Goal: Task Accomplishment & Management: Complete application form

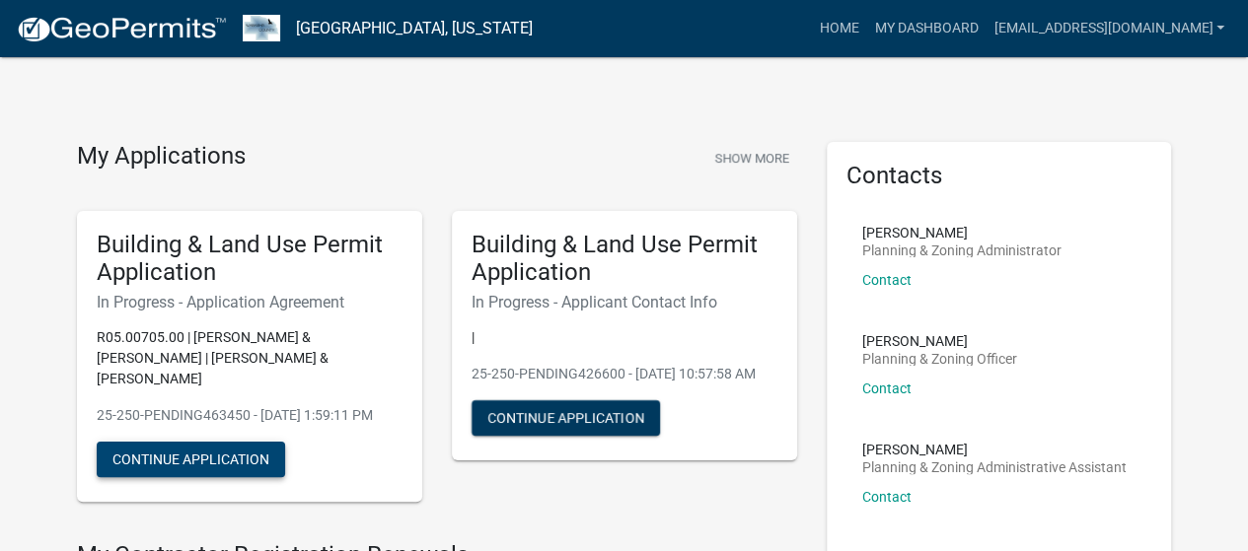
click at [187, 468] on button "Continue Application" at bounding box center [191, 460] width 188 height 36
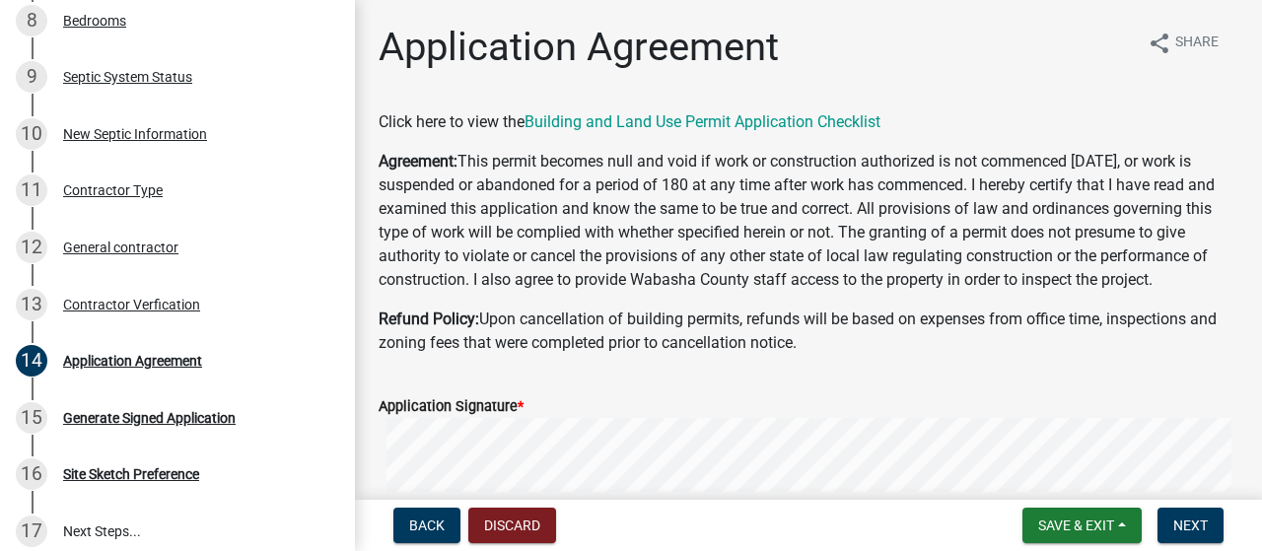
scroll to position [745, 0]
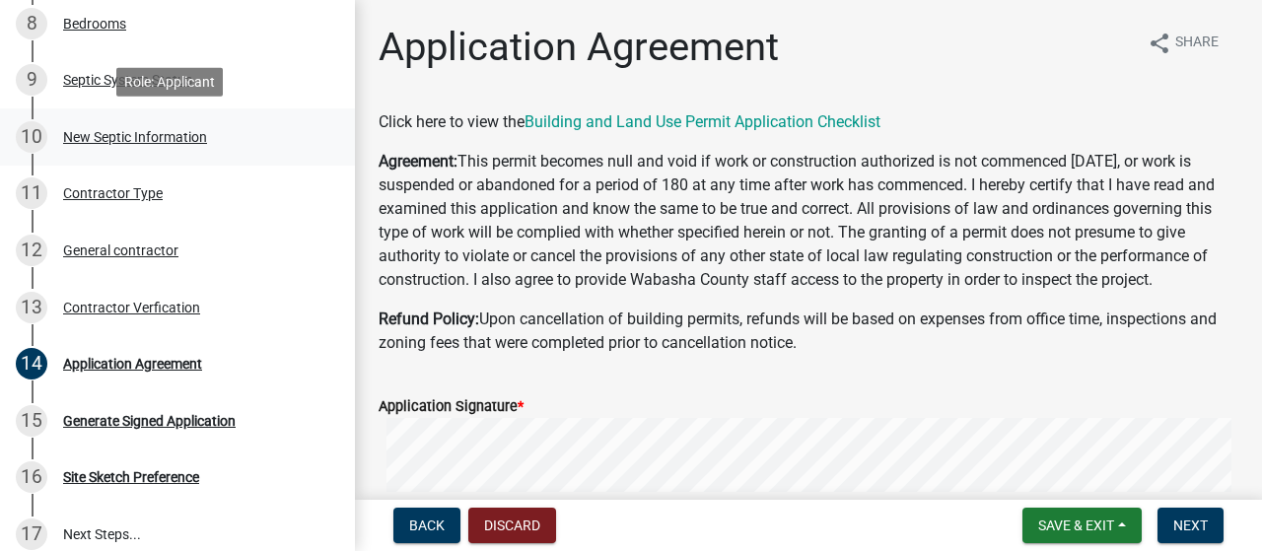
click at [158, 134] on div "New Septic Information" at bounding box center [135, 137] width 144 height 14
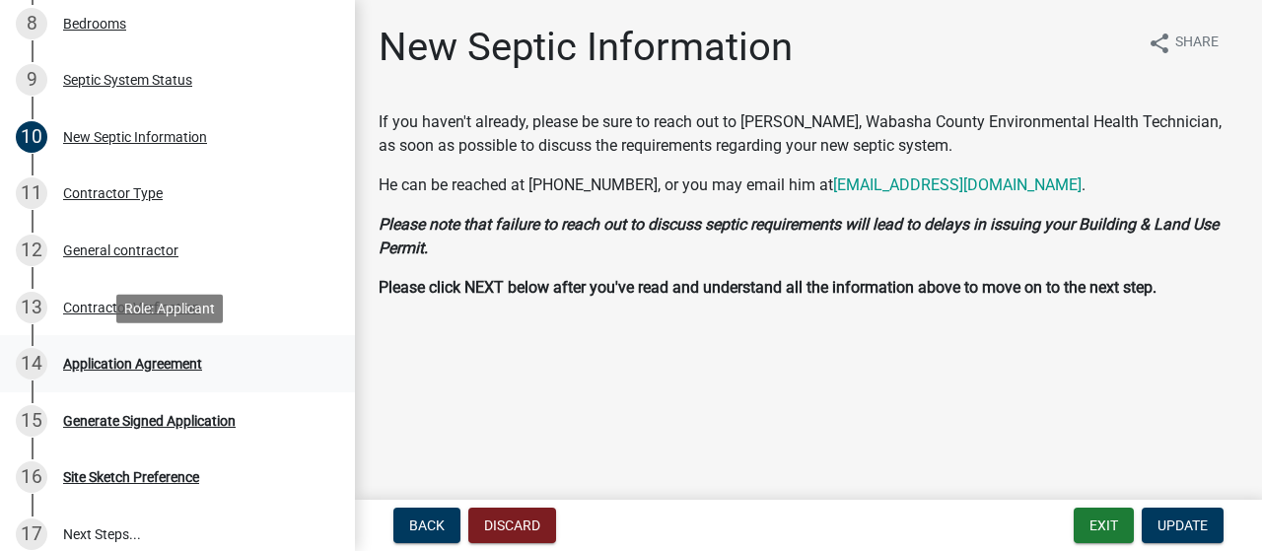
click at [115, 371] on div "Application Agreement" at bounding box center [132, 364] width 139 height 14
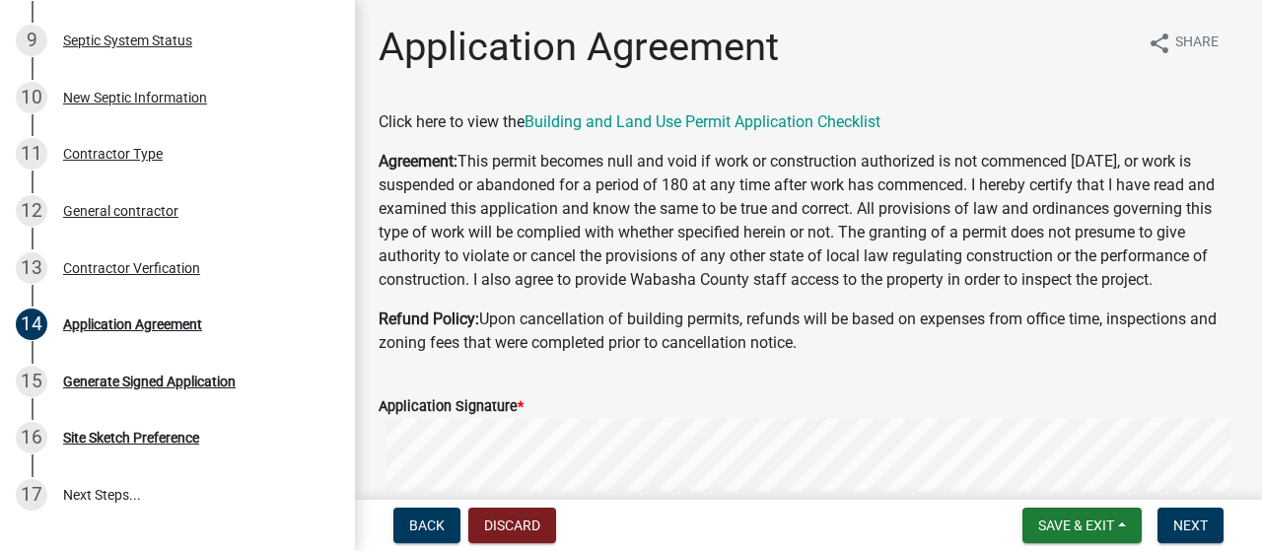
scroll to position [895, 0]
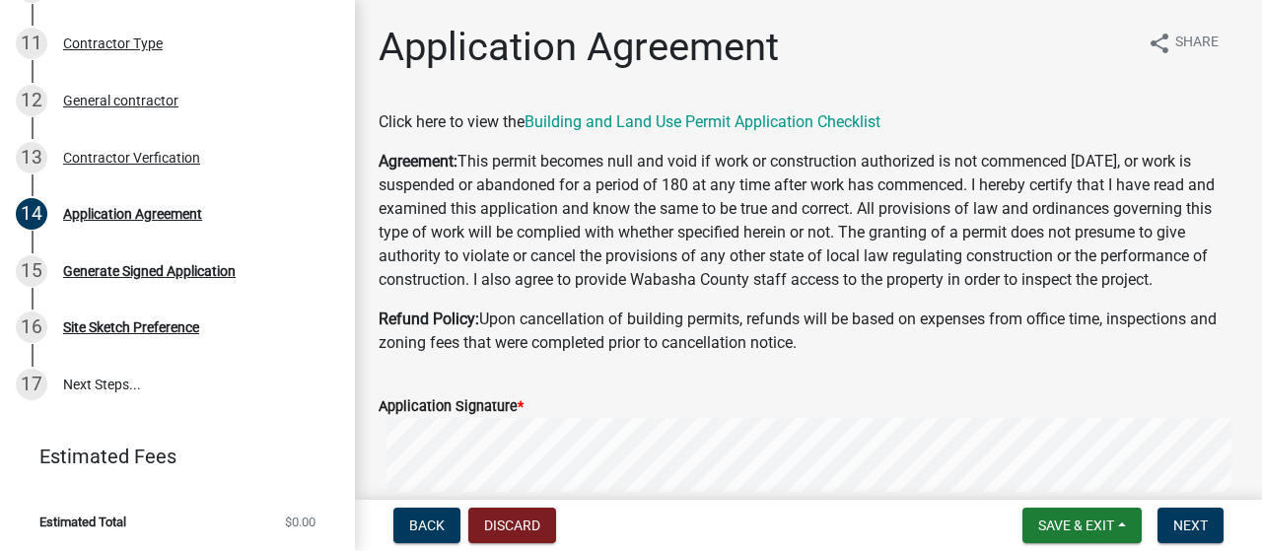
click at [957, 135] on wm-data-entity-input "Click here to view the Building and Land Use Permit Application Checklist" at bounding box center [809, 129] width 860 height 39
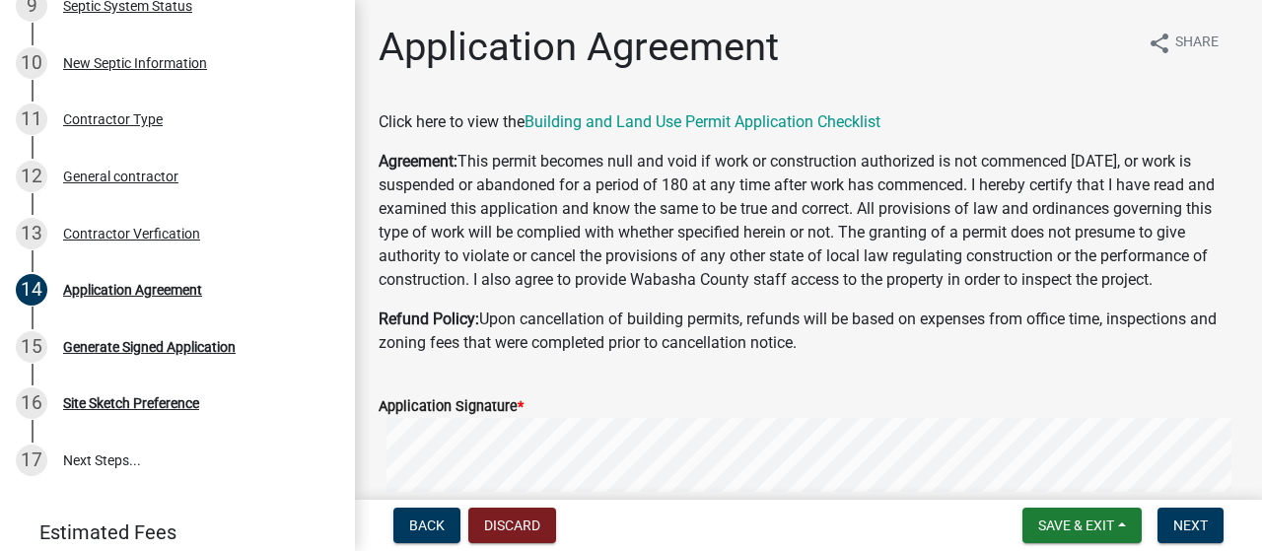
scroll to position [756, 0]
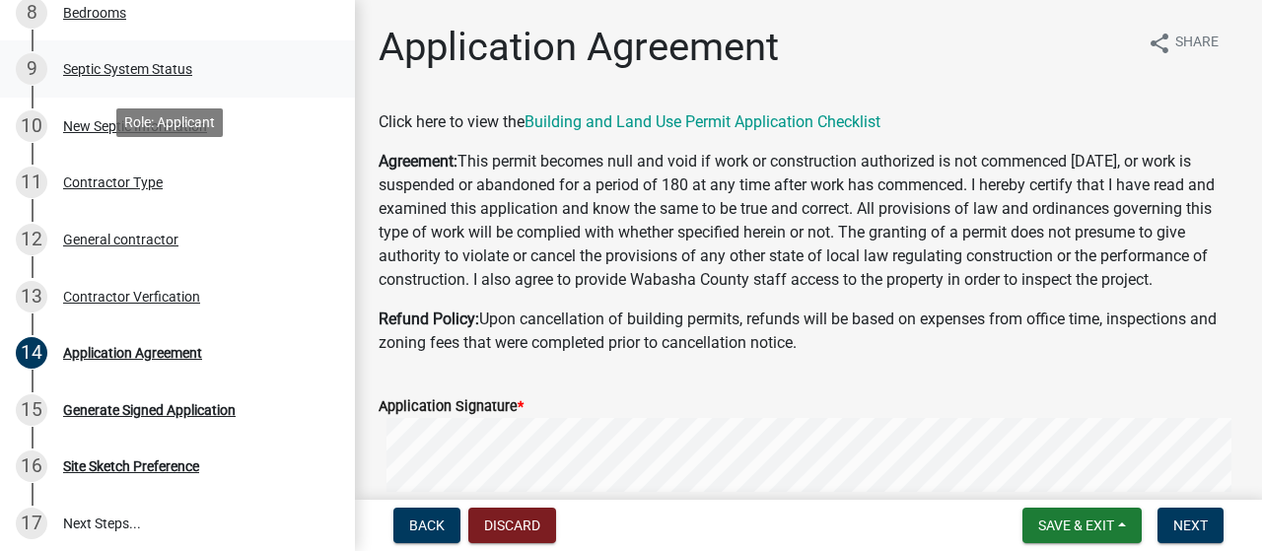
click at [117, 68] on div "Septic System Status" at bounding box center [127, 69] width 129 height 14
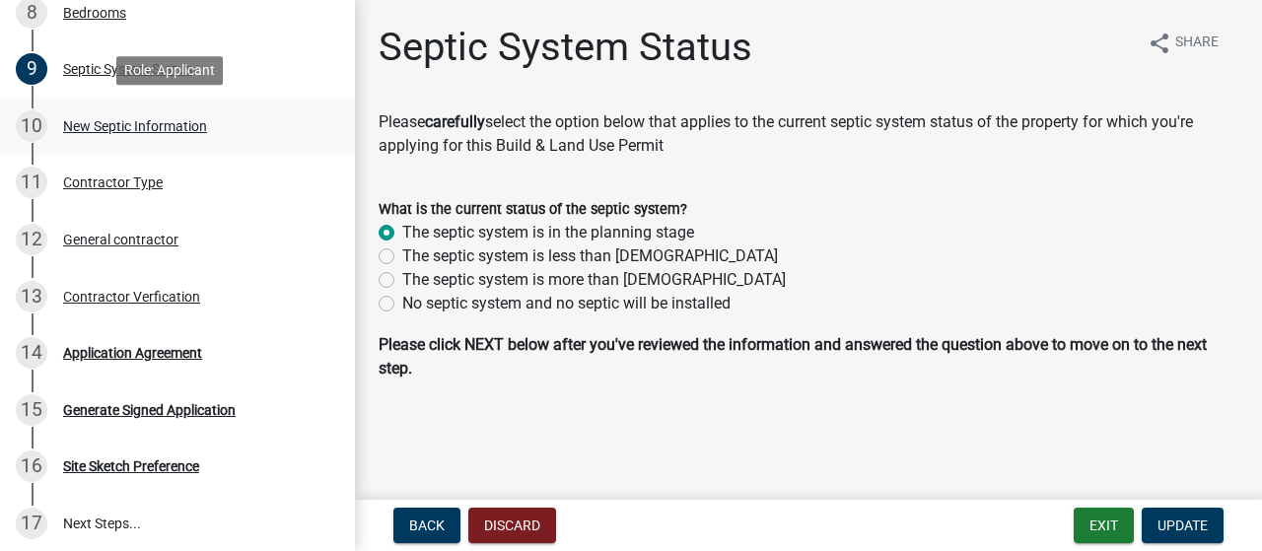
click at [113, 123] on div "New Septic Information" at bounding box center [135, 126] width 144 height 14
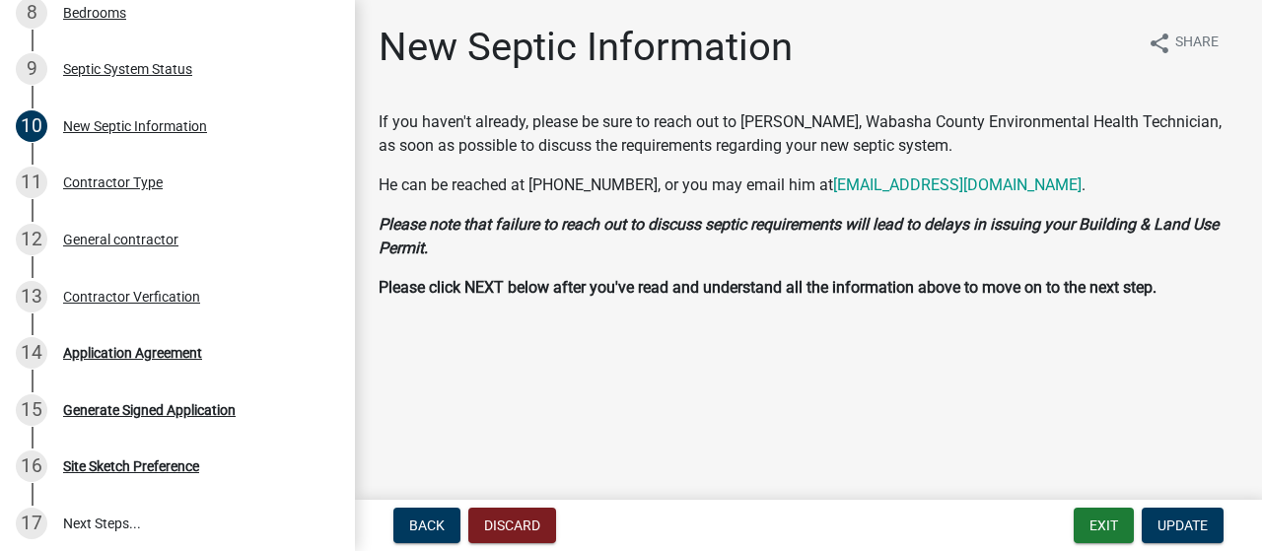
click at [898, 490] on main "New Septic Information share Share If you haven't already, please be sure to re…" at bounding box center [808, 246] width 907 height 492
click at [92, 184] on div "Contractor Type" at bounding box center [113, 183] width 100 height 14
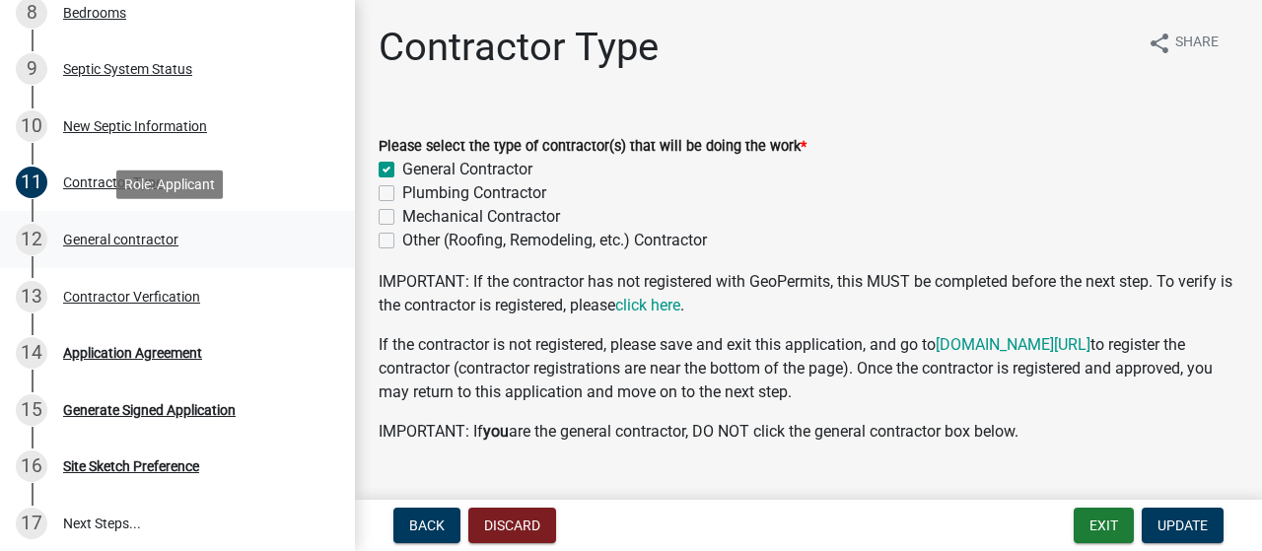
click at [110, 242] on div "General contractor" at bounding box center [120, 240] width 115 height 14
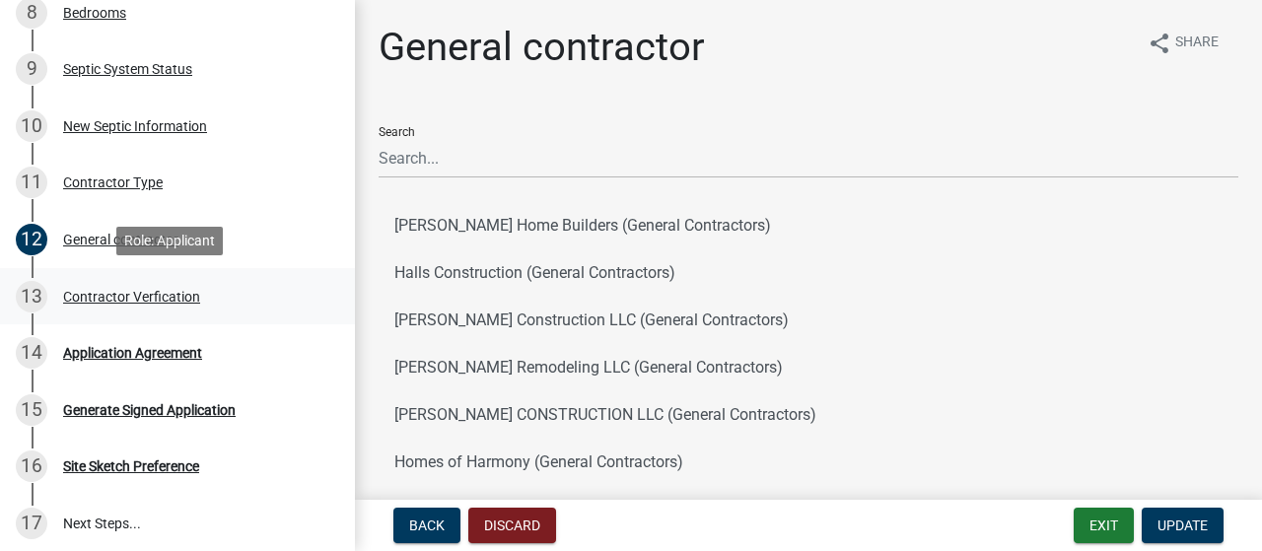
click at [154, 298] on div "Contractor Verfication" at bounding box center [131, 297] width 137 height 14
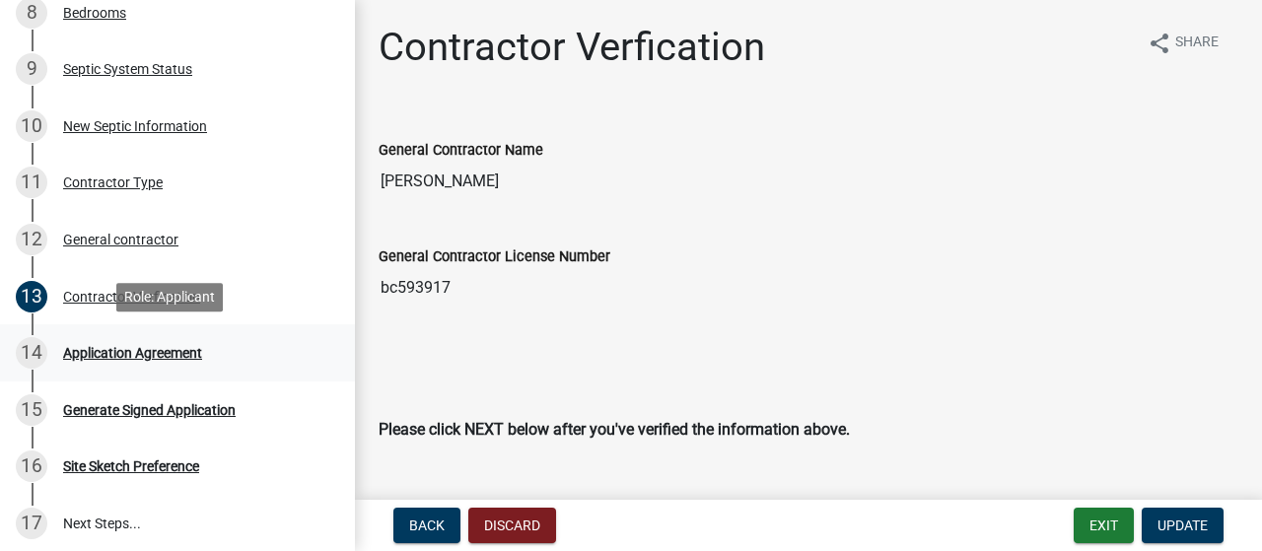
click at [168, 356] on div "Application Agreement" at bounding box center [132, 353] width 139 height 14
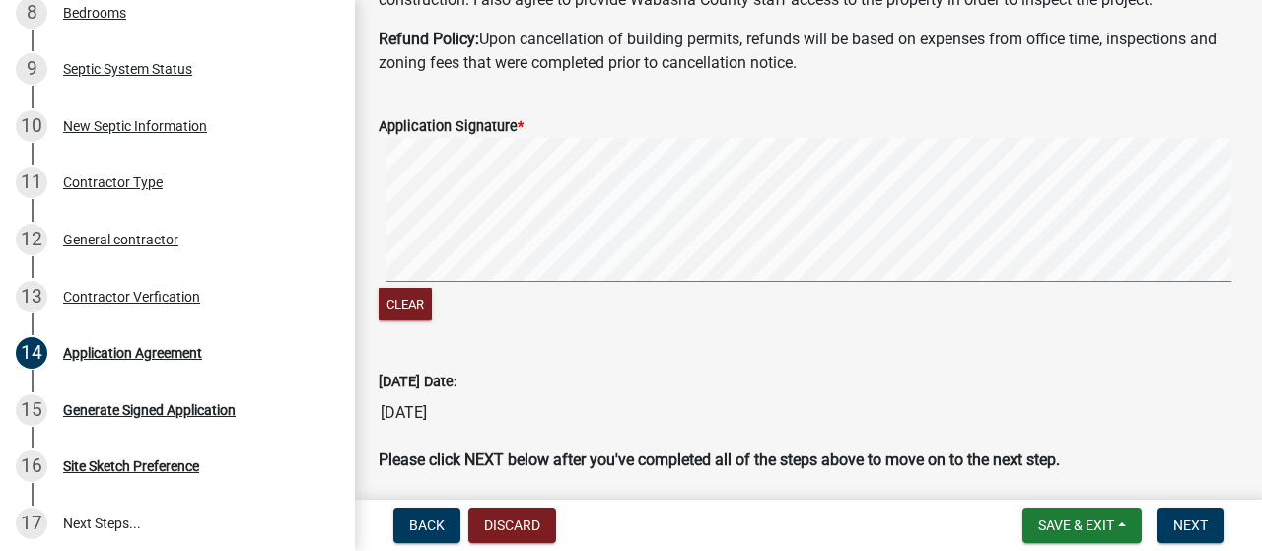
scroll to position [275, 0]
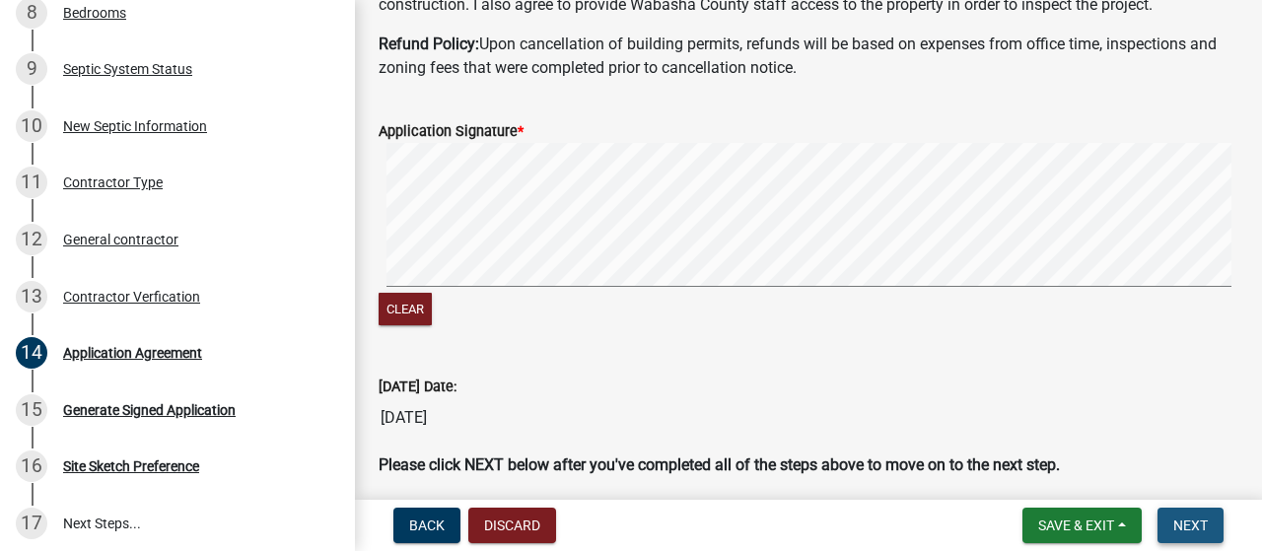
click at [1184, 522] on span "Next" at bounding box center [1191, 526] width 35 height 16
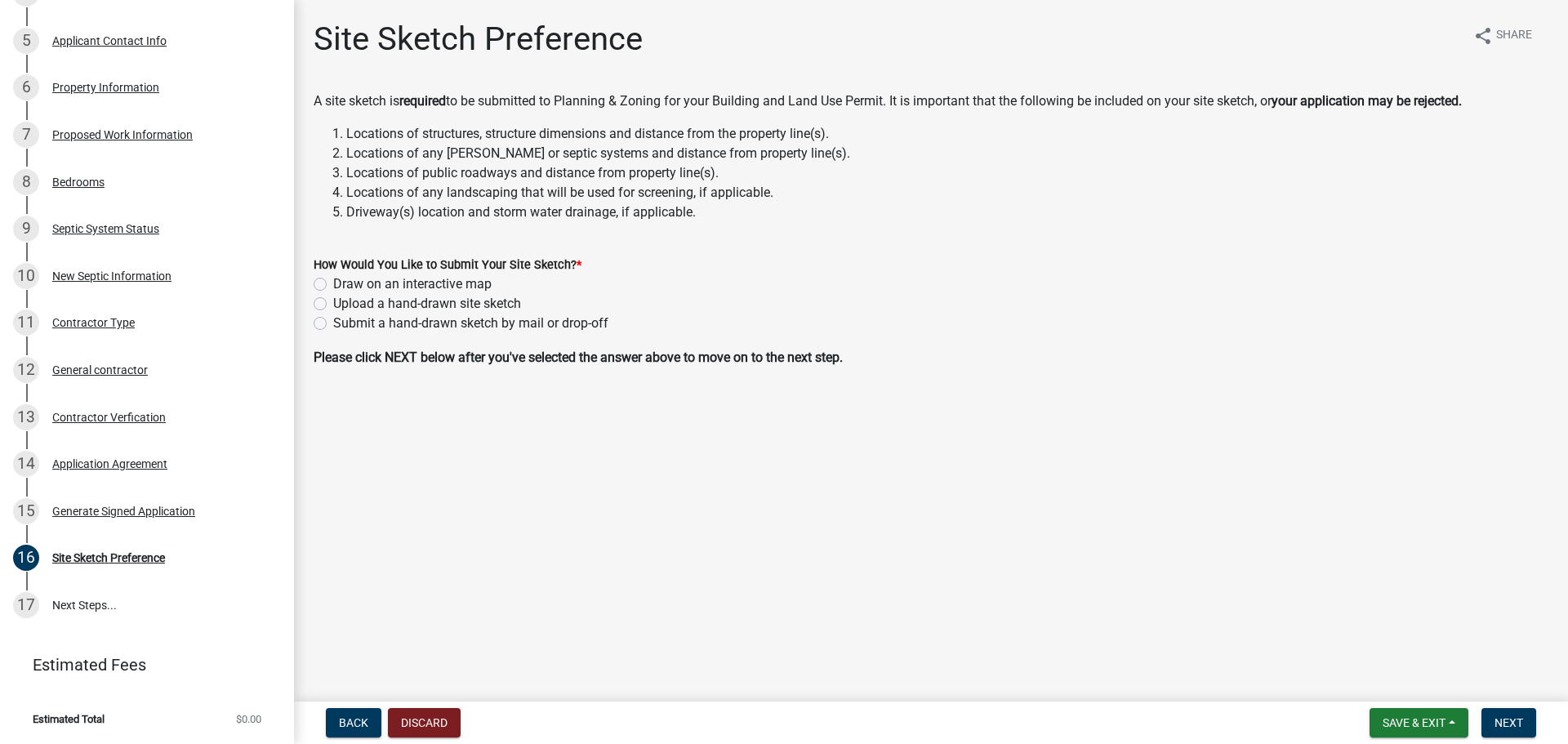
scroll to position [454, 0]
click at [333, 285] on label "Draw on an interactive map" at bounding box center [411, 284] width 158 height 20
click at [333, 285] on input "Draw on an interactive map" at bounding box center [338, 279] width 11 height 11
radio input "true"
click at [1032, 455] on span "Next" at bounding box center [1508, 722] width 29 height 13
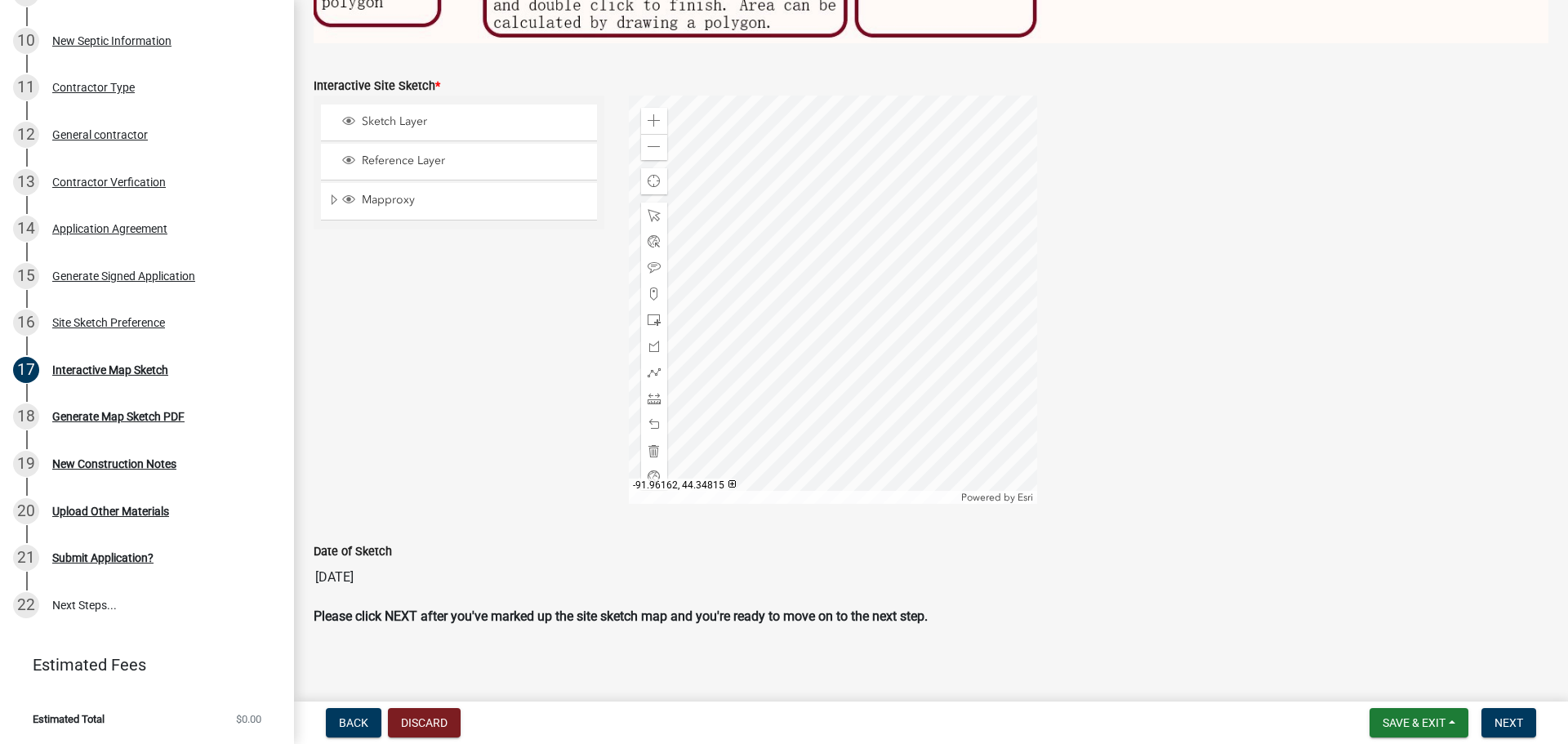
scroll to position [740, 0]
click at [647, 113] on span at bounding box center [654, 119] width 13 height 13
drag, startPoint x: 506, startPoint y: 293, endPoint x: 501, endPoint y: 413, distance: 120.1
click at [501, 413] on div "Sketch Layer Reference Layer Mapproxy Parcels Address Points Contours Cities Ci…" at bounding box center [459, 297] width 315 height 408
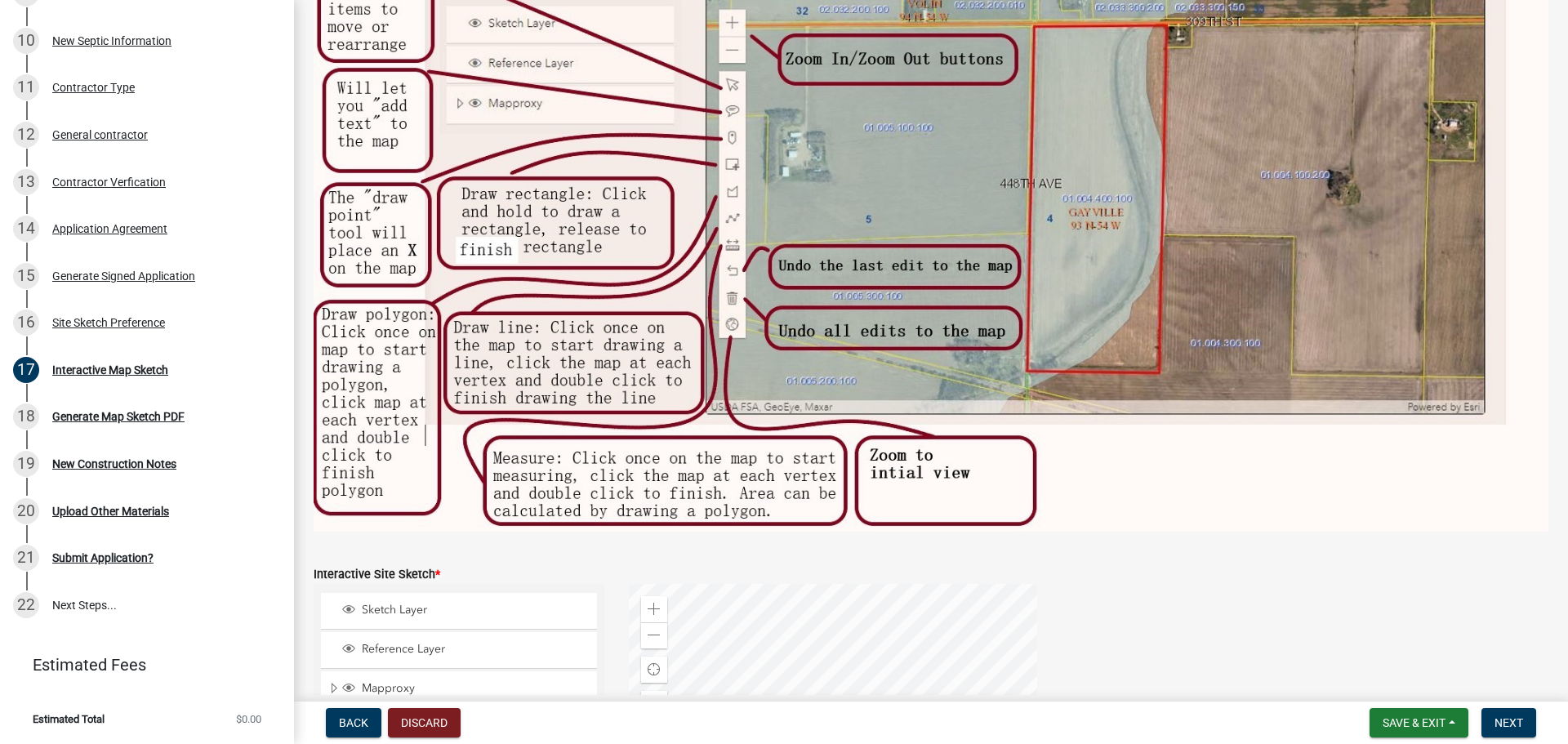
scroll to position [576, 0]
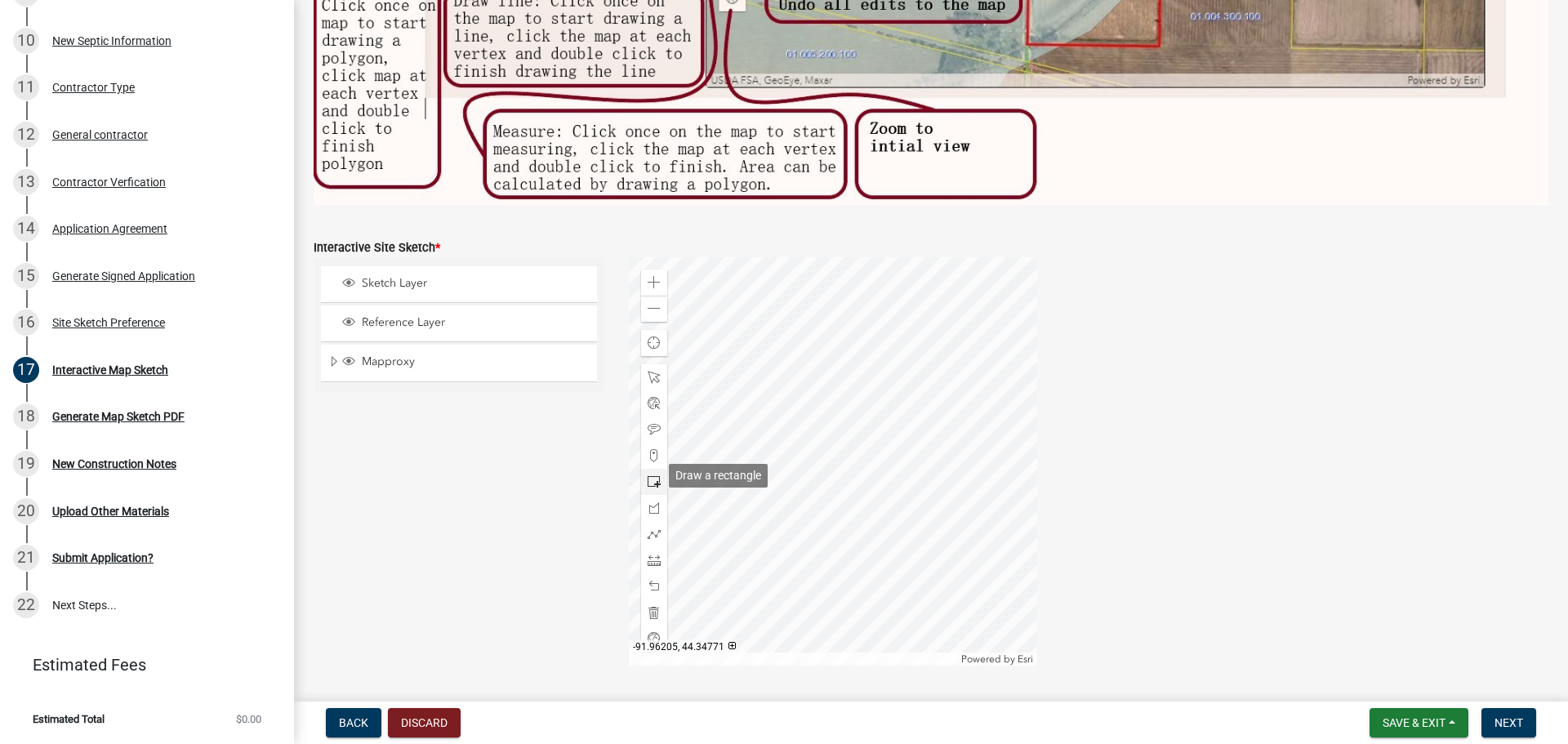
click at [648, 455] on span at bounding box center [654, 482] width 13 height 13
click at [822, 410] on div at bounding box center [832, 461] width 408 height 408
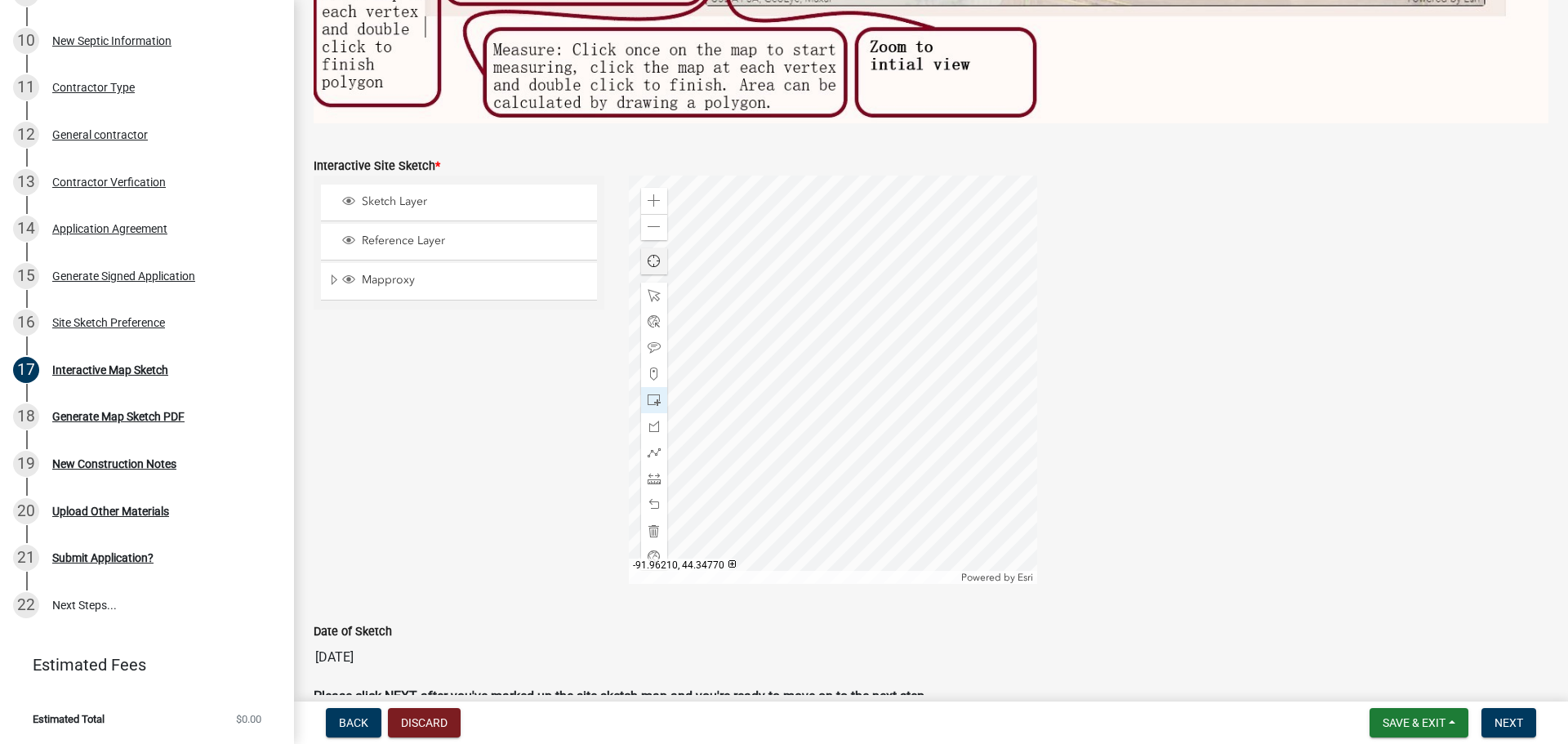
click at [647, 255] on span "Find my location" at bounding box center [654, 262] width 13 height 13
click at [650, 455] on span at bounding box center [654, 505] width 13 height 13
click at [647, 455] on span at bounding box center [654, 505] width 13 height 13
click at [650, 257] on span "Find my location" at bounding box center [653, 261] width 17 height 17
click at [514, 205] on div "Sketch Layer" at bounding box center [459, 202] width 276 height 36
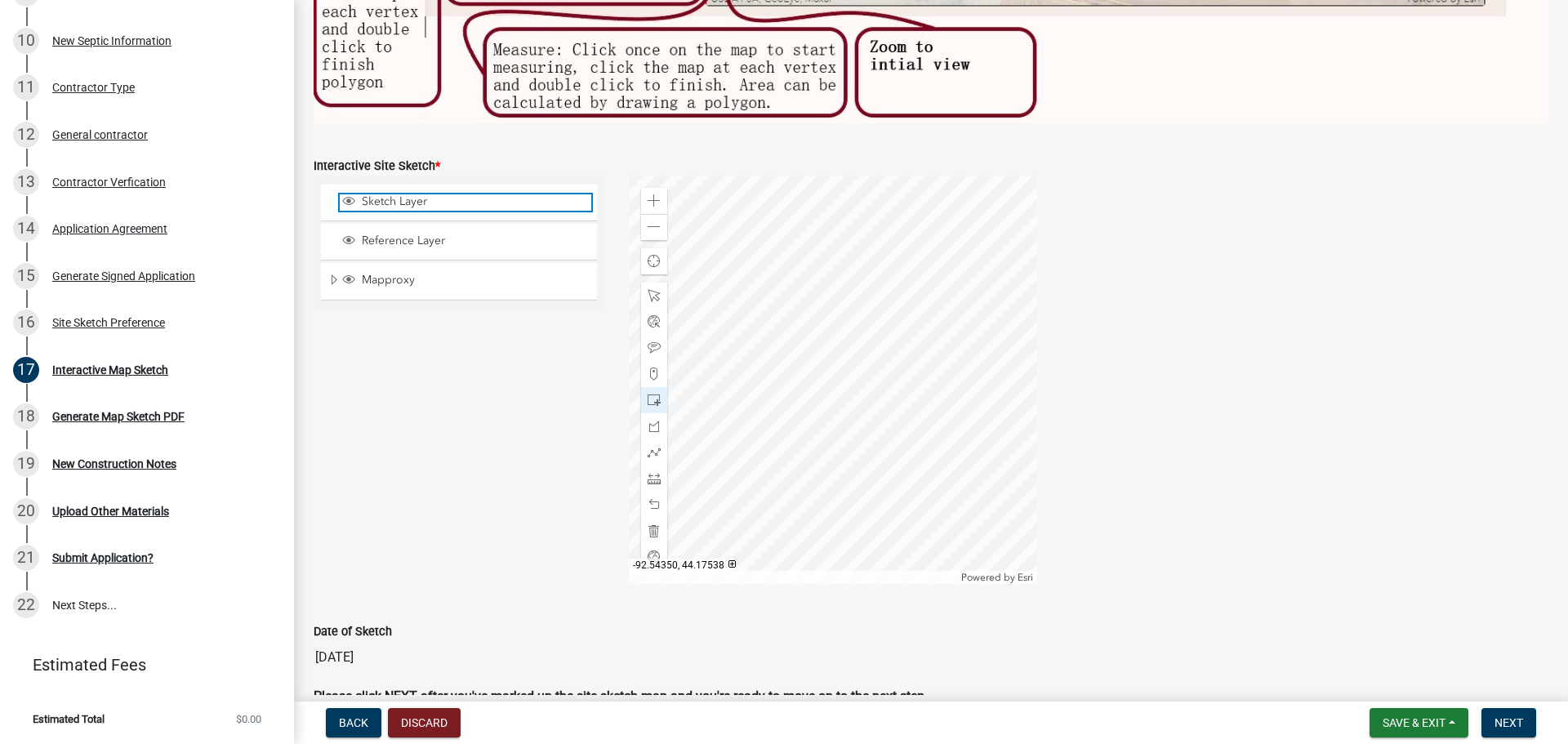
click at [398, 194] on span "Sketch Layer" at bounding box center [474, 202] width 233 height 15
click at [411, 233] on span "Reference Layer" at bounding box center [474, 241] width 233 height 15
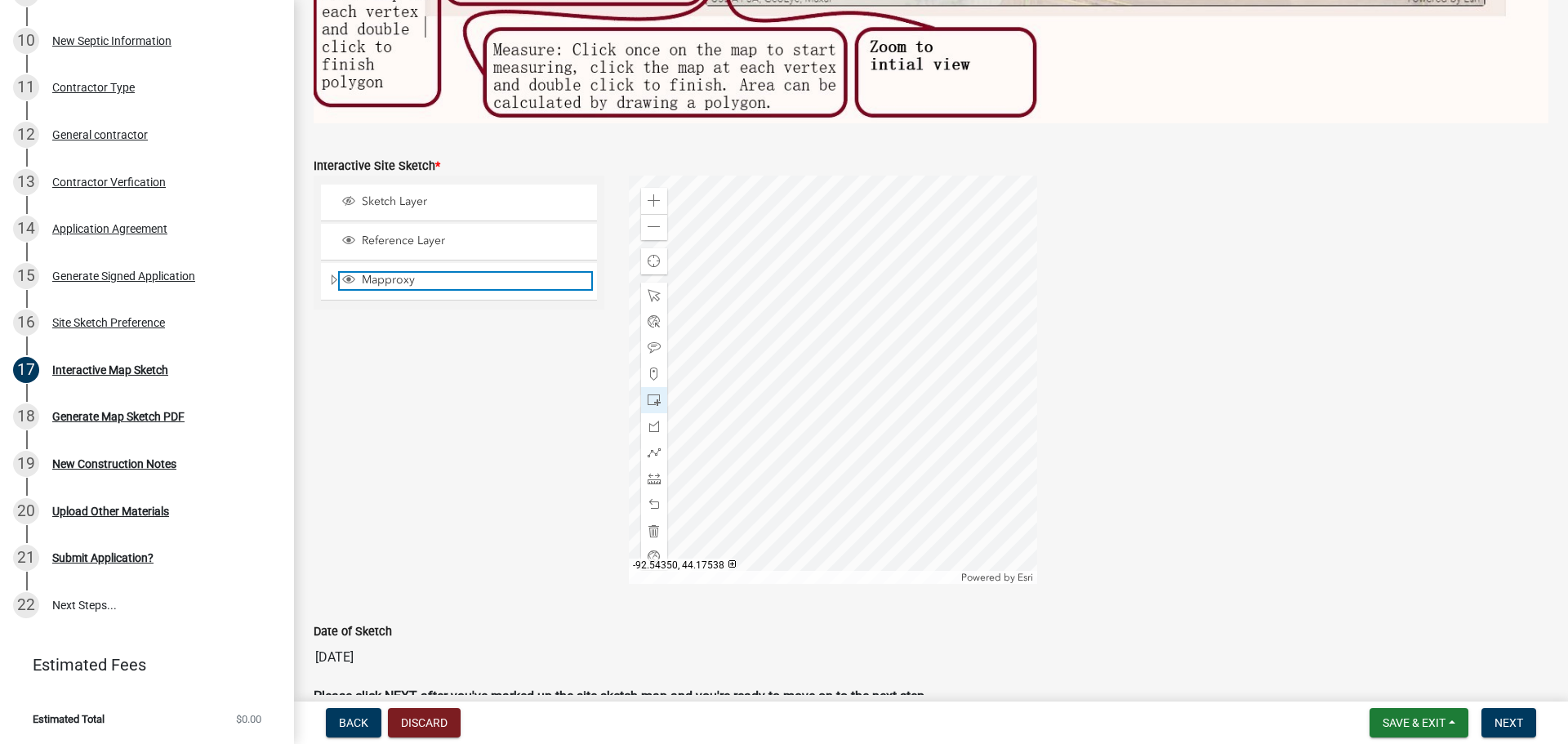
click at [394, 273] on span "Mapproxy" at bounding box center [474, 280] width 233 height 15
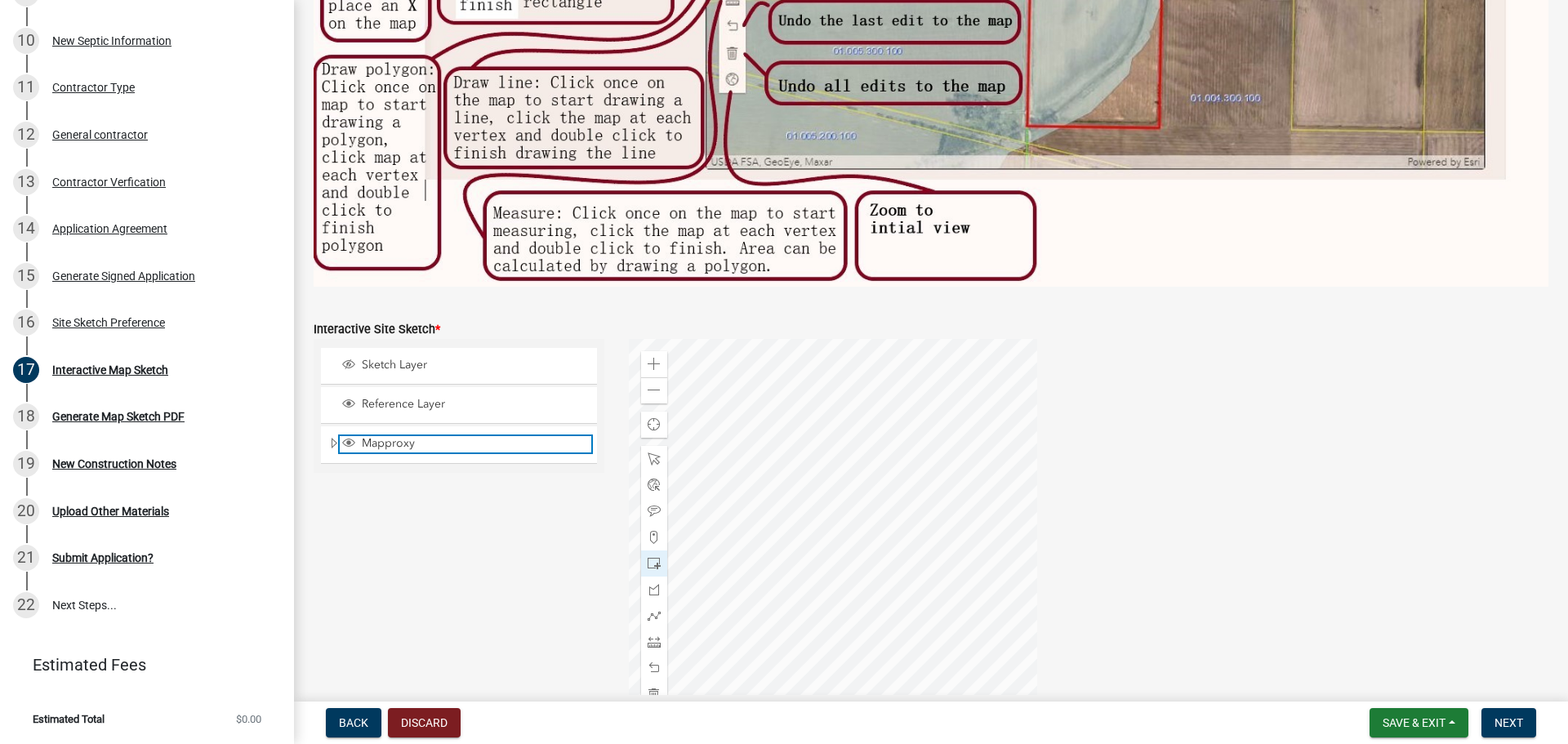
scroll to position [576, 0]
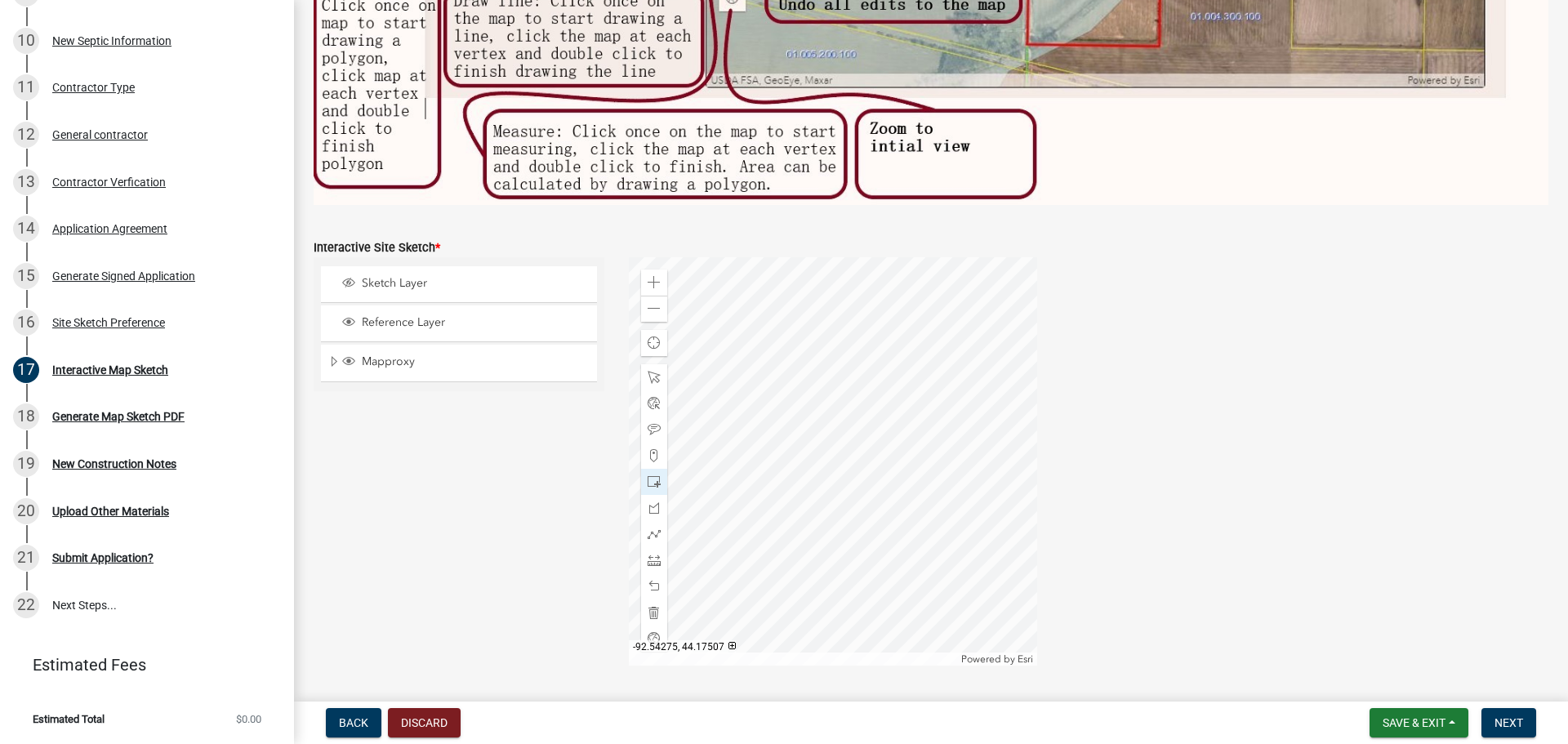
click at [826, 451] on div at bounding box center [832, 461] width 408 height 408
click at [436, 455] on button "Discard" at bounding box center [424, 722] width 73 height 30
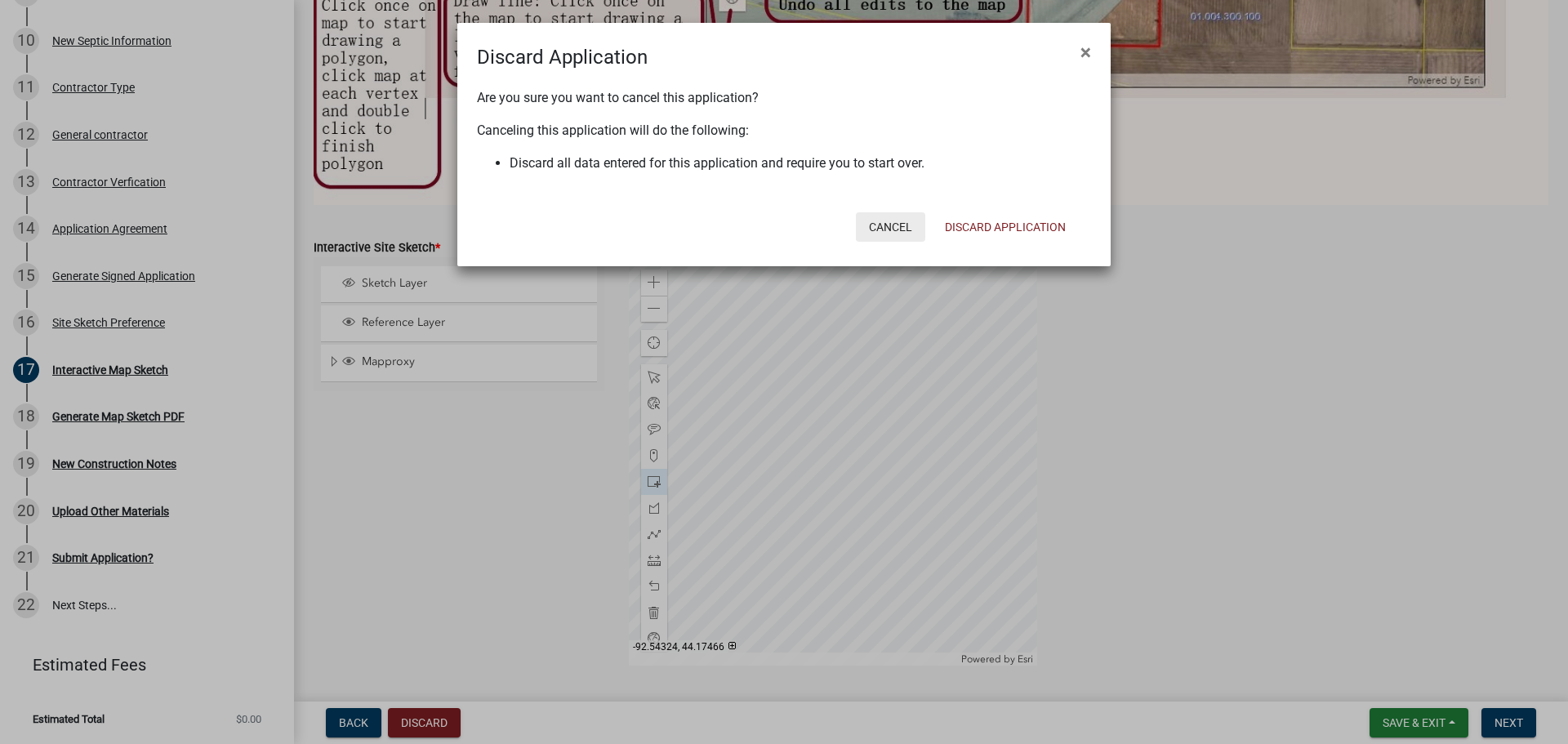
click at [879, 230] on button "Cancel" at bounding box center [891, 227] width 70 height 30
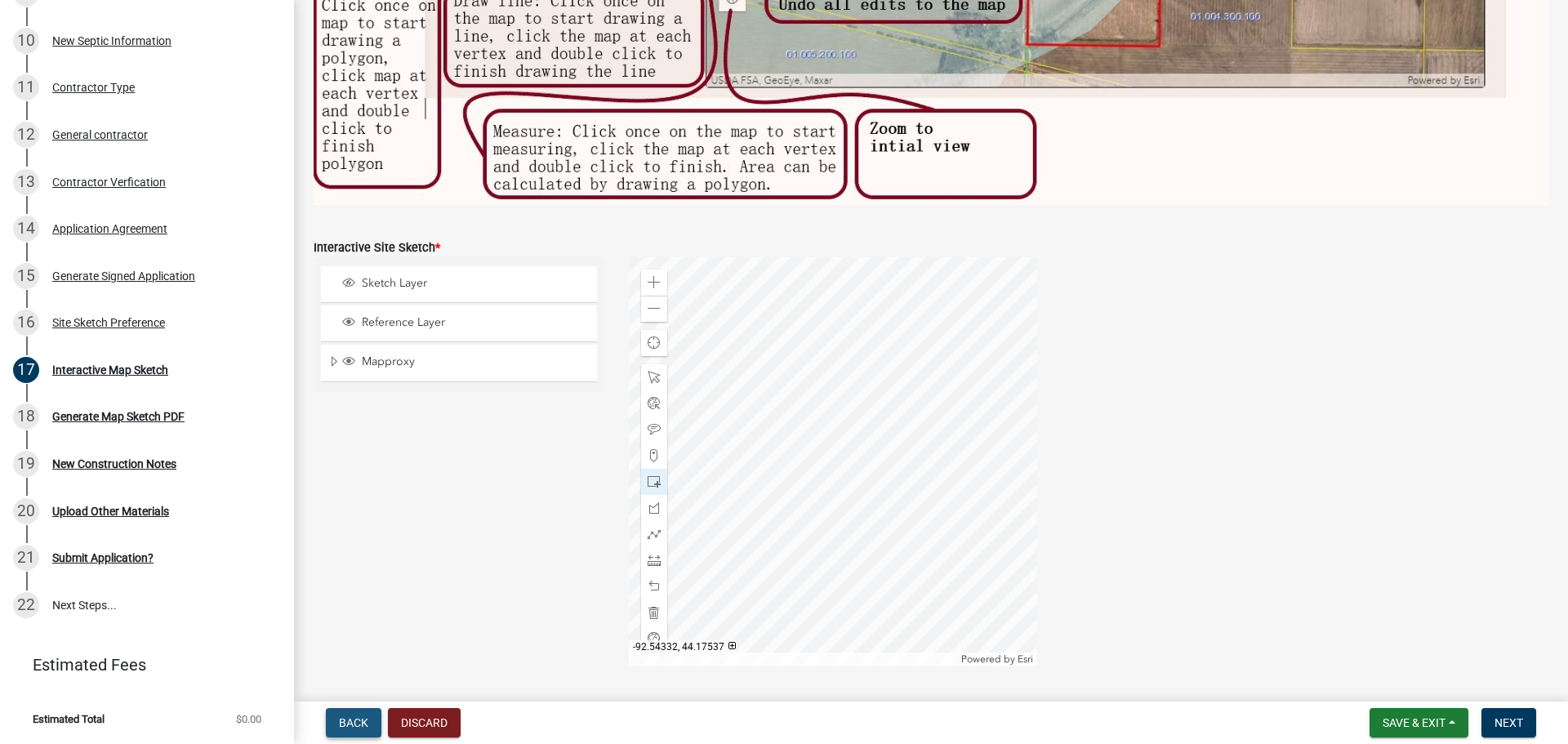
click at [340, 455] on span "Back" at bounding box center [354, 722] width 30 height 13
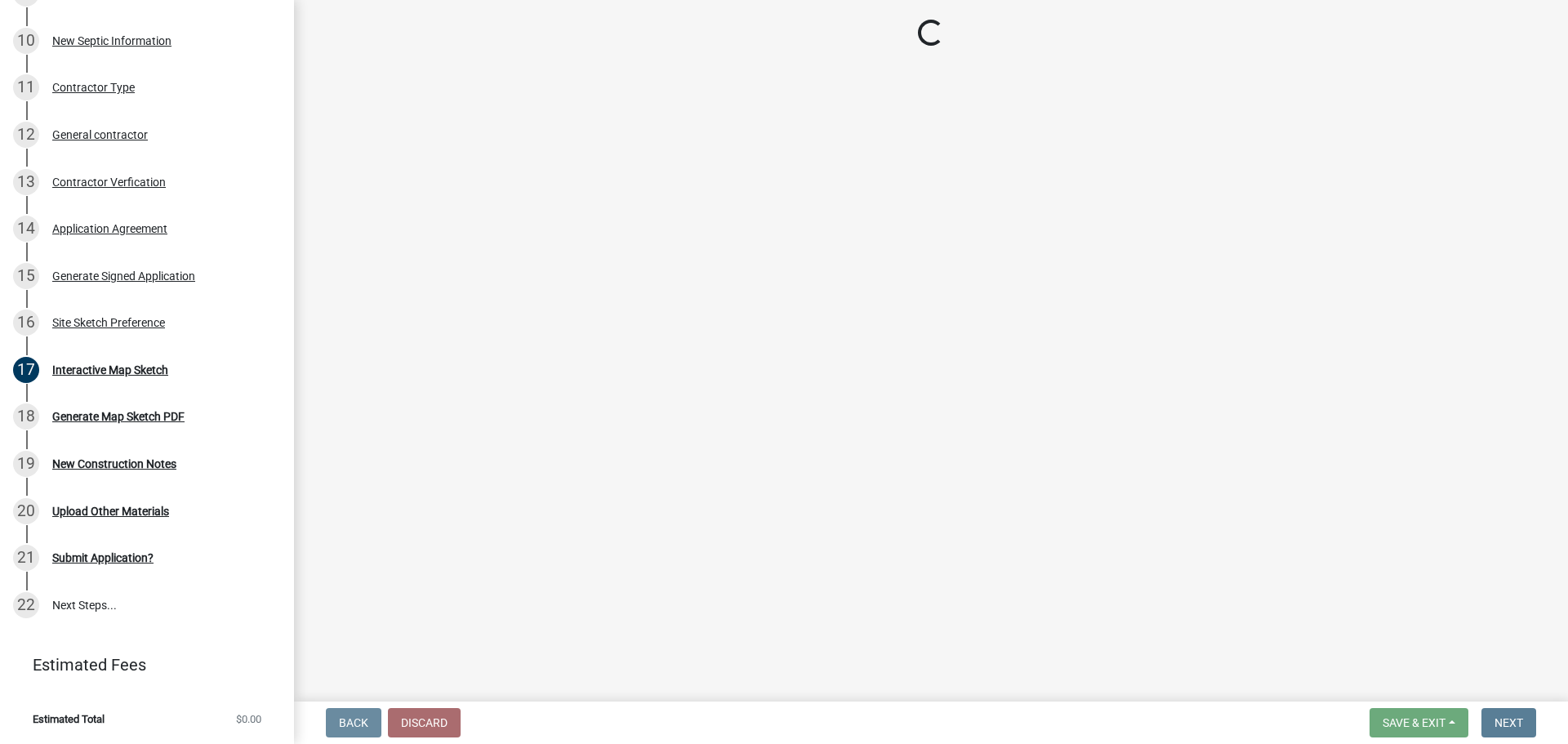
scroll to position [0, 0]
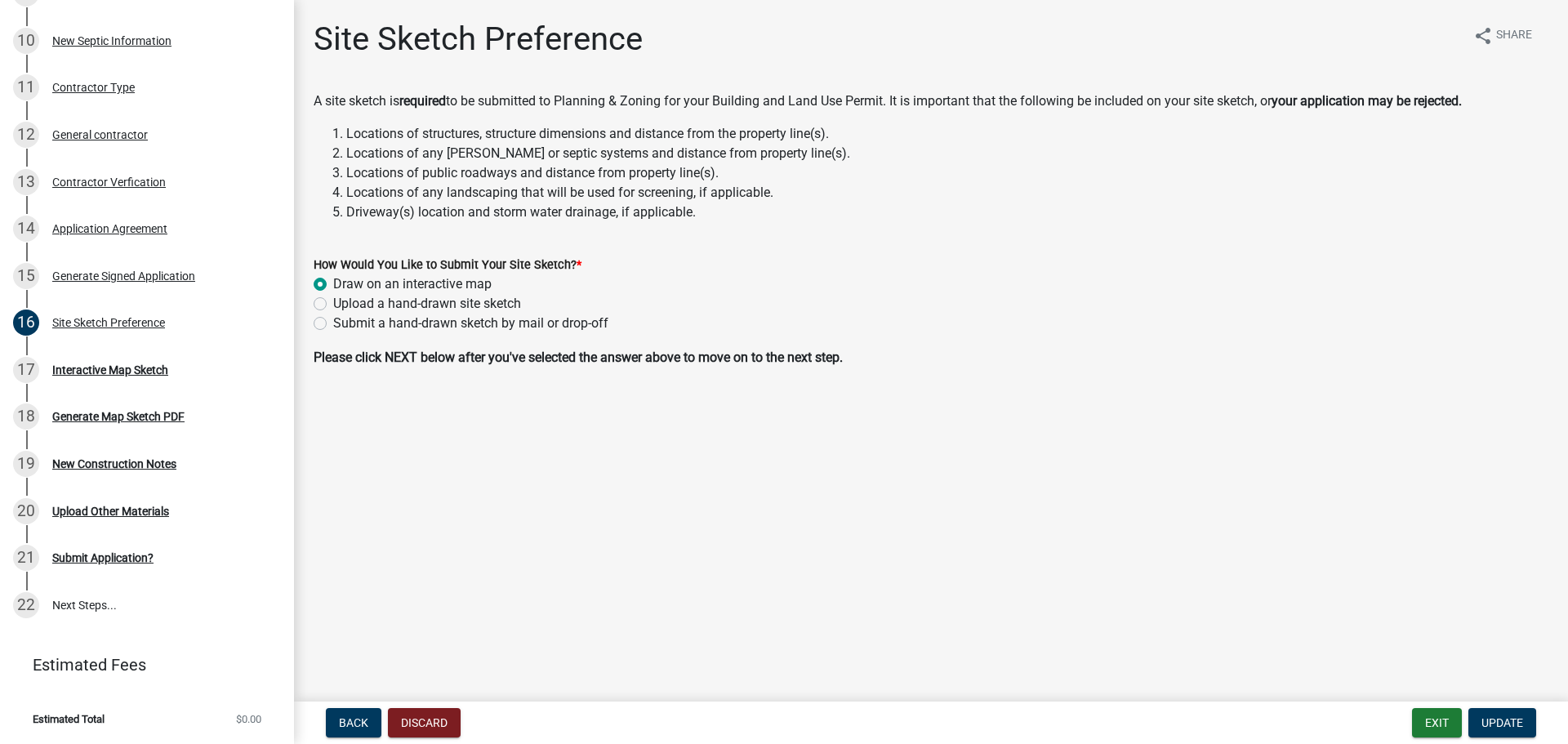
click at [333, 304] on label "Upload a hand-drawn site sketch" at bounding box center [426, 304] width 188 height 20
click at [333, 304] on input "Upload a hand-drawn site sketch" at bounding box center [338, 299] width 11 height 11
radio input "true"
click at [333, 286] on label "Draw on an interactive map" at bounding box center [411, 284] width 158 height 20
click at [333, 285] on input "Draw on an interactive map" at bounding box center [338, 279] width 11 height 11
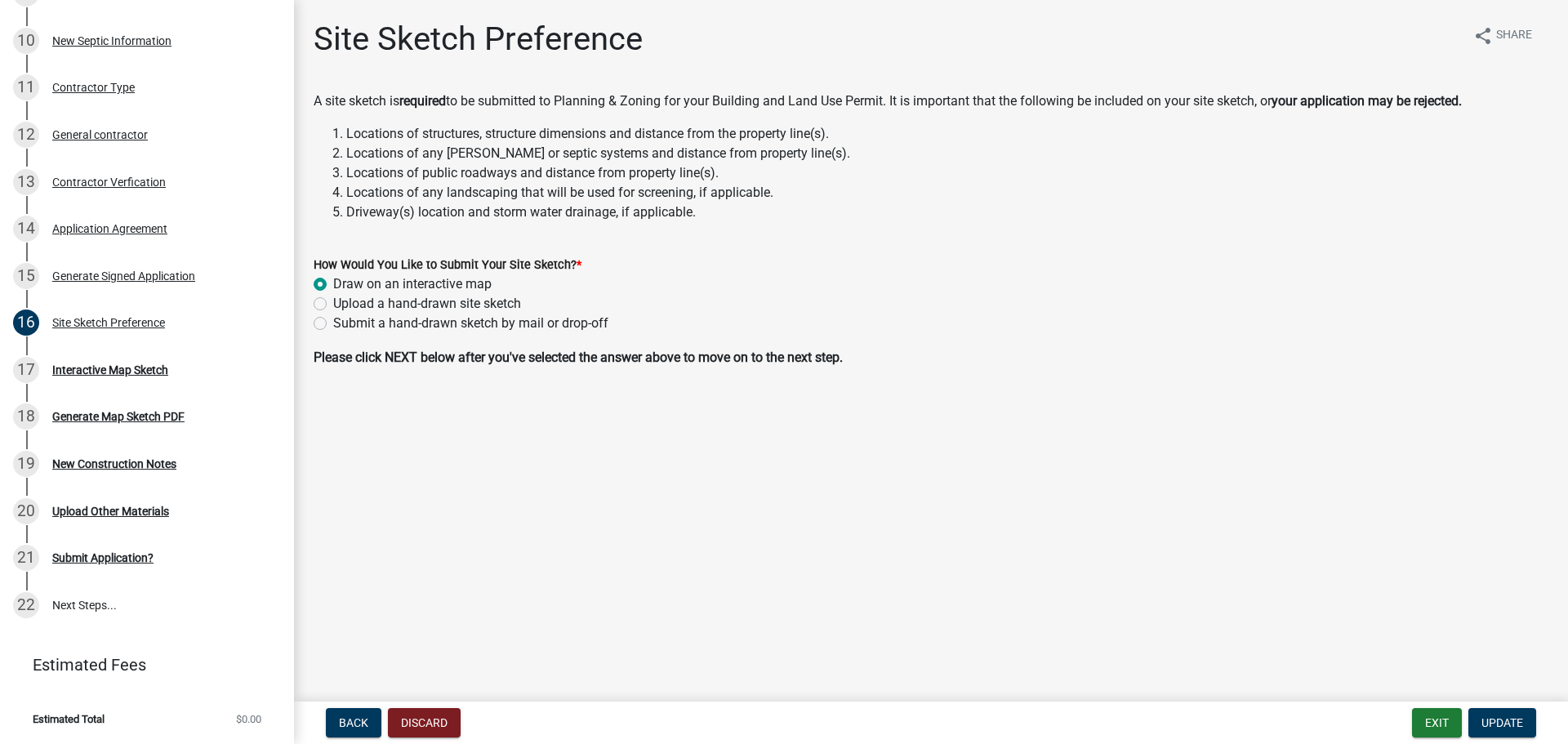
radio input "true"
click at [1032, 455] on span "Update" at bounding box center [1502, 722] width 41 height 13
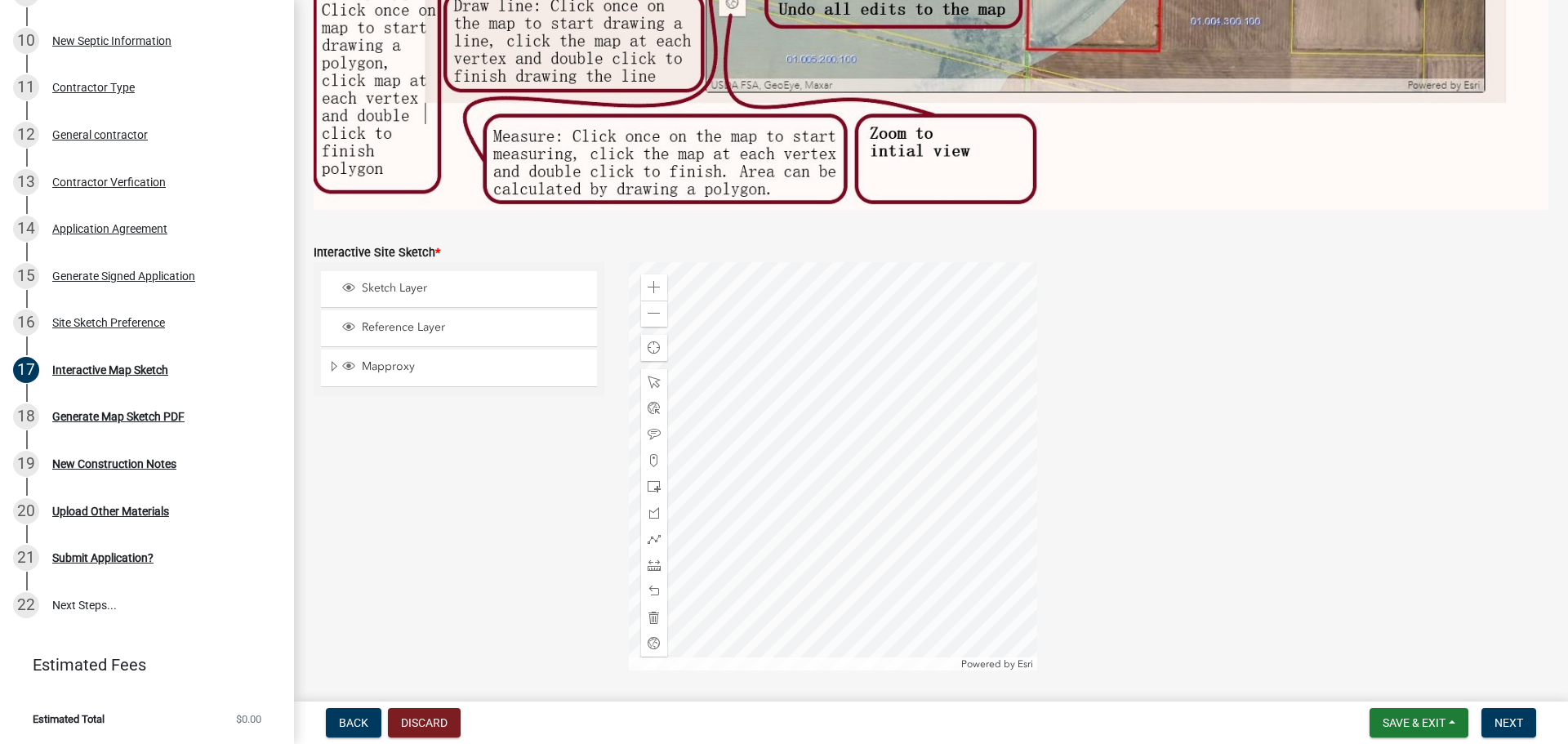
scroll to position [653, 0]
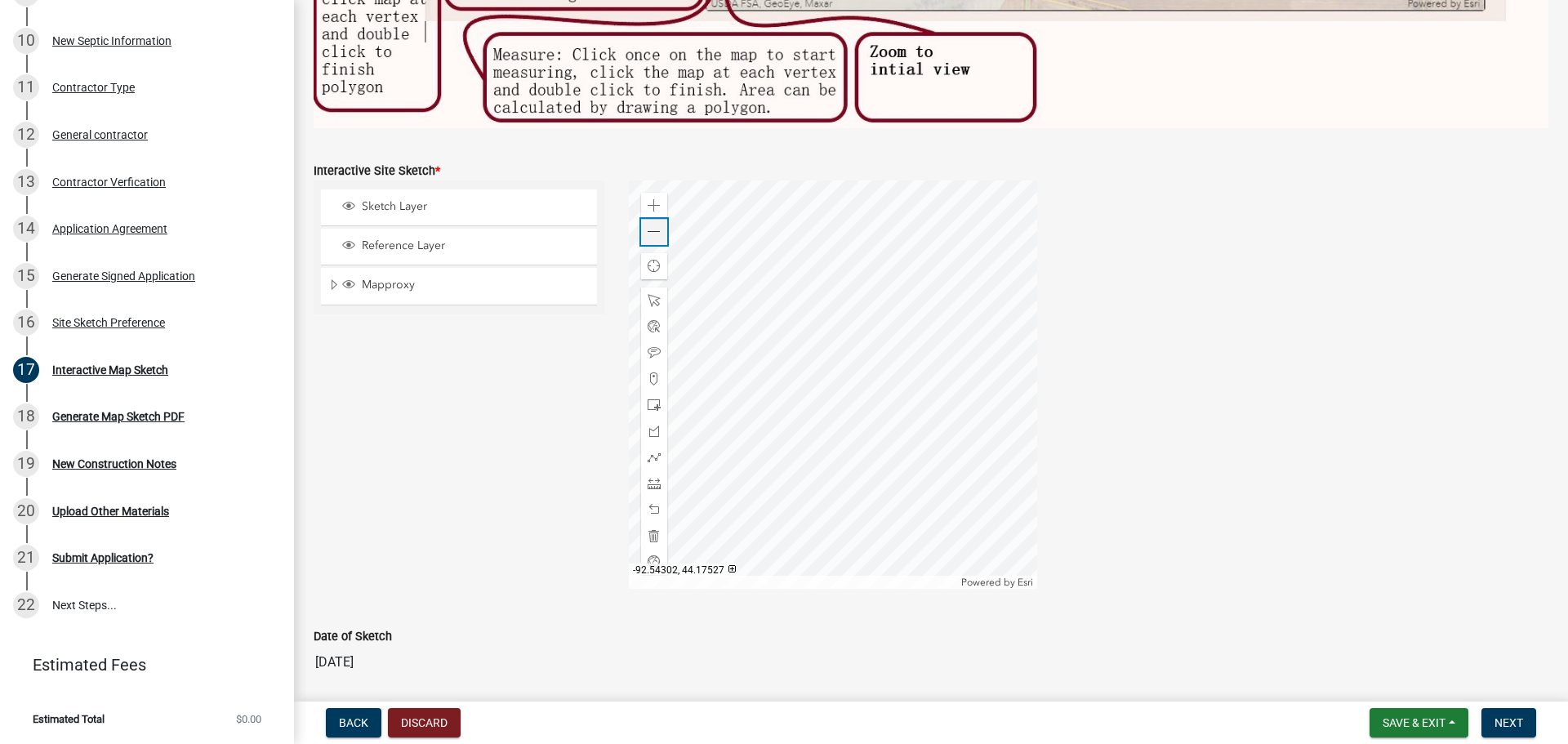
click at [653, 225] on span at bounding box center [654, 232] width 13 height 13
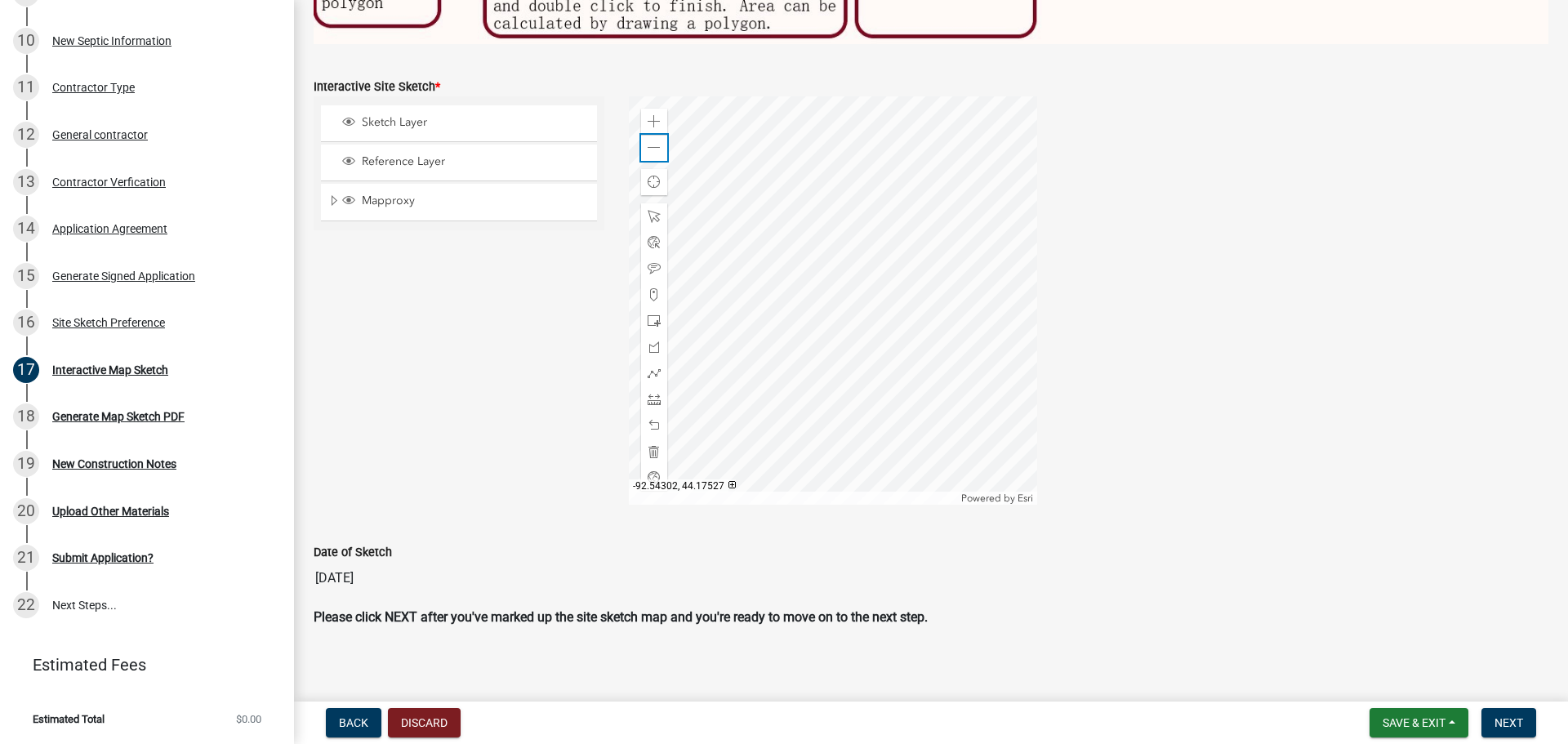
scroll to position [740, 0]
click at [652, 178] on span "Find my location" at bounding box center [654, 180] width 13 height 13
click at [329, 194] on span "Expand" at bounding box center [334, 199] width 13 height 16
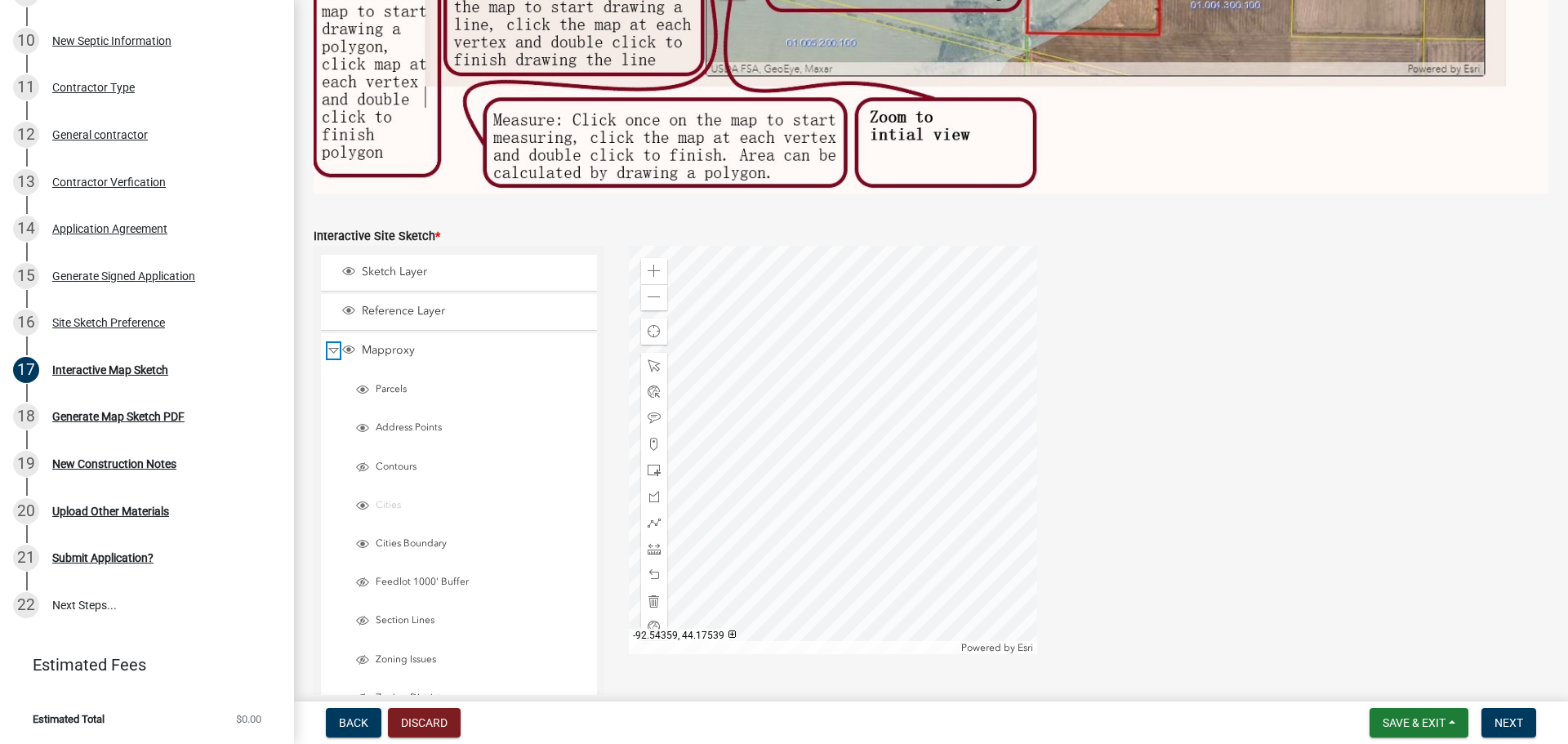
scroll to position [576, 0]
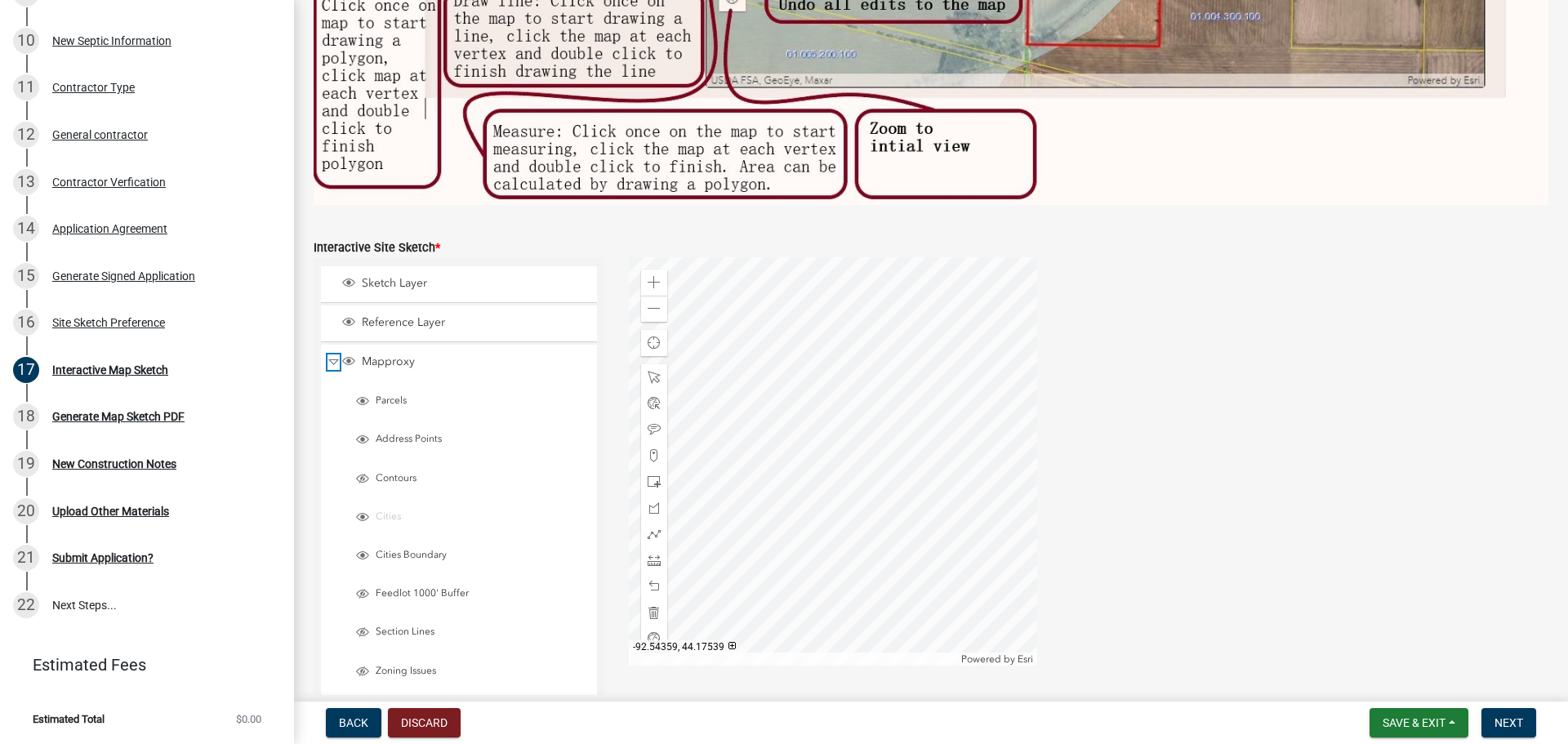
click at [331, 357] on span "Collapse" at bounding box center [334, 362] width 12 height 16
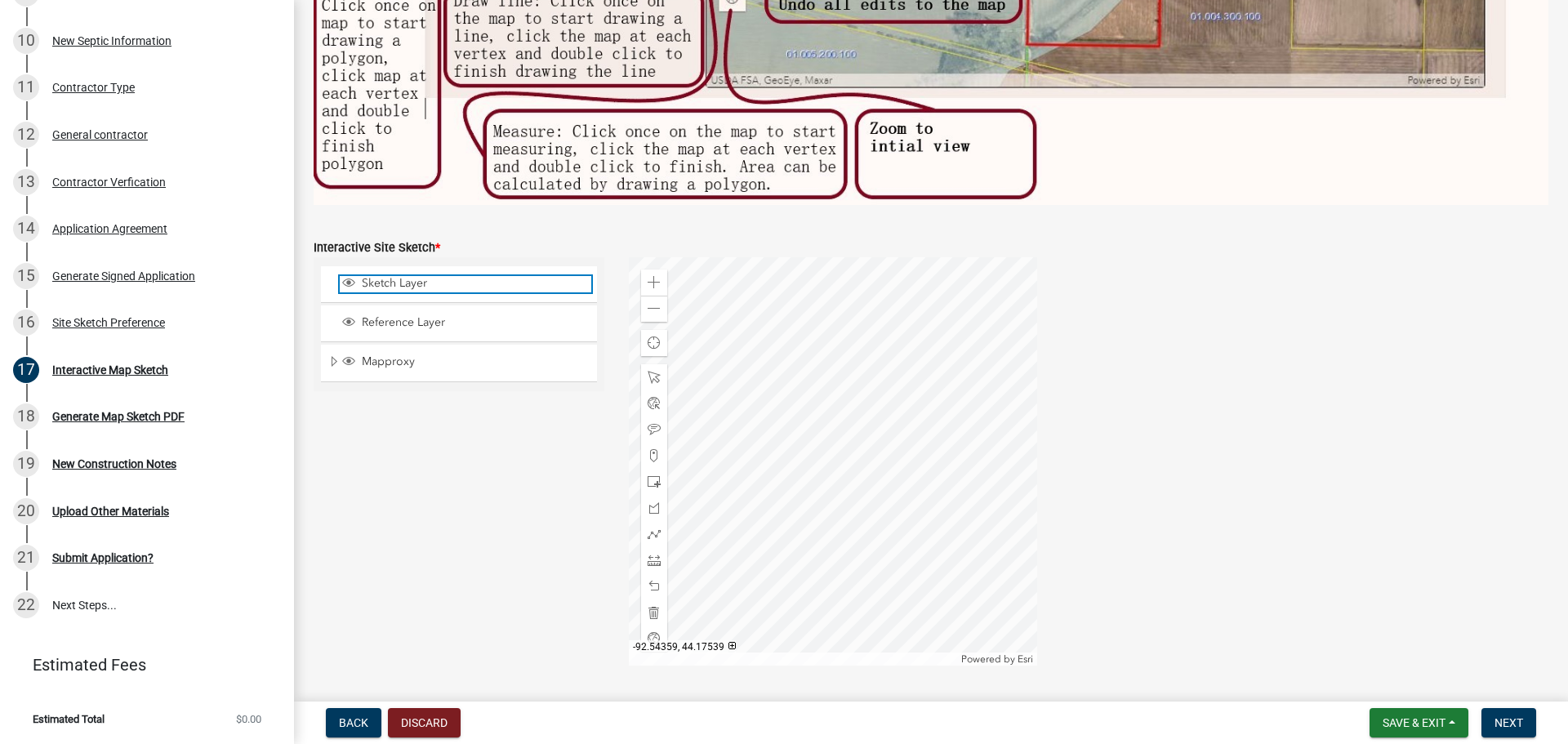
click at [348, 279] on span "Layer List" at bounding box center [349, 282] width 13 height 13
click at [354, 315] on span "Layer List" at bounding box center [349, 322] width 13 height 13
click at [652, 377] on span at bounding box center [654, 377] width 13 height 13
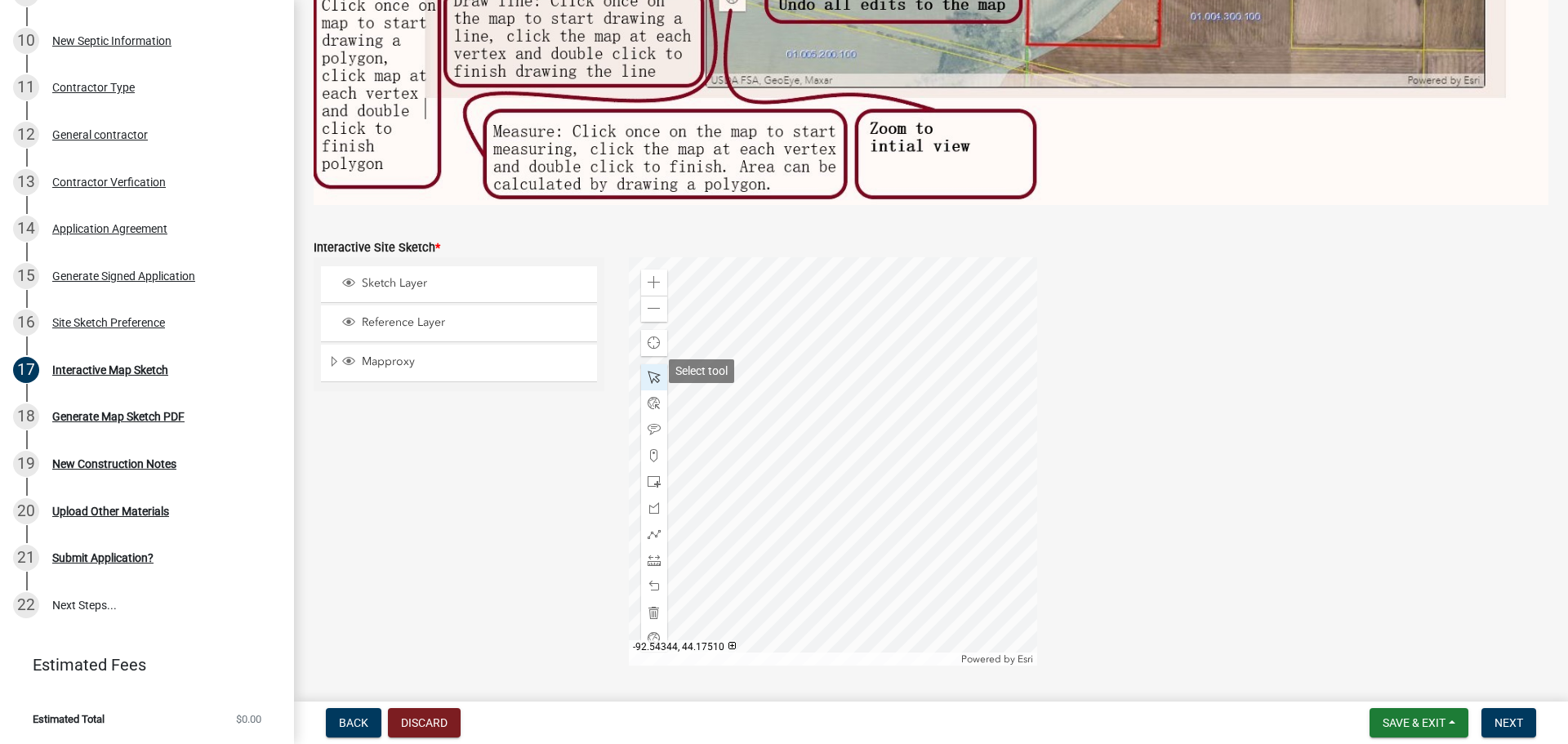
click at [652, 377] on span at bounding box center [654, 377] width 13 height 13
click at [649, 307] on span at bounding box center [654, 309] width 13 height 13
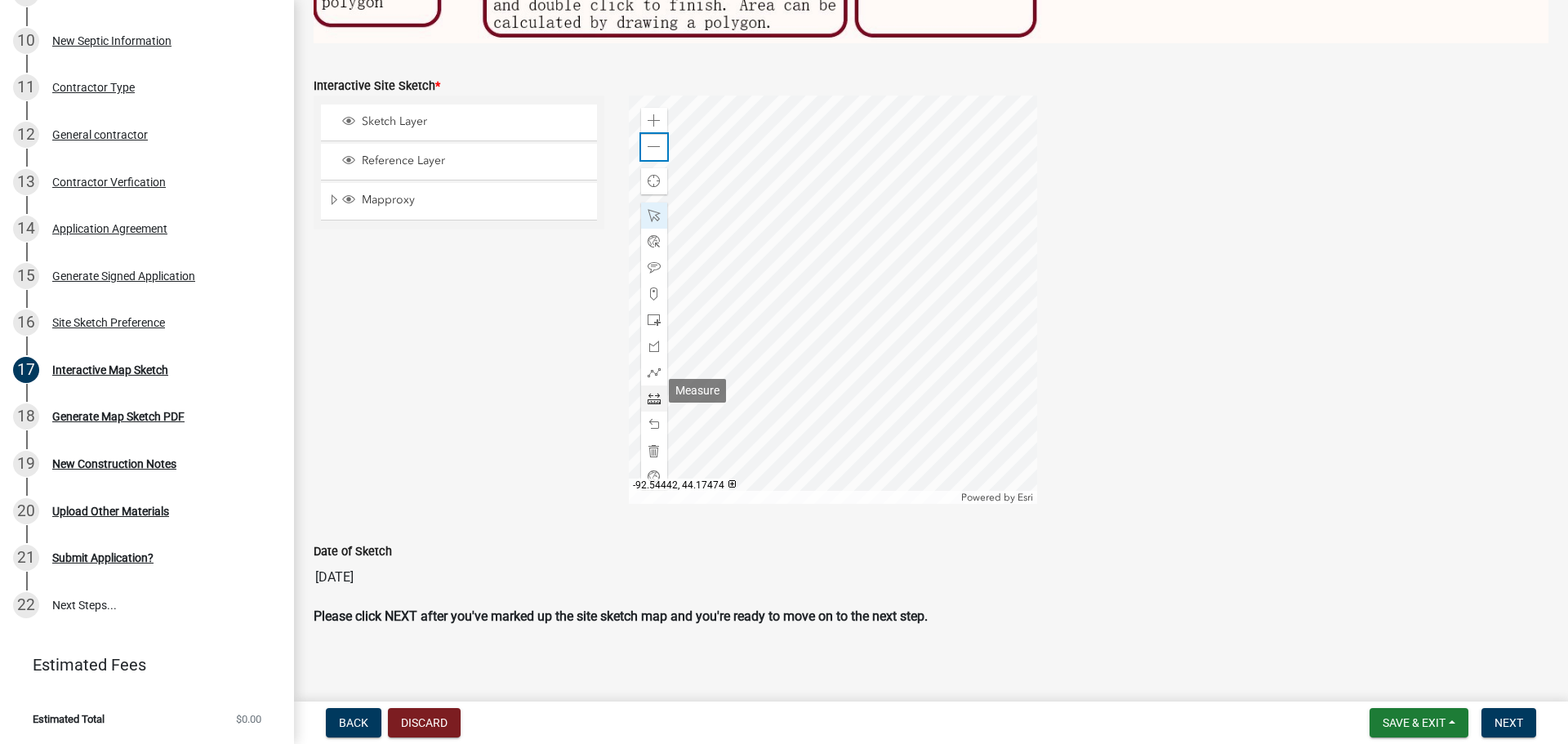
scroll to position [740, 0]
click at [656, 455] on span at bounding box center [654, 475] width 13 height 13
click at [649, 113] on span at bounding box center [654, 119] width 13 height 13
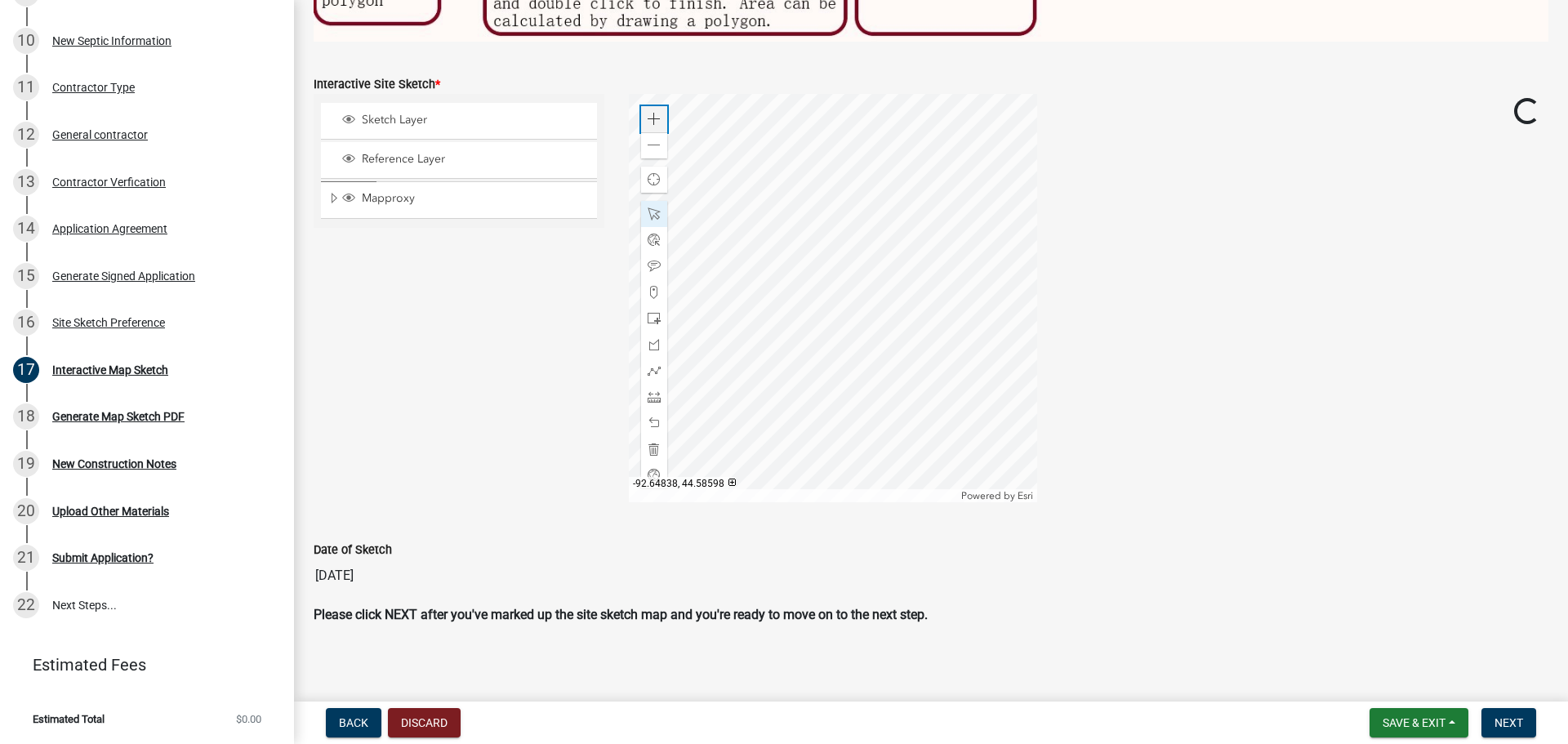
click at [649, 113] on span at bounding box center [654, 119] width 13 height 13
click at [697, 455] on div at bounding box center [832, 297] width 408 height 408
click at [655, 145] on span at bounding box center [654, 146] width 13 height 13
click at [746, 332] on div at bounding box center [832, 297] width 408 height 408
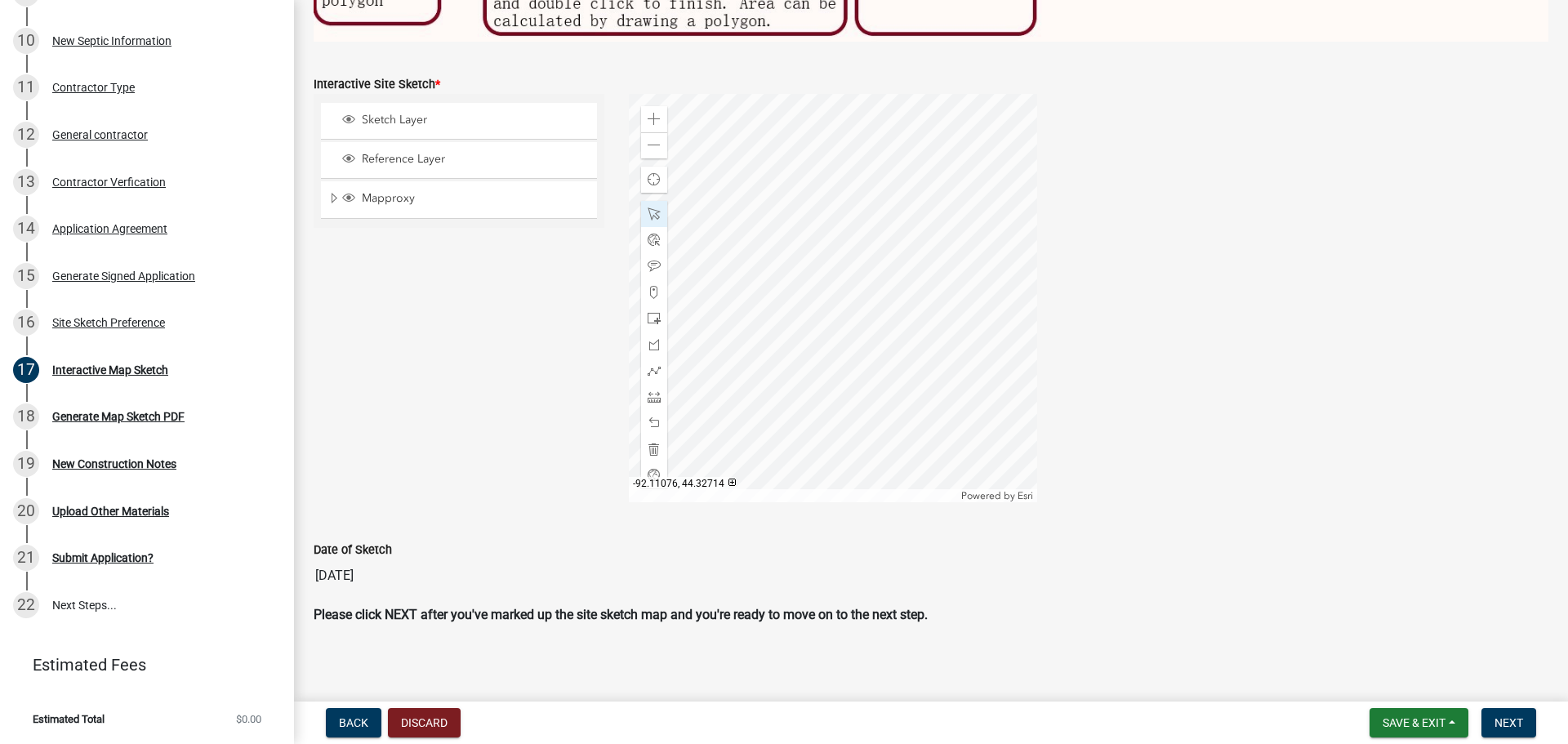
click at [743, 300] on div at bounding box center [832, 297] width 408 height 408
click at [795, 336] on div at bounding box center [832, 297] width 408 height 408
click at [653, 118] on span at bounding box center [654, 119] width 13 height 13
click at [719, 315] on div at bounding box center [832, 297] width 408 height 408
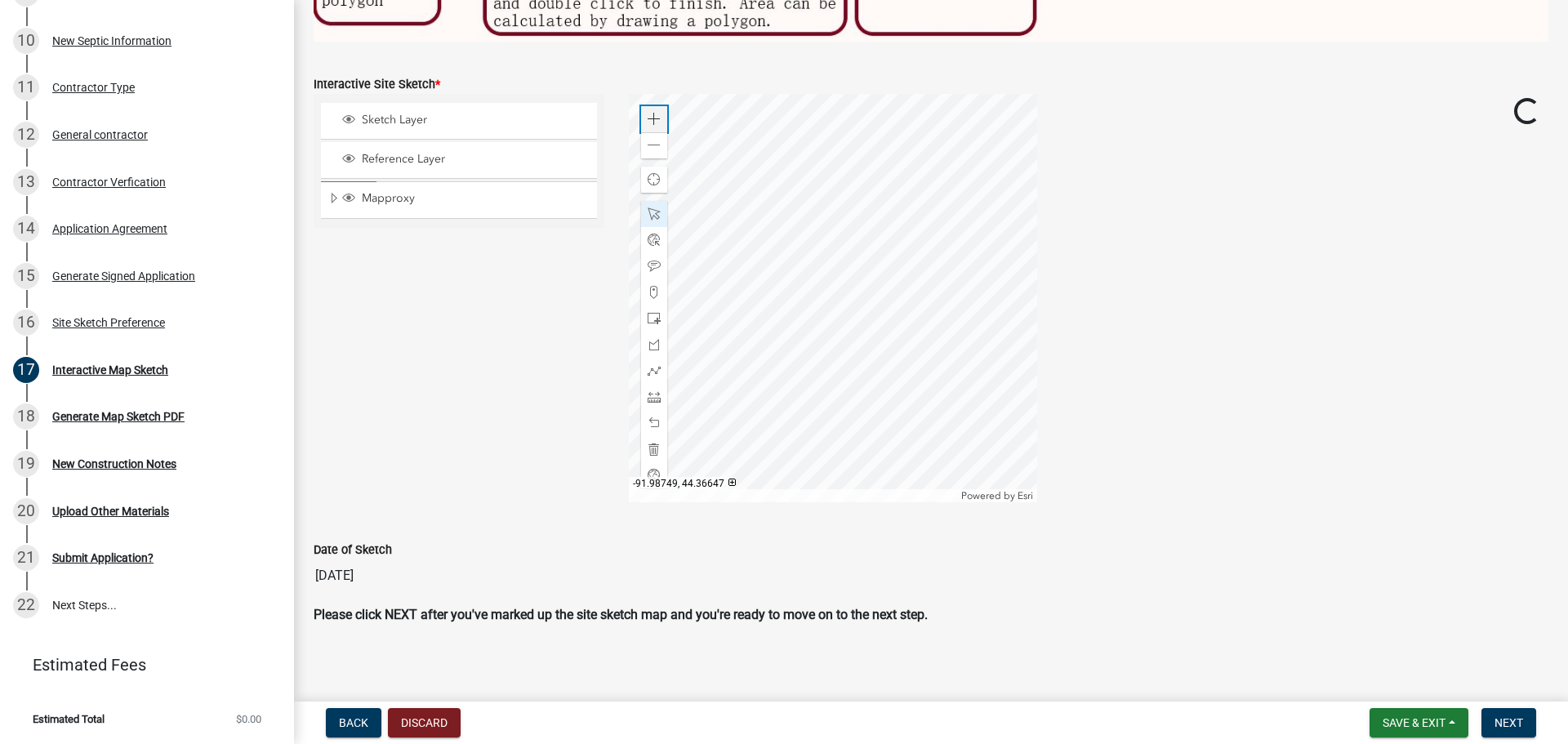
click at [647, 115] on span at bounding box center [654, 119] width 13 height 13
click at [883, 359] on div at bounding box center [832, 297] width 408 height 408
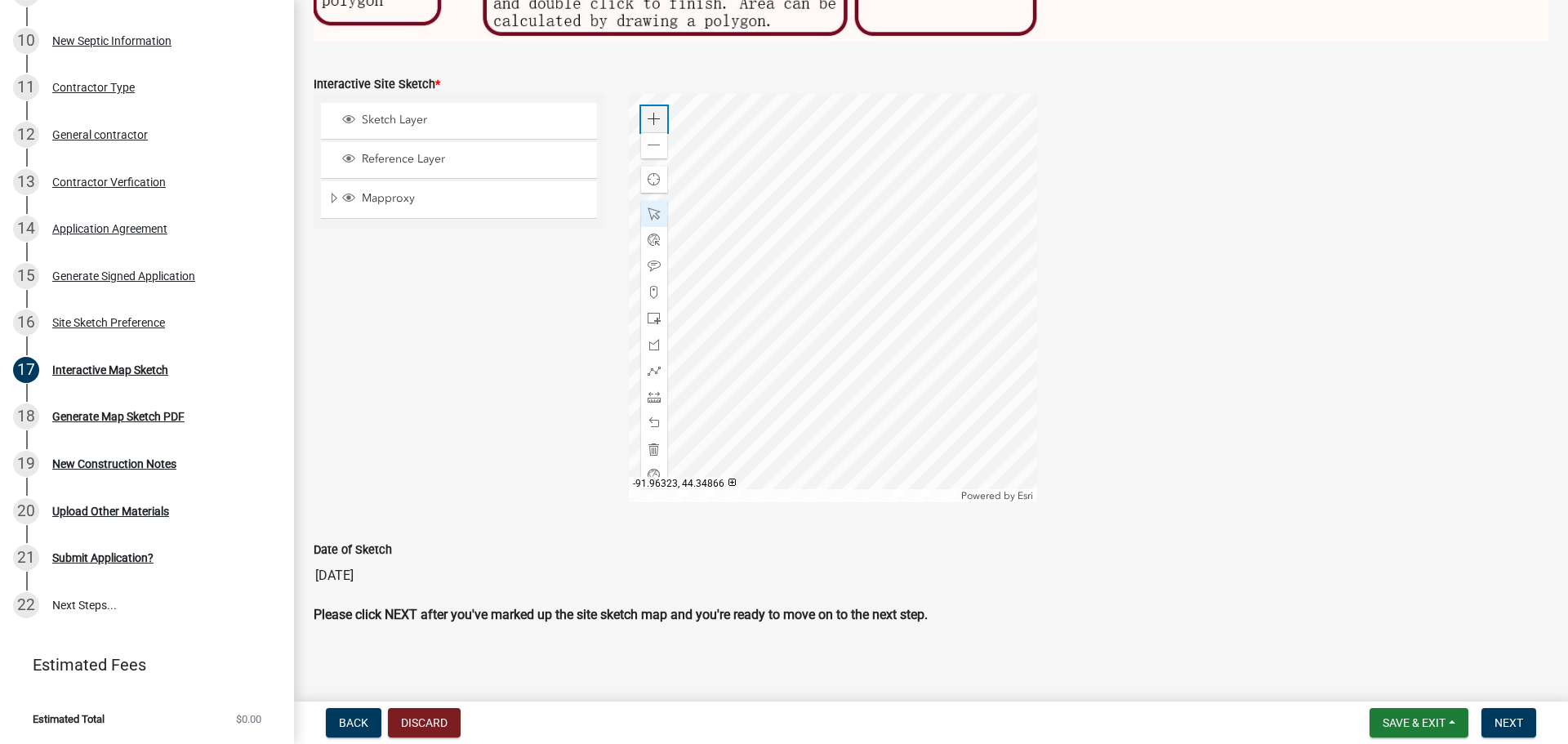
click at [655, 116] on span at bounding box center [654, 119] width 13 height 13
click at [649, 312] on span at bounding box center [654, 319] width 13 height 13
click at [744, 238] on div at bounding box center [832, 297] width 408 height 408
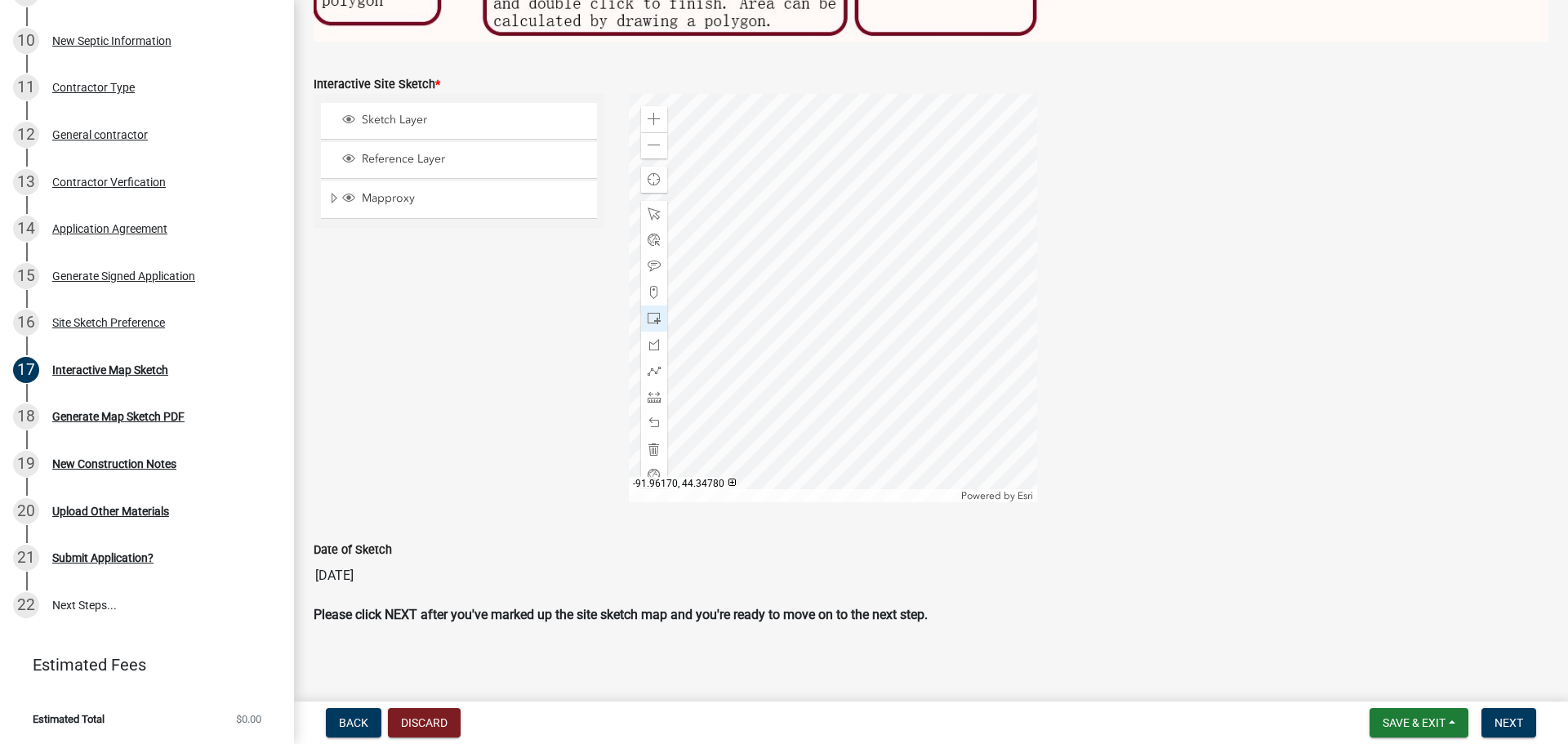
click at [831, 199] on div at bounding box center [832, 297] width 408 height 408
click at [861, 161] on div at bounding box center [832, 297] width 408 height 408
click at [655, 416] on span at bounding box center [654, 423] width 13 height 13
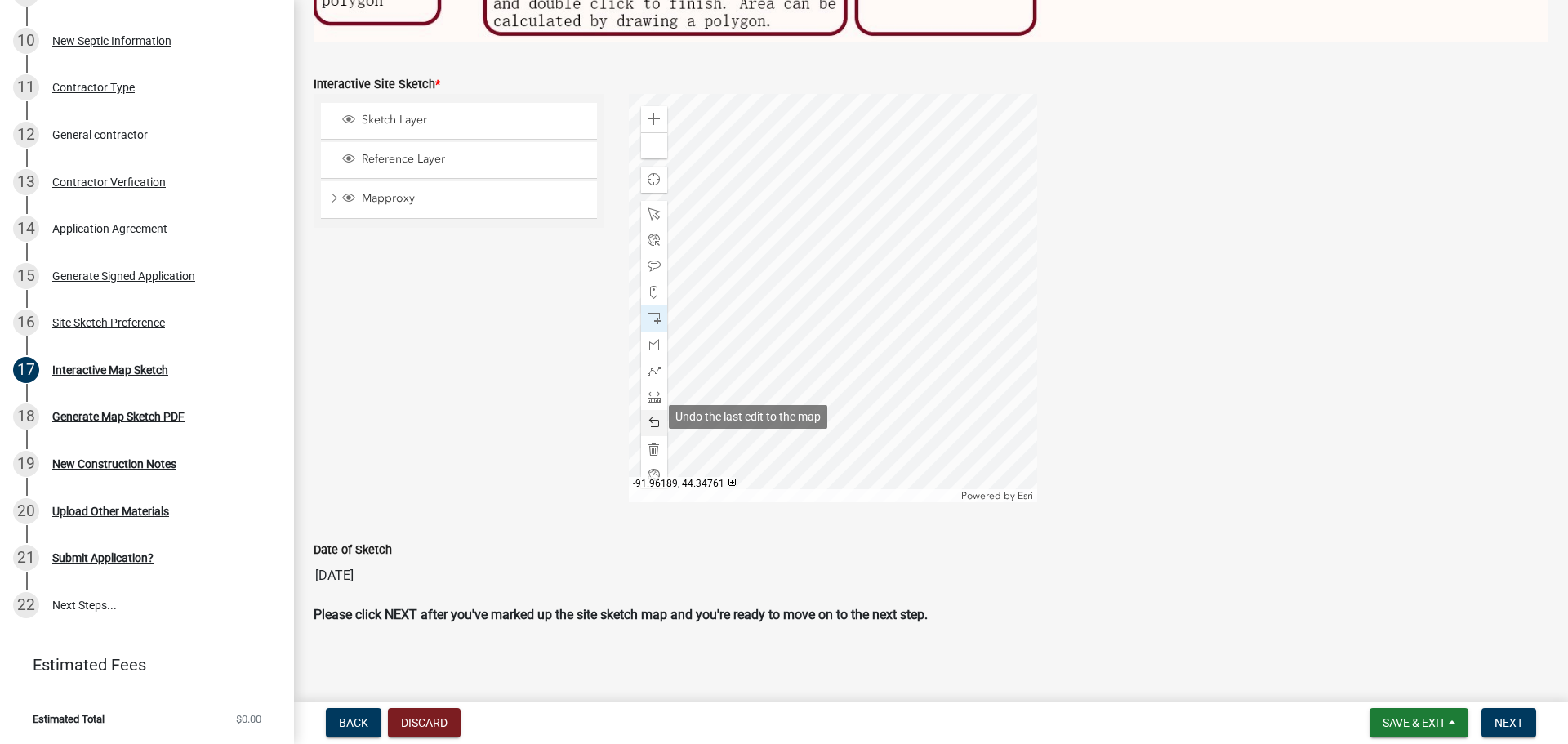
click at [649, 416] on span at bounding box center [654, 423] width 13 height 13
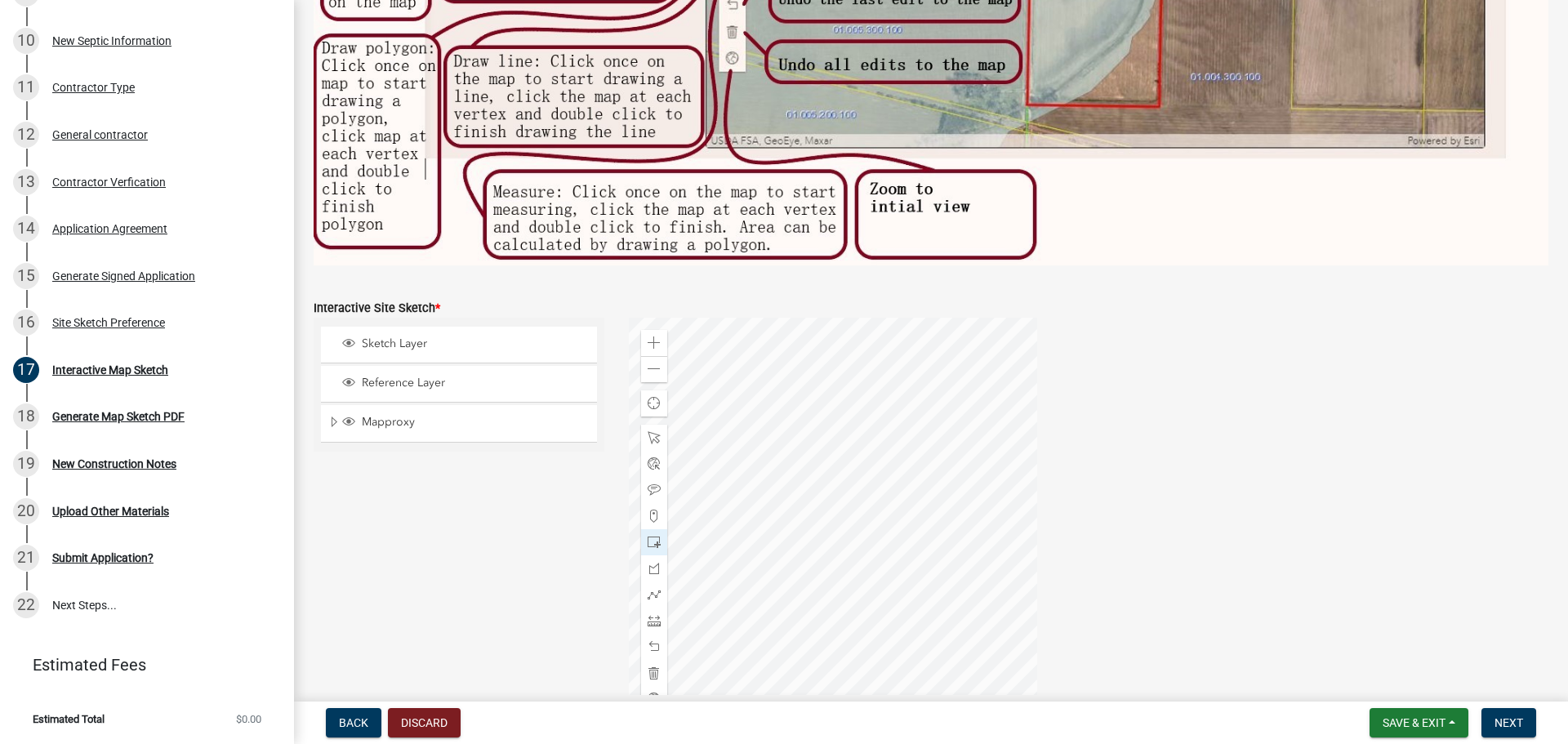
scroll to position [576, 0]
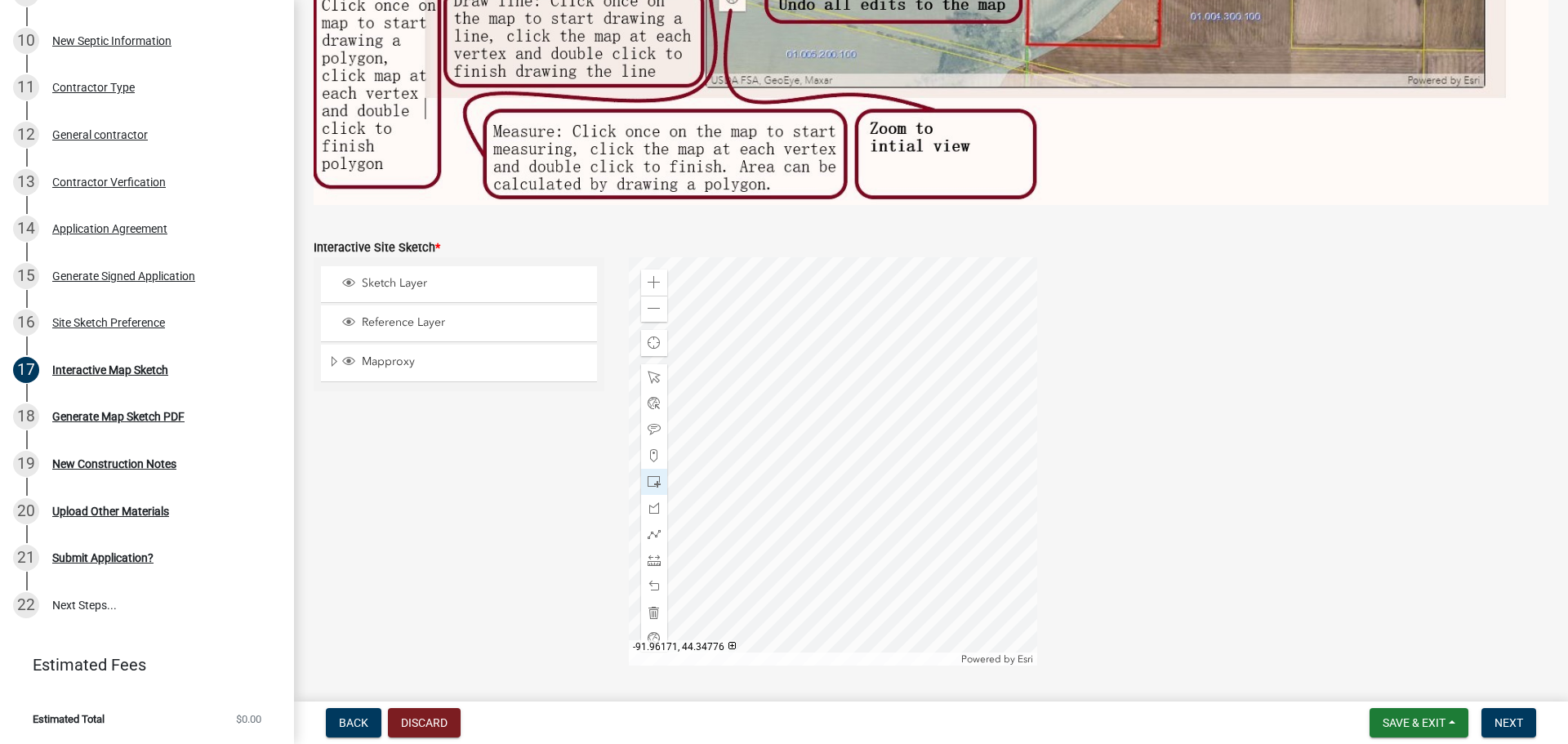
click at [821, 409] on div at bounding box center [832, 461] width 408 height 408
click at [655, 455] on span at bounding box center [654, 586] width 13 height 13
click at [814, 390] on div at bounding box center [832, 461] width 408 height 408
click at [654, 455] on span at bounding box center [654, 586] width 13 height 13
click at [649, 371] on span at bounding box center [654, 377] width 13 height 13
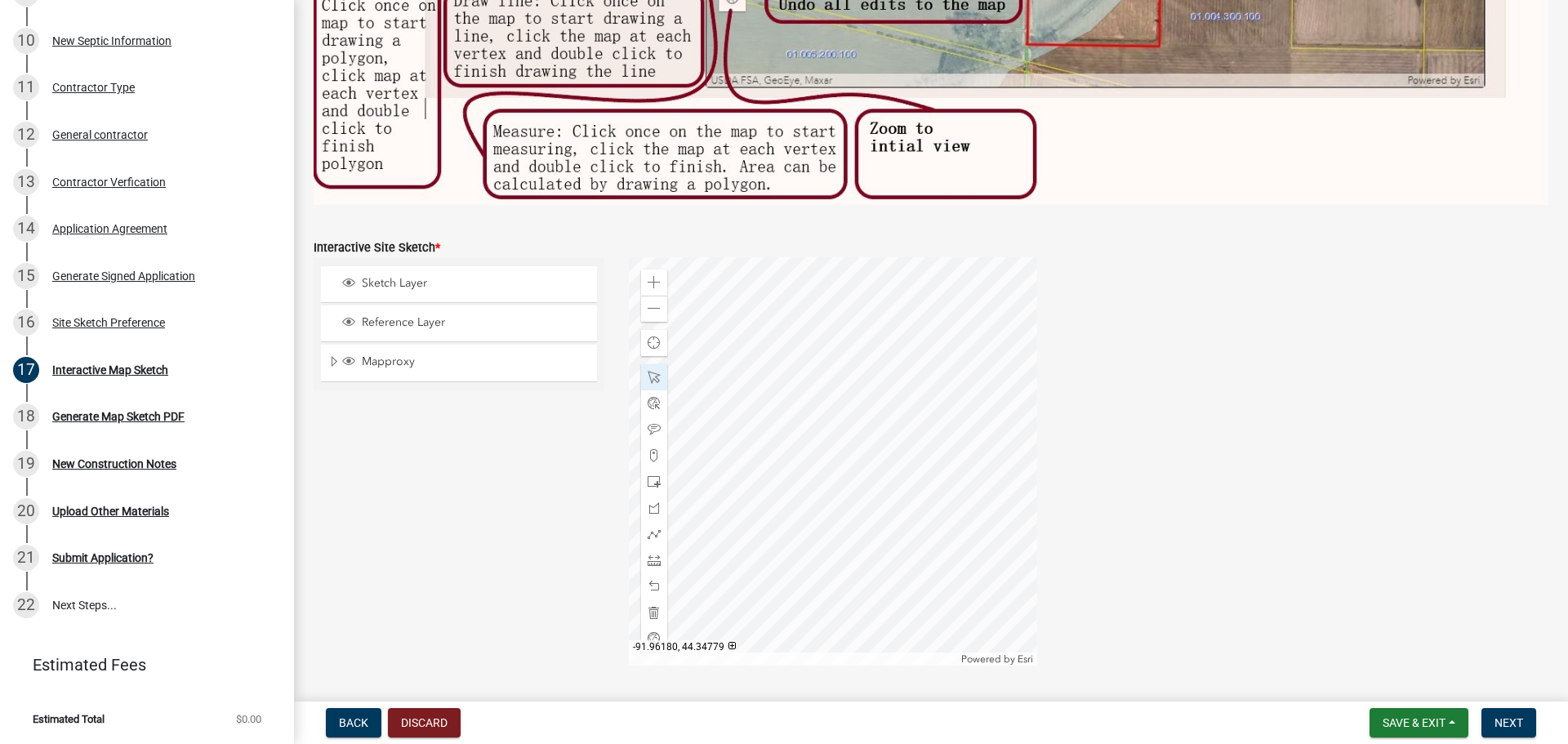
click at [743, 373] on div at bounding box center [832, 461] width 408 height 408
click at [765, 384] on div at bounding box center [832, 461] width 408 height 408
click at [777, 374] on div at bounding box center [832, 461] width 408 height 408
click at [777, 374] on div at bounding box center [832, 461] width 408 height 408
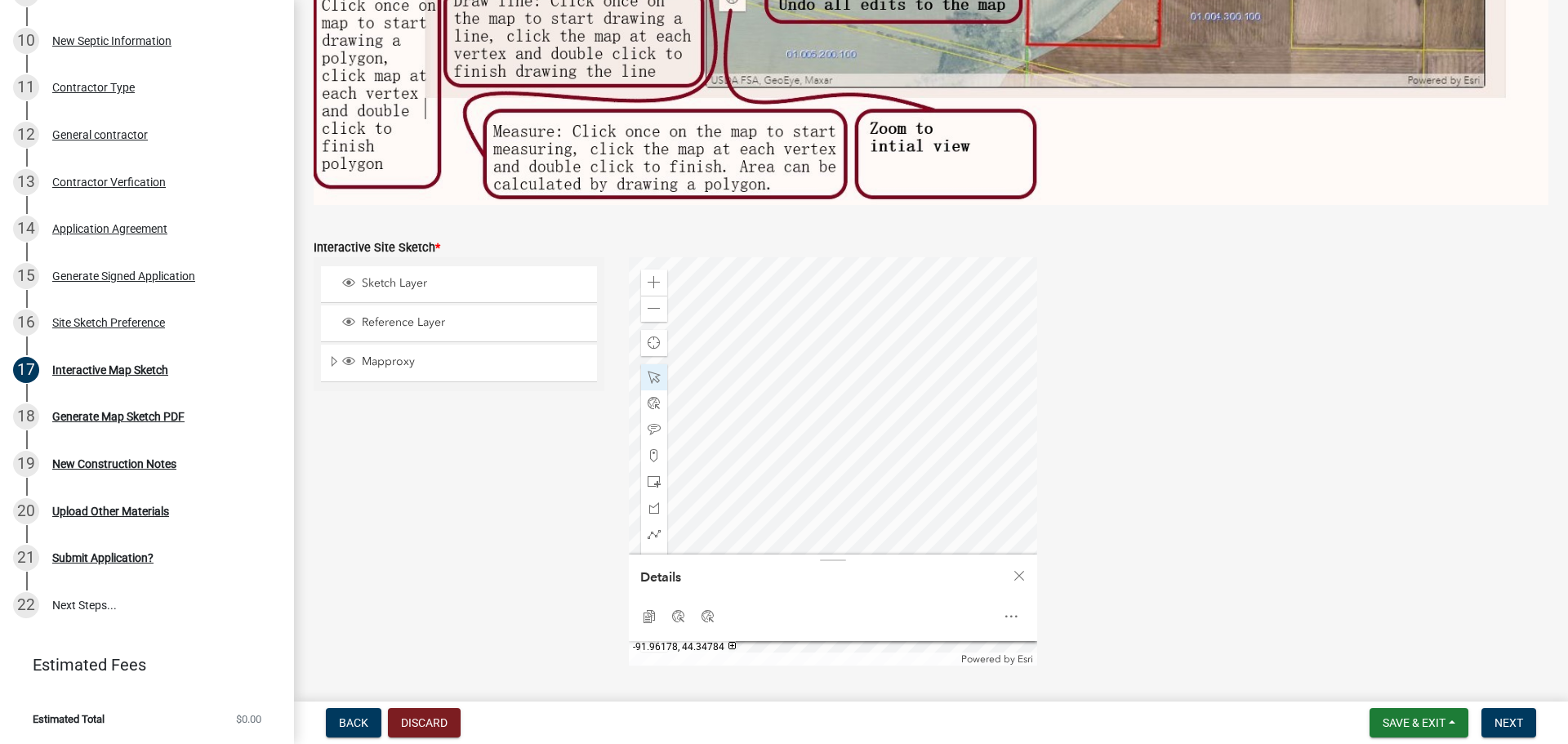
click at [787, 320] on div at bounding box center [832, 461] width 408 height 408
click at [822, 377] on div at bounding box center [832, 461] width 408 height 408
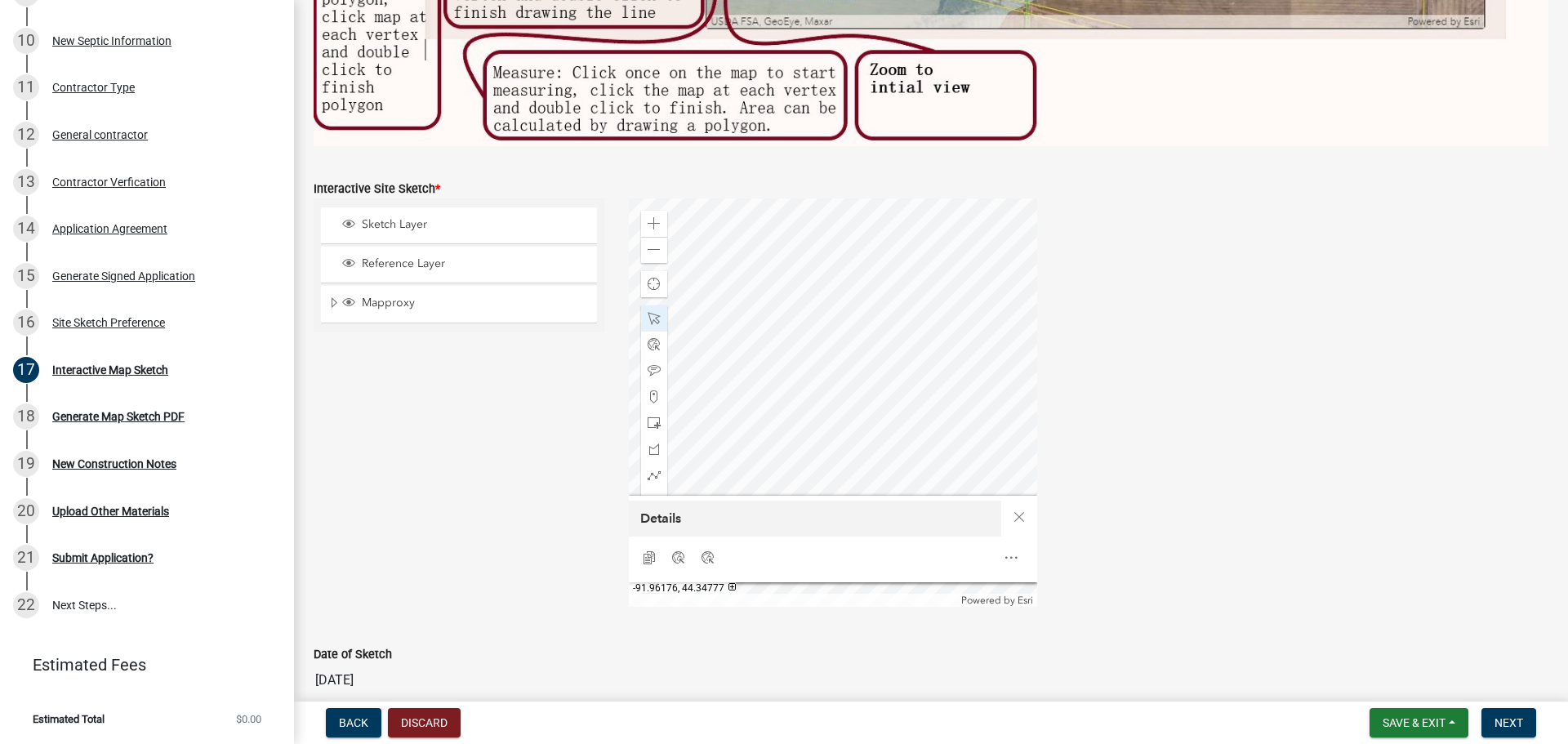
scroll to position [658, 0]
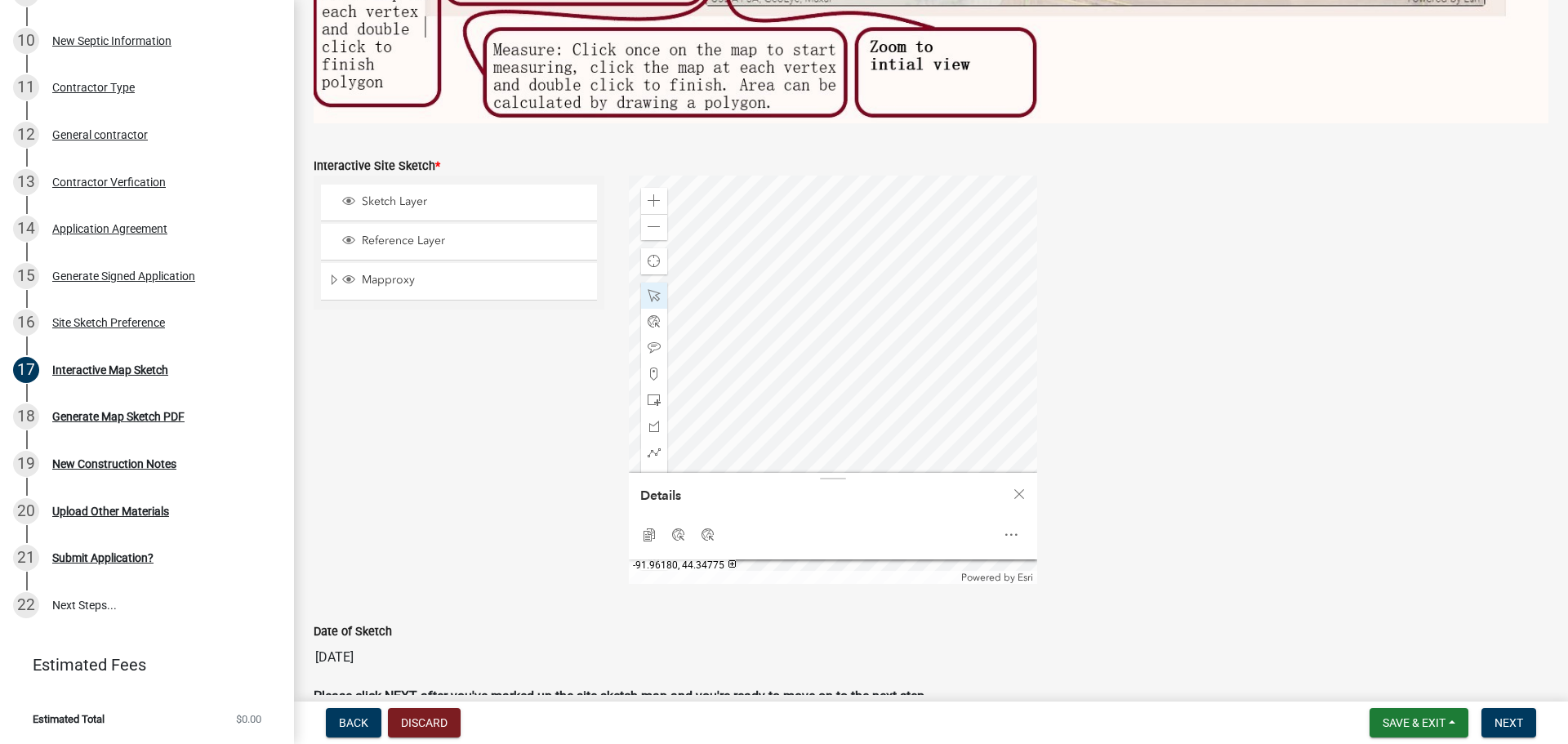
click at [768, 338] on div at bounding box center [832, 379] width 408 height 408
click at [858, 230] on div at bounding box center [832, 379] width 408 height 408
click at [840, 284] on div at bounding box center [832, 379] width 408 height 408
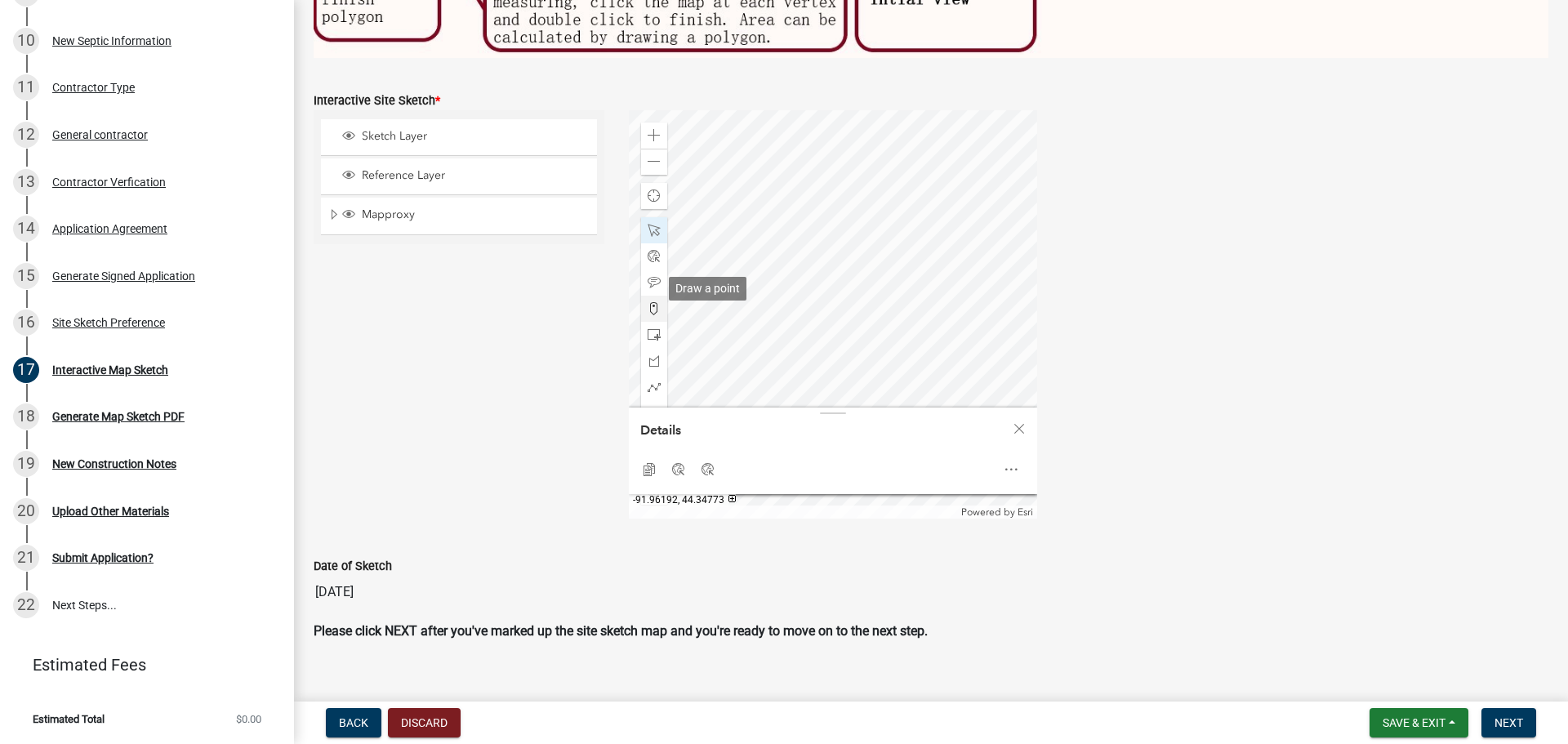
scroll to position [740, 0]
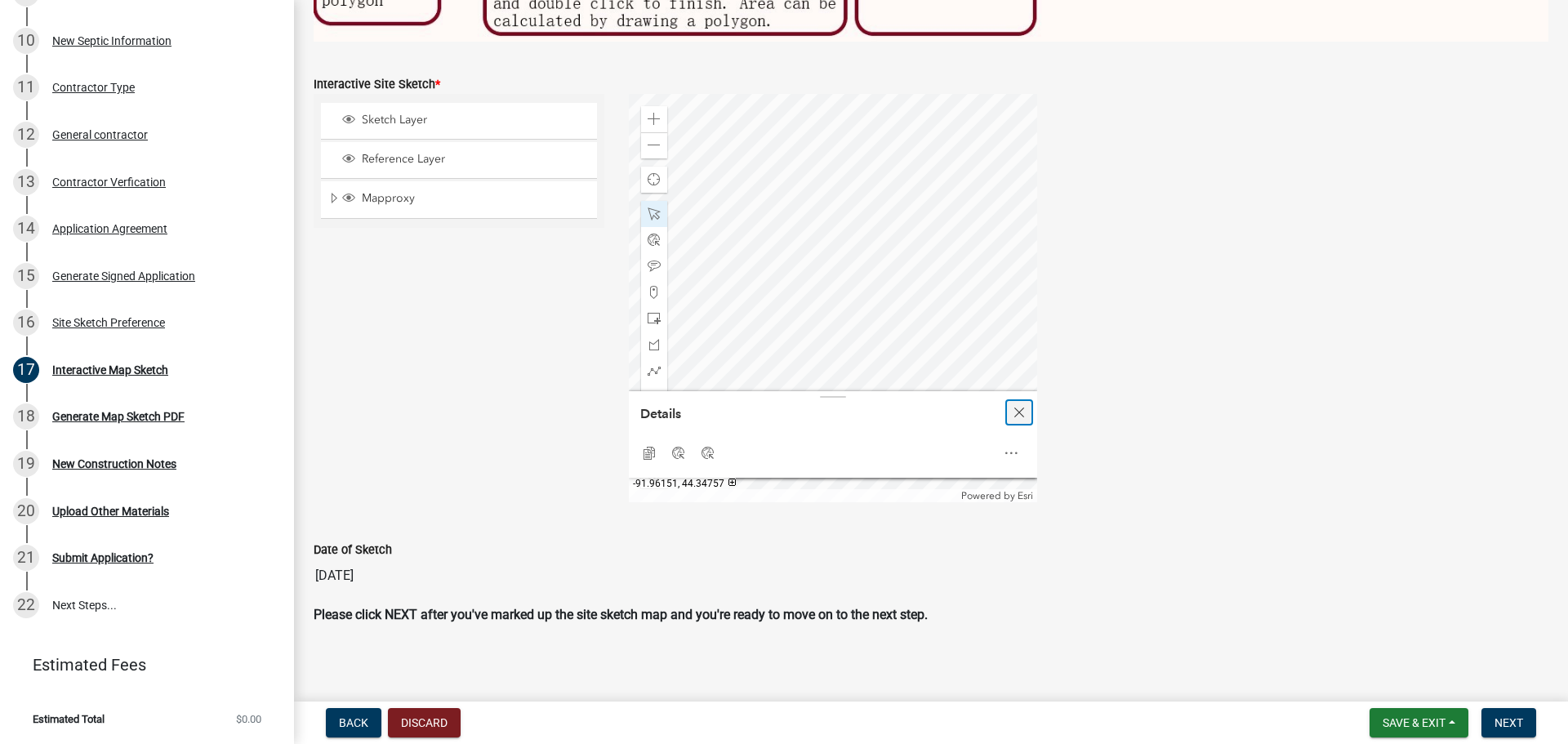
click at [1018, 410] on span "Close" at bounding box center [1019, 412] width 13 height 13
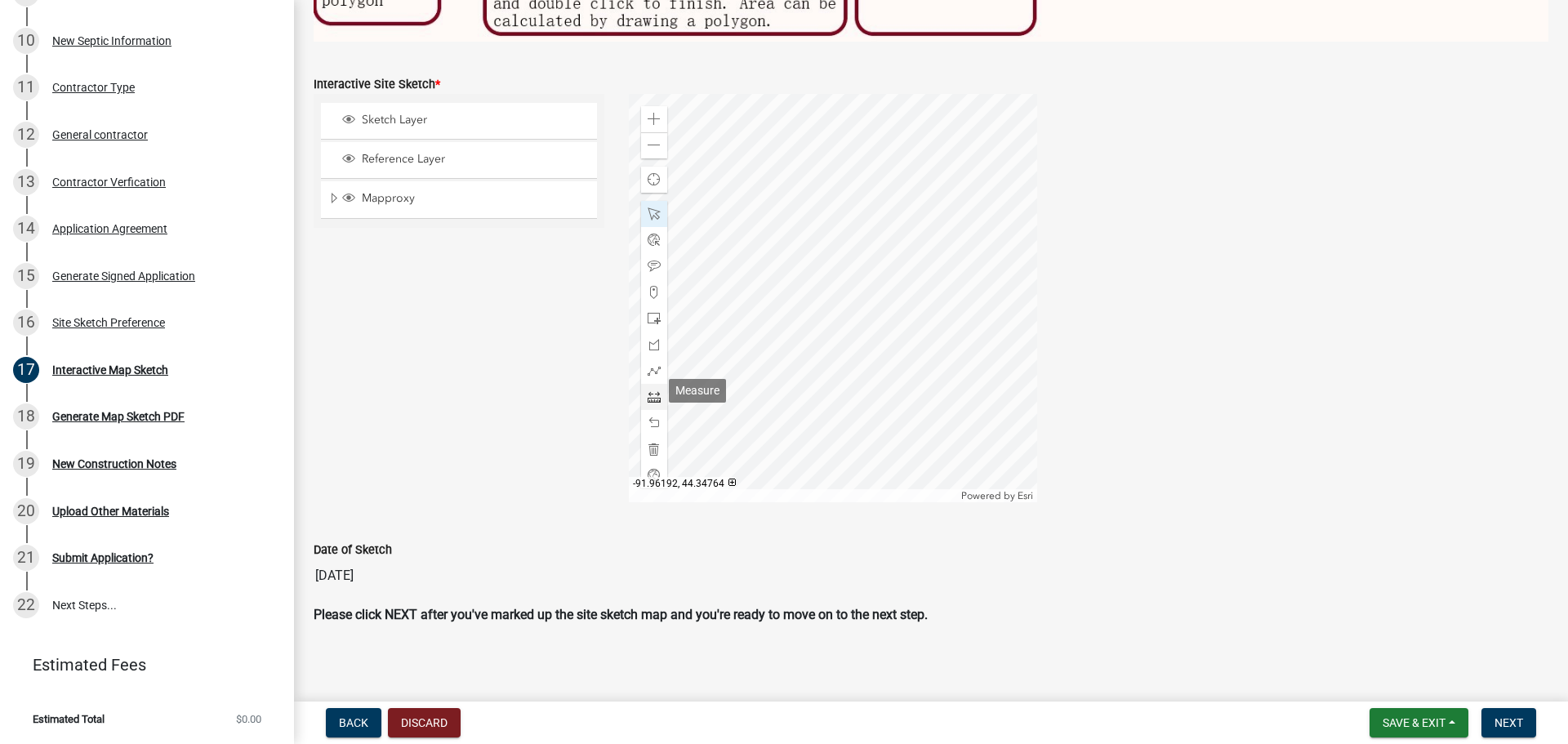
click at [650, 391] on span at bounding box center [654, 396] width 13 height 13
click at [817, 95] on div at bounding box center [832, 297] width 408 height 408
click at [844, 159] on div at bounding box center [832, 297] width 408 height 408
click at [844, 160] on div at bounding box center [832, 297] width 408 height 408
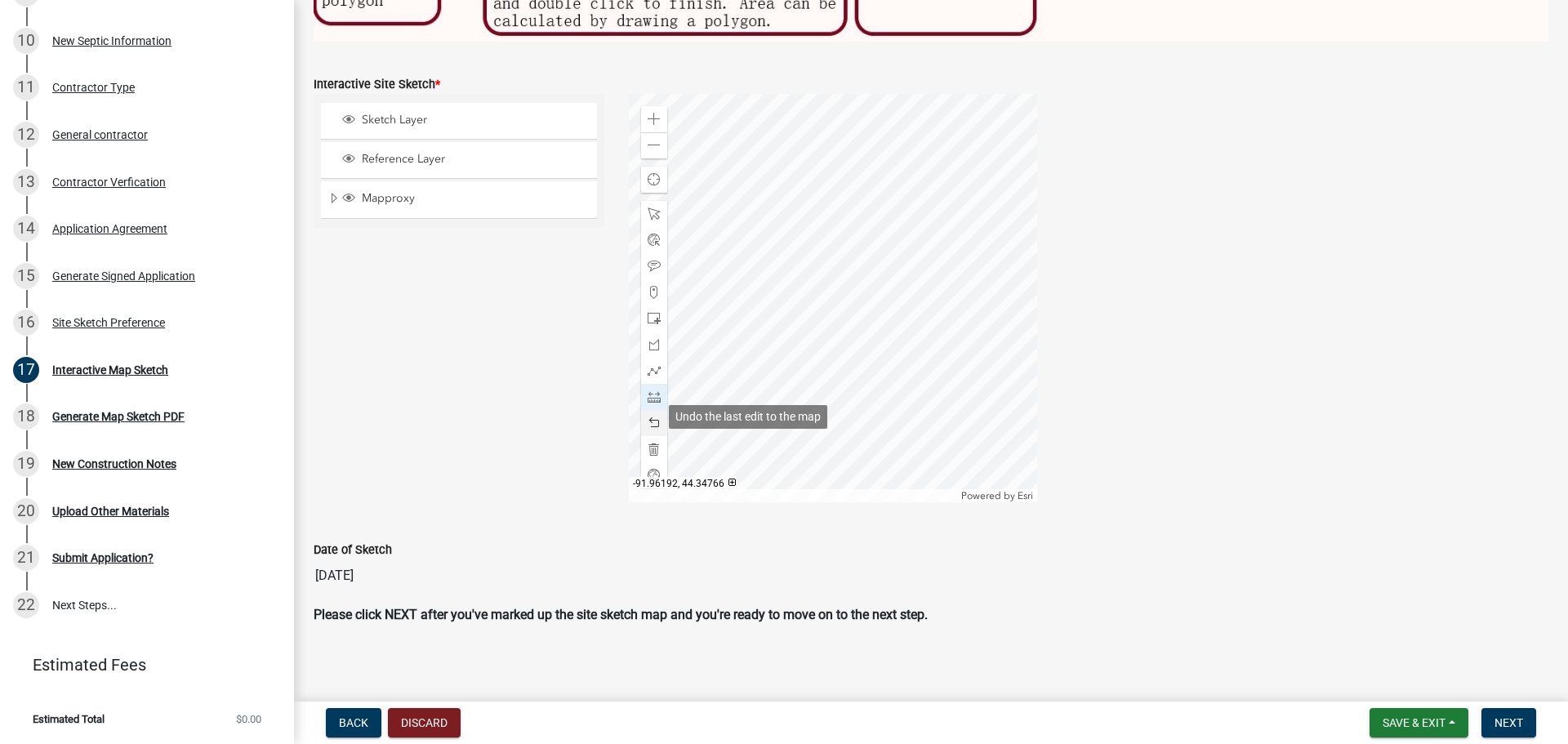
click at [650, 416] on span at bounding box center [654, 423] width 13 height 13
click at [857, 223] on div at bounding box center [832, 297] width 408 height 408
click at [652, 416] on span at bounding box center [654, 423] width 13 height 13
click at [647, 208] on span at bounding box center [654, 214] width 13 height 13
click at [853, 213] on div at bounding box center [832, 297] width 408 height 408
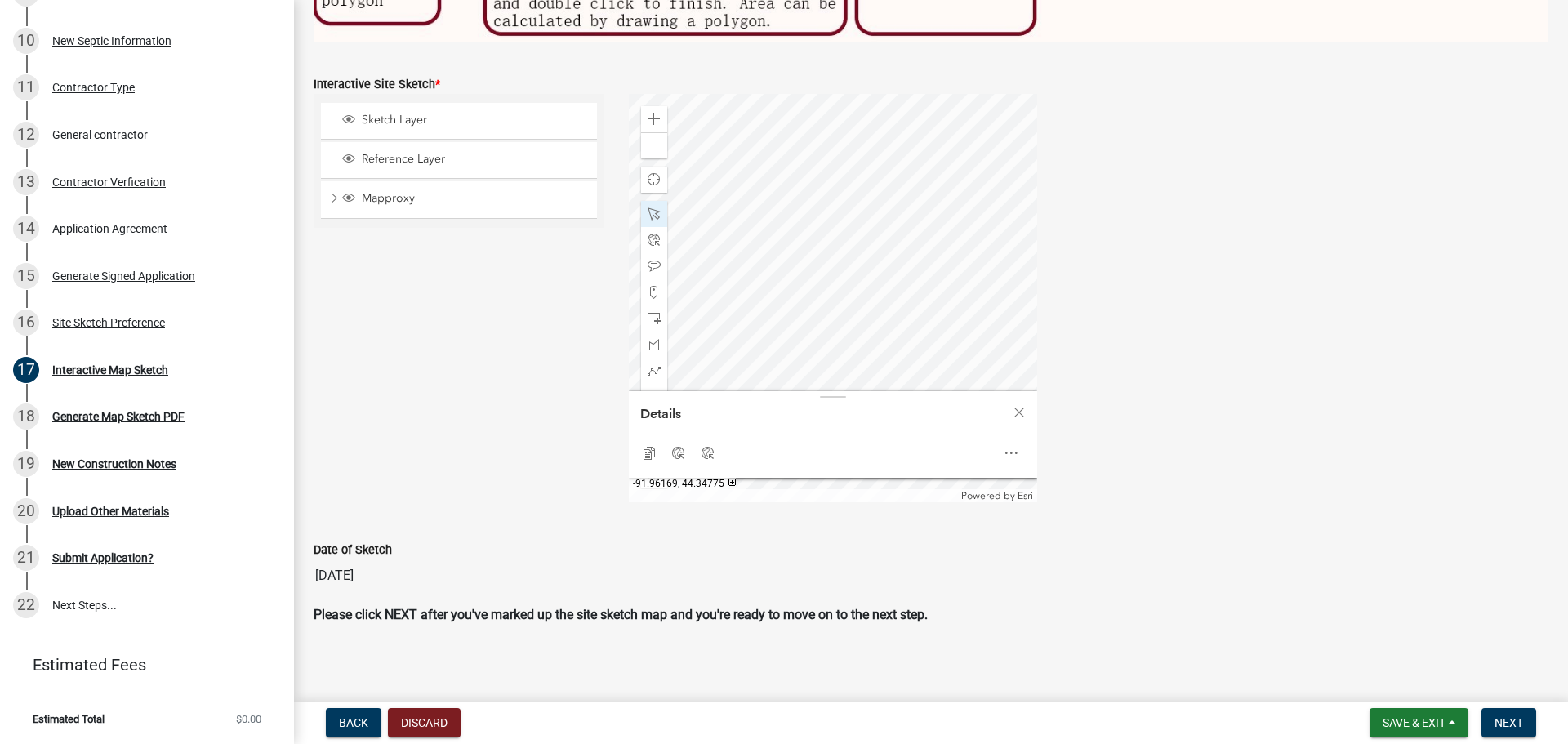
click at [859, 265] on div at bounding box center [832, 297] width 408 height 408
click at [838, 146] on div at bounding box center [832, 297] width 408 height 408
click at [851, 170] on div at bounding box center [832, 297] width 408 height 408
click at [902, 186] on div at bounding box center [832, 297] width 408 height 408
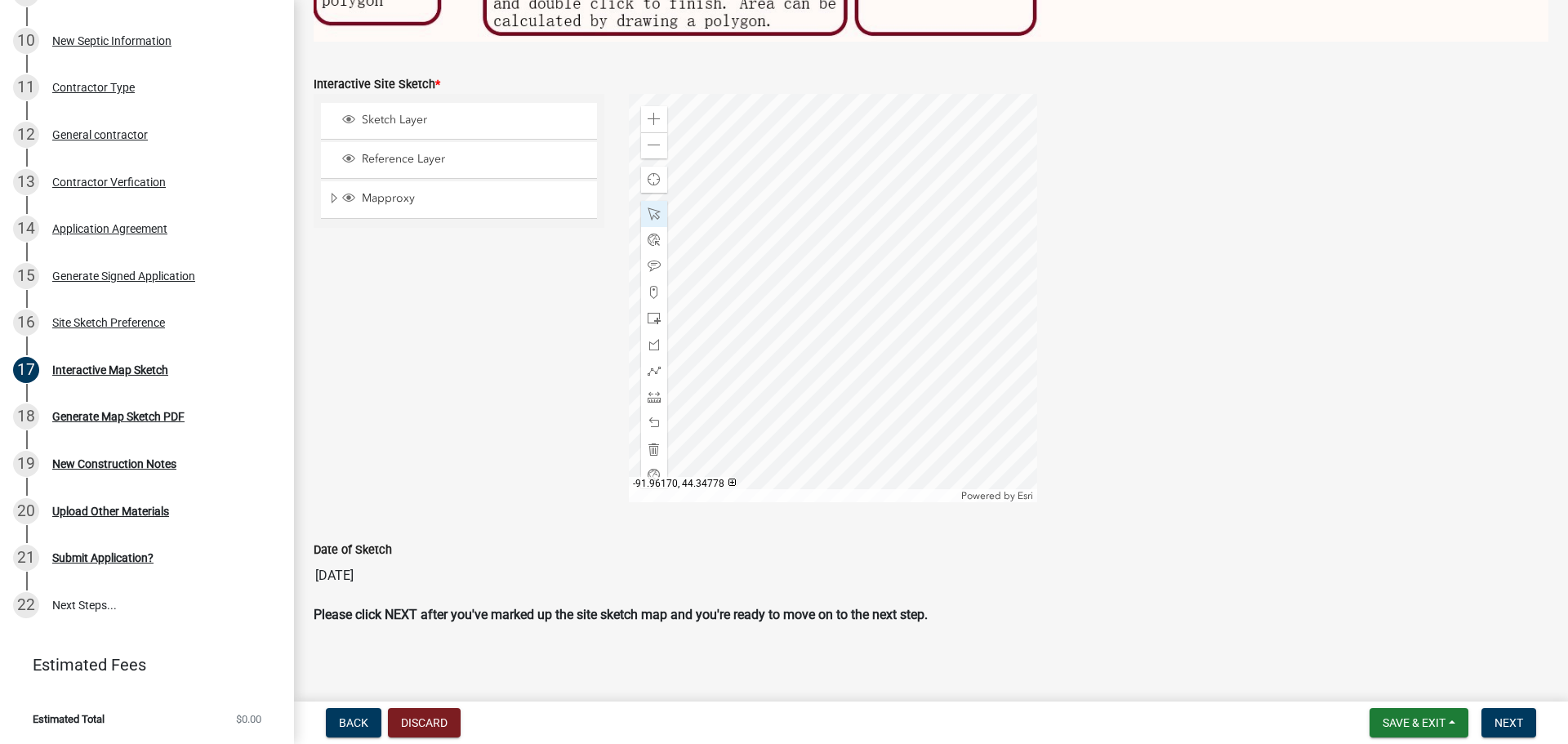
click at [852, 222] on div at bounding box center [832, 297] width 408 height 408
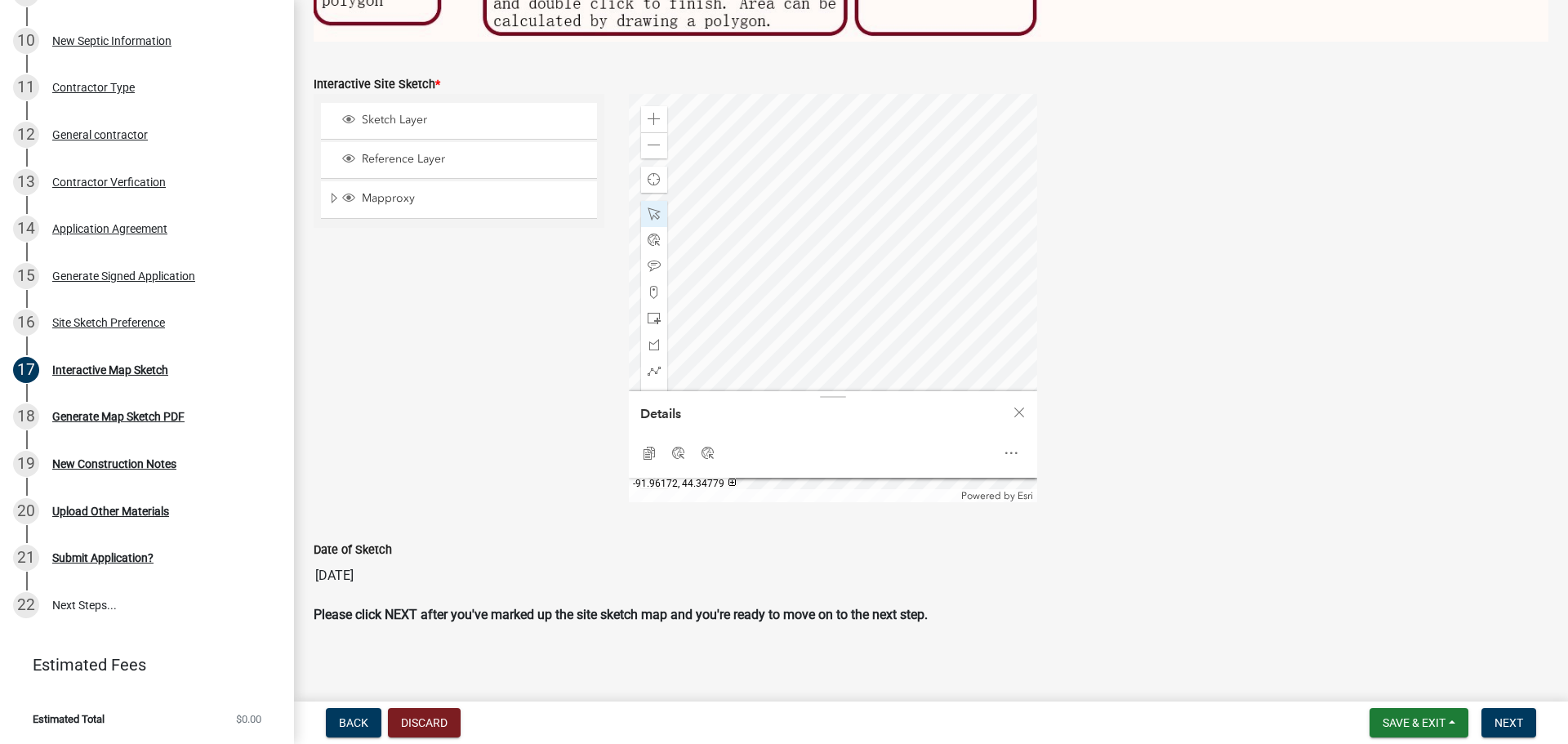
click at [835, 209] on div at bounding box center [832, 297] width 408 height 408
click at [647, 208] on span at bounding box center [654, 214] width 13 height 13
click at [1012, 407] on span "Close" at bounding box center [1019, 412] width 13 height 13
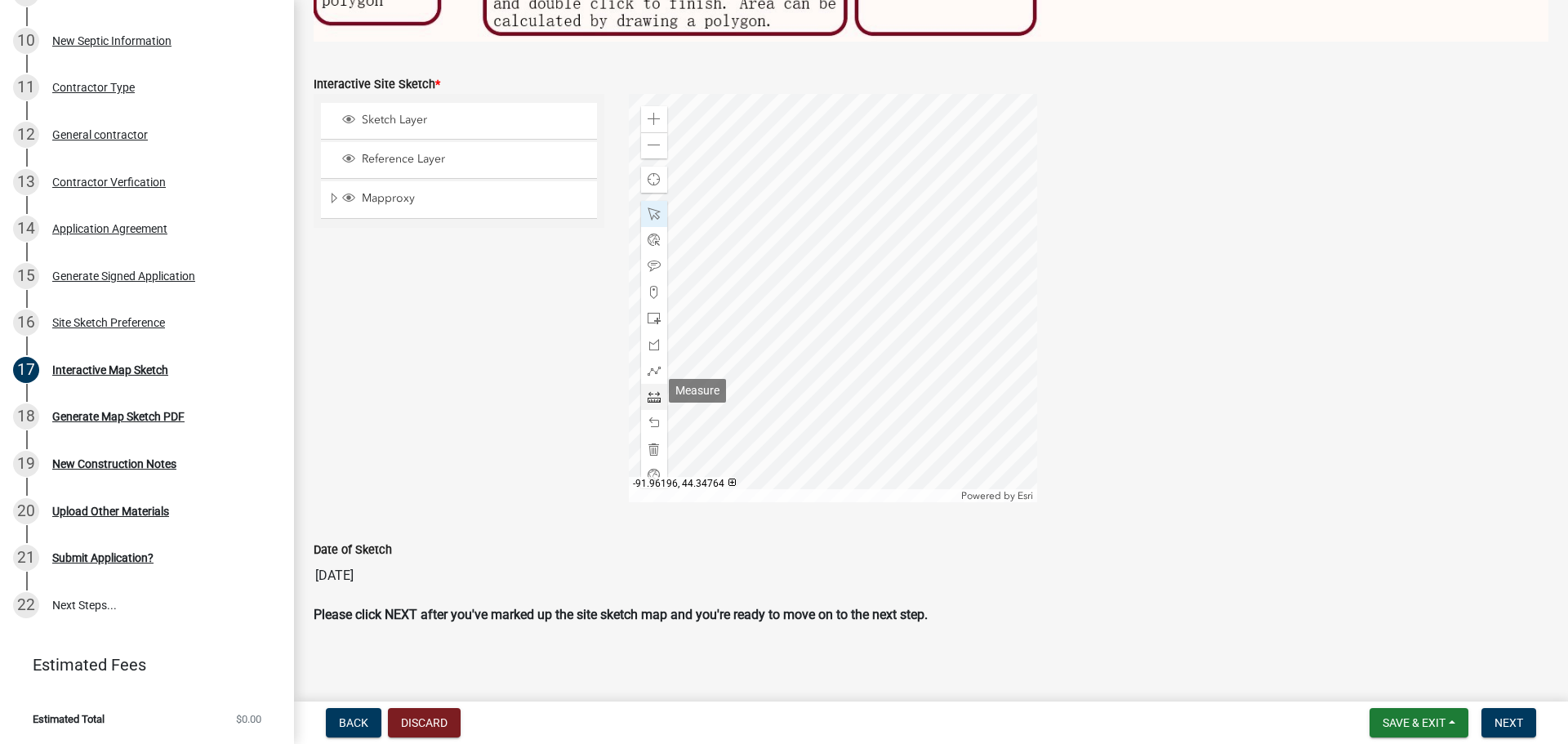
click at [652, 391] on span at bounding box center [654, 396] width 13 height 13
click at [844, 168] on div at bounding box center [832, 297] width 408 height 408
click at [873, 242] on div at bounding box center [832, 297] width 408 height 408
click at [650, 209] on span at bounding box center [654, 214] width 13 height 13
click at [817, 258] on div at bounding box center [832, 297] width 408 height 408
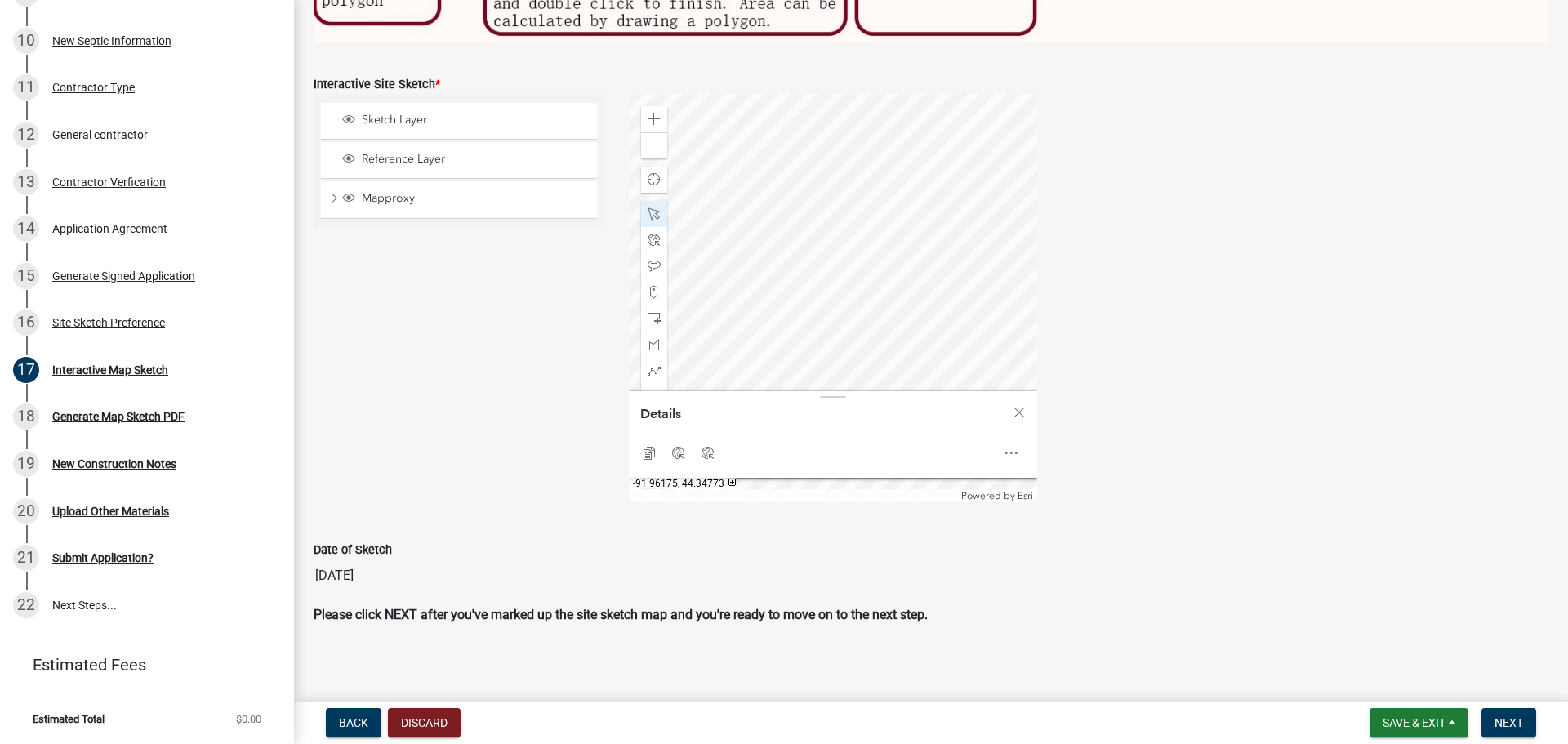
click at [808, 279] on div at bounding box center [832, 297] width 408 height 408
click at [1013, 406] on span "Close" at bounding box center [1019, 412] width 13 height 13
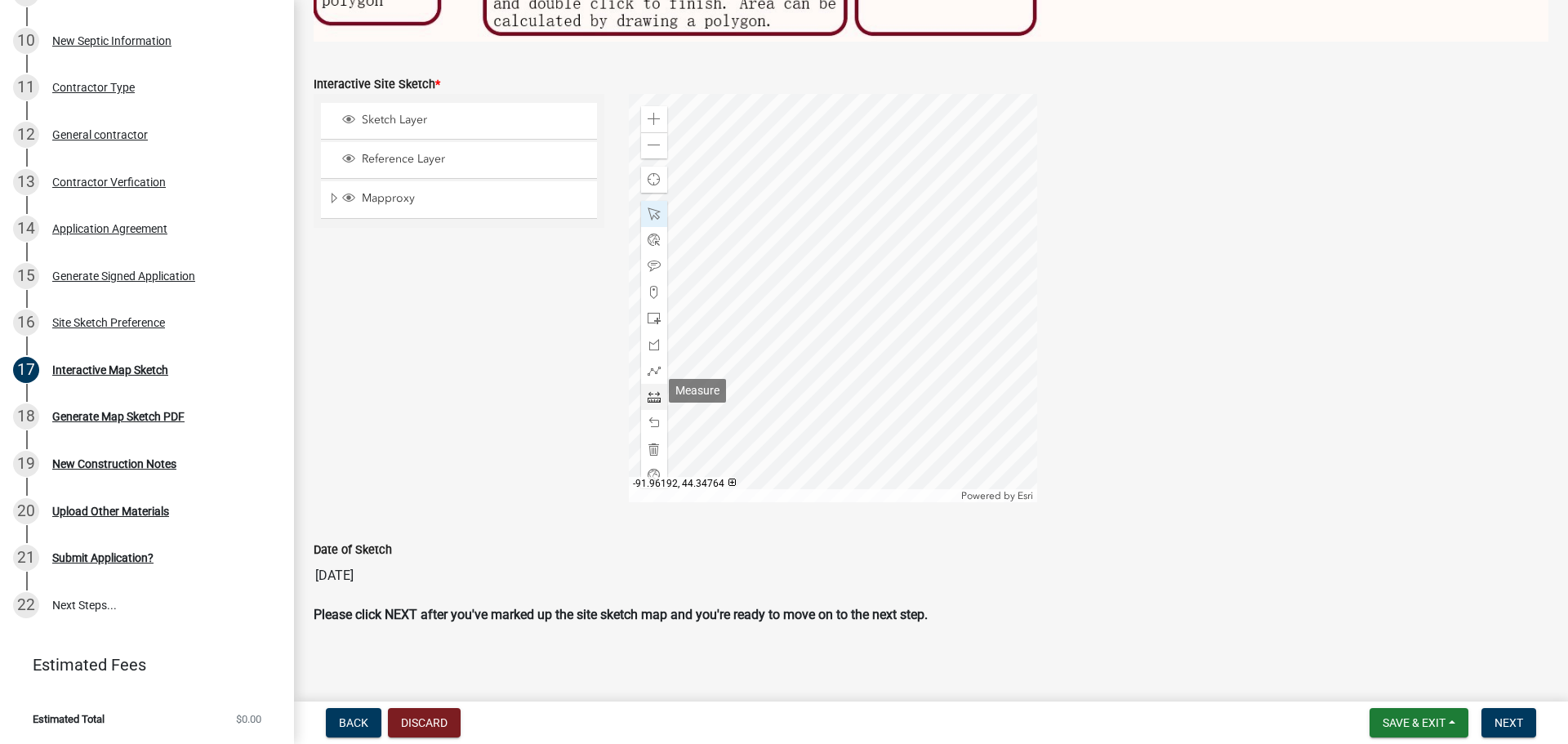
click at [655, 395] on span at bounding box center [654, 396] width 13 height 13
click at [811, 182] on div at bounding box center [832, 297] width 408 height 408
click at [842, 262] on div at bounding box center [832, 297] width 408 height 408
click at [650, 208] on span at bounding box center [654, 214] width 13 height 13
drag, startPoint x: 652, startPoint y: 394, endPoint x: 674, endPoint y: 381, distance: 25.6
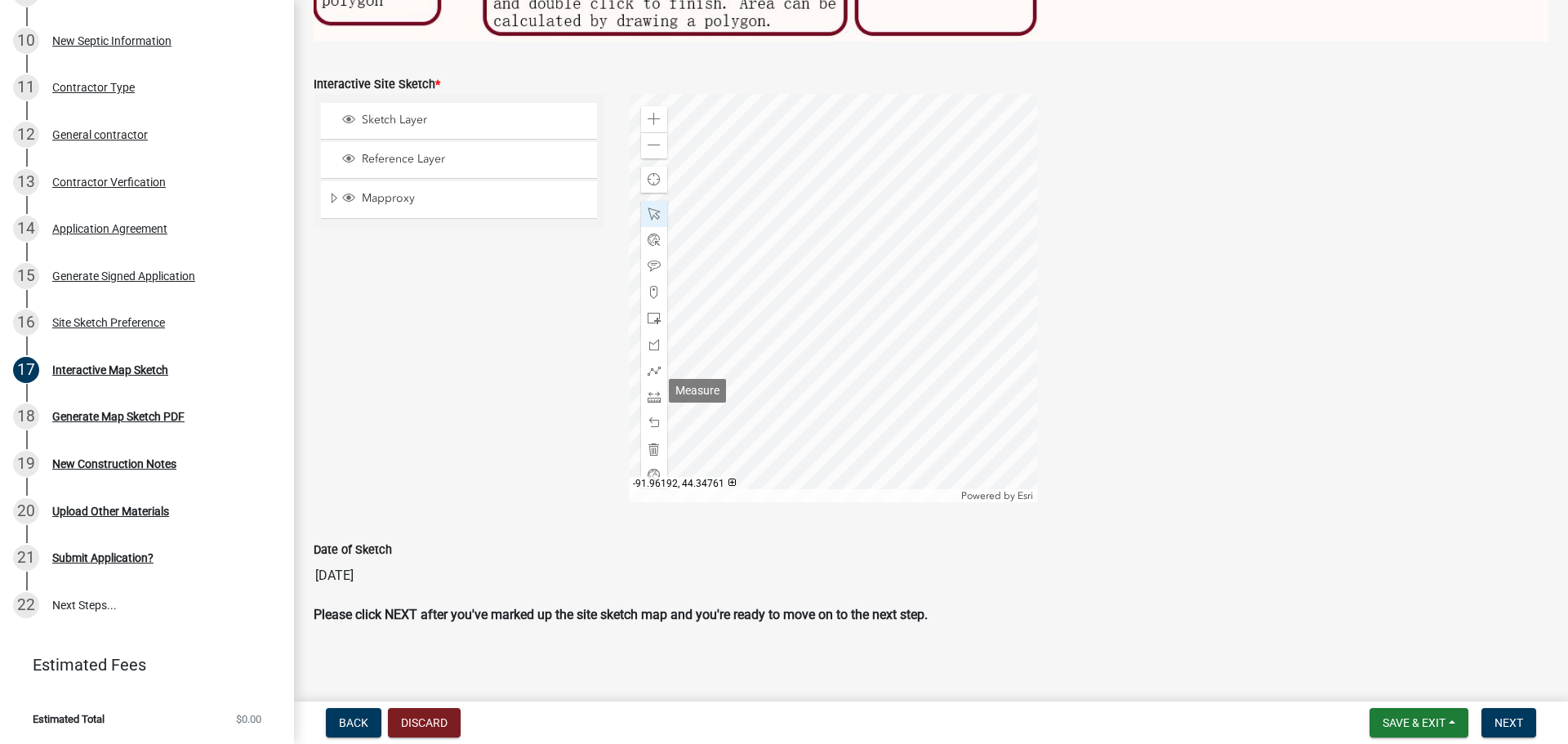
click at [653, 394] on span at bounding box center [654, 396] width 13 height 13
click at [868, 233] on div at bounding box center [832, 297] width 408 height 408
click at [778, 262] on div at bounding box center [832, 297] width 408 height 408
click at [786, 271] on div at bounding box center [832, 297] width 408 height 408
click at [651, 419] on span at bounding box center [654, 423] width 13 height 13
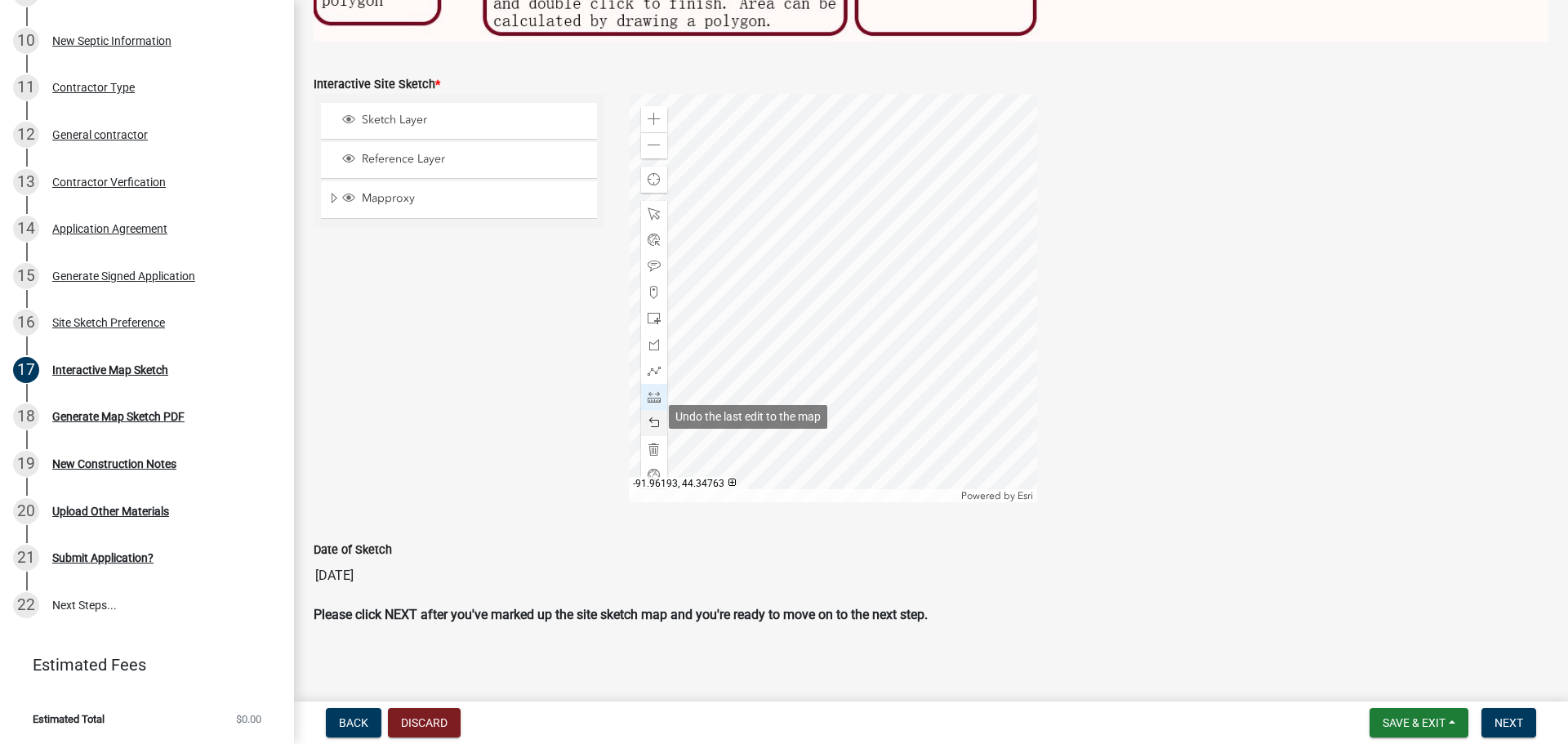
click at [653, 417] on span at bounding box center [654, 423] width 13 height 13
click at [899, 300] on div at bounding box center [832, 297] width 408 height 408
click at [650, 209] on span at bounding box center [654, 214] width 13 height 13
click at [804, 254] on div at bounding box center [832, 297] width 408 height 408
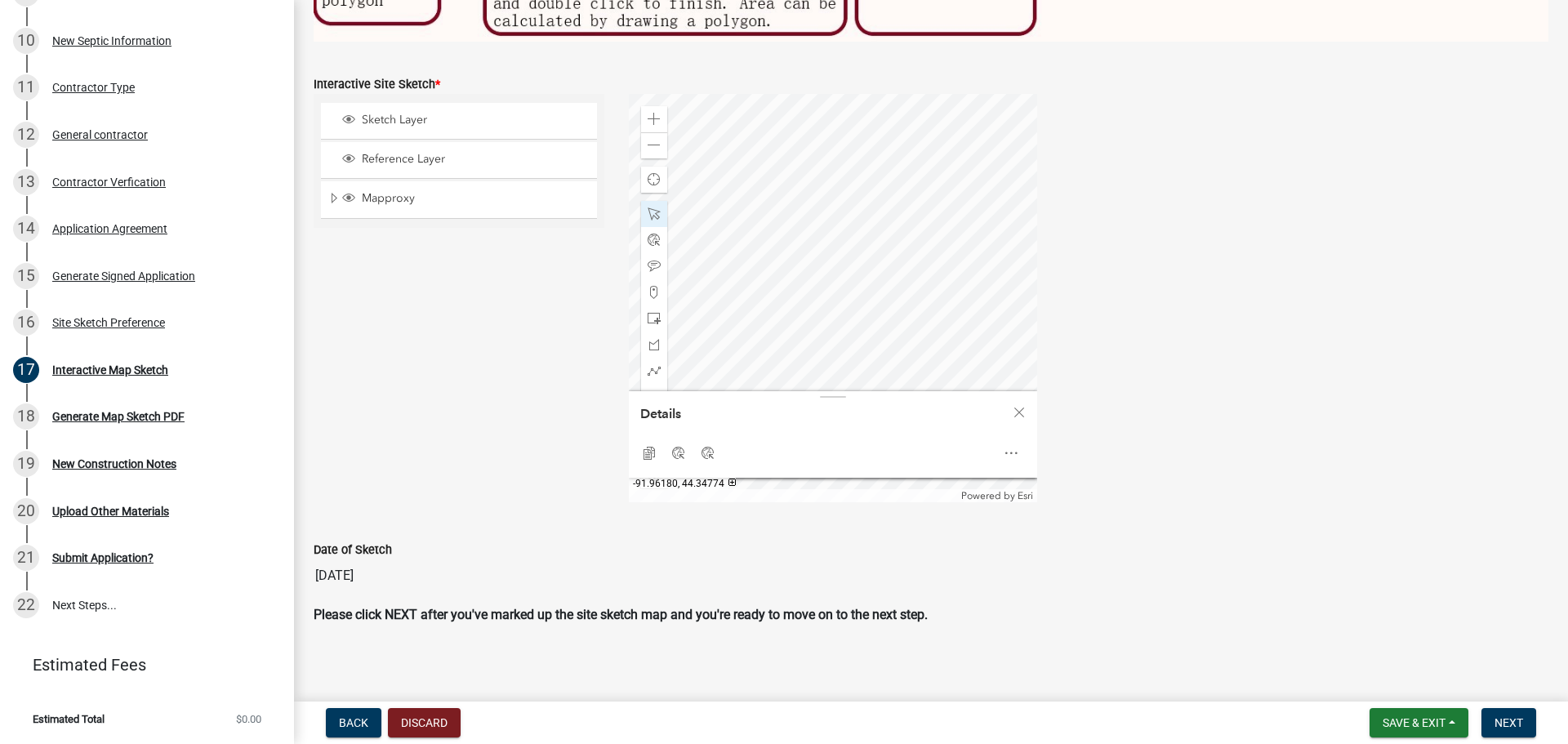
click at [773, 284] on div at bounding box center [832, 297] width 408 height 408
click at [833, 280] on div at bounding box center [832, 297] width 408 height 408
click at [822, 158] on div at bounding box center [832, 297] width 408 height 408
click at [822, 191] on div at bounding box center [832, 297] width 408 height 408
click at [819, 161] on div at bounding box center [832, 297] width 408 height 408
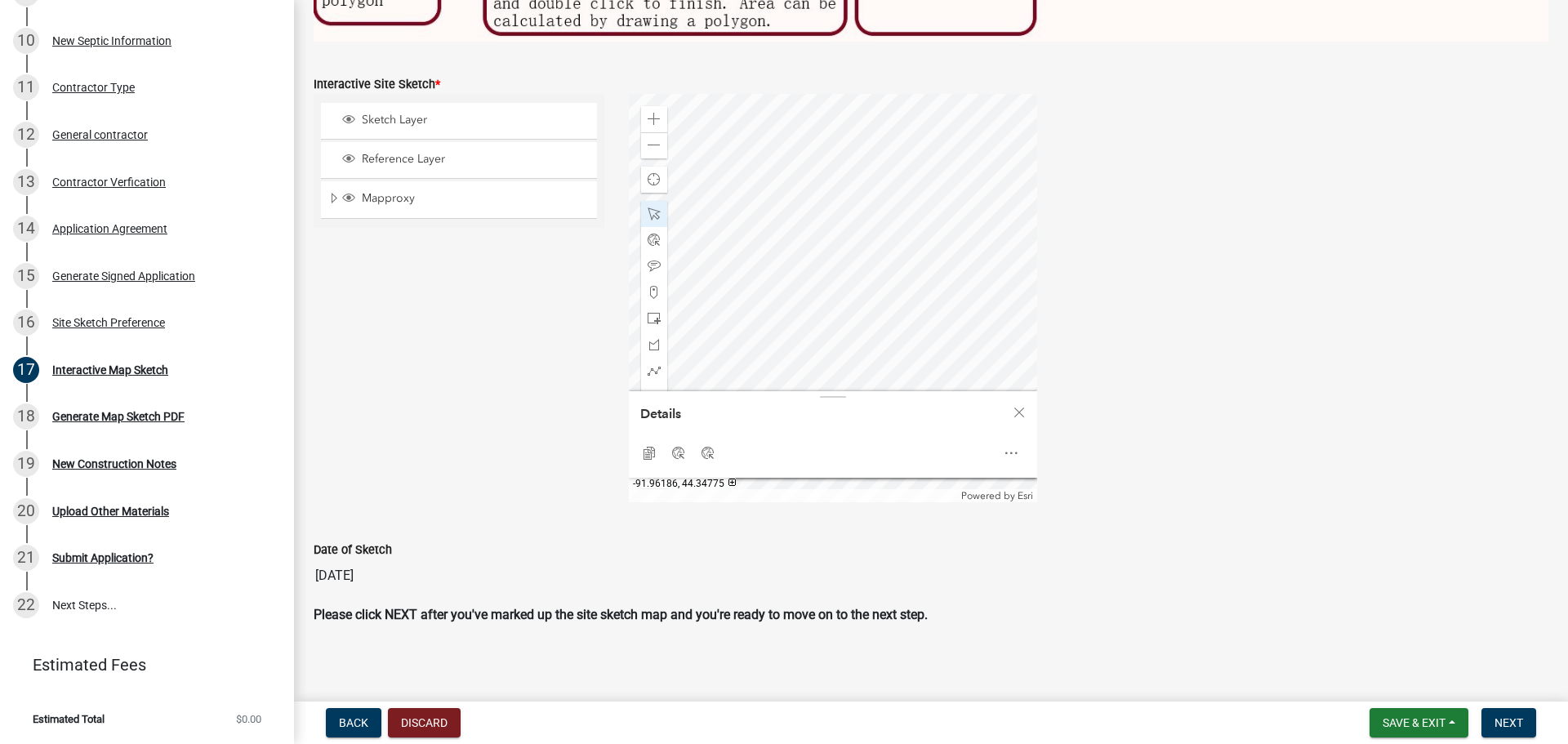
click at [723, 267] on div at bounding box center [832, 297] width 408 height 408
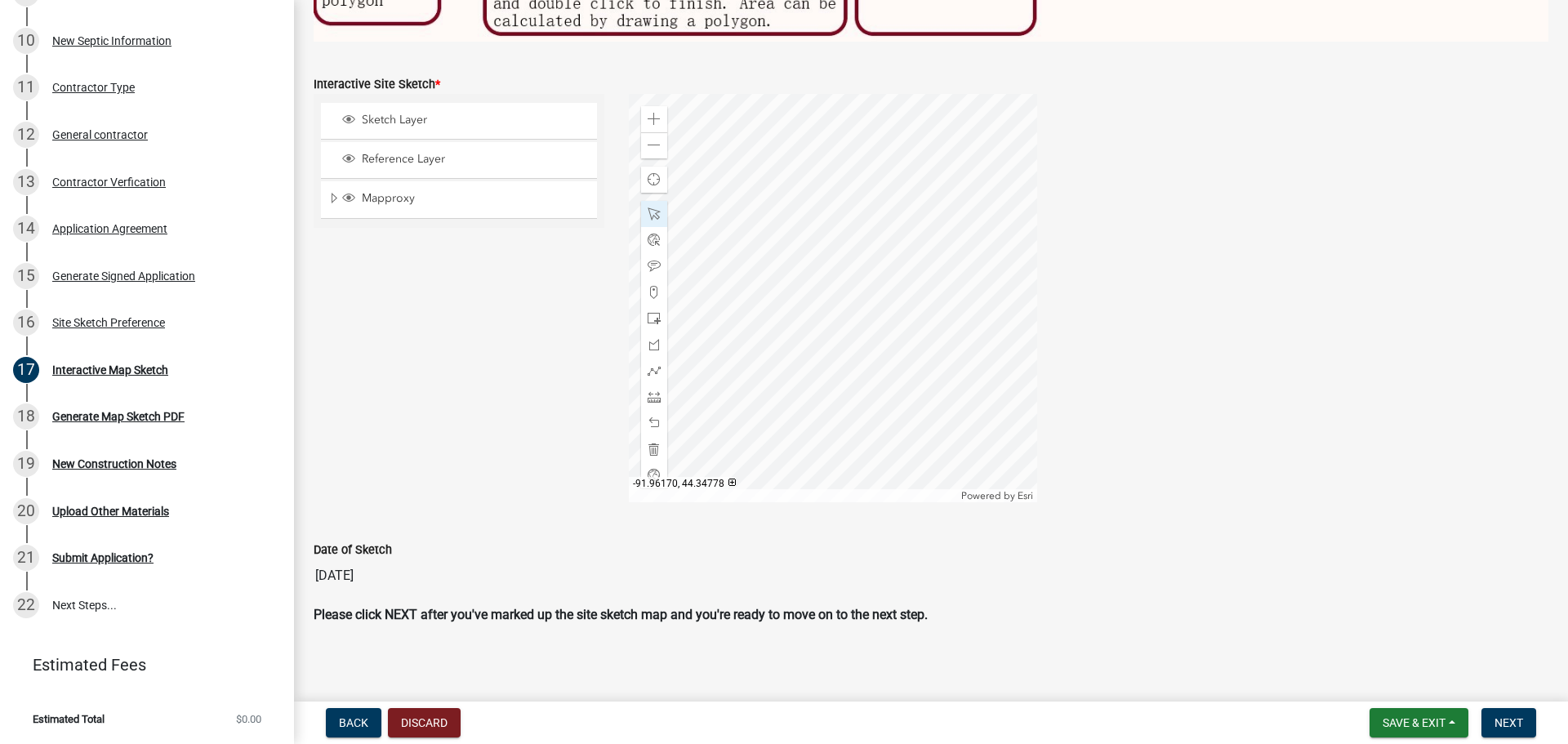
click at [864, 230] on div at bounding box center [832, 297] width 408 height 408
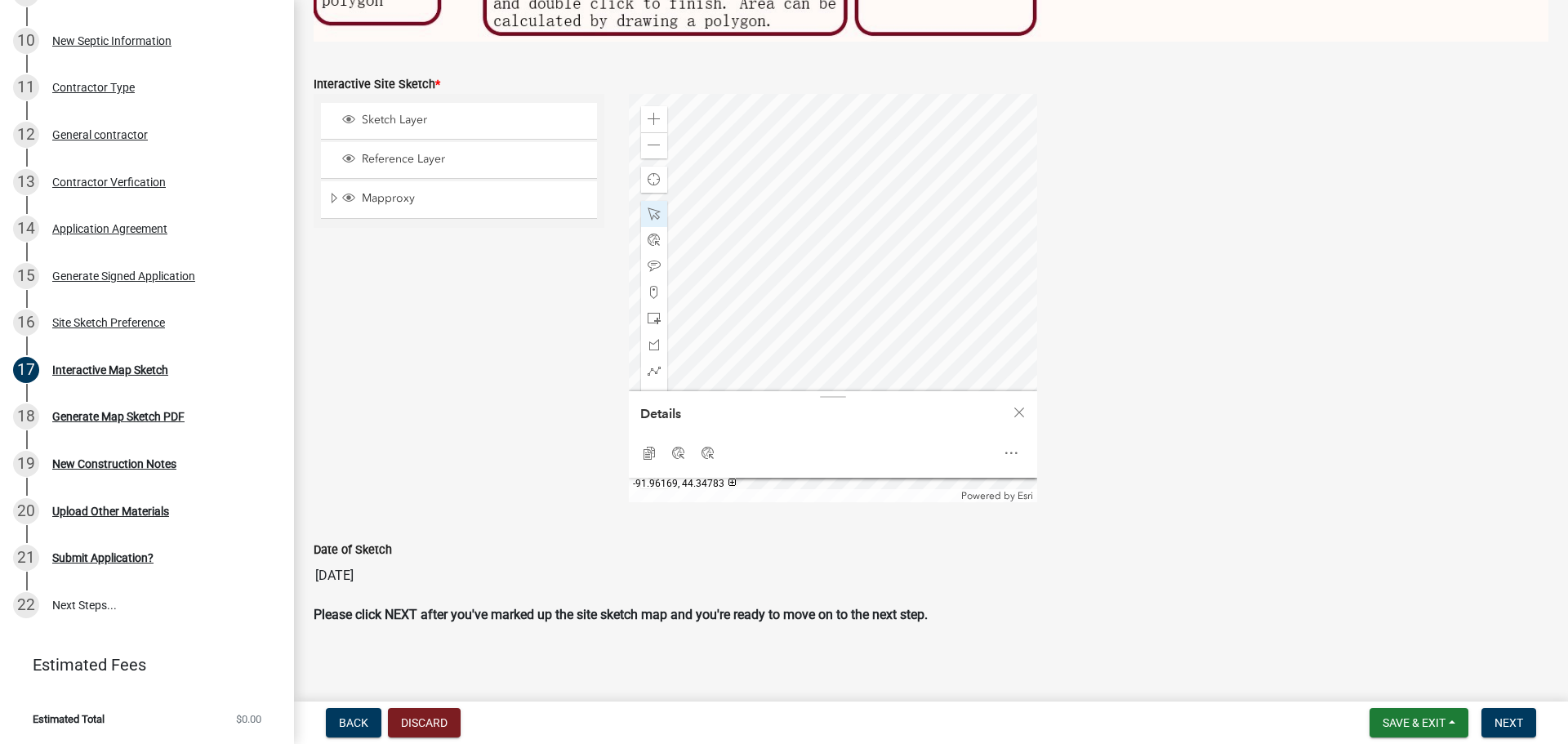
click at [864, 168] on div at bounding box center [832, 297] width 408 height 408
click at [859, 167] on div at bounding box center [832, 297] width 408 height 408
click at [1016, 410] on span "Close" at bounding box center [1019, 412] width 13 height 13
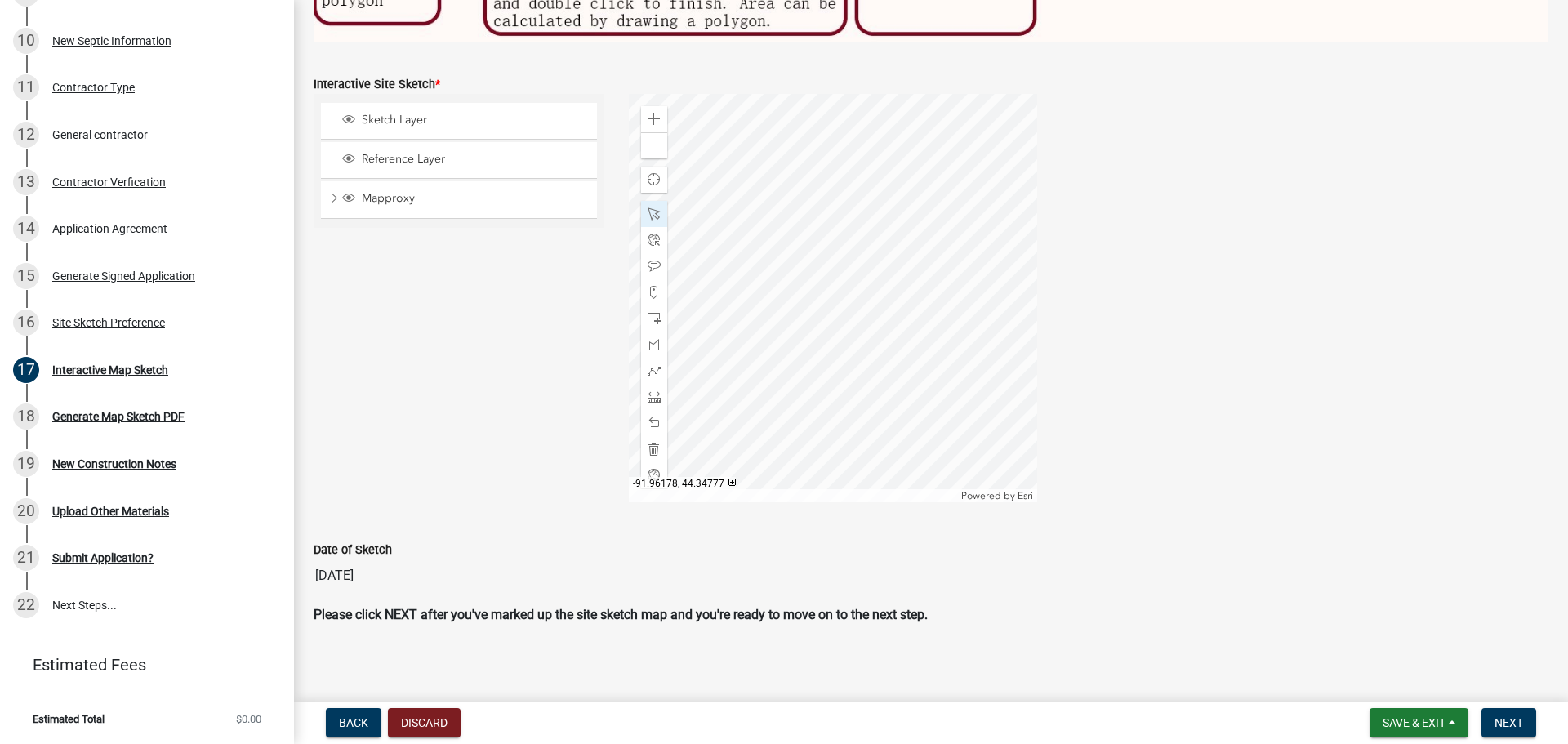
click at [795, 242] on div at bounding box center [832, 297] width 408 height 408
click at [797, 241] on div at bounding box center [832, 297] width 408 height 408
click at [651, 416] on span at bounding box center [654, 423] width 13 height 13
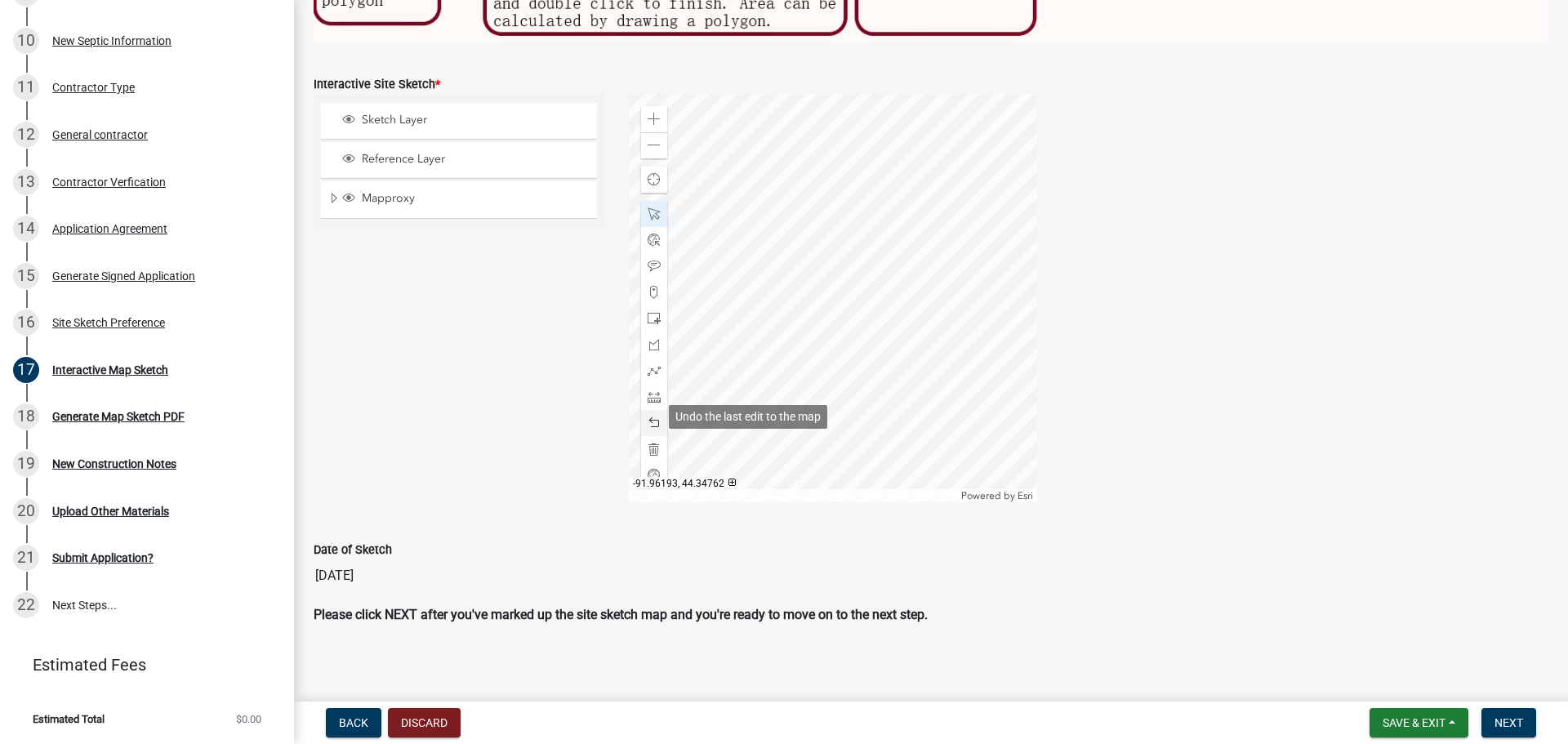
click at [651, 416] on span at bounding box center [654, 423] width 13 height 13
click at [652, 393] on span at bounding box center [654, 396] width 13 height 13
click at [783, 410] on div at bounding box center [832, 297] width 408 height 408
click at [805, 401] on div at bounding box center [832, 297] width 408 height 408
click at [803, 401] on div at bounding box center [832, 297] width 408 height 408
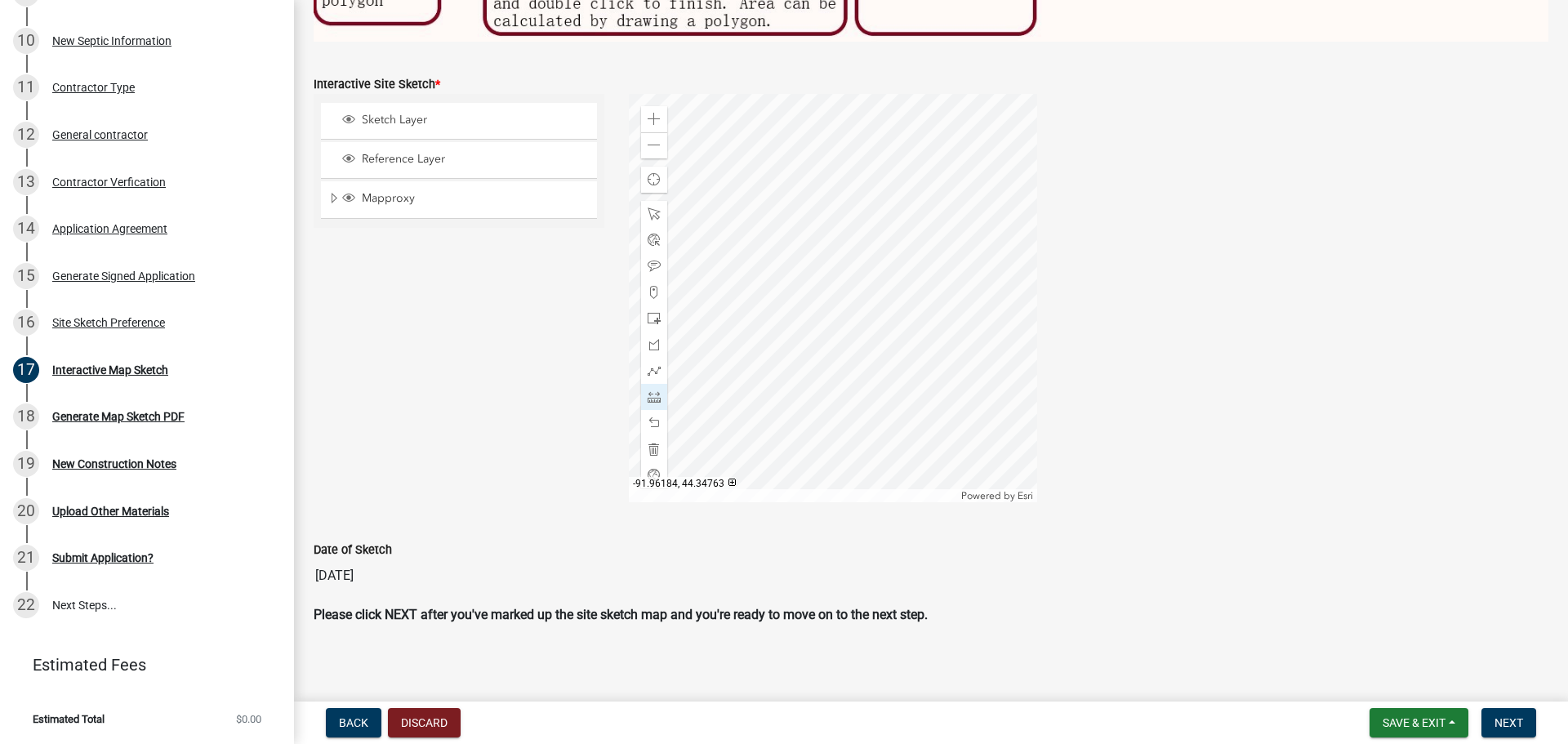
click at [810, 372] on div at bounding box center [832, 297] width 408 height 408
click at [894, 373] on div at bounding box center [832, 297] width 408 height 408
click at [648, 209] on span at bounding box center [654, 214] width 13 height 13
click at [648, 312] on span at bounding box center [654, 319] width 13 height 13
click at [917, 382] on div at bounding box center [832, 297] width 408 height 408
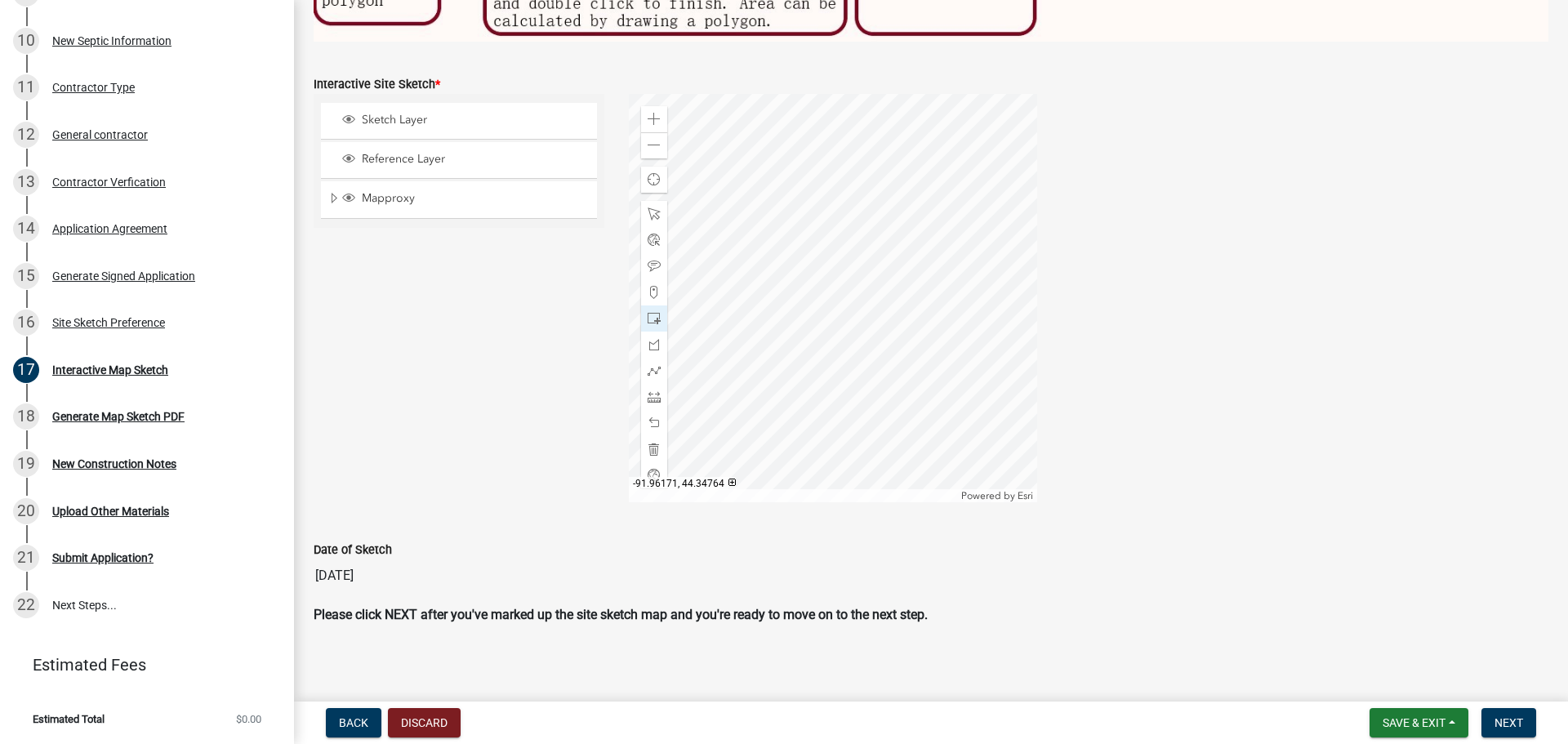
click at [917, 367] on div at bounding box center [832, 297] width 408 height 408
click at [652, 416] on span at bounding box center [654, 423] width 13 height 13
click at [653, 396] on span at bounding box center [654, 396] width 13 height 13
click at [834, 336] on div at bounding box center [832, 297] width 408 height 408
click at [918, 337] on div at bounding box center [832, 297] width 408 height 408
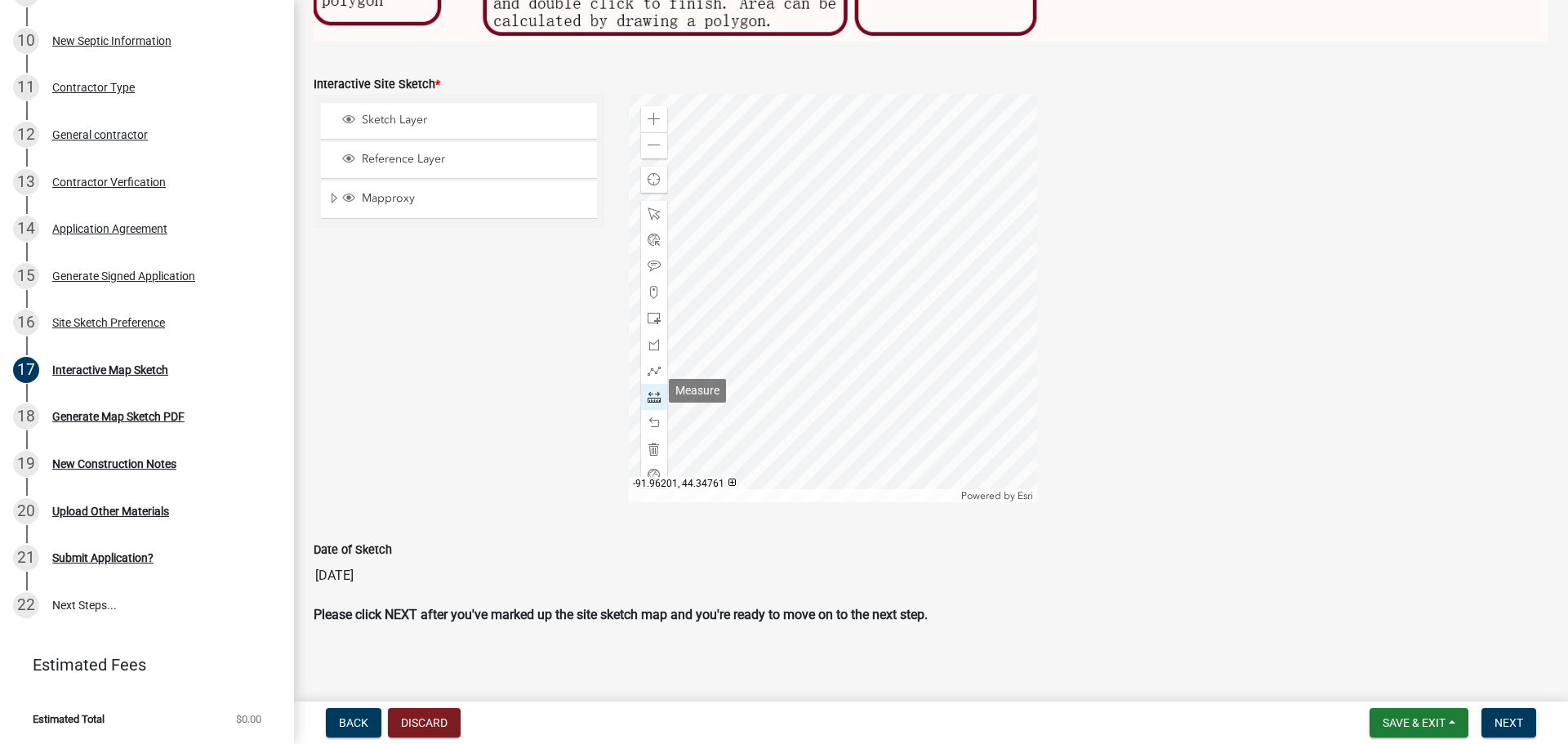
click at [647, 390] on span at bounding box center [654, 396] width 13 height 13
click at [878, 309] on div at bounding box center [832, 297] width 408 height 408
click at [876, 382] on div at bounding box center [832, 297] width 408 height 408
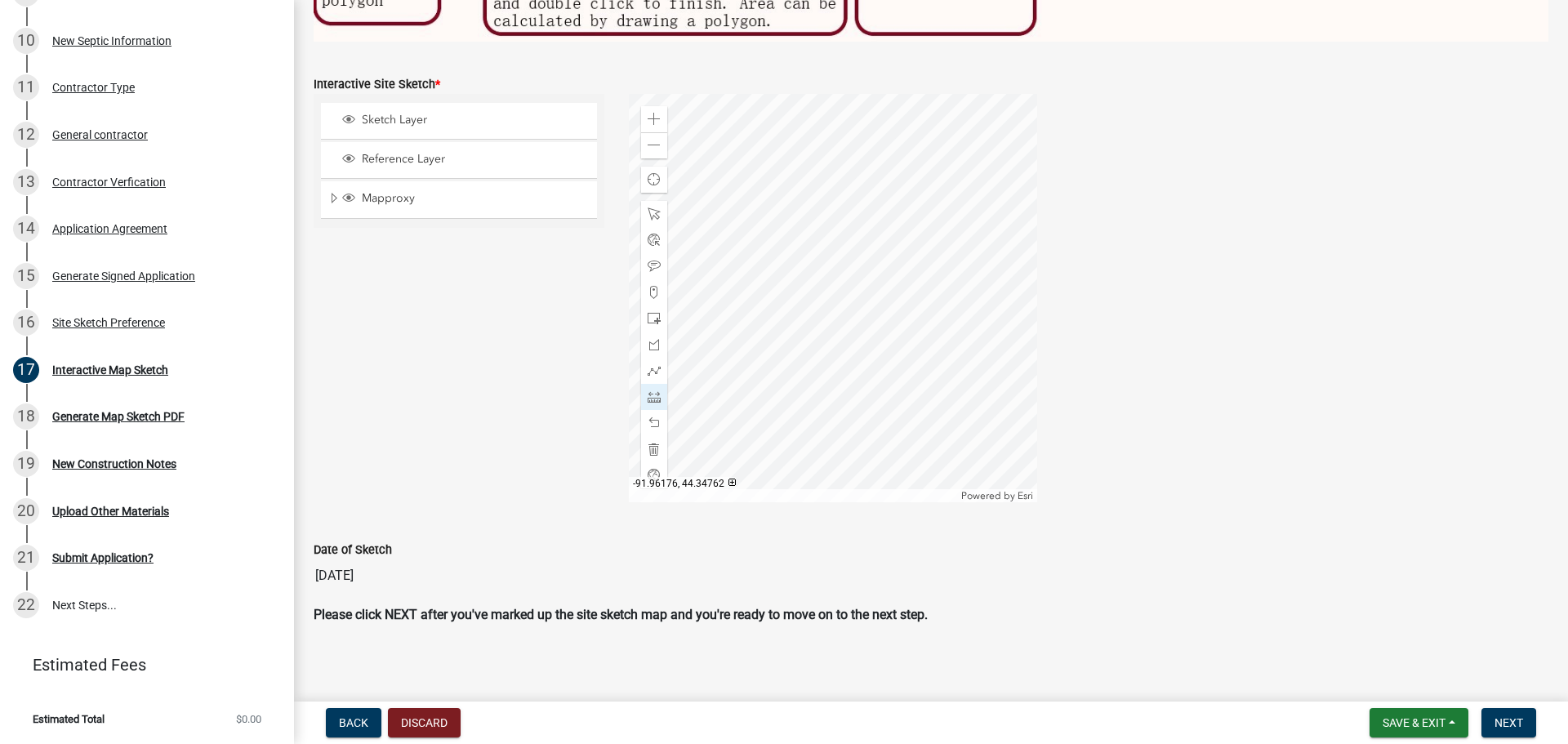
click at [876, 382] on div at bounding box center [832, 297] width 408 height 408
click at [918, 308] on div at bounding box center [832, 297] width 408 height 408
click at [906, 355] on div at bounding box center [832, 297] width 408 height 408
click at [656, 416] on span at bounding box center [654, 423] width 13 height 13
click at [650, 416] on span at bounding box center [654, 423] width 13 height 13
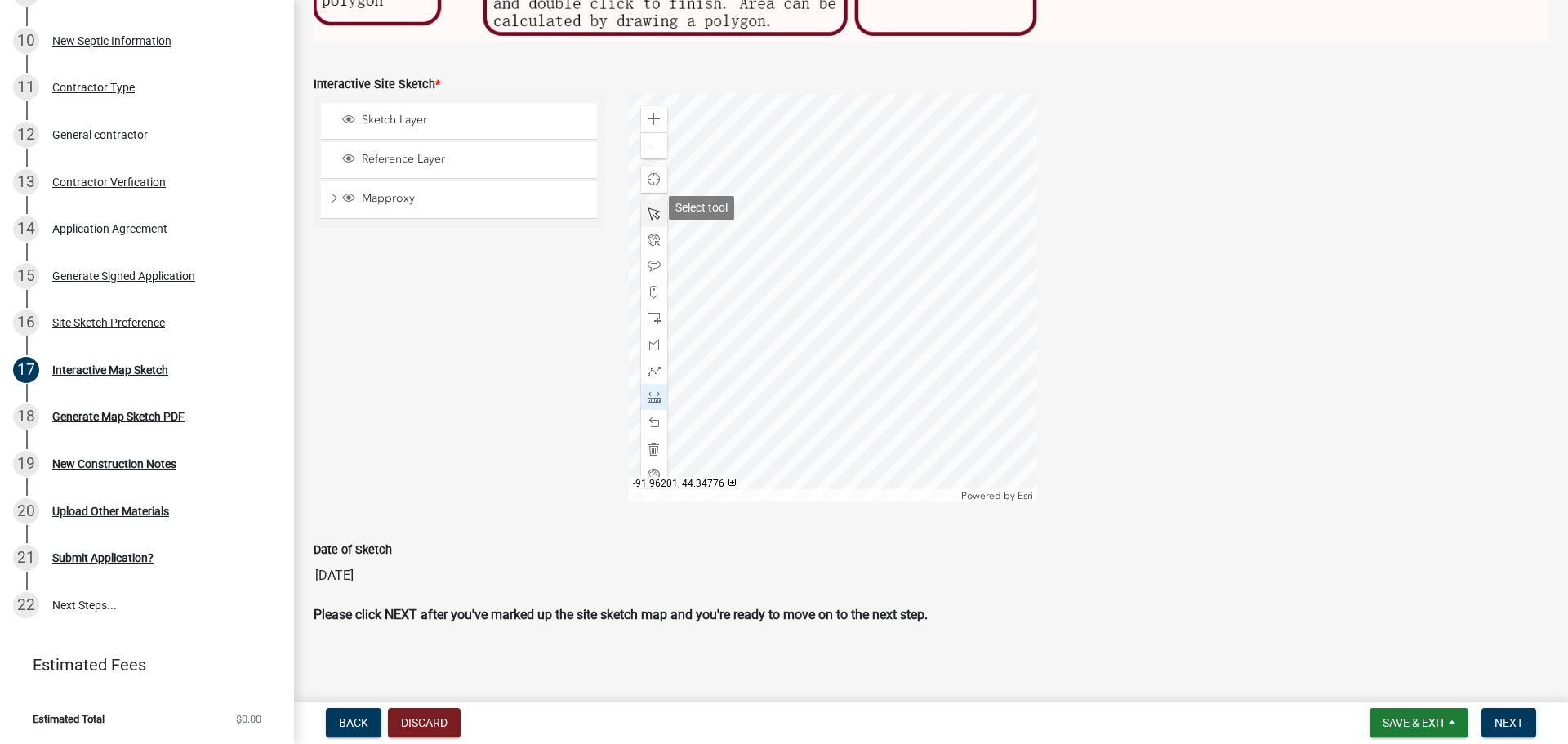
click at [647, 208] on span at bounding box center [654, 214] width 13 height 13
click at [856, 307] on div at bounding box center [832, 297] width 408 height 408
click at [916, 310] on div at bounding box center [832, 297] width 408 height 408
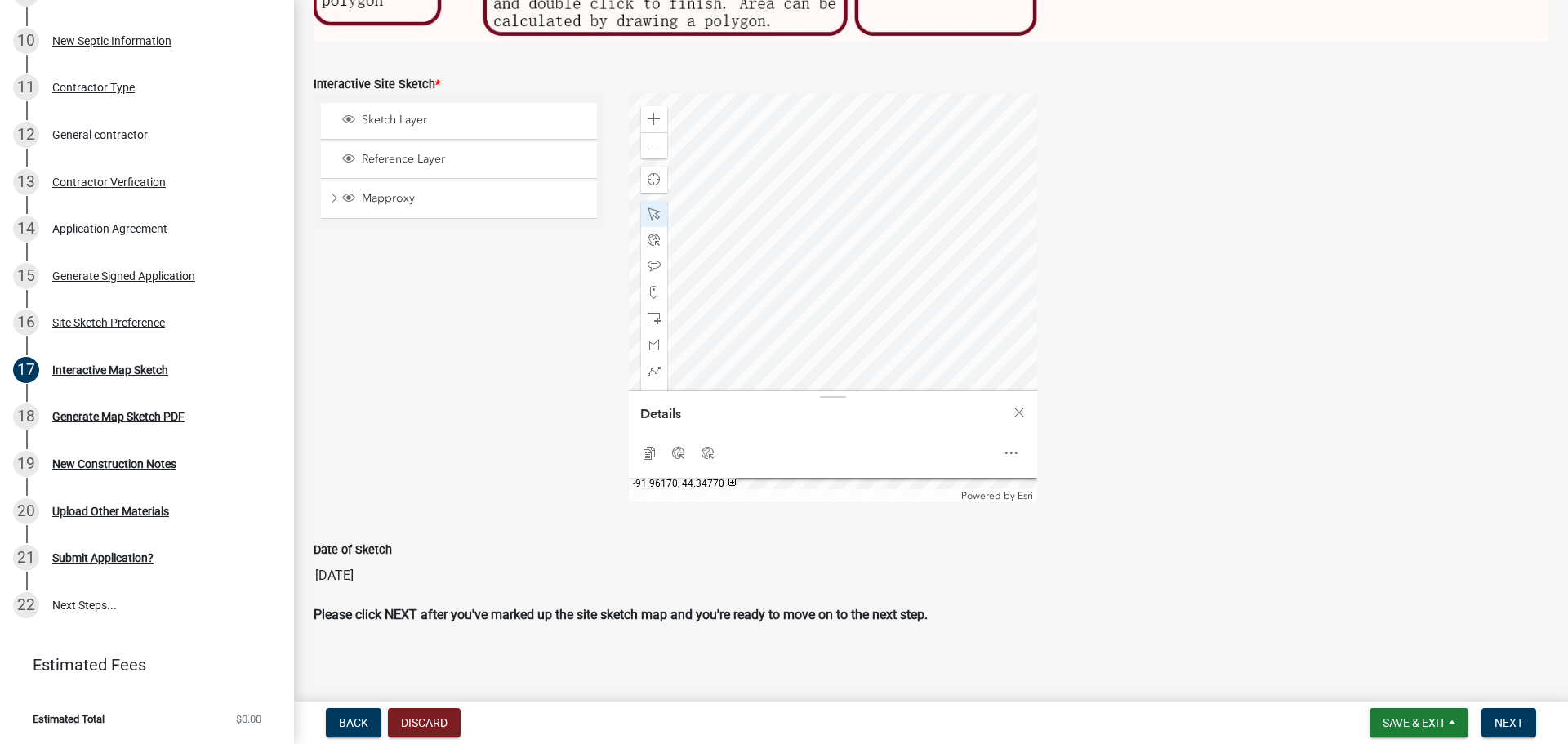
click at [926, 290] on div at bounding box center [832, 297] width 408 height 408
click at [1016, 408] on span "Close" at bounding box center [1019, 412] width 13 height 13
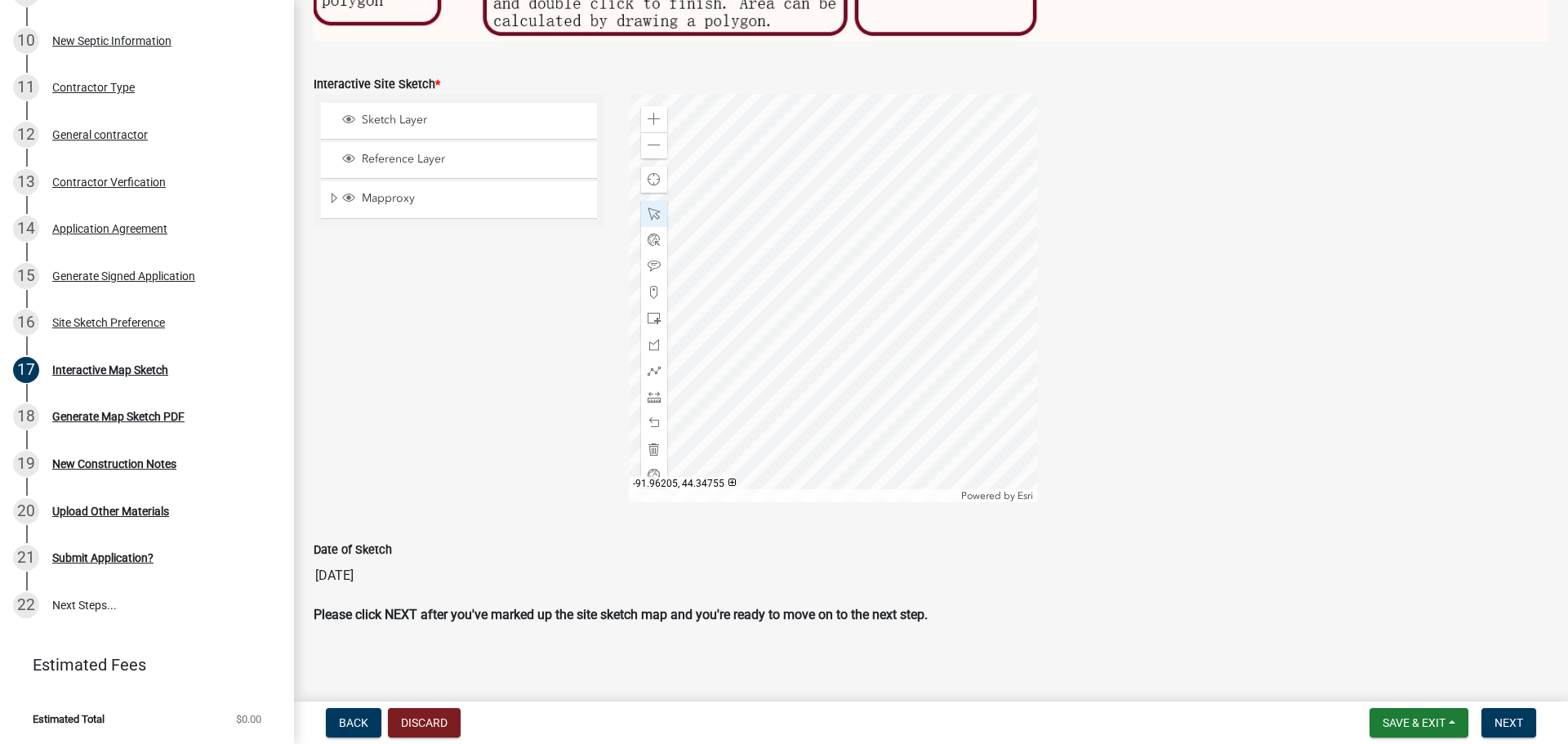
click at [389, 455] on div "Sketch Layer Reference Layer Mapproxy Parcels Address Points Contours Cities Ci…" at bounding box center [459, 297] width 315 height 408
drag, startPoint x: 509, startPoint y: 387, endPoint x: 523, endPoint y: 395, distance: 16.1
click at [510, 387] on div "Sketch Layer Reference Layer Mapproxy Parcels Address Points Contours Cities Ci…" at bounding box center [459, 297] width 315 height 408
click at [651, 391] on span at bounding box center [654, 396] width 13 height 13
click at [768, 361] on div at bounding box center [832, 297] width 408 height 408
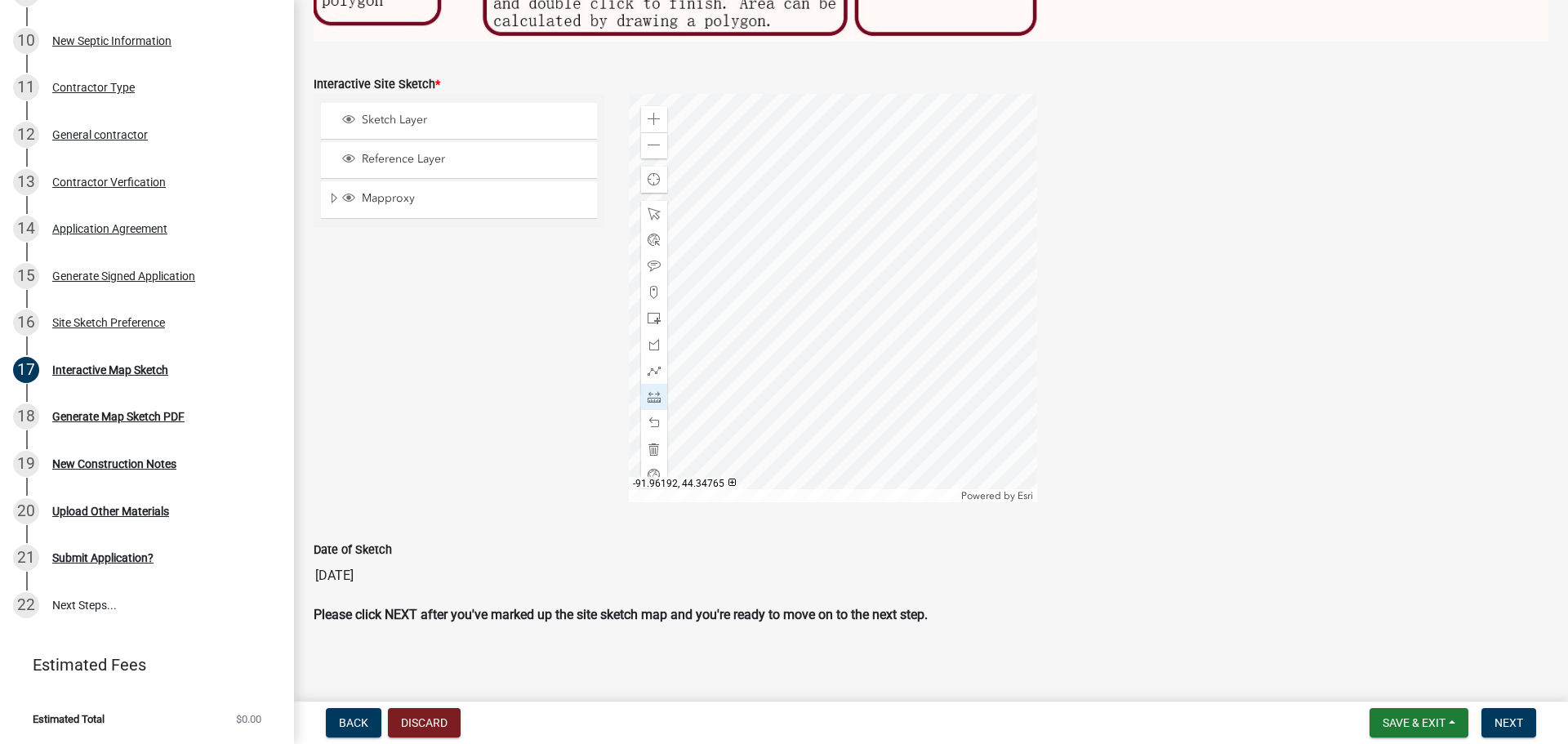
click at [742, 348] on div at bounding box center [832, 297] width 408 height 408
click at [851, 381] on div at bounding box center [832, 297] width 408 height 408
click at [854, 296] on div at bounding box center [832, 297] width 408 height 408
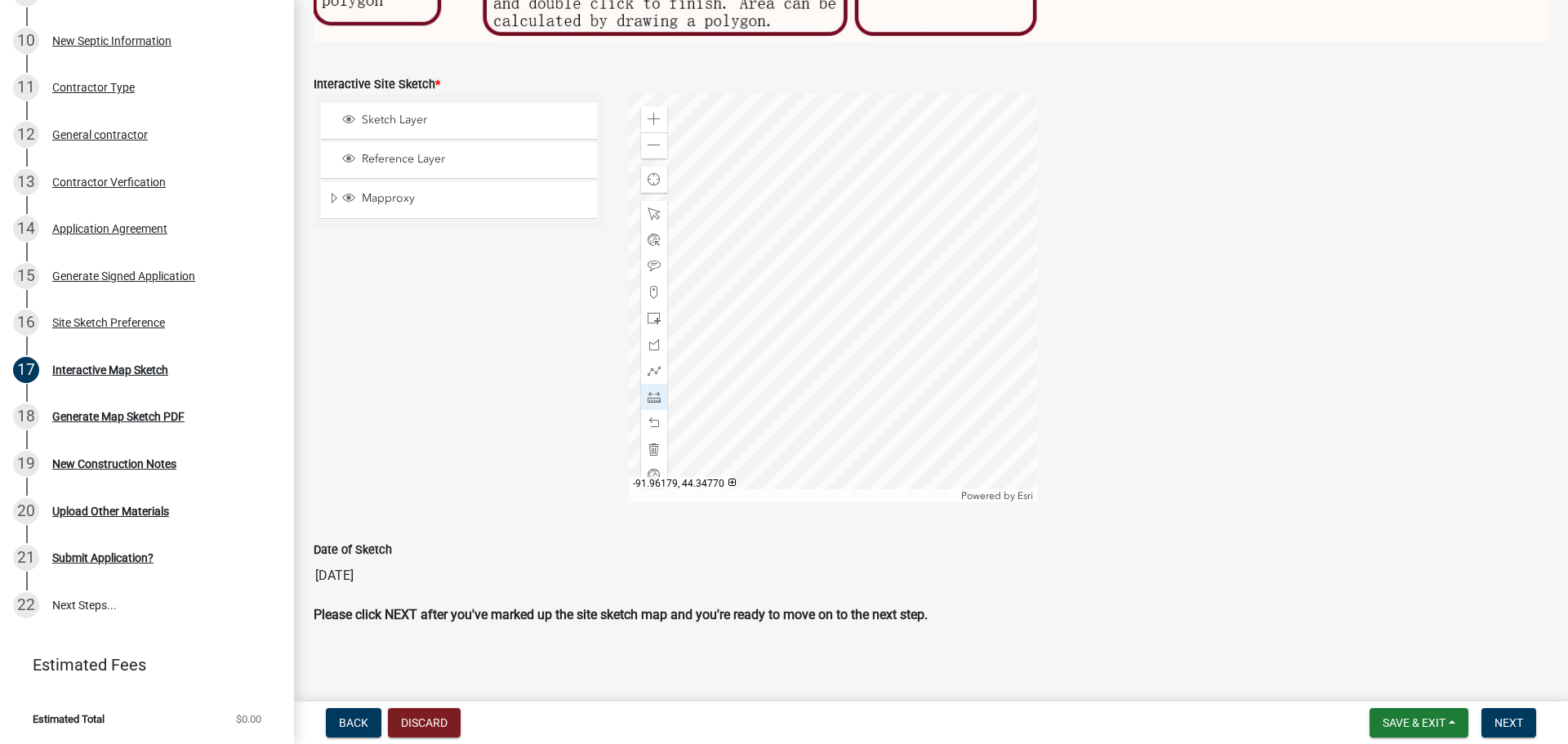
click at [852, 296] on div at bounding box center [832, 297] width 408 height 408
click at [655, 420] on span at bounding box center [654, 423] width 13 height 13
click at [652, 416] on span at bounding box center [654, 423] width 13 height 13
click at [758, 356] on div at bounding box center [832, 297] width 408 height 408
click at [755, 350] on div at bounding box center [832, 297] width 408 height 408
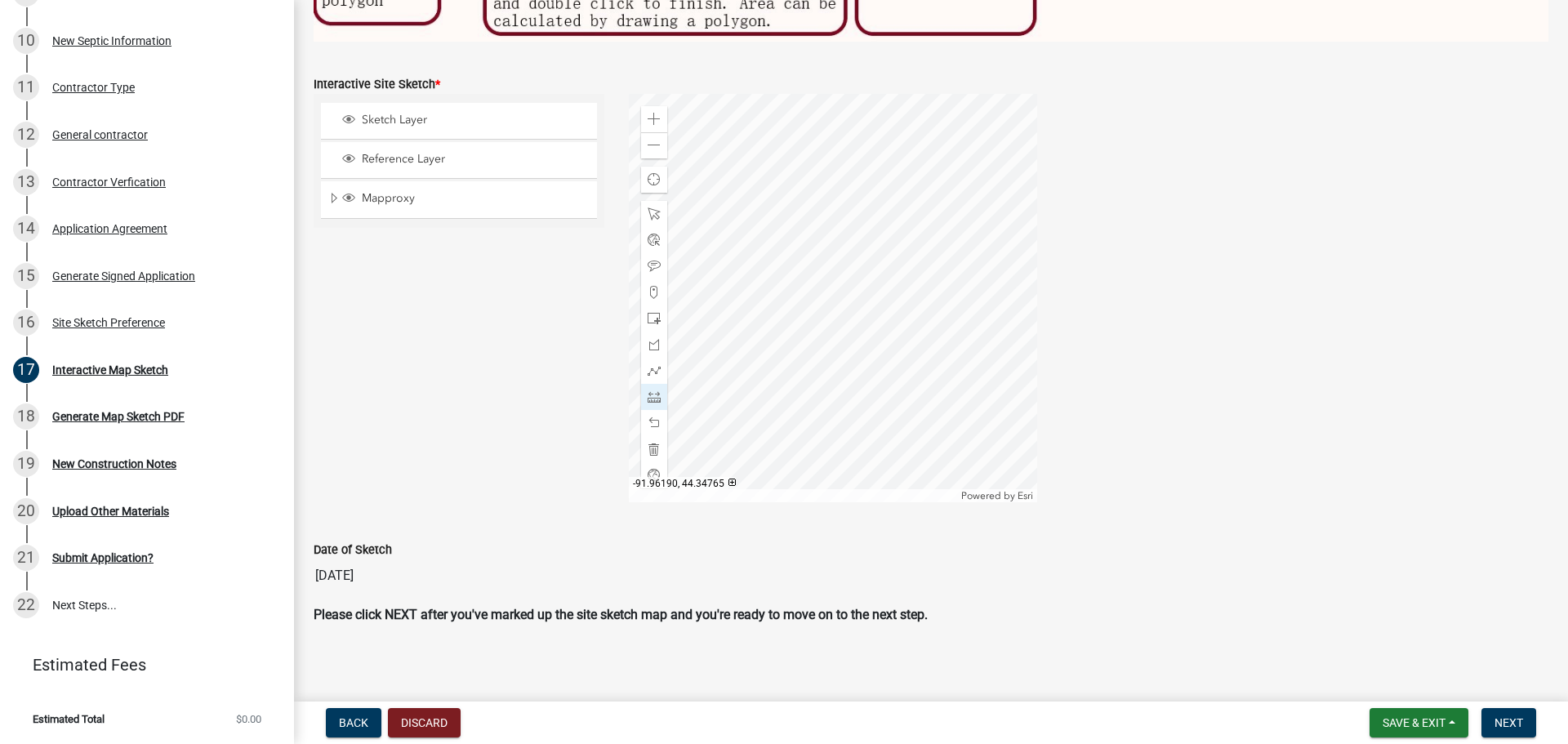
click at [756, 350] on div at bounding box center [832, 297] width 408 height 408
click at [647, 208] on span at bounding box center [654, 214] width 13 height 13
click at [745, 347] on div at bounding box center [832, 297] width 408 height 408
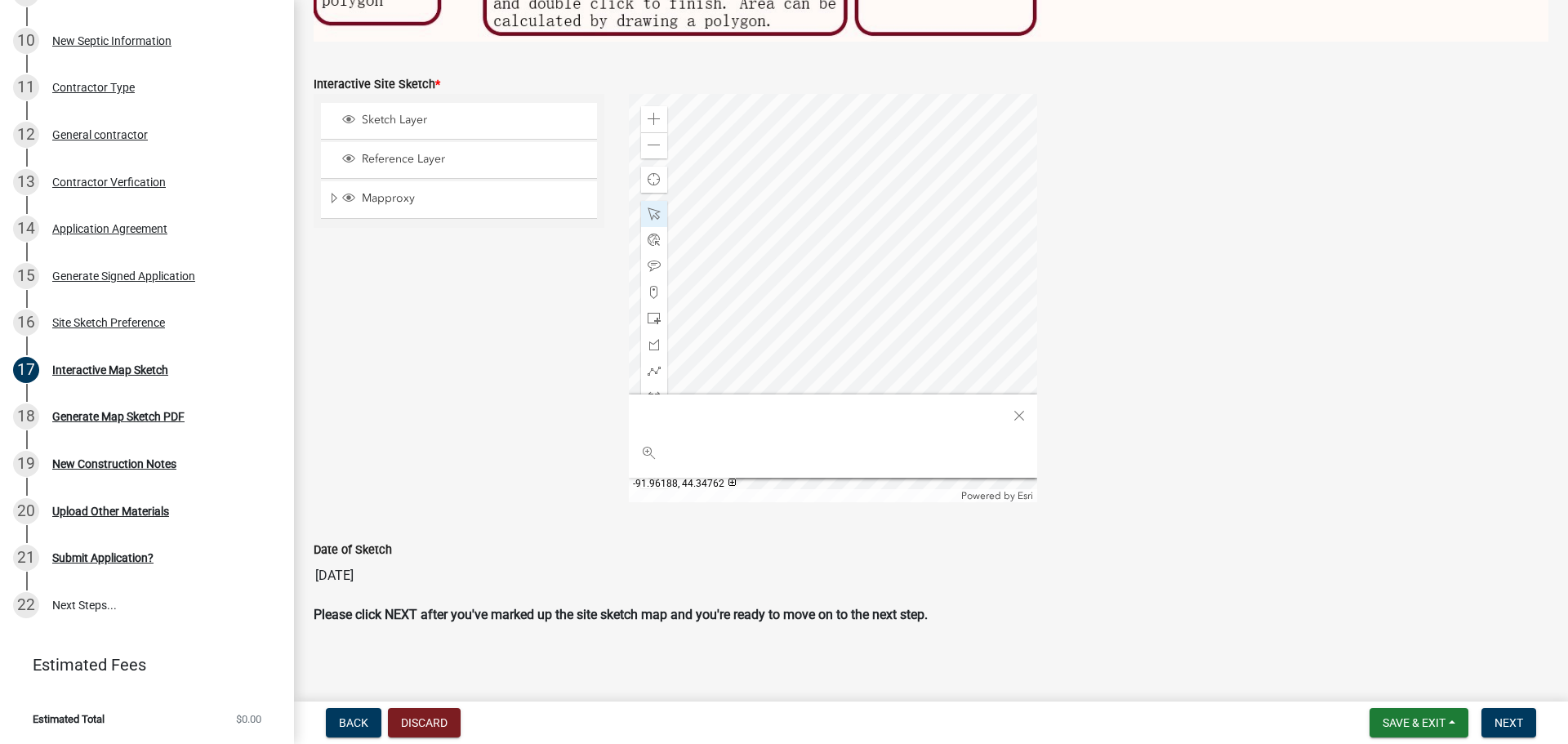
click at [805, 408] on header at bounding box center [832, 414] width 408 height 34
click at [1017, 409] on span "Close" at bounding box center [1019, 415] width 13 height 13
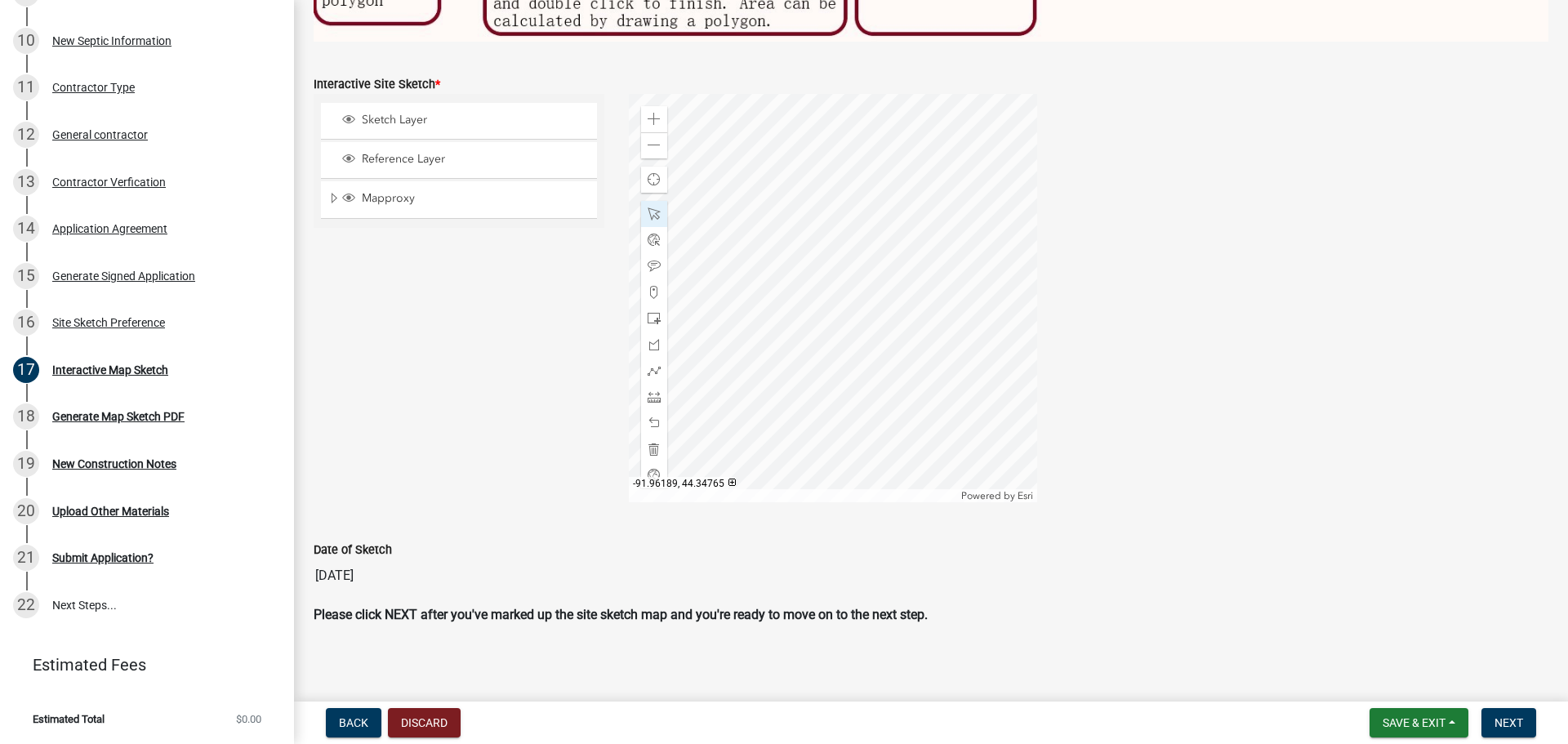
click at [762, 353] on div at bounding box center [832, 297] width 408 height 408
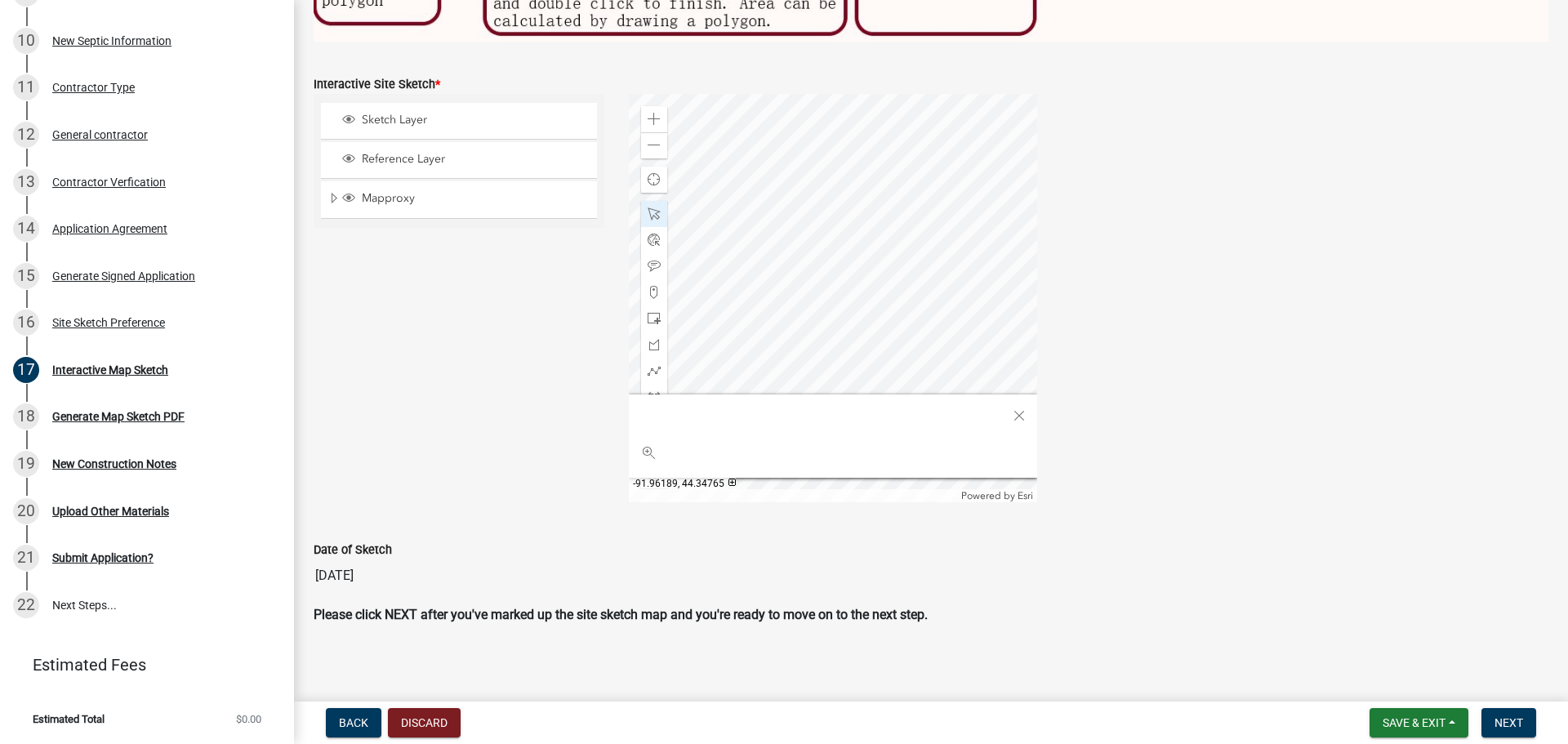
click at [760, 354] on div at bounding box center [832, 297] width 408 height 408
click at [563, 437] on div "Sketch Layer Reference Layer Mapproxy Parcels Address Points Contours Cities Ci…" at bounding box center [459, 297] width 315 height 408
click at [1017, 409] on span "Close" at bounding box center [1019, 415] width 13 height 13
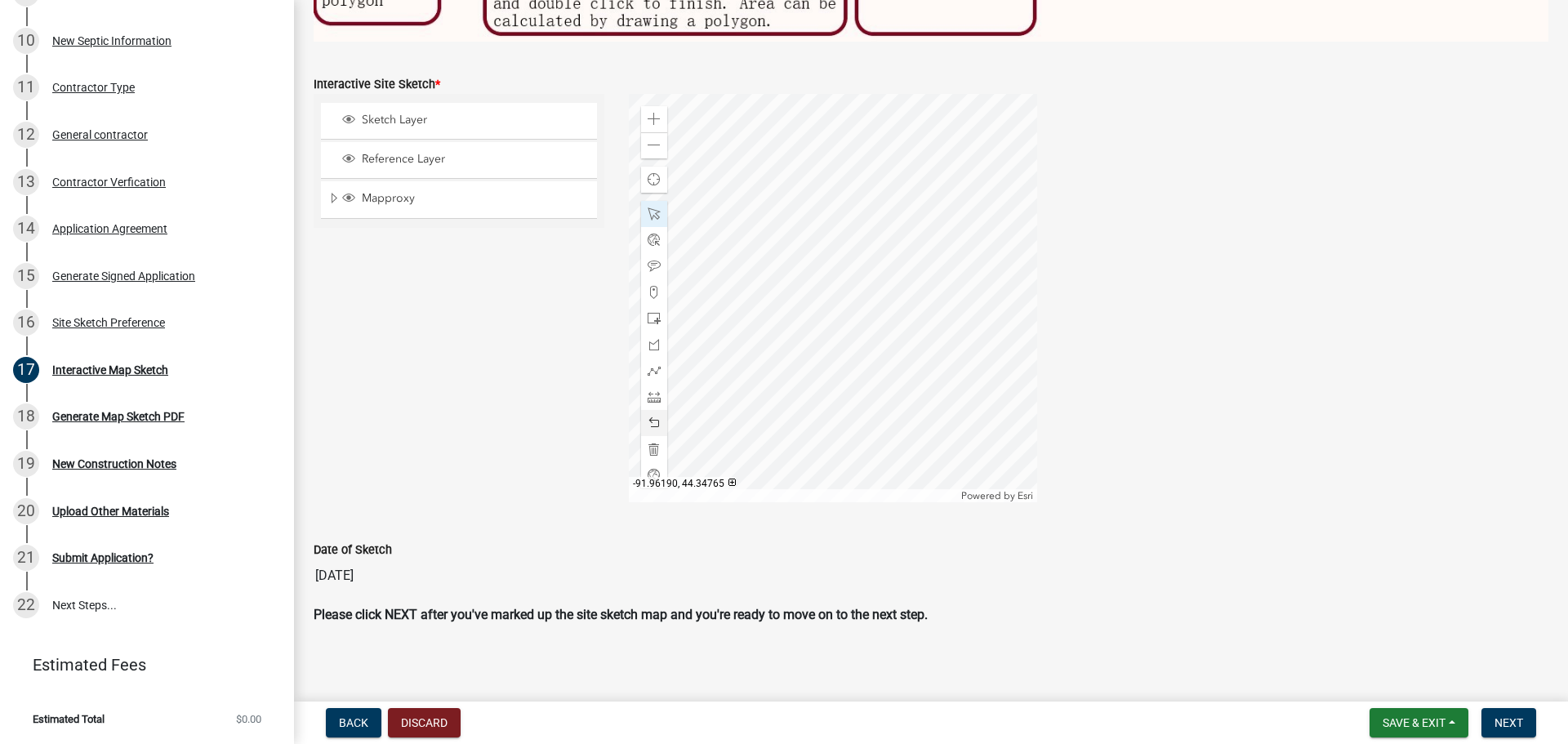
click at [753, 354] on div at bounding box center [832, 297] width 408 height 408
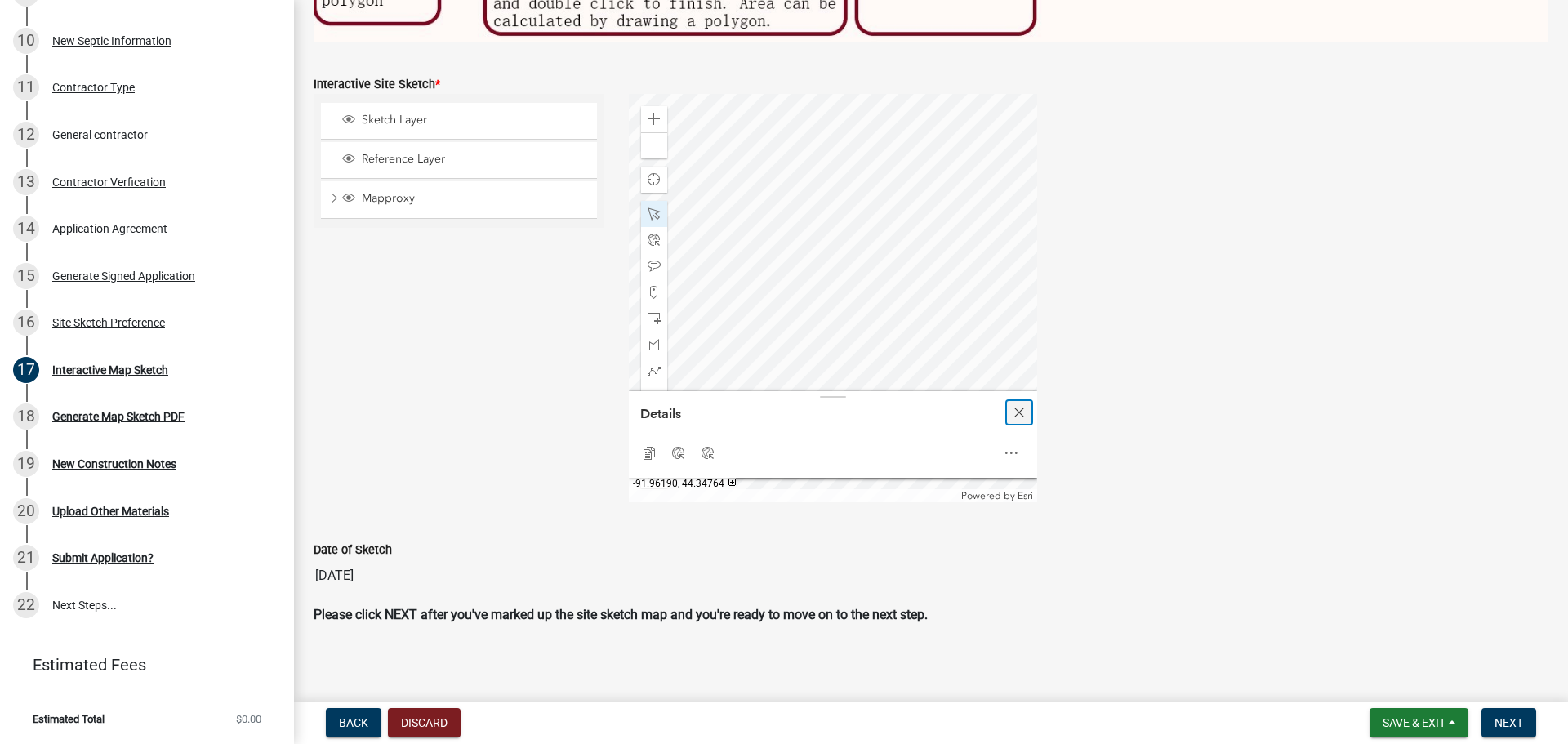
click at [1013, 409] on span "Close" at bounding box center [1019, 412] width 13 height 13
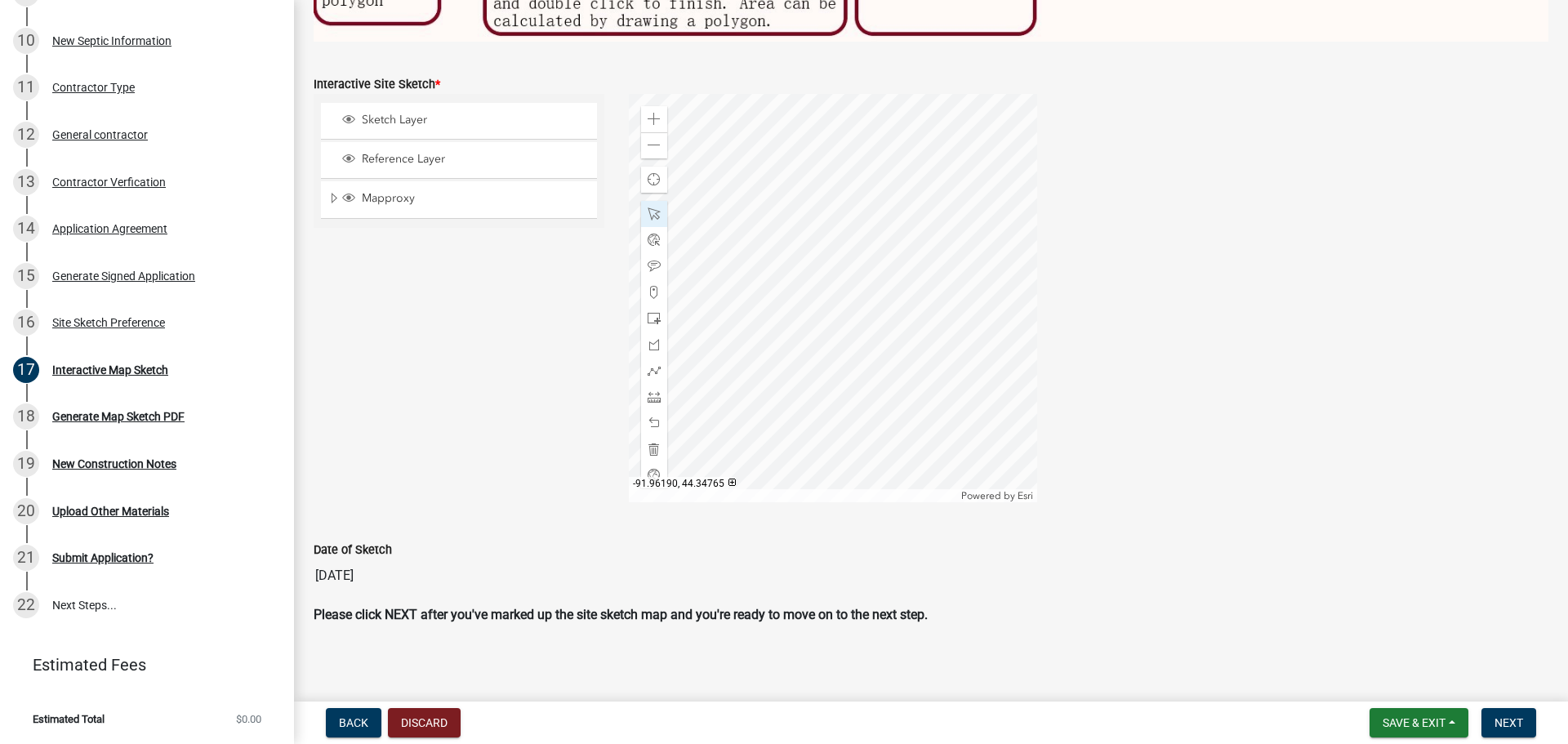
click at [748, 351] on div at bounding box center [832, 297] width 408 height 408
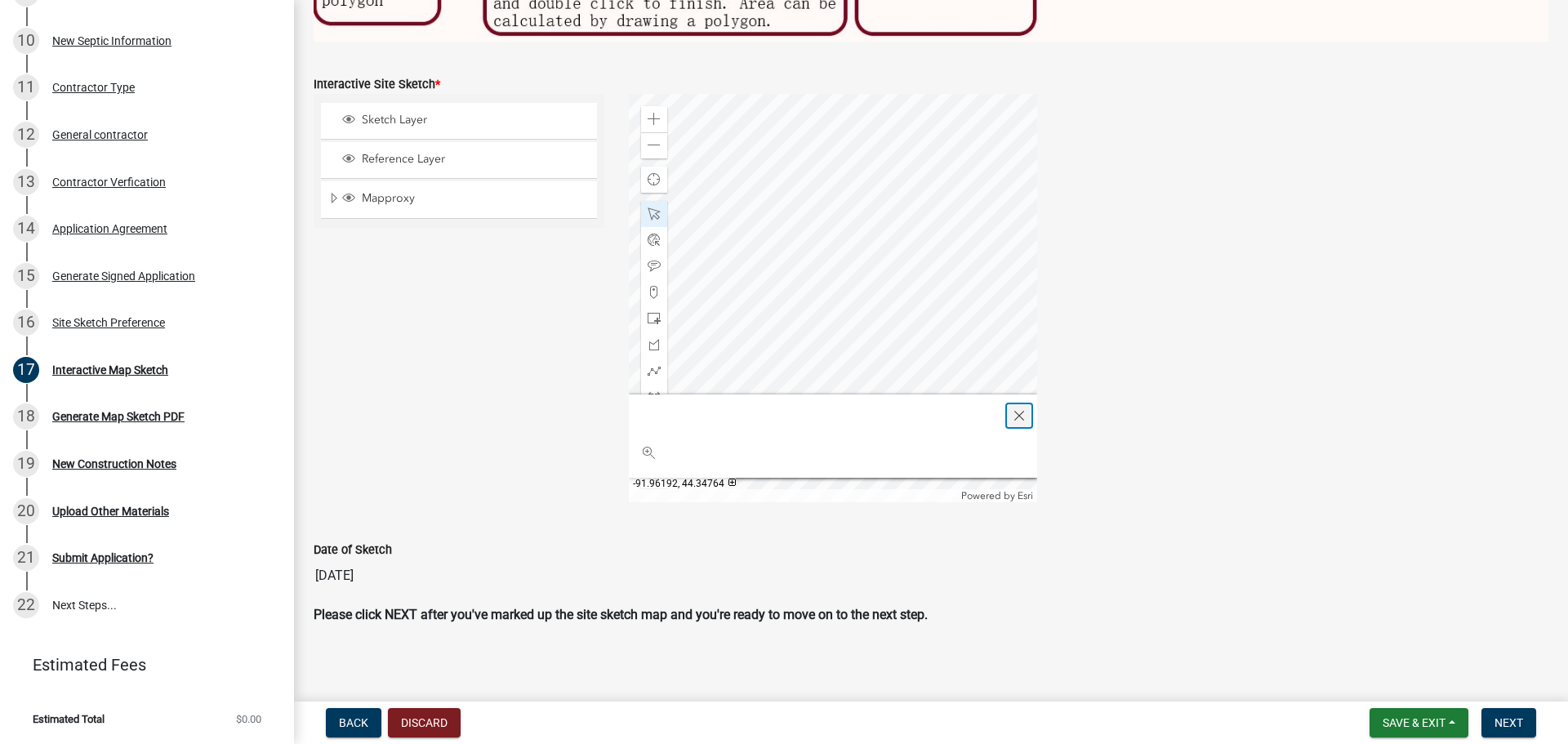
click at [1017, 413] on span "Close" at bounding box center [1019, 415] width 13 height 13
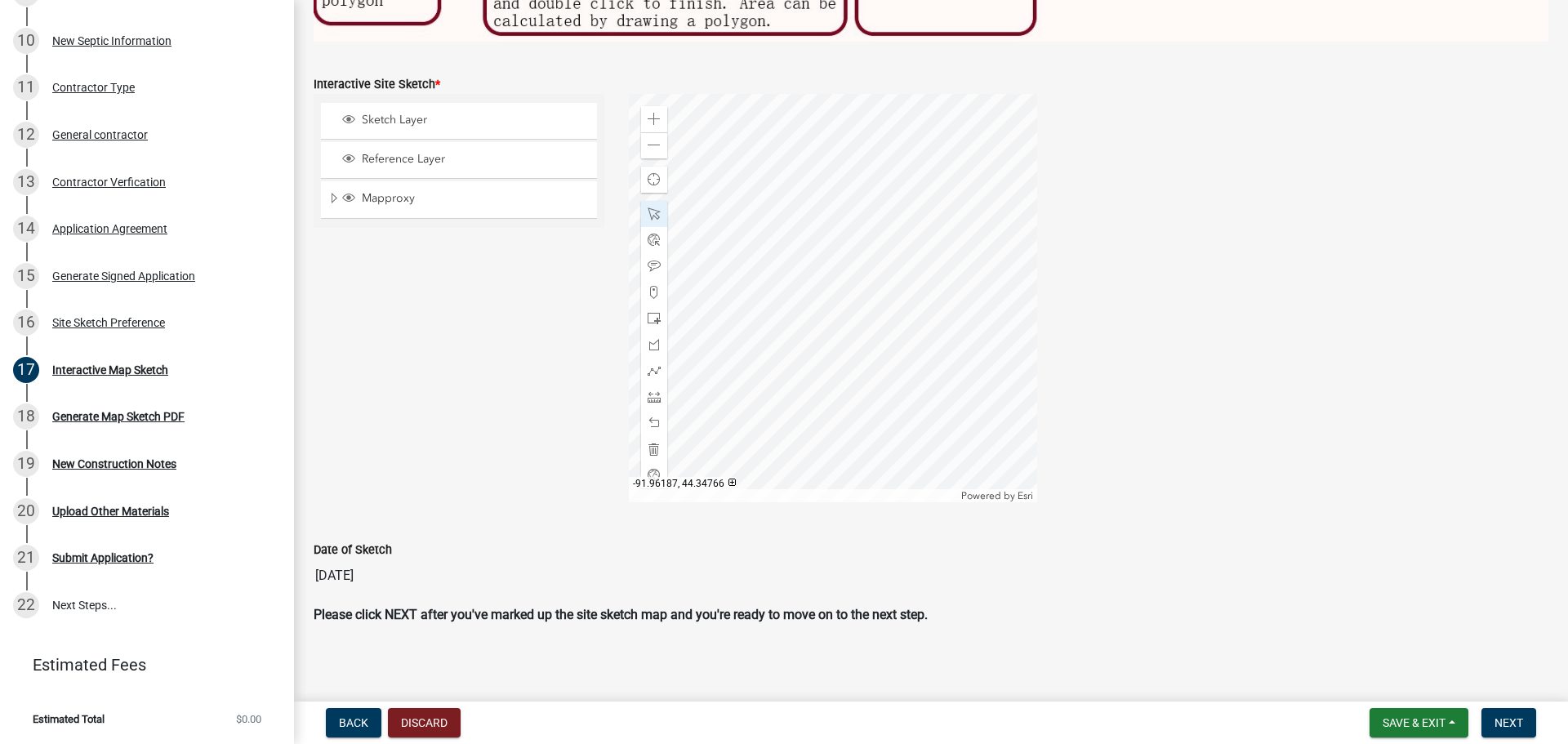
click at [822, 156] on div at bounding box center [832, 297] width 408 height 408
click at [762, 186] on div at bounding box center [832, 297] width 408 height 408
click at [764, 175] on div at bounding box center [832, 297] width 408 height 408
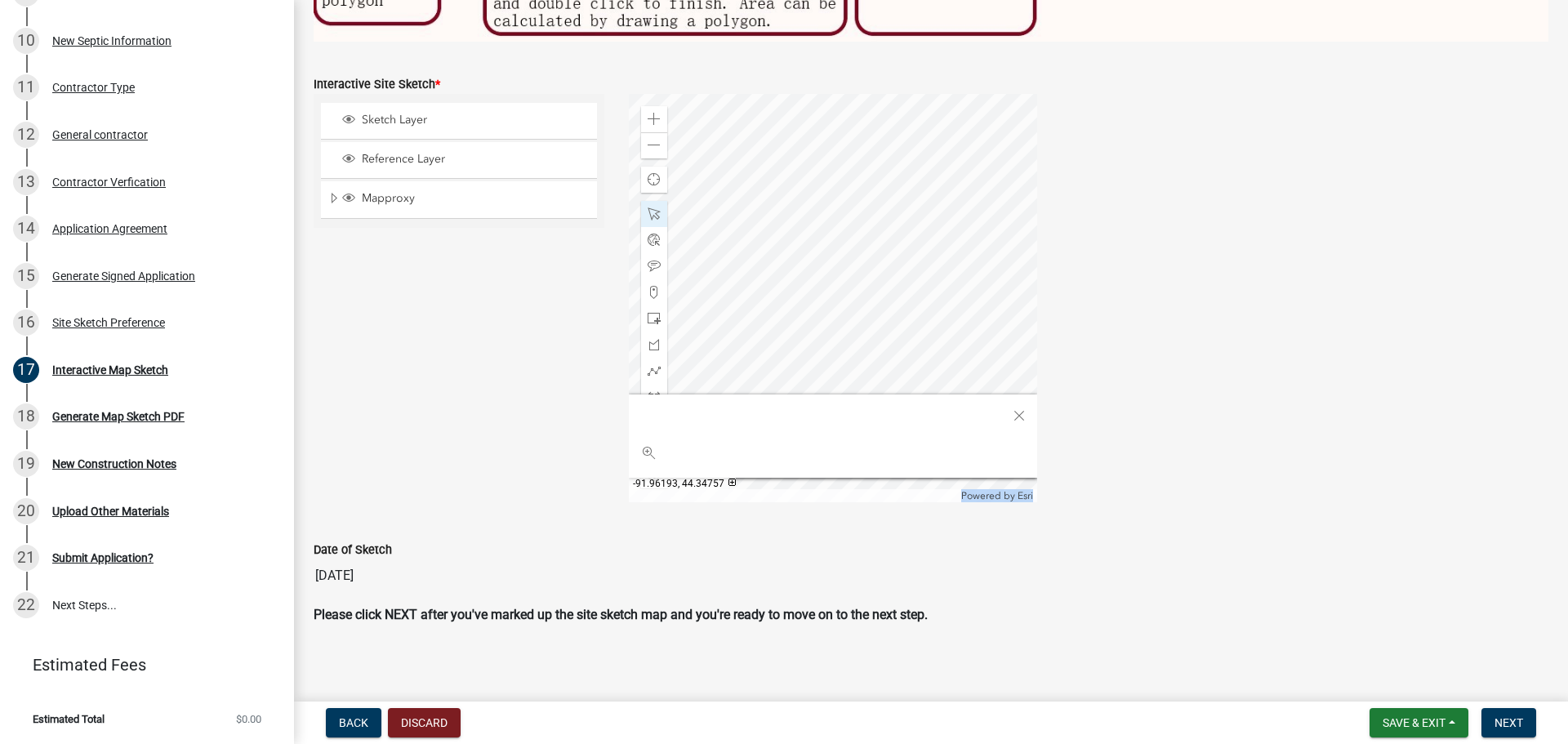
click at [714, 377] on div "Zoom in Zoom out Find my location Powered by Esri Zoom to 1 results" at bounding box center [832, 297] width 408 height 408
click at [1017, 411] on span "Close" at bounding box center [1019, 415] width 13 height 13
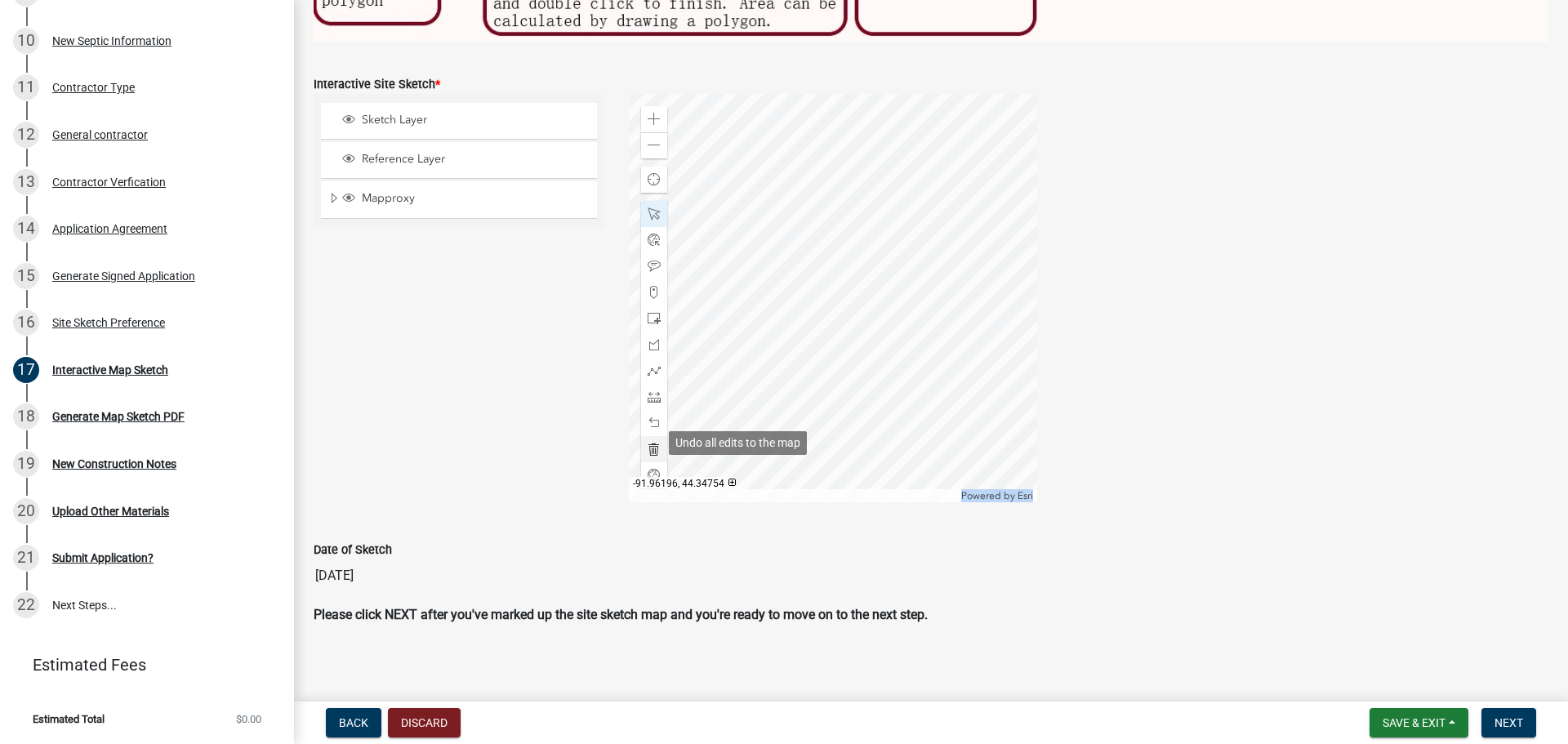
click at [657, 443] on span at bounding box center [654, 449] width 13 height 13
click at [649, 141] on span at bounding box center [654, 146] width 13 height 13
click at [778, 335] on div at bounding box center [832, 297] width 408 height 408
click at [647, 115] on span at bounding box center [654, 119] width 13 height 13
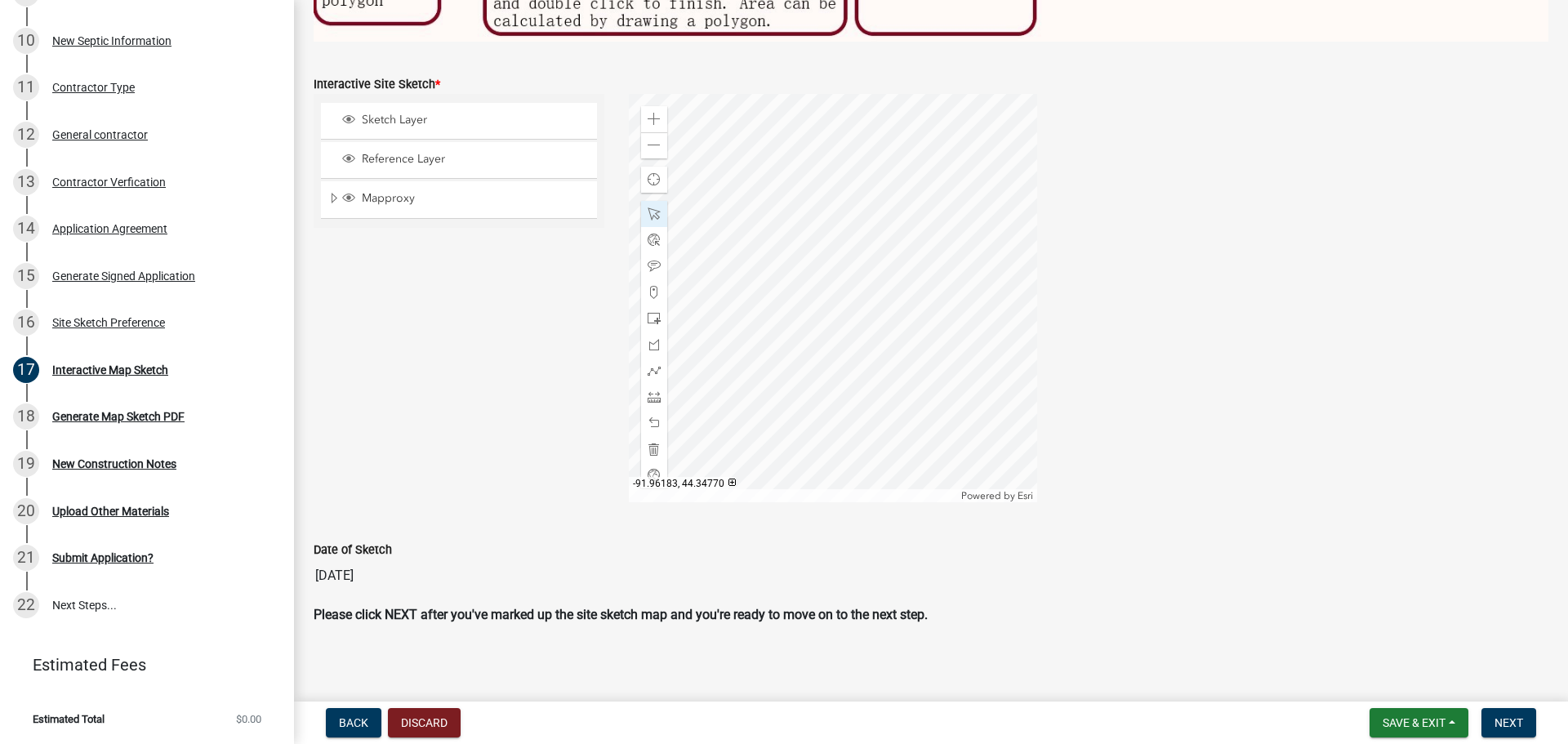
click at [861, 271] on div at bounding box center [832, 297] width 408 height 408
click at [647, 390] on span at bounding box center [654, 396] width 13 height 13
click at [781, 383] on div at bounding box center [832, 297] width 408 height 408
click at [864, 382] on div at bounding box center [832, 297] width 408 height 408
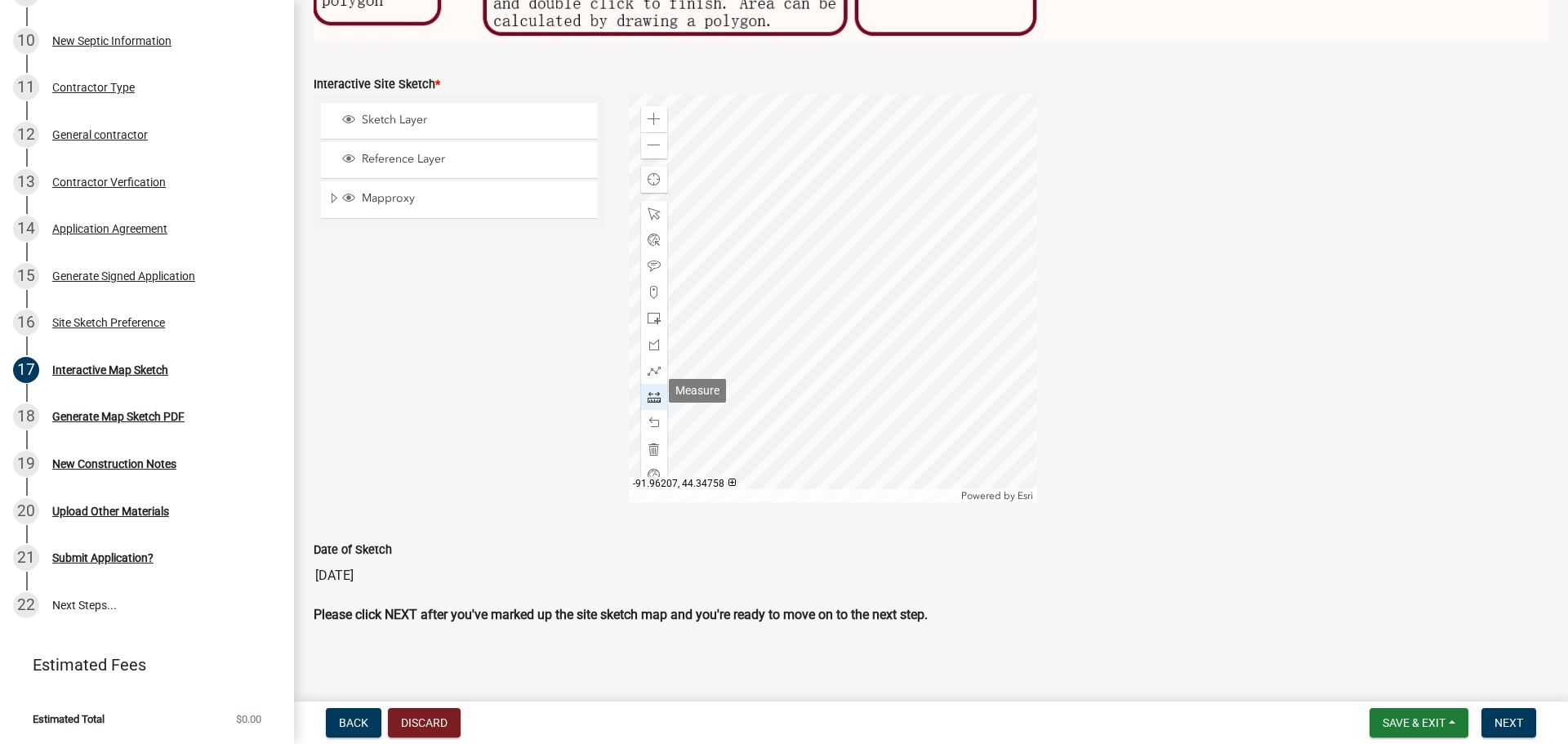
click at [651, 394] on span at bounding box center [654, 396] width 13 height 13
click at [782, 383] on div at bounding box center [832, 297] width 408 height 408
click at [782, 295] on div at bounding box center [832, 297] width 408 height 408
click at [651, 417] on span at bounding box center [654, 423] width 13 height 13
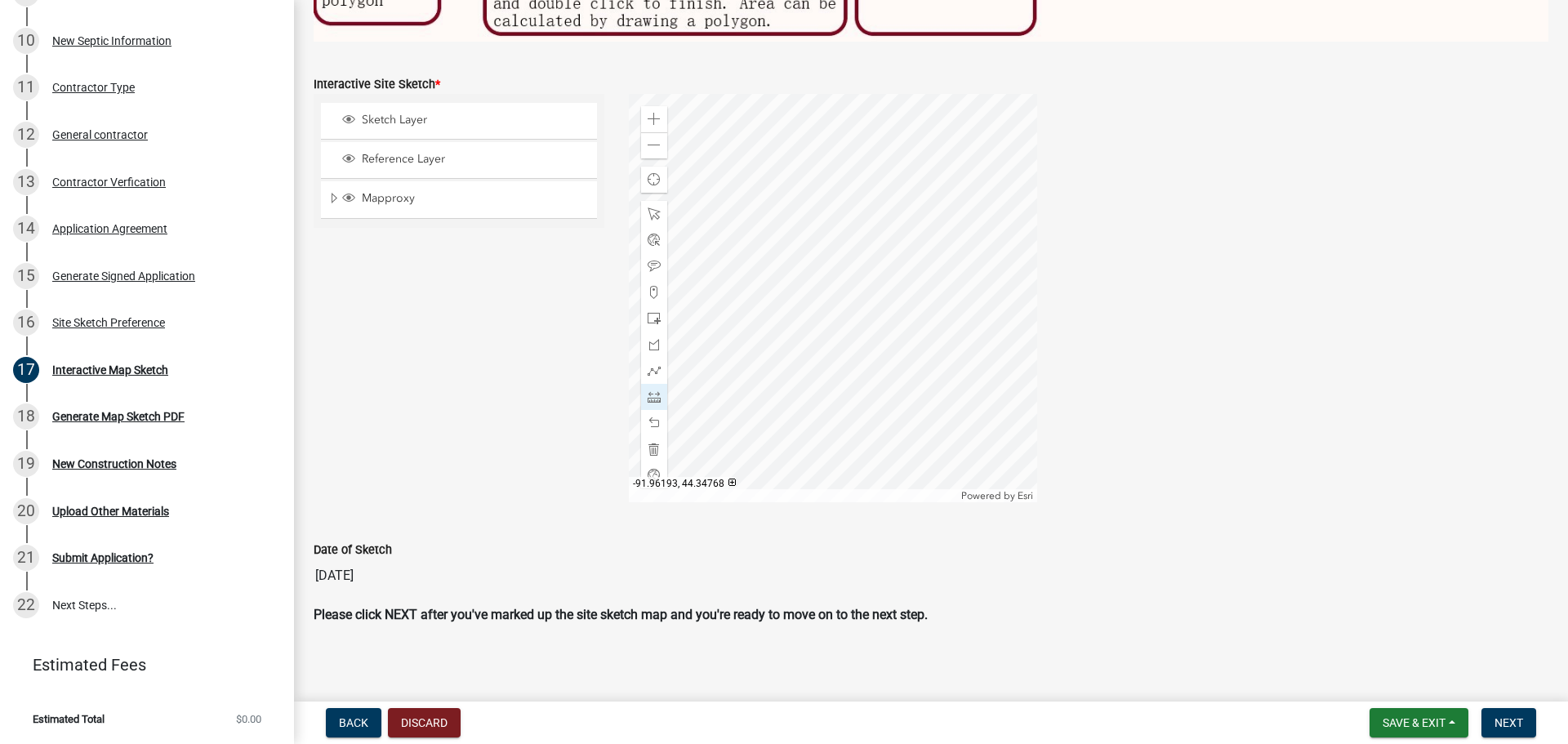
click at [782, 296] on div at bounding box center [832, 297] width 408 height 408
click at [783, 295] on div at bounding box center [832, 297] width 408 height 408
click at [651, 210] on span at bounding box center [654, 214] width 13 height 13
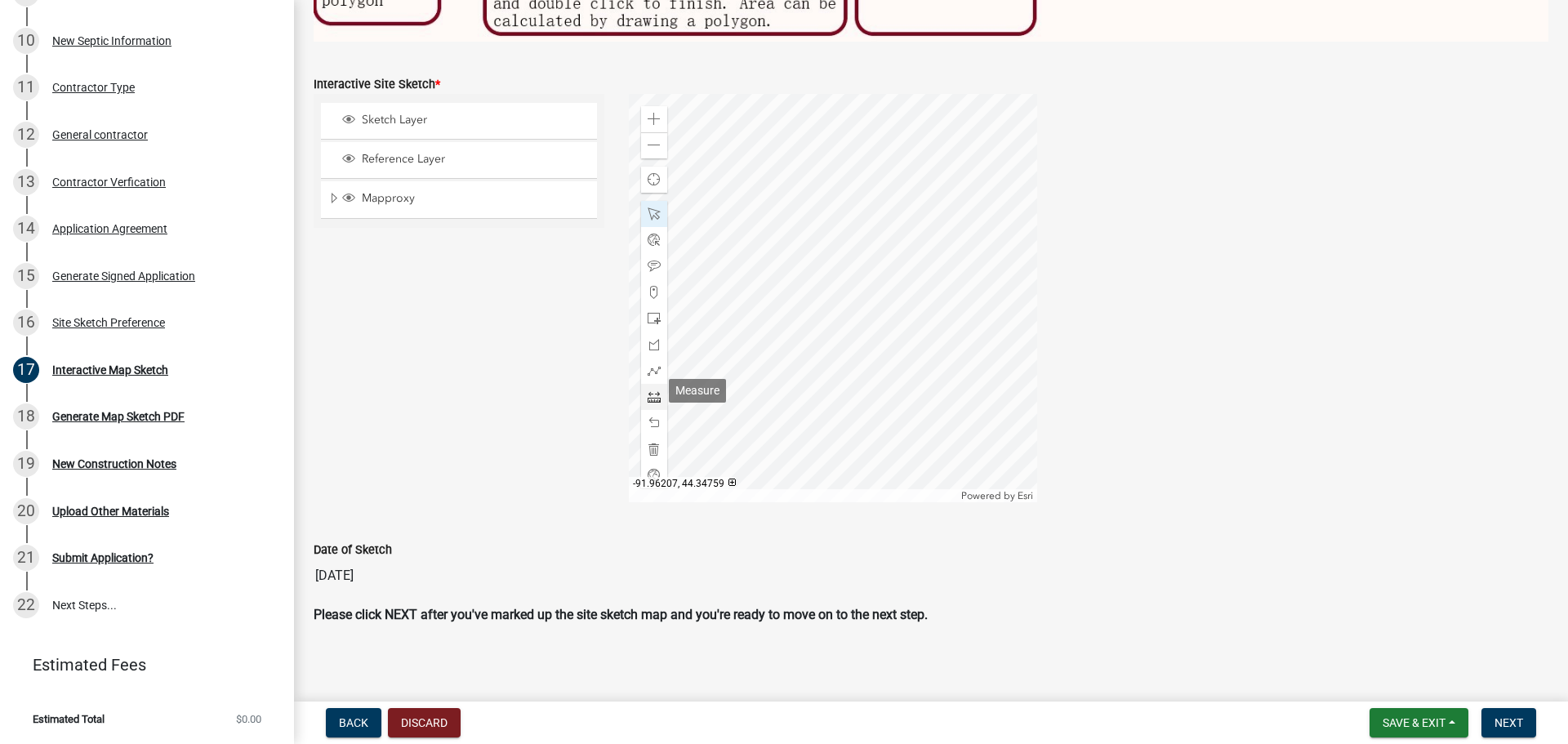
click at [652, 392] on span at bounding box center [654, 396] width 13 height 13
click at [776, 383] on div at bounding box center [832, 297] width 408 height 408
click at [773, 295] on div at bounding box center [832, 297] width 408 height 408
click at [657, 145] on span at bounding box center [654, 146] width 13 height 13
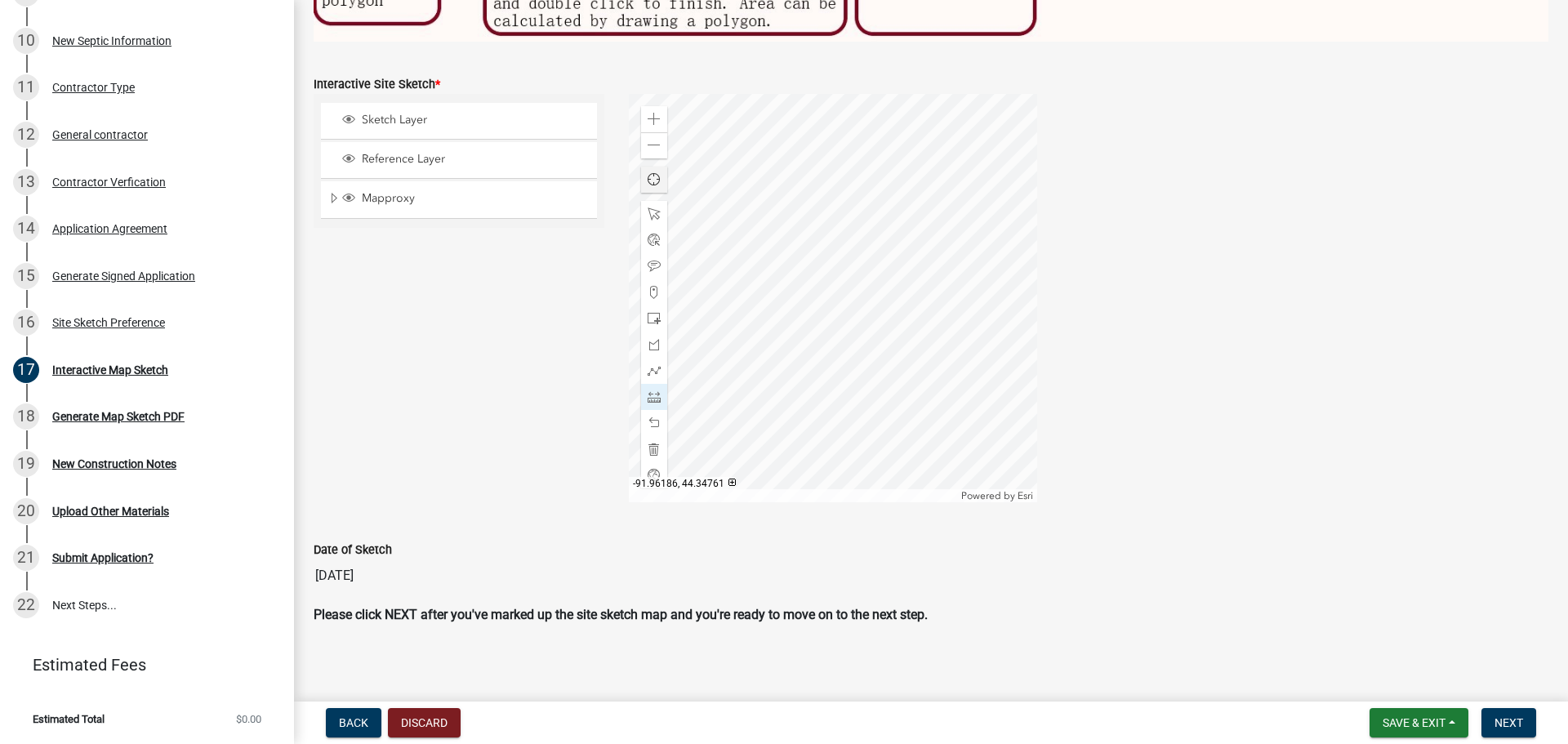
click at [835, 335] on div at bounding box center [832, 297] width 408 height 408
click at [837, 372] on div at bounding box center [832, 297] width 408 height 408
click at [647, 418] on span at bounding box center [654, 423] width 13 height 13
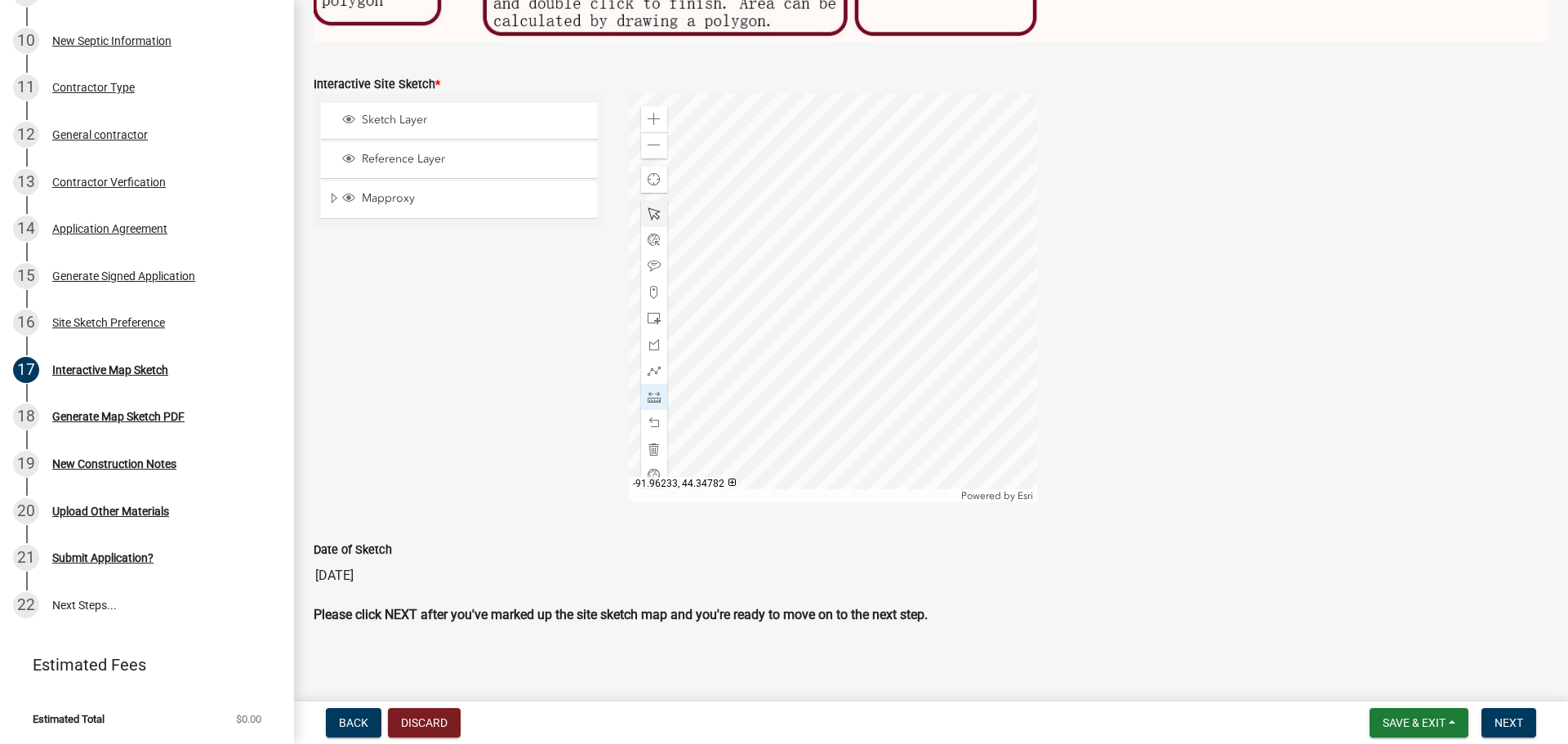
click at [647, 208] on span at bounding box center [654, 214] width 13 height 13
click at [828, 334] on div at bounding box center [832, 297] width 408 height 408
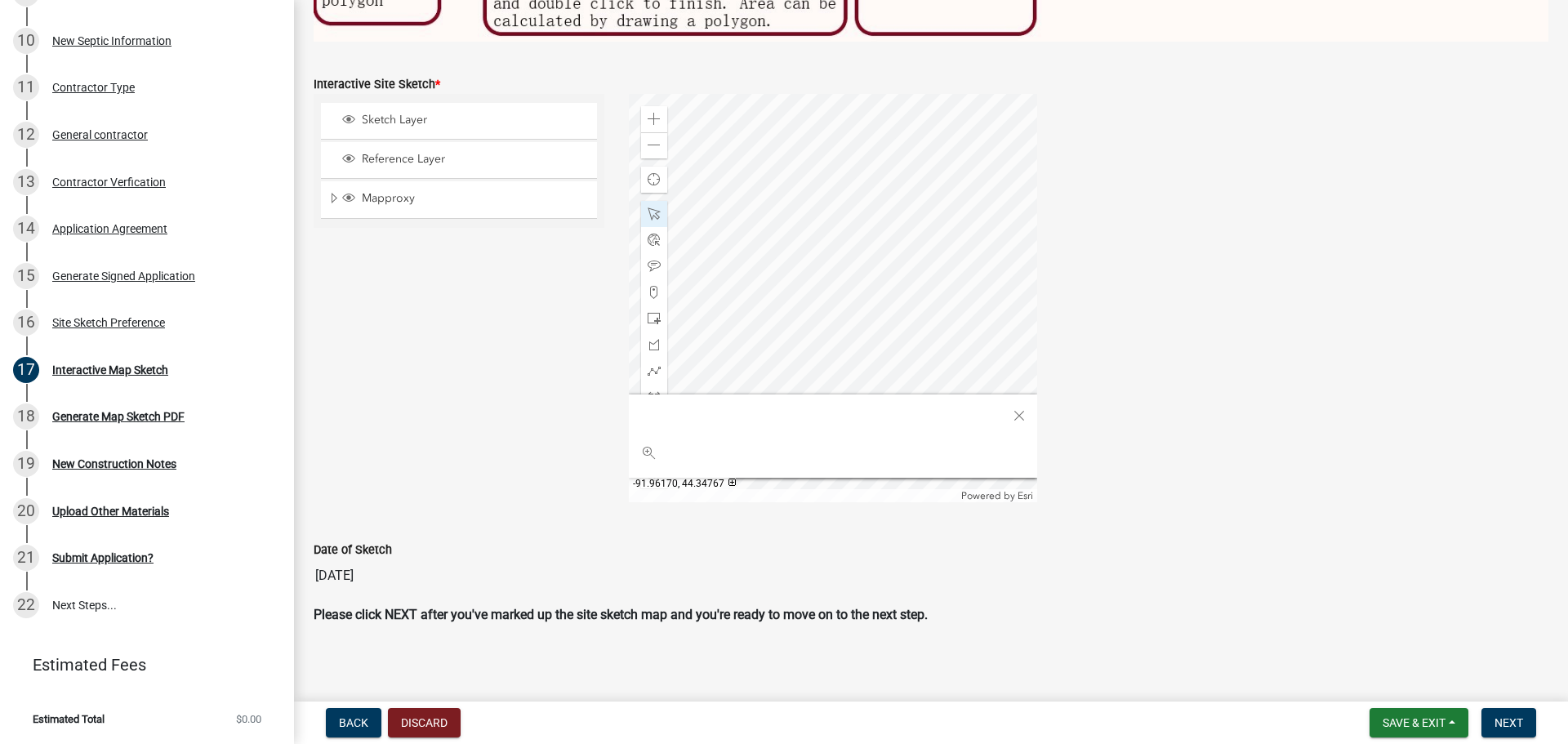
click at [901, 299] on div at bounding box center [832, 297] width 408 height 408
click at [824, 334] on div at bounding box center [832, 297] width 408 height 408
click at [842, 335] on div at bounding box center [832, 297] width 408 height 408
click at [1012, 409] on span "Close" at bounding box center [1019, 415] width 13 height 13
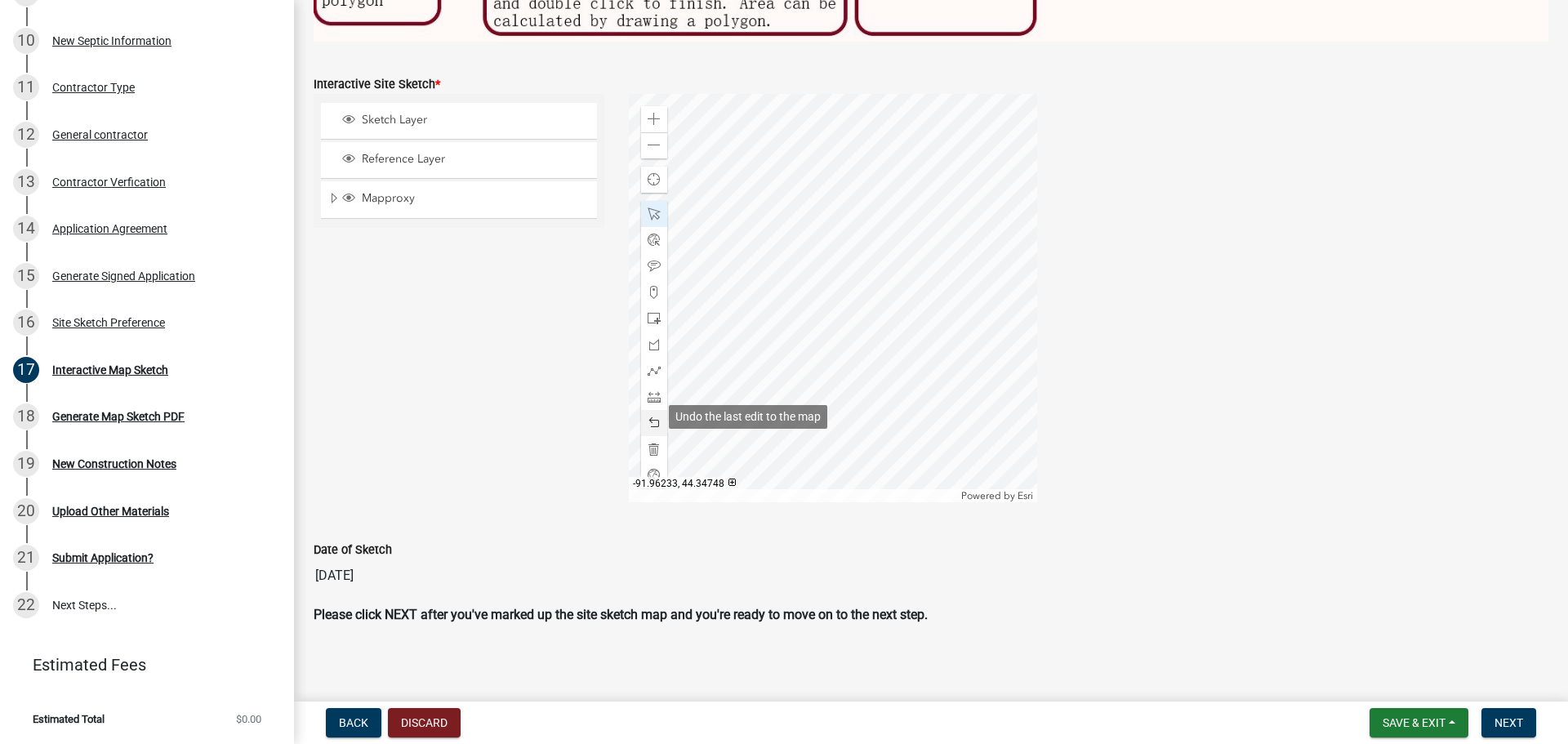
click at [653, 417] on span at bounding box center [654, 423] width 13 height 13
click at [853, 378] on div at bounding box center [832, 297] width 408 height 408
click at [650, 314] on span at bounding box center [654, 319] width 13 height 13
click at [848, 338] on div at bounding box center [832, 297] width 408 height 408
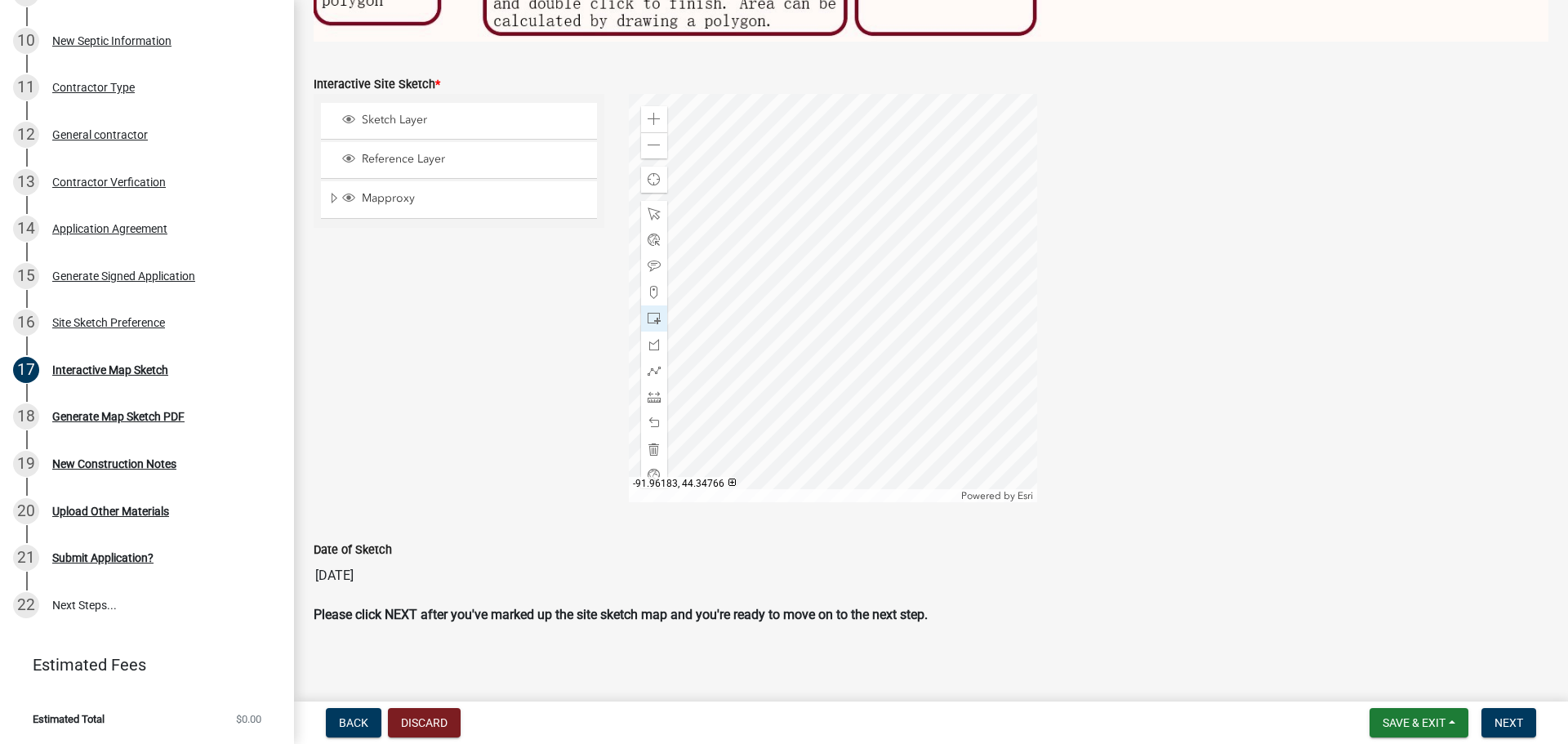
click at [847, 308] on div at bounding box center [832, 297] width 408 height 408
click at [651, 416] on span at bounding box center [654, 423] width 13 height 13
click at [651, 208] on span at bounding box center [654, 214] width 13 height 13
click at [828, 291] on div at bounding box center [832, 297] width 408 height 408
click at [847, 308] on div at bounding box center [832, 297] width 408 height 408
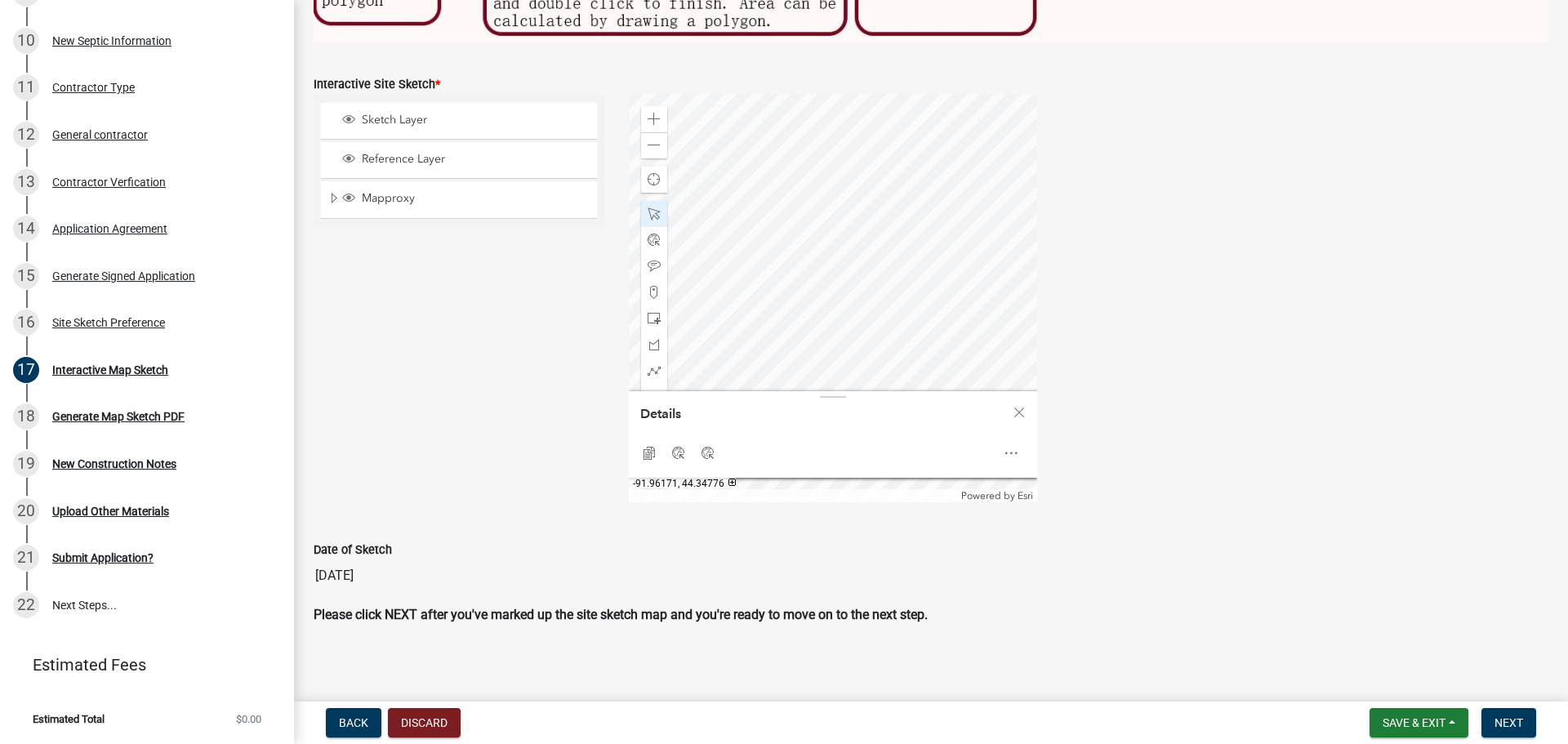
click at [898, 247] on div at bounding box center [832, 297] width 408 height 408
click at [852, 260] on div at bounding box center [832, 297] width 408 height 408
click at [1017, 407] on span "Close" at bounding box center [1019, 412] width 13 height 13
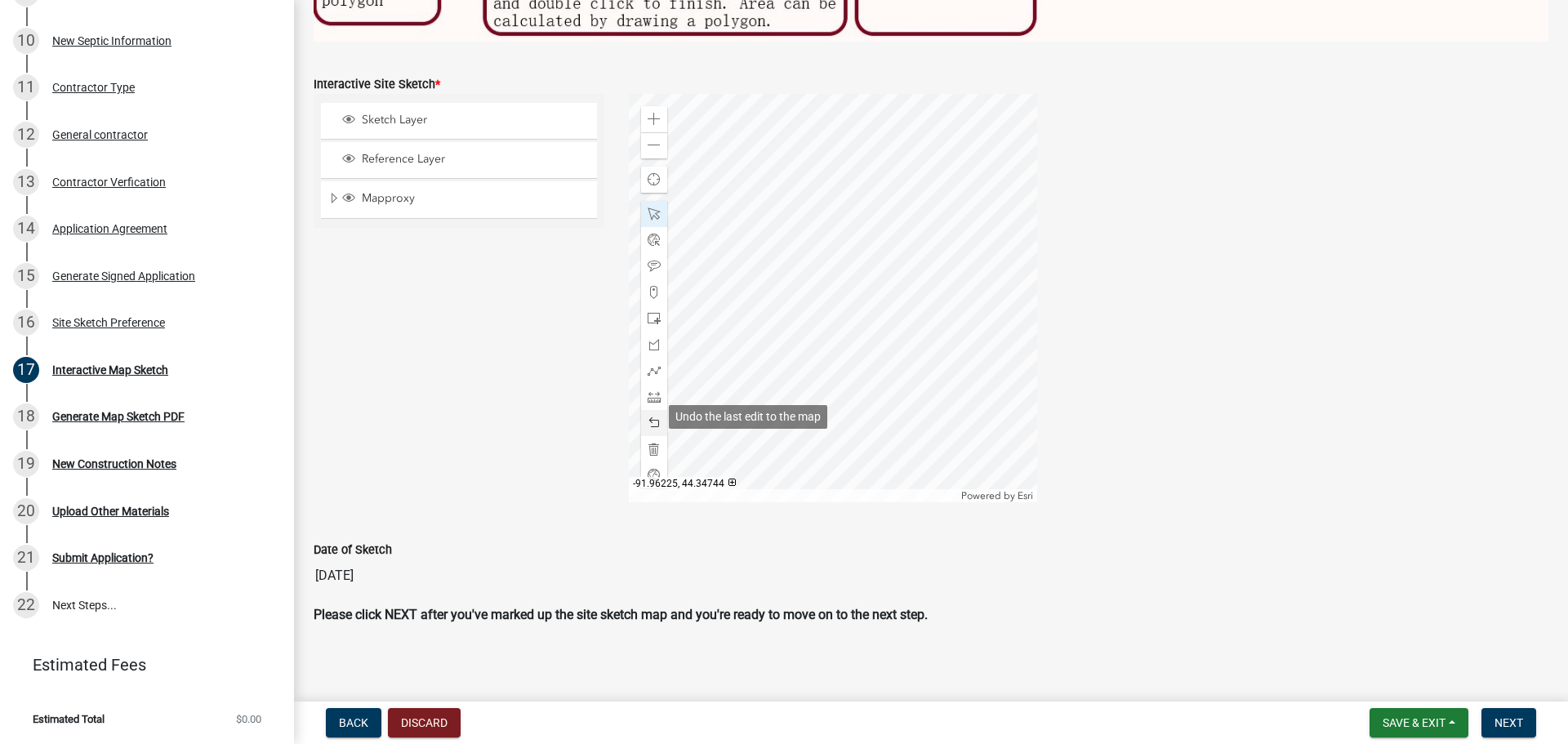
click at [648, 416] on span at bounding box center [654, 423] width 13 height 13
click at [647, 315] on span at bounding box center [654, 319] width 13 height 13
click at [847, 338] on div at bounding box center [832, 297] width 408 height 408
click at [653, 209] on span at bounding box center [654, 214] width 13 height 13
click at [845, 308] on div at bounding box center [832, 297] width 408 height 408
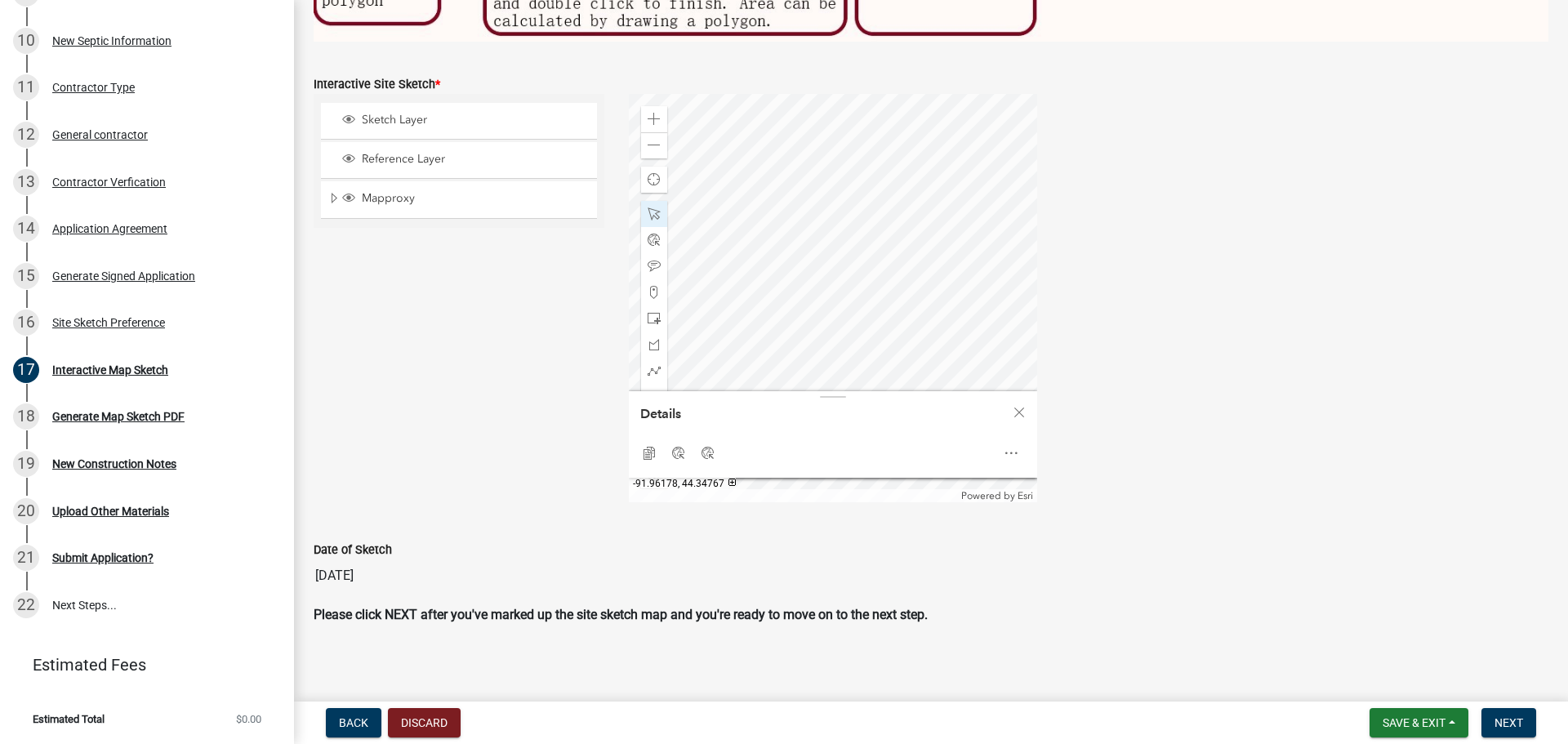
click at [867, 304] on div at bounding box center [832, 297] width 408 height 408
click at [907, 269] on div at bounding box center [832, 297] width 408 height 408
click at [1016, 406] on span "Close" at bounding box center [1019, 412] width 13 height 13
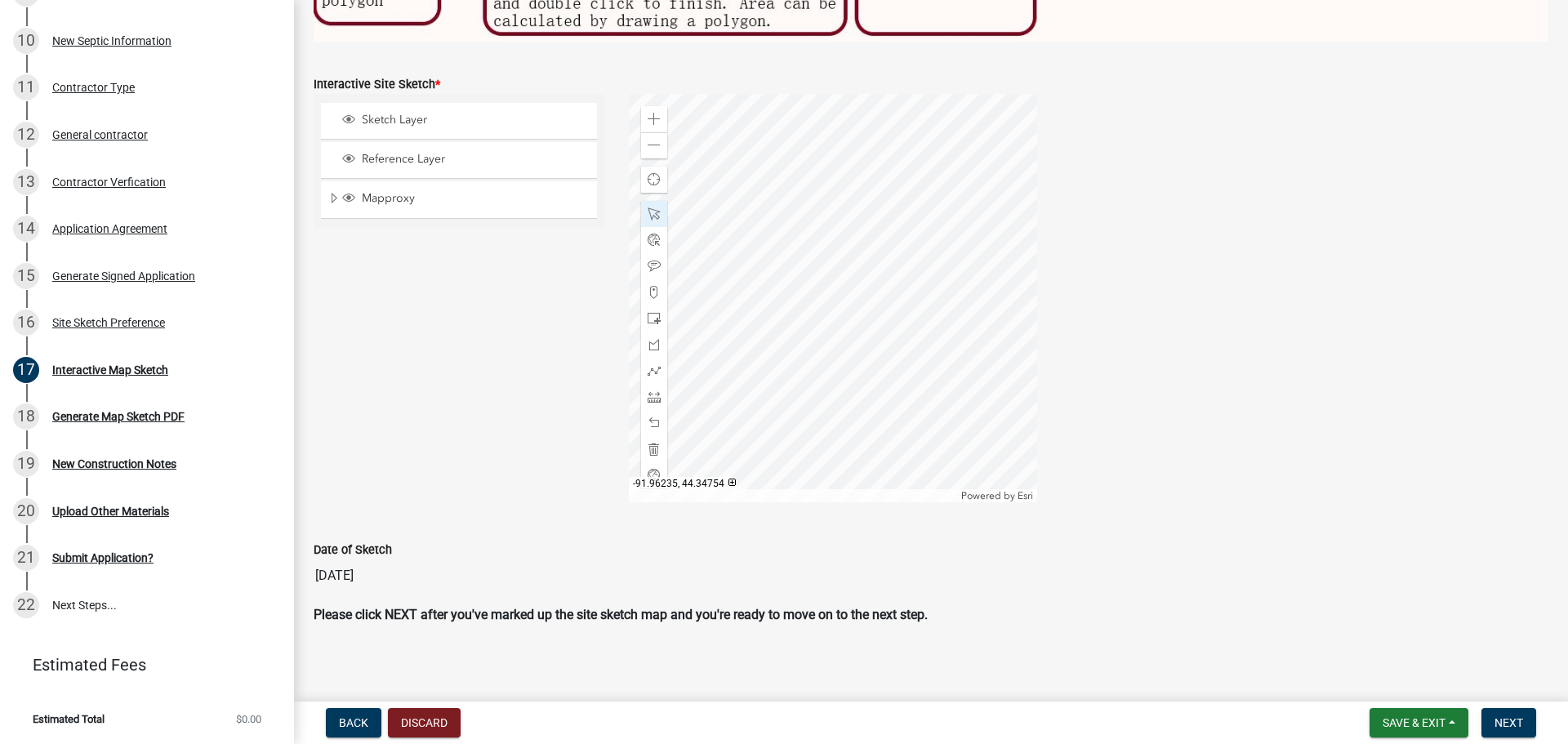
click at [502, 366] on div "Sketch Layer Reference Layer Mapproxy Parcels Address Points Contours Cities Ci…" at bounding box center [459, 297] width 315 height 408
click at [649, 286] on span at bounding box center [654, 292] width 13 height 13
click at [899, 210] on div at bounding box center [832, 297] width 408 height 408
click at [654, 209] on span at bounding box center [654, 214] width 13 height 13
click at [925, 280] on div at bounding box center [832, 297] width 408 height 408
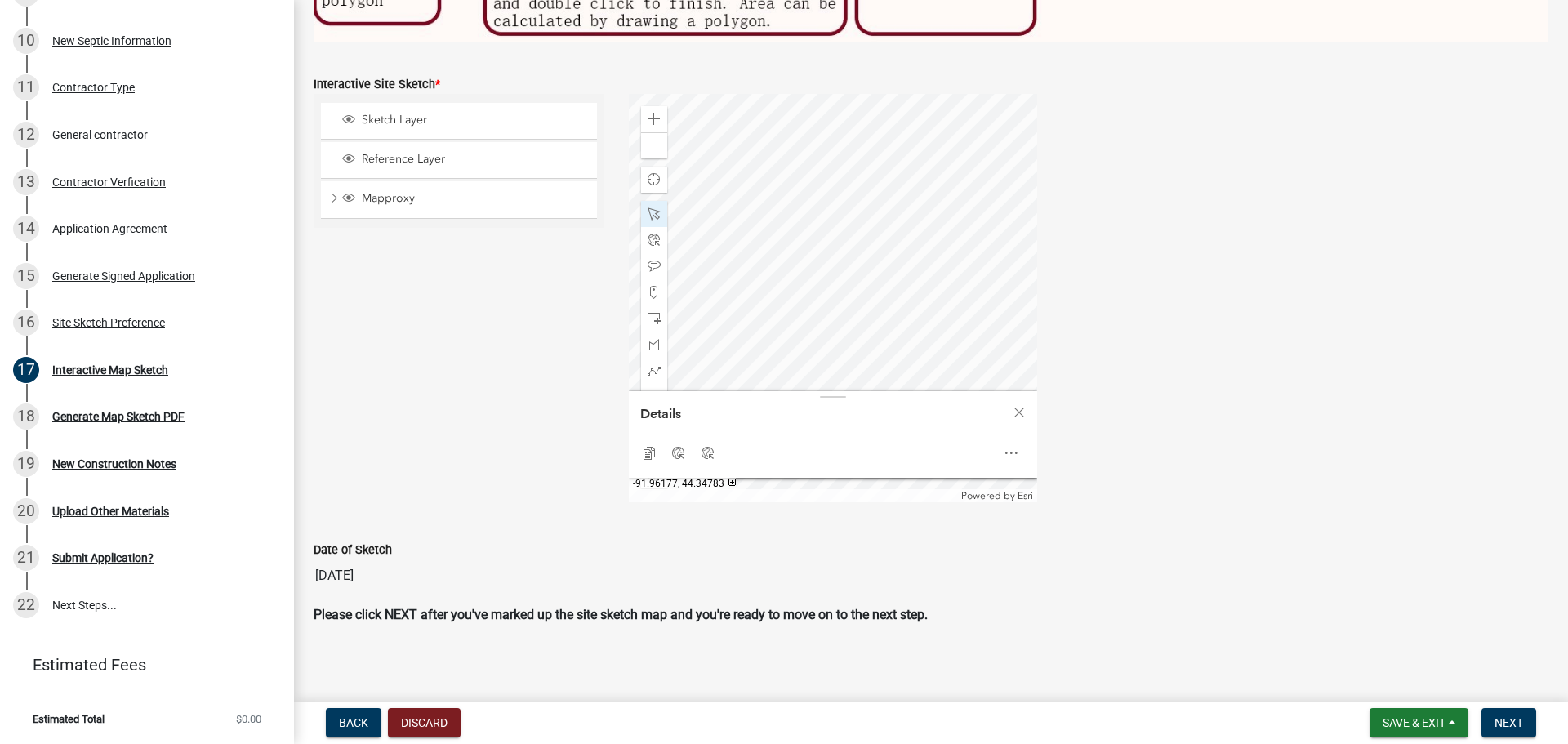
click at [873, 209] on div at bounding box center [832, 297] width 408 height 408
click at [649, 208] on span at bounding box center [654, 214] width 13 height 13
click at [1012, 406] on span "Close" at bounding box center [1019, 412] width 13 height 13
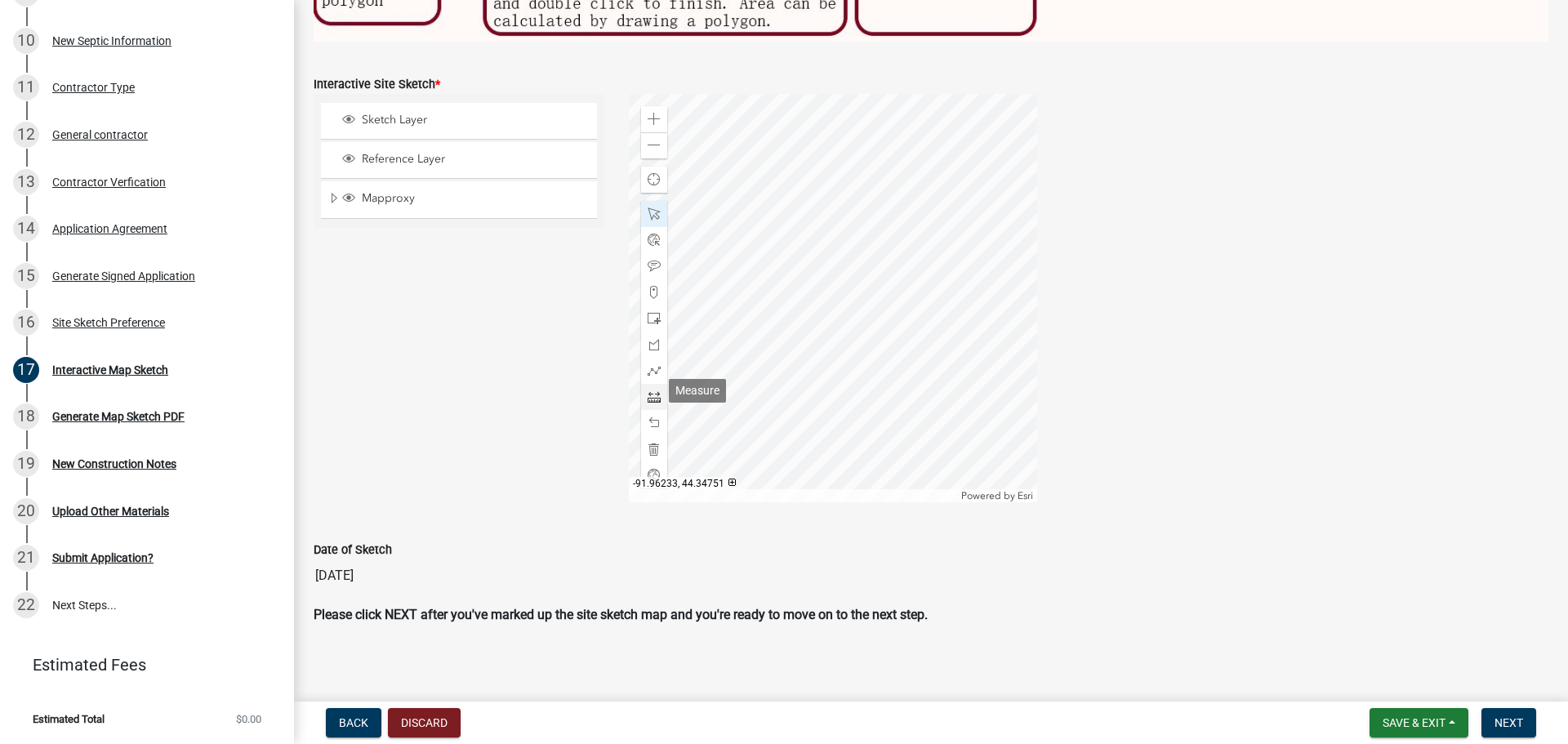
click at [652, 392] on span at bounding box center [654, 396] width 13 height 13
click at [907, 234] on div at bounding box center [832, 297] width 408 height 408
click at [977, 210] on div at bounding box center [832, 297] width 408 height 408
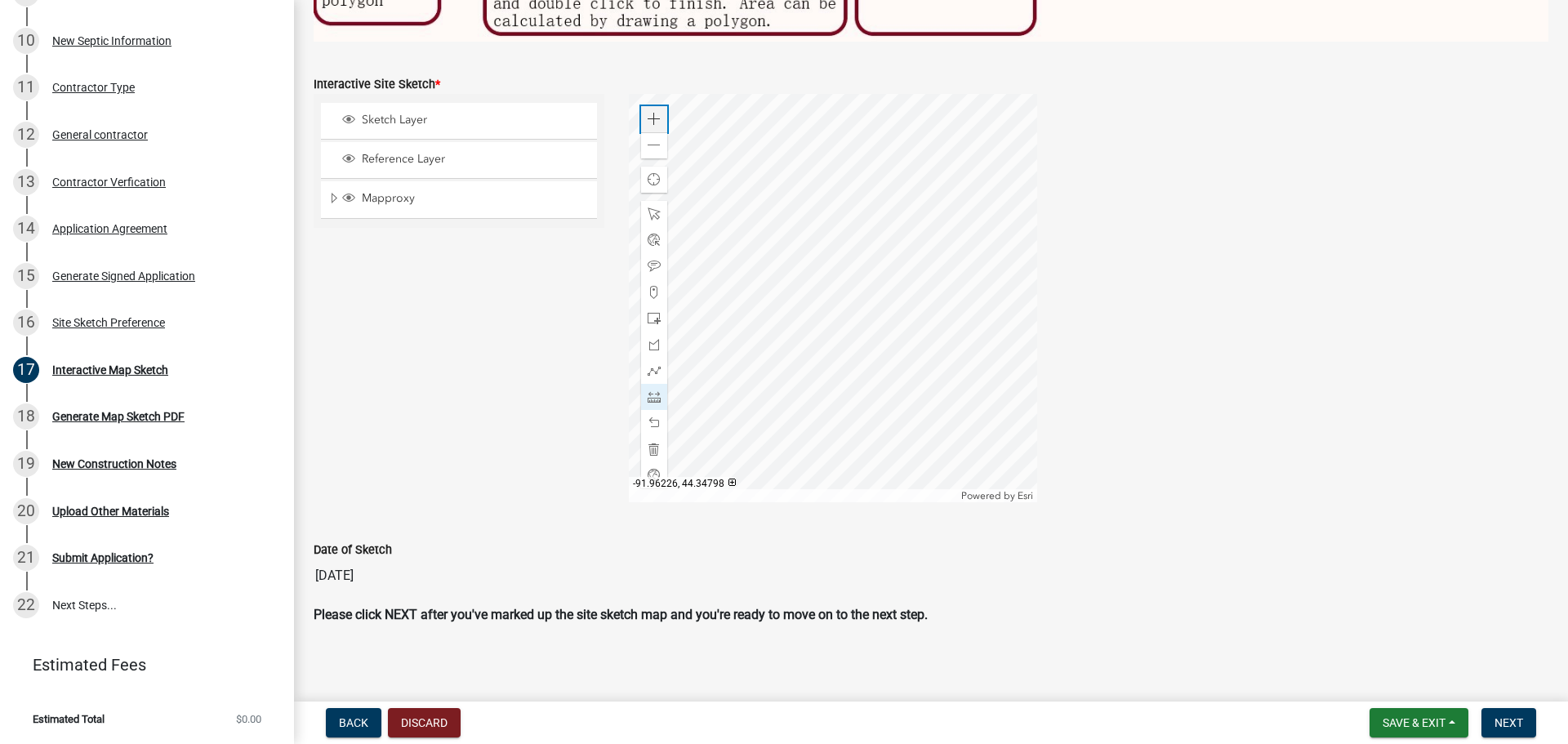
click at [649, 113] on span at bounding box center [654, 119] width 13 height 13
click at [855, 385] on div at bounding box center [832, 297] width 408 height 408
click at [853, 385] on div at bounding box center [832, 297] width 408 height 408
click at [647, 208] on span at bounding box center [654, 214] width 13 height 13
click at [852, 384] on div at bounding box center [832, 297] width 408 height 408
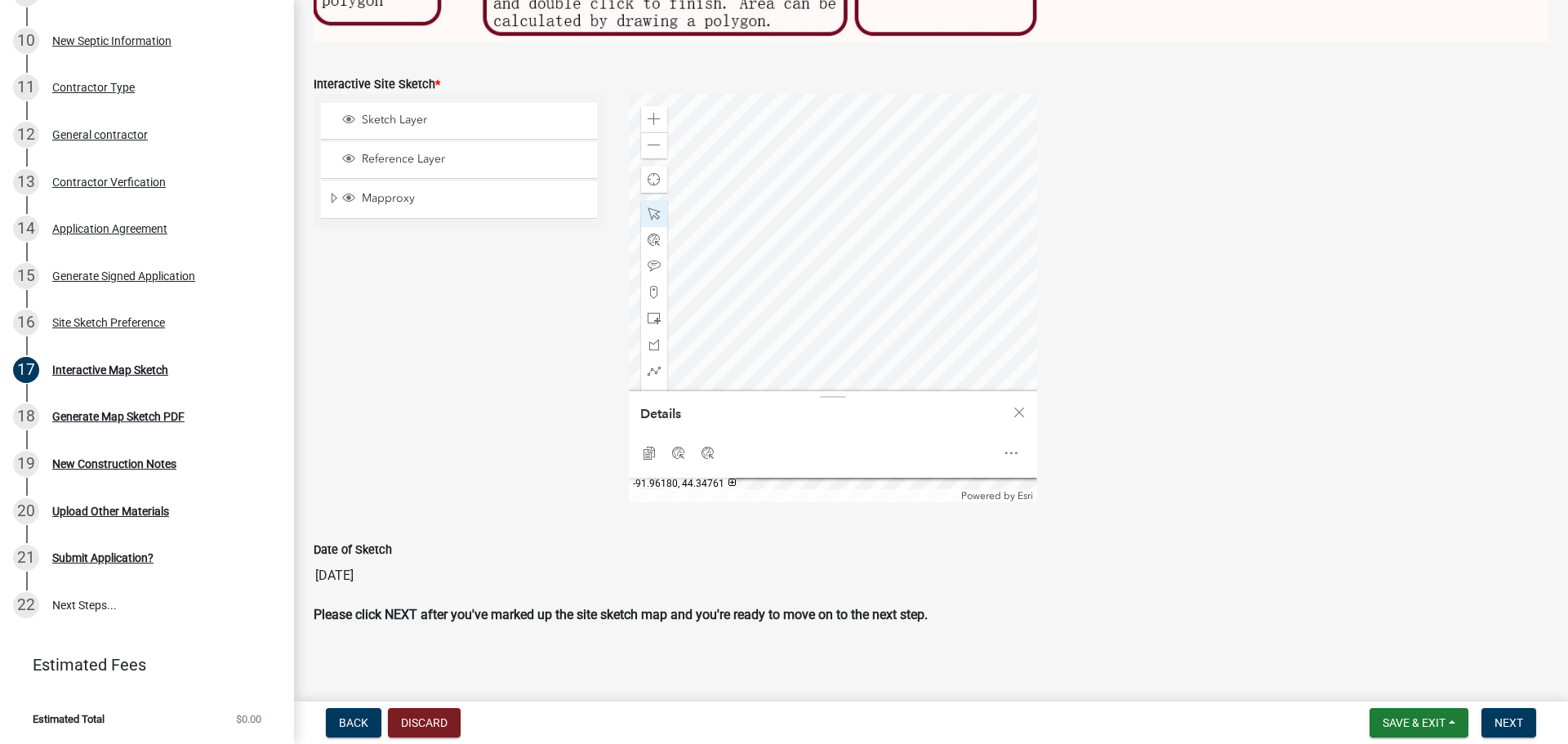
click at [887, 388] on div at bounding box center [832, 297] width 408 height 408
click at [993, 337] on div at bounding box center [832, 297] width 408 height 408
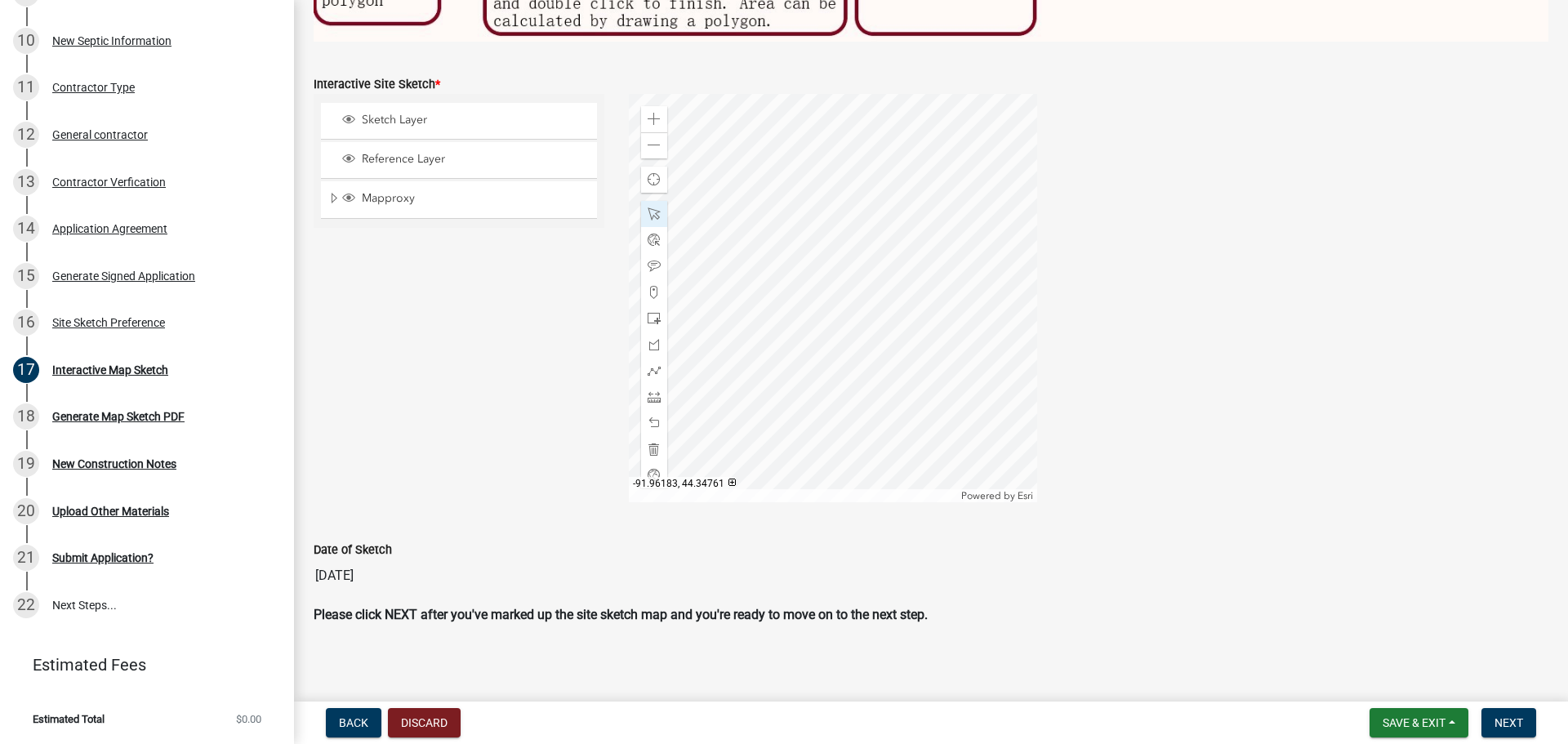
click at [863, 384] on div at bounding box center [832, 297] width 408 height 408
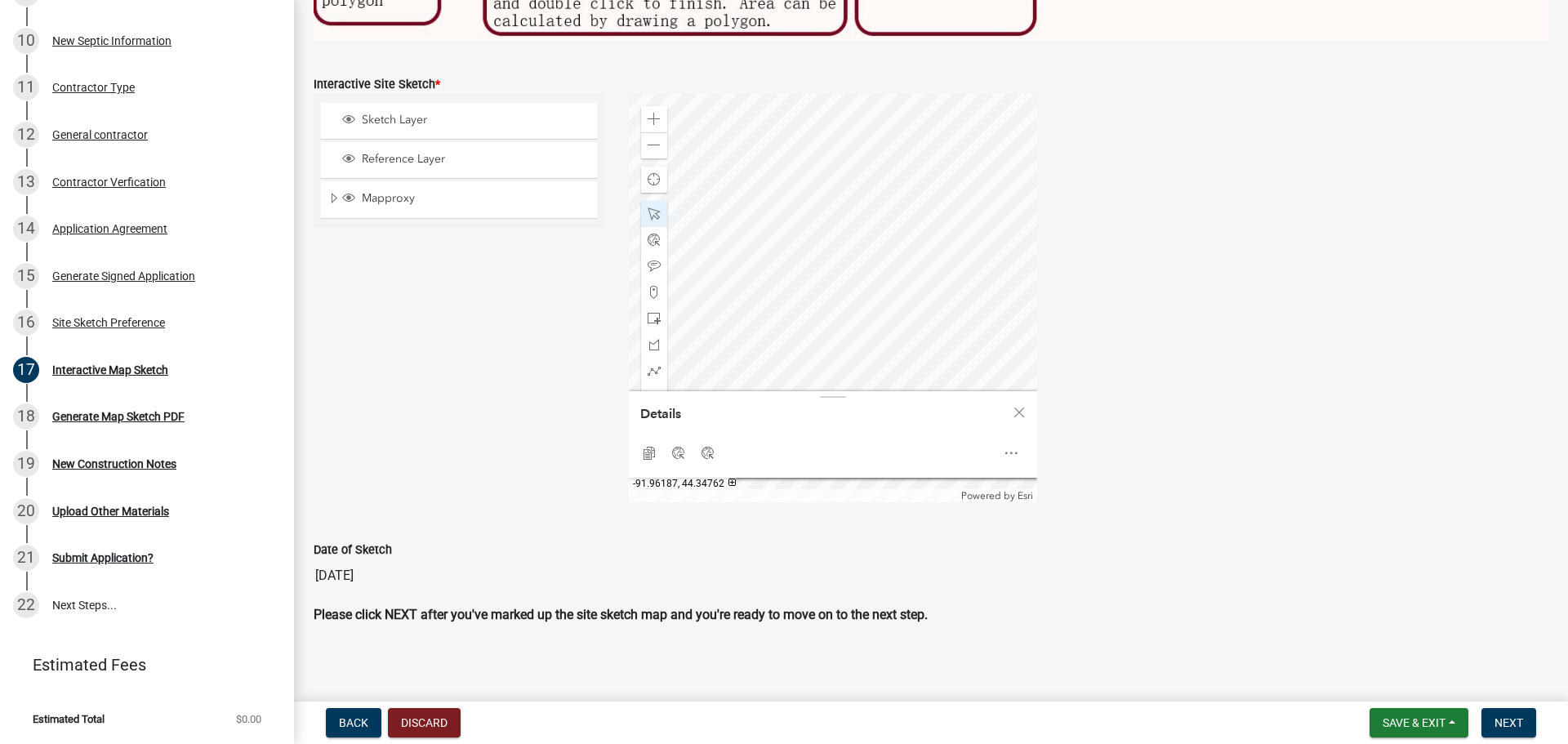
click at [831, 375] on div at bounding box center [832, 297] width 408 height 408
click at [985, 334] on div at bounding box center [832, 297] width 408 height 408
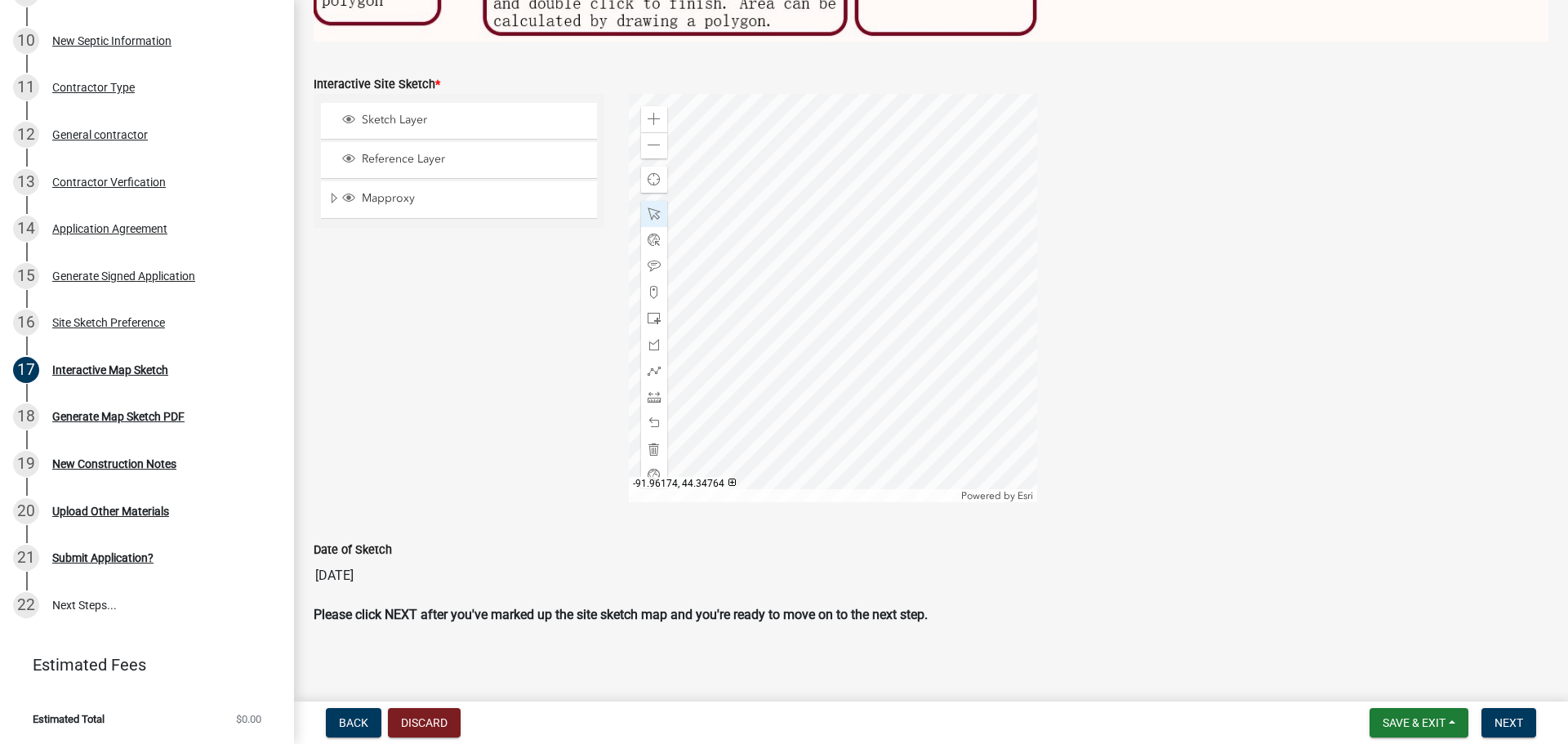
click at [944, 214] on div at bounding box center [832, 297] width 408 height 408
click at [864, 254] on div at bounding box center [832, 297] width 408 height 408
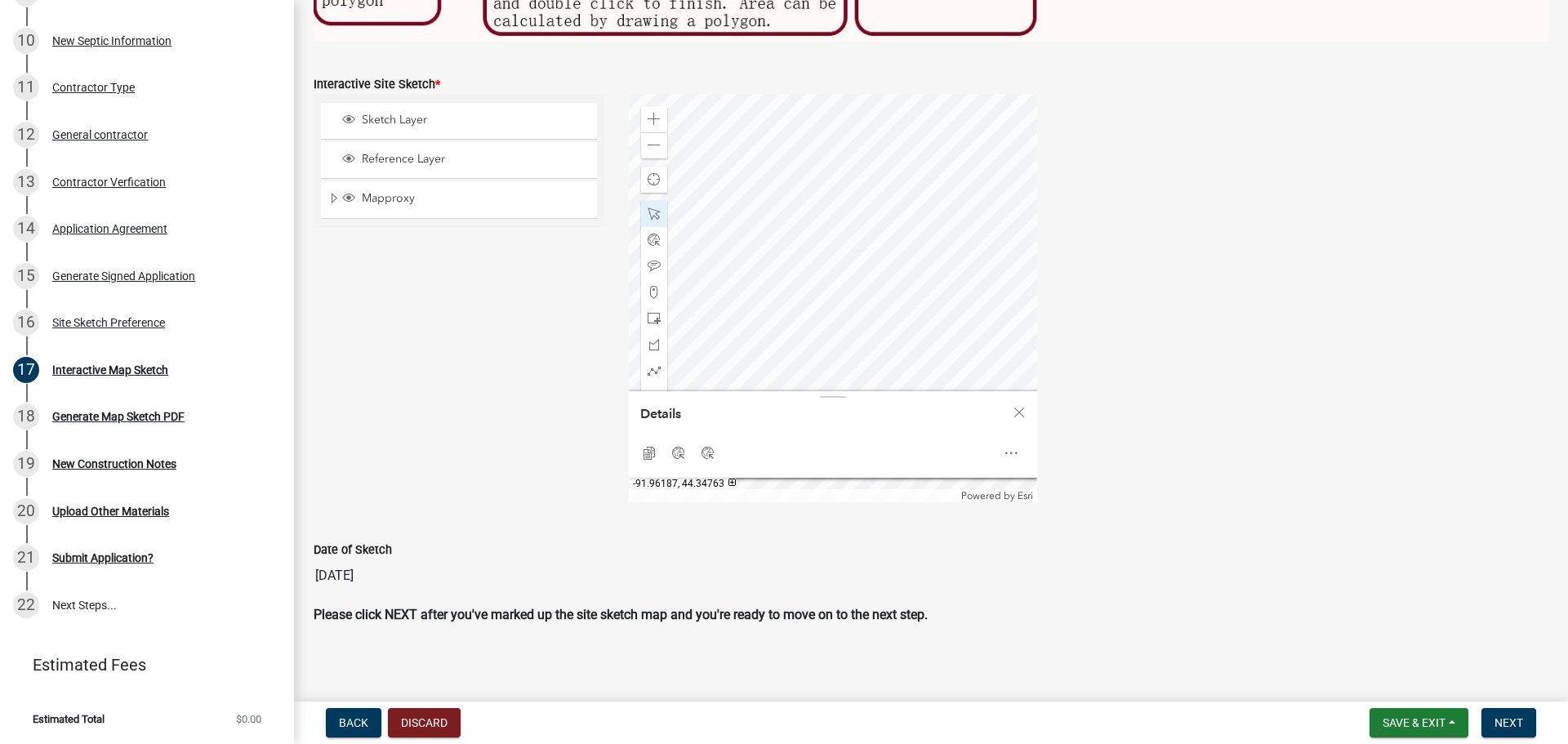
click at [835, 233] on div at bounding box center [832, 297] width 408 height 408
click at [652, 208] on span at bounding box center [654, 214] width 13 height 13
click at [778, 226] on div at bounding box center [832, 297] width 408 height 408
click at [780, 94] on div at bounding box center [832, 297] width 408 height 408
click at [647, 208] on span at bounding box center [654, 214] width 13 height 13
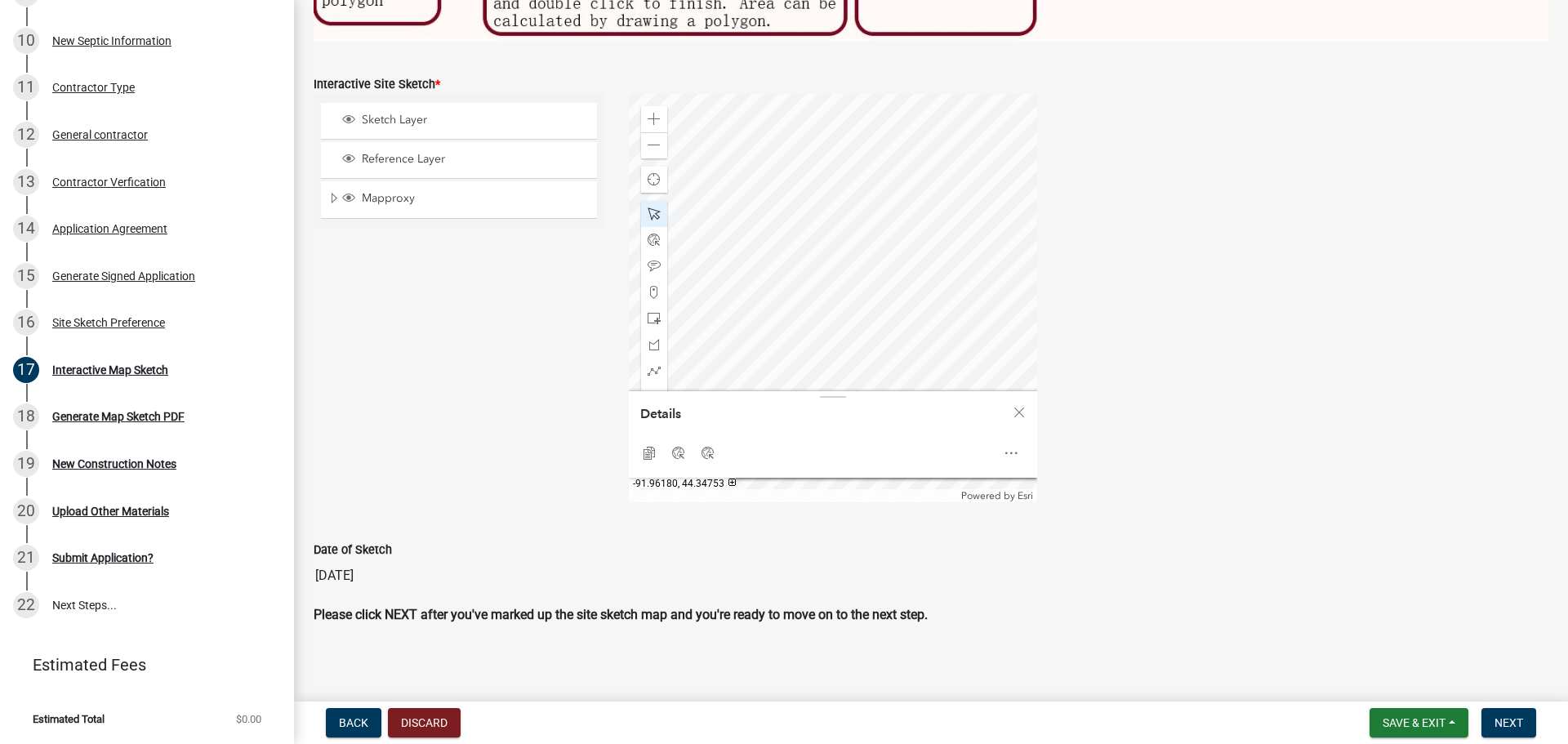
scroll to position [658, 0]
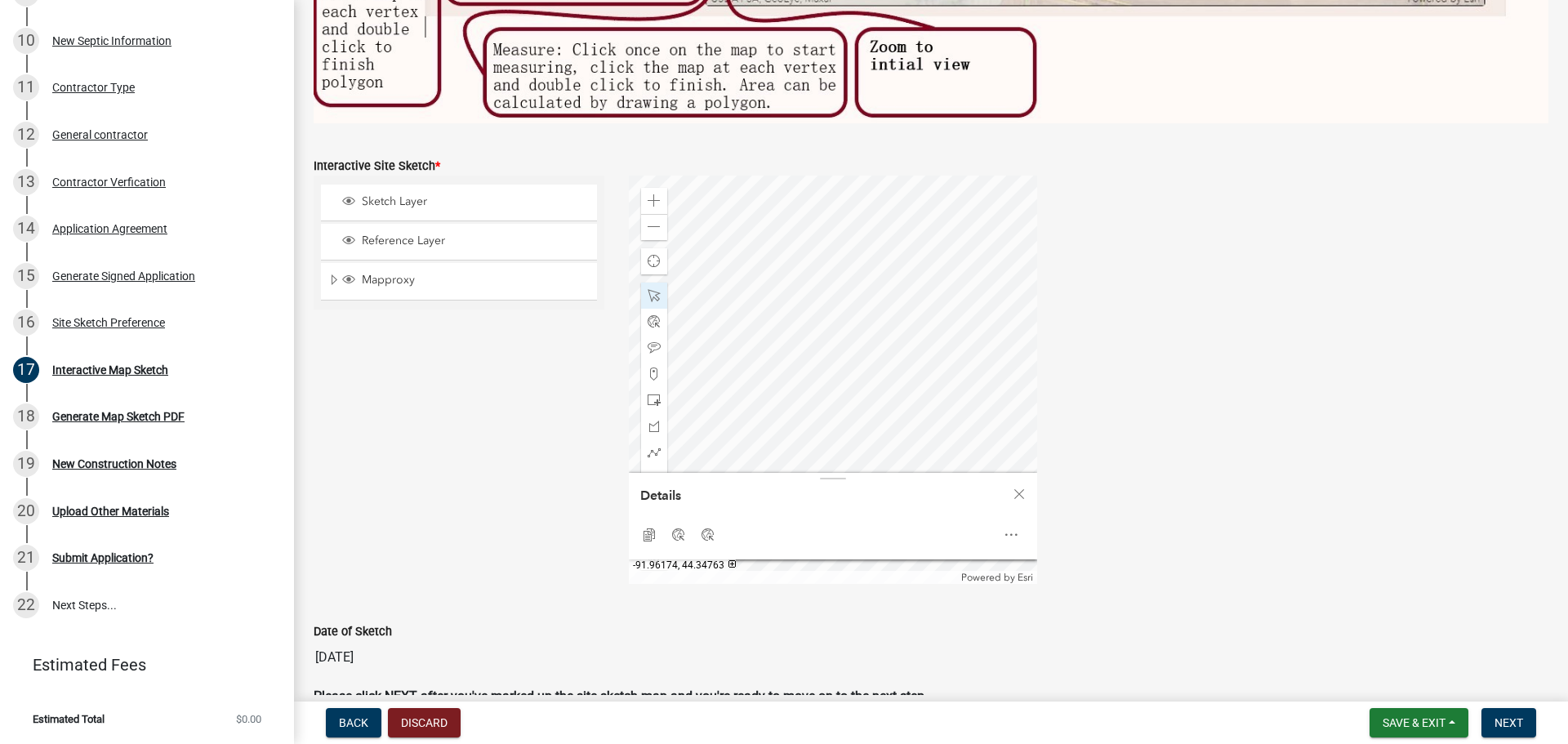
click at [943, 415] on div at bounding box center [832, 379] width 408 height 408
click at [954, 389] on div at bounding box center [832, 379] width 408 height 408
click at [651, 290] on span at bounding box center [654, 295] width 13 height 13
click at [782, 353] on div at bounding box center [832, 379] width 408 height 408
click at [791, 268] on div at bounding box center [832, 379] width 408 height 408
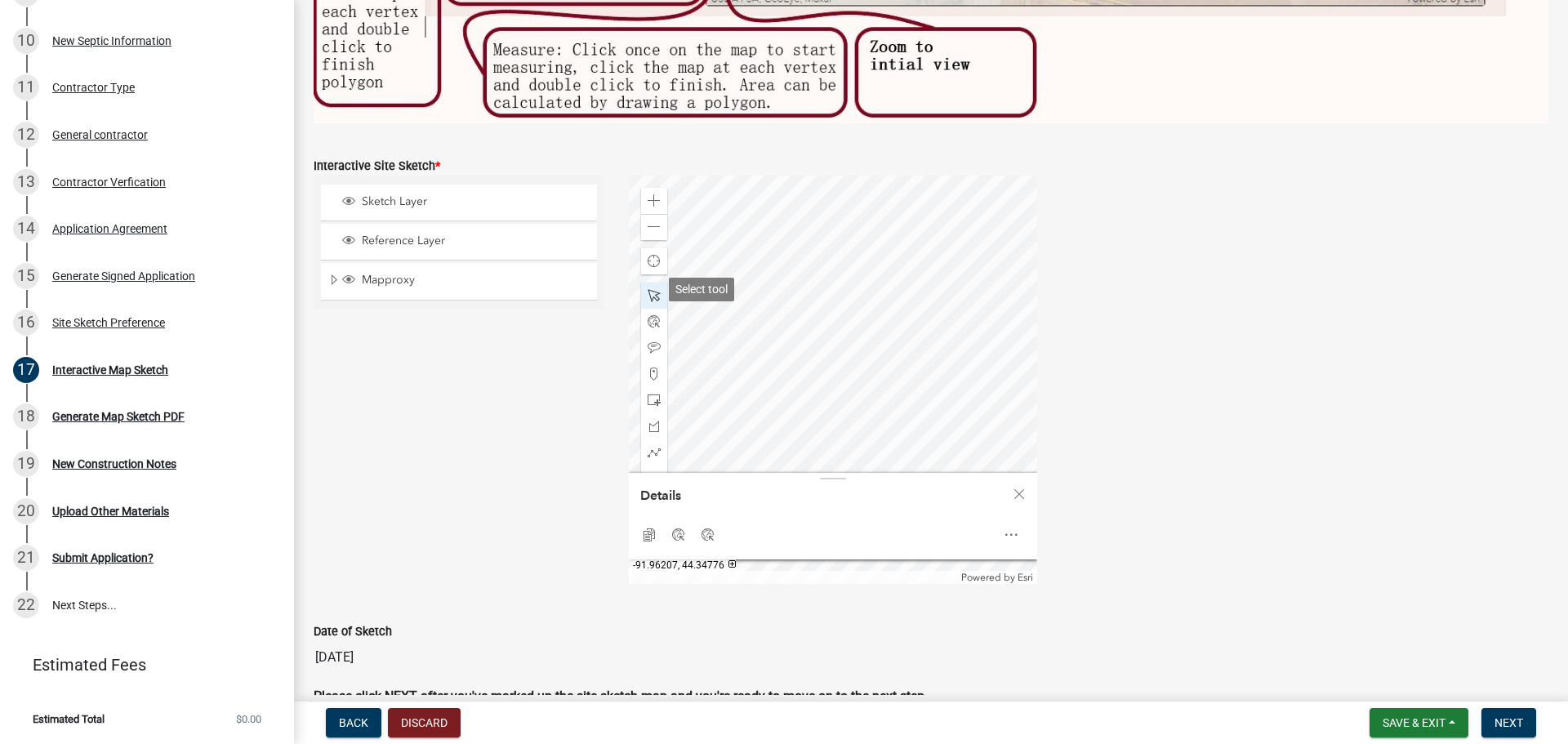
click at [647, 291] on span at bounding box center [654, 295] width 13 height 13
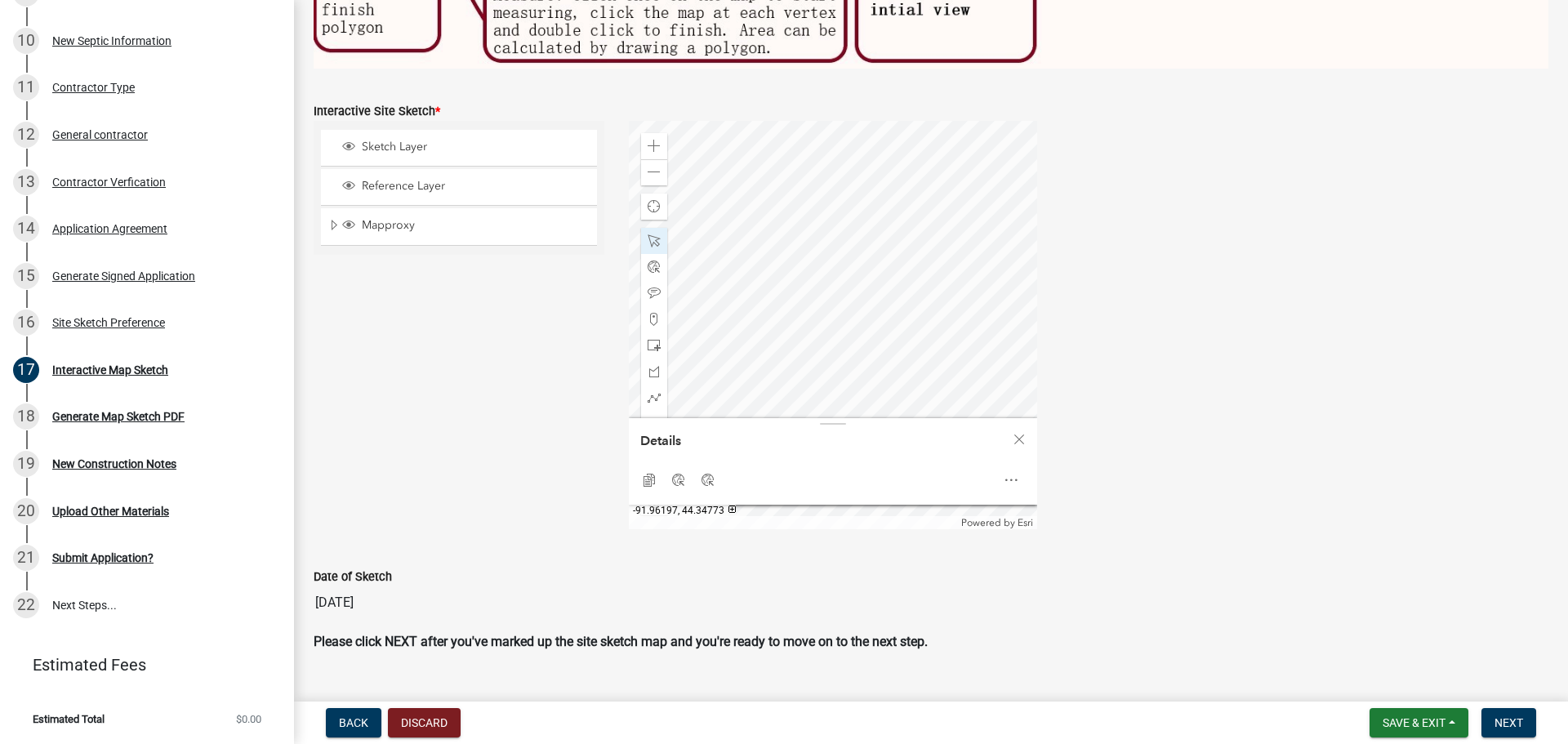
scroll to position [740, 0]
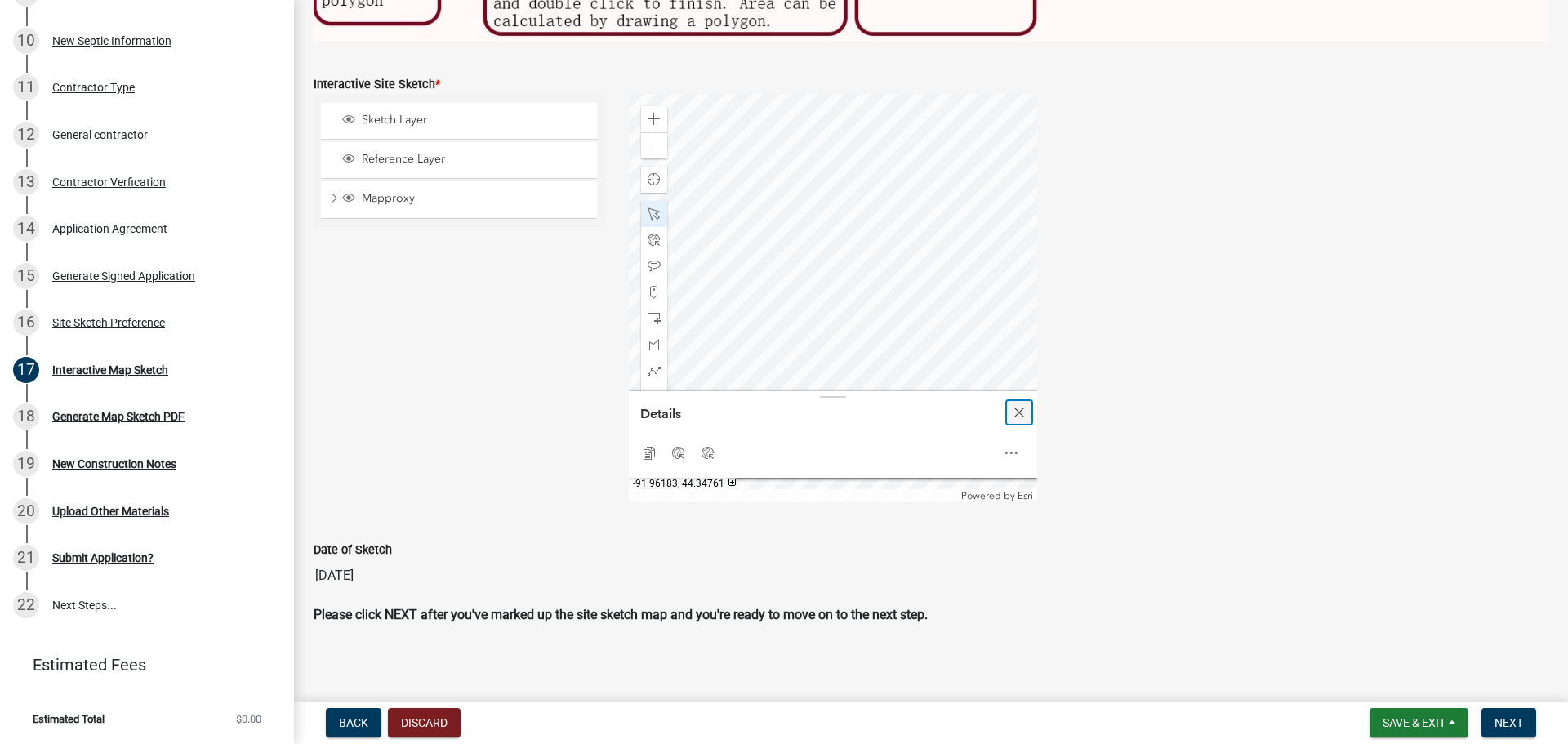
click at [1019, 407] on span "Close" at bounding box center [1019, 412] width 13 height 13
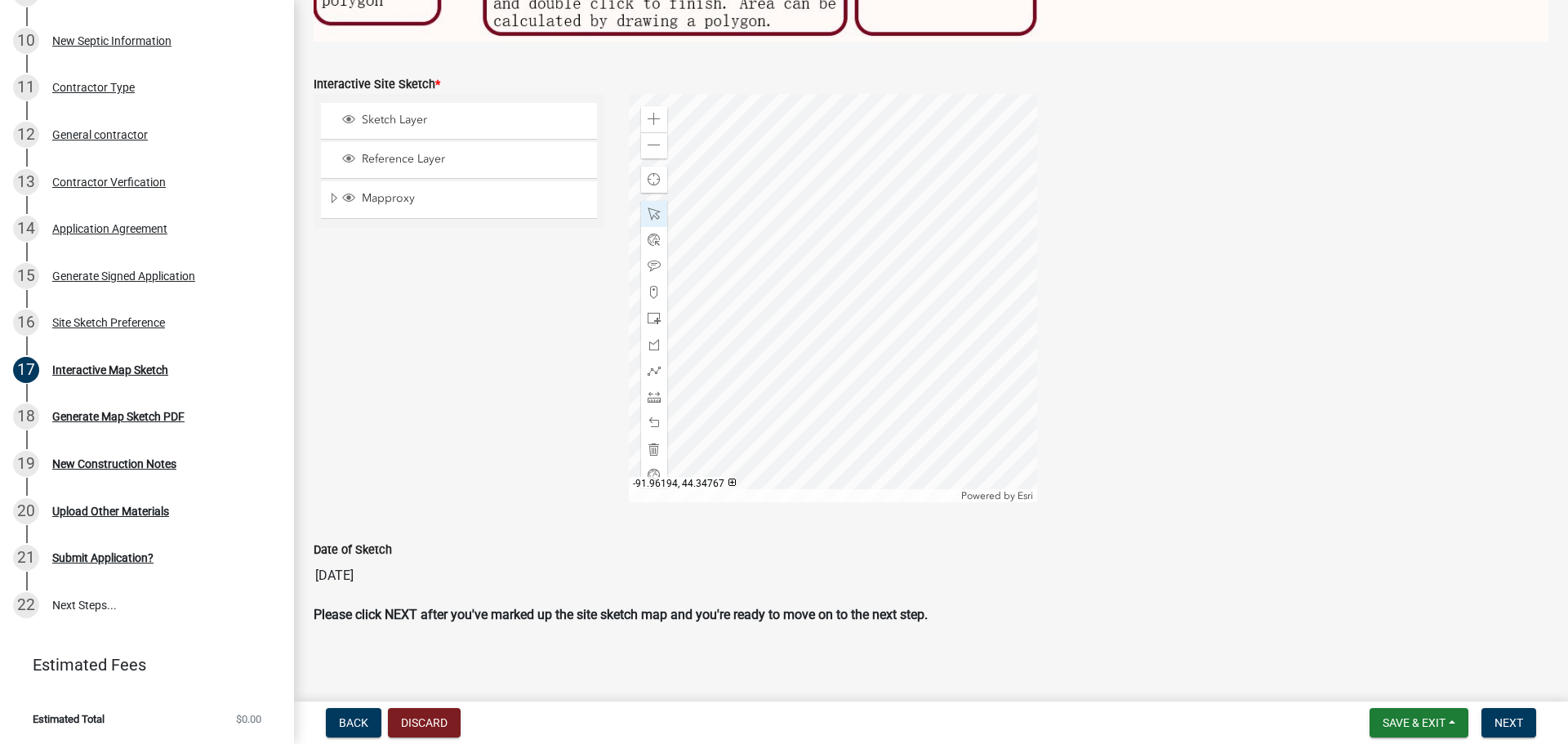
click at [776, 319] on div at bounding box center [832, 297] width 408 height 408
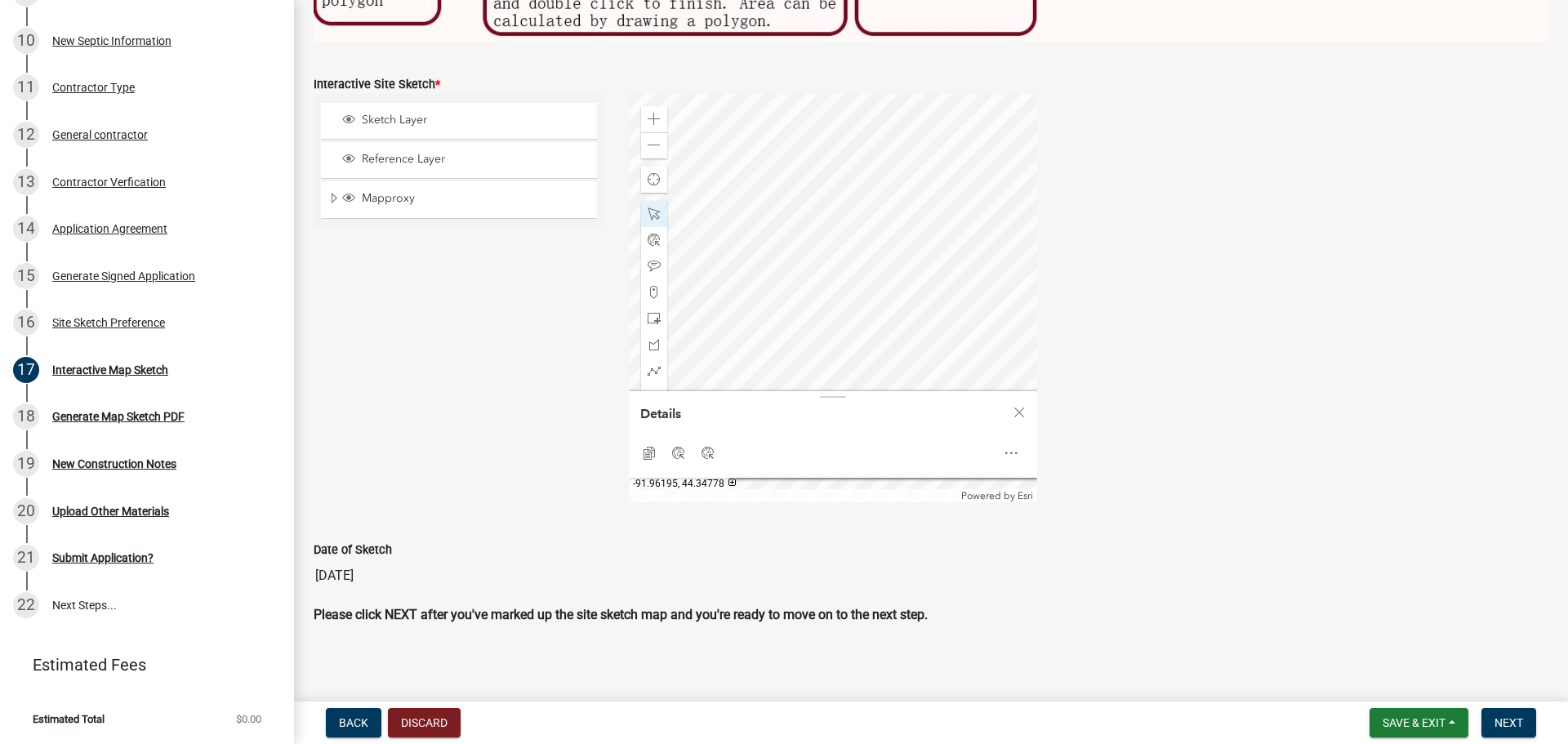
click at [772, 185] on div at bounding box center [832, 297] width 408 height 408
click at [776, 188] on div at bounding box center [832, 297] width 408 height 408
click at [656, 208] on span at bounding box center [654, 214] width 13 height 13
click at [570, 318] on div "Sketch Layer Reference Layer Mapproxy Parcels Address Points Contours Cities Ci…" at bounding box center [459, 297] width 315 height 408
click at [1019, 410] on span "Close" at bounding box center [1019, 412] width 13 height 13
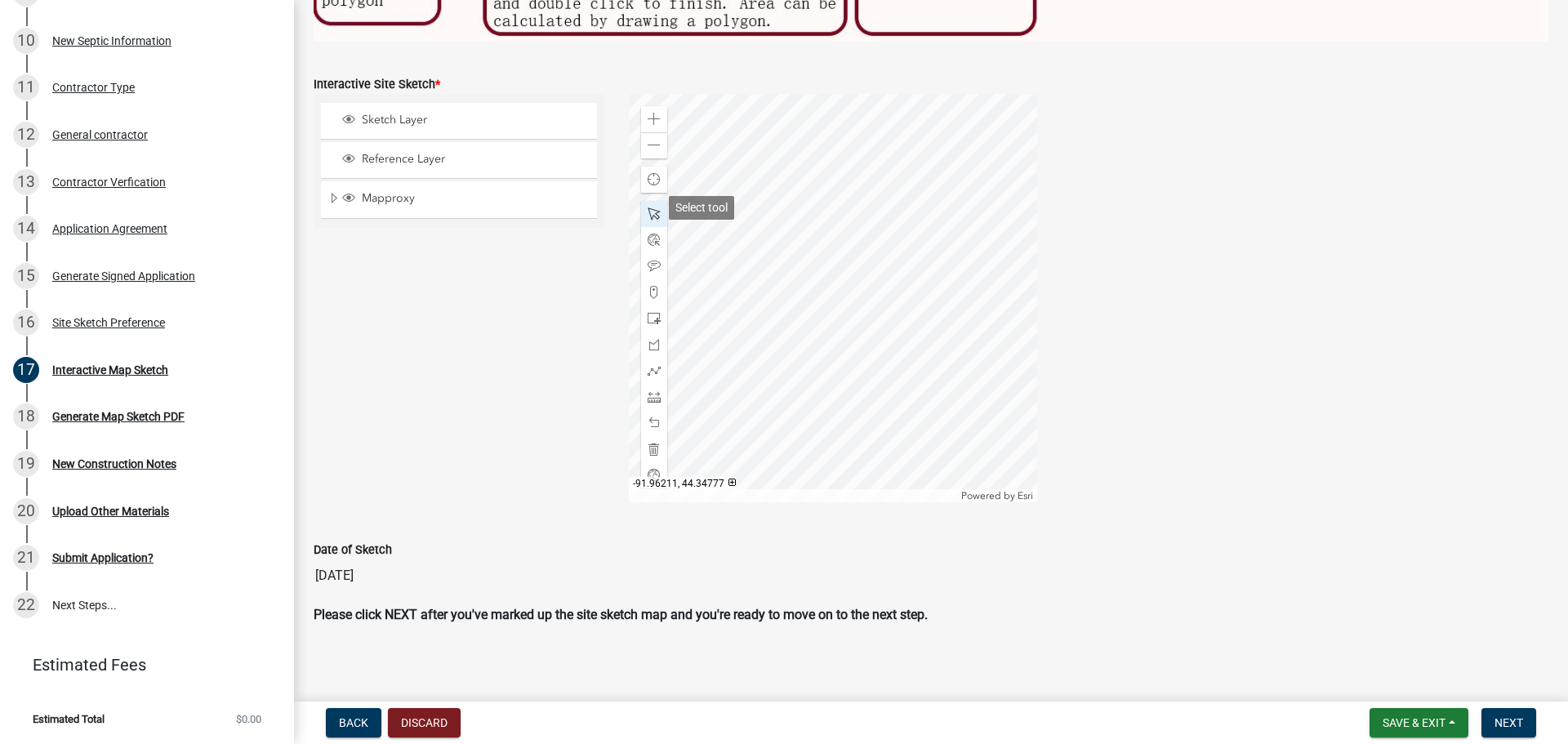
click at [647, 208] on span at bounding box center [654, 214] width 13 height 13
click at [775, 353] on div at bounding box center [832, 297] width 408 height 408
click at [774, 352] on div at bounding box center [832, 297] width 408 height 408
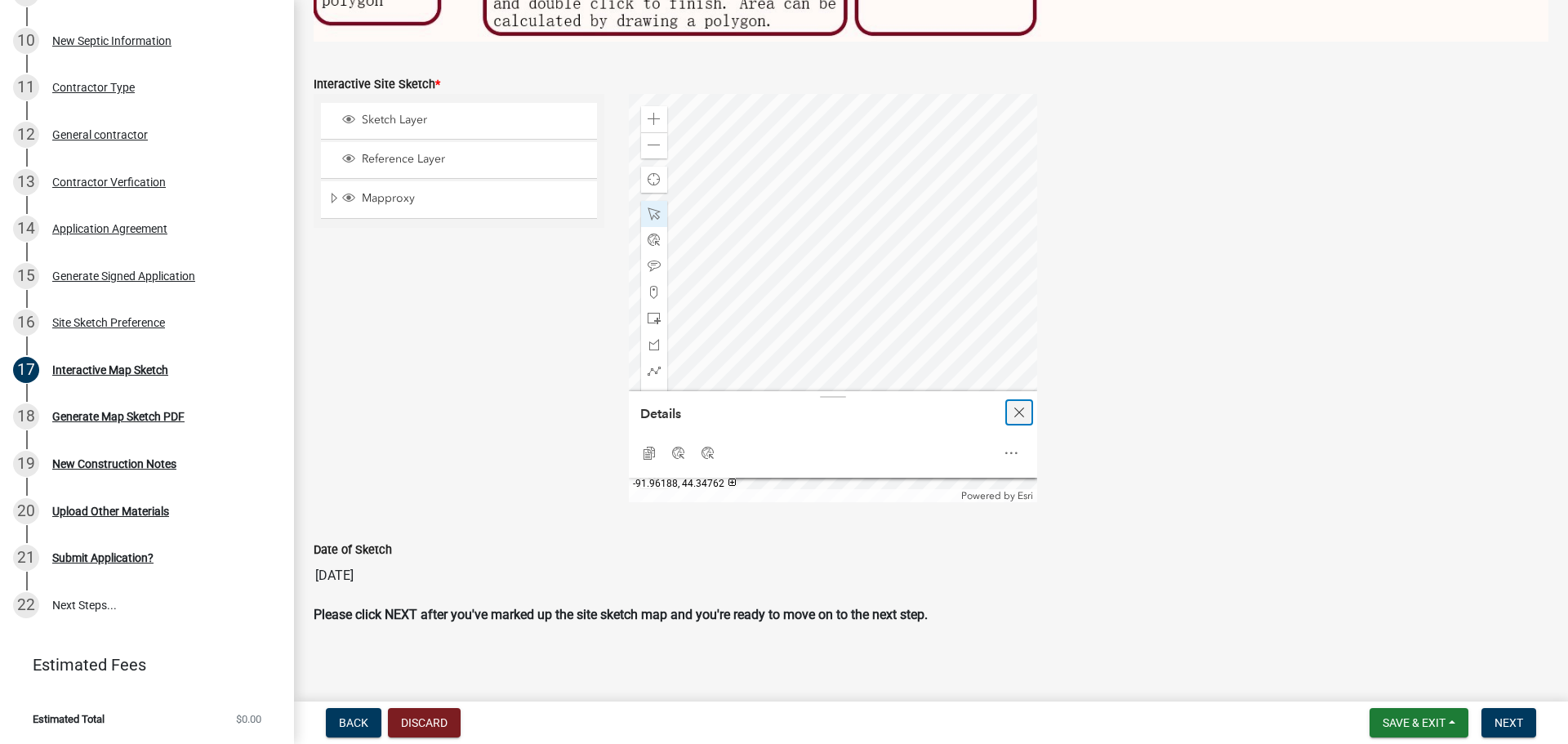
click at [1012, 409] on span "Close" at bounding box center [1019, 412] width 13 height 13
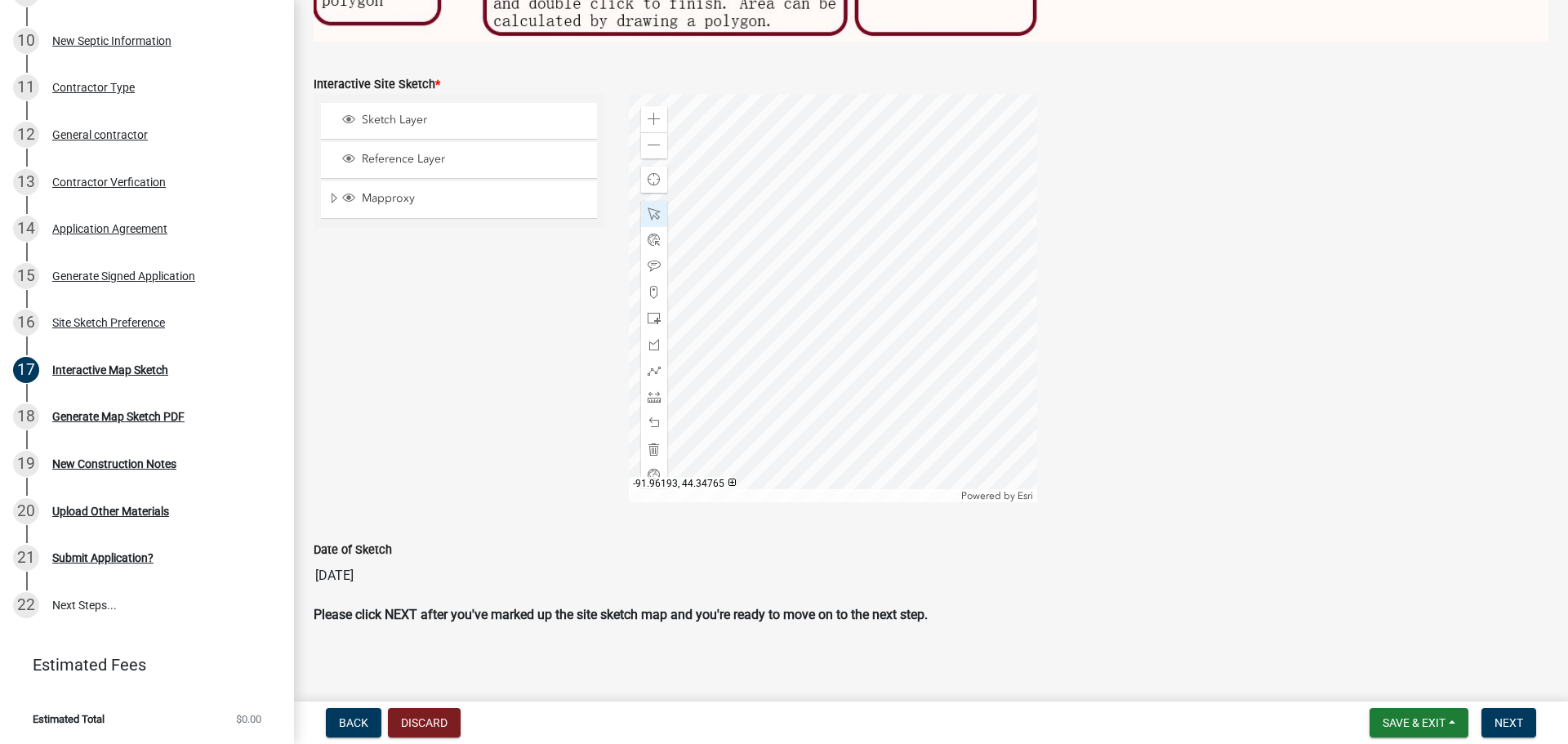
click at [786, 339] on div at bounding box center [832, 297] width 408 height 408
click at [648, 312] on span at bounding box center [654, 319] width 13 height 13
click at [884, 396] on div at bounding box center [832, 297] width 408 height 408
click at [653, 390] on span at bounding box center [654, 396] width 13 height 13
click at [879, 94] on div at bounding box center [832, 297] width 408 height 408
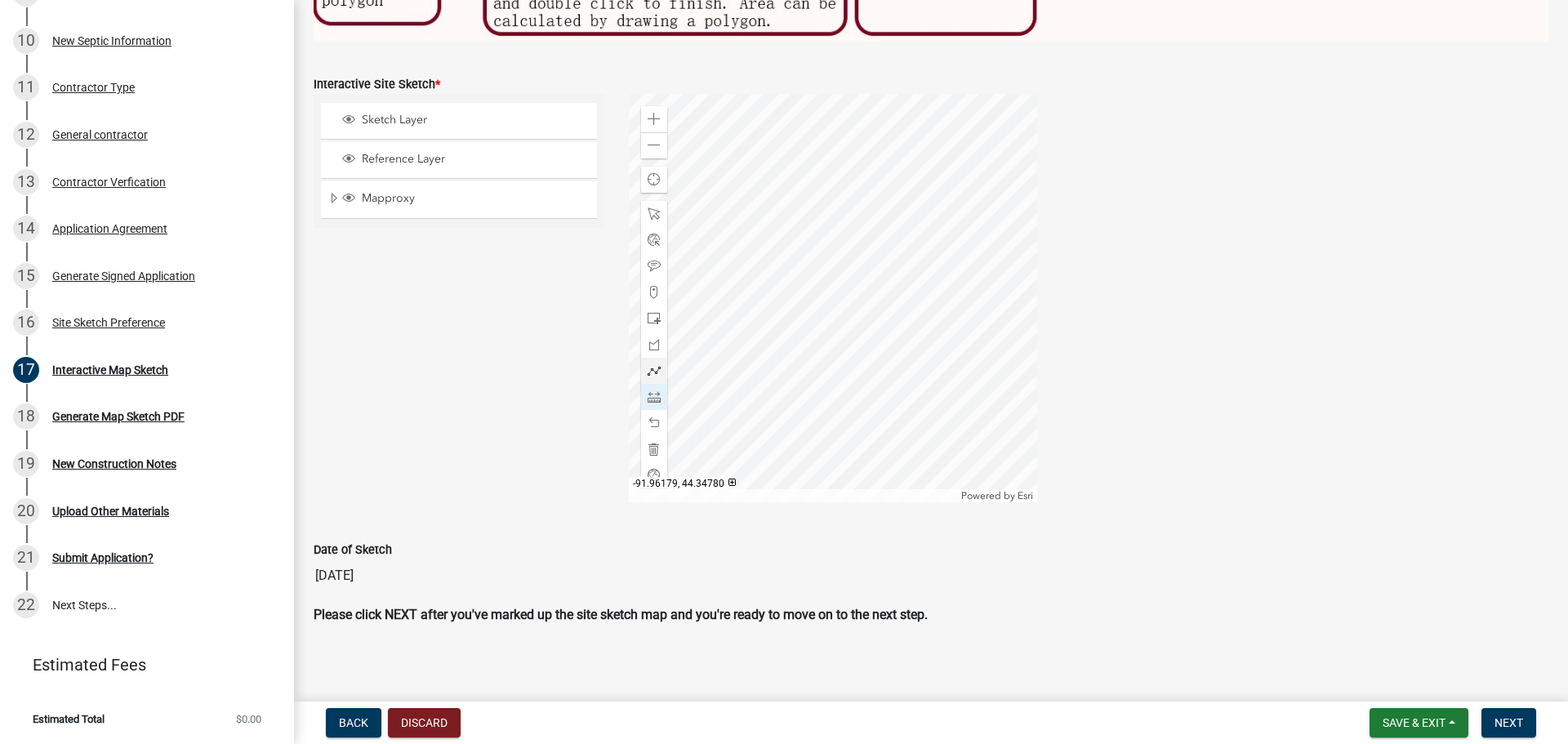
click at [909, 165] on div at bounding box center [832, 297] width 408 height 408
click at [652, 390] on span at bounding box center [654, 396] width 13 height 13
click at [897, 170] on div at bounding box center [832, 297] width 408 height 408
click at [887, 146] on div at bounding box center [832, 297] width 408 height 408
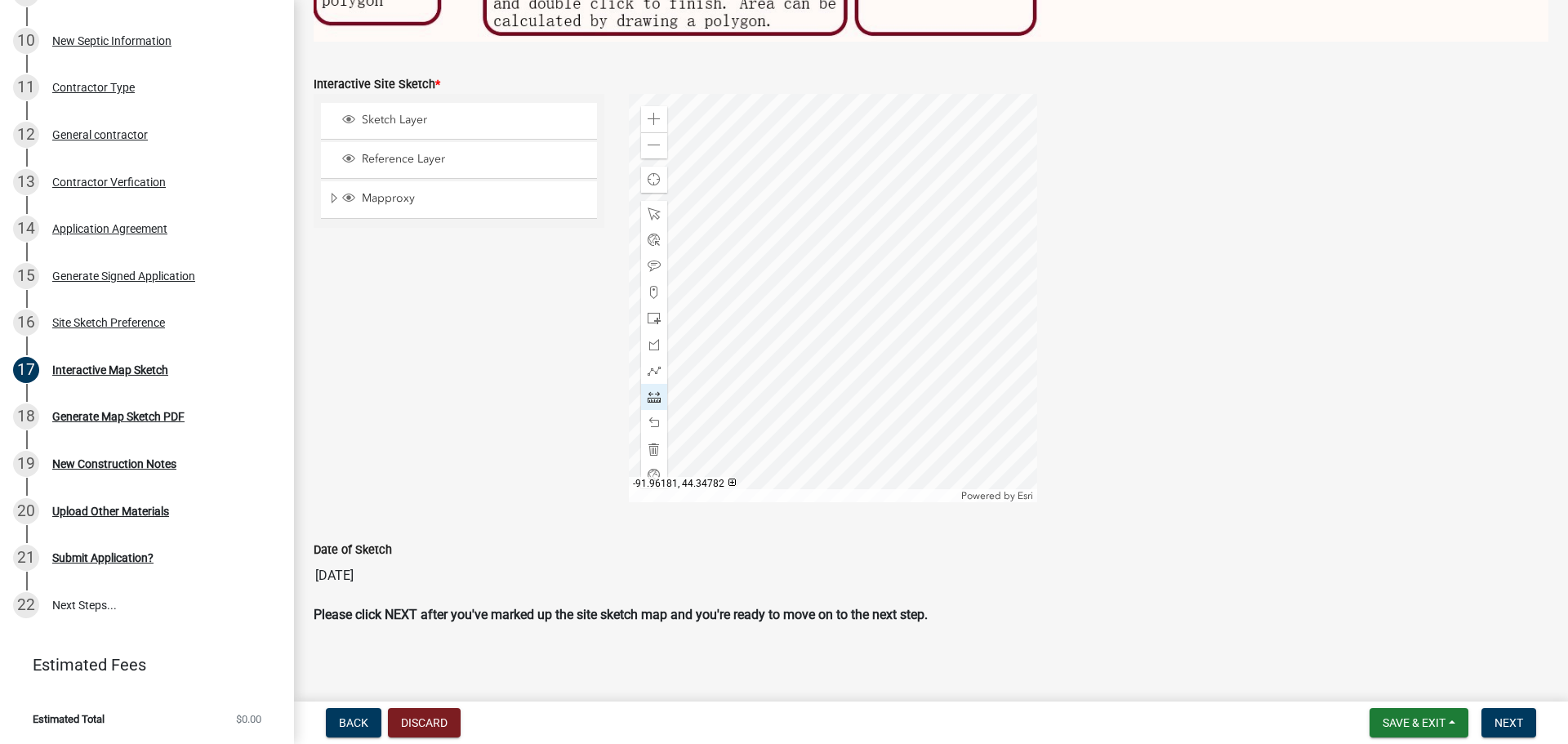
click at [887, 146] on div at bounding box center [832, 297] width 408 height 408
click at [883, 247] on div at bounding box center [832, 297] width 408 height 408
click at [864, 247] on div at bounding box center [832, 297] width 408 height 408
click at [652, 416] on span at bounding box center [654, 423] width 13 height 13
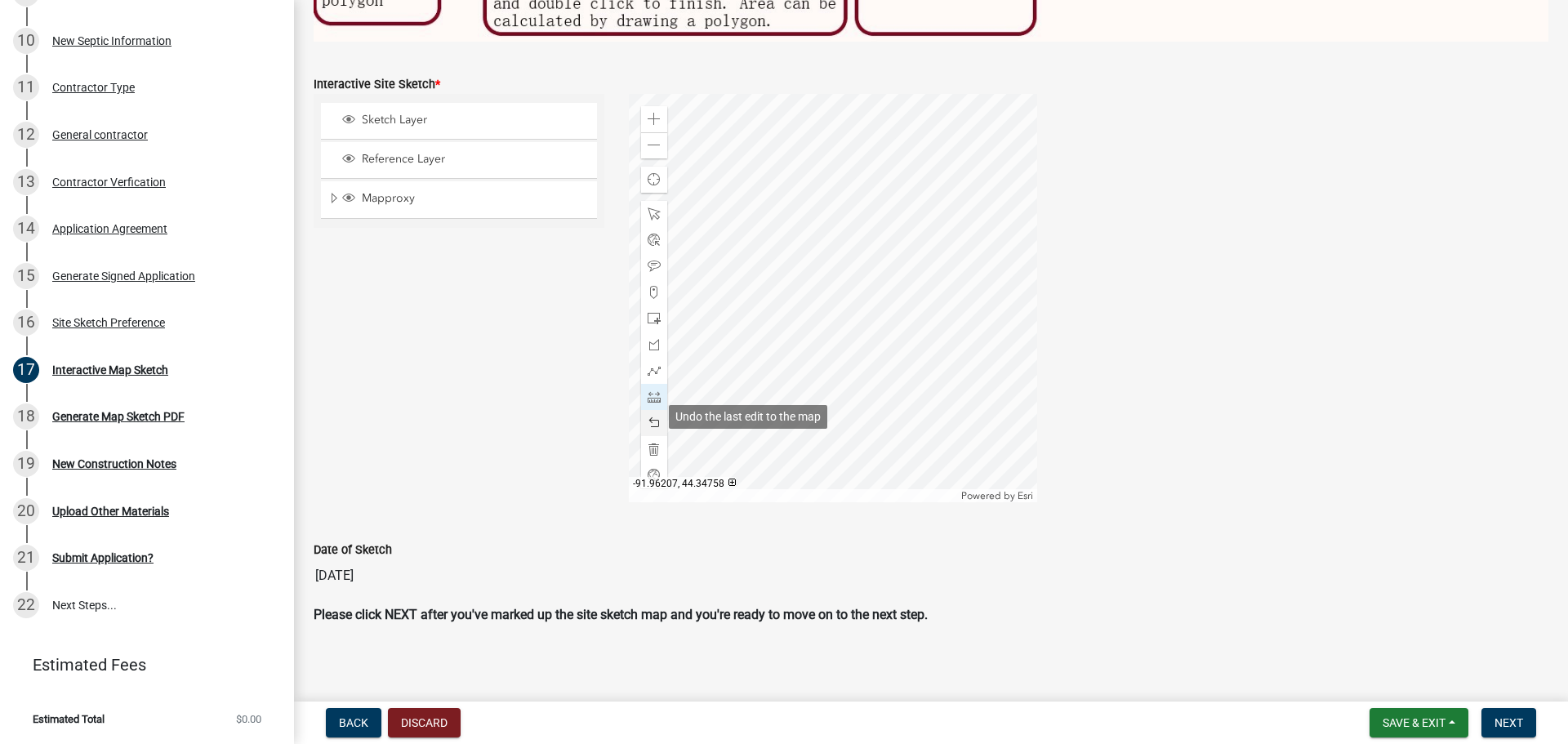
click at [652, 416] on span at bounding box center [654, 423] width 13 height 13
click at [870, 245] on div at bounding box center [832, 297] width 408 height 408
click at [740, 244] on div at bounding box center [832, 297] width 408 height 408
click at [653, 419] on span at bounding box center [654, 423] width 13 height 13
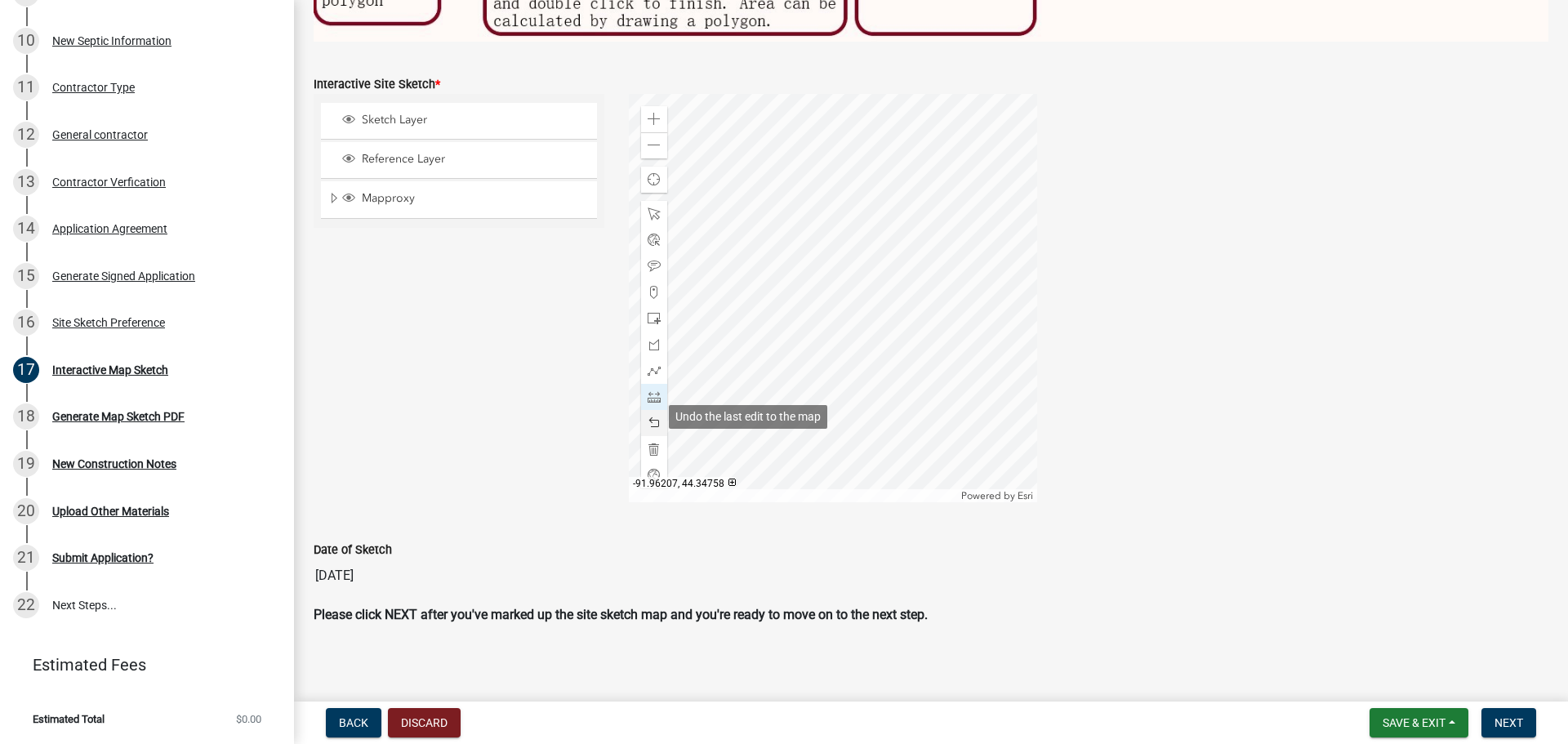
click at [652, 416] on span at bounding box center [654, 423] width 13 height 13
click at [647, 208] on span at bounding box center [654, 214] width 13 height 13
click at [786, 237] on div at bounding box center [832, 297] width 408 height 408
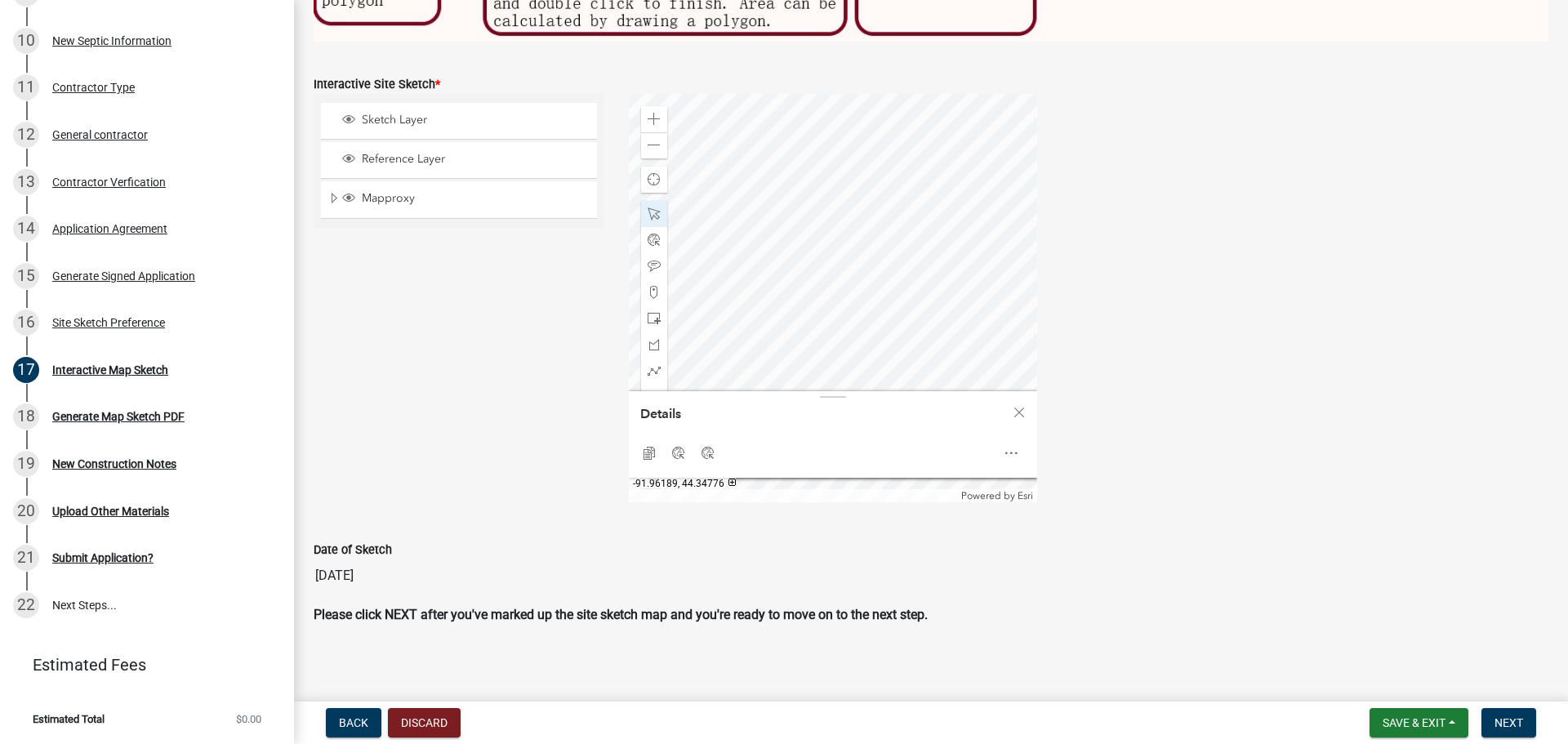
click at [818, 218] on div at bounding box center [832, 297] width 408 height 408
click at [845, 202] on div at bounding box center [832, 297] width 408 height 408
click at [801, 158] on div at bounding box center [832, 297] width 408 height 408
click at [868, 193] on div at bounding box center [832, 297] width 408 height 408
click at [859, 133] on div at bounding box center [832, 297] width 408 height 408
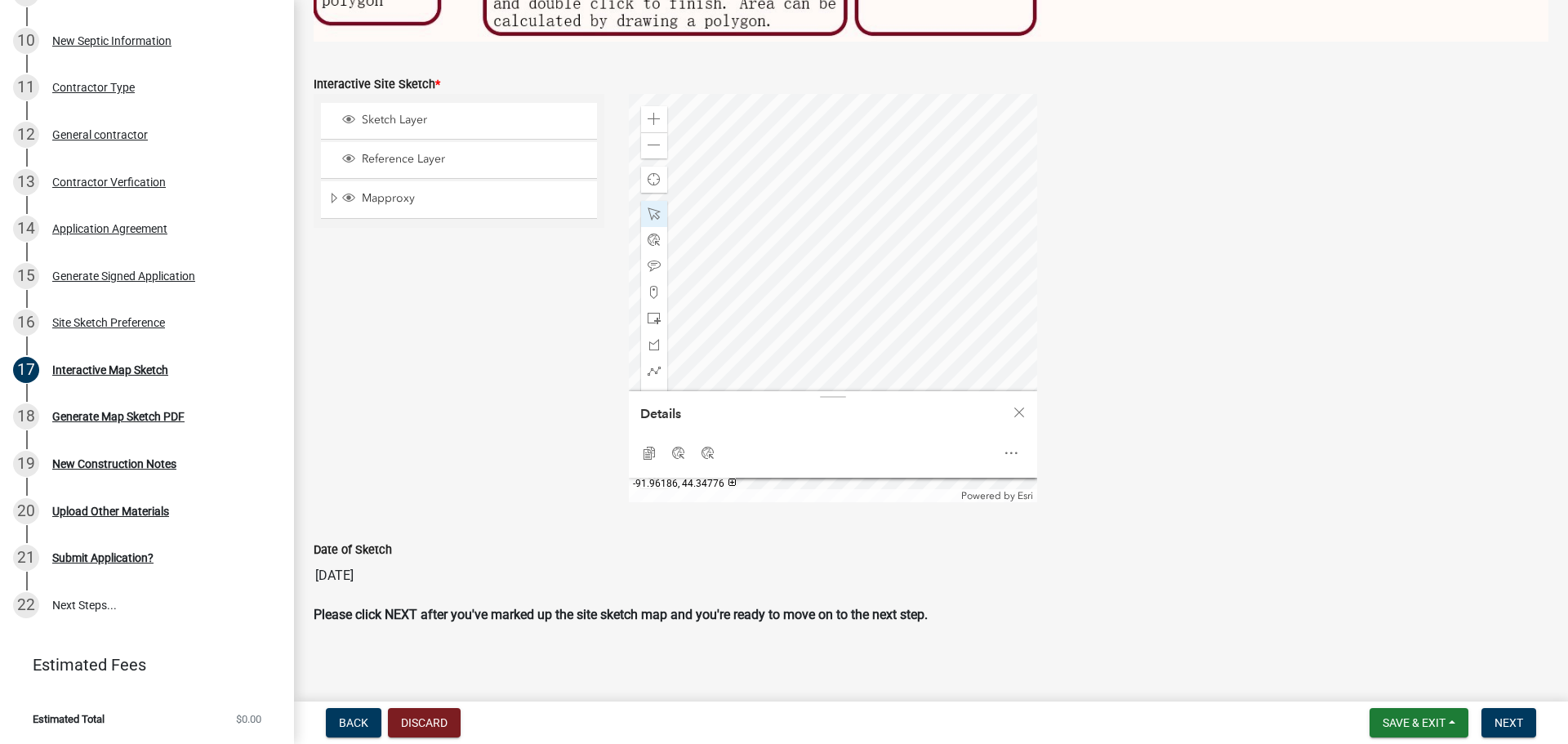
click at [849, 216] on div at bounding box center [832, 297] width 408 height 408
click at [1032, 170] on div "Zoom in Zoom out Find my location Powered by Esri Details Copy Coordinates Goog…" at bounding box center [1089, 297] width 945 height 408
click at [652, 208] on span at bounding box center [654, 214] width 13 height 13
click at [547, 365] on div "Sketch Layer Reference Layer Mapproxy Parcels Address Points Contours Cities Ci…" at bounding box center [459, 297] width 315 height 408
click at [869, 231] on div at bounding box center [832, 297] width 408 height 408
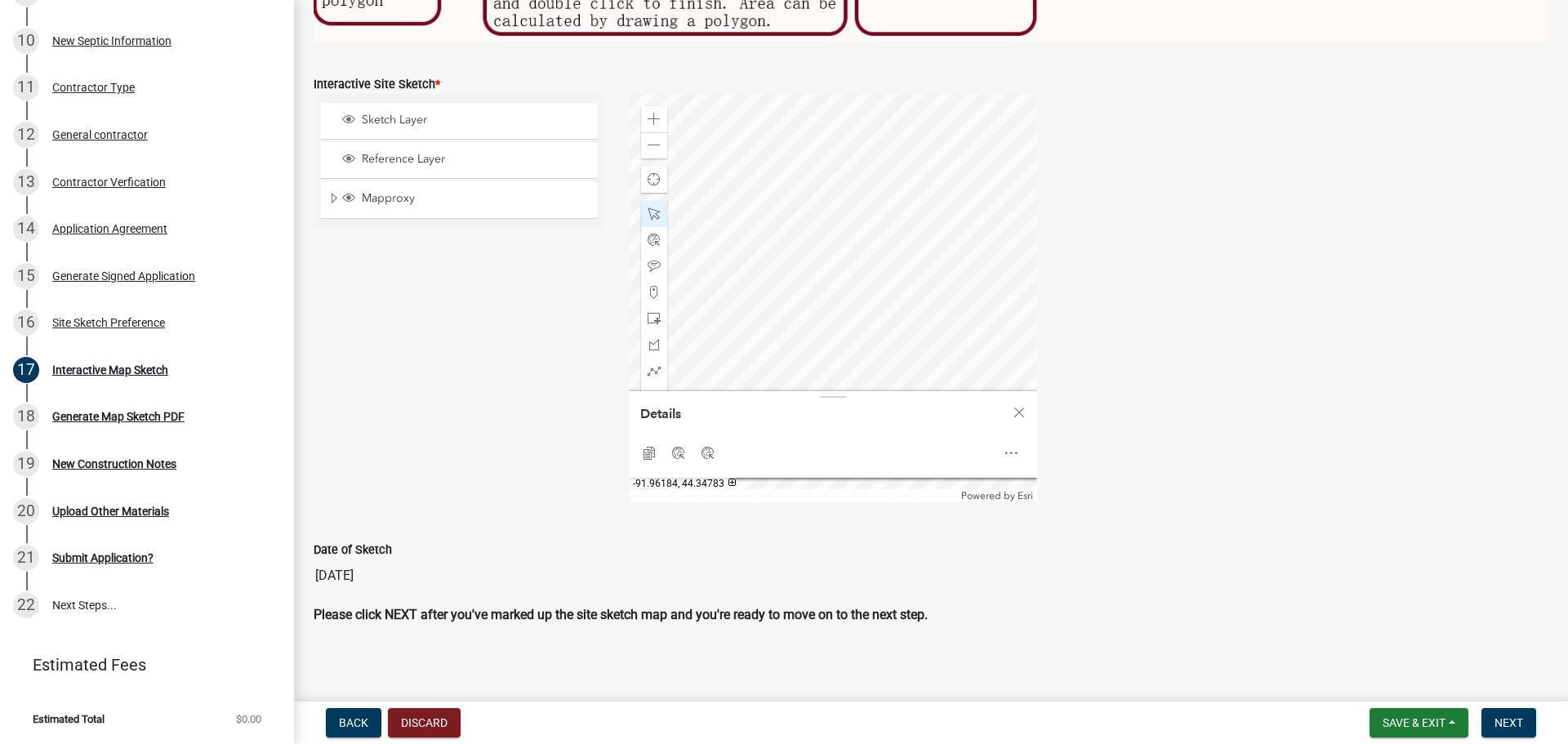
click at [861, 134] on div at bounding box center [832, 297] width 408 height 408
click at [974, 180] on div at bounding box center [832, 297] width 408 height 408
click at [945, 124] on div at bounding box center [832, 297] width 408 height 408
click at [651, 208] on span at bounding box center [654, 214] width 13 height 13
click at [969, 168] on div at bounding box center [832, 297] width 408 height 408
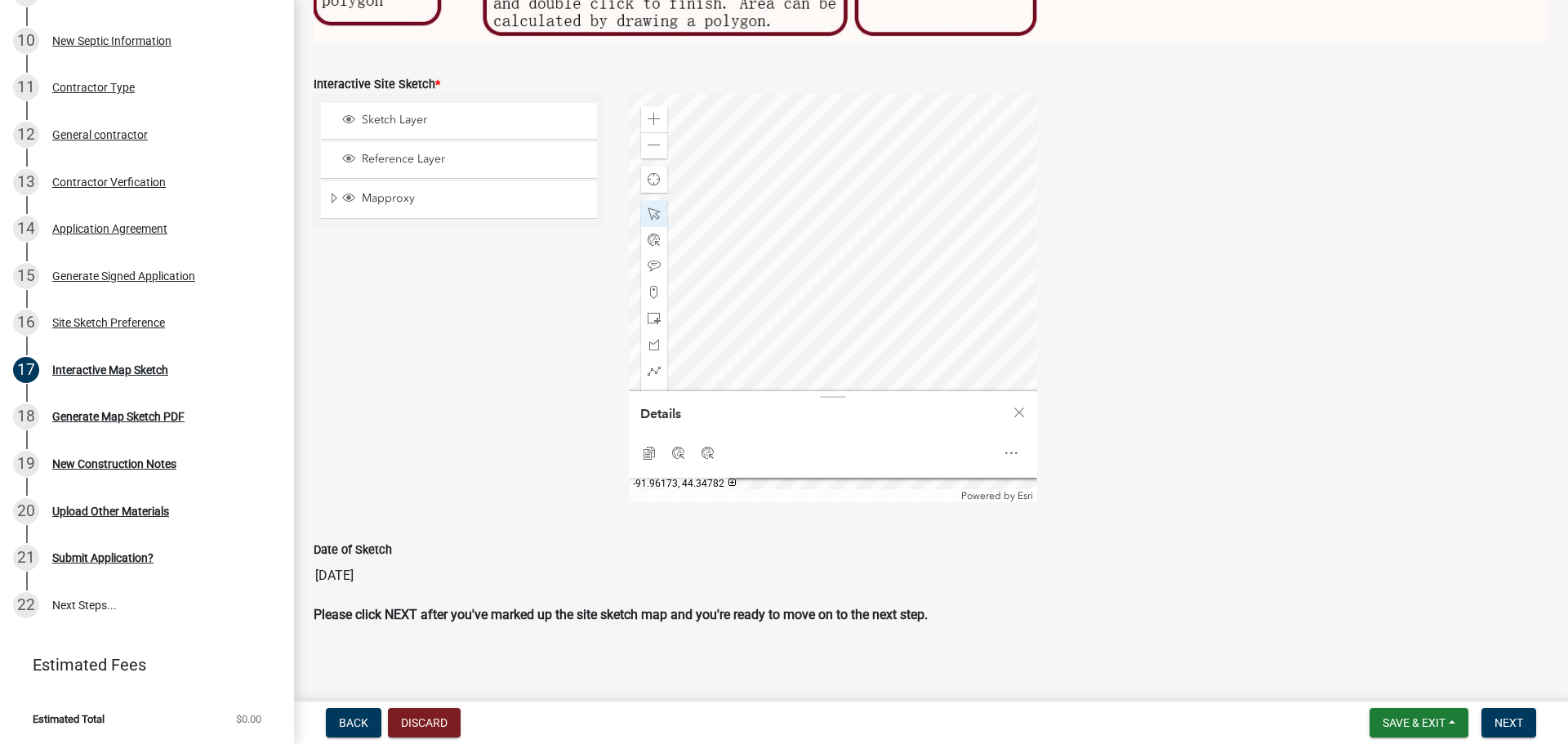
click at [961, 145] on div at bounding box center [832, 297] width 408 height 408
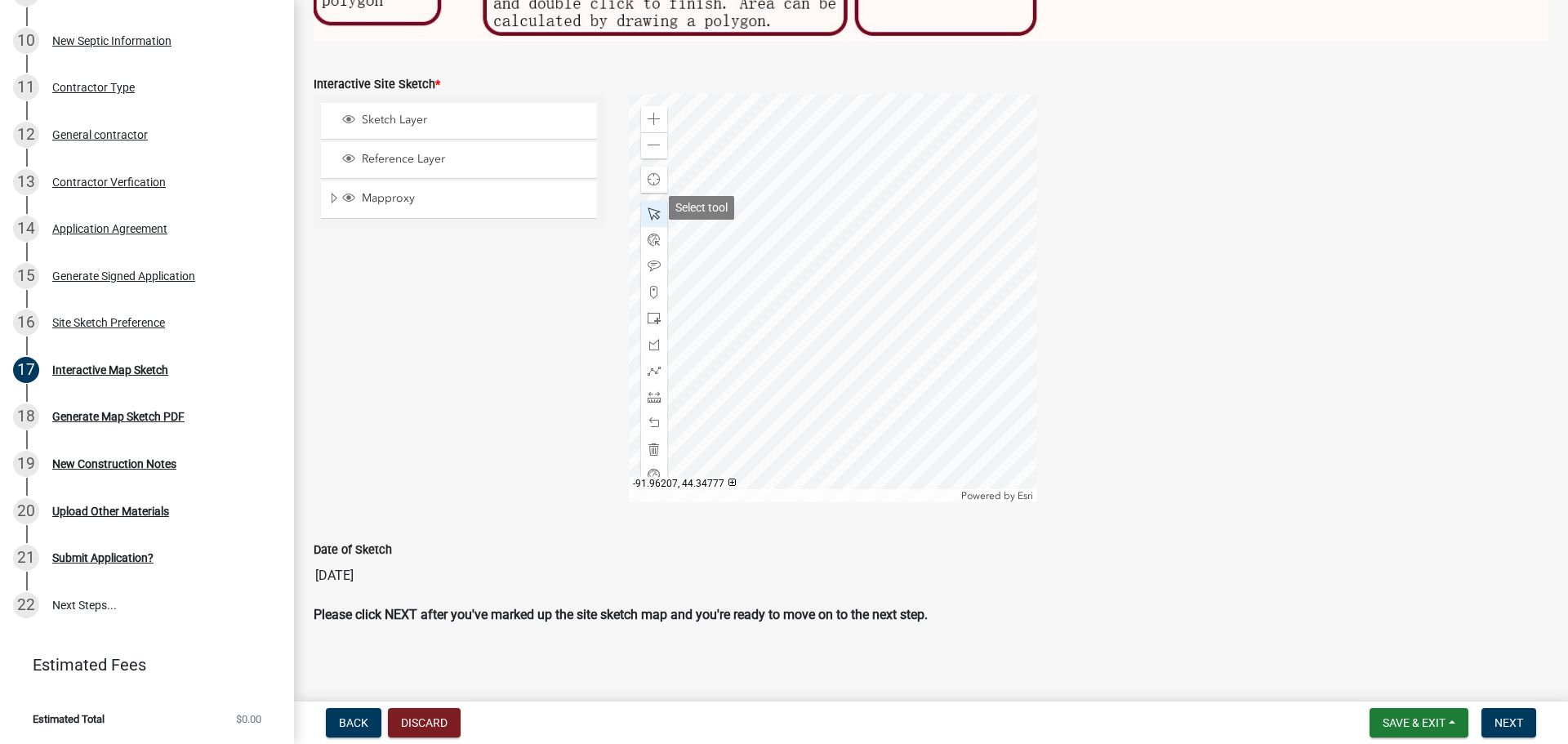
click at [656, 208] on span at bounding box center [654, 214] width 13 height 13
click at [956, 190] on div at bounding box center [832, 297] width 408 height 408
click at [983, 163] on div at bounding box center [832, 297] width 408 height 408
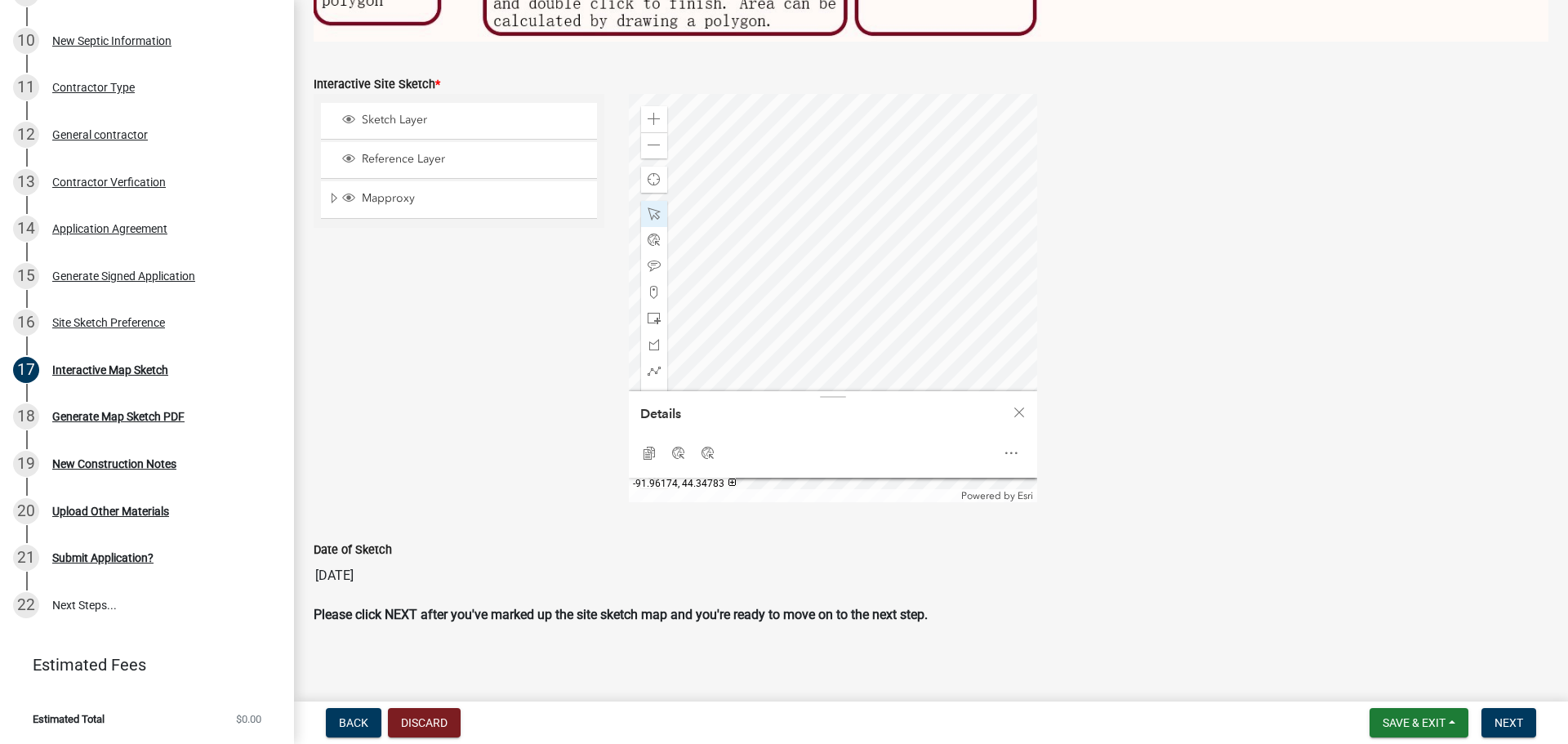
click at [946, 127] on div at bounding box center [832, 297] width 408 height 408
click at [589, 274] on div "Sketch Layer Reference Layer Mapproxy Parcels Address Points Contours Cities Ci…" at bounding box center [459, 297] width 315 height 408
click at [649, 209] on span at bounding box center [654, 214] width 13 height 13
click at [1016, 415] on div "Close" at bounding box center [1019, 412] width 25 height 23
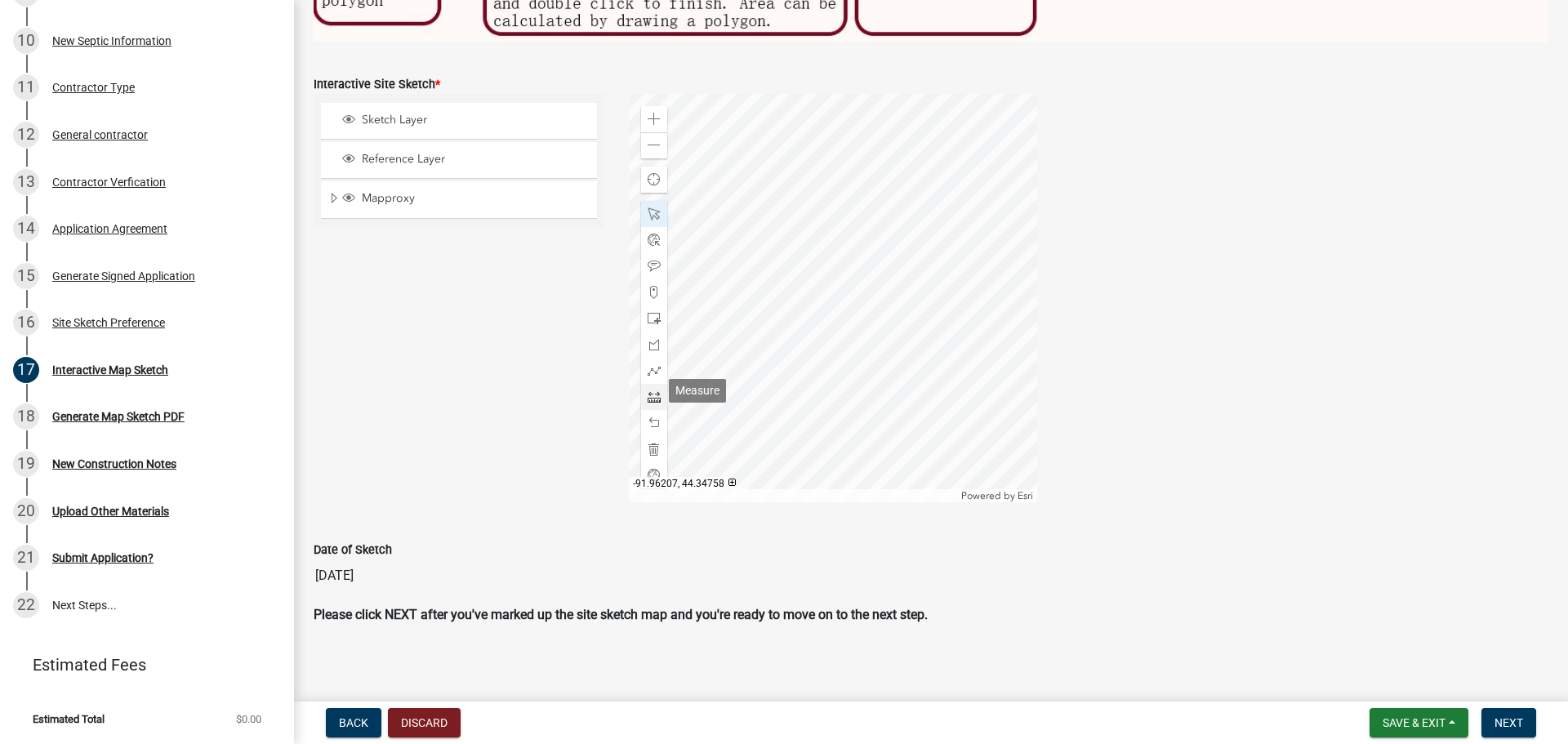
click at [648, 395] on span at bounding box center [654, 396] width 13 height 13
click at [810, 121] on div at bounding box center [832, 297] width 408 height 408
click at [830, 167] on div at bounding box center [832, 297] width 408 height 408
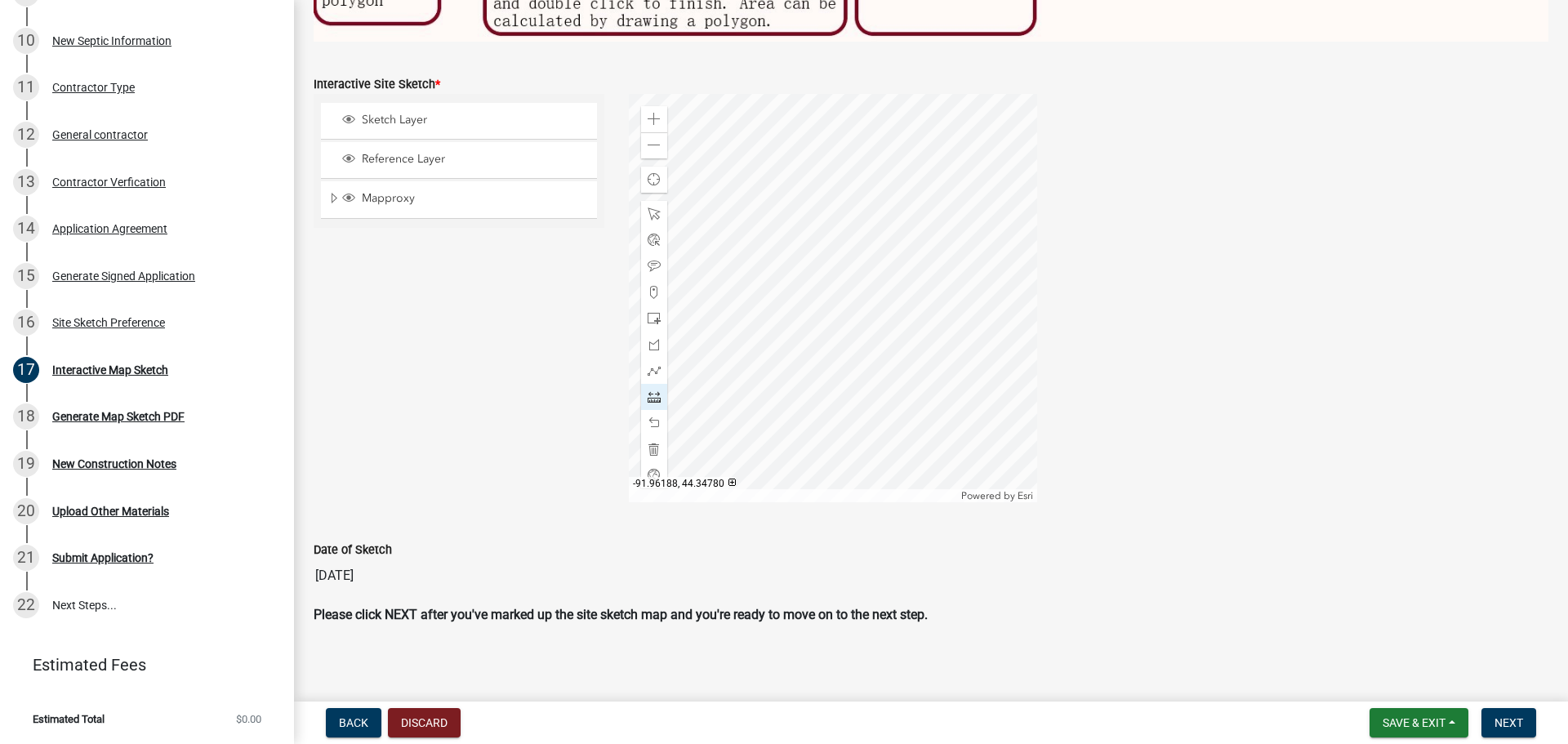
click at [830, 167] on div at bounding box center [832, 297] width 408 height 408
click at [541, 439] on div "Sketch Layer Reference Layer Mapproxy Parcels Address Points Contours Cities Ci…" at bounding box center [459, 297] width 315 height 408
click at [786, 330] on div at bounding box center [832, 297] width 408 height 408
click at [753, 338] on div at bounding box center [832, 297] width 408 height 408
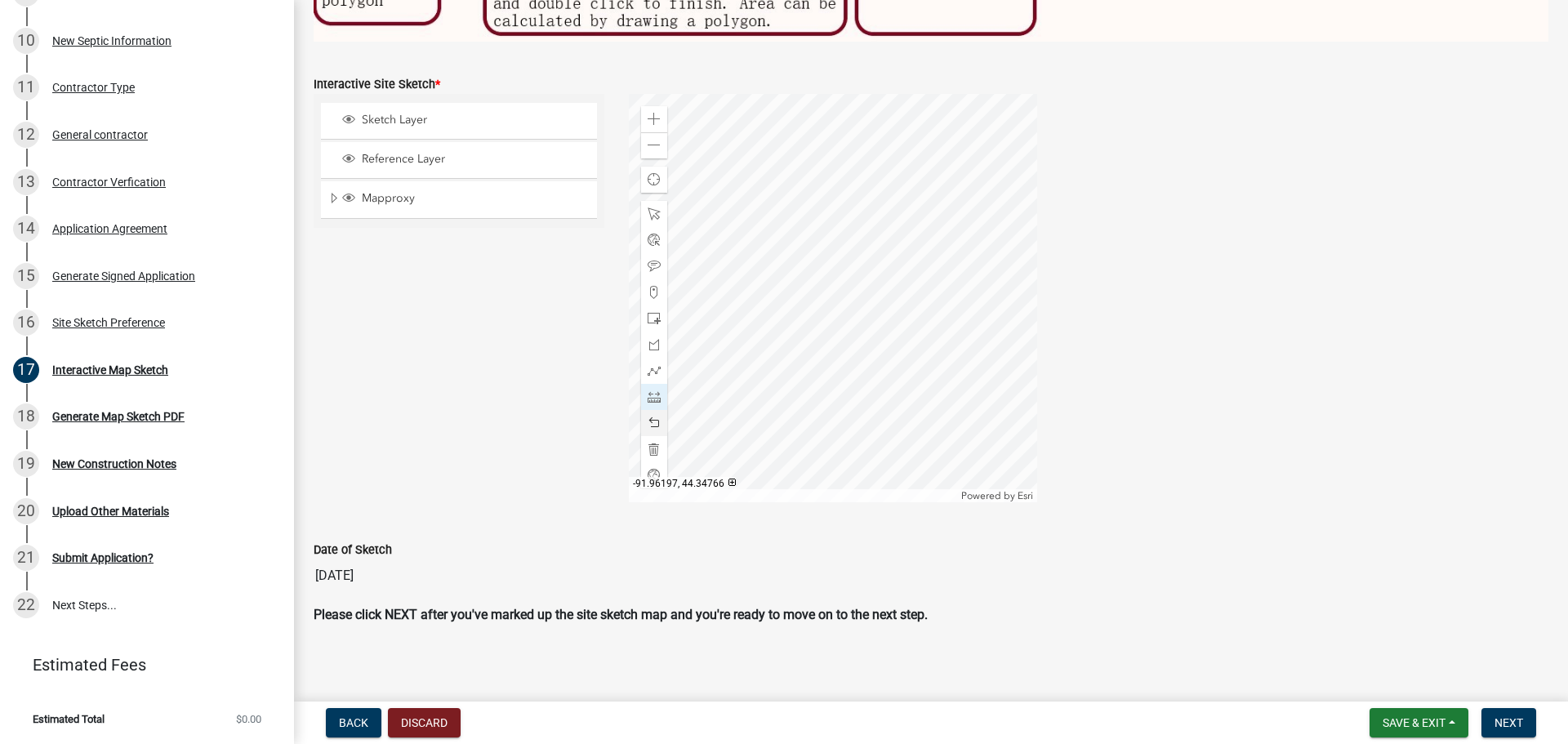
click at [753, 338] on div at bounding box center [832, 297] width 408 height 408
click at [647, 419] on span at bounding box center [654, 423] width 13 height 13
click at [647, 416] on span at bounding box center [654, 423] width 13 height 13
click at [653, 209] on span at bounding box center [654, 214] width 13 height 13
click at [785, 258] on div at bounding box center [832, 297] width 408 height 408
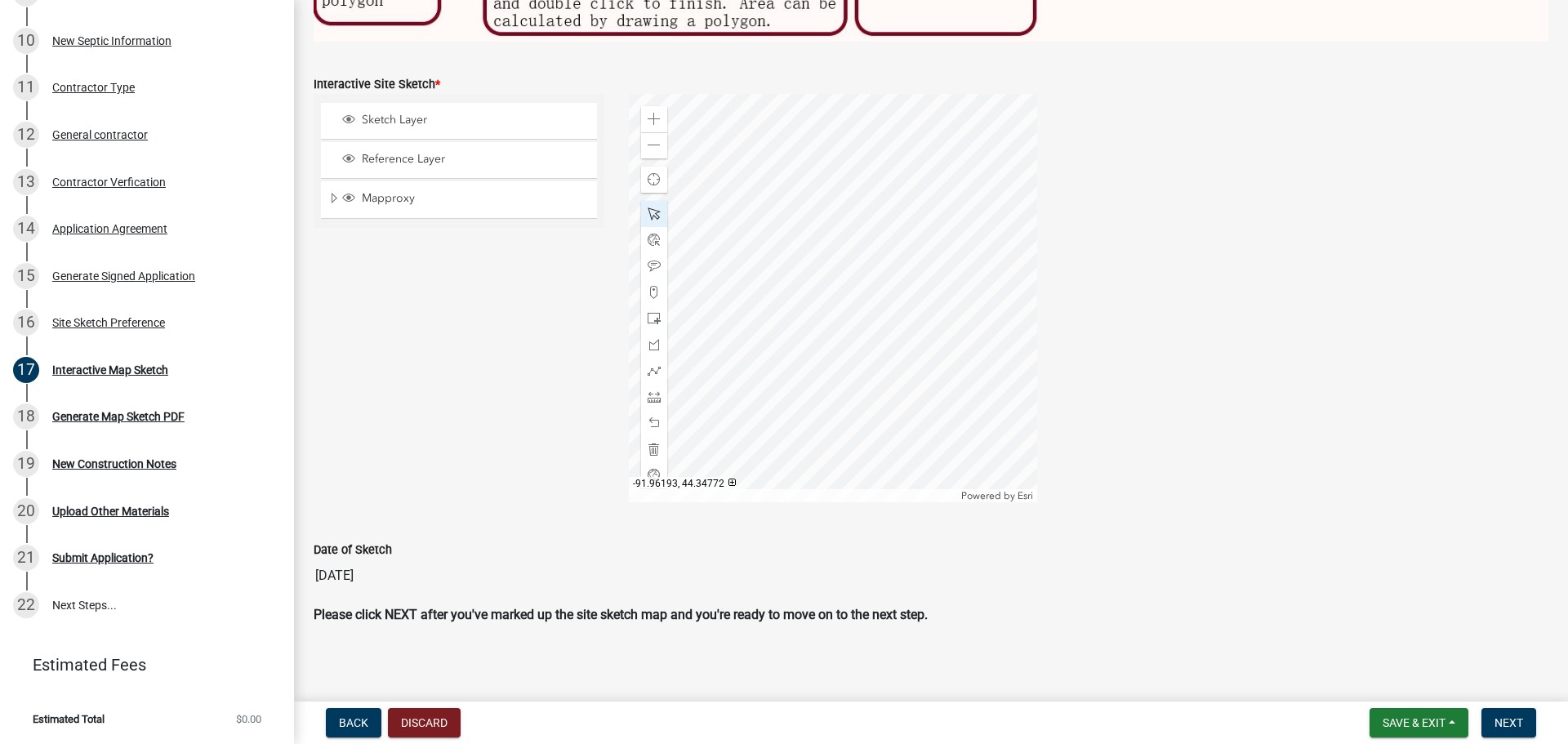
click at [786, 264] on div at bounding box center [832, 297] width 408 height 408
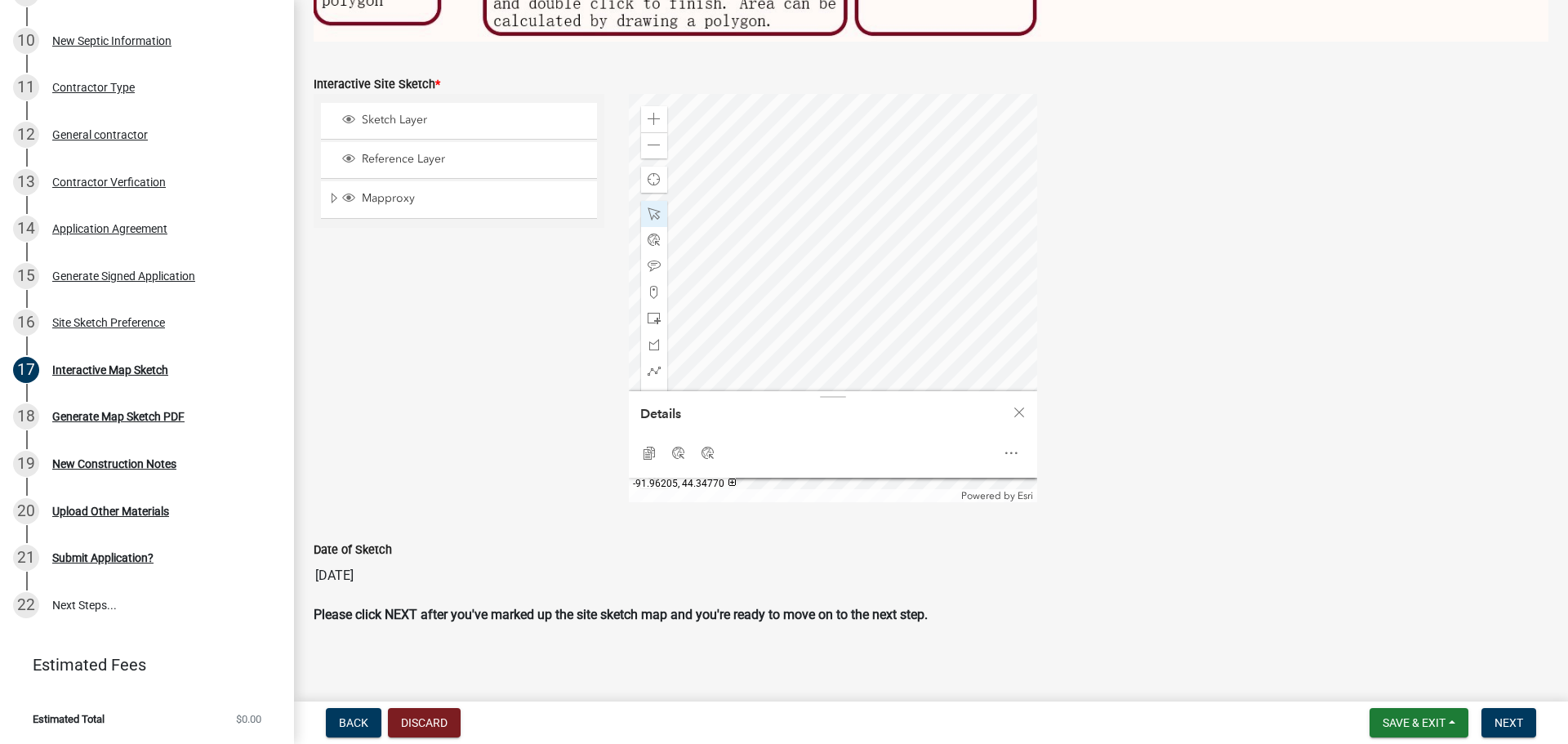
click at [685, 282] on div at bounding box center [832, 297] width 408 height 408
click at [1014, 410] on span "Close" at bounding box center [1019, 412] width 13 height 13
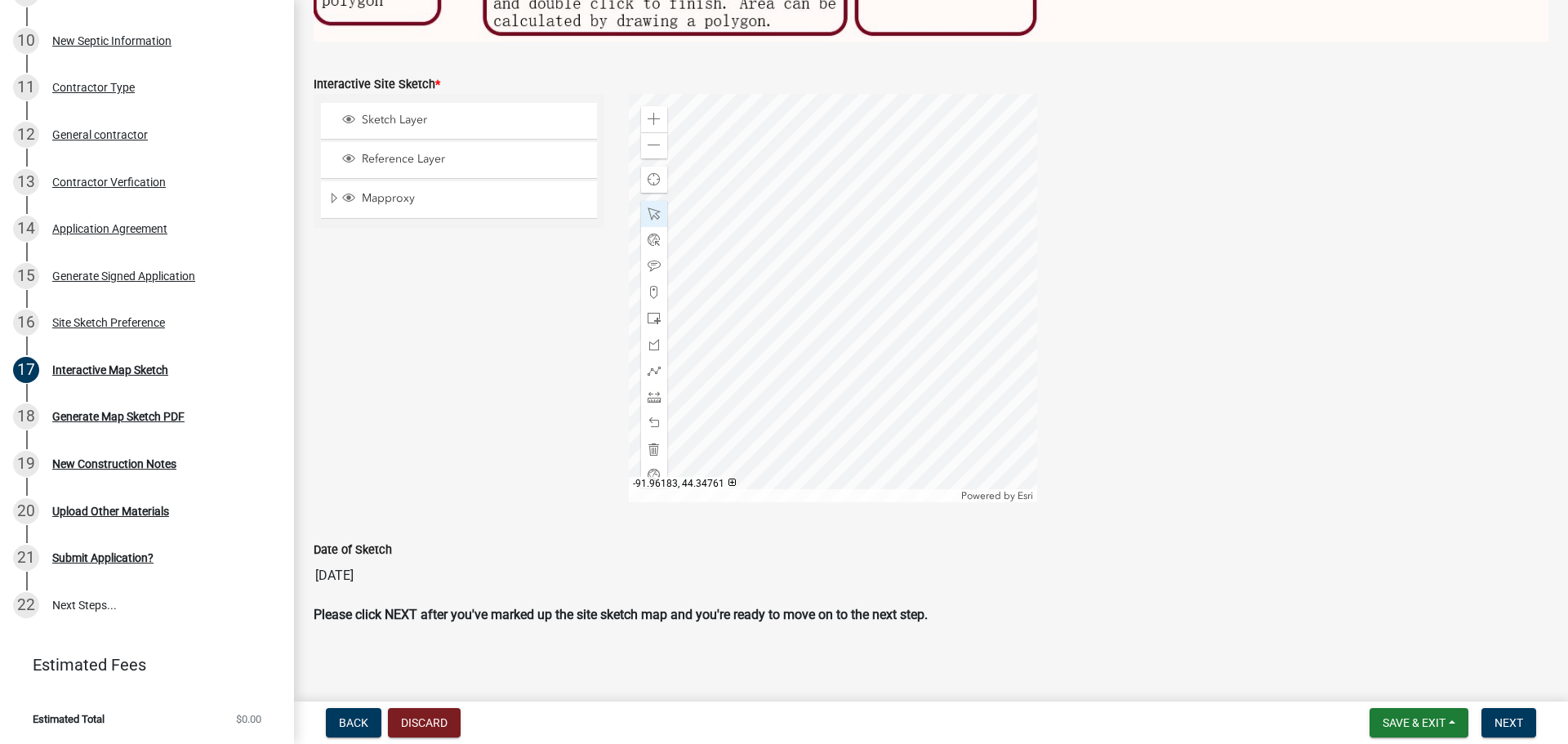
click at [874, 396] on div at bounding box center [832, 297] width 408 height 408
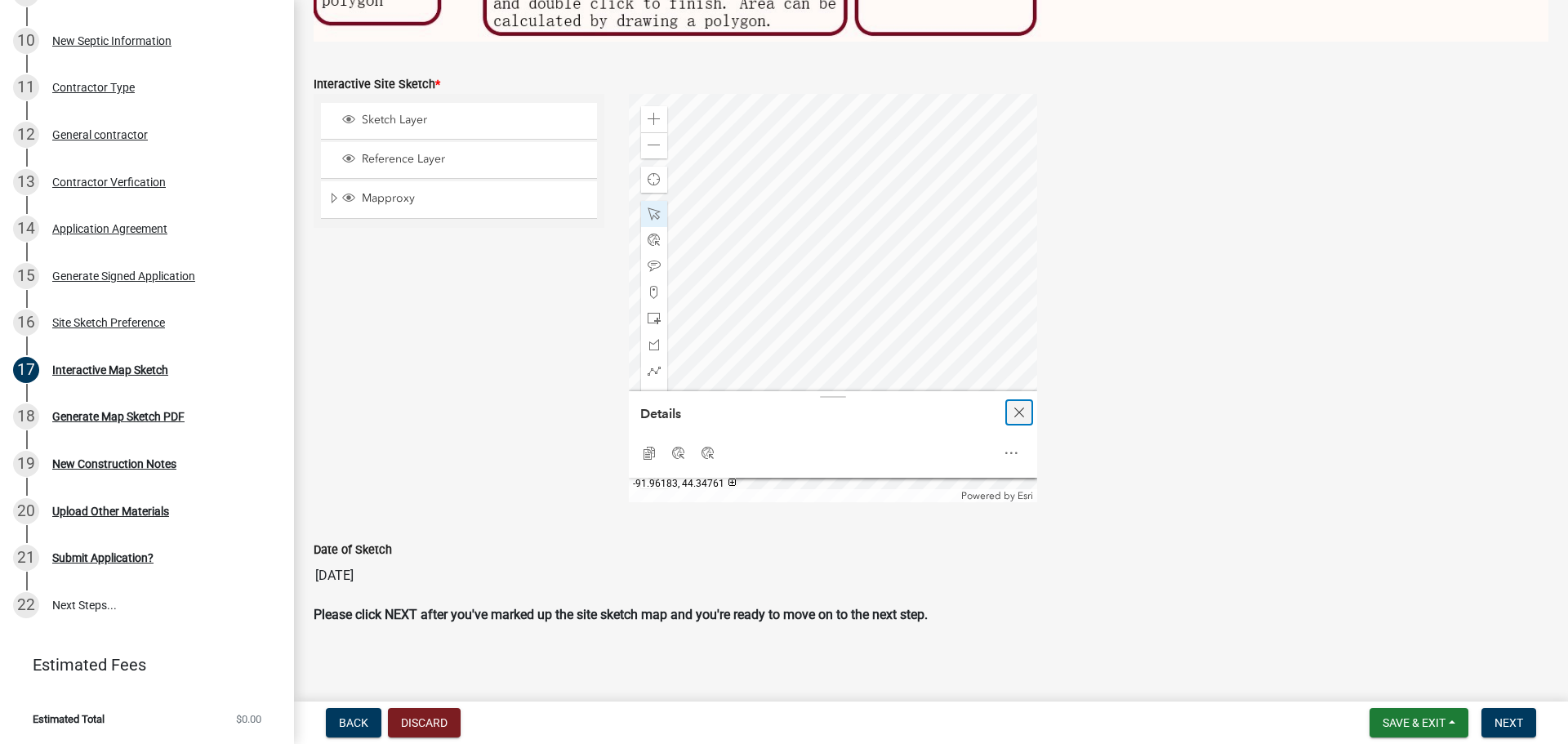
click at [1018, 408] on span "Close" at bounding box center [1019, 412] width 13 height 13
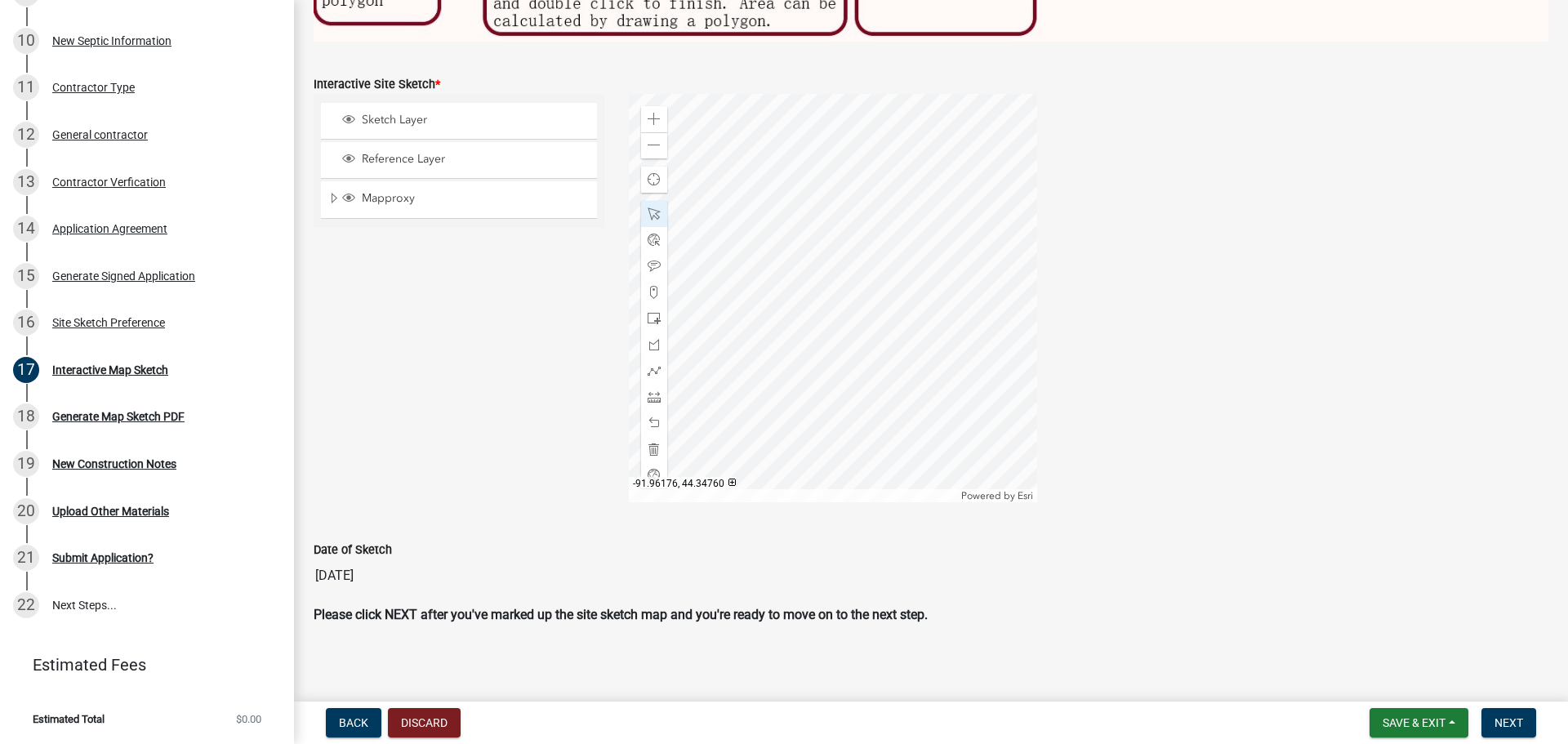
click at [926, 242] on div at bounding box center [832, 297] width 408 height 408
click at [844, 234] on div at bounding box center [832, 297] width 408 height 408
click at [864, 234] on div at bounding box center [832, 297] width 408 height 408
click at [762, 286] on div at bounding box center [832, 297] width 408 height 408
click at [786, 265] on div at bounding box center [832, 297] width 408 height 408
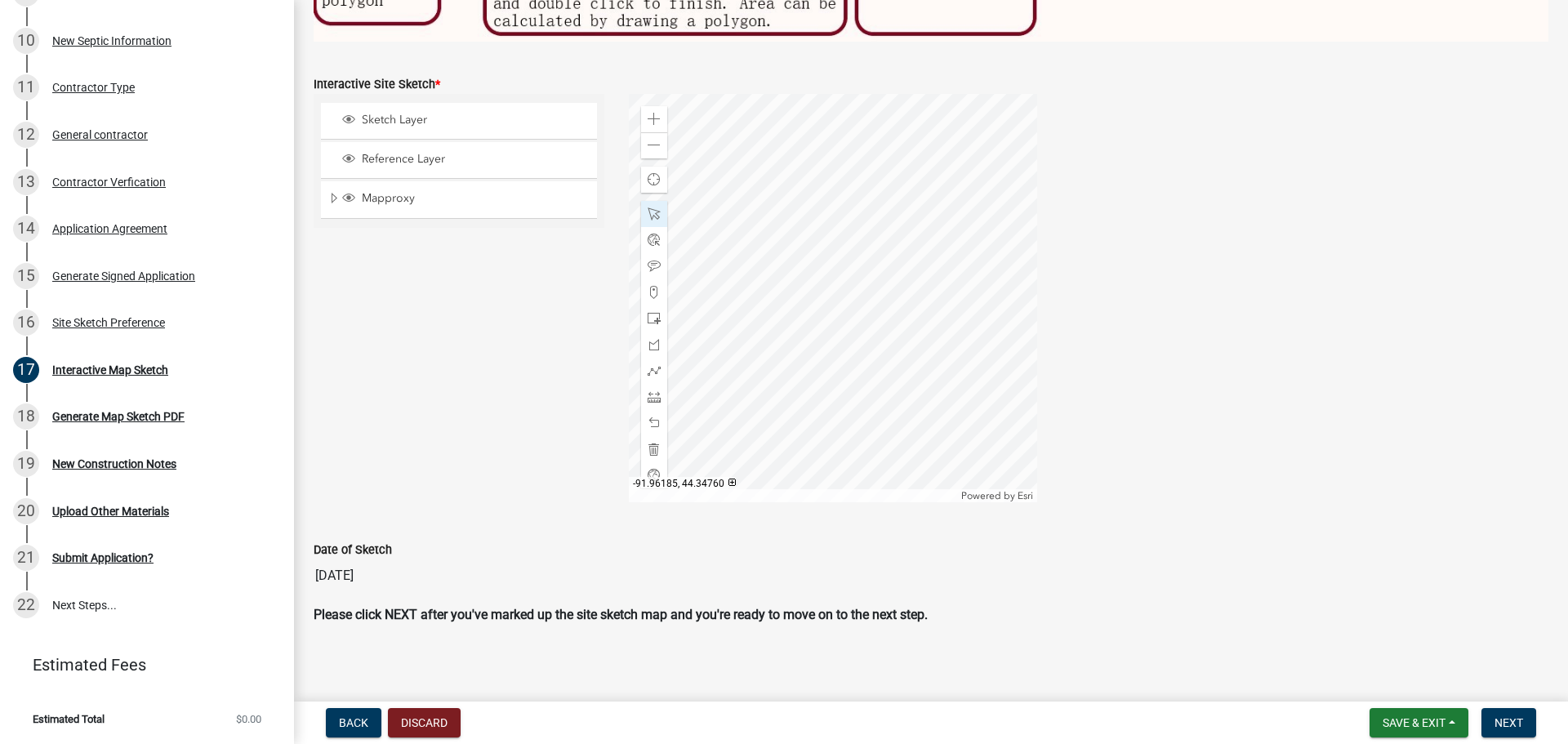
click at [844, 324] on div at bounding box center [832, 297] width 408 height 408
click at [657, 113] on span at bounding box center [654, 119] width 13 height 13
click at [844, 252] on div at bounding box center [832, 297] width 408 height 408
click at [648, 113] on span at bounding box center [654, 119] width 13 height 13
click at [850, 248] on div at bounding box center [832, 297] width 408 height 408
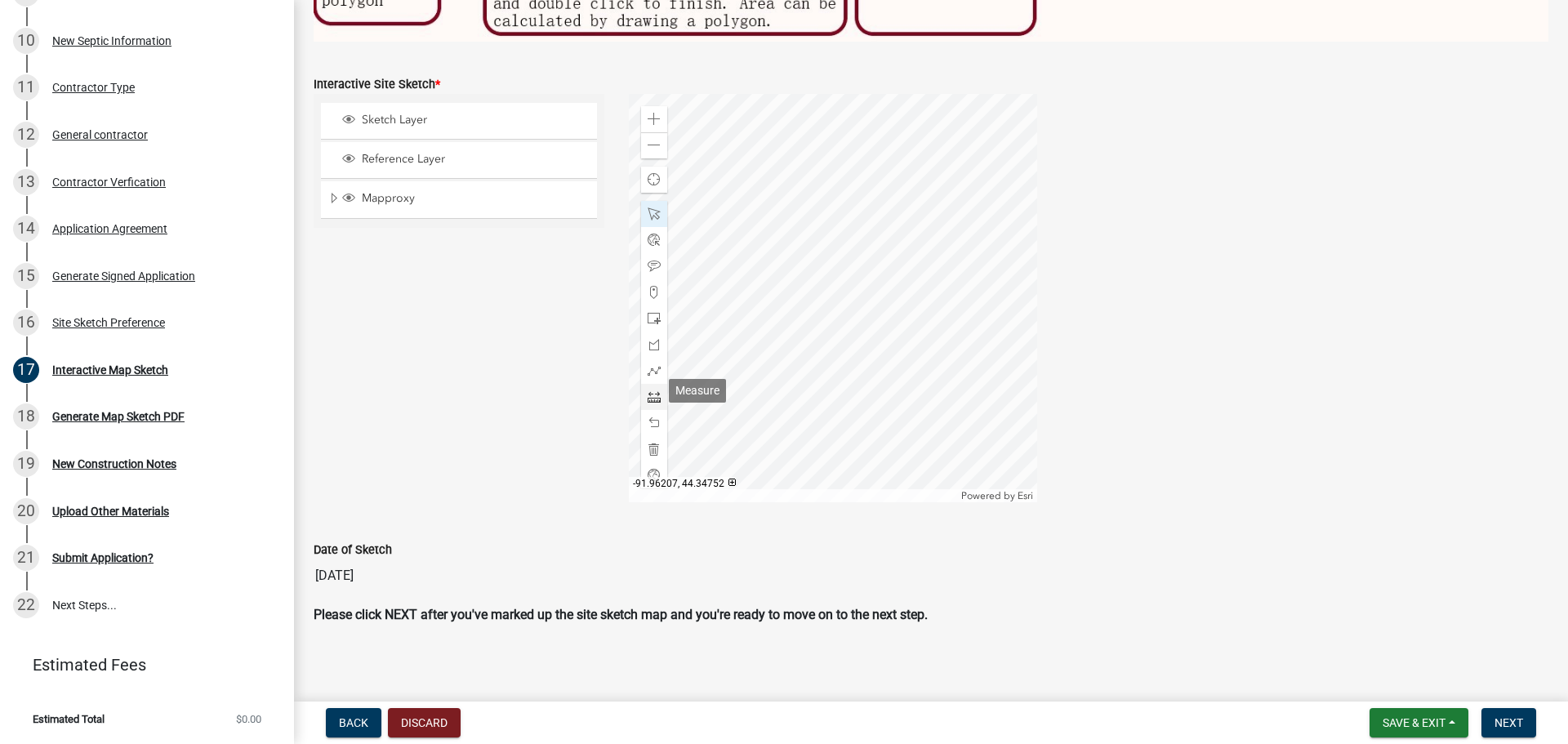
click at [652, 391] on span at bounding box center [654, 396] width 13 height 13
click at [955, 337] on div at bounding box center [832, 297] width 408 height 408
click at [955, 290] on div at bounding box center [832, 297] width 408 height 408
click at [654, 209] on span at bounding box center [654, 214] width 13 height 13
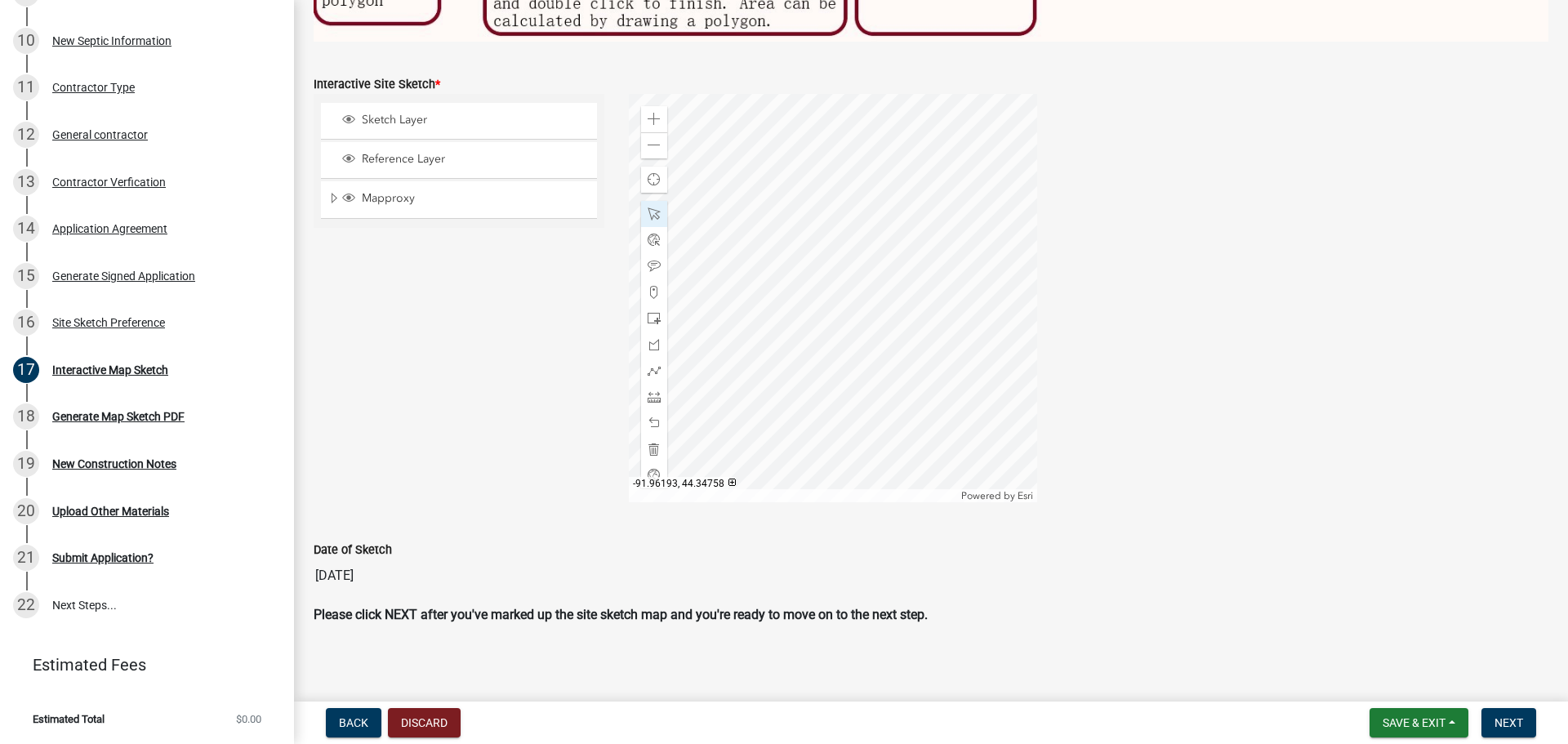
click at [954, 300] on div at bounding box center [832, 297] width 408 height 408
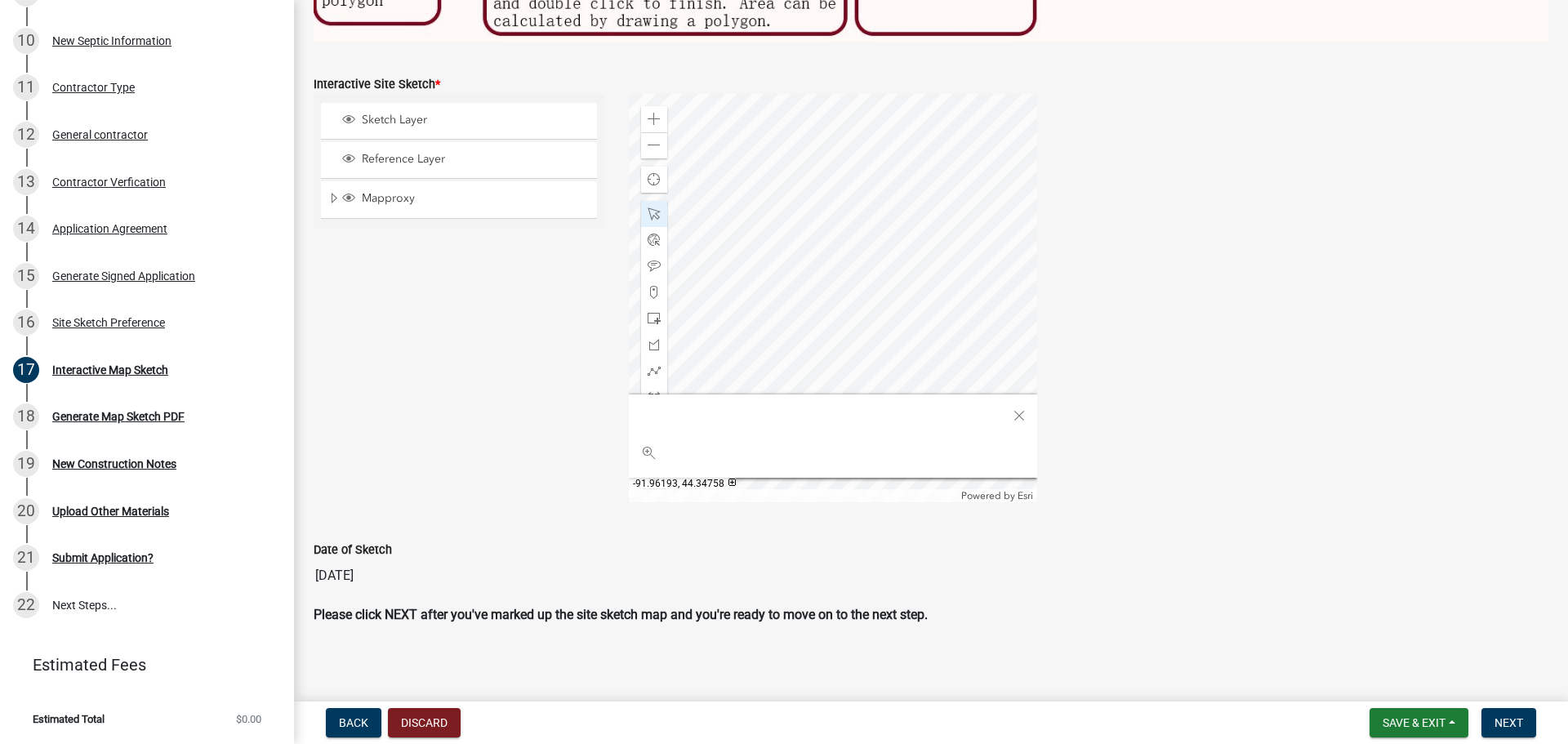
click at [955, 296] on div at bounding box center [832, 297] width 408 height 408
click at [959, 273] on div at bounding box center [832, 297] width 408 height 408
click at [651, 209] on span at bounding box center [654, 214] width 13 height 13
click at [651, 314] on span at bounding box center [654, 319] width 13 height 13
click at [717, 289] on div at bounding box center [832, 297] width 408 height 408
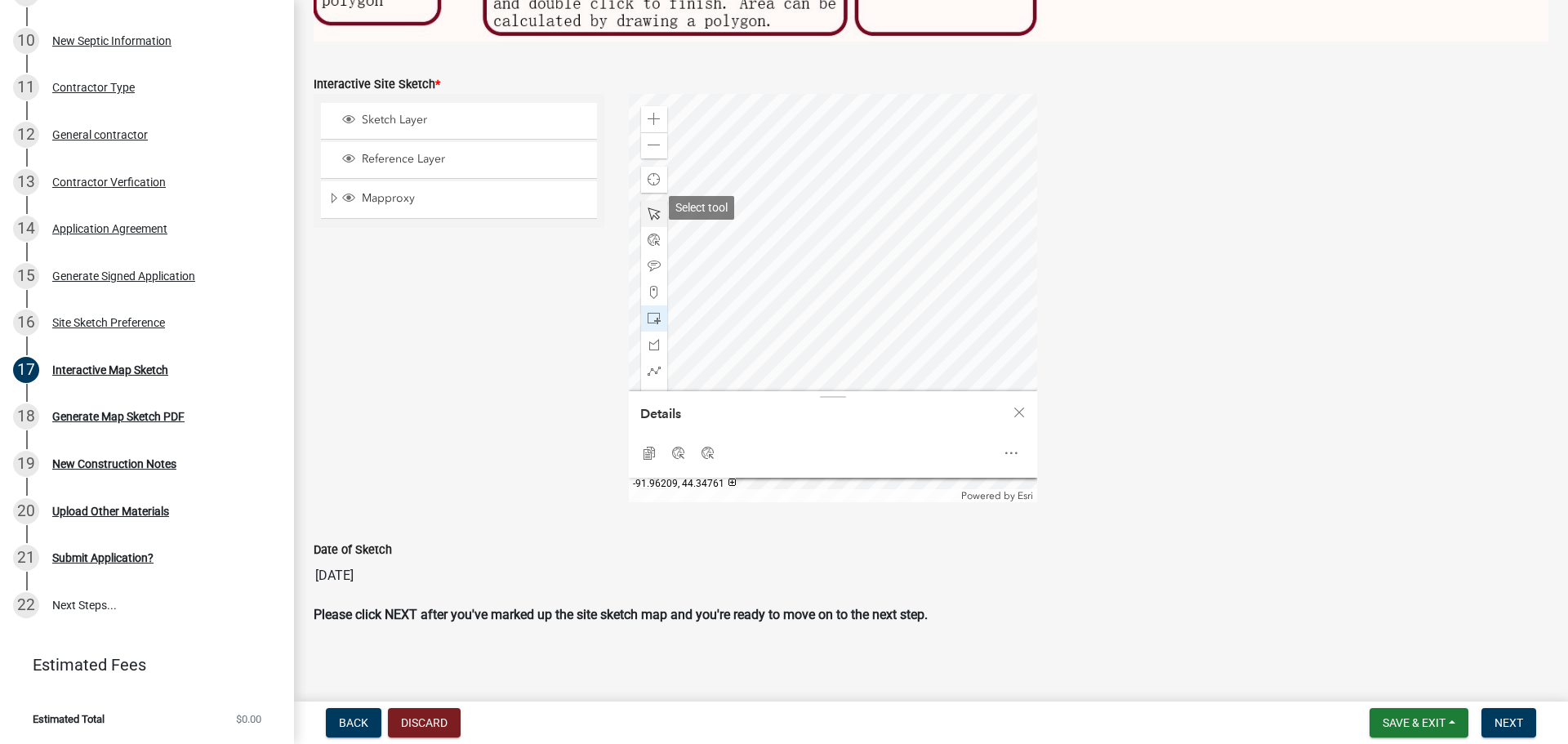
click at [648, 208] on span at bounding box center [654, 214] width 13 height 13
click at [537, 338] on div "Sketch Layer Reference Layer Mapproxy Parcels Address Points Contours Cities Ci…" at bounding box center [459, 297] width 315 height 408
click at [656, 144] on span at bounding box center [654, 146] width 13 height 13
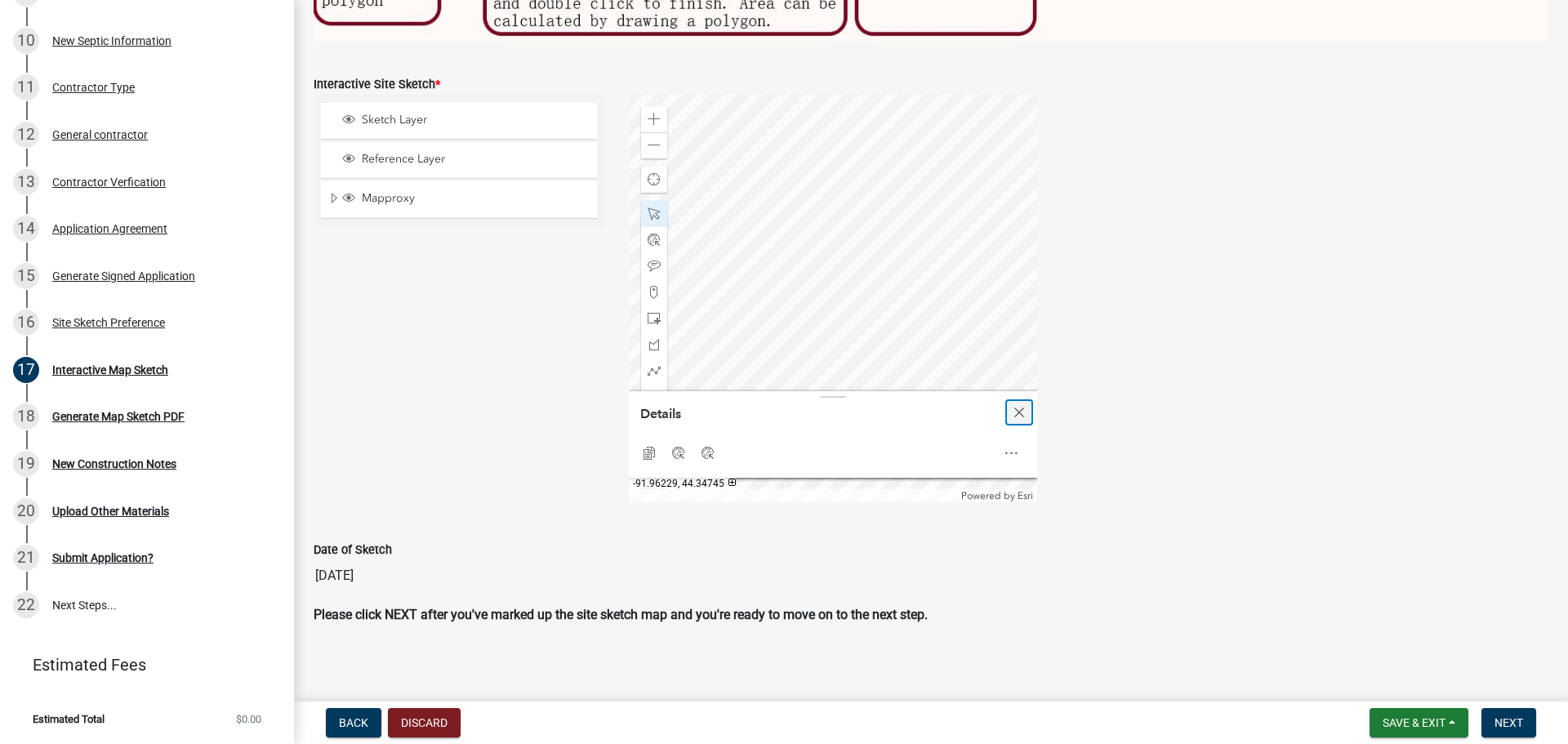
click at [1013, 410] on span "Close" at bounding box center [1019, 412] width 13 height 13
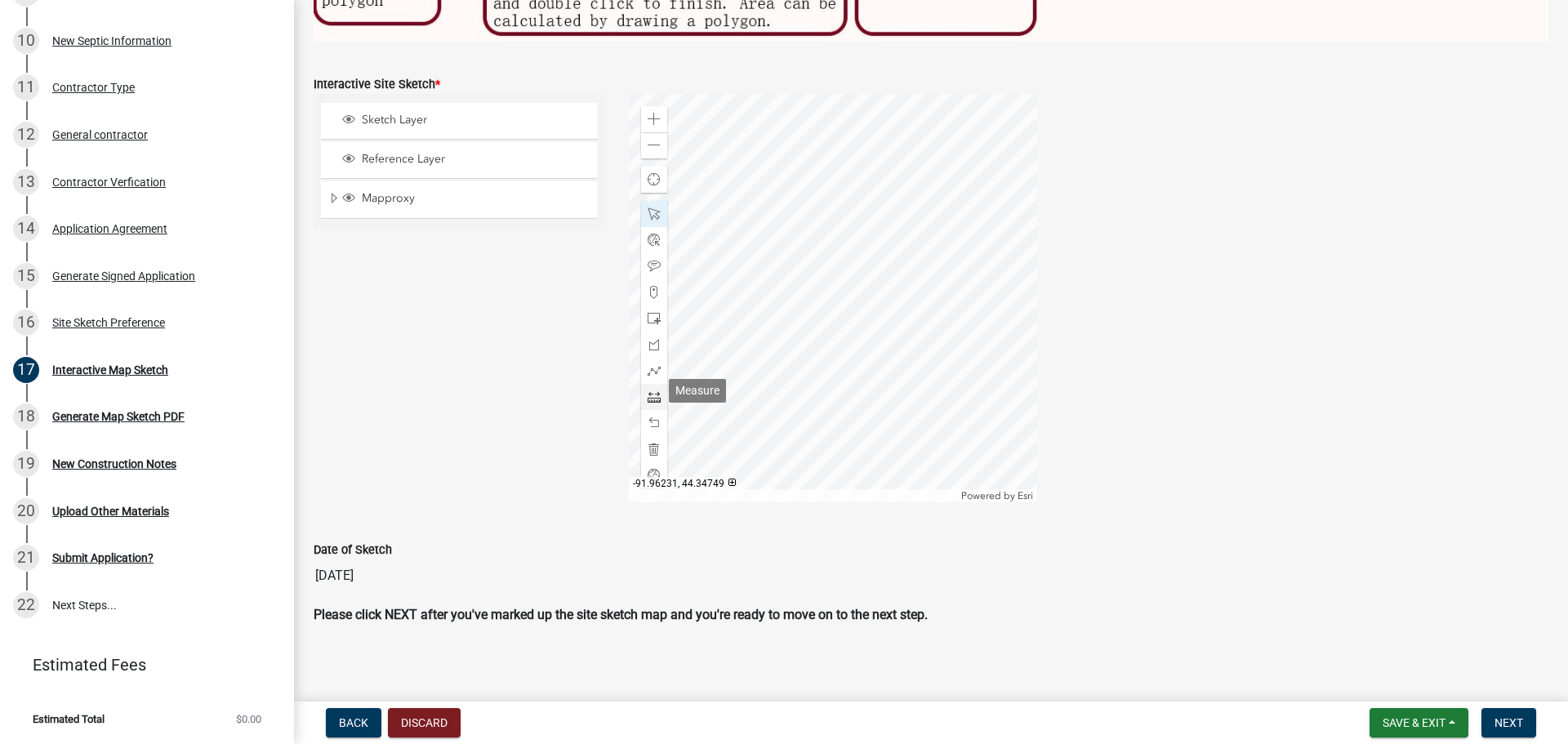
click at [649, 390] on span at bounding box center [654, 396] width 13 height 13
click at [815, 132] on div at bounding box center [832, 297] width 408 height 408
click at [834, 184] on div at bounding box center [832, 297] width 408 height 408
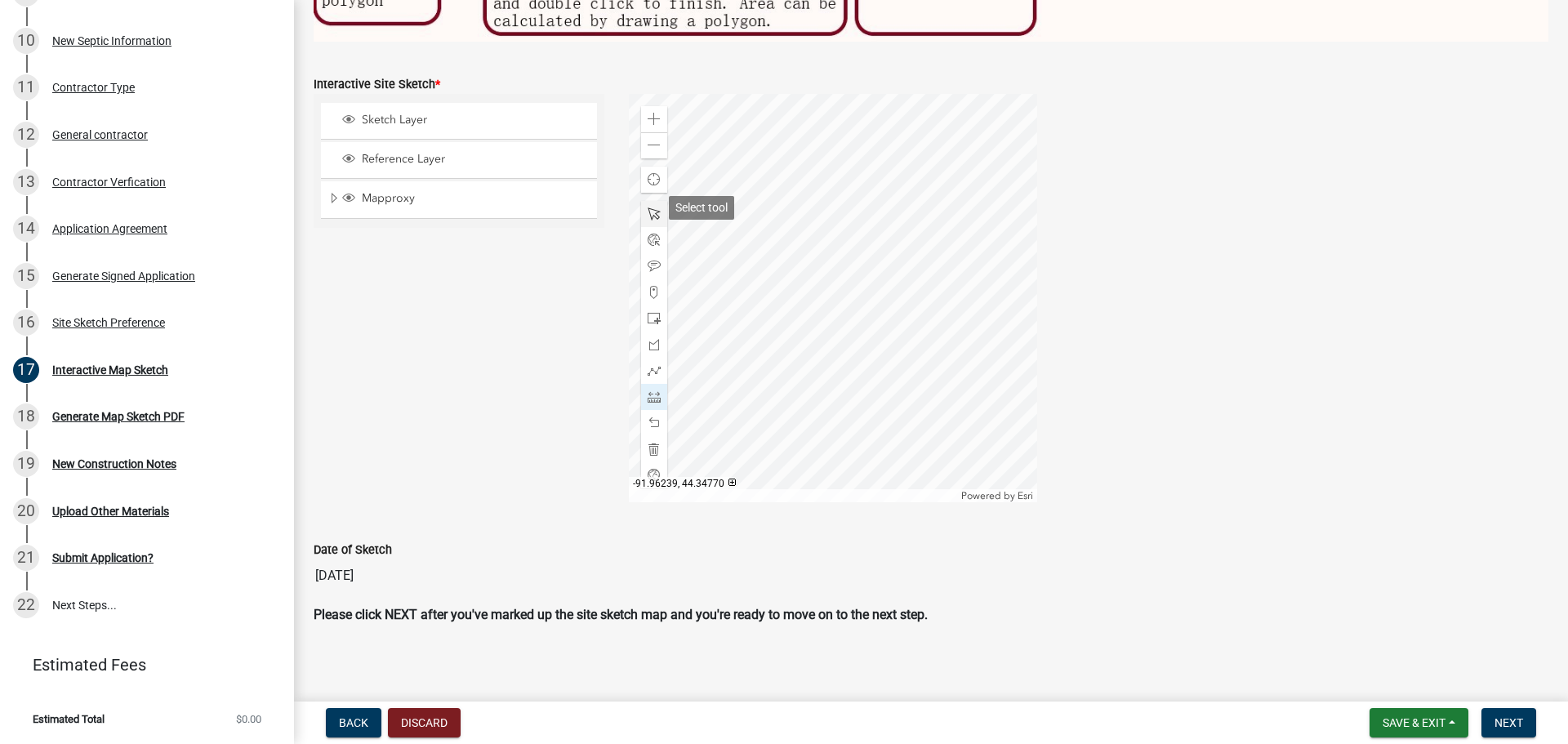
click at [652, 209] on span at bounding box center [654, 214] width 13 height 13
click at [826, 298] on div at bounding box center [832, 297] width 408 height 408
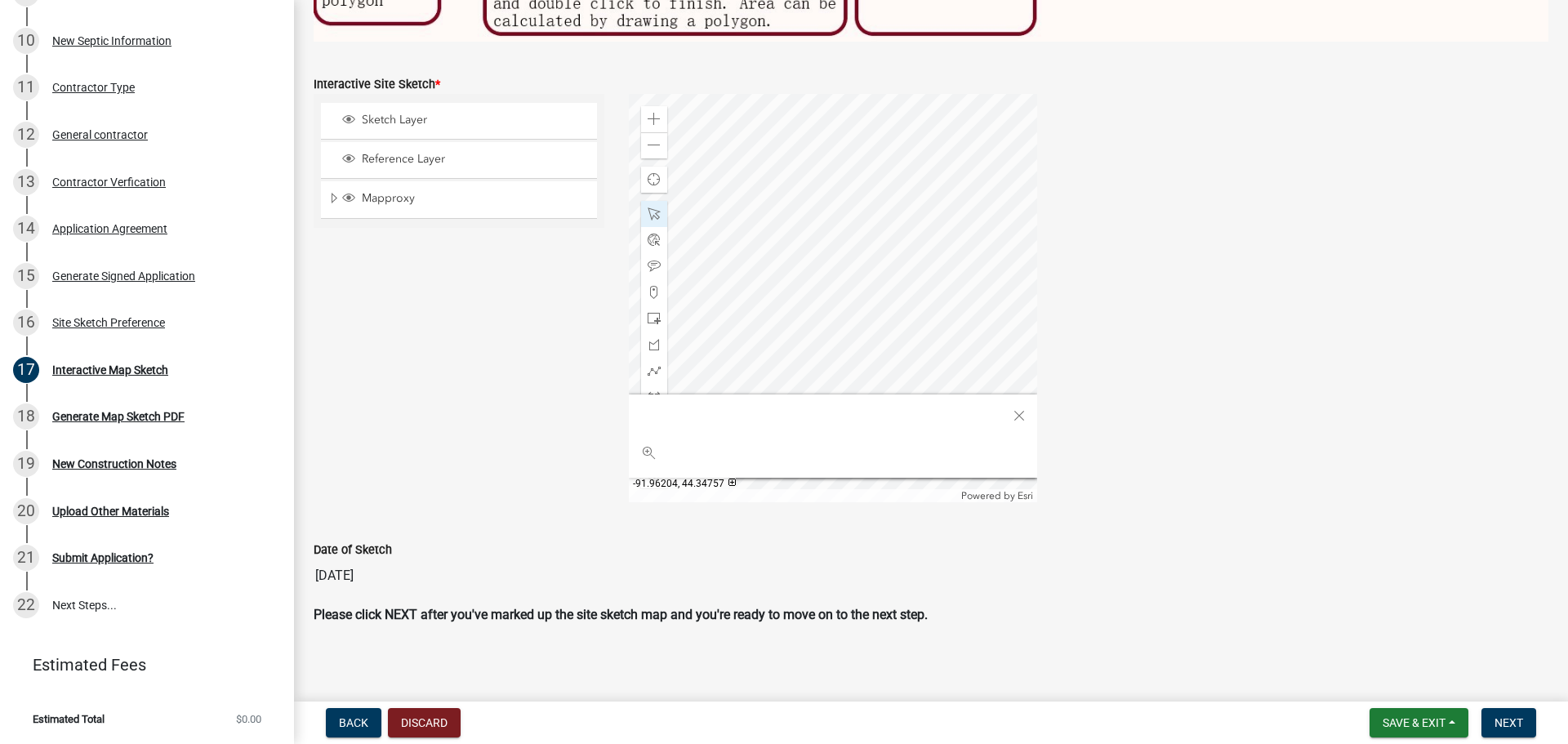
click at [804, 300] on div at bounding box center [832, 297] width 408 height 408
click at [844, 293] on div at bounding box center [832, 297] width 408 height 408
click at [837, 295] on div at bounding box center [832, 297] width 408 height 408
click at [842, 289] on div at bounding box center [832, 297] width 408 height 408
click at [650, 113] on span at bounding box center [654, 119] width 13 height 13
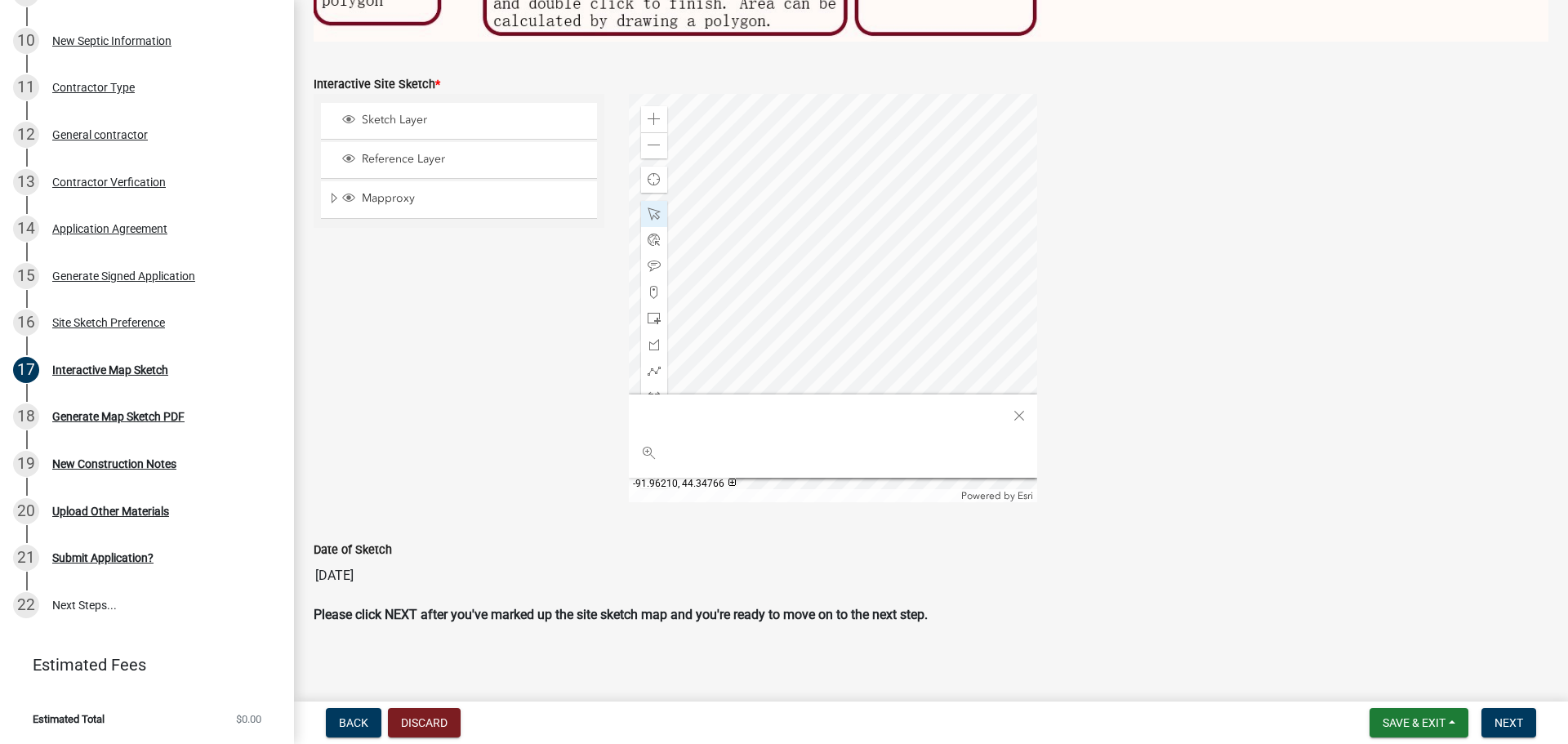
click at [719, 247] on div at bounding box center [832, 297] width 408 height 408
click at [653, 208] on span at bounding box center [654, 214] width 13 height 13
click at [821, 369] on div at bounding box center [832, 297] width 408 height 408
click at [873, 372] on div at bounding box center [832, 297] width 408 height 408
click at [868, 361] on div at bounding box center [832, 297] width 408 height 408
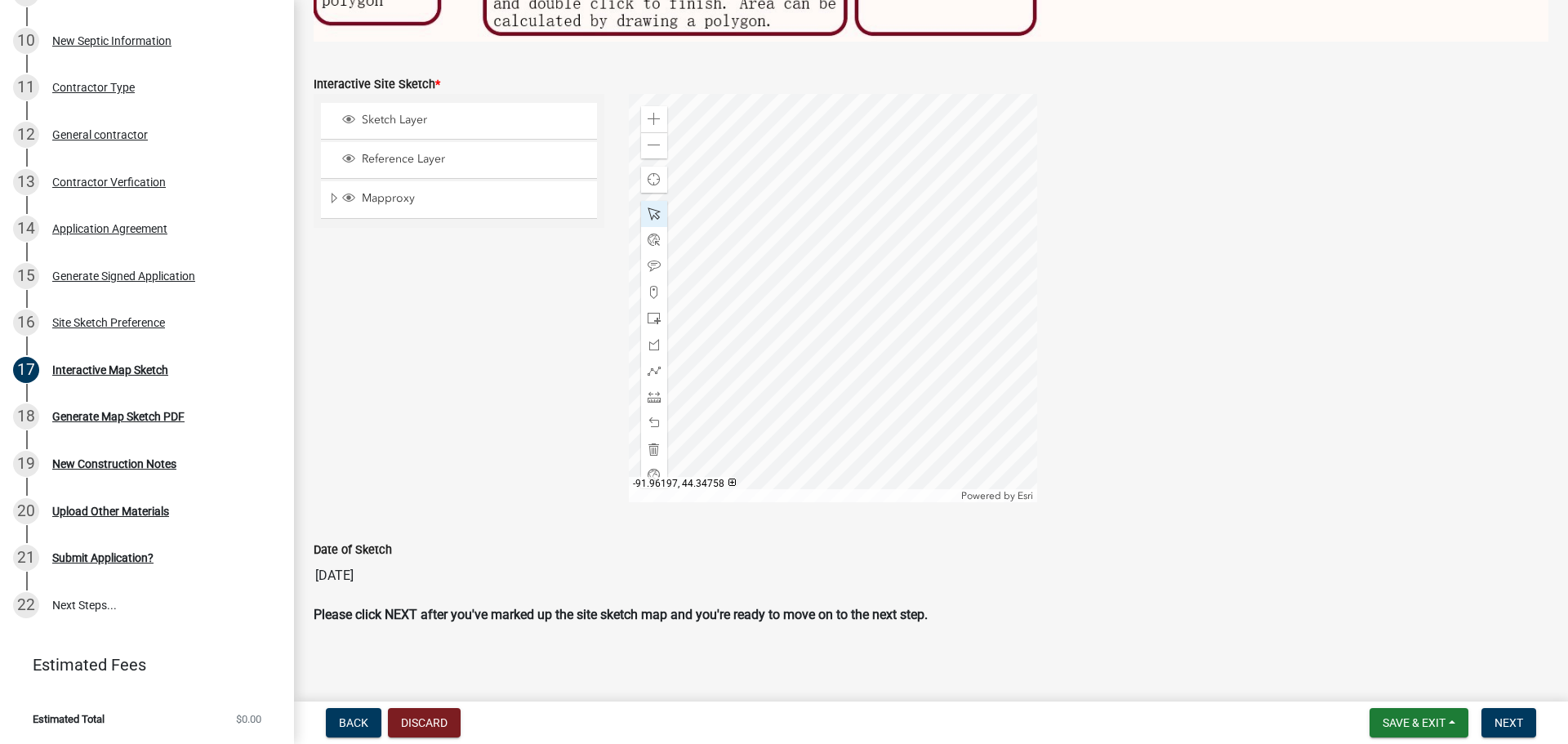
click at [852, 360] on div at bounding box center [832, 297] width 408 height 408
click at [828, 366] on div at bounding box center [832, 297] width 408 height 408
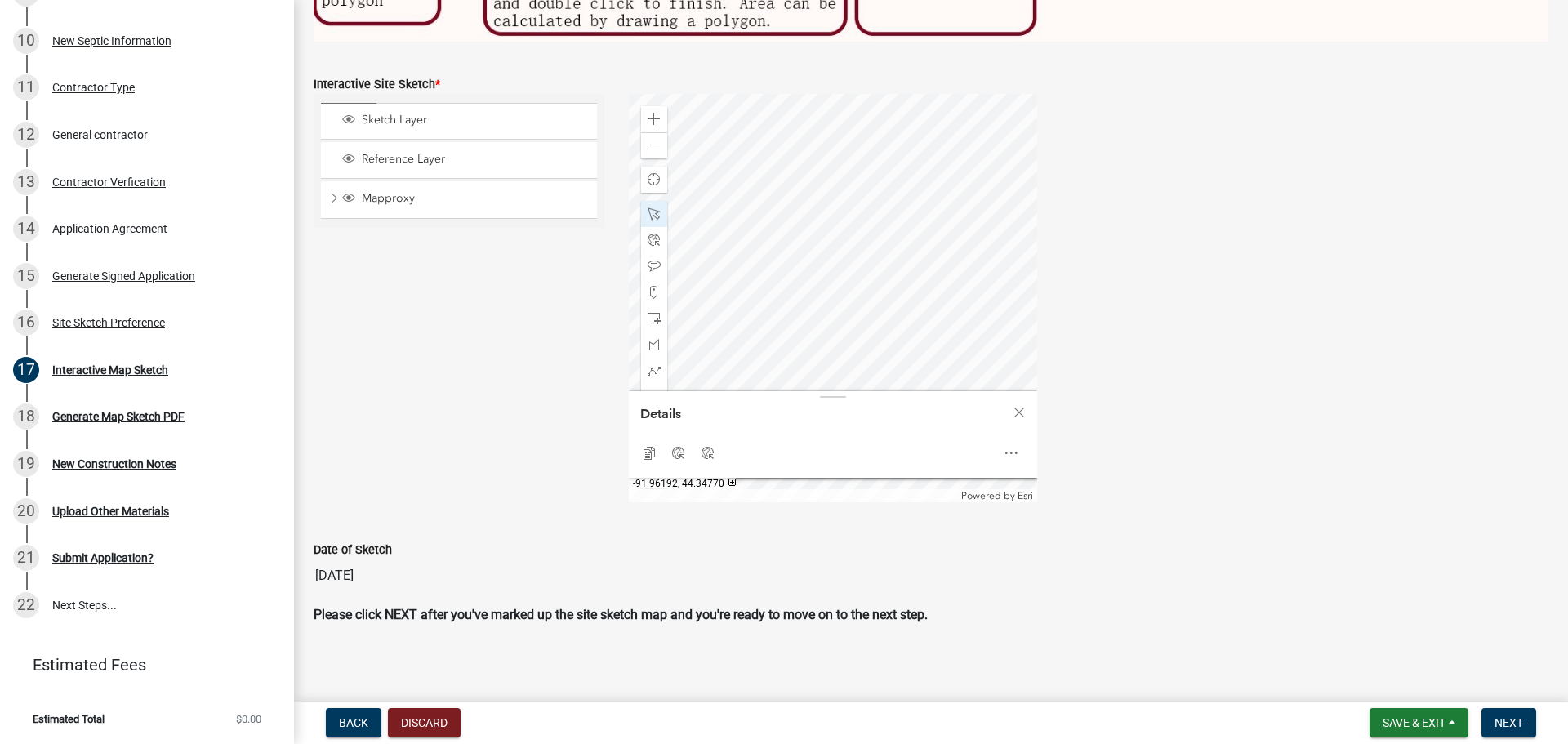
click at [902, 189] on div at bounding box center [832, 297] width 408 height 408
click at [773, 204] on div at bounding box center [832, 297] width 408 height 408
click at [934, 161] on div at bounding box center [832, 297] width 408 height 408
click at [913, 99] on div at bounding box center [832, 297] width 408 height 408
click at [912, 169] on div at bounding box center [832, 297] width 408 height 408
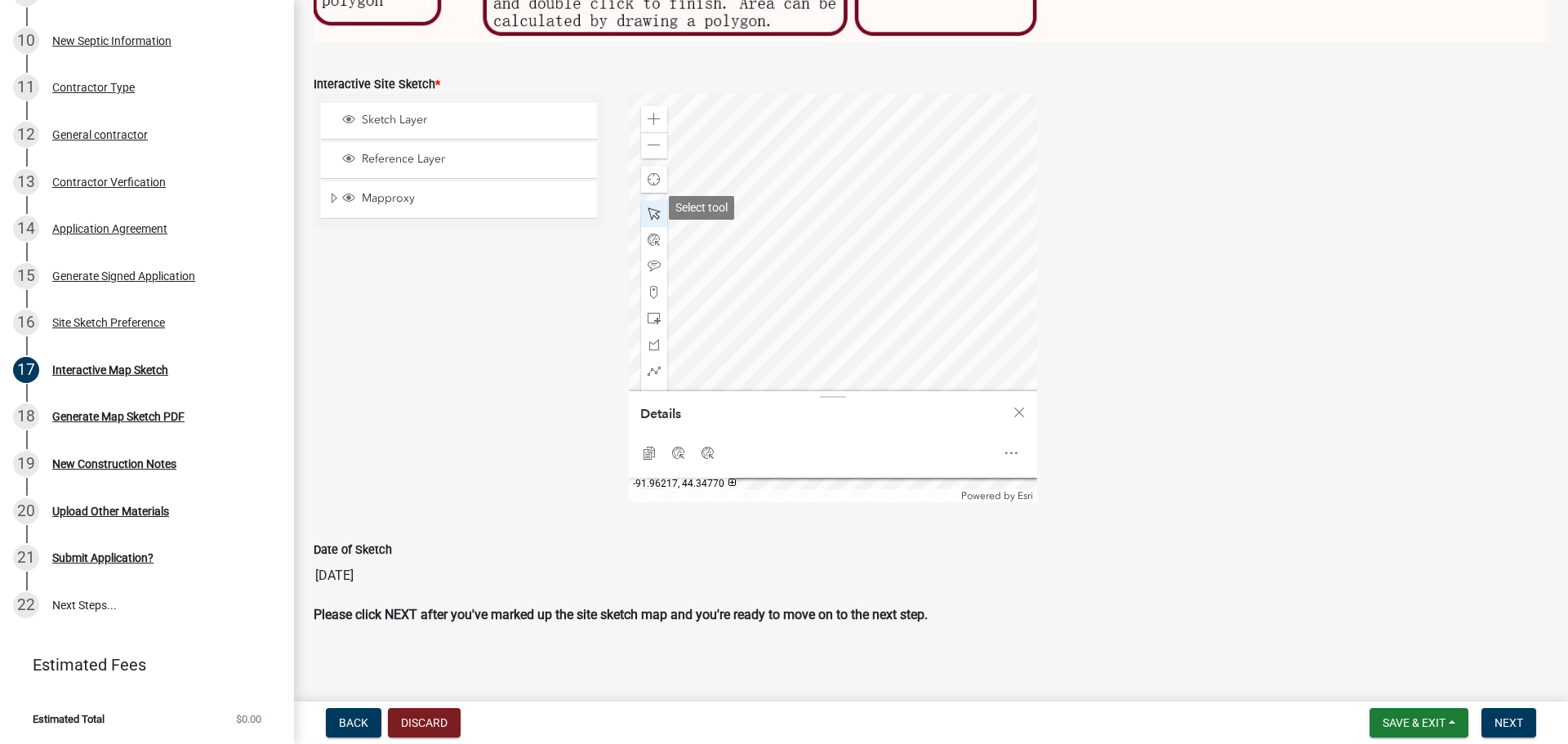
click at [650, 209] on span at bounding box center [654, 214] width 13 height 13
click at [648, 139] on span at bounding box center [654, 146] width 13 height 13
click at [649, 208] on span at bounding box center [654, 214] width 13 height 13
click at [830, 210] on div at bounding box center [832, 297] width 408 height 408
click at [863, 199] on div at bounding box center [832, 297] width 408 height 408
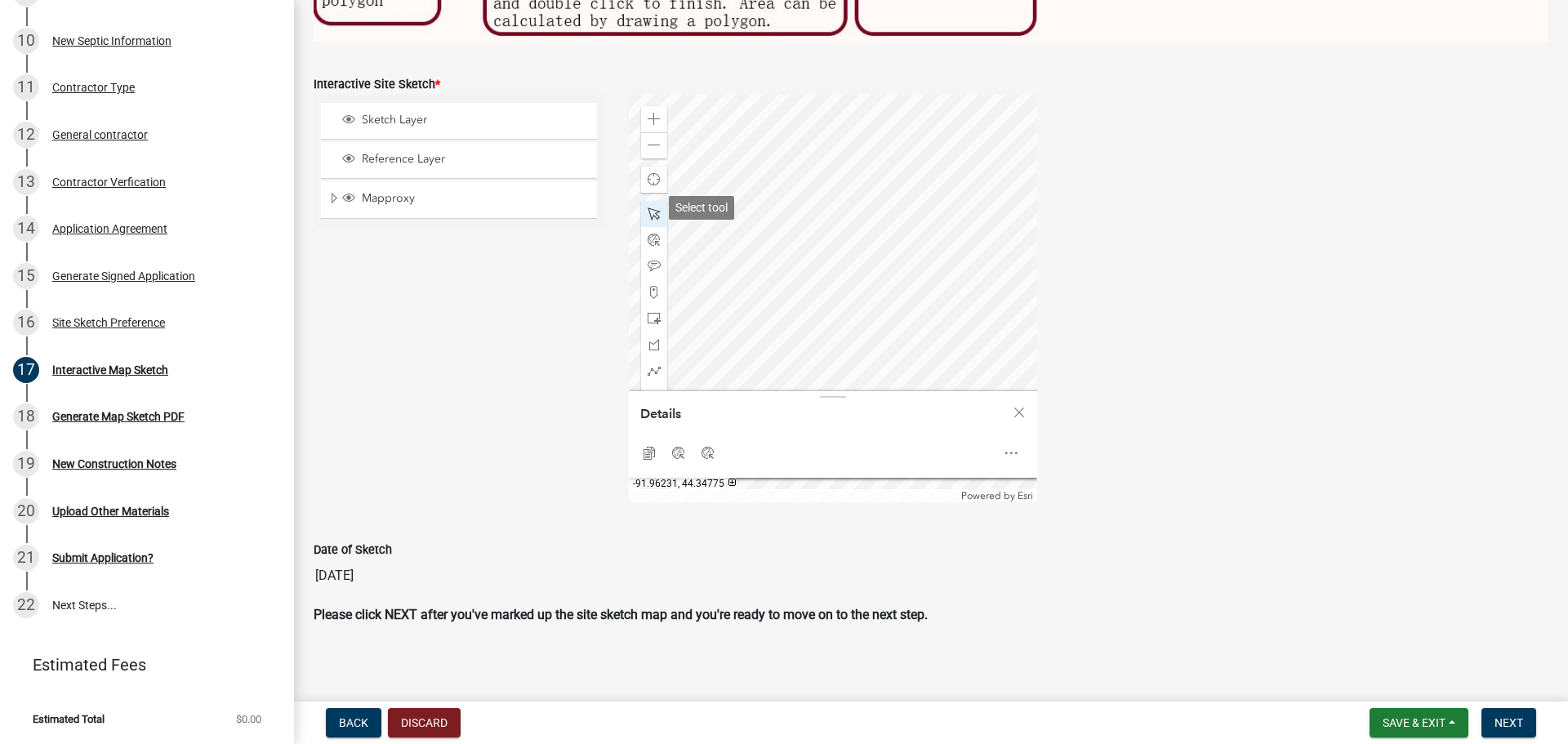
click at [657, 208] on span at bounding box center [654, 214] width 13 height 13
click at [650, 208] on span at bounding box center [654, 214] width 13 height 13
click at [580, 288] on div "Sketch Layer Reference Layer Mapproxy Parcels Address Points Contours Cities Ci…" at bounding box center [459, 297] width 315 height 408
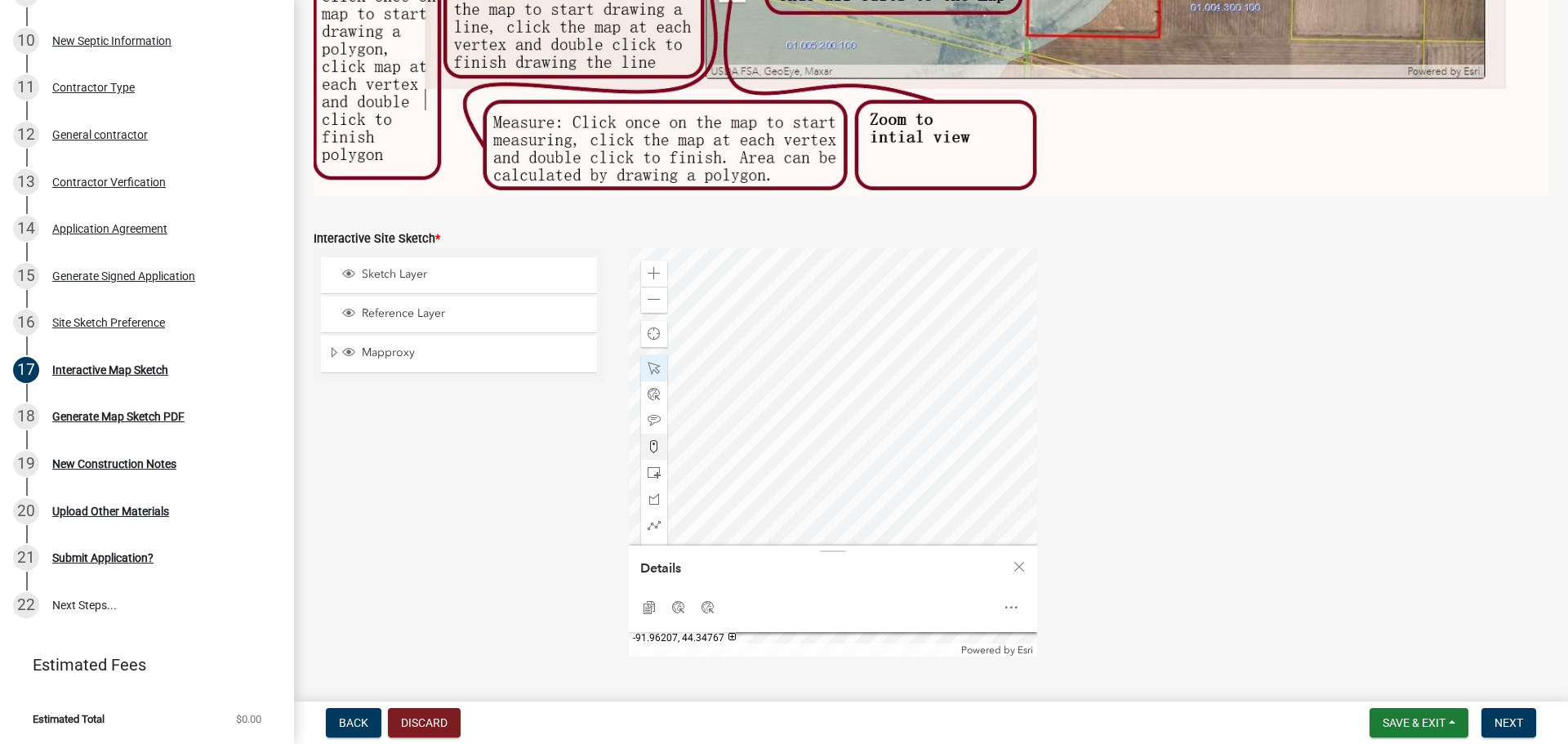
scroll to position [658, 0]
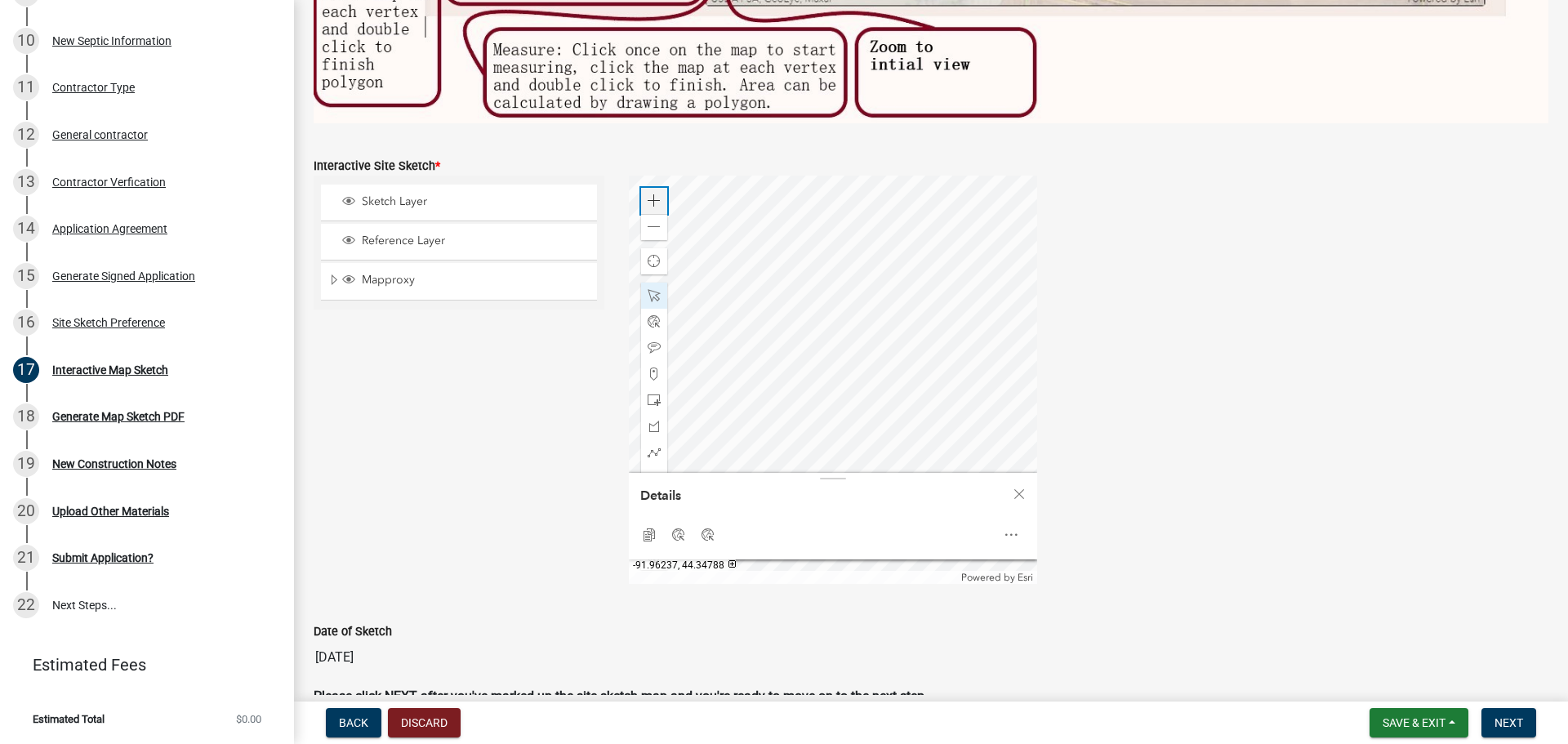
click at [650, 198] on span at bounding box center [654, 201] width 13 height 13
click at [791, 358] on div at bounding box center [832, 379] width 408 height 408
click at [649, 290] on span at bounding box center [654, 295] width 13 height 13
click at [818, 271] on div at bounding box center [832, 379] width 408 height 408
click at [820, 267] on div at bounding box center [832, 379] width 408 height 408
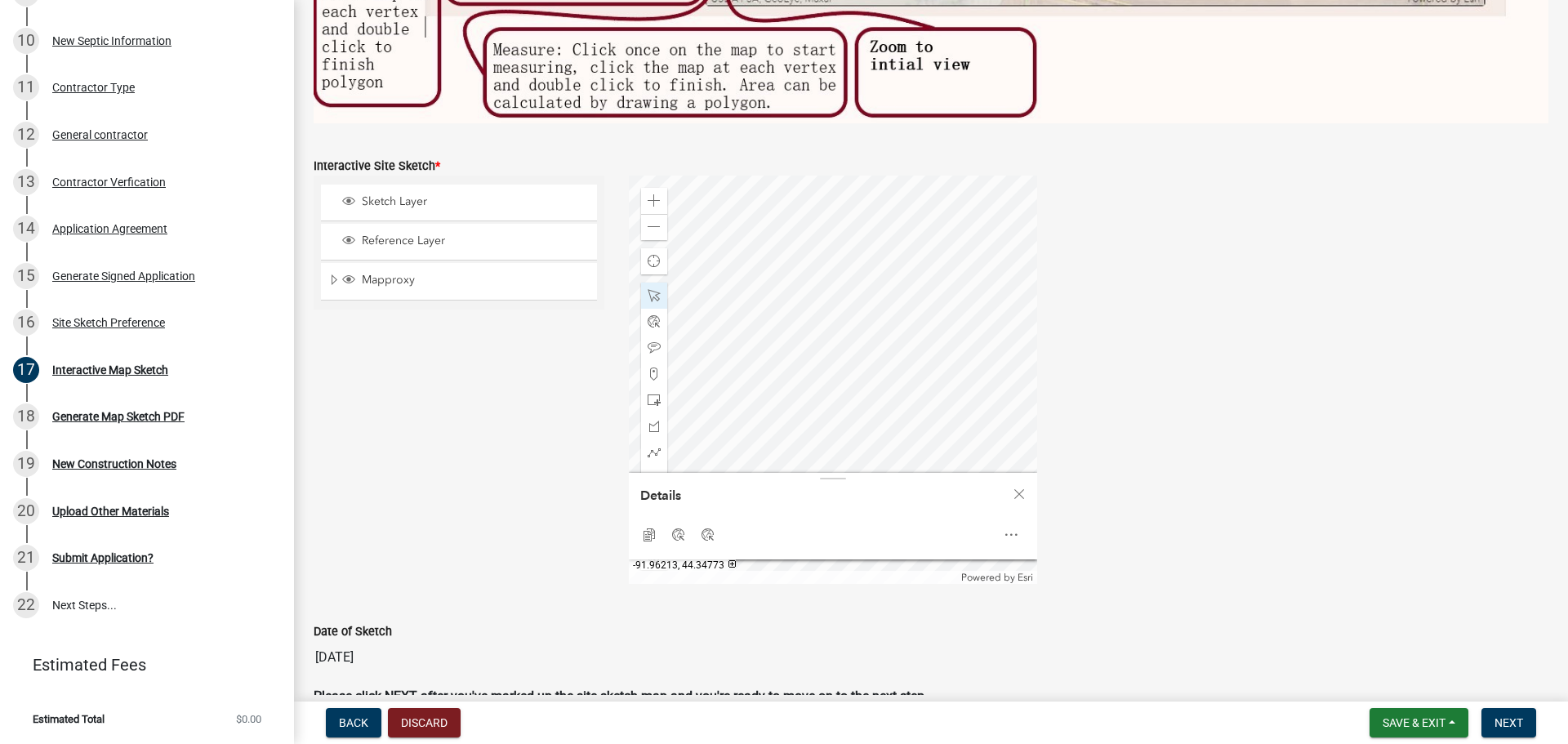
click at [553, 383] on div "Sketch Layer Reference Layer Mapproxy Parcels Address Points Contours Cities Ci…" at bounding box center [459, 379] width 315 height 408
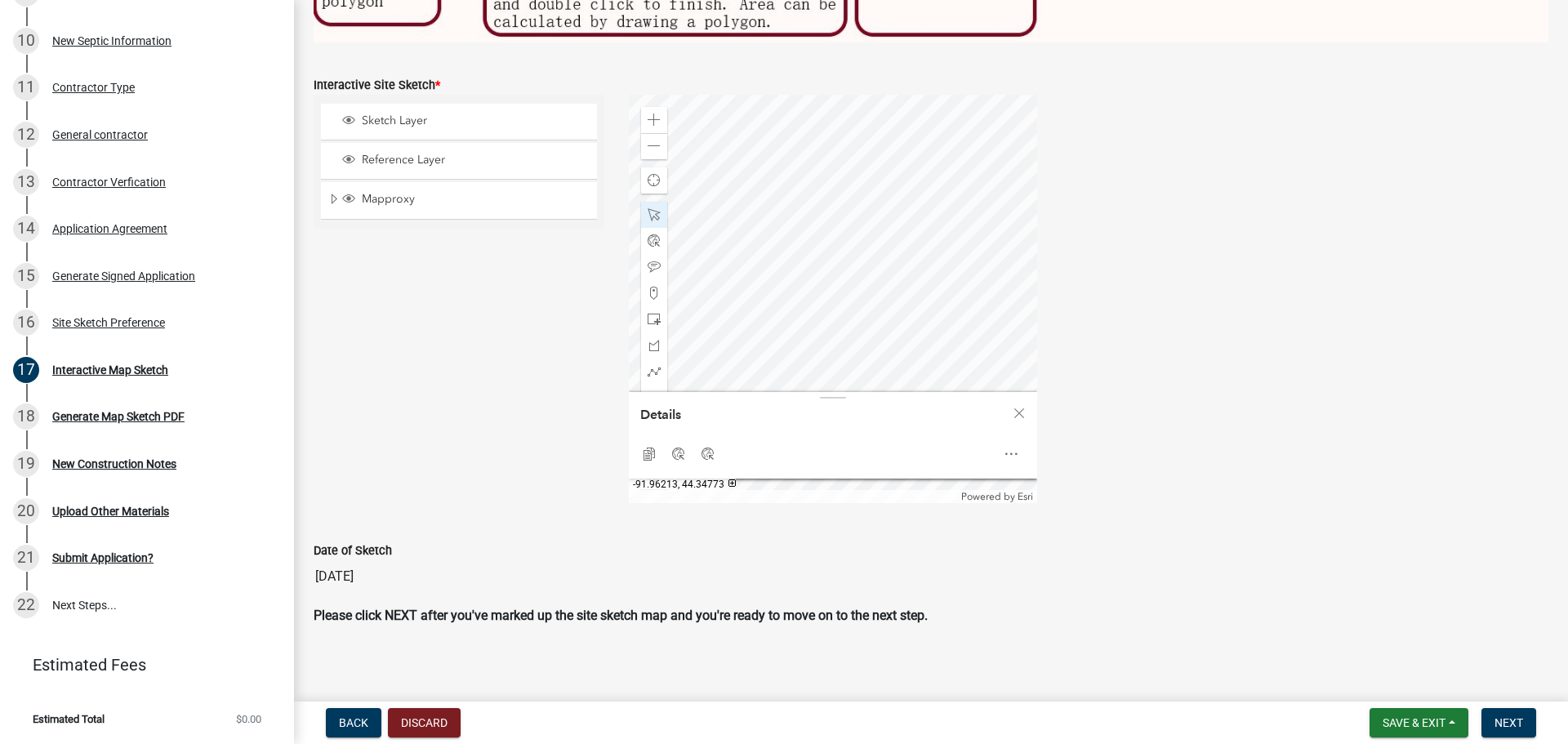
scroll to position [740, 0]
click at [1022, 410] on div "Close" at bounding box center [1019, 412] width 25 height 23
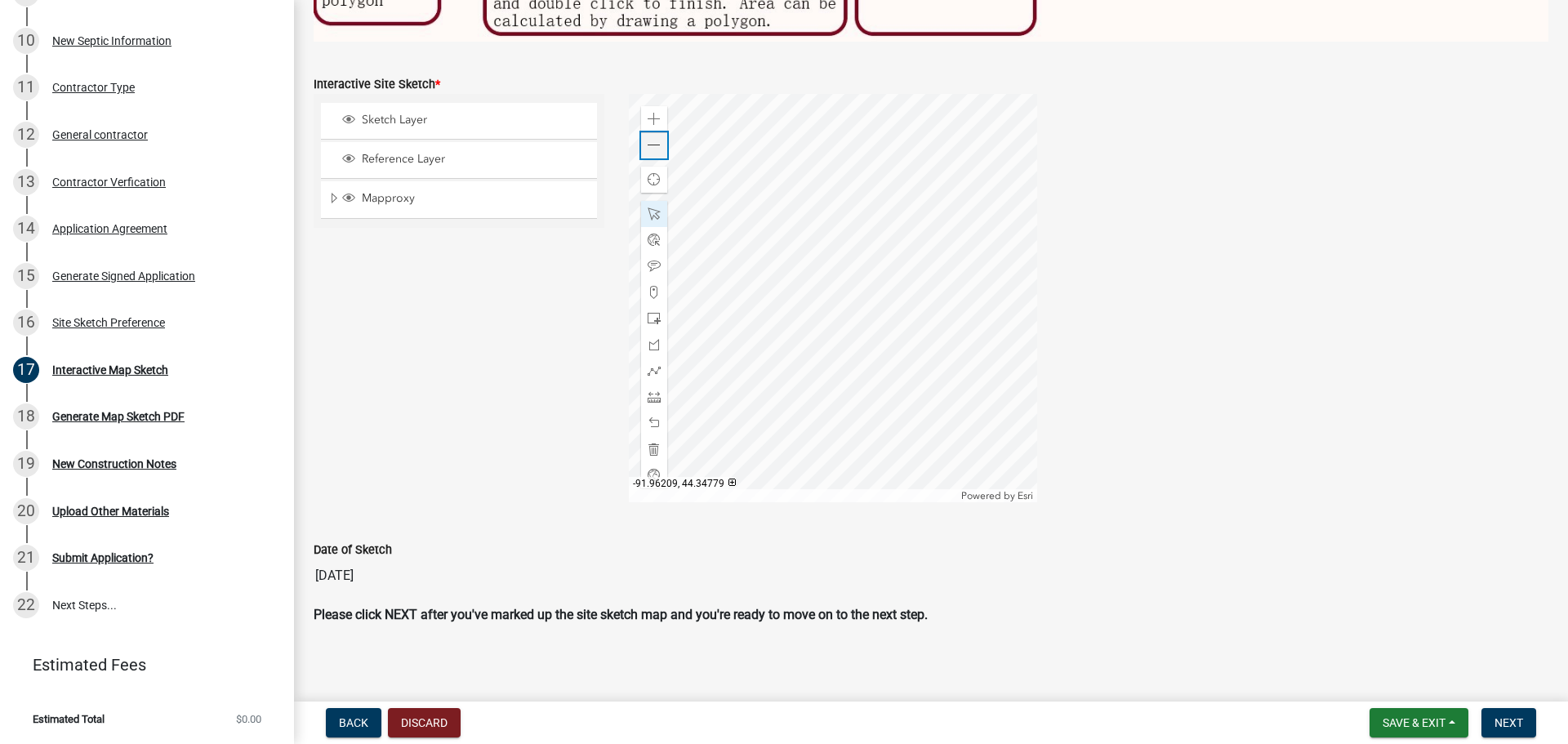
click at [652, 142] on span at bounding box center [654, 146] width 13 height 13
click at [711, 276] on div at bounding box center [832, 297] width 408 height 408
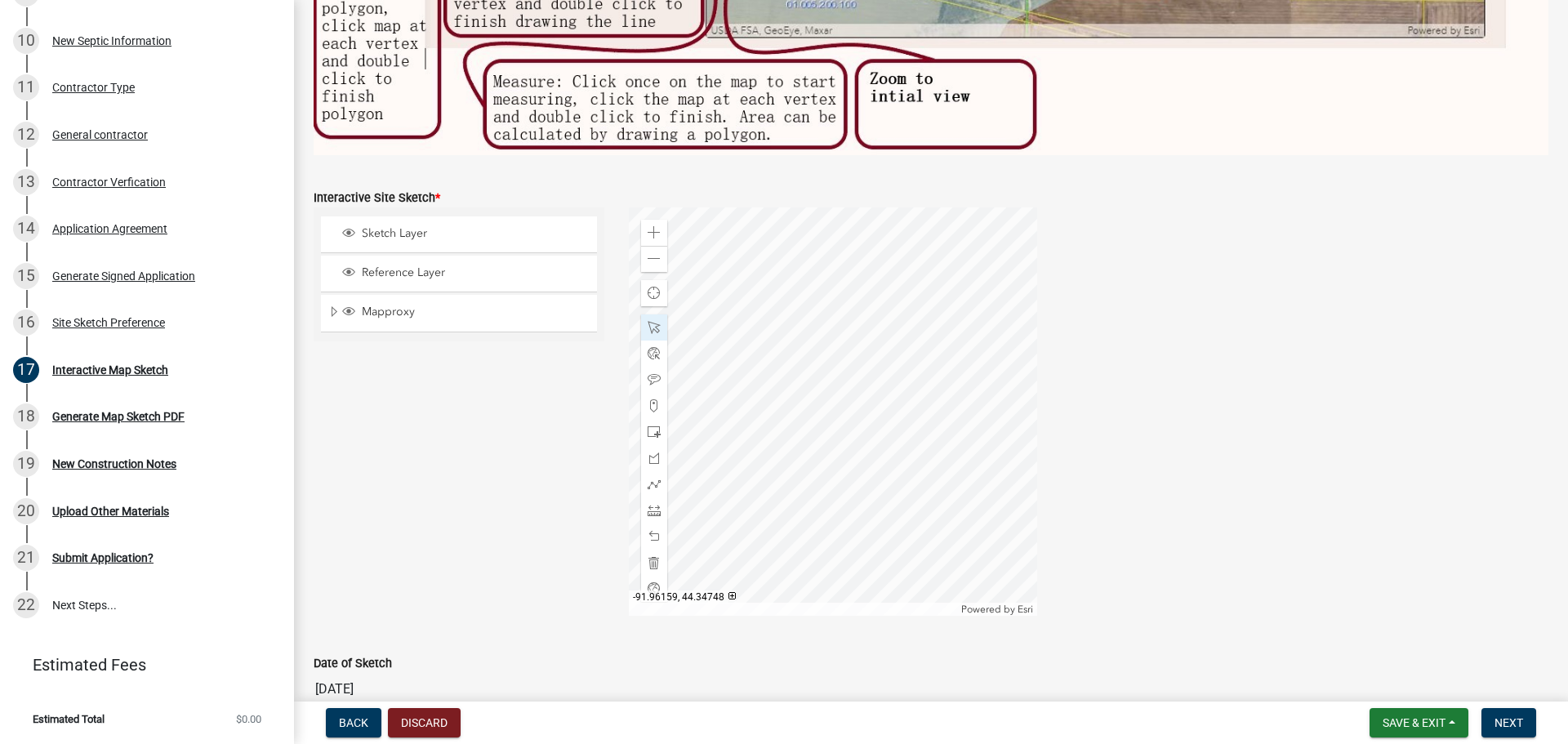
scroll to position [653, 0]
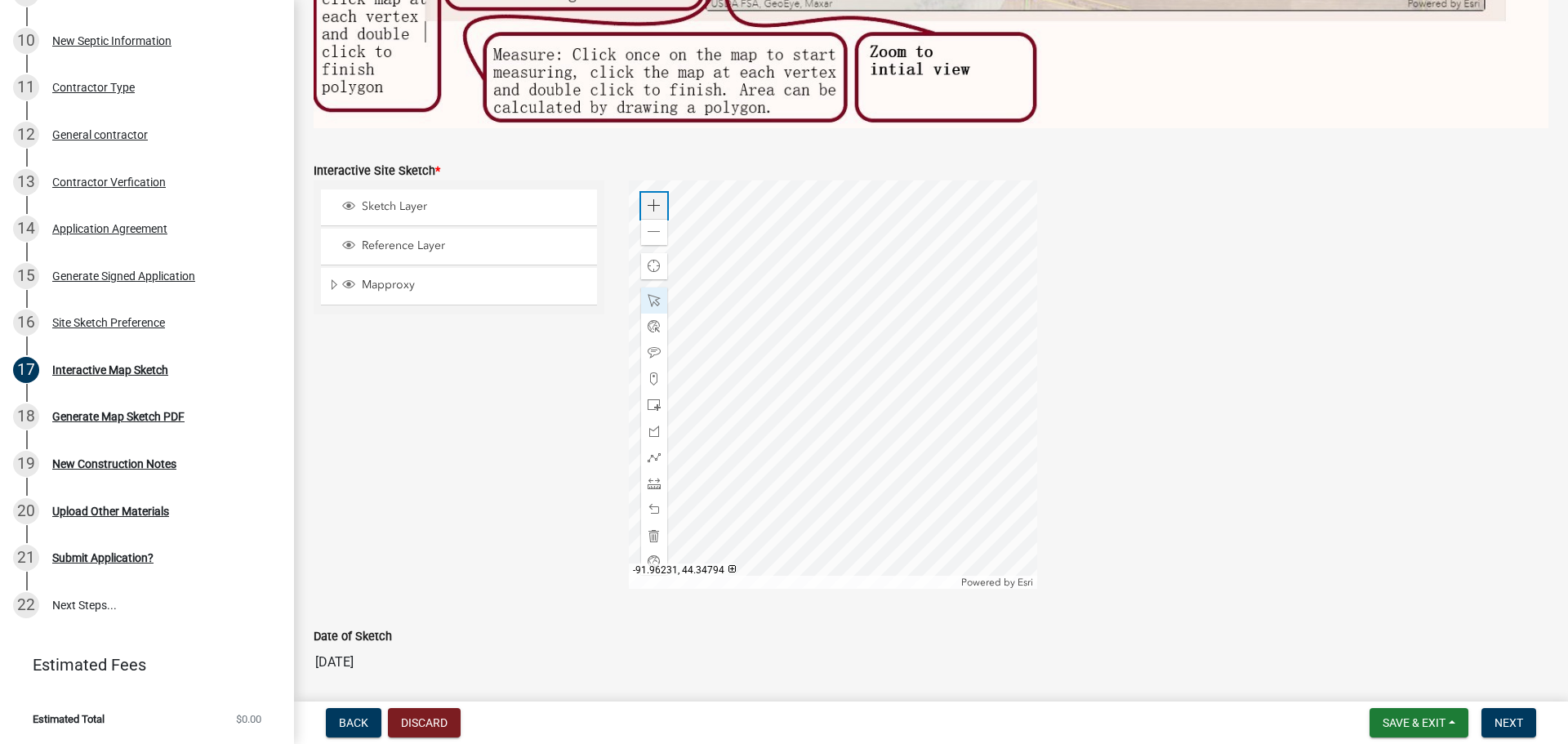
click at [648, 202] on span at bounding box center [654, 206] width 13 height 13
click at [778, 295] on div at bounding box center [832, 384] width 408 height 408
click at [826, 455] on div at bounding box center [832, 384] width 408 height 408
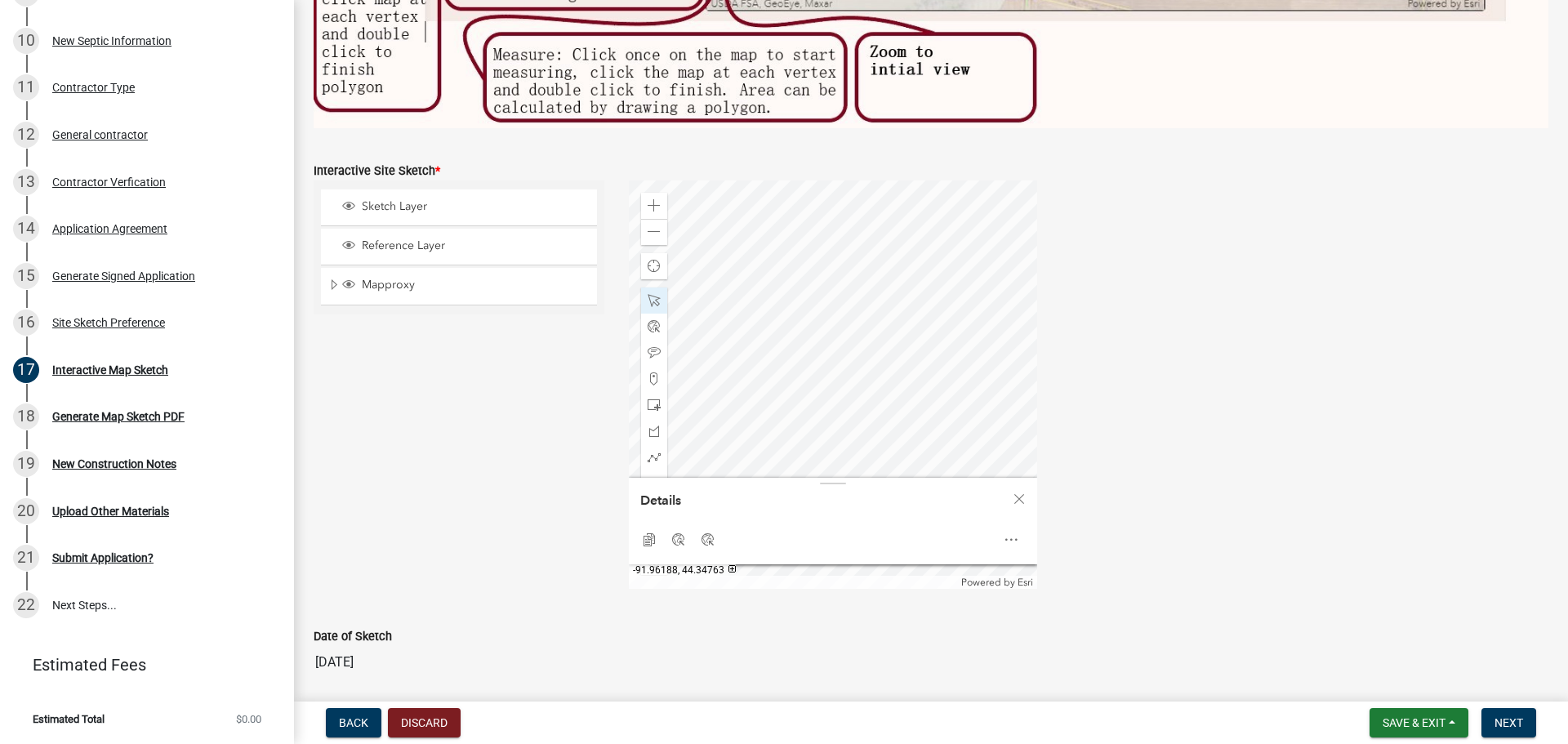
click at [911, 362] on div at bounding box center [832, 384] width 408 height 408
click at [843, 348] on div at bounding box center [832, 384] width 408 height 408
click at [865, 372] on div at bounding box center [832, 384] width 408 height 408
click at [897, 386] on div at bounding box center [832, 384] width 408 height 408
click at [647, 295] on span at bounding box center [654, 300] width 13 height 13
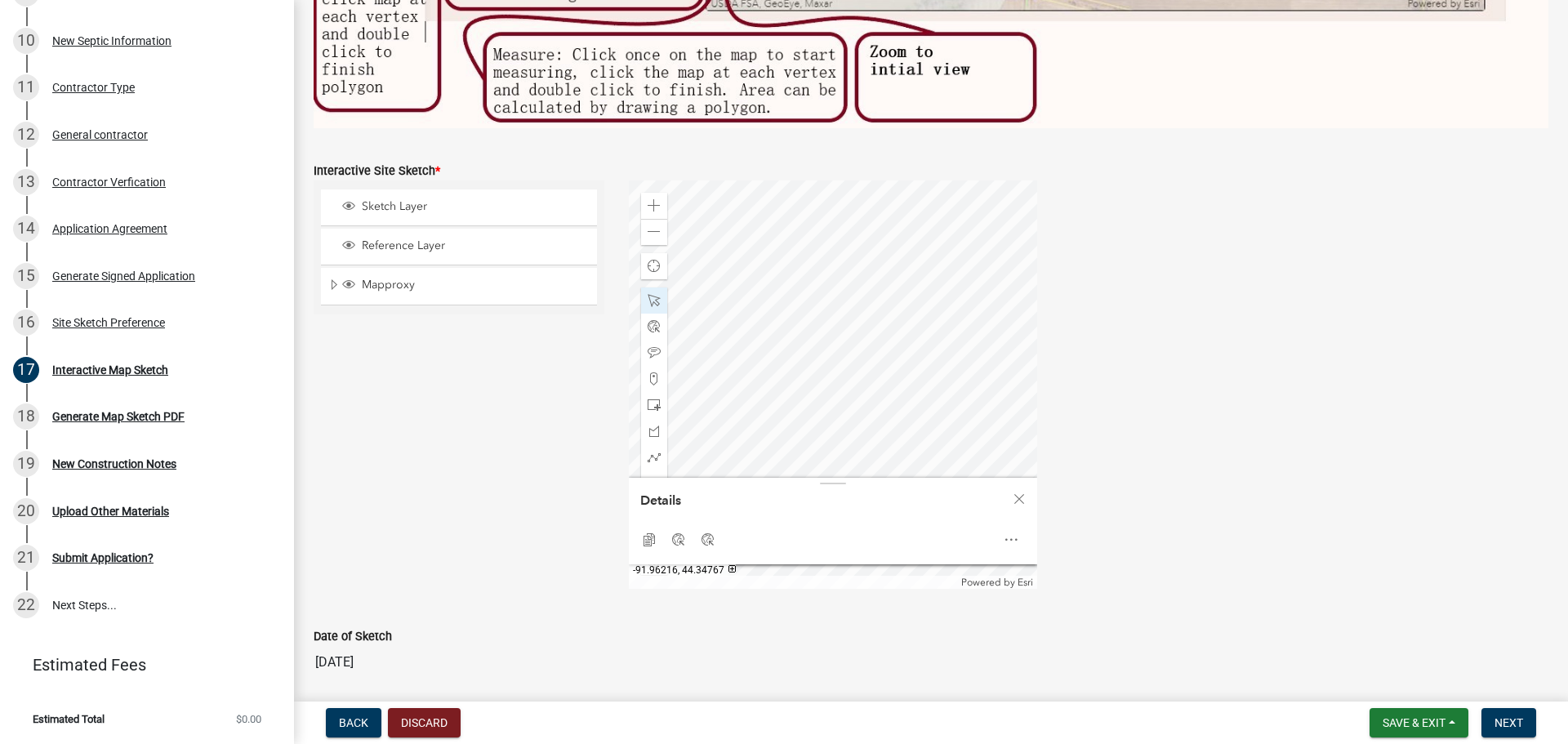
click at [534, 383] on div "Sketch Layer Reference Layer Mapproxy Parcels Address Points Contours Cities Ci…" at bounding box center [459, 384] width 315 height 408
click at [1017, 455] on span "Close" at bounding box center [1019, 499] width 13 height 13
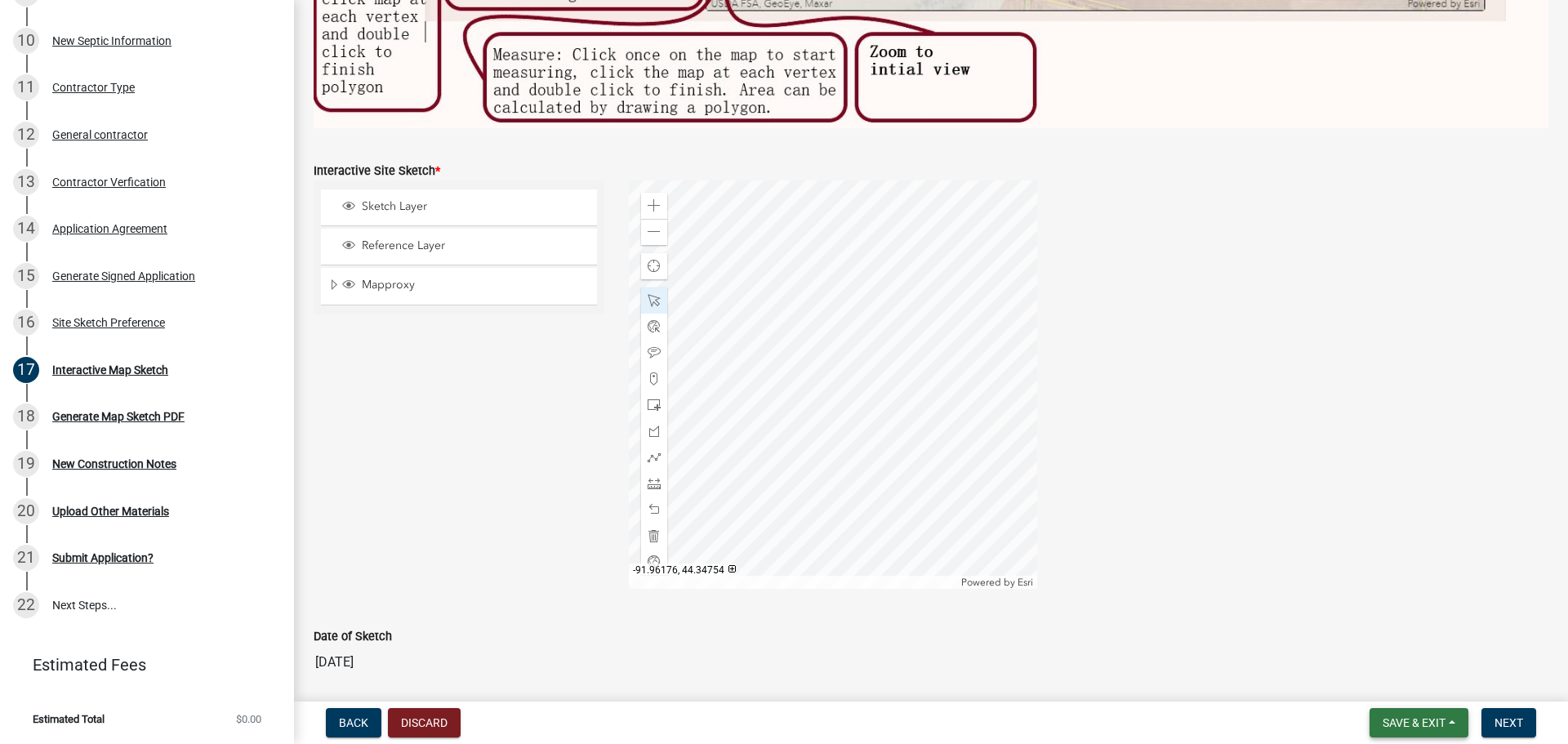
click at [1032, 455] on span "Save & Exit" at bounding box center [1414, 722] width 63 height 13
click at [1032, 455] on button "Save" at bounding box center [1403, 641] width 131 height 39
click at [647, 199] on span at bounding box center [654, 206] width 13 height 13
click at [902, 421] on div at bounding box center [832, 384] width 408 height 408
click at [651, 298] on span at bounding box center [654, 300] width 13 height 13
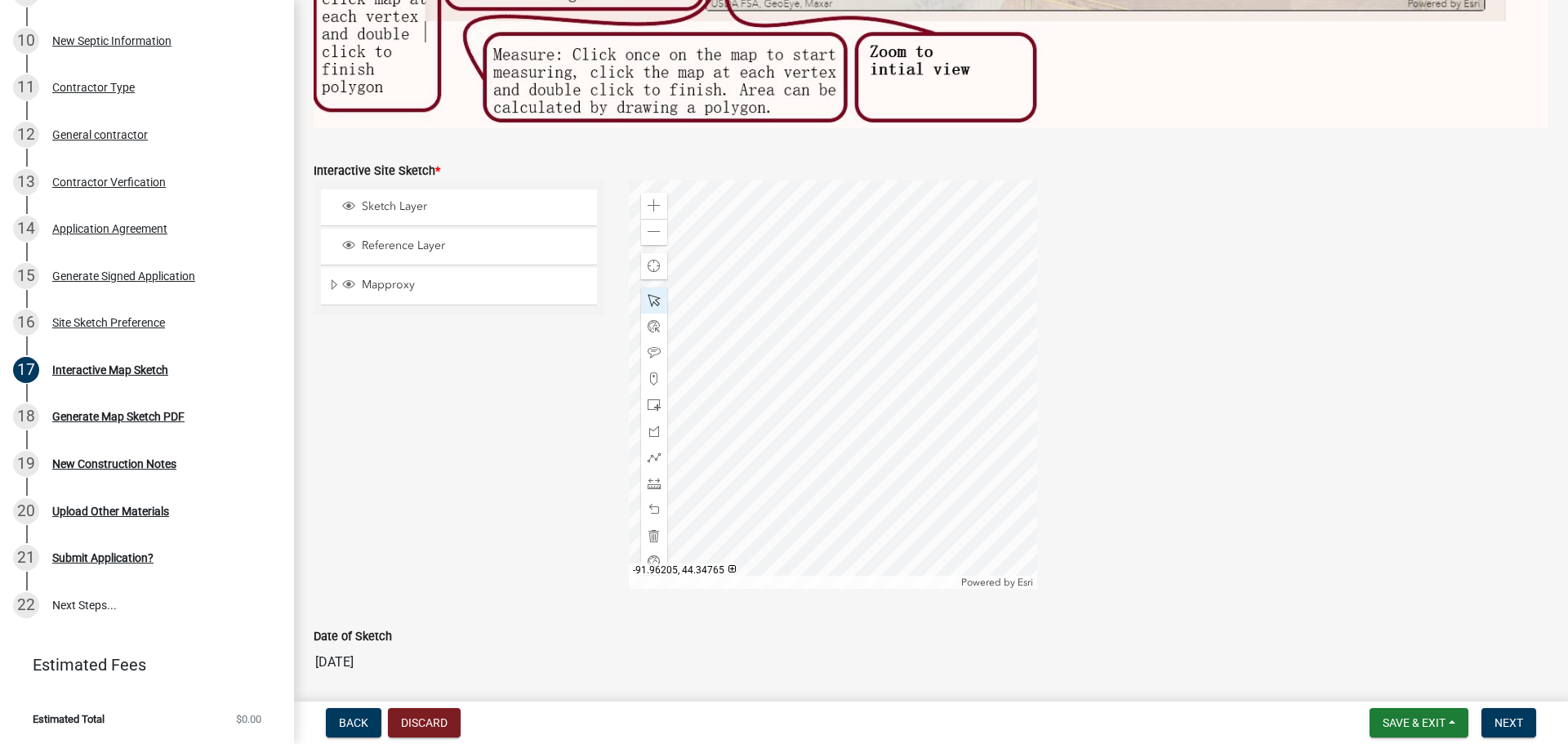
click at [724, 385] on div at bounding box center [832, 384] width 408 height 408
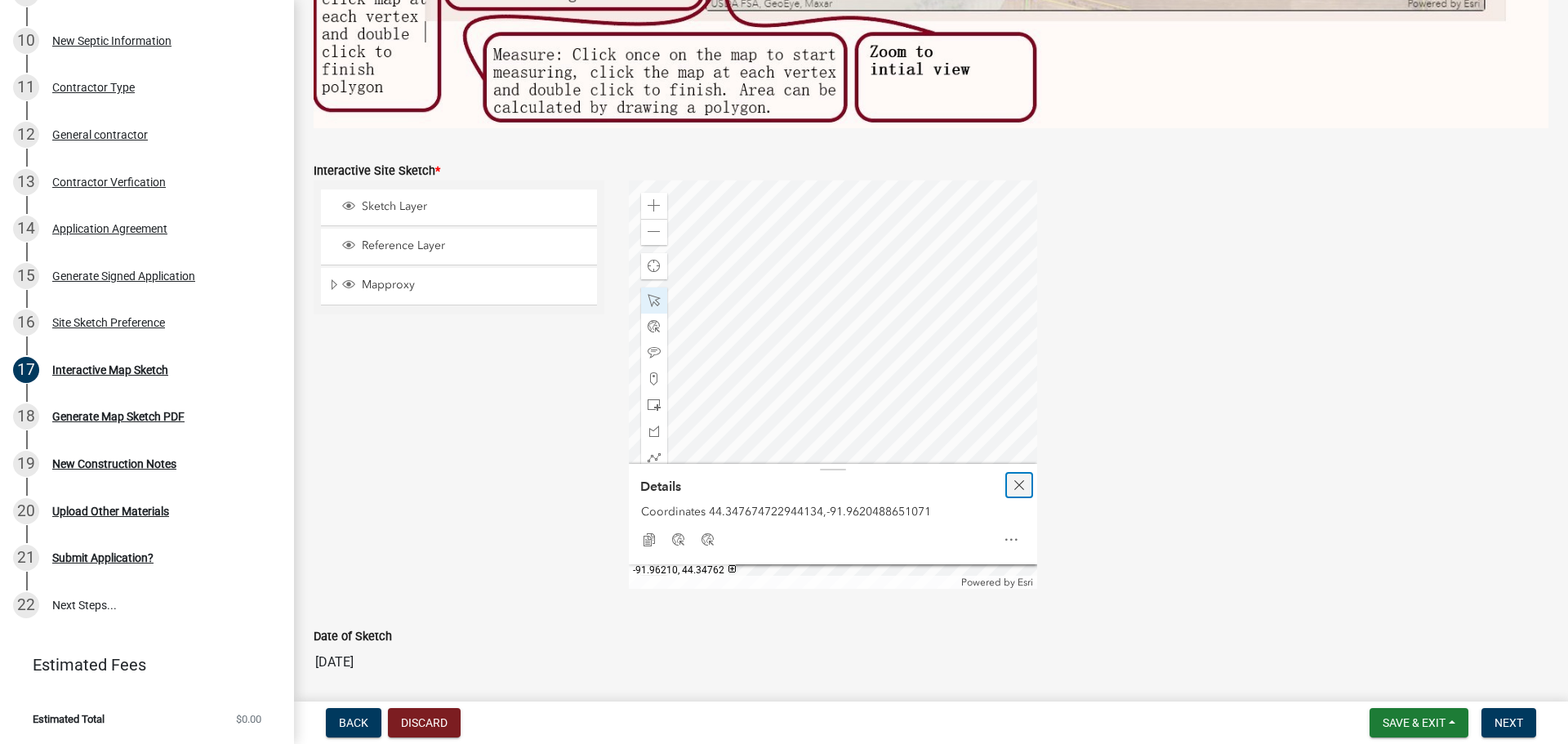
click at [1017, 455] on span "Close" at bounding box center [1019, 485] width 13 height 13
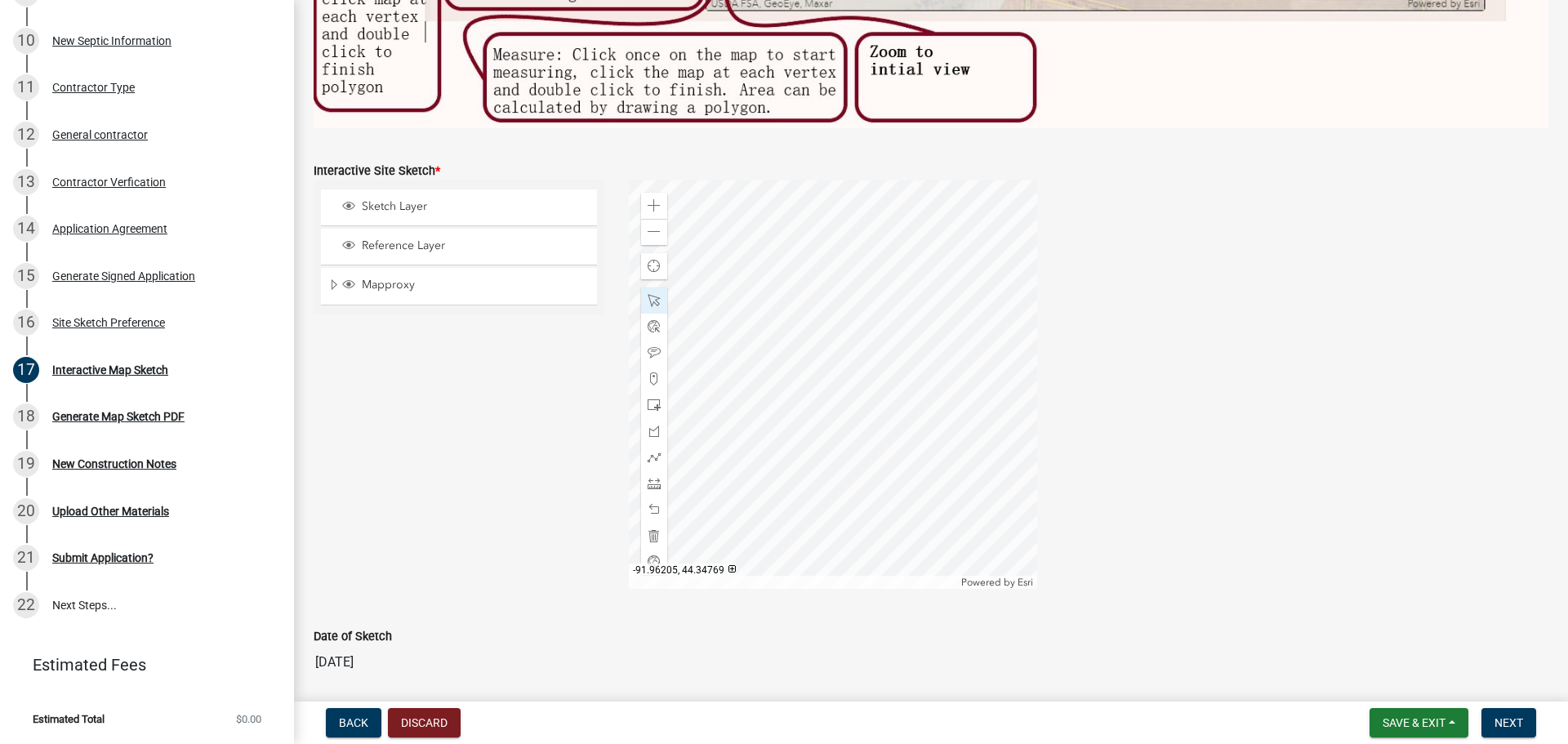
click at [827, 365] on div at bounding box center [832, 384] width 408 height 408
click at [650, 294] on span at bounding box center [654, 300] width 13 height 13
click at [921, 455] on div at bounding box center [832, 384] width 408 height 408
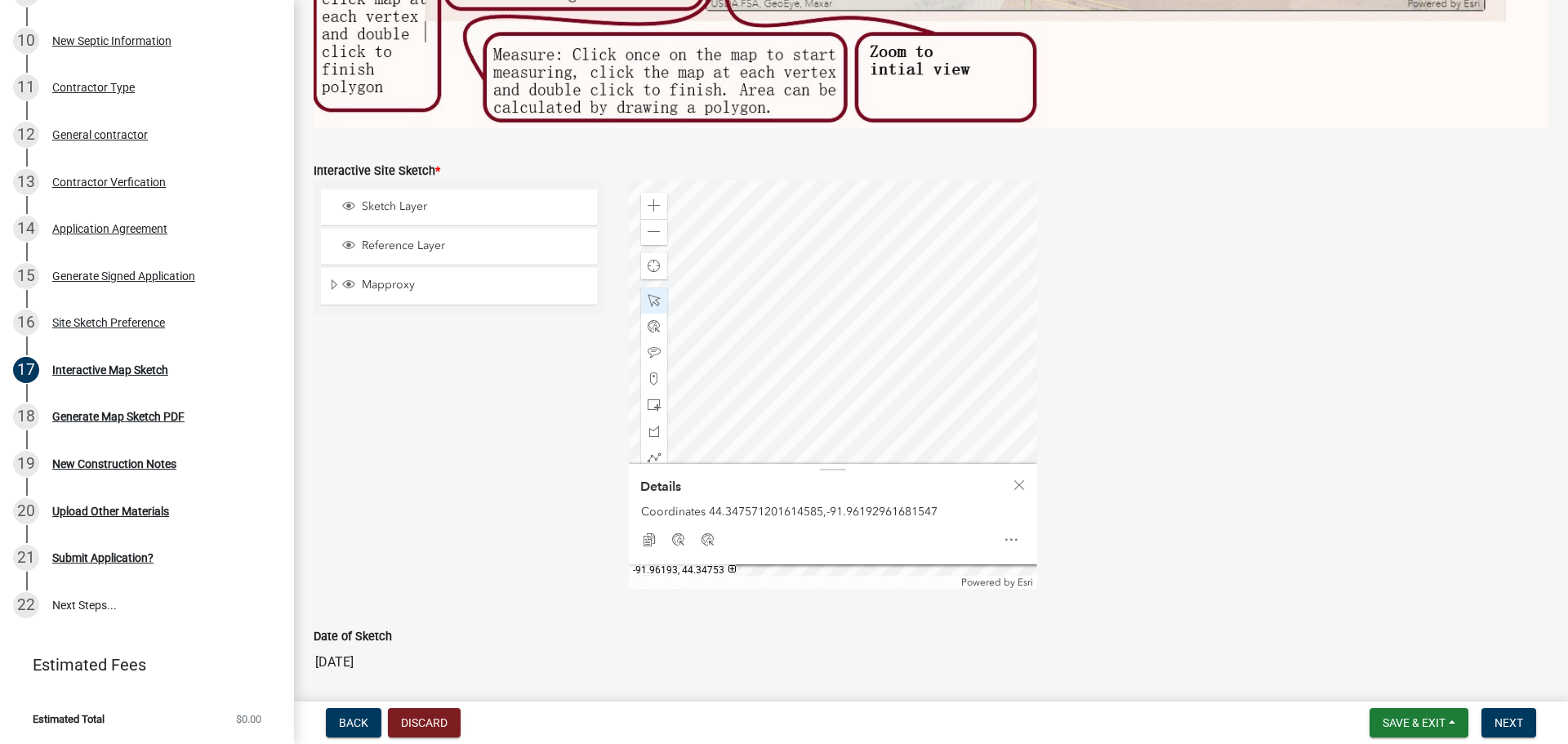
click at [833, 425] on div at bounding box center [832, 384] width 408 height 408
click at [747, 375] on div at bounding box center [832, 384] width 408 height 408
click at [747, 358] on div at bounding box center [832, 384] width 408 height 408
click at [653, 398] on span at bounding box center [654, 405] width 13 height 13
click at [788, 358] on div at bounding box center [832, 384] width 408 height 408
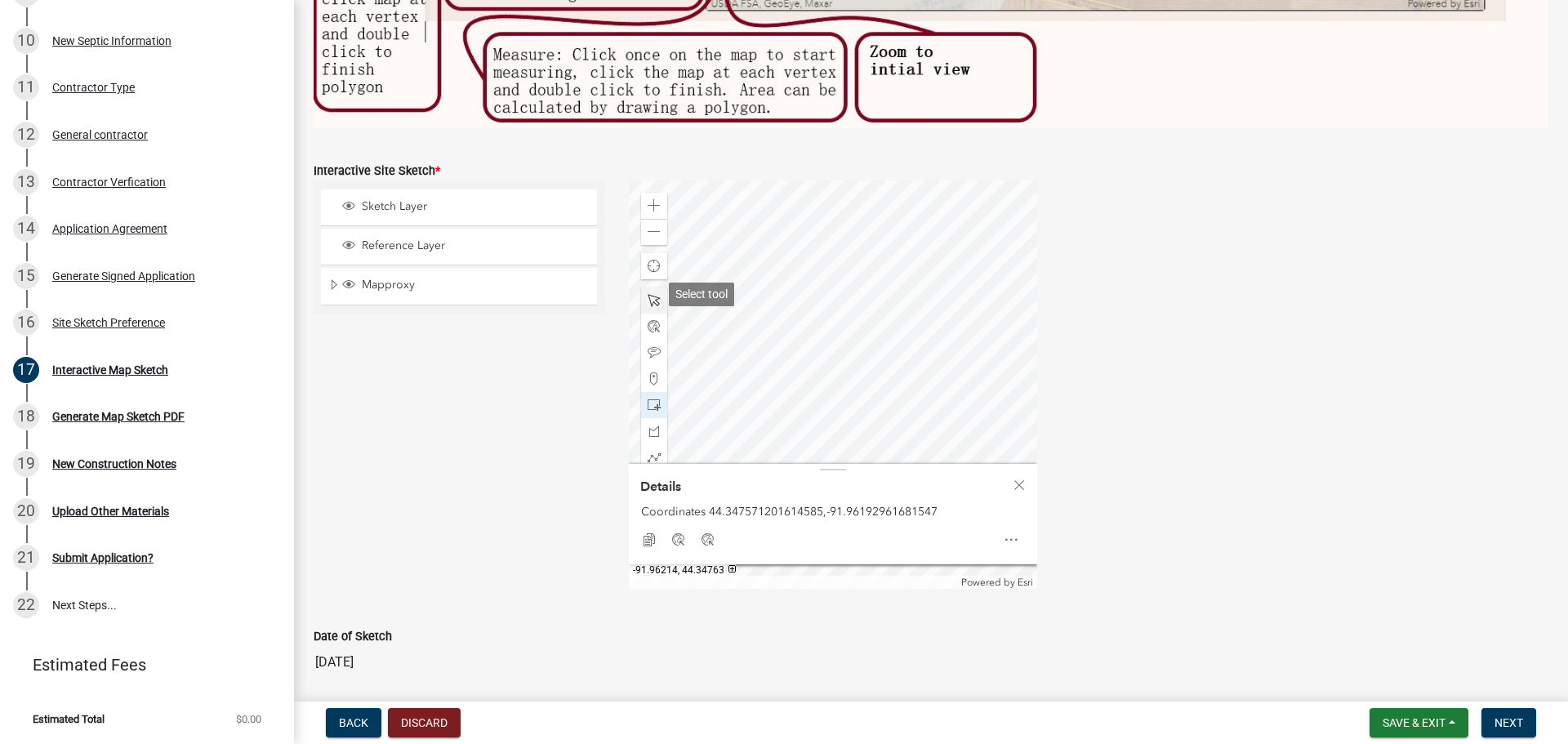
click at [641, 294] on div at bounding box center [654, 300] width 26 height 26
click at [653, 294] on span at bounding box center [654, 300] width 13 height 13
click at [787, 294] on div at bounding box center [832, 384] width 408 height 408
click at [789, 301] on div at bounding box center [832, 384] width 408 height 408
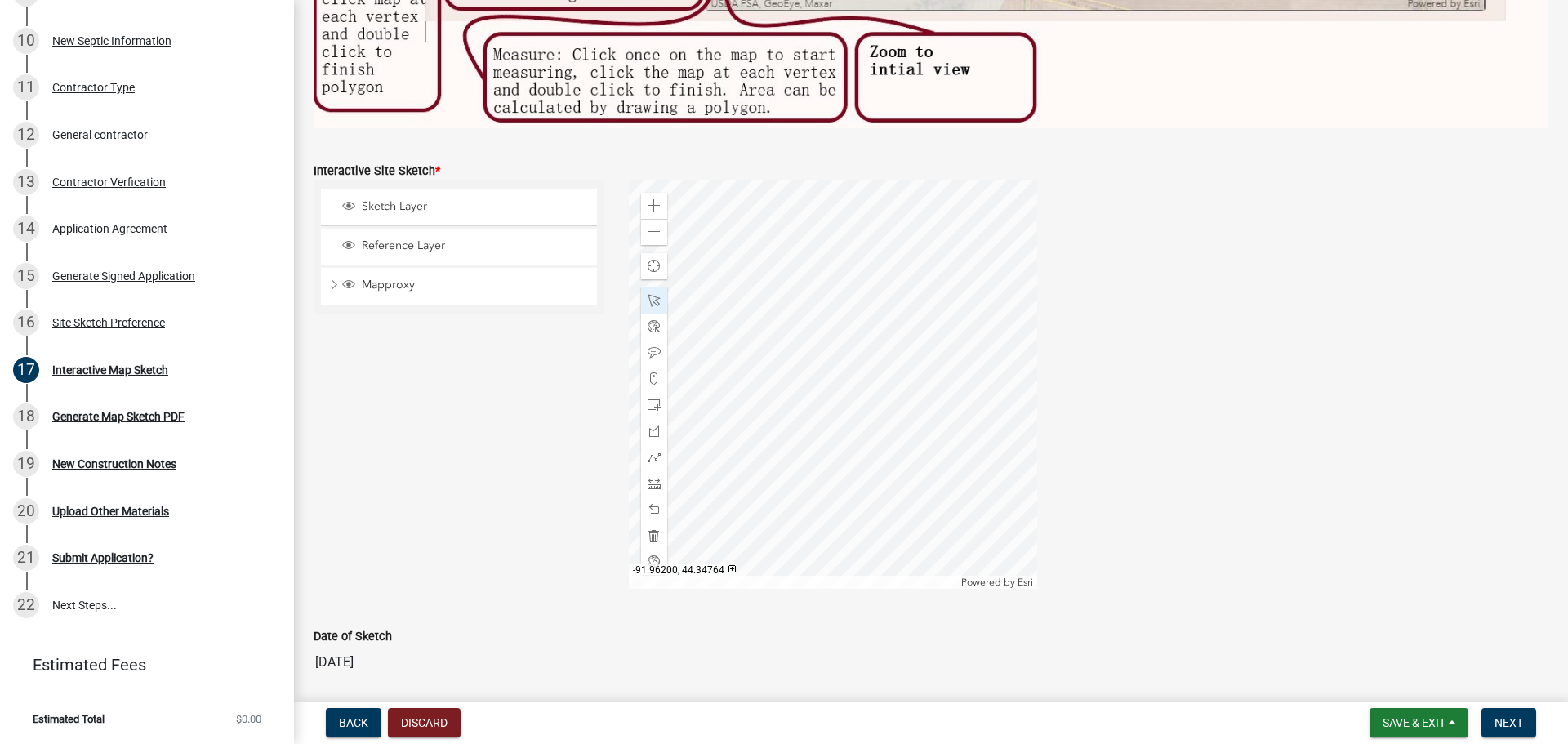
click at [775, 306] on div at bounding box center [832, 384] width 408 height 408
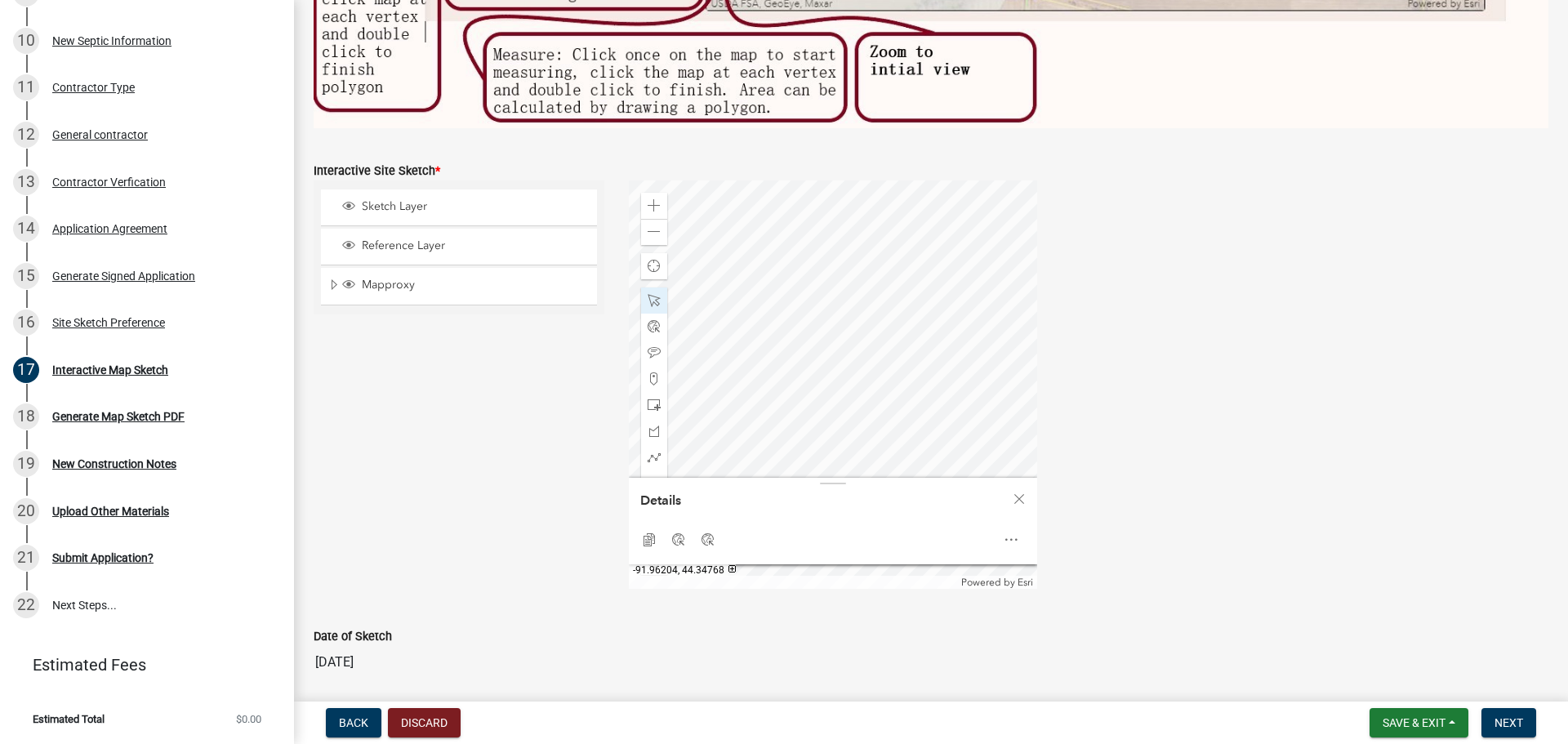
click at [743, 261] on div at bounding box center [832, 384] width 408 height 408
click at [826, 309] on div at bounding box center [832, 384] width 408 height 408
click at [804, 261] on div at bounding box center [832, 384] width 408 height 408
click at [652, 294] on span at bounding box center [654, 300] width 13 height 13
click at [737, 321] on div at bounding box center [832, 384] width 408 height 408
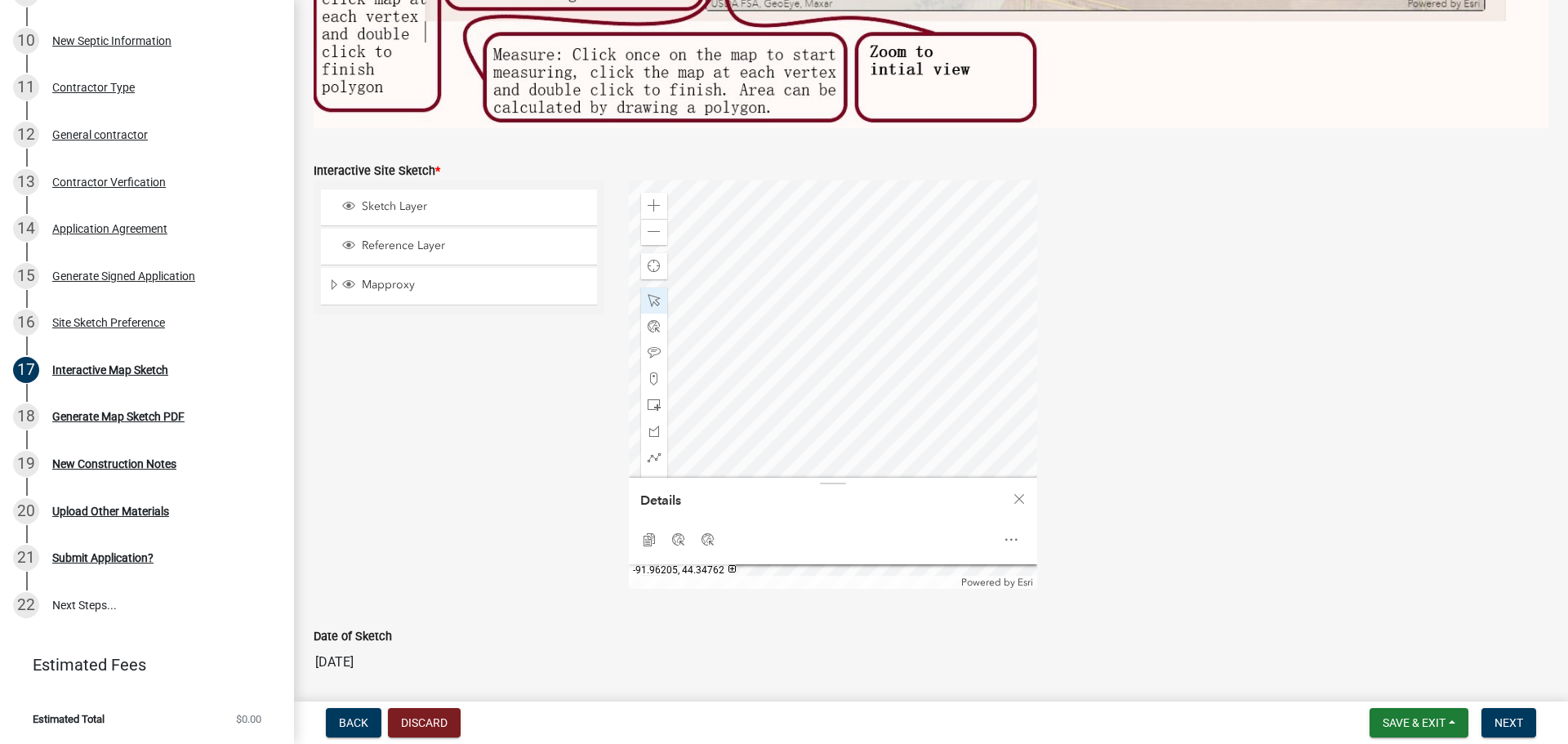
click at [738, 324] on div at bounding box center [832, 384] width 408 height 408
click at [1016, 383] on div at bounding box center [832, 384] width 408 height 408
click at [744, 358] on div at bounding box center [832, 384] width 408 height 408
click at [745, 358] on div at bounding box center [832, 384] width 408 height 408
click at [743, 356] on div at bounding box center [832, 384] width 408 height 408
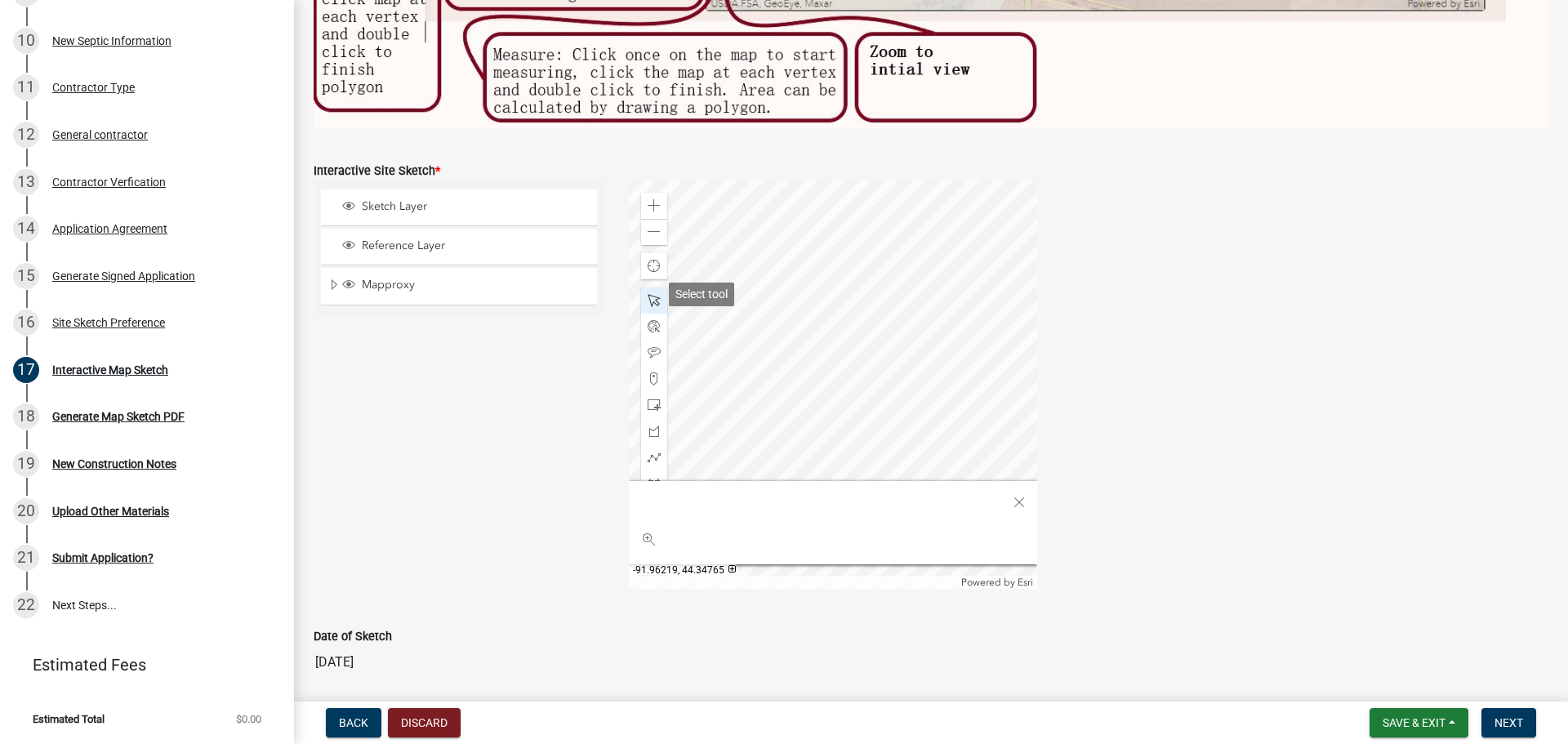
click at [653, 294] on span at bounding box center [654, 300] width 13 height 13
click at [742, 357] on div at bounding box center [832, 384] width 408 height 408
click at [733, 375] on div at bounding box center [832, 384] width 408 height 408
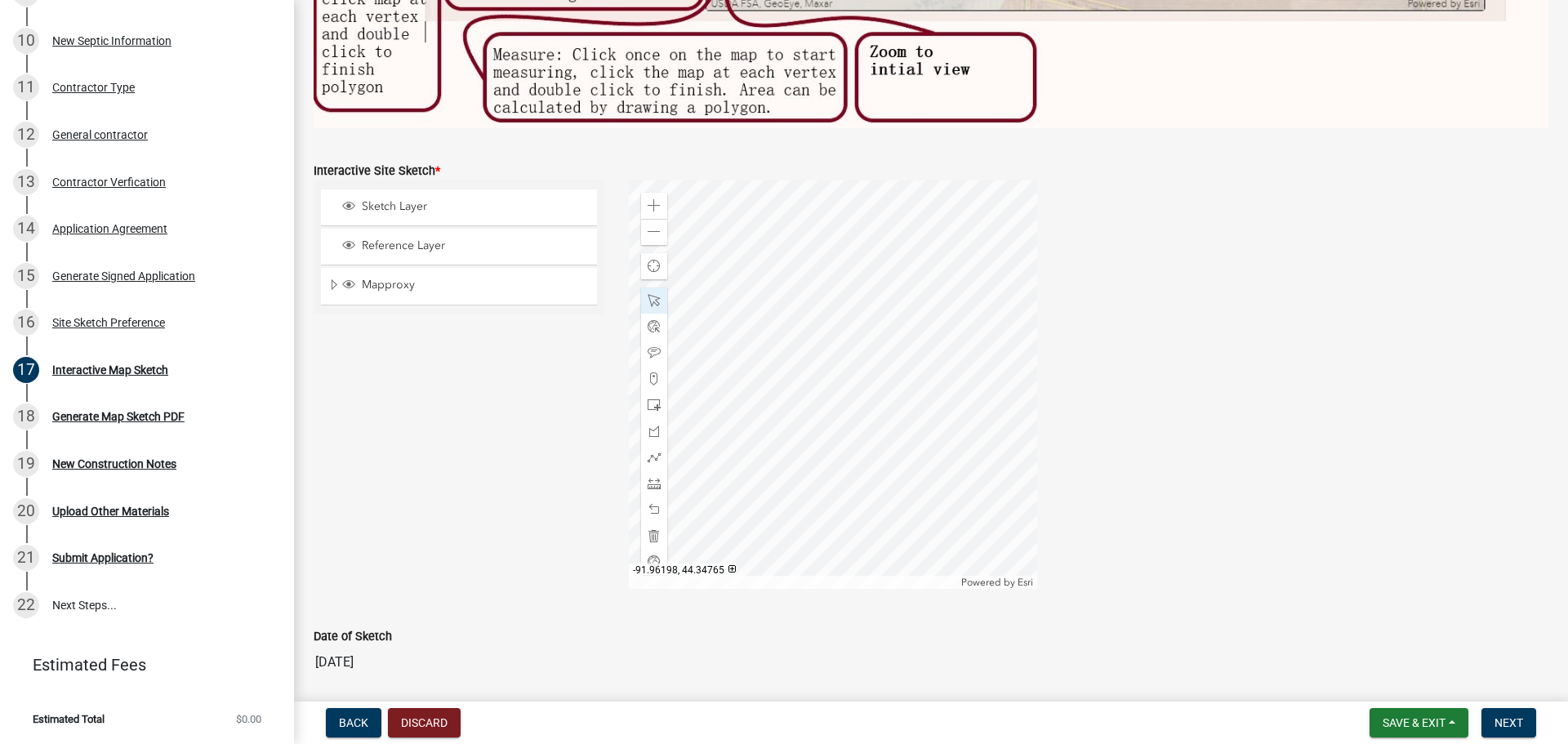
click at [794, 291] on div at bounding box center [832, 384] width 408 height 408
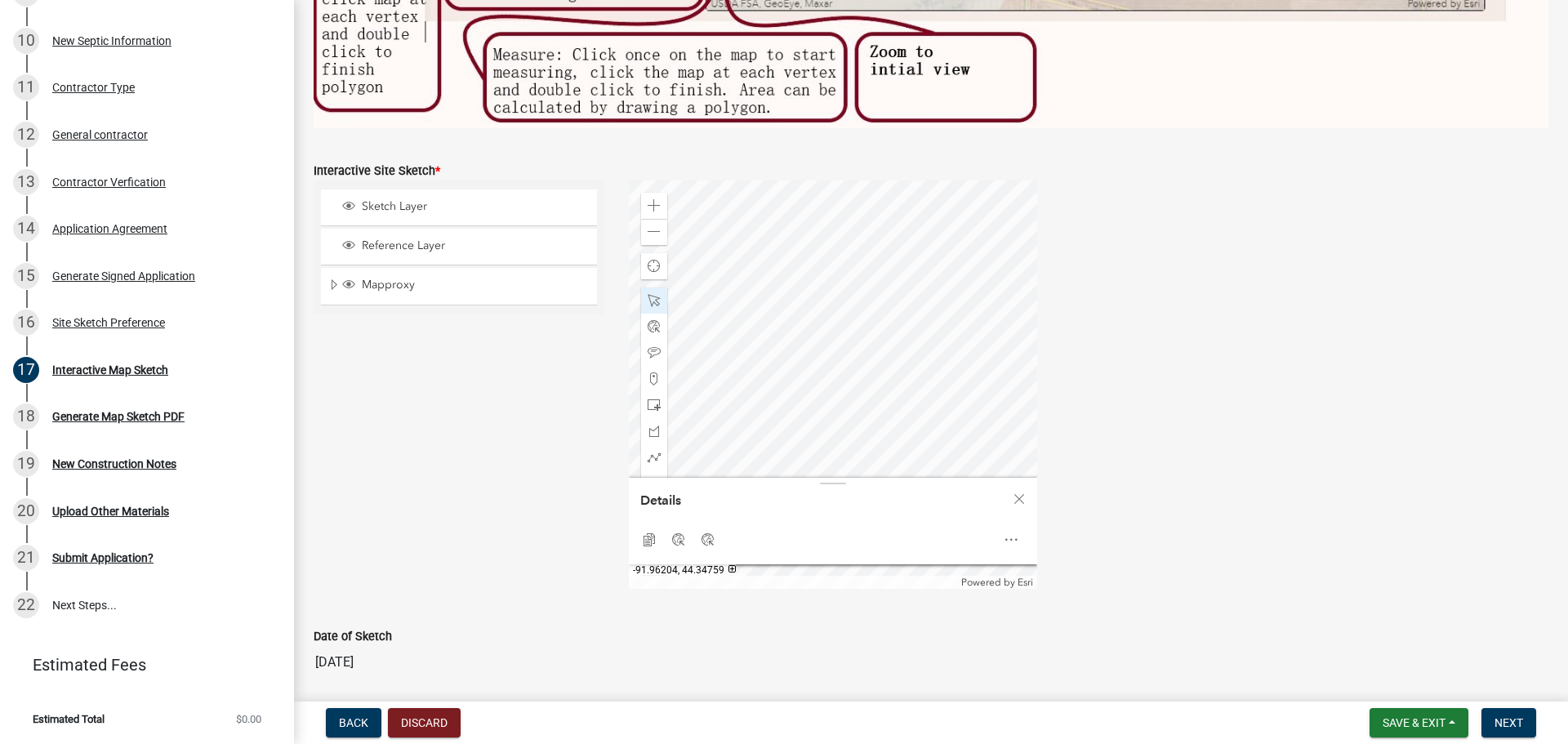
click at [742, 355] on div at bounding box center [832, 384] width 408 height 408
click at [775, 339] on div at bounding box center [832, 384] width 408 height 408
click at [773, 338] on div at bounding box center [832, 384] width 408 height 408
click at [814, 335] on div at bounding box center [832, 384] width 408 height 408
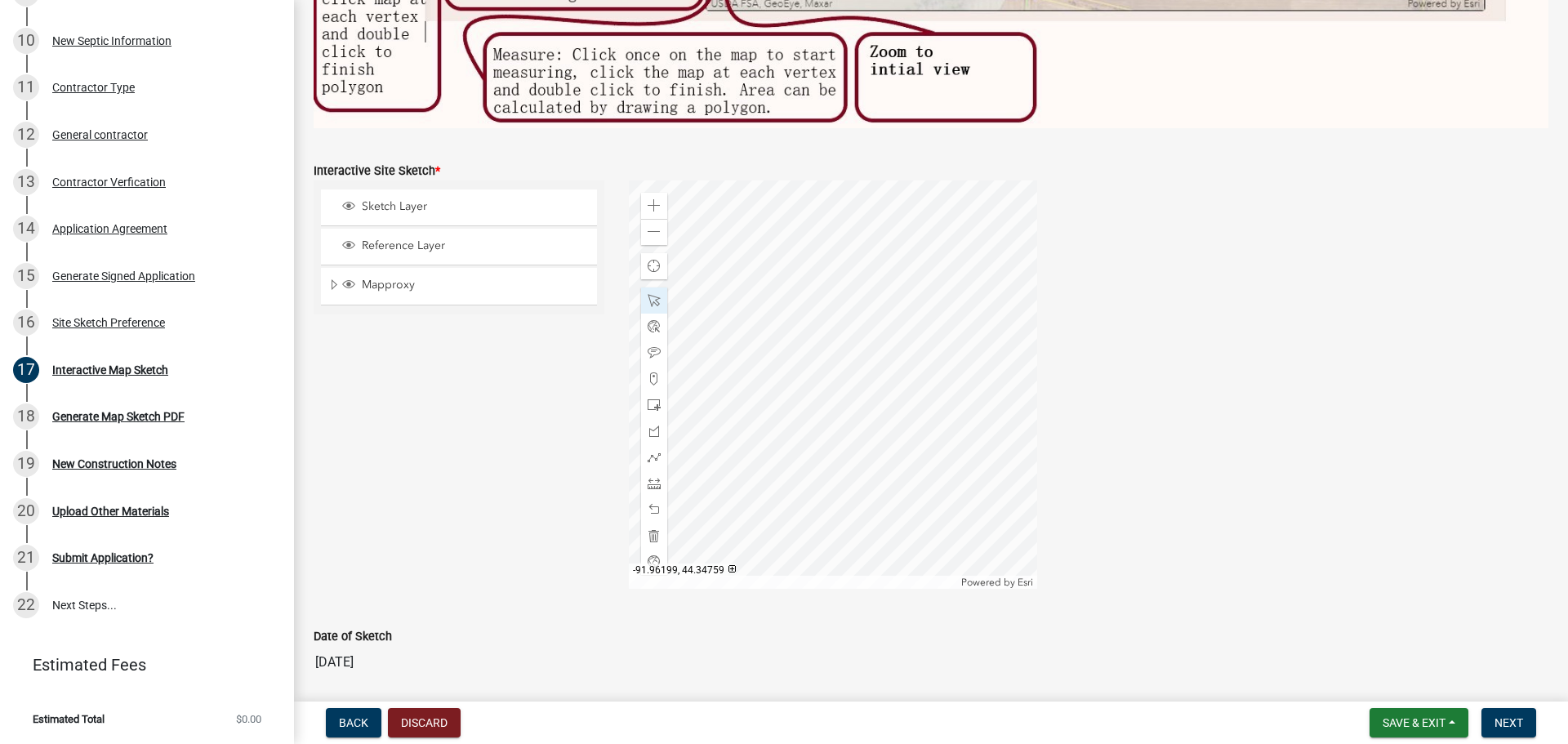
click at [814, 335] on div at bounding box center [832, 384] width 408 height 408
click at [817, 337] on div at bounding box center [832, 384] width 408 height 408
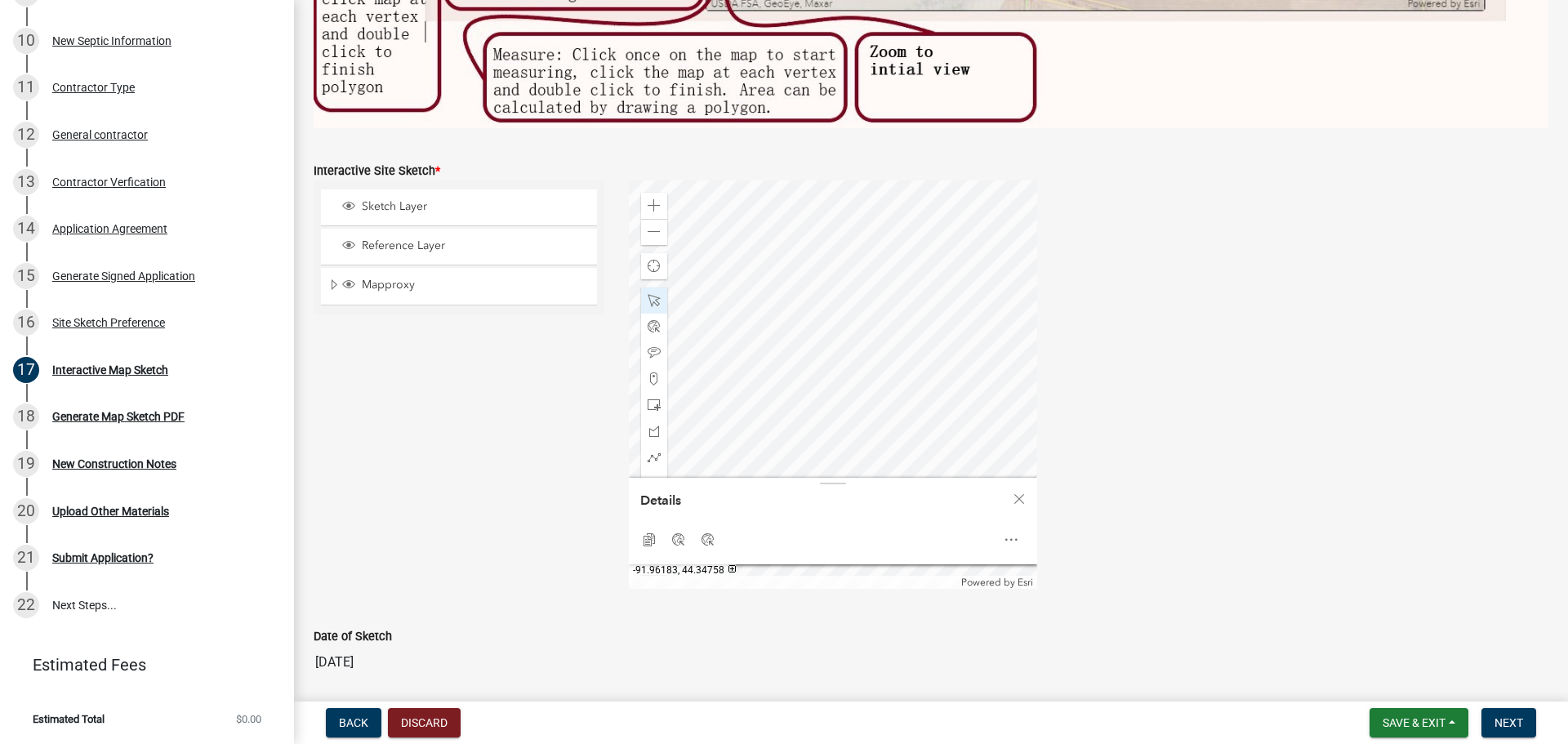
click at [935, 344] on div at bounding box center [832, 384] width 408 height 408
click at [652, 294] on span at bounding box center [654, 300] width 13 height 13
click at [892, 336] on div at bounding box center [832, 384] width 408 height 408
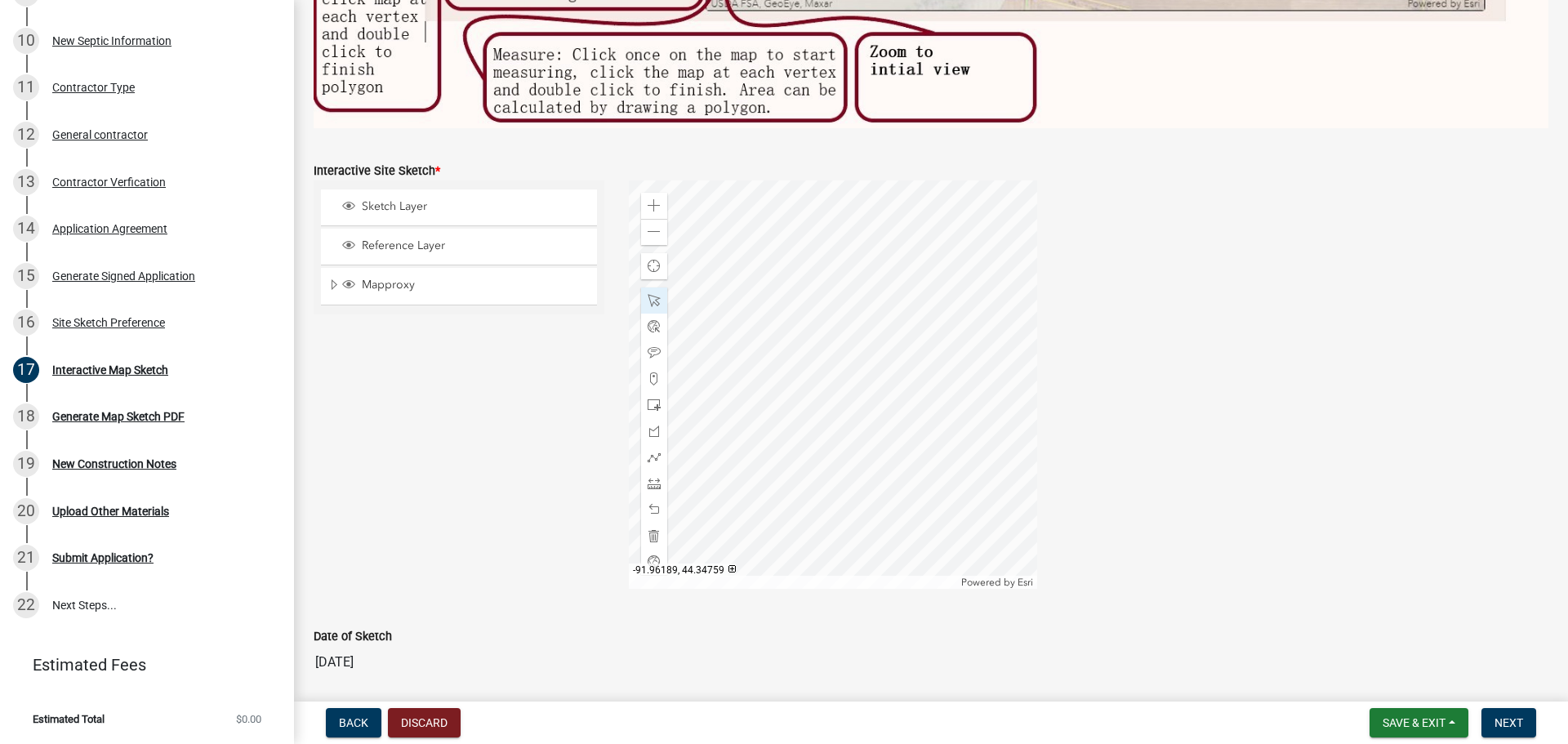
click at [892, 338] on div at bounding box center [832, 384] width 408 height 408
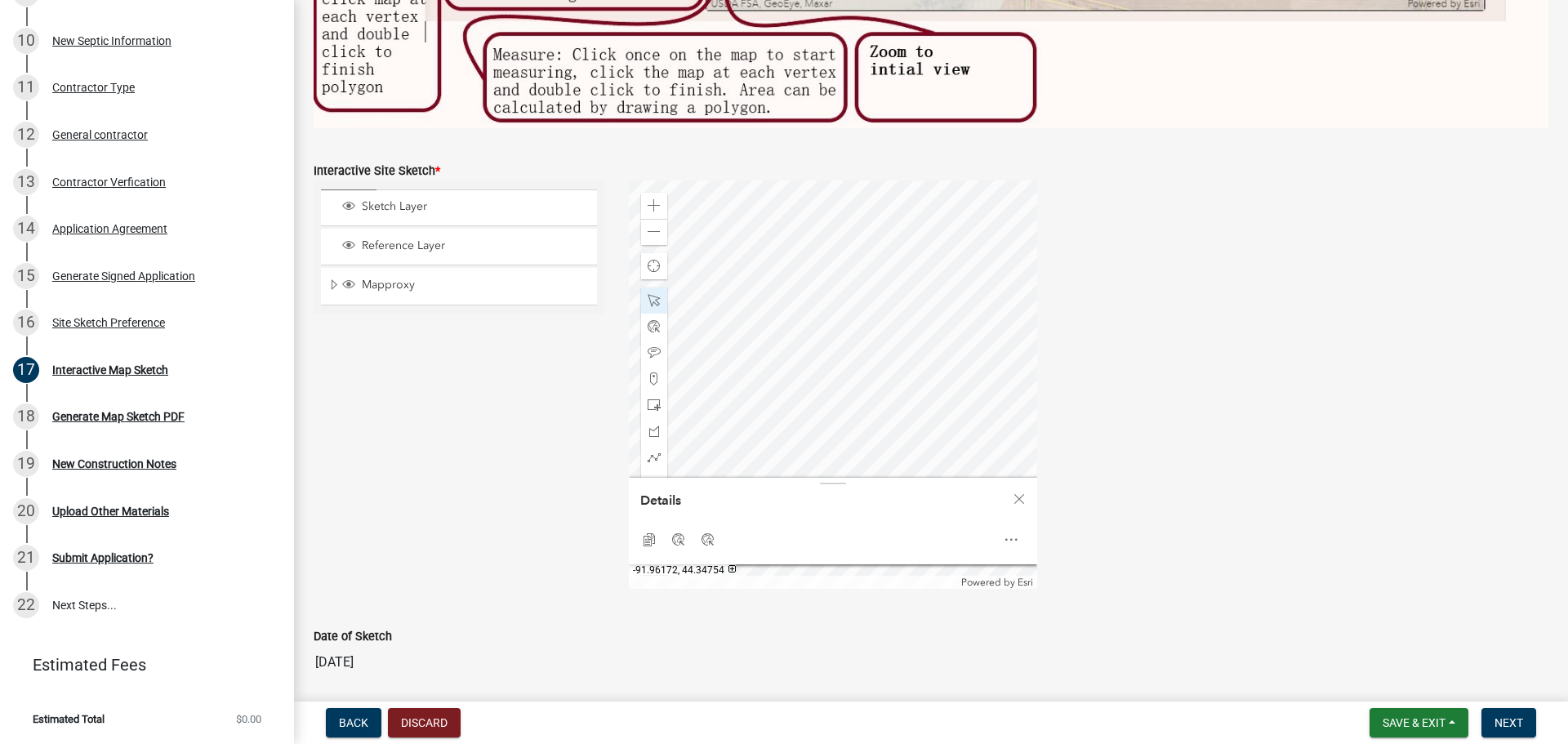
click at [1019, 386] on div at bounding box center [832, 384] width 408 height 408
click at [654, 225] on span at bounding box center [654, 232] width 13 height 13
click at [709, 341] on div at bounding box center [832, 384] width 408 height 408
click at [649, 199] on span at bounding box center [654, 206] width 13 height 13
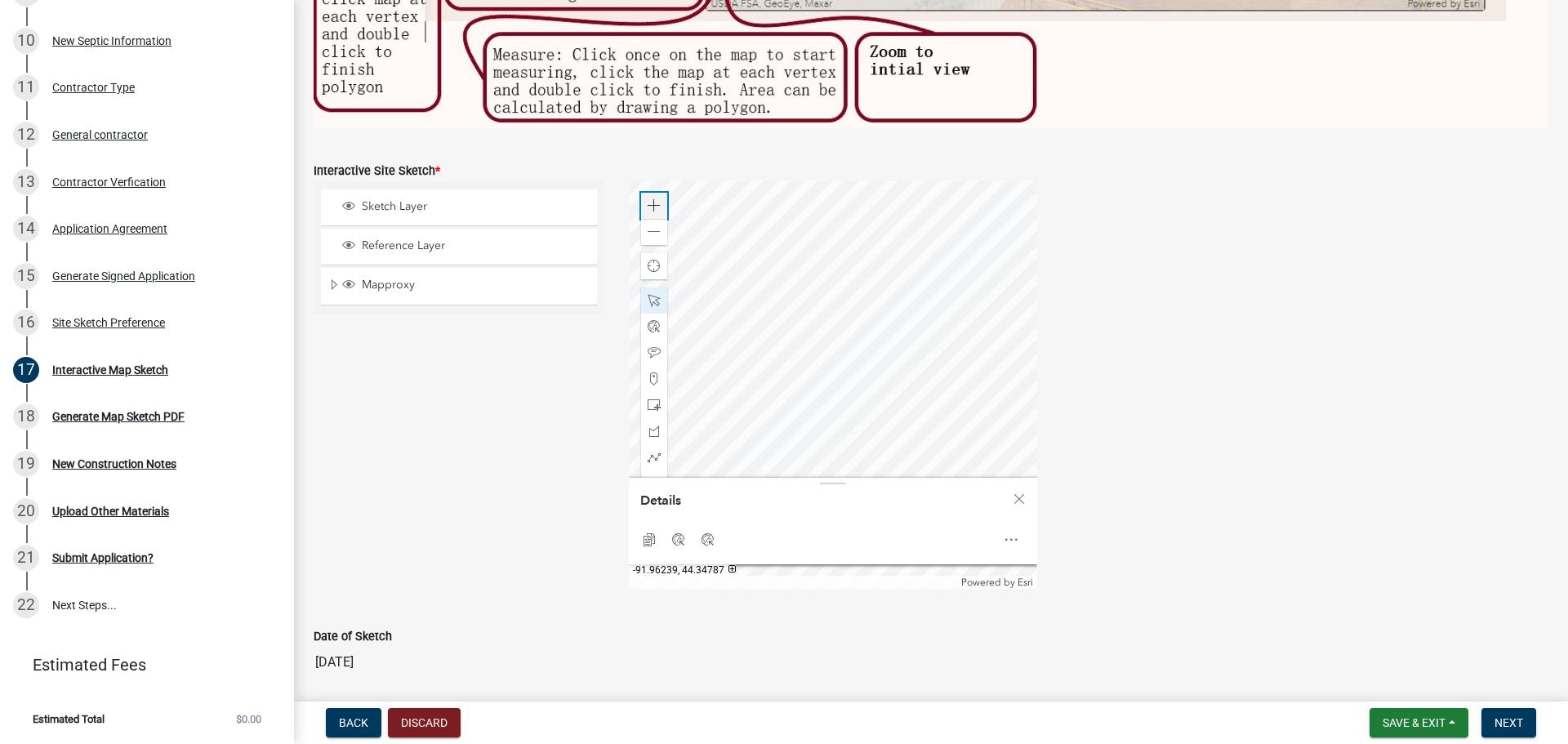
click at [650, 204] on span at bounding box center [654, 206] width 13 height 13
click at [647, 228] on span at bounding box center [654, 232] width 13 height 13
click at [652, 297] on span at bounding box center [654, 300] width 13 height 13
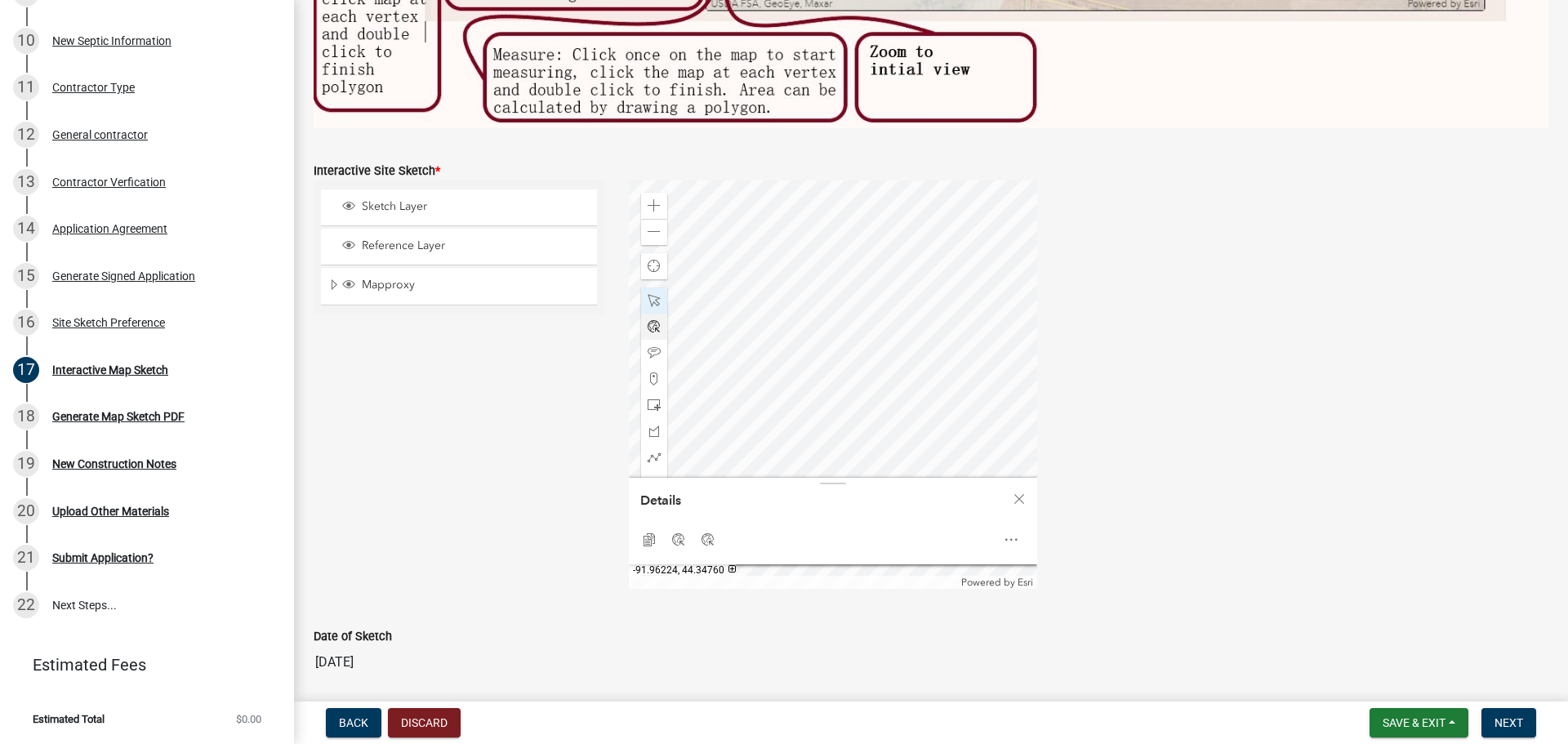
click at [694, 346] on div at bounding box center [832, 384] width 408 height 408
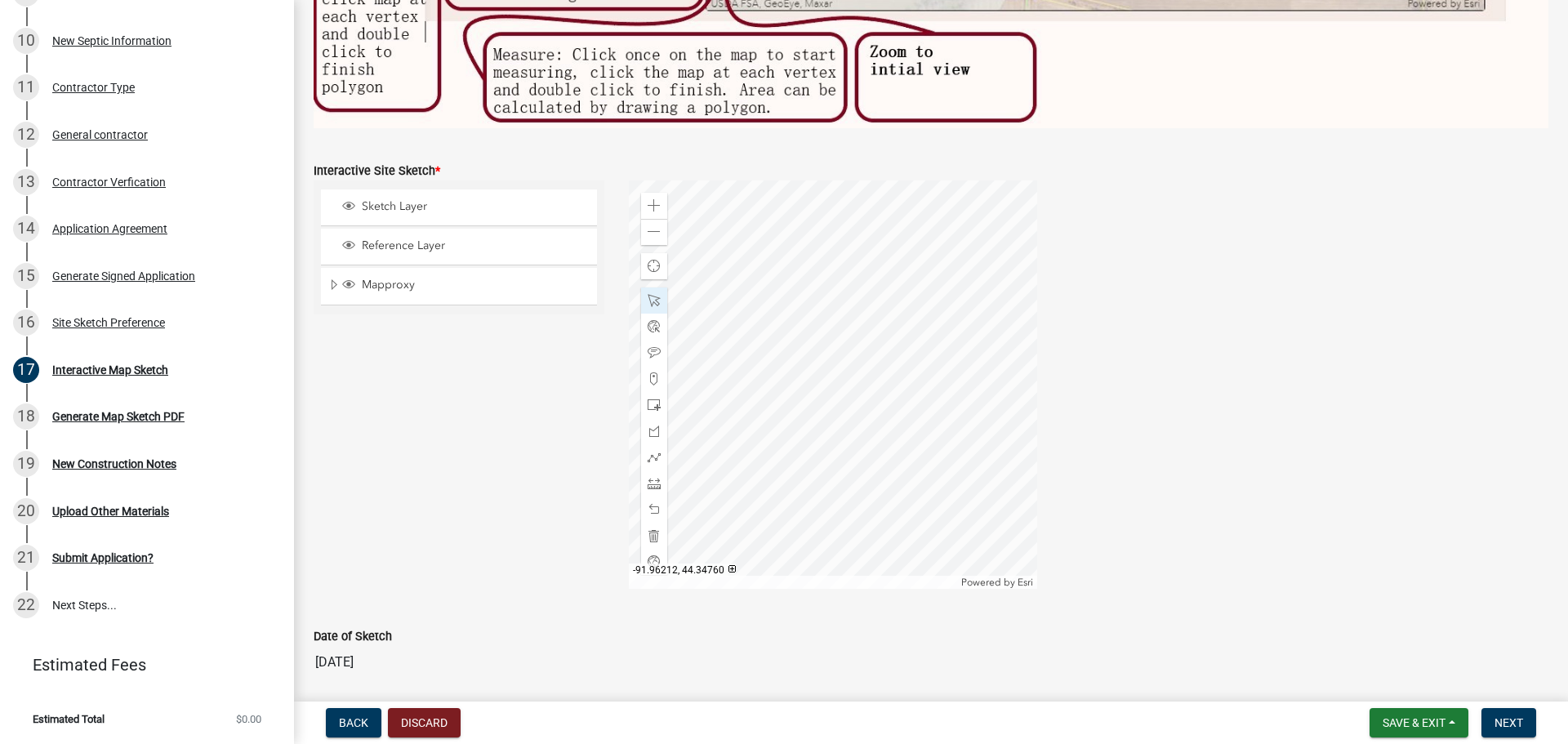
click at [694, 389] on div at bounding box center [832, 384] width 408 height 408
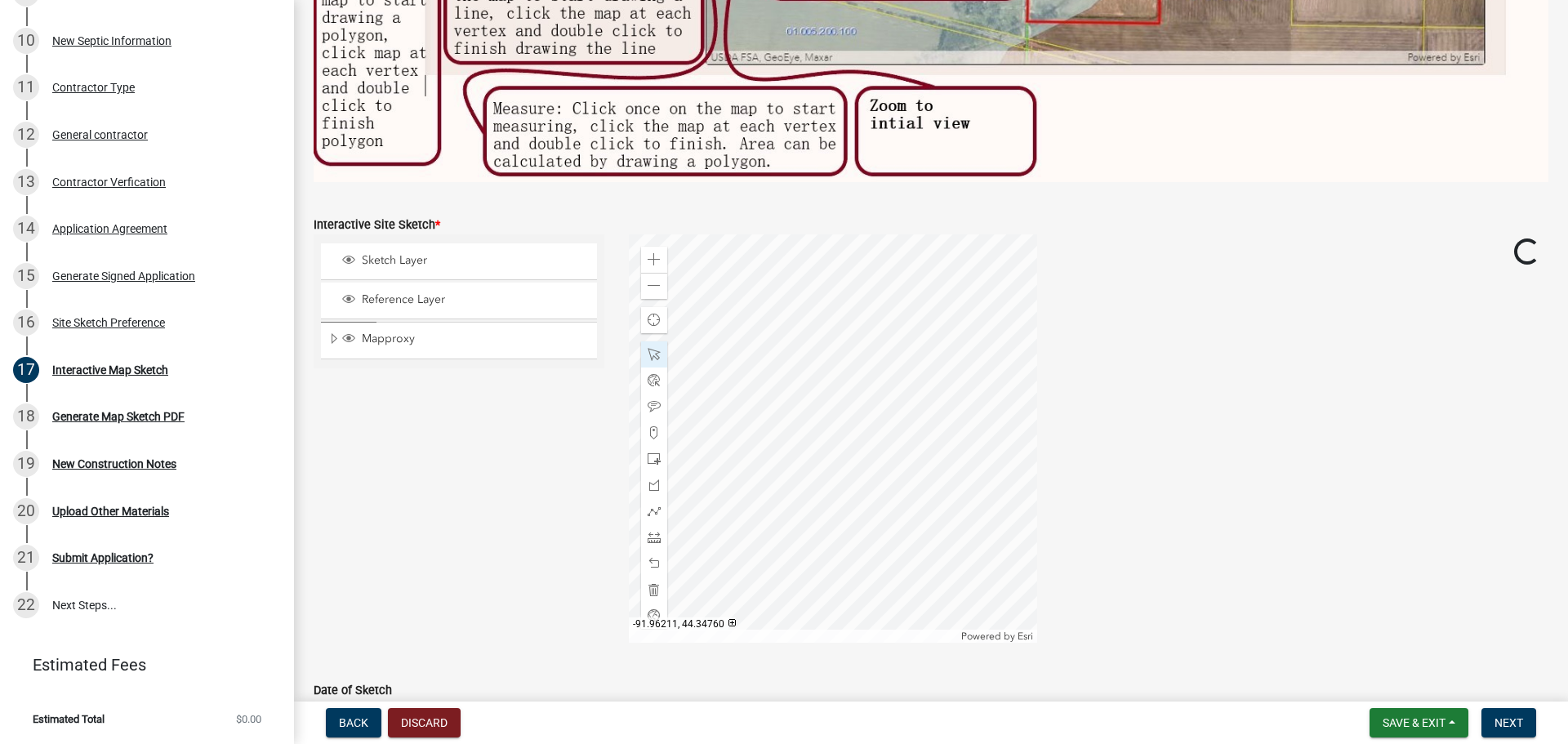
scroll to position [571, 0]
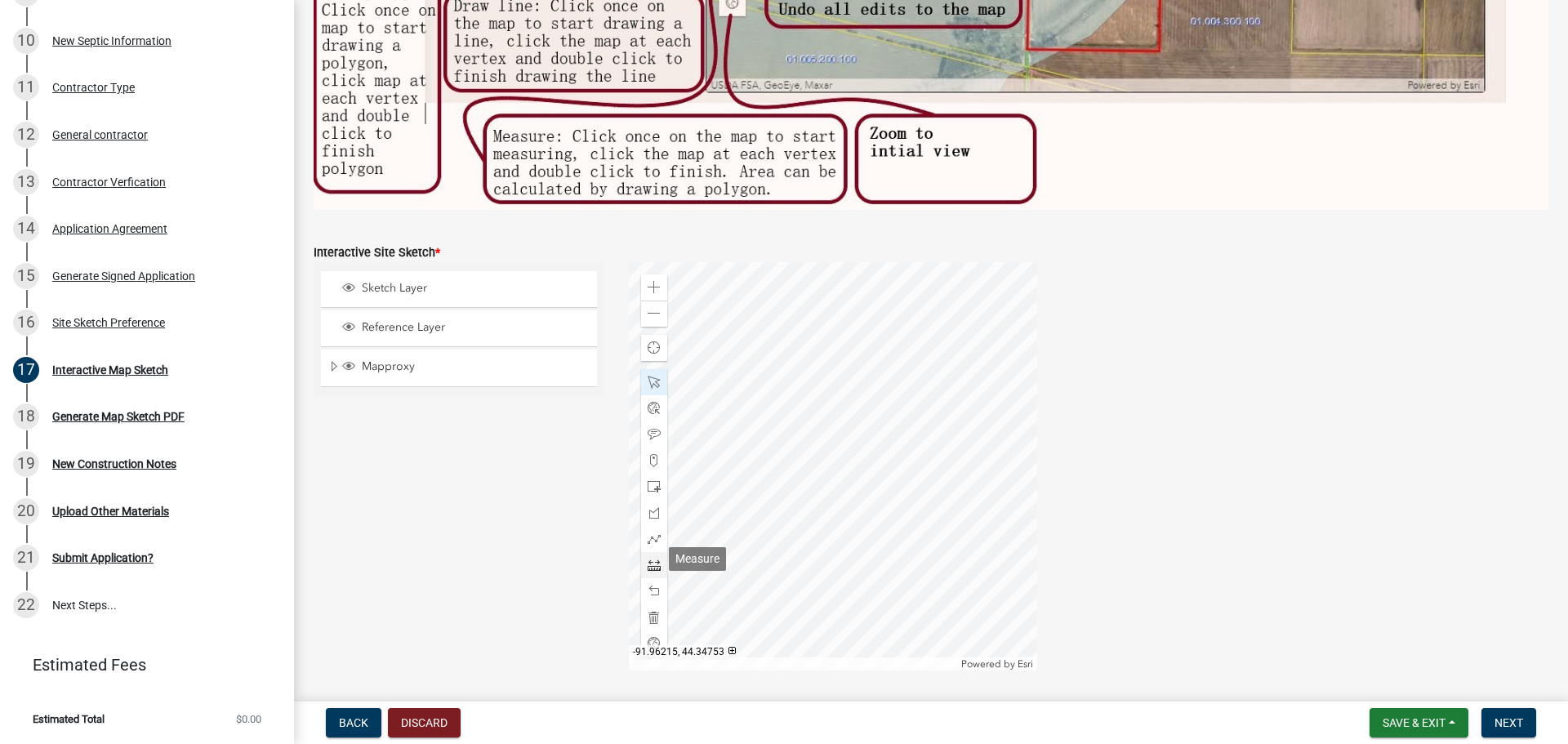
click at [653, 455] on span at bounding box center [654, 565] width 13 height 13
click at [816, 455] on div at bounding box center [832, 466] width 408 height 408
click at [843, 455] on div at bounding box center [832, 466] width 408 height 408
click at [813, 455] on div at bounding box center [832, 466] width 408 height 408
click at [819, 455] on div at bounding box center [832, 466] width 408 height 408
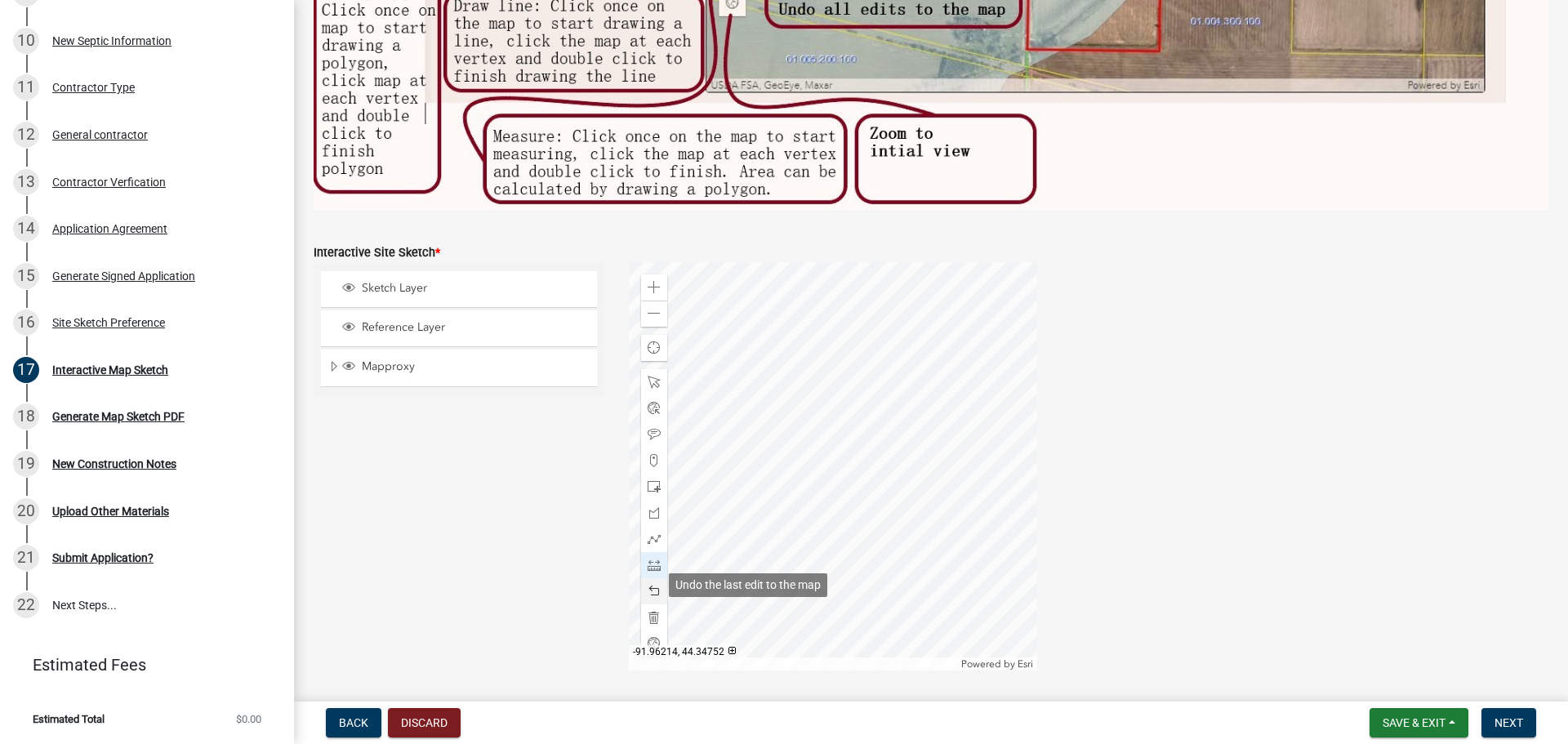
click at [650, 455] on span at bounding box center [654, 591] width 13 height 13
click at [652, 455] on span at bounding box center [654, 591] width 13 height 13
click at [647, 307] on span at bounding box center [654, 314] width 13 height 13
click at [647, 281] on span at bounding box center [654, 287] width 13 height 13
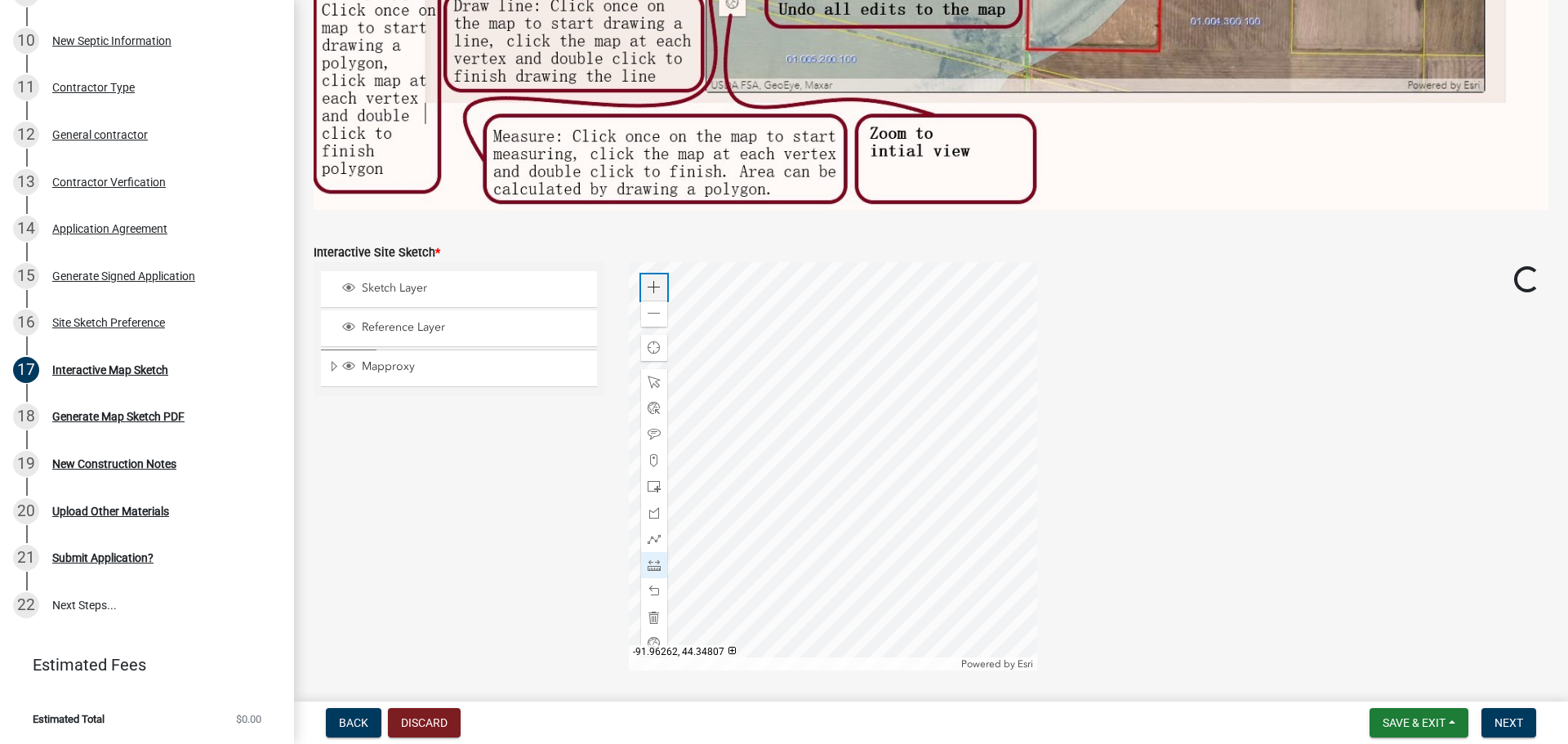
click at [647, 281] on span at bounding box center [654, 287] width 13 height 13
click at [628, 455] on div at bounding box center [832, 466] width 408 height 408
click at [863, 455] on div at bounding box center [832, 466] width 408 height 408
click at [961, 383] on div at bounding box center [832, 466] width 408 height 408
click at [830, 312] on div at bounding box center [832, 466] width 408 height 408
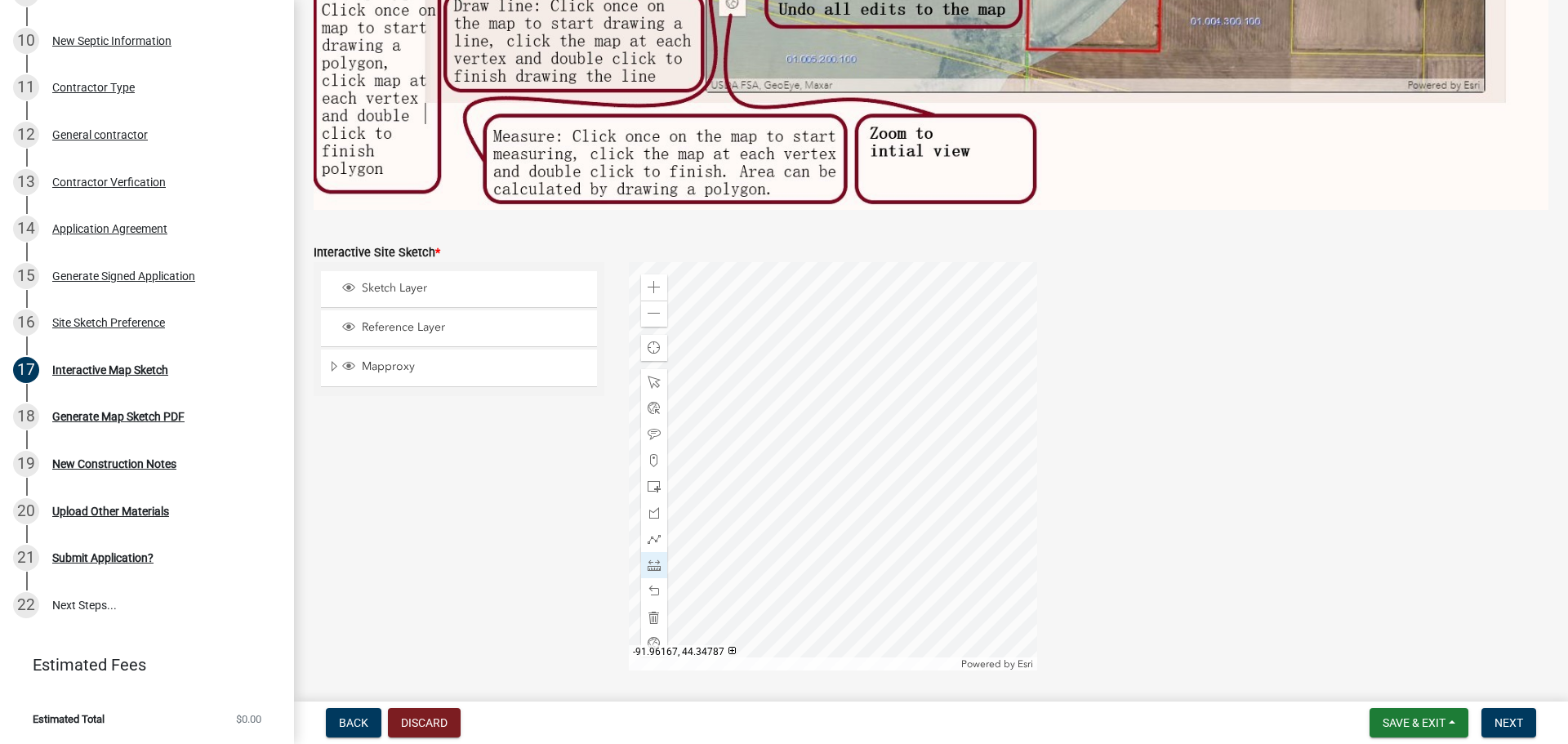
click at [830, 312] on div at bounding box center [832, 466] width 408 height 408
click at [651, 455] on span at bounding box center [654, 591] width 13 height 13
click at [650, 377] on span at bounding box center [654, 382] width 13 height 13
click at [941, 387] on div at bounding box center [832, 466] width 408 height 408
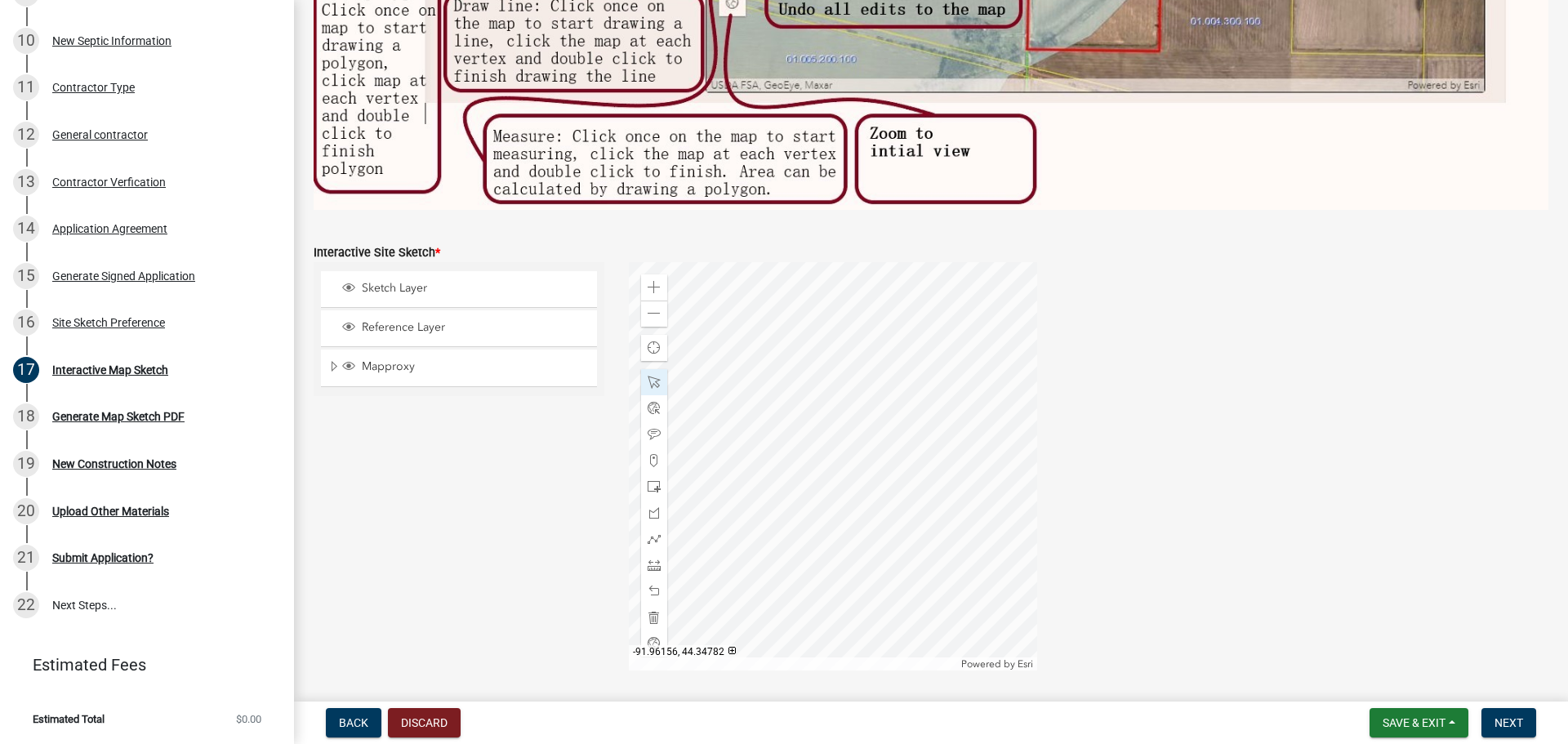
click at [945, 388] on div at bounding box center [832, 466] width 408 height 408
click at [981, 366] on div at bounding box center [832, 466] width 408 height 408
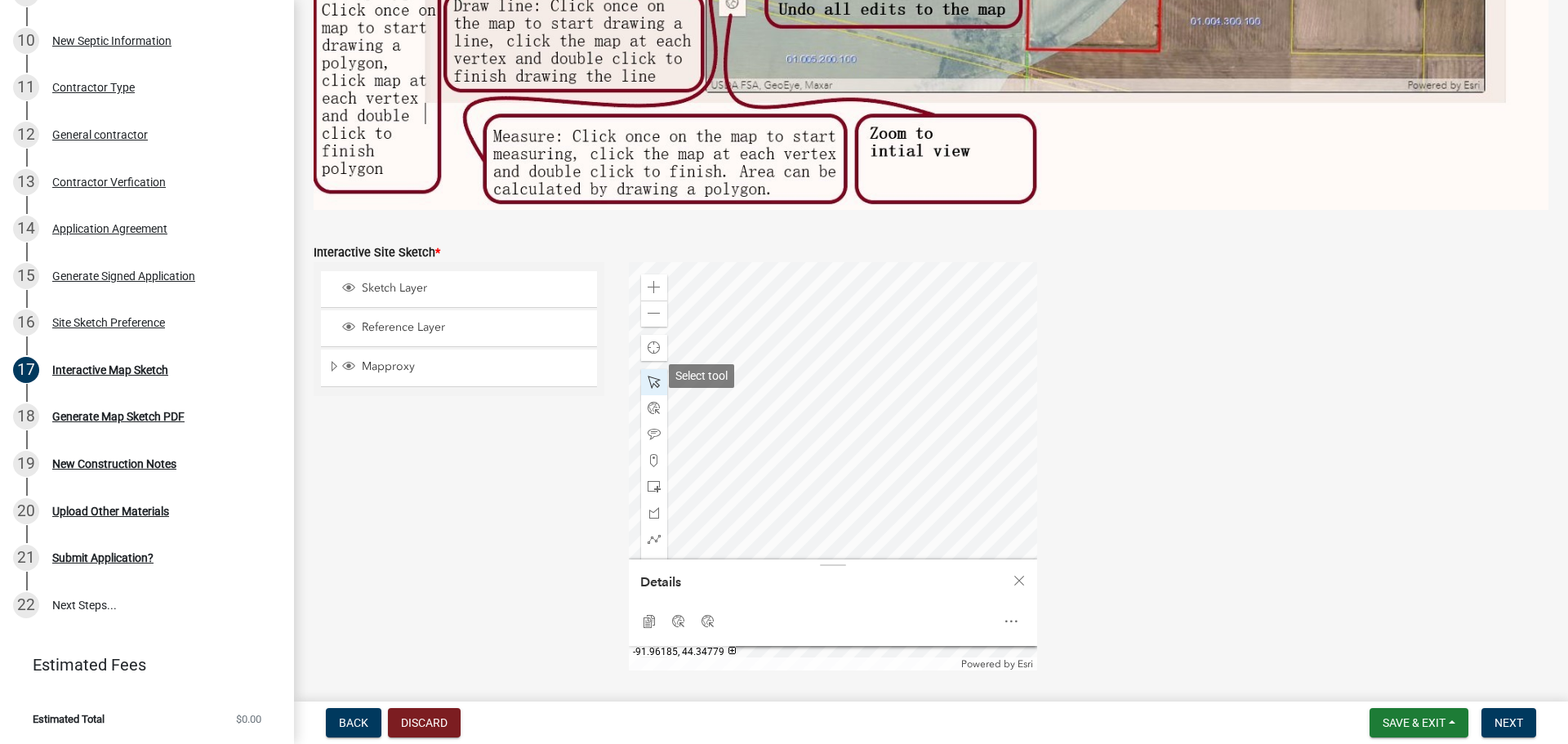
click at [649, 376] on span at bounding box center [654, 382] width 13 height 13
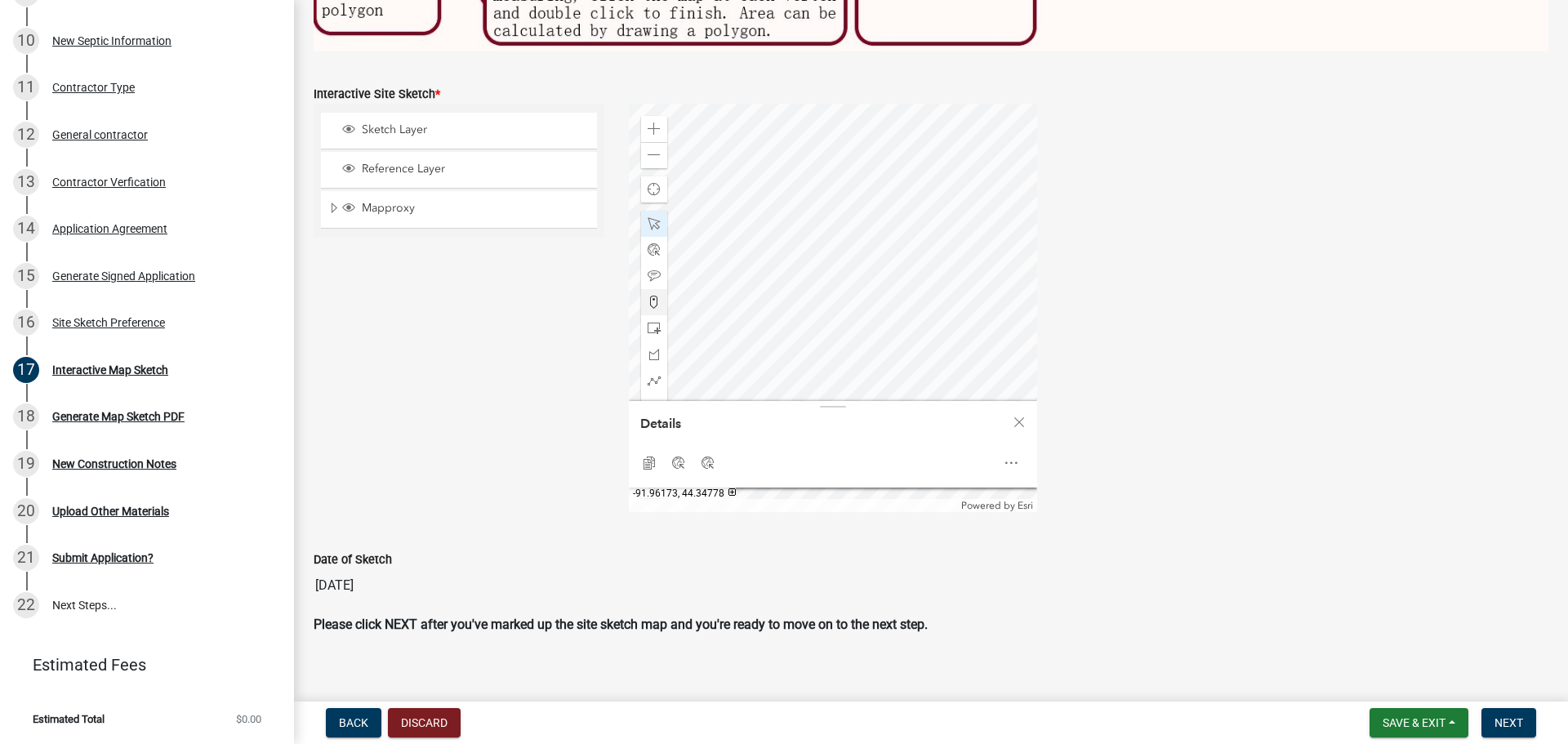
scroll to position [735, 0]
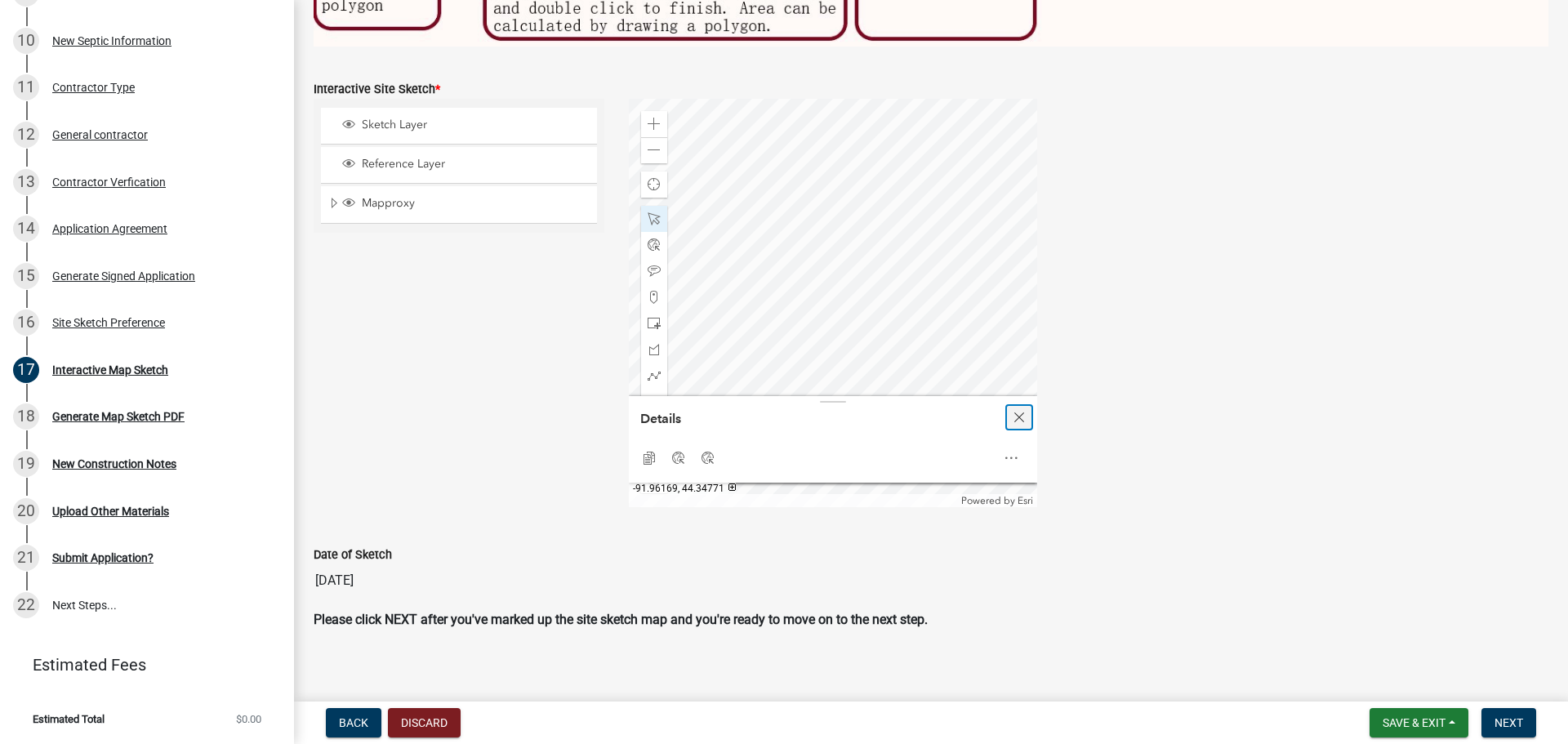
click at [1016, 413] on span "Close" at bounding box center [1019, 417] width 13 height 13
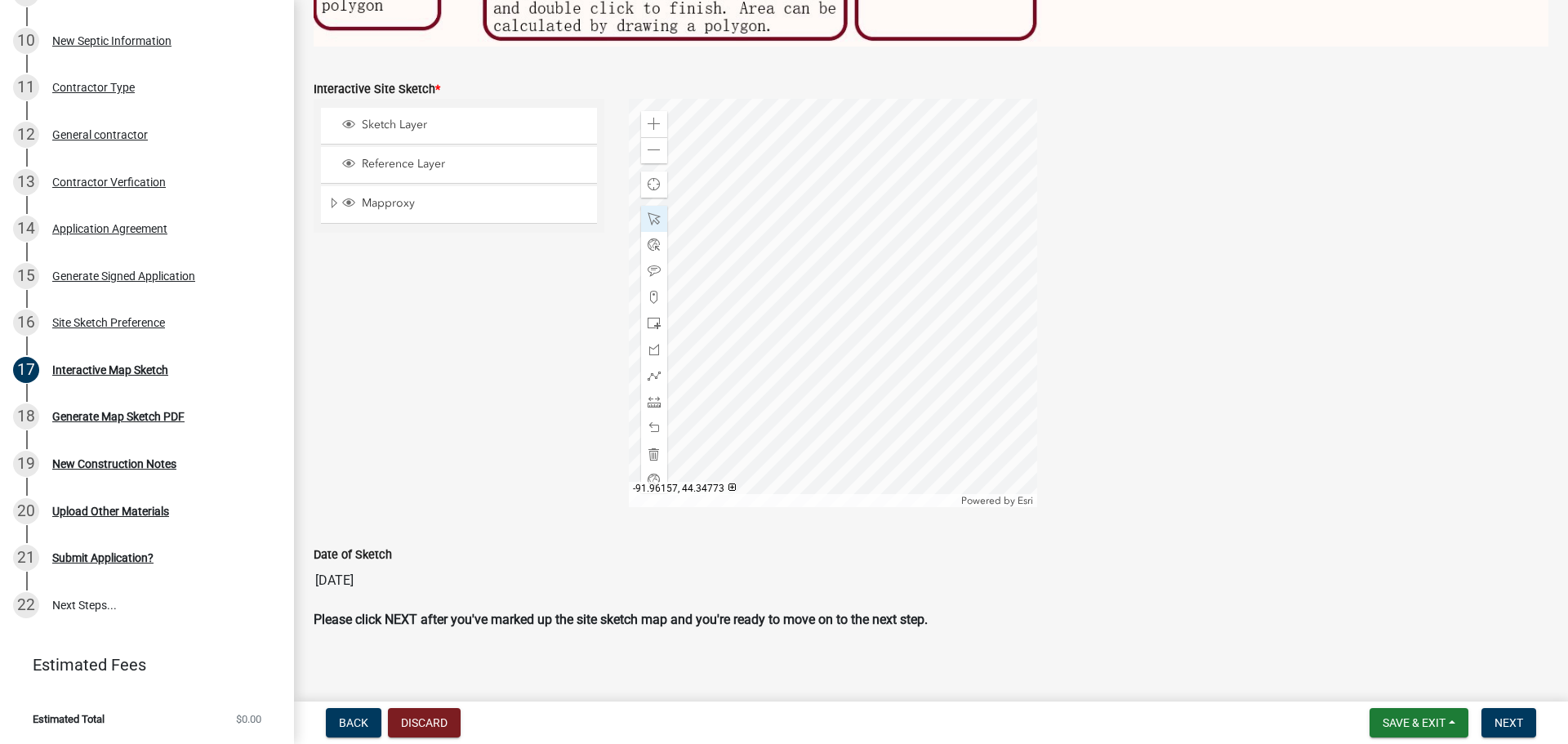
scroll to position [740, 0]
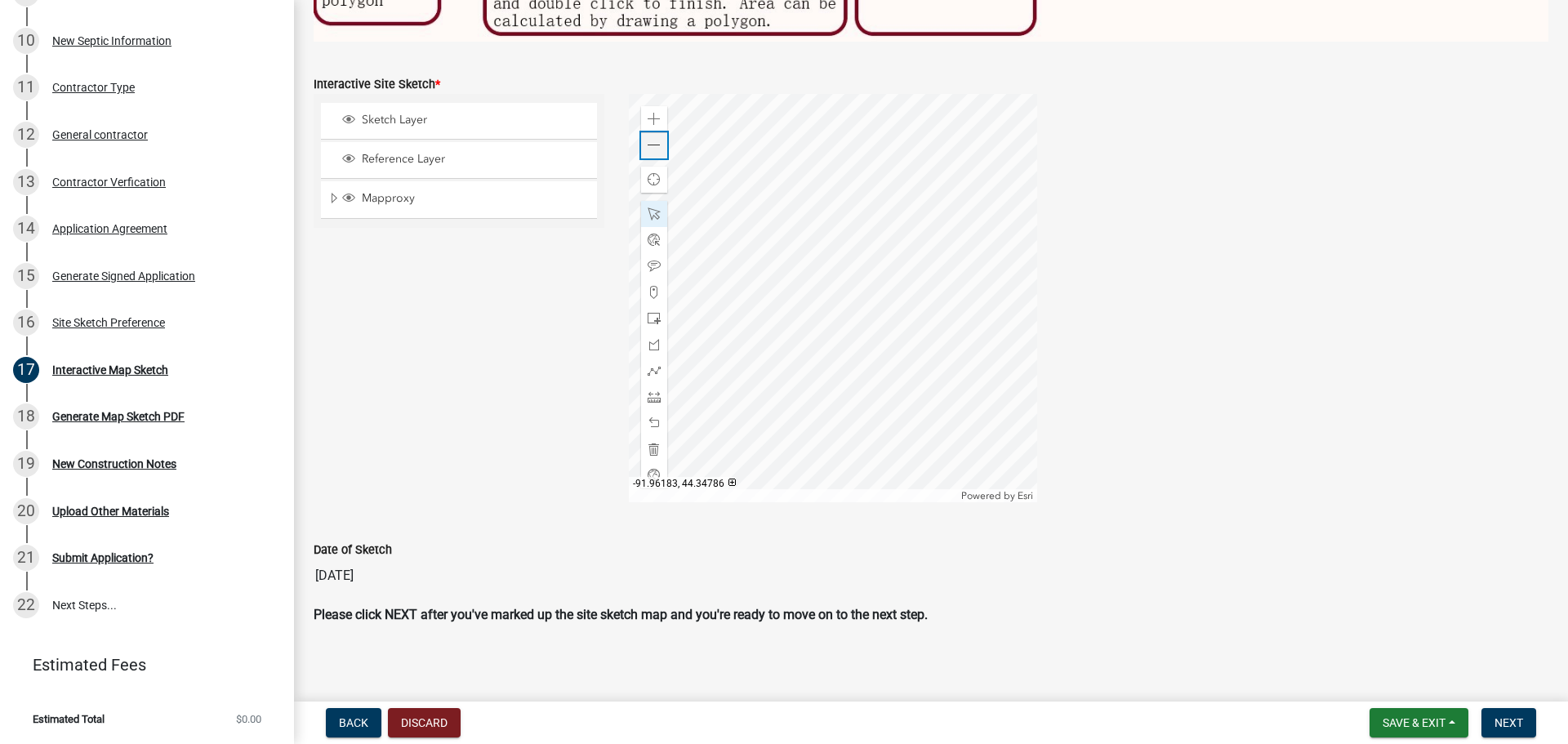
click at [653, 142] on span at bounding box center [654, 146] width 13 height 13
click at [649, 115] on span at bounding box center [654, 119] width 13 height 13
click at [973, 286] on div at bounding box center [832, 297] width 408 height 408
click at [659, 108] on div "Zoom in" at bounding box center [654, 119] width 26 height 26
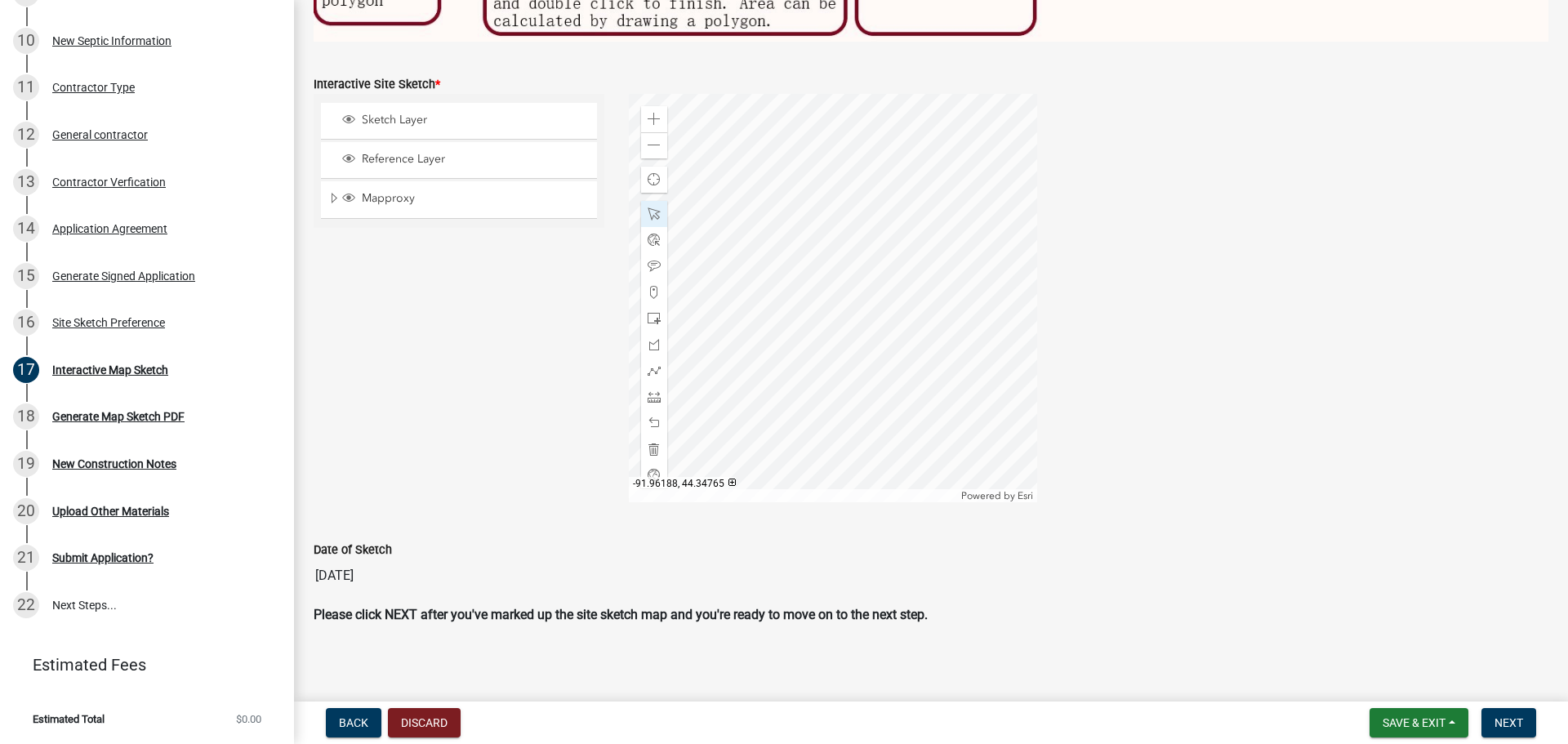
click at [676, 439] on div at bounding box center [832, 297] width 408 height 408
click at [878, 386] on div at bounding box center [832, 297] width 408 height 408
click at [897, 256] on div at bounding box center [832, 297] width 408 height 408
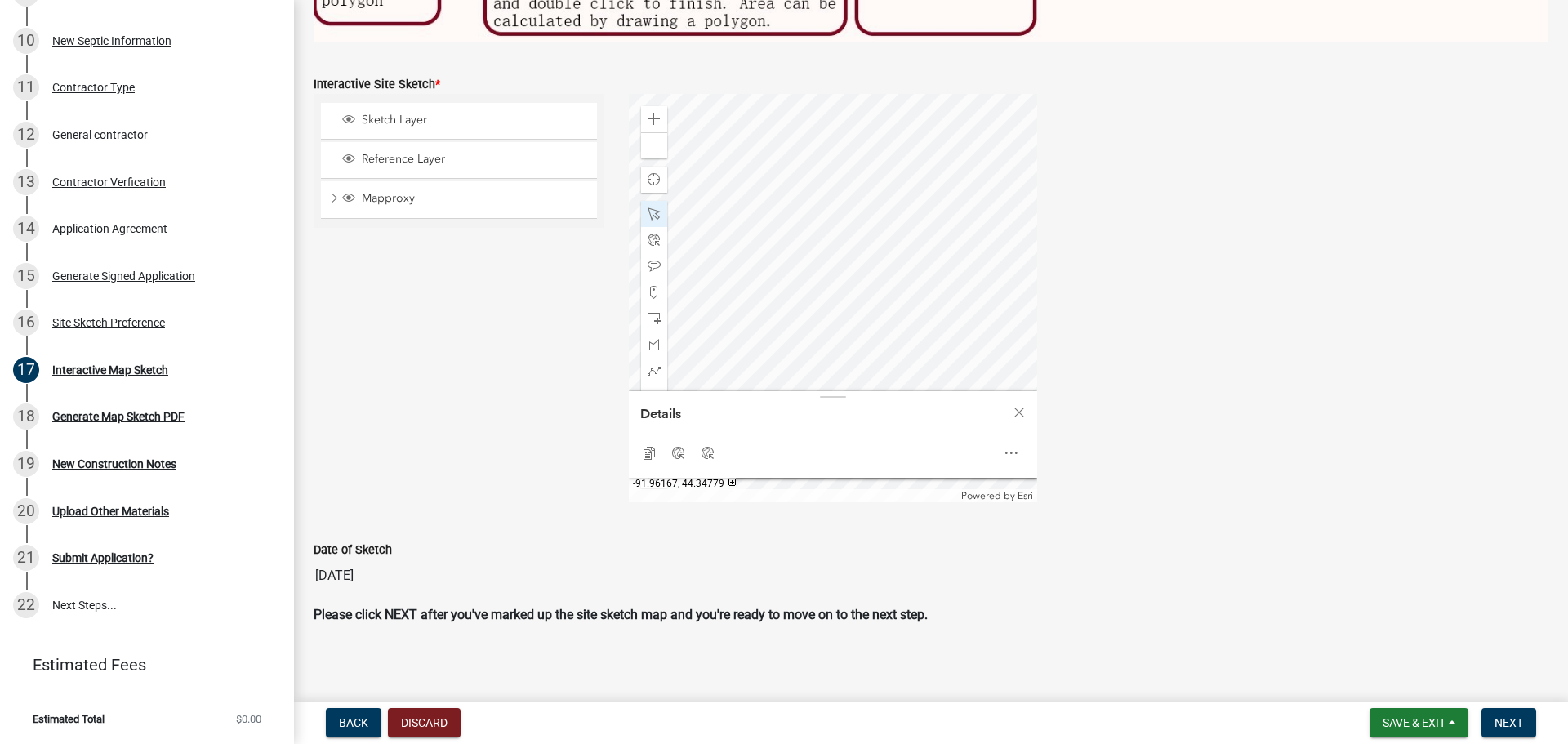
click at [863, 271] on div at bounding box center [832, 297] width 408 height 408
click at [836, 277] on div at bounding box center [832, 297] width 408 height 408
click at [874, 286] on div at bounding box center [832, 297] width 408 height 408
click at [649, 208] on span at bounding box center [654, 214] width 13 height 13
click at [1019, 406] on span "Close" at bounding box center [1019, 412] width 13 height 13
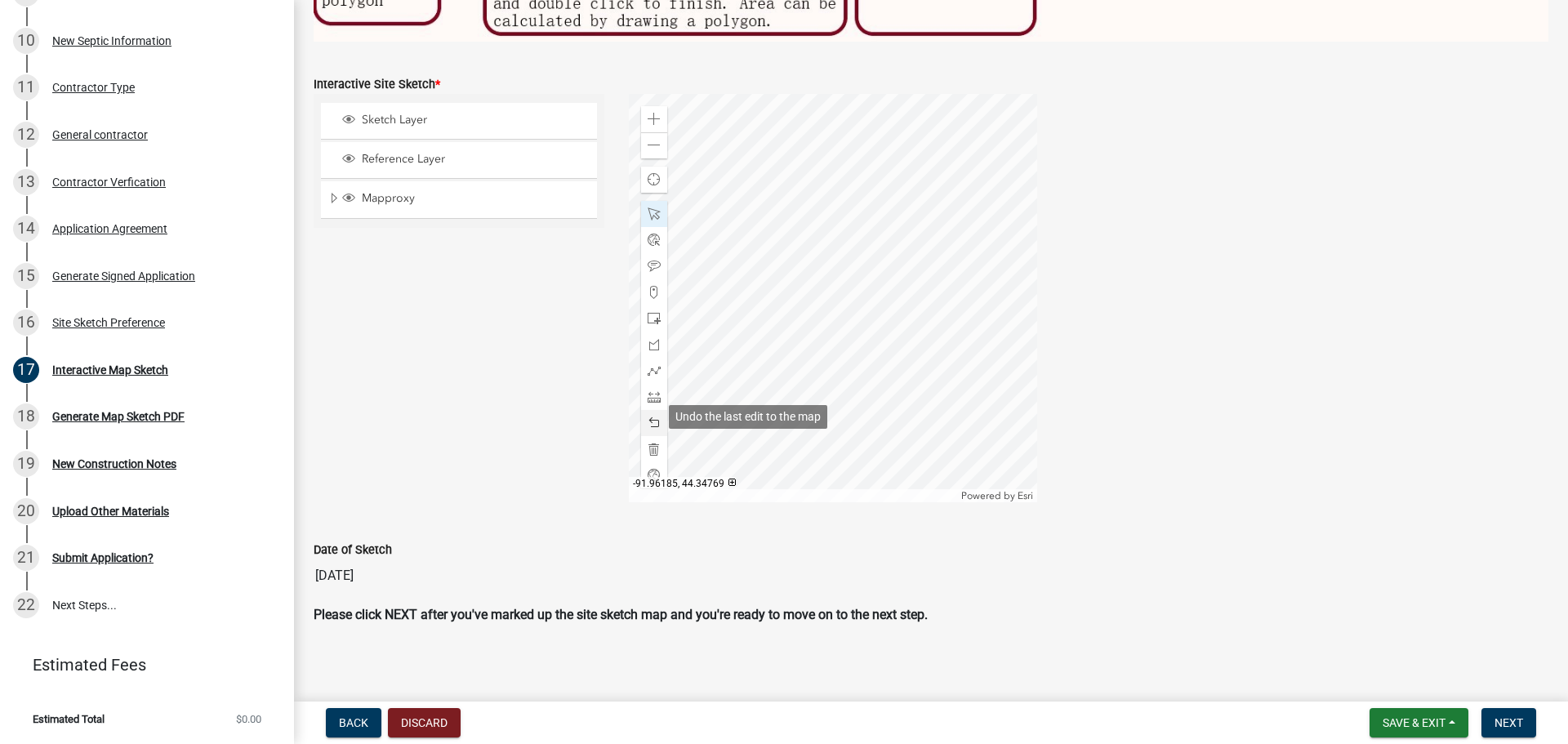
click at [652, 417] on span at bounding box center [654, 423] width 13 height 13
click at [562, 401] on div "Sketch Layer Reference Layer Mapproxy Parcels Address Points Contours Cities Ci…" at bounding box center [459, 297] width 315 height 408
click at [651, 313] on span at bounding box center [654, 319] width 13 height 13
click at [705, 331] on div at bounding box center [832, 297] width 408 height 408
click at [652, 209] on span at bounding box center [654, 214] width 13 height 13
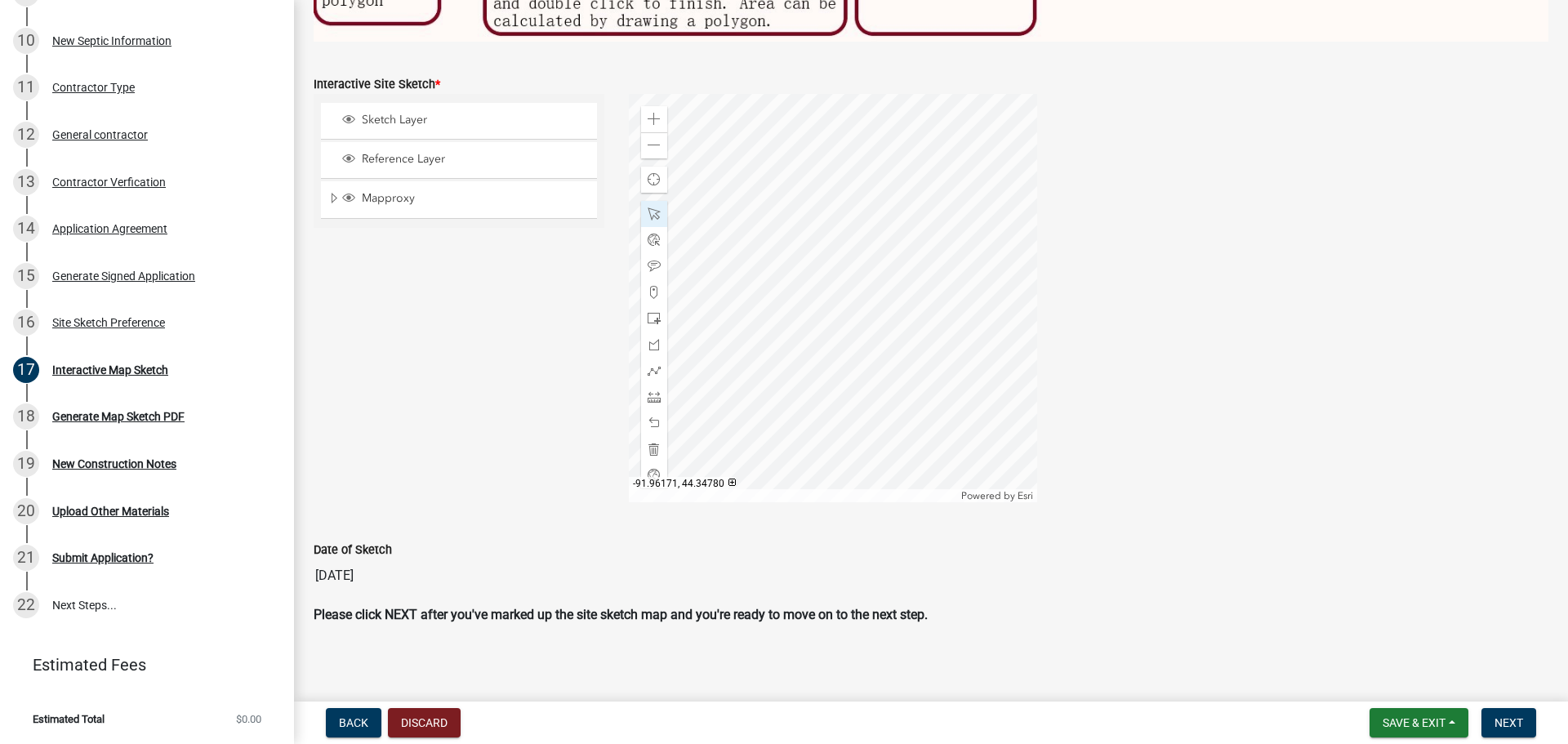
click at [815, 257] on div at bounding box center [832, 297] width 408 height 408
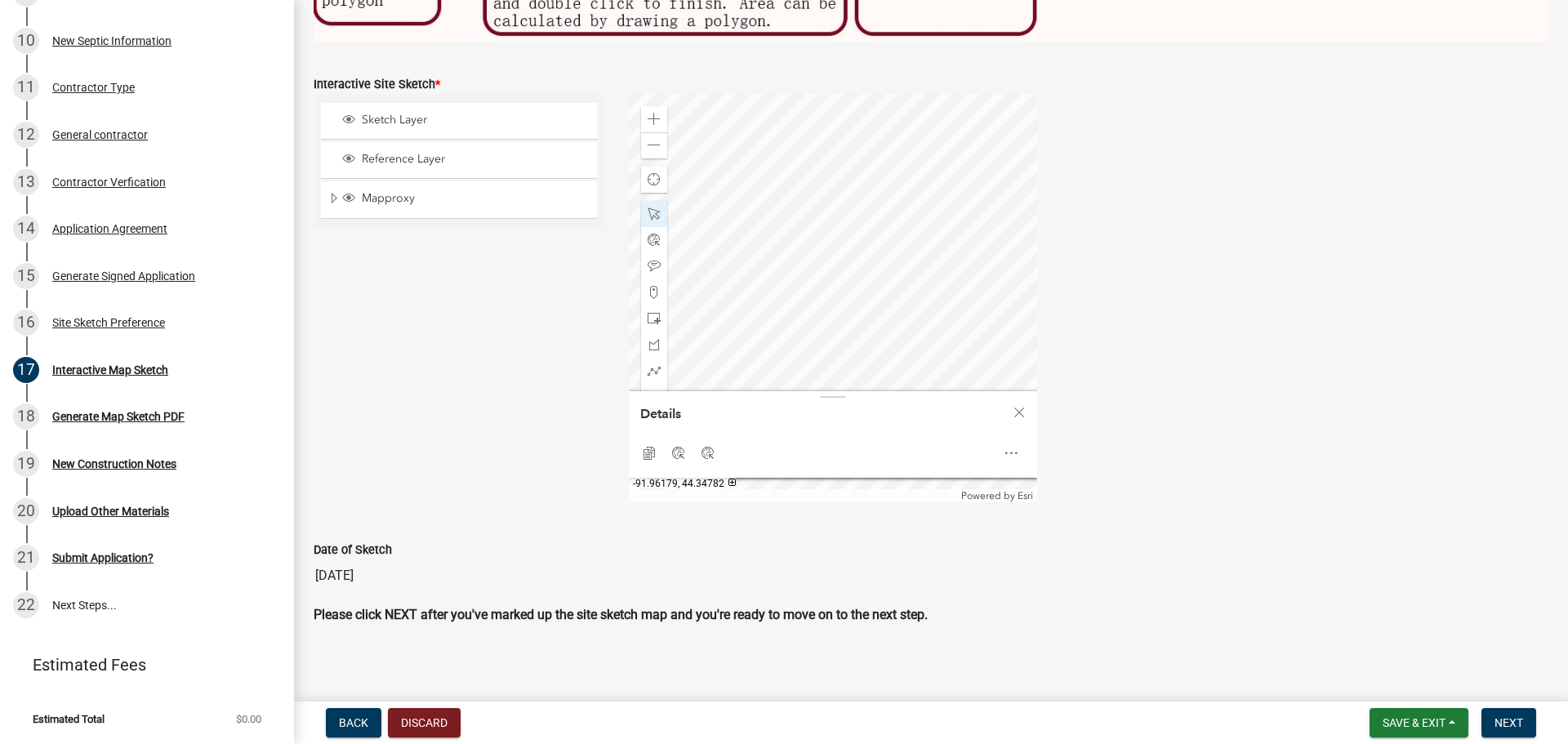
click at [731, 226] on div at bounding box center [832, 297] width 408 height 408
click at [836, 273] on div at bounding box center [832, 297] width 408 height 408
click at [647, 209] on span at bounding box center [654, 214] width 13 height 13
click at [777, 241] on div at bounding box center [832, 297] width 408 height 408
click at [783, 241] on div at bounding box center [832, 297] width 408 height 408
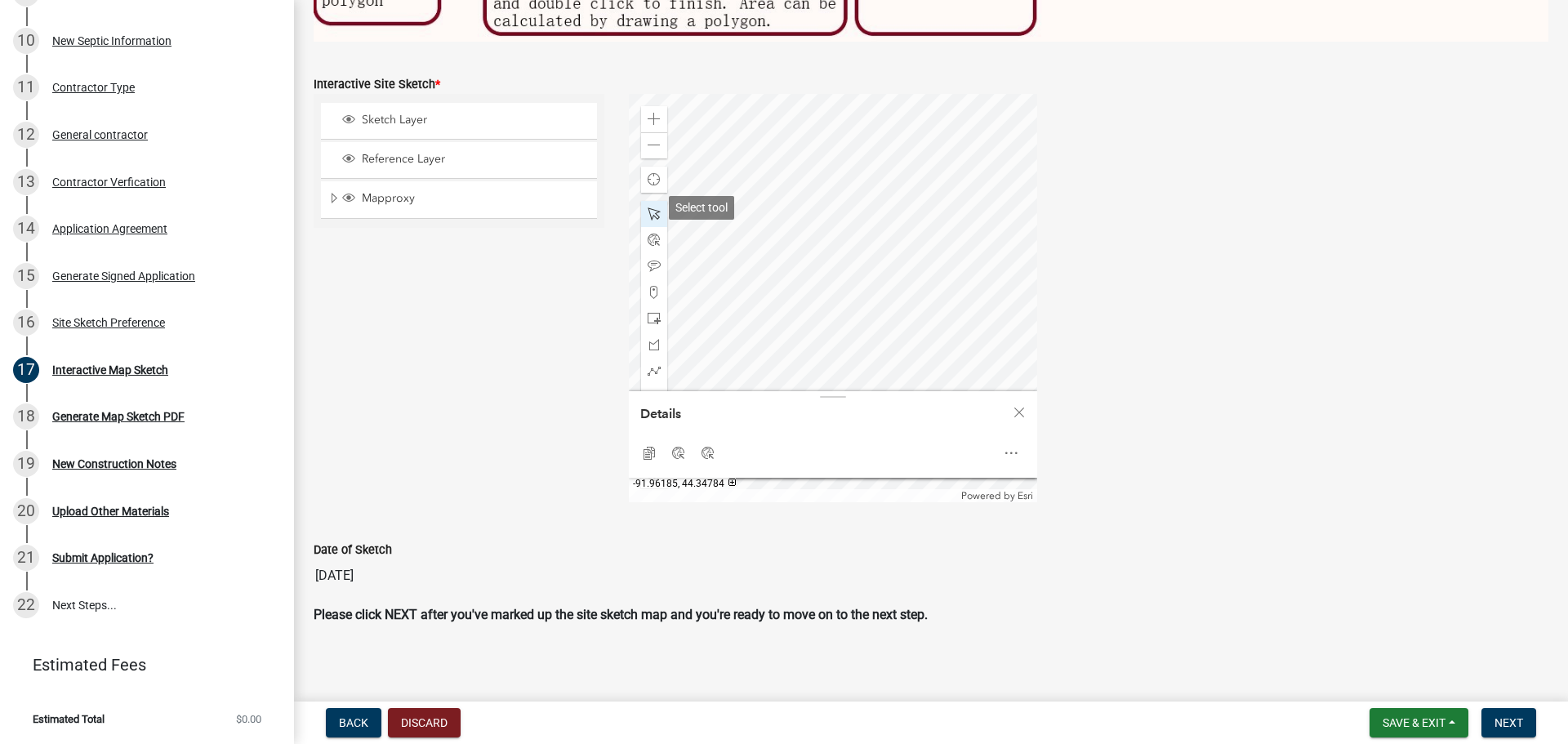
click at [647, 208] on span at bounding box center [654, 214] width 13 height 13
click at [705, 183] on div at bounding box center [832, 297] width 408 height 408
click at [772, 164] on div at bounding box center [832, 297] width 408 height 408
click at [716, 250] on div at bounding box center [832, 297] width 408 height 408
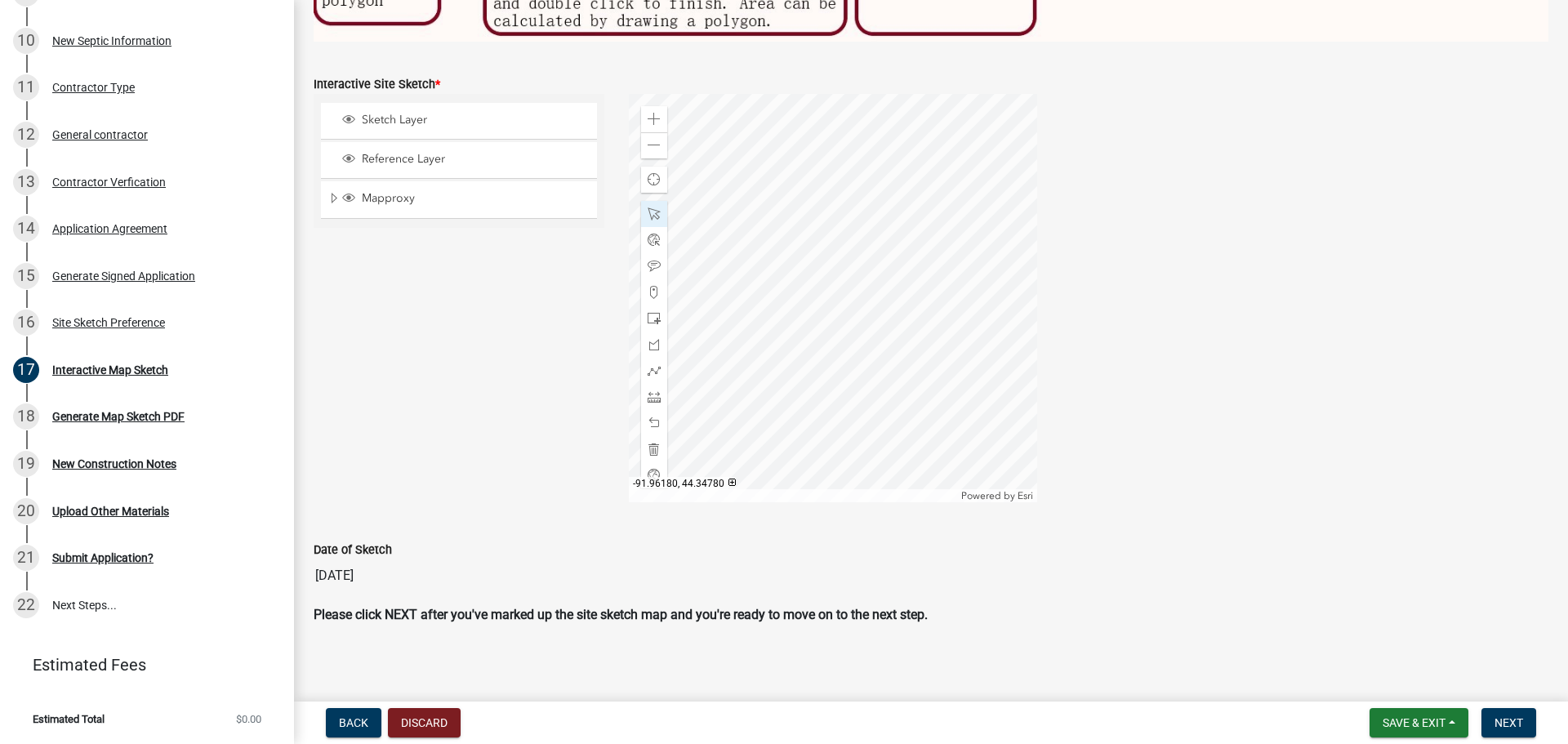
click at [718, 251] on div at bounding box center [832, 297] width 408 height 408
click at [717, 251] on div at bounding box center [832, 297] width 408 height 408
click at [716, 251] on div at bounding box center [832, 297] width 408 height 408
click at [719, 257] on div at bounding box center [832, 297] width 408 height 408
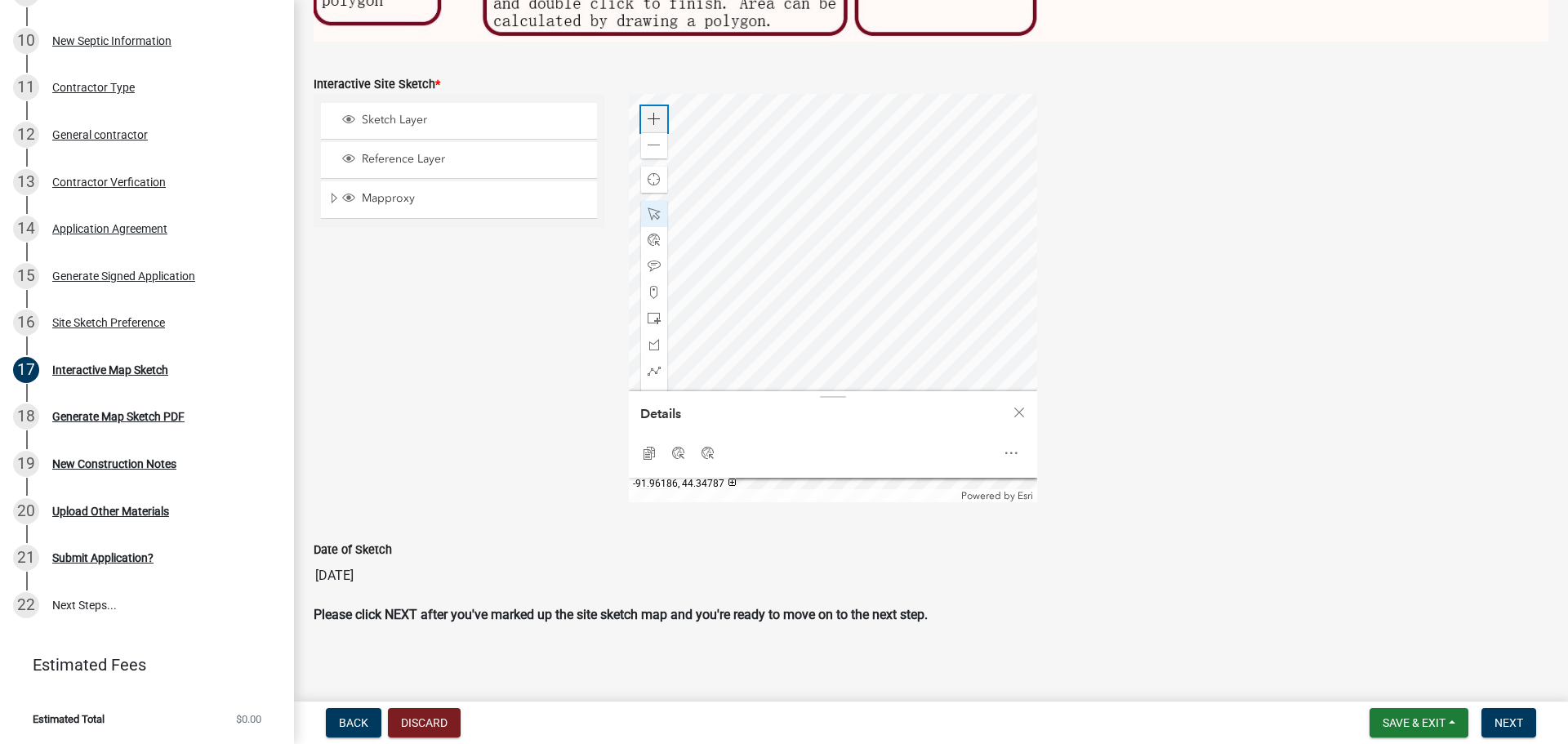
click at [652, 115] on span at bounding box center [654, 119] width 13 height 13
click at [965, 122] on div at bounding box center [832, 297] width 408 height 408
click at [849, 199] on div at bounding box center [832, 297] width 408 height 408
click at [650, 209] on span at bounding box center [654, 214] width 13 height 13
click at [647, 139] on span at bounding box center [654, 146] width 13 height 13
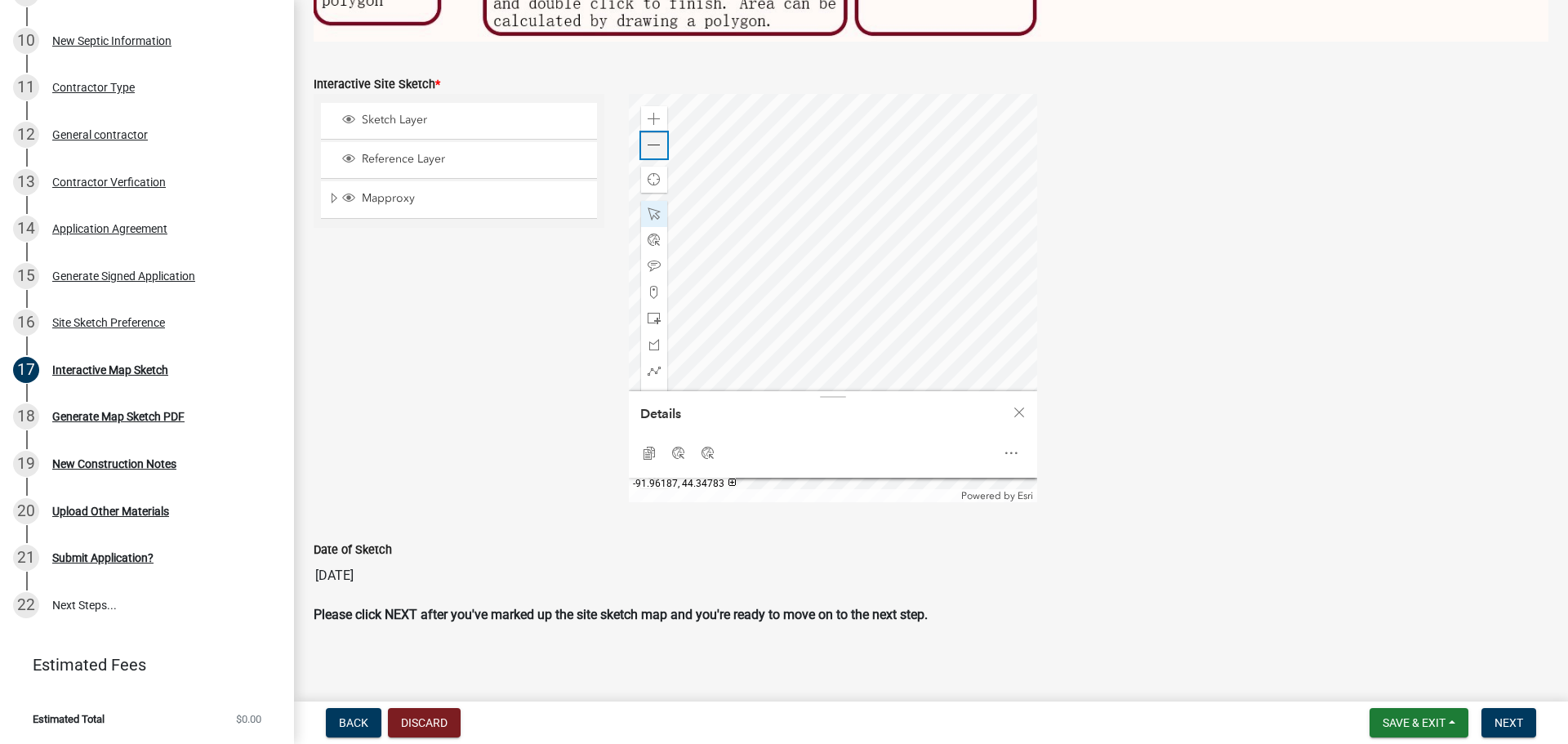
click at [647, 140] on span at bounding box center [654, 146] width 13 height 13
click at [1015, 407] on span "Close" at bounding box center [1019, 412] width 13 height 13
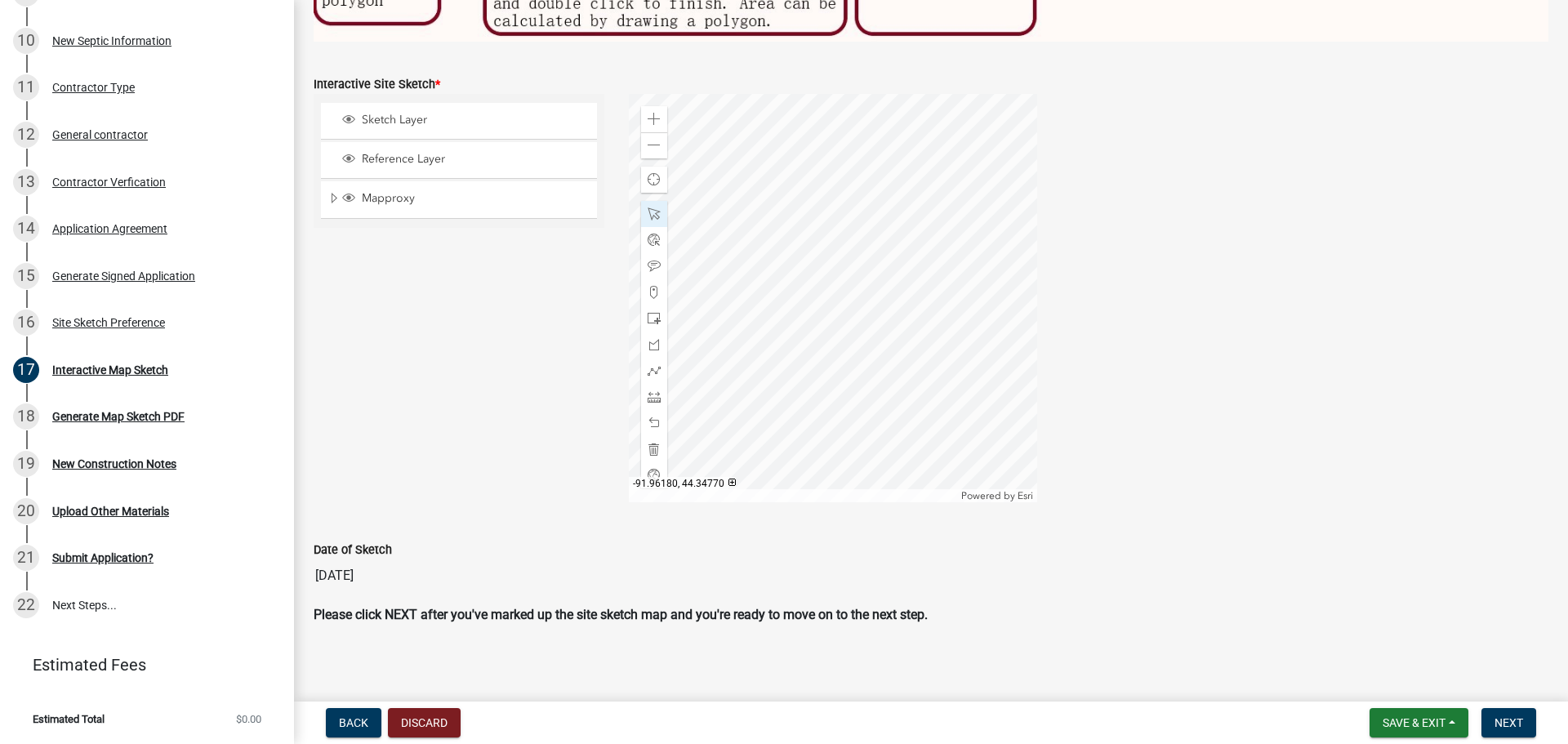
click at [823, 347] on div at bounding box center [832, 297] width 408 height 408
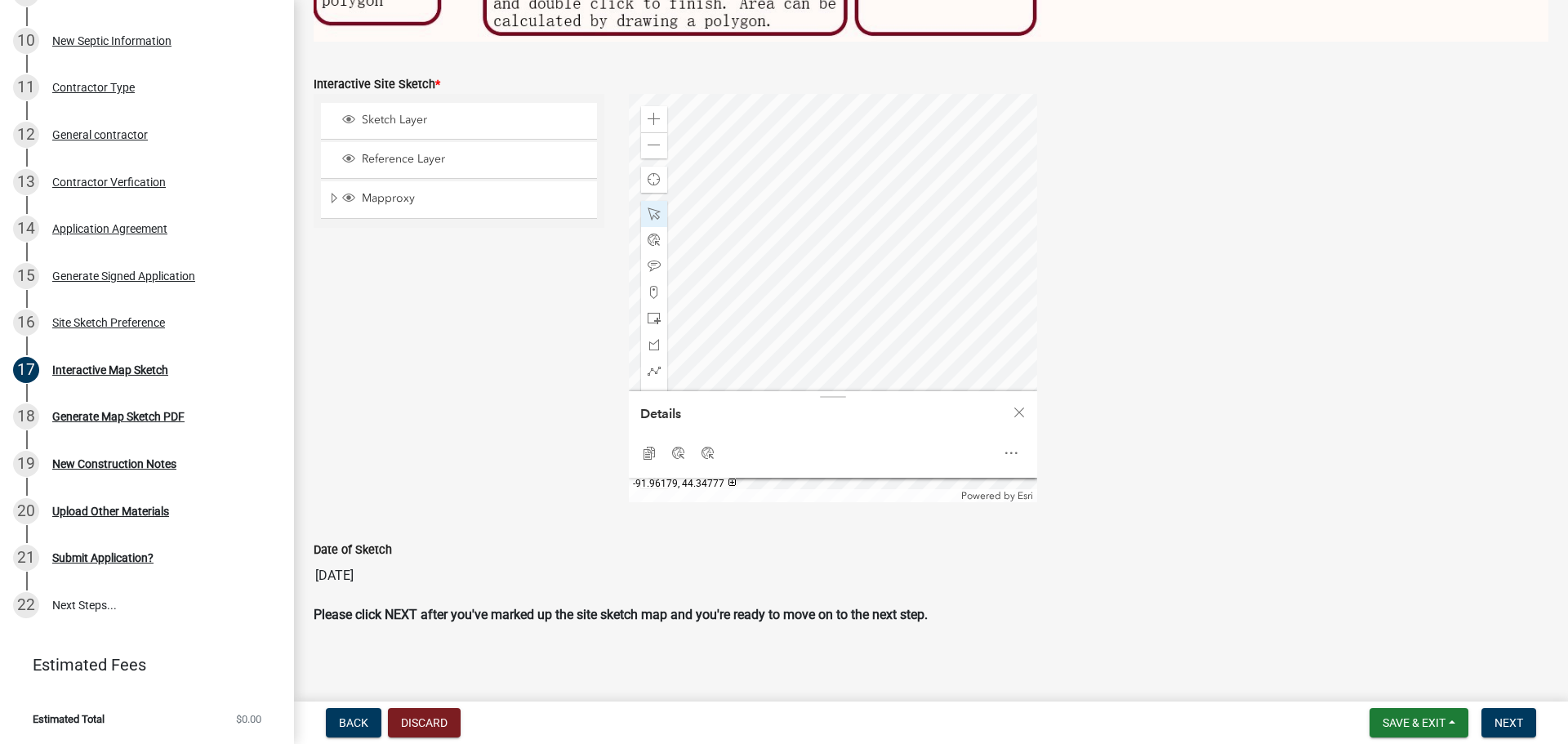
click at [824, 299] on div at bounding box center [832, 297] width 408 height 408
click at [752, 321] on div at bounding box center [832, 297] width 408 height 408
click at [781, 327] on div at bounding box center [832, 297] width 408 height 408
click at [652, 208] on span at bounding box center [654, 214] width 13 height 13
click at [537, 336] on div "Sketch Layer Reference Layer Mapproxy Parcels Address Points Contours Cities Ci…" at bounding box center [459, 297] width 315 height 408
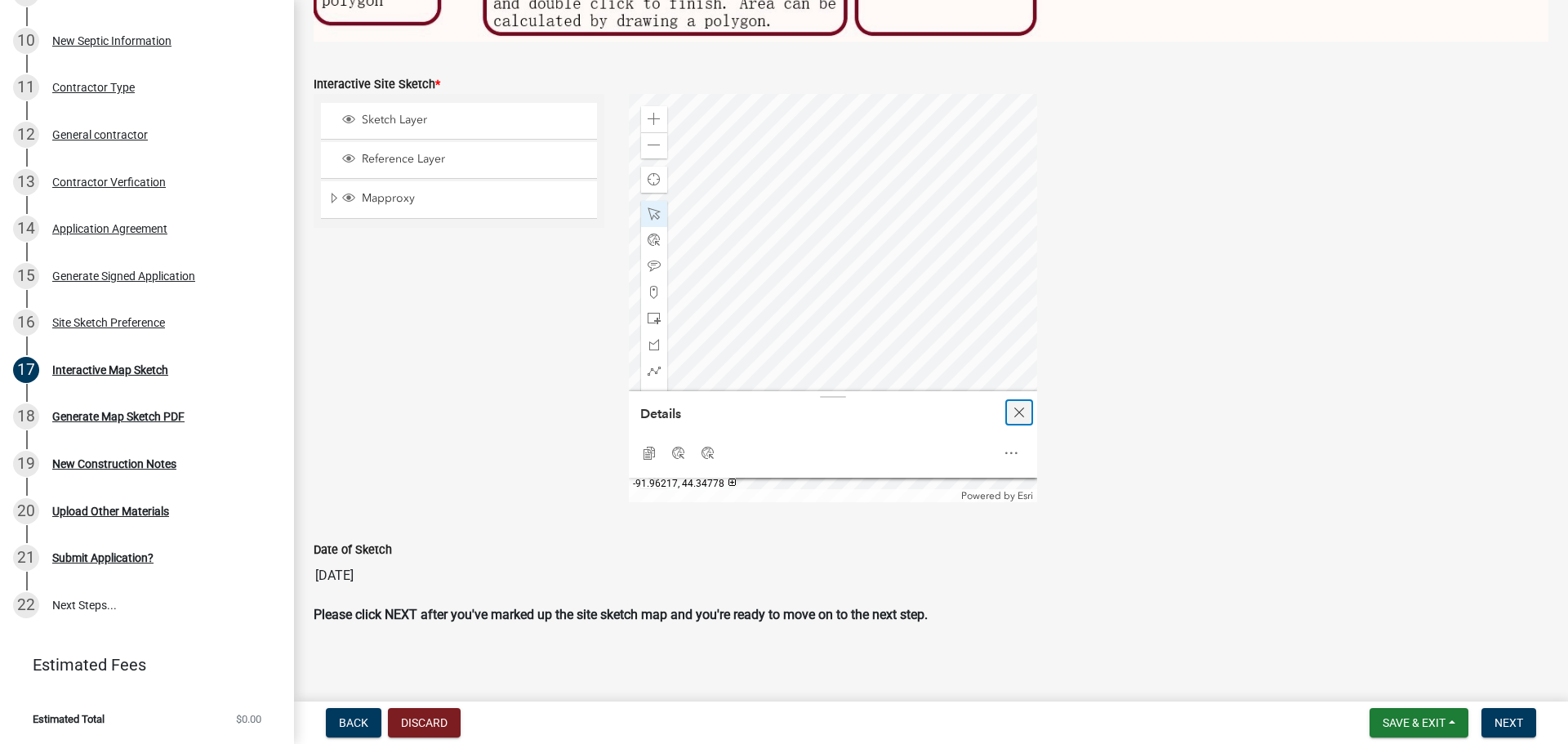
click at [1016, 410] on span "Close" at bounding box center [1019, 412] width 13 height 13
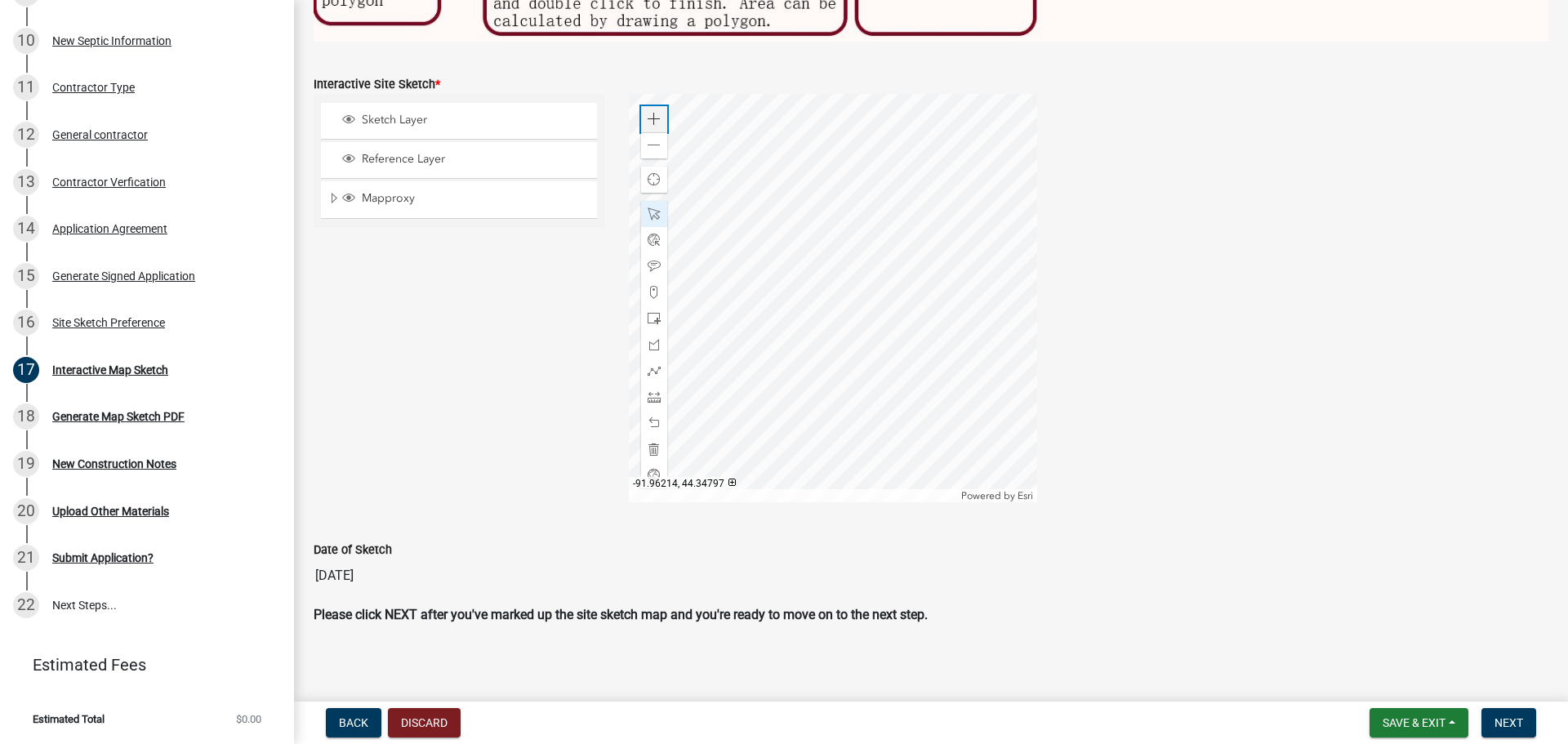
click at [648, 114] on span at bounding box center [654, 119] width 13 height 13
click at [841, 304] on div at bounding box center [832, 297] width 408 height 408
click at [824, 203] on div at bounding box center [832, 297] width 408 height 408
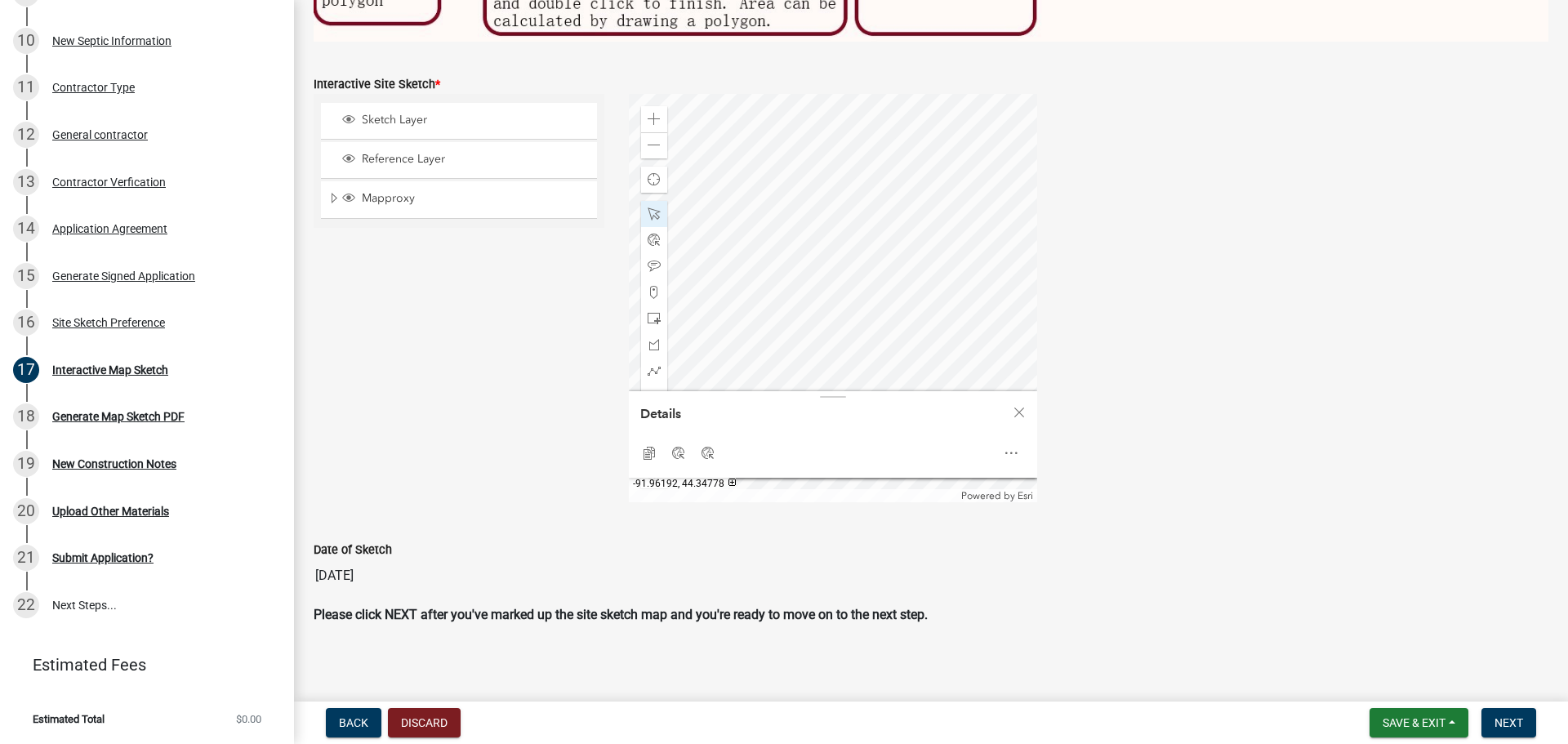
click at [845, 188] on div at bounding box center [832, 297] width 408 height 408
click at [862, 262] on div at bounding box center [832, 297] width 408 height 408
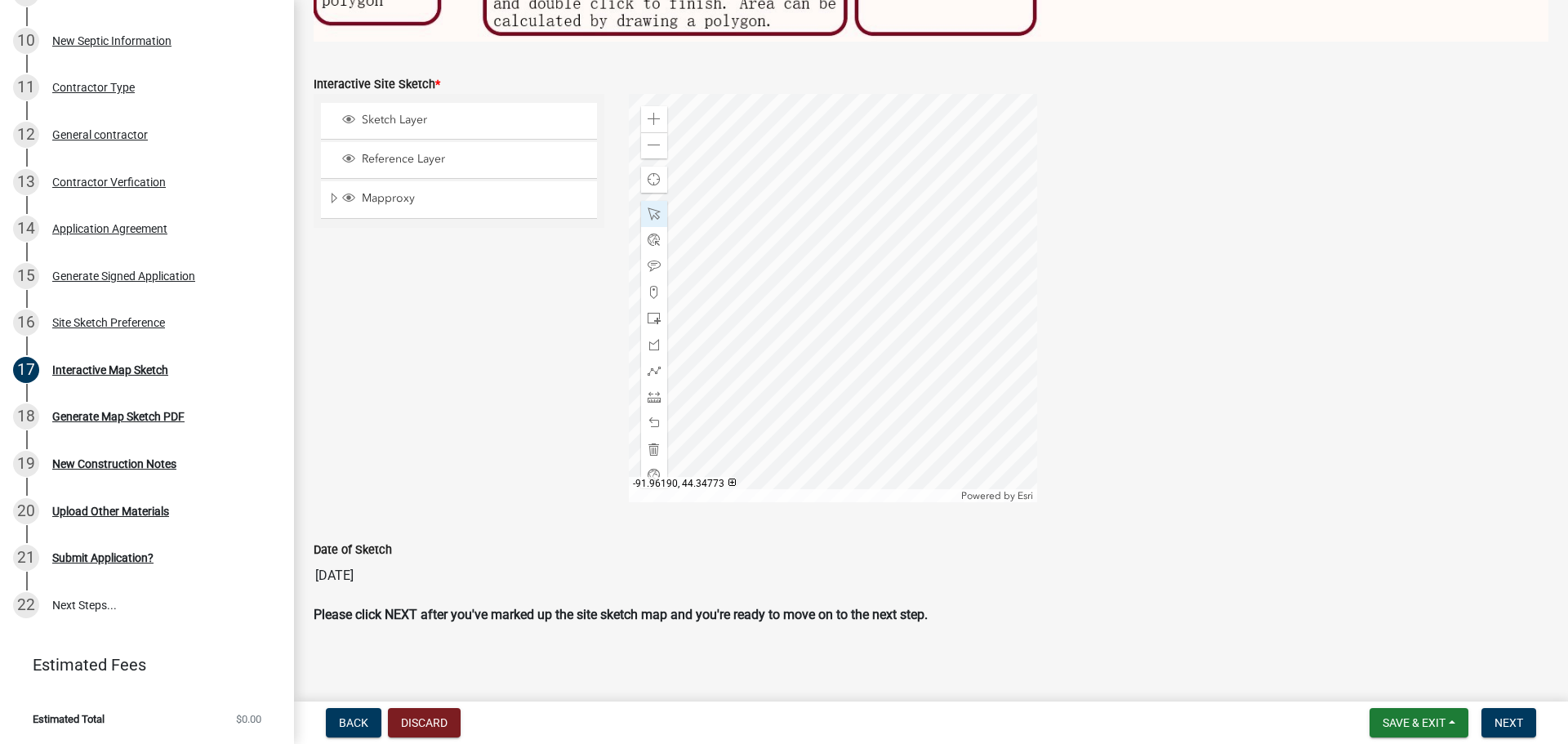
click at [864, 262] on div at bounding box center [832, 297] width 408 height 408
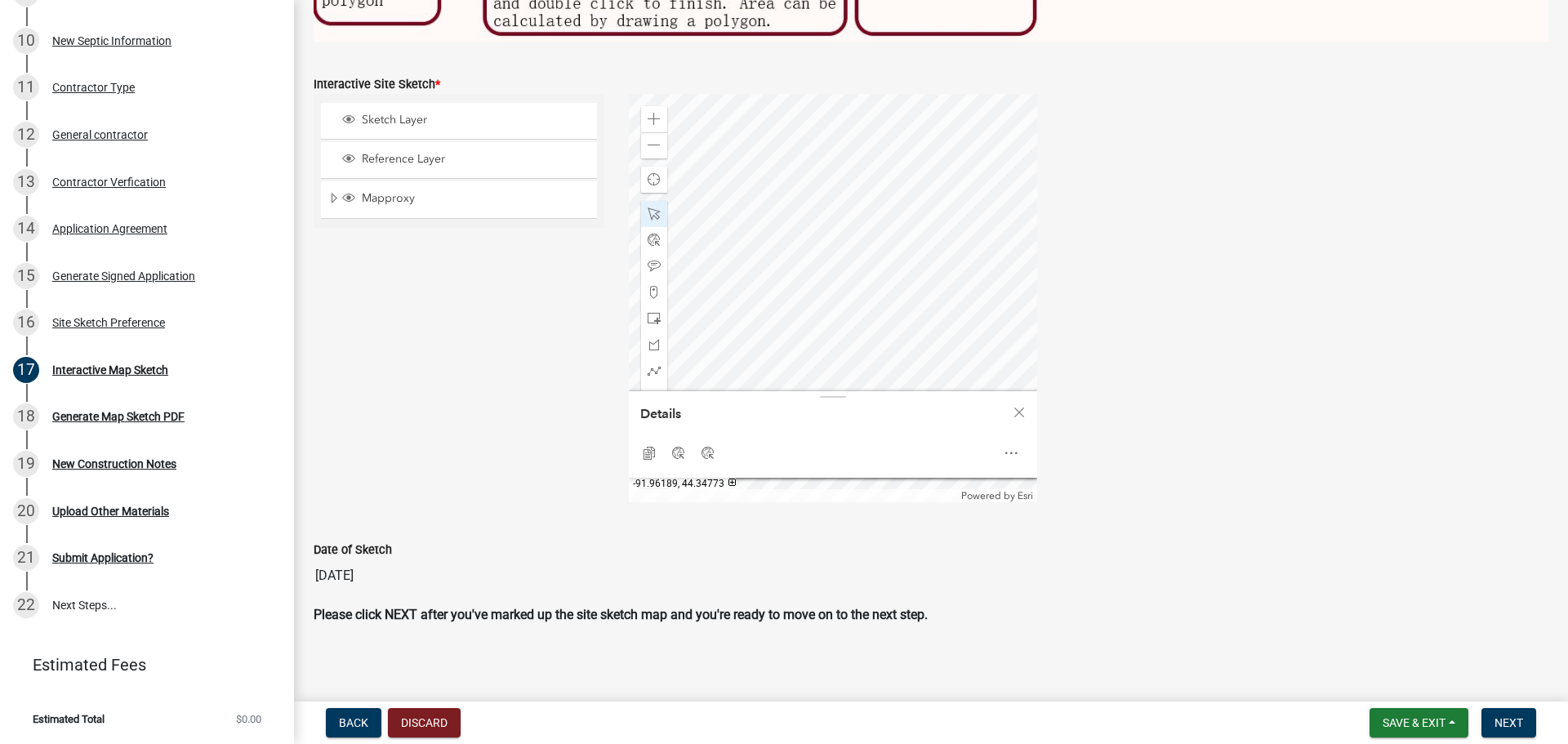
click at [873, 252] on div at bounding box center [832, 297] width 408 height 408
click at [797, 244] on div at bounding box center [832, 297] width 408 height 408
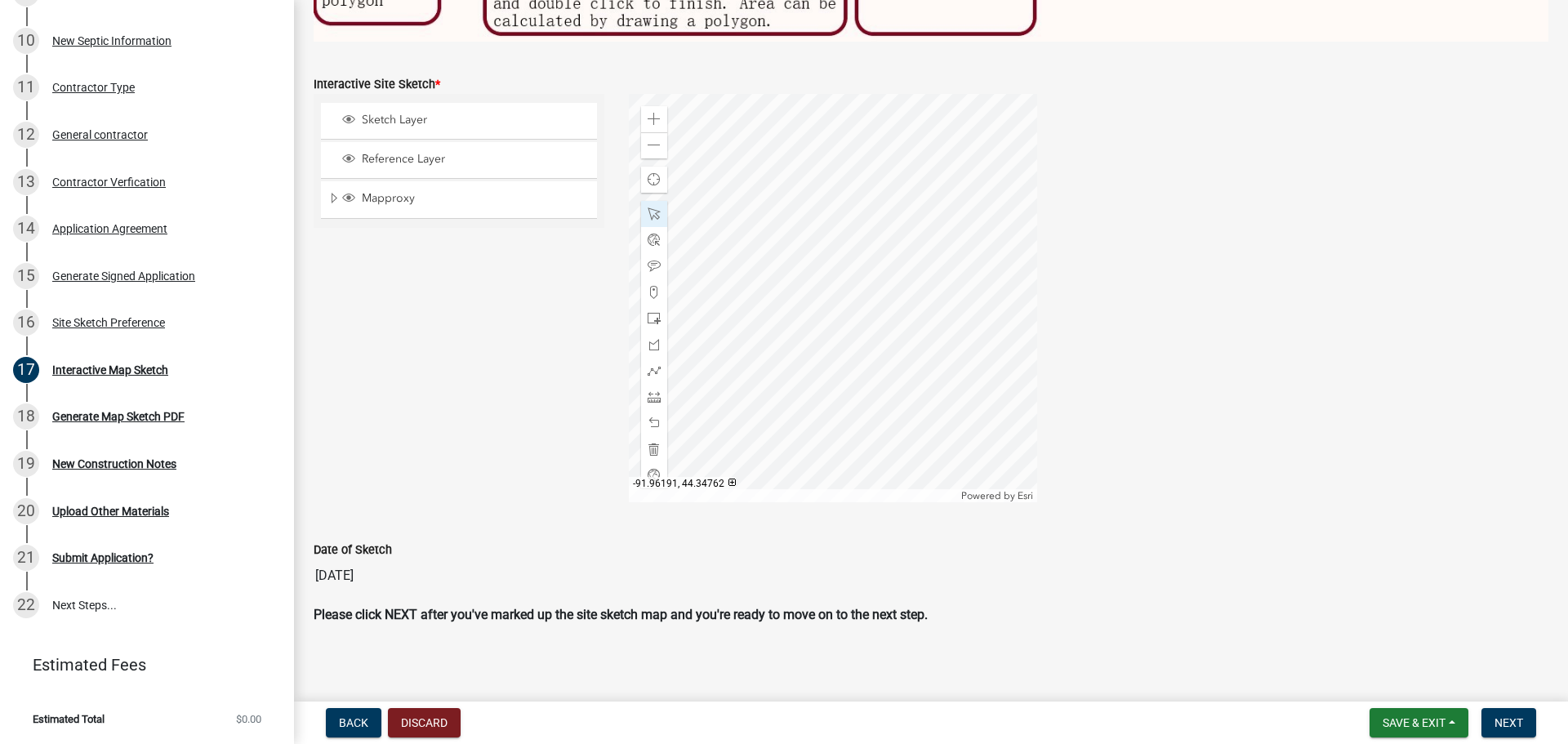
click at [856, 427] on div at bounding box center [832, 297] width 408 height 408
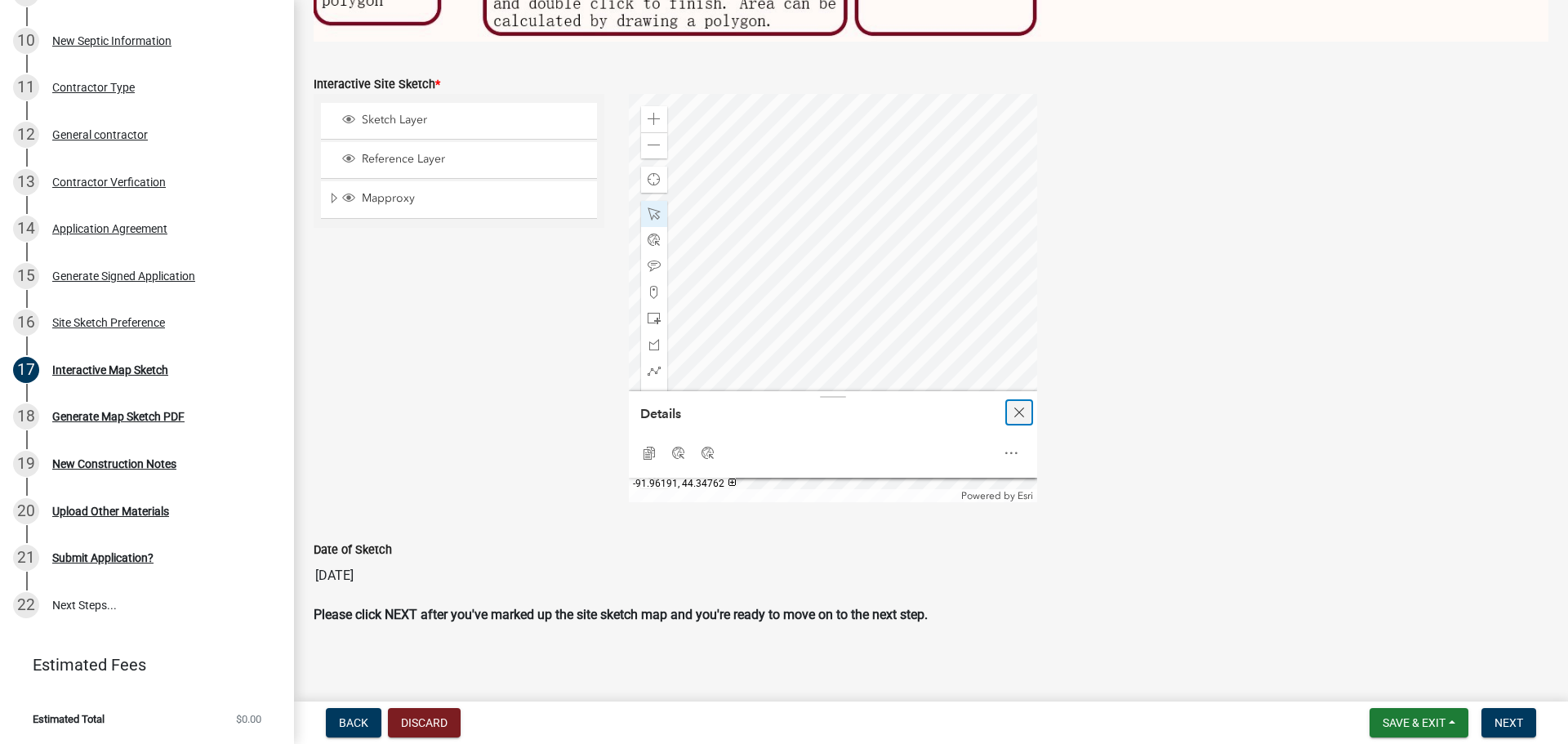
click at [1016, 408] on span "Close" at bounding box center [1019, 412] width 13 height 13
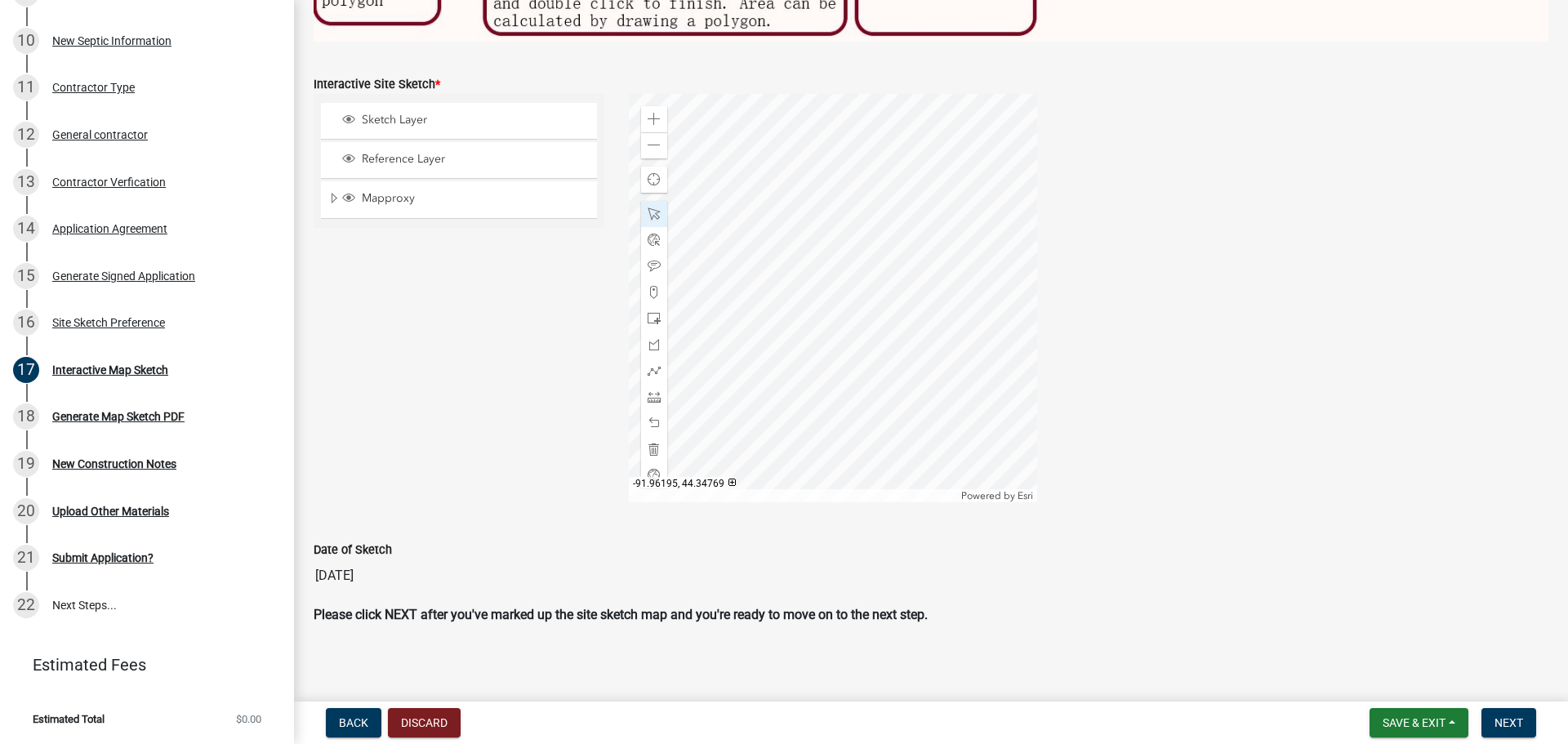
click at [777, 162] on div at bounding box center [832, 297] width 408 height 408
click at [834, 267] on div at bounding box center [832, 297] width 408 height 408
click at [656, 208] on span at bounding box center [654, 214] width 13 height 13
click at [831, 271] on div at bounding box center [832, 297] width 408 height 408
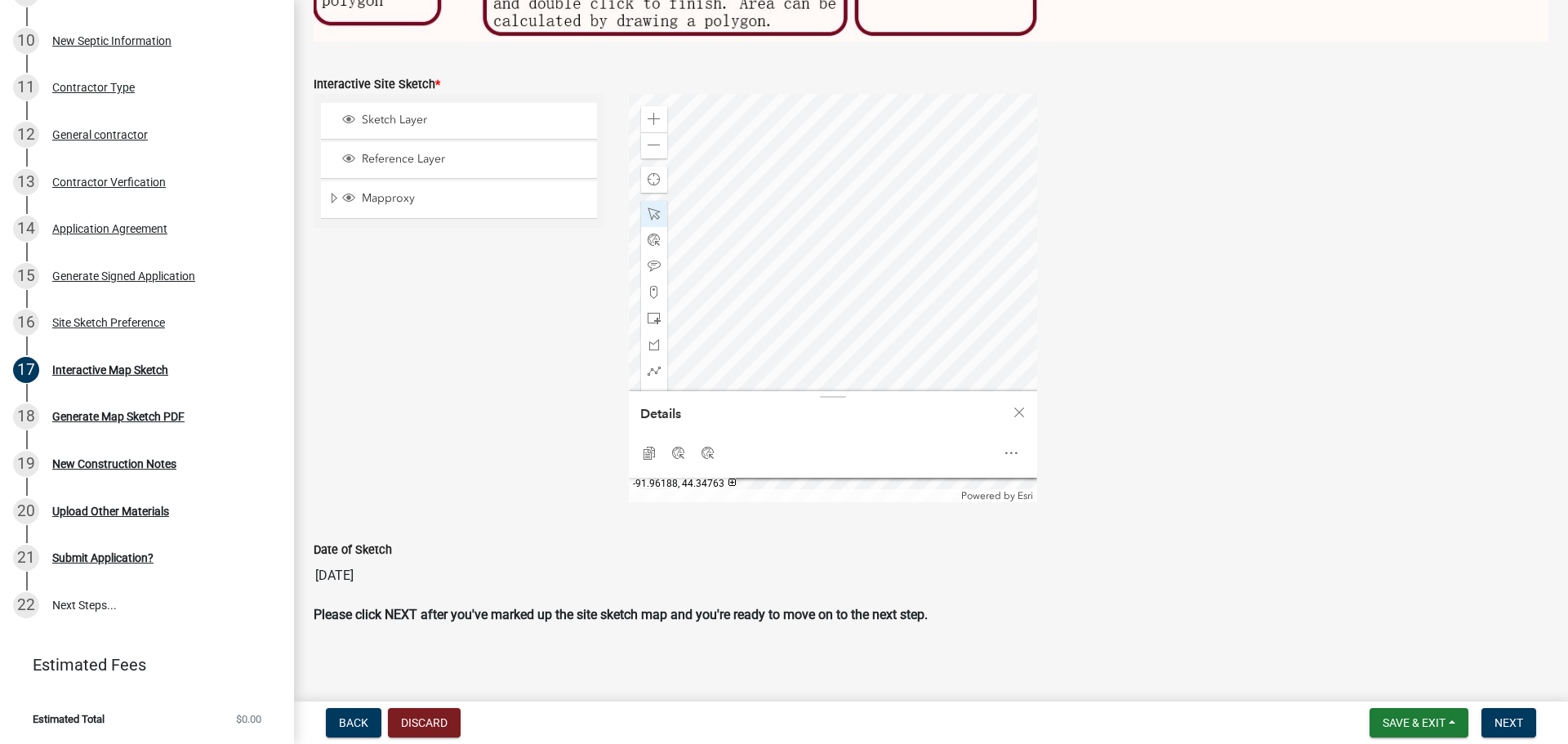
click at [854, 257] on div at bounding box center [832, 297] width 408 height 408
click at [750, 258] on div at bounding box center [832, 297] width 408 height 408
click at [822, 248] on div at bounding box center [832, 297] width 408 height 408
click at [651, 208] on span at bounding box center [654, 214] width 13 height 13
click at [521, 286] on div "Sketch Layer Reference Layer Mapproxy Parcels Address Points Contours Cities Ci…" at bounding box center [459, 297] width 315 height 408
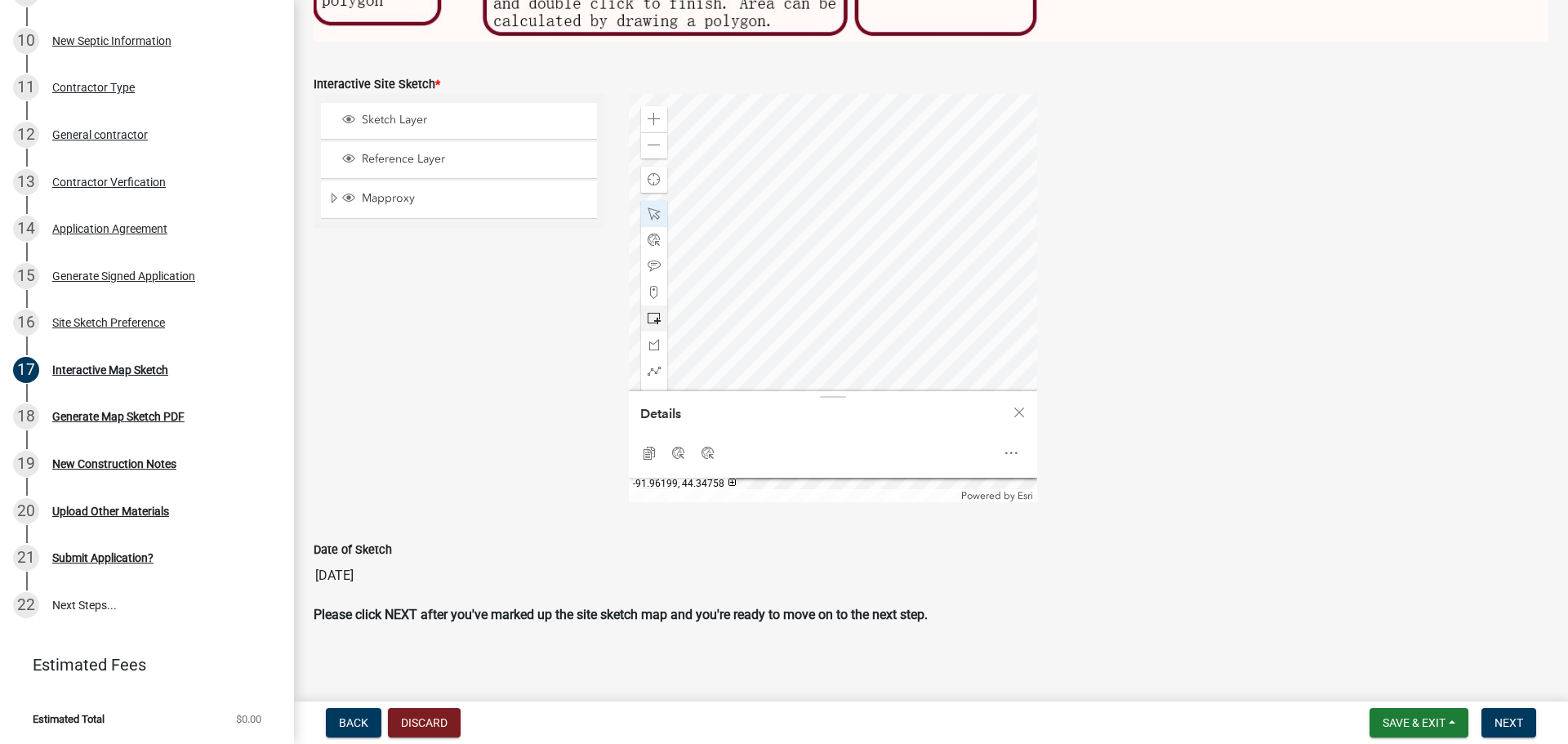
click at [736, 322] on div at bounding box center [832, 297] width 408 height 408
click at [724, 322] on div at bounding box center [832, 297] width 408 height 408
click at [648, 113] on span at bounding box center [654, 119] width 13 height 13
click at [1032, 101] on div at bounding box center [832, 297] width 408 height 408
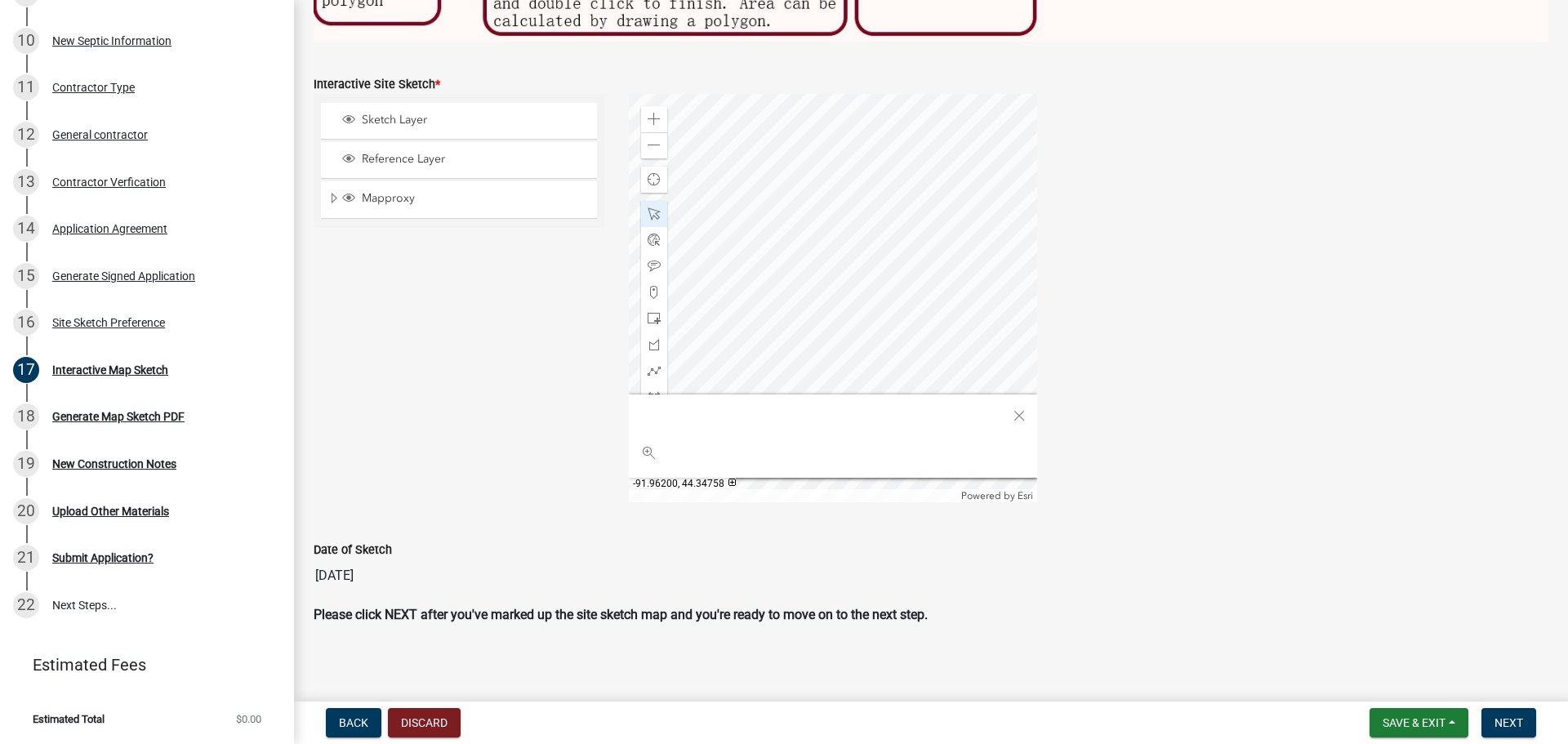
click at [743, 222] on div at bounding box center [832, 297] width 408 height 408
click at [732, 226] on div at bounding box center [832, 297] width 408 height 408
click at [1019, 407] on span "Close" at bounding box center [1019, 412] width 13 height 13
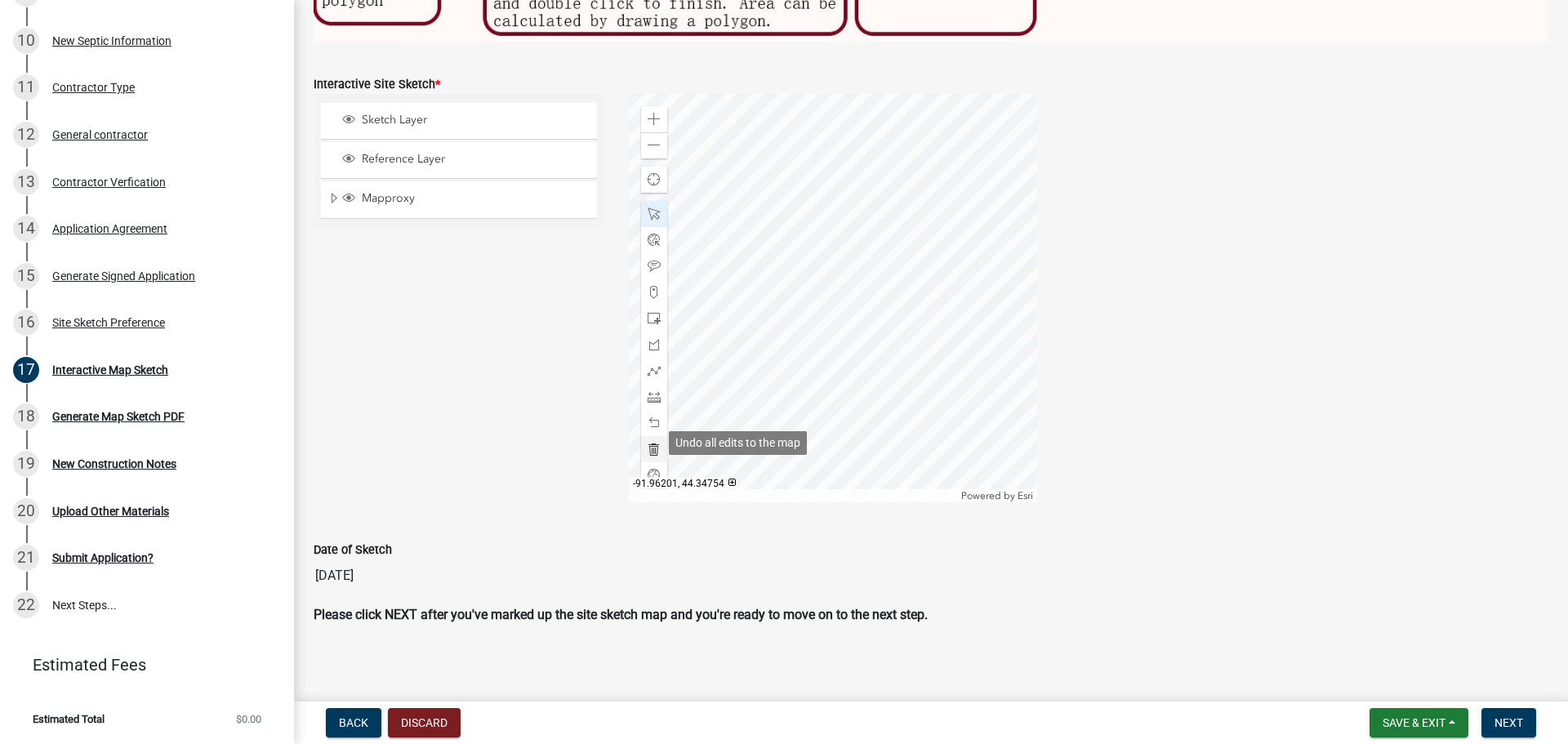
click at [647, 446] on span at bounding box center [654, 449] width 13 height 13
click at [647, 419] on span at bounding box center [654, 423] width 13 height 13
click at [655, 146] on span at bounding box center [654, 146] width 13 height 13
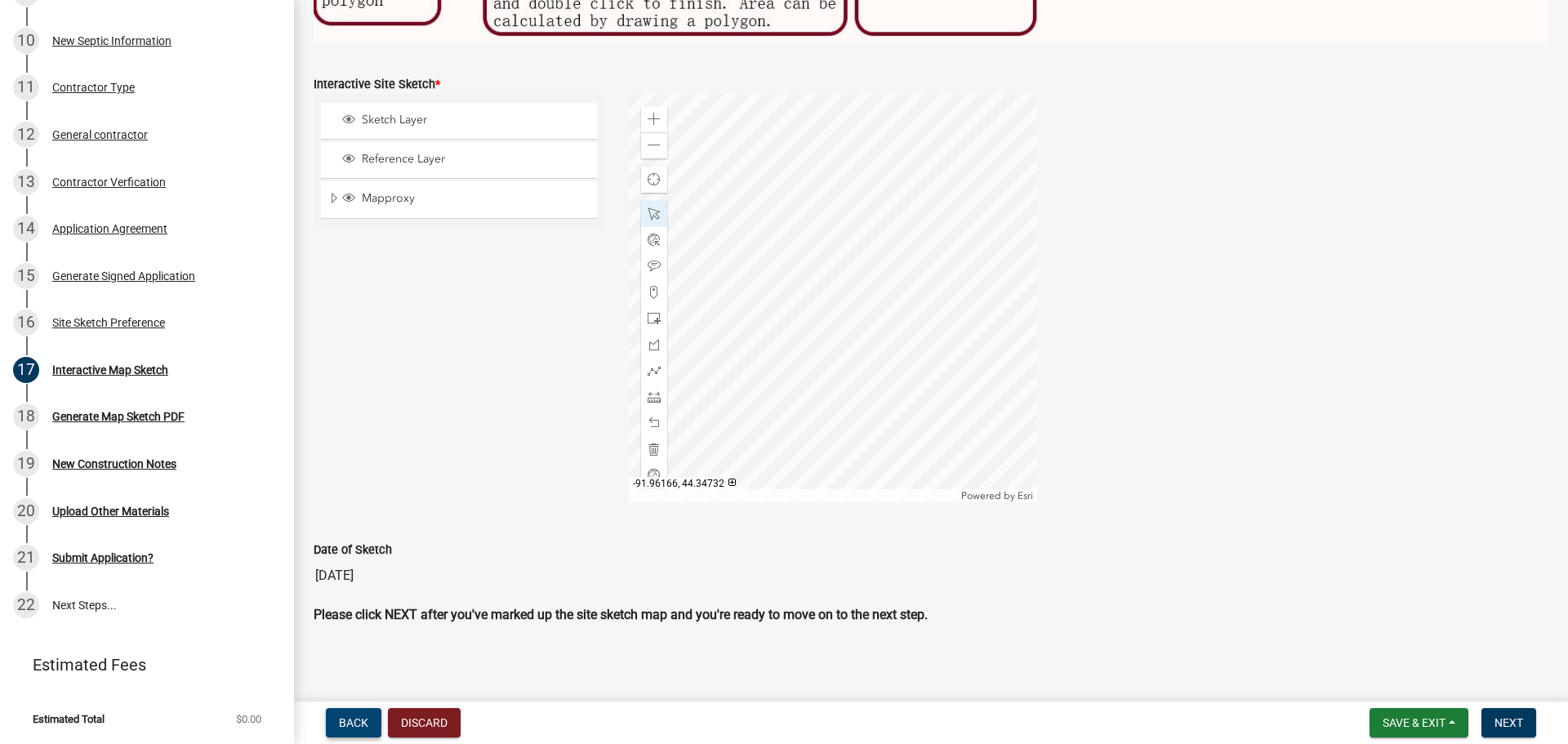
click at [358, 455] on span "Back" at bounding box center [354, 722] width 30 height 13
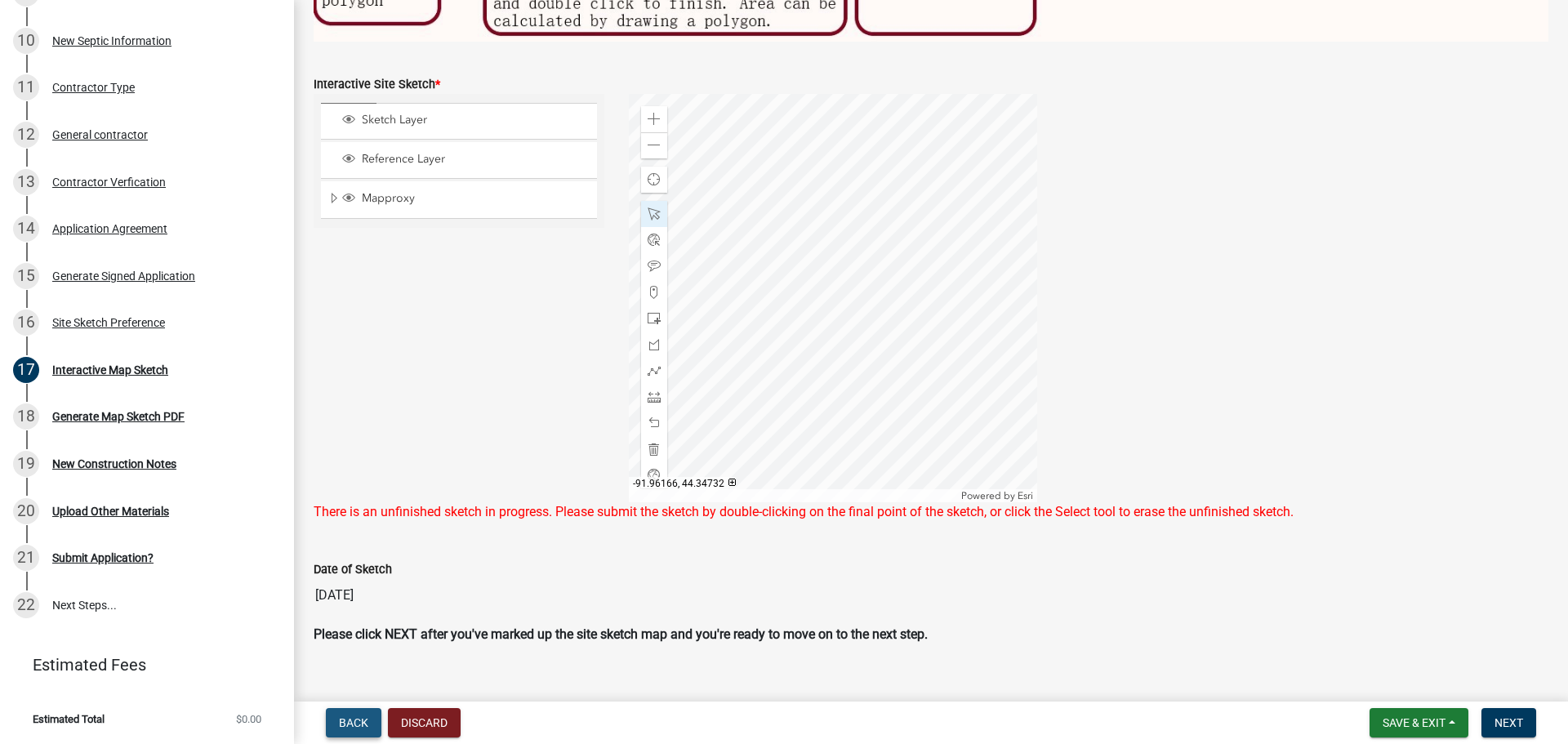
scroll to position [0, 0]
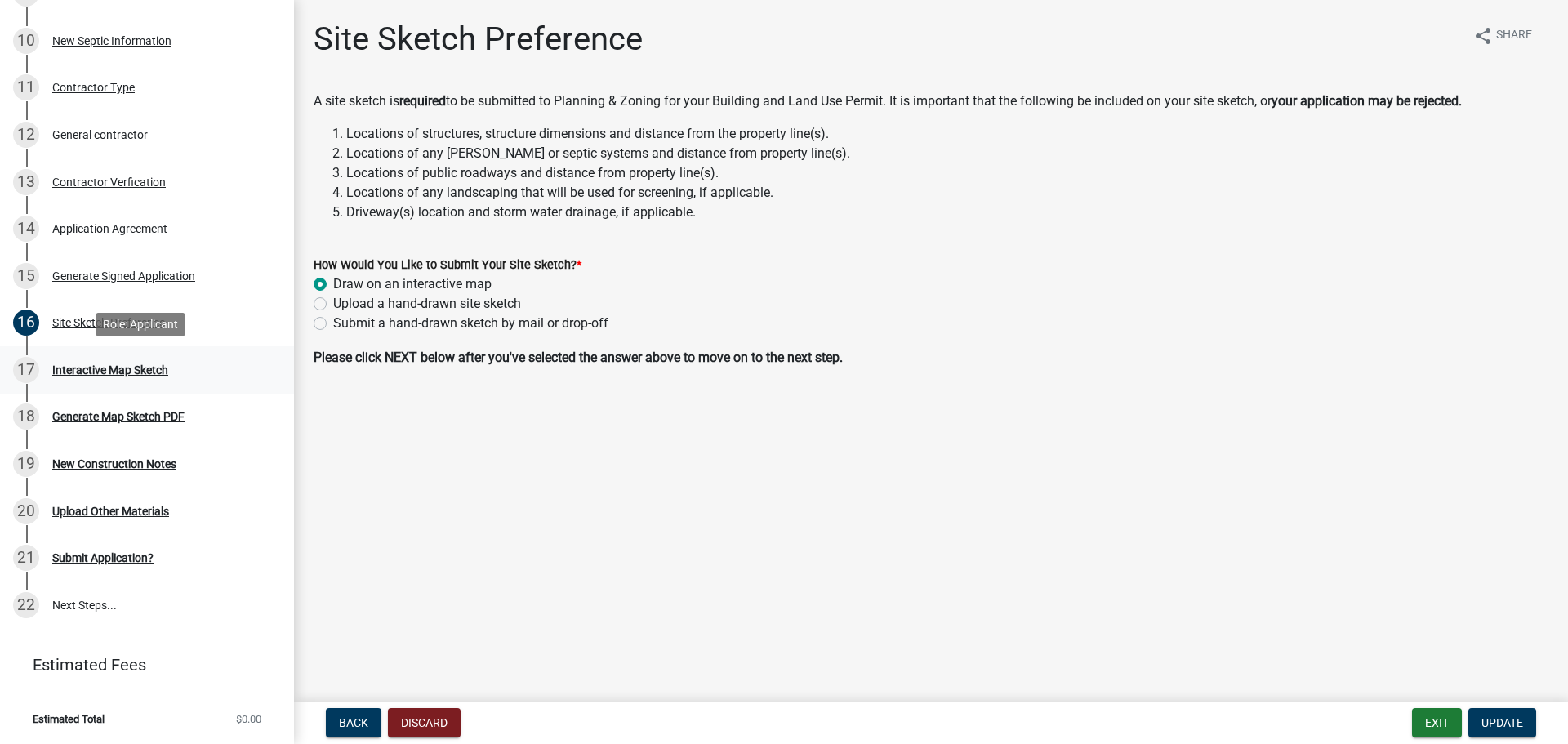
click at [139, 371] on div "Interactive Map Sketch" at bounding box center [110, 370] width 116 height 12
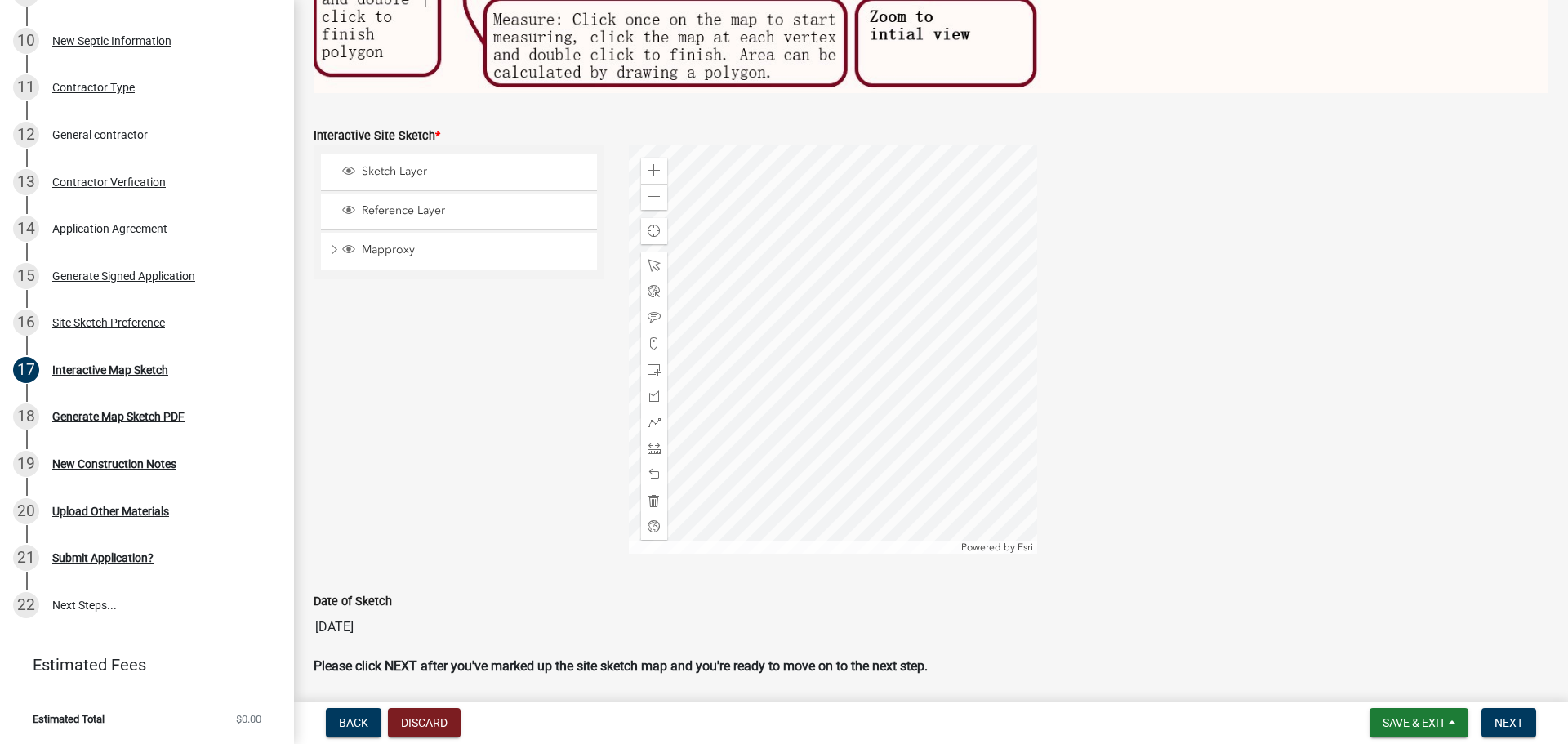
scroll to position [692, 0]
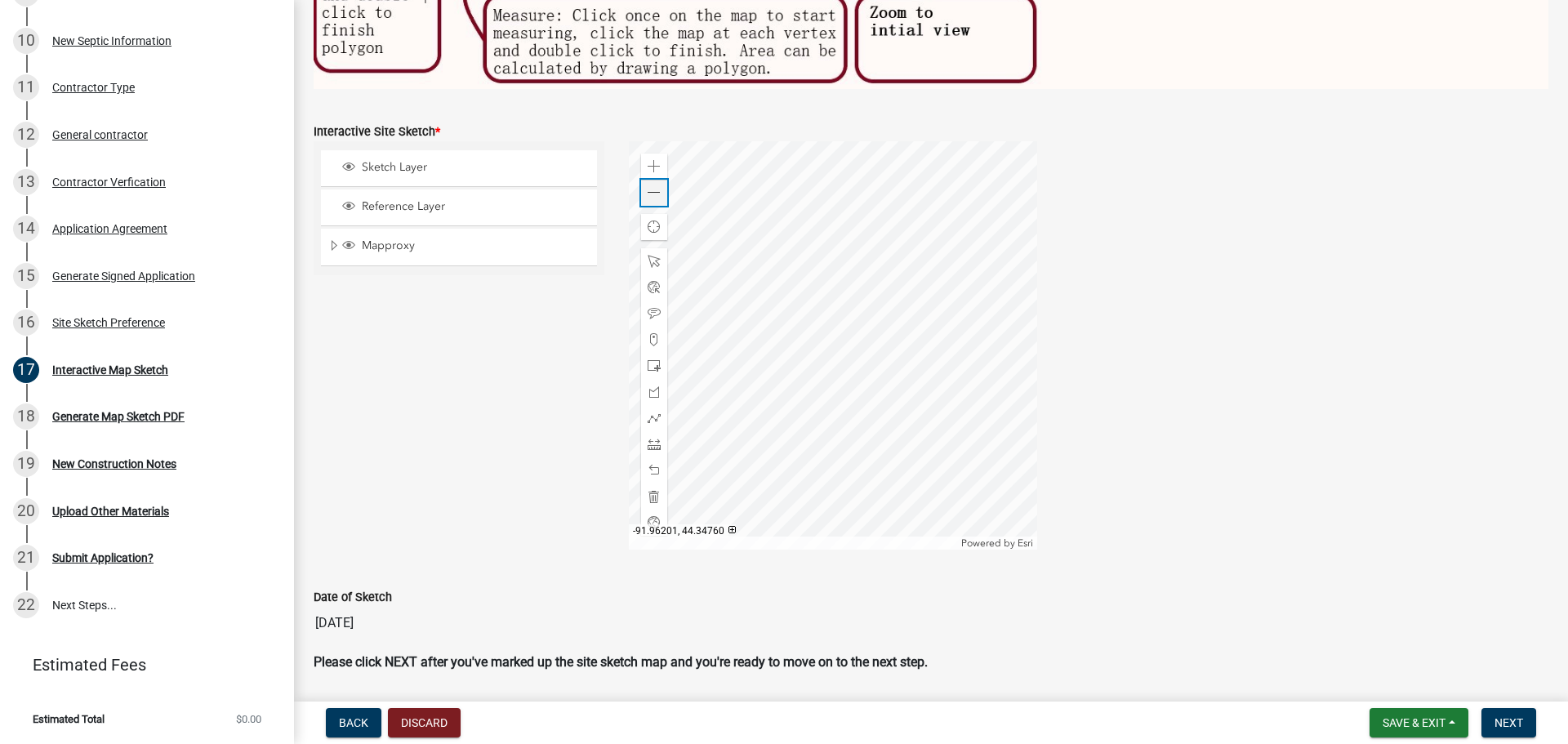
click at [647, 186] on span at bounding box center [654, 193] width 13 height 13
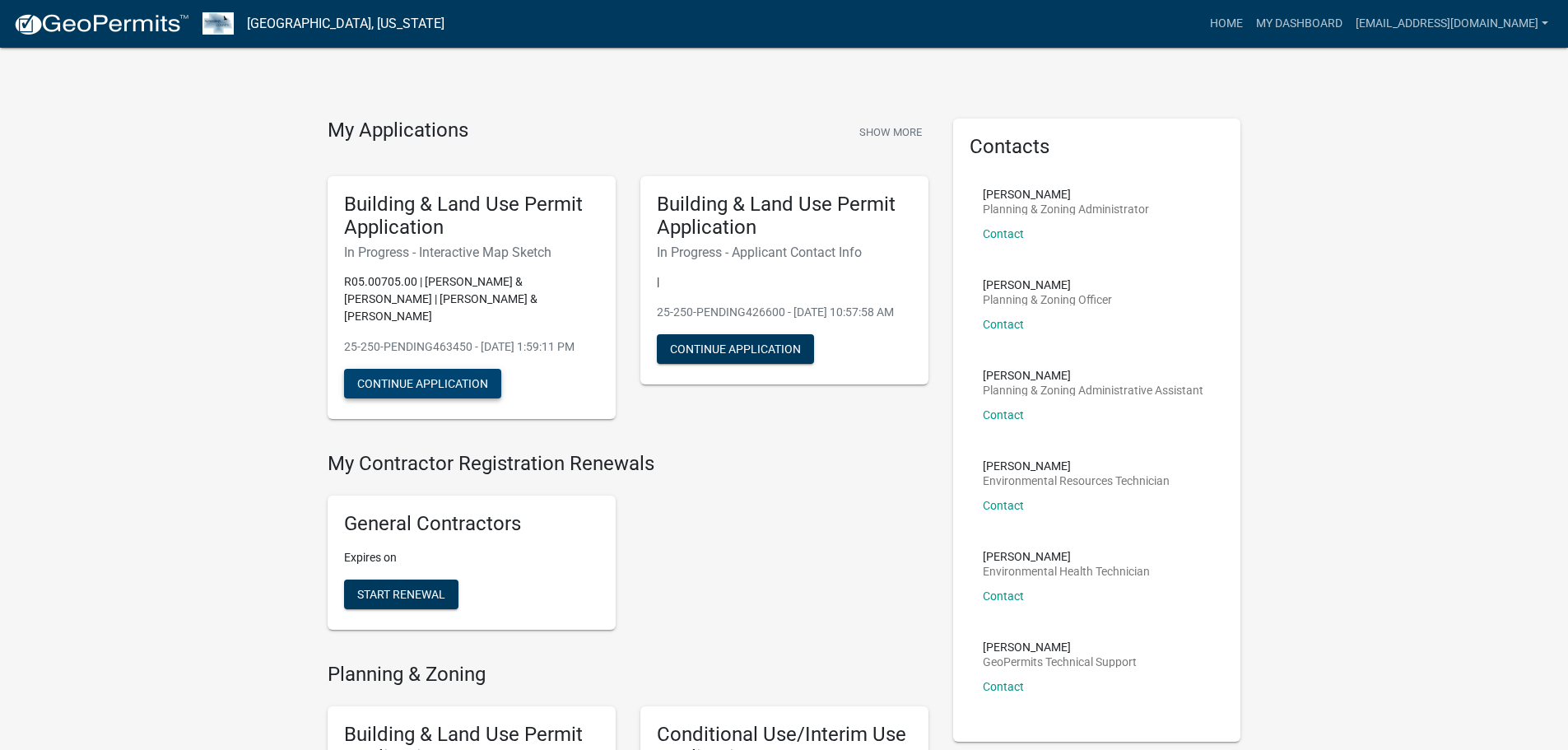
click at [458, 384] on button "Continue Application" at bounding box center [422, 384] width 157 height 30
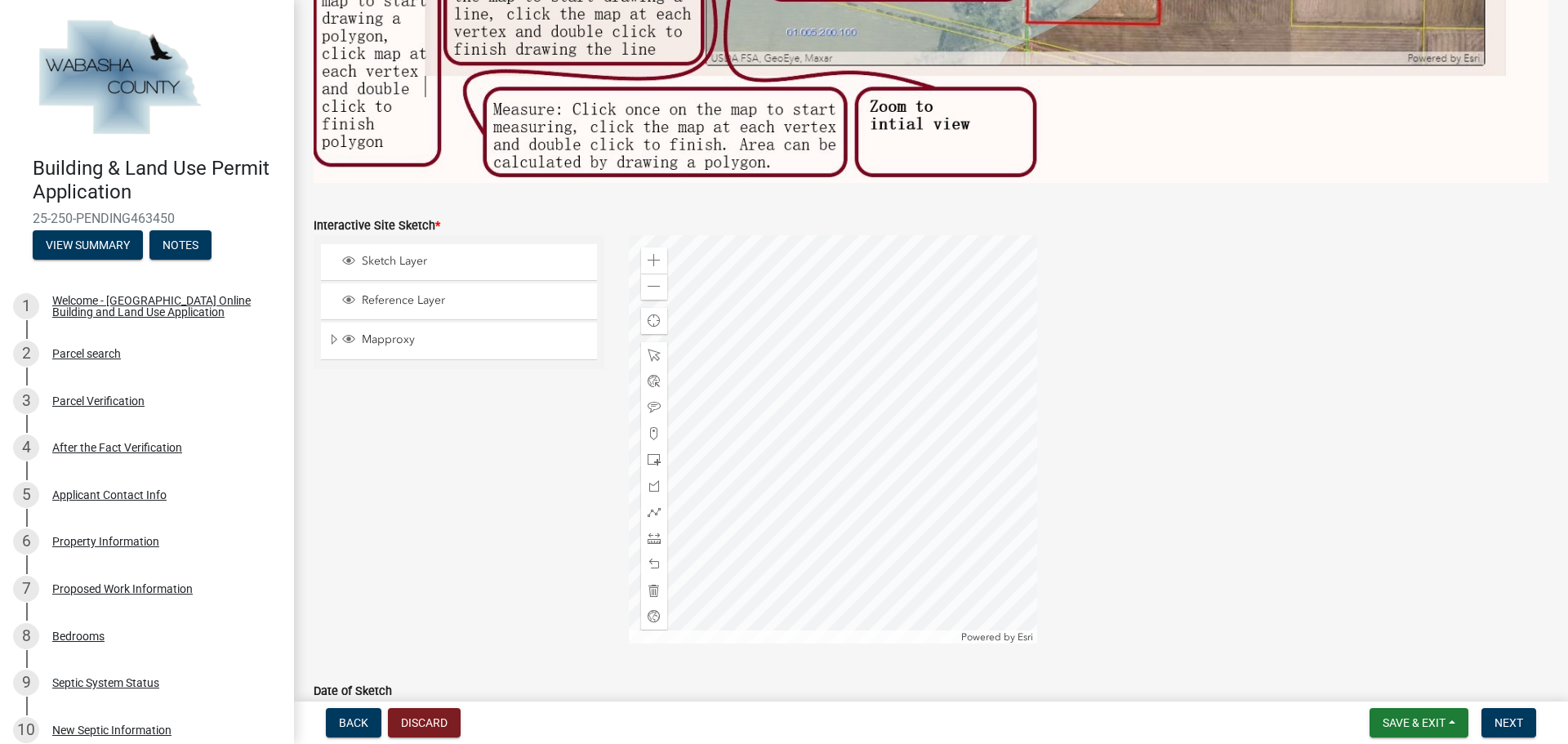
scroll to position [617, 0]
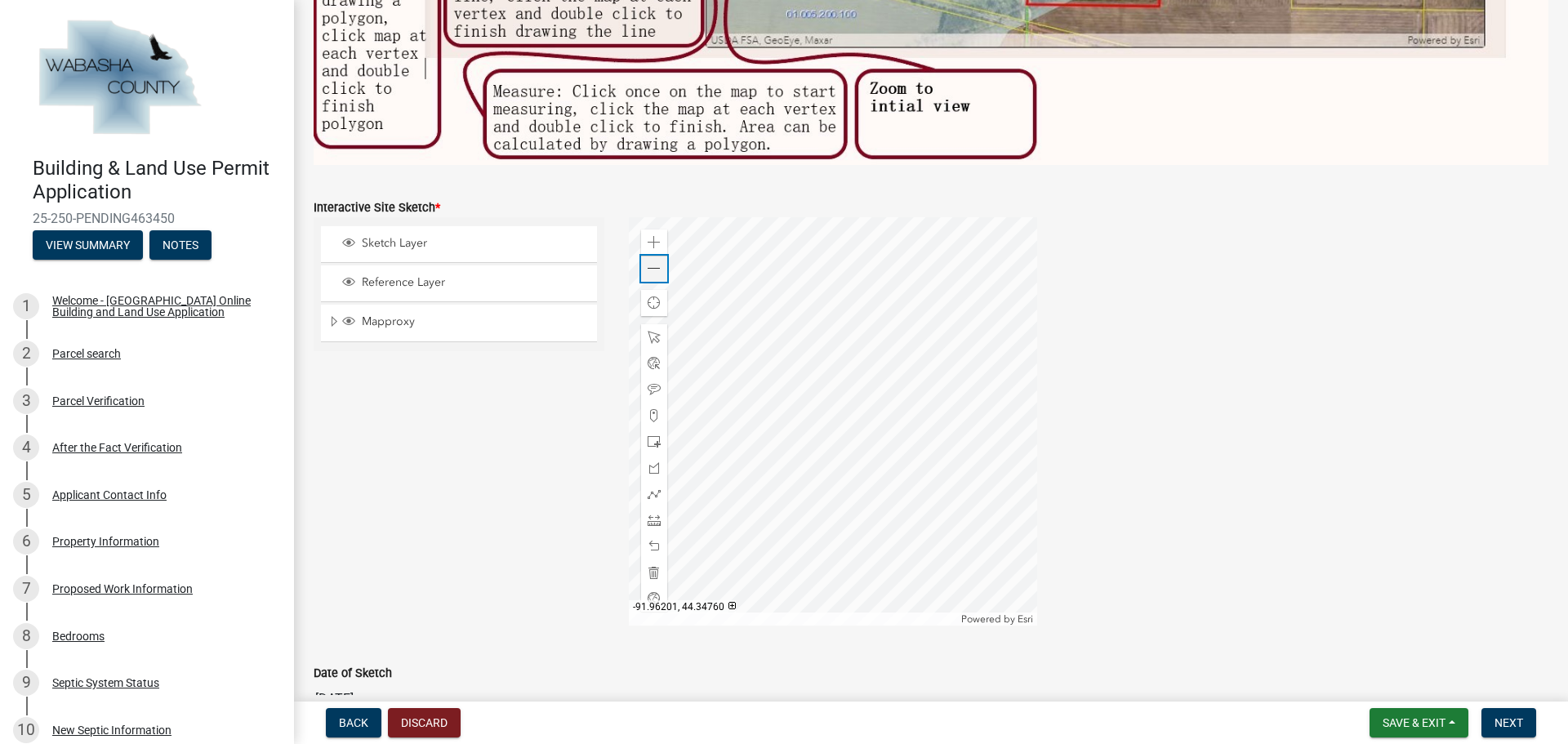
click at [647, 262] on span at bounding box center [654, 269] width 13 height 13
click at [777, 425] on div at bounding box center [832, 420] width 408 height 408
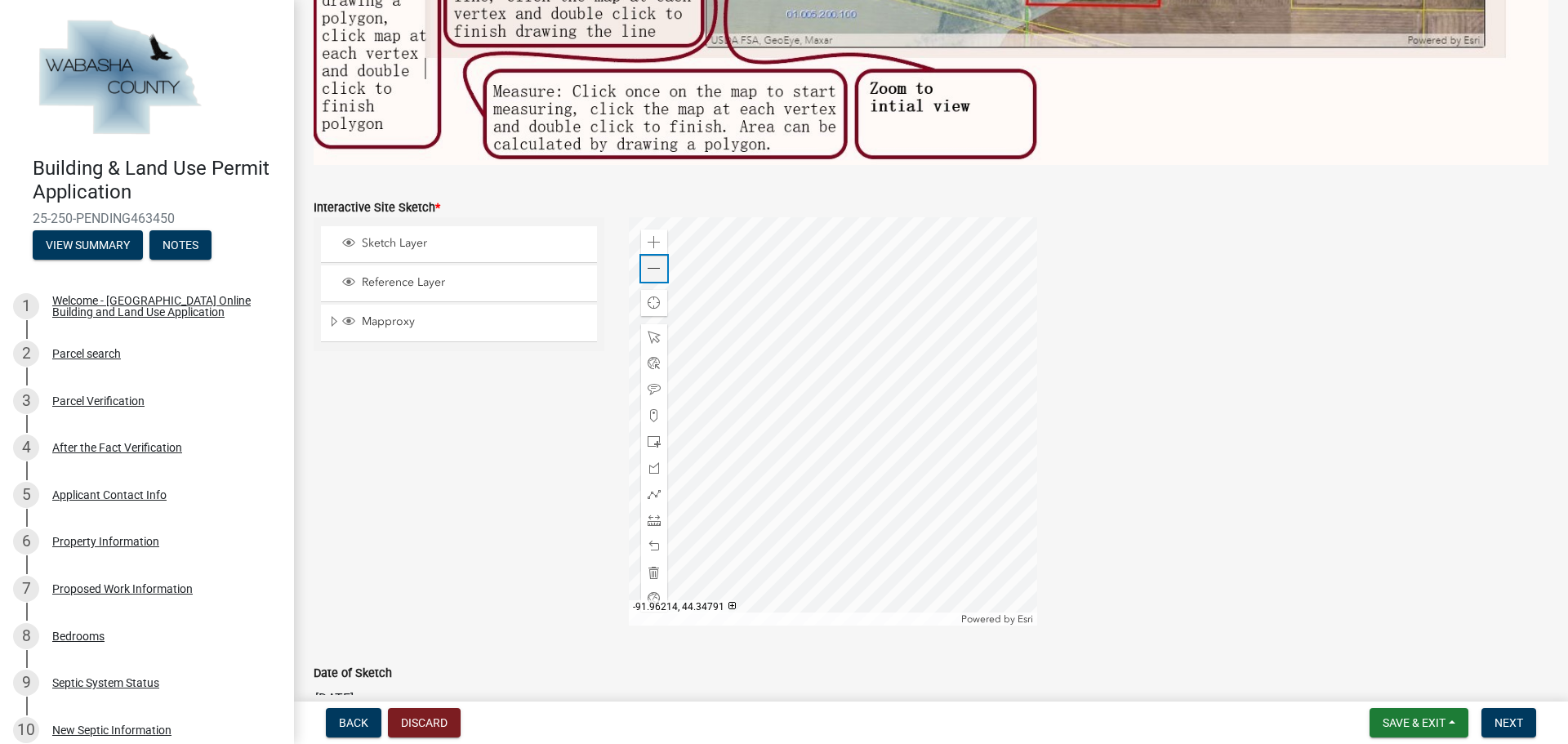
click at [655, 262] on span at bounding box center [654, 269] width 13 height 13
click at [427, 236] on span "Sketch Layer" at bounding box center [474, 243] width 233 height 15
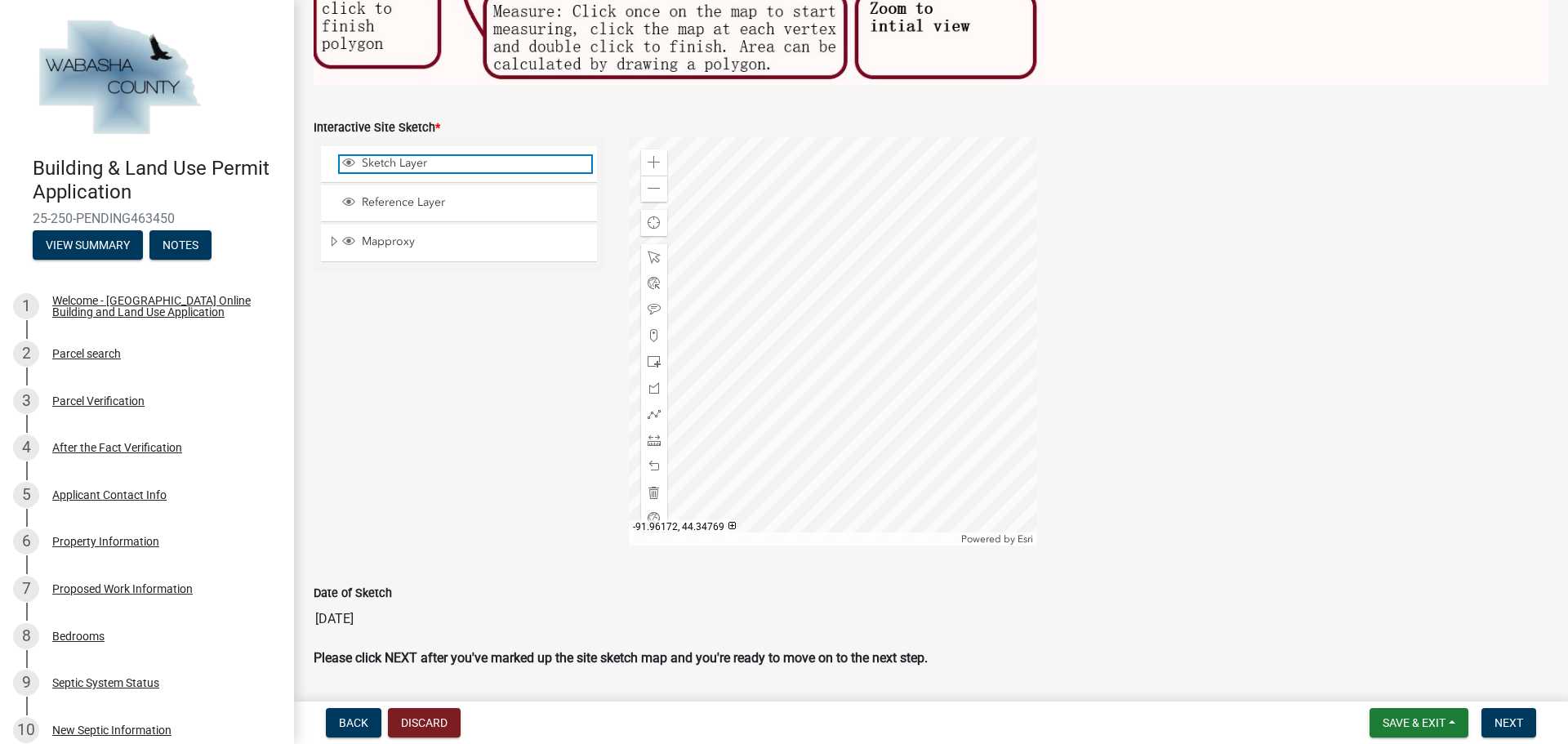
scroll to position [698, 0]
click at [647, 154] on span at bounding box center [654, 161] width 13 height 13
click at [780, 339] on div at bounding box center [832, 339] width 408 height 408
click at [652, 437] on span at bounding box center [654, 439] width 13 height 13
click at [952, 137] on div at bounding box center [832, 339] width 408 height 408
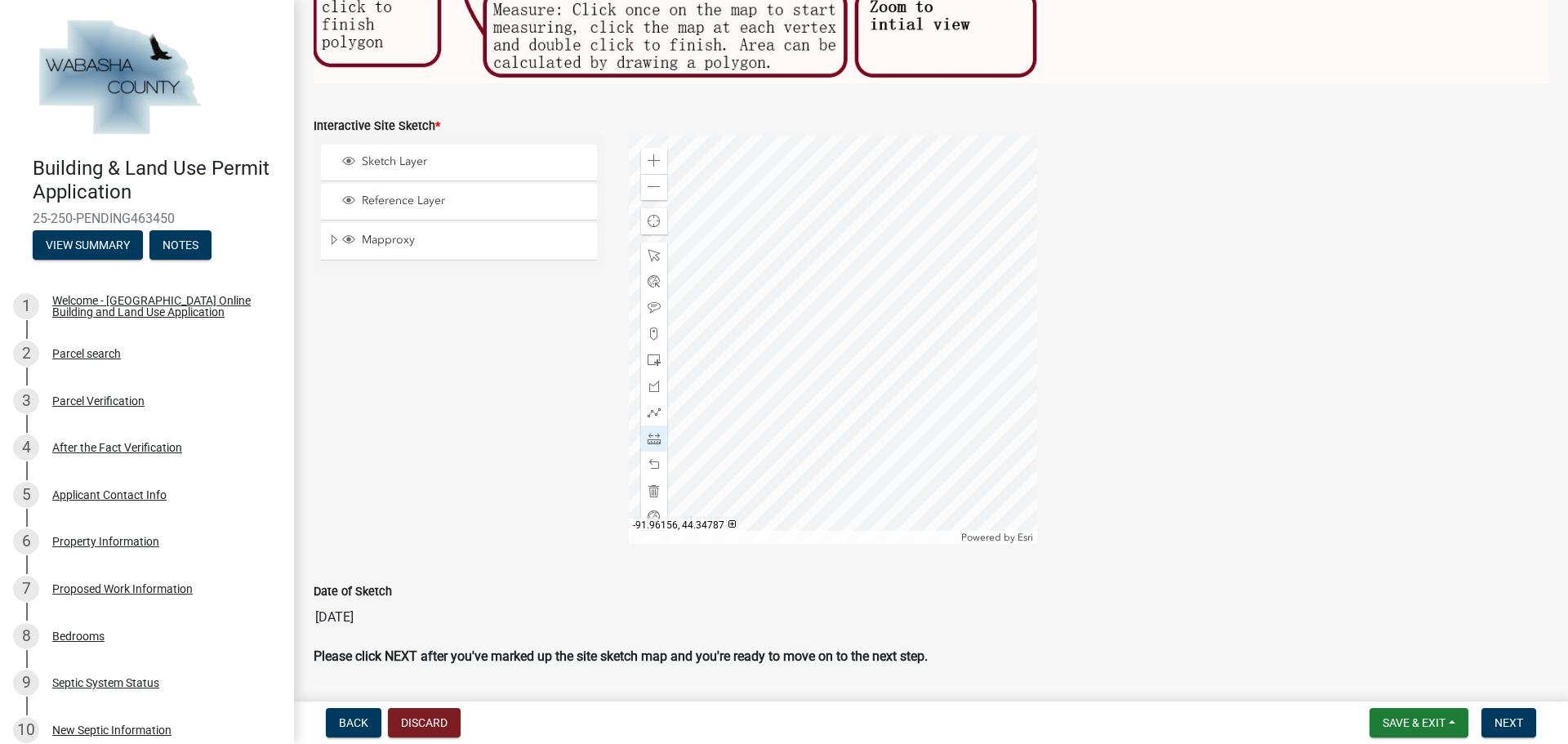
click at [971, 186] on div at bounding box center [832, 339] width 408 height 408
click at [652, 249] on span at bounding box center [654, 256] width 13 height 13
click at [647, 154] on span at bounding box center [654, 161] width 13 height 13
click at [691, 504] on div at bounding box center [832, 339] width 408 height 408
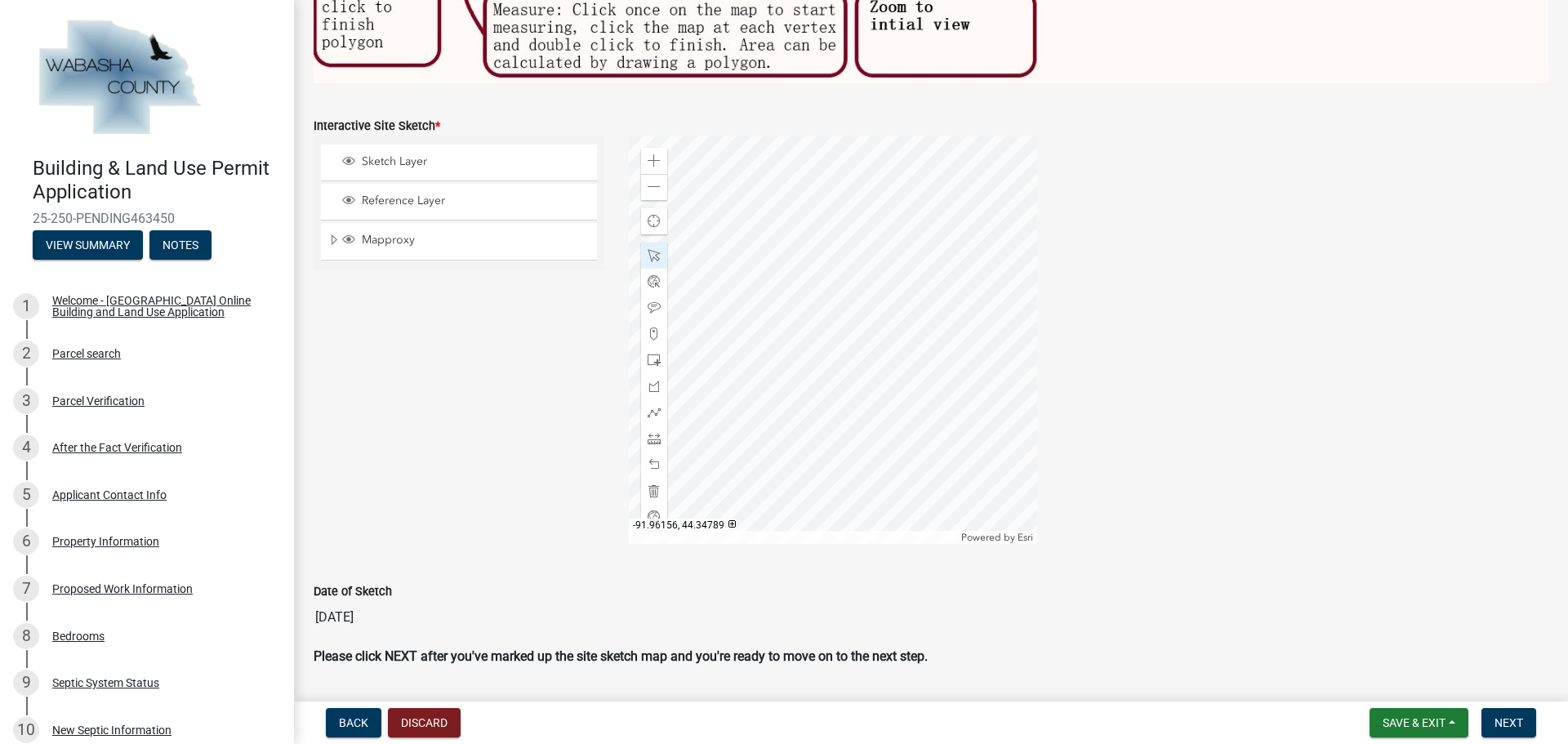
click at [898, 345] on div at bounding box center [832, 339] width 408 height 408
click at [900, 348] on div at bounding box center [832, 339] width 408 height 408
click at [897, 342] on div at bounding box center [832, 339] width 408 height 408
click at [893, 332] on div at bounding box center [832, 339] width 408 height 408
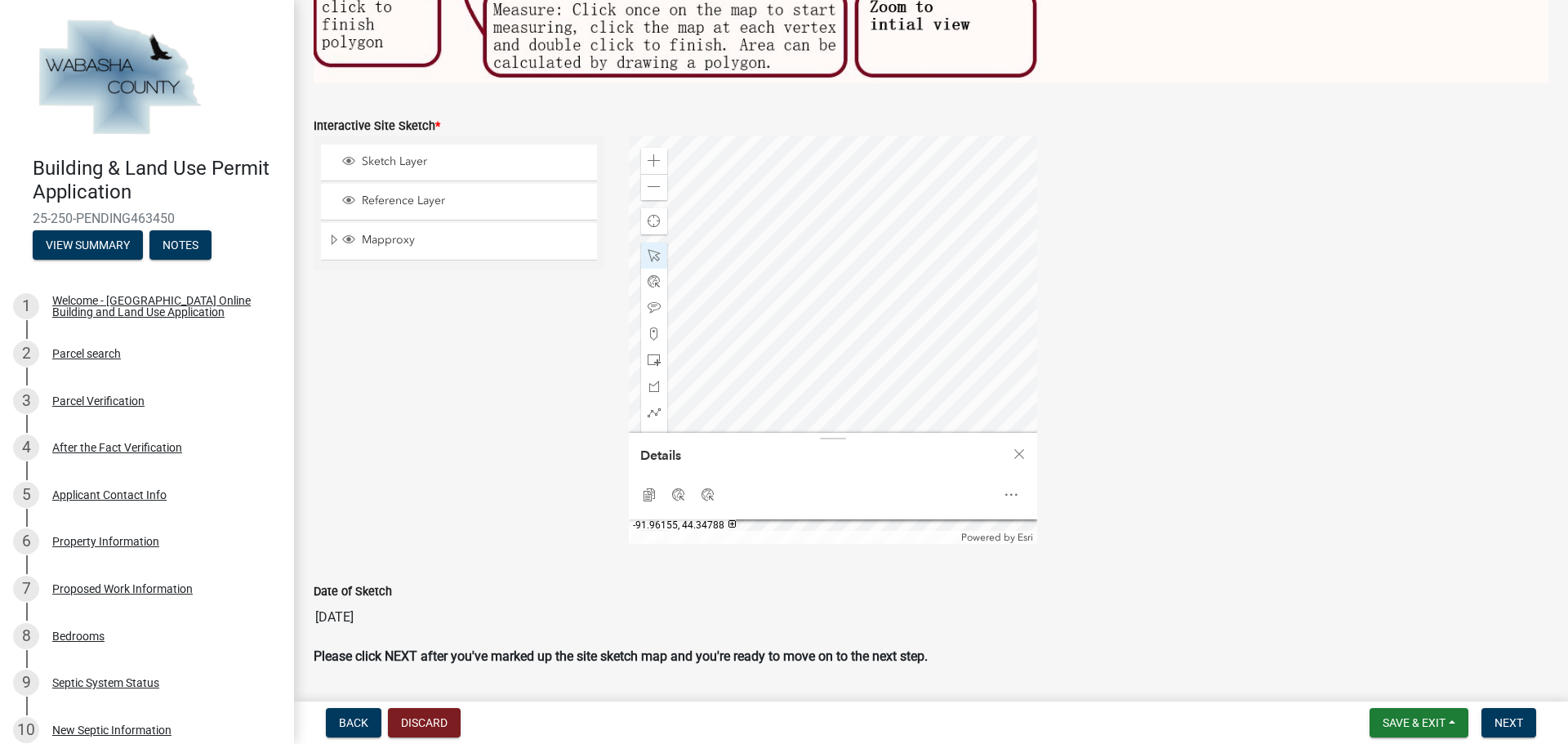
click at [911, 357] on div at bounding box center [832, 339] width 408 height 408
click at [653, 249] on span at bounding box center [654, 256] width 13 height 13
click at [1014, 451] on span "Close" at bounding box center [1019, 454] width 13 height 13
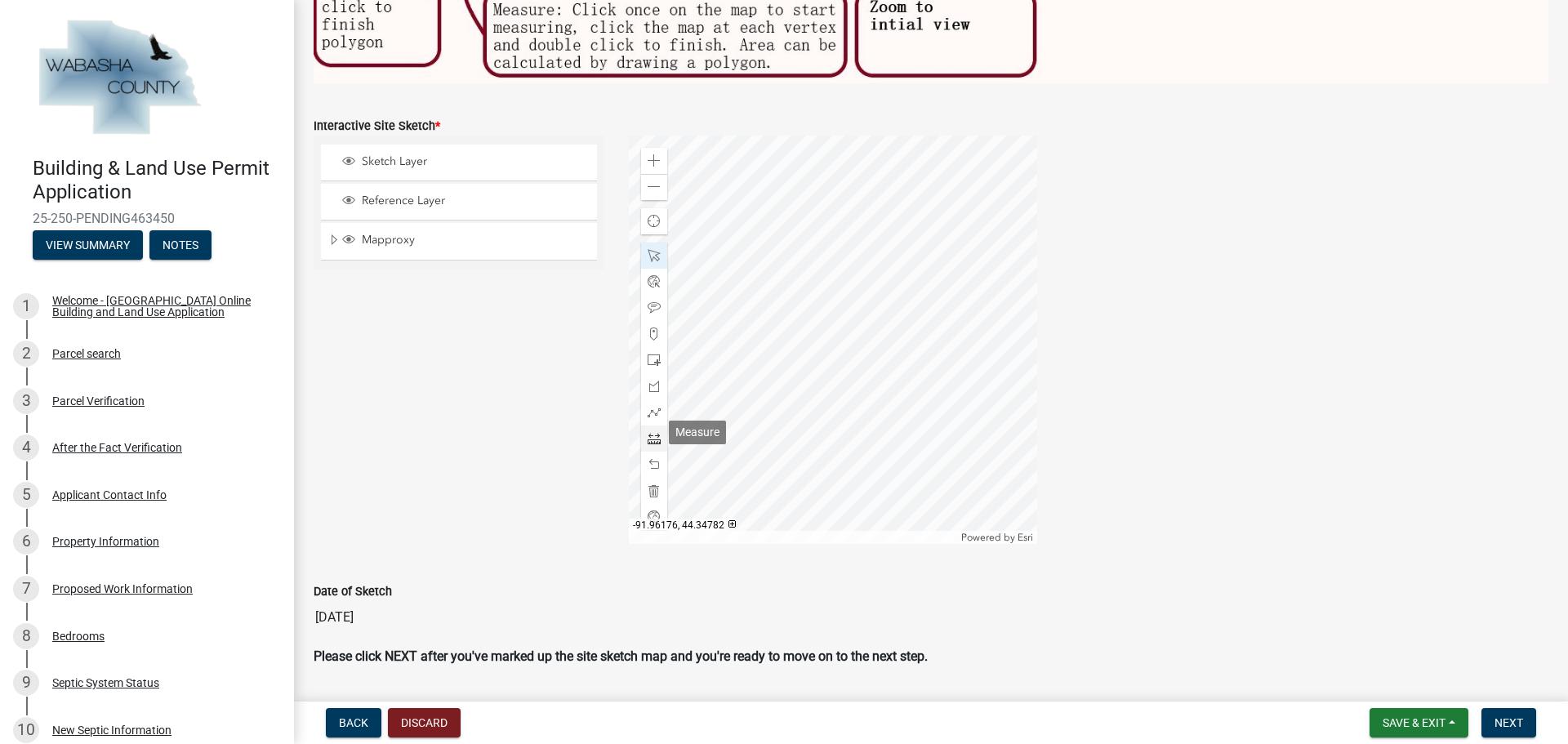
click at [650, 436] on span at bounding box center [654, 439] width 13 height 13
click at [868, 264] on div at bounding box center [832, 339] width 408 height 408
click at [706, 333] on div at bounding box center [832, 339] width 408 height 408
click at [649, 253] on span at bounding box center [654, 256] width 13 height 13
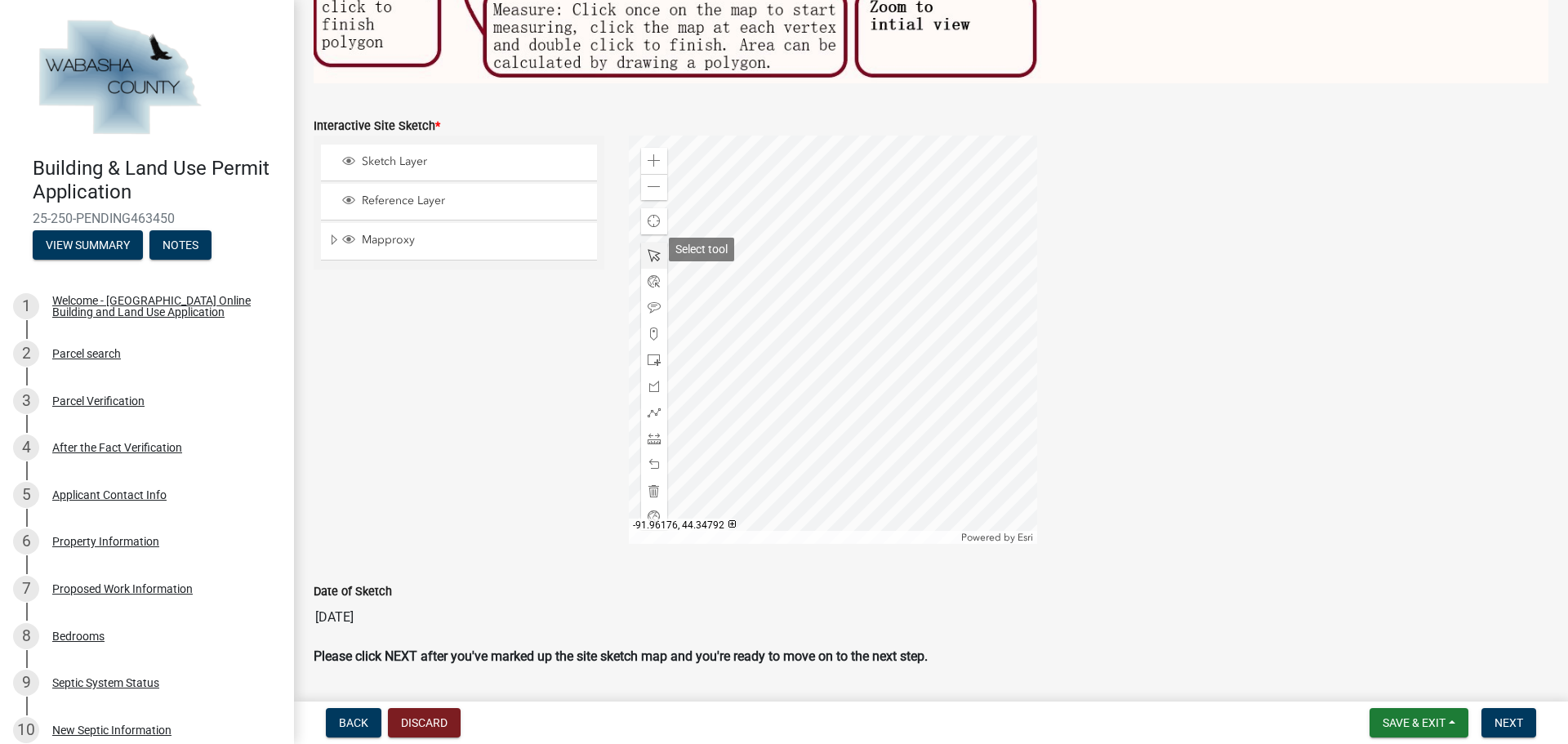
click at [652, 249] on span at bounding box center [654, 256] width 13 height 13
click at [648, 249] on span at bounding box center [654, 256] width 13 height 13
click at [744, 317] on div at bounding box center [832, 339] width 408 height 408
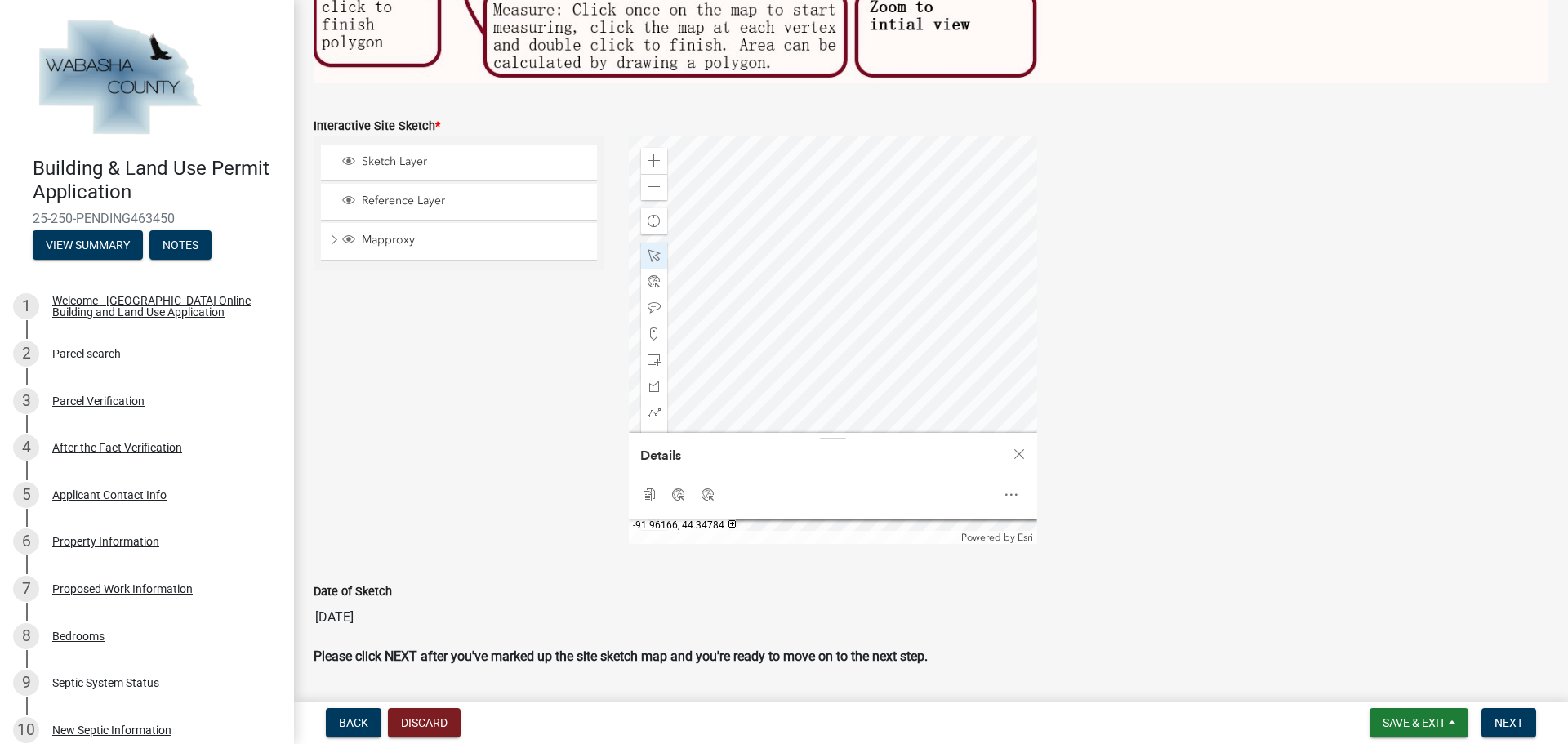
click at [785, 417] on div at bounding box center [832, 339] width 408 height 408
click at [658, 182] on div "Zoom out" at bounding box center [654, 187] width 26 height 26
click at [784, 250] on div at bounding box center [832, 339] width 408 height 408
click at [652, 154] on span at bounding box center [654, 161] width 13 height 13
click at [917, 208] on div at bounding box center [832, 339] width 408 height 408
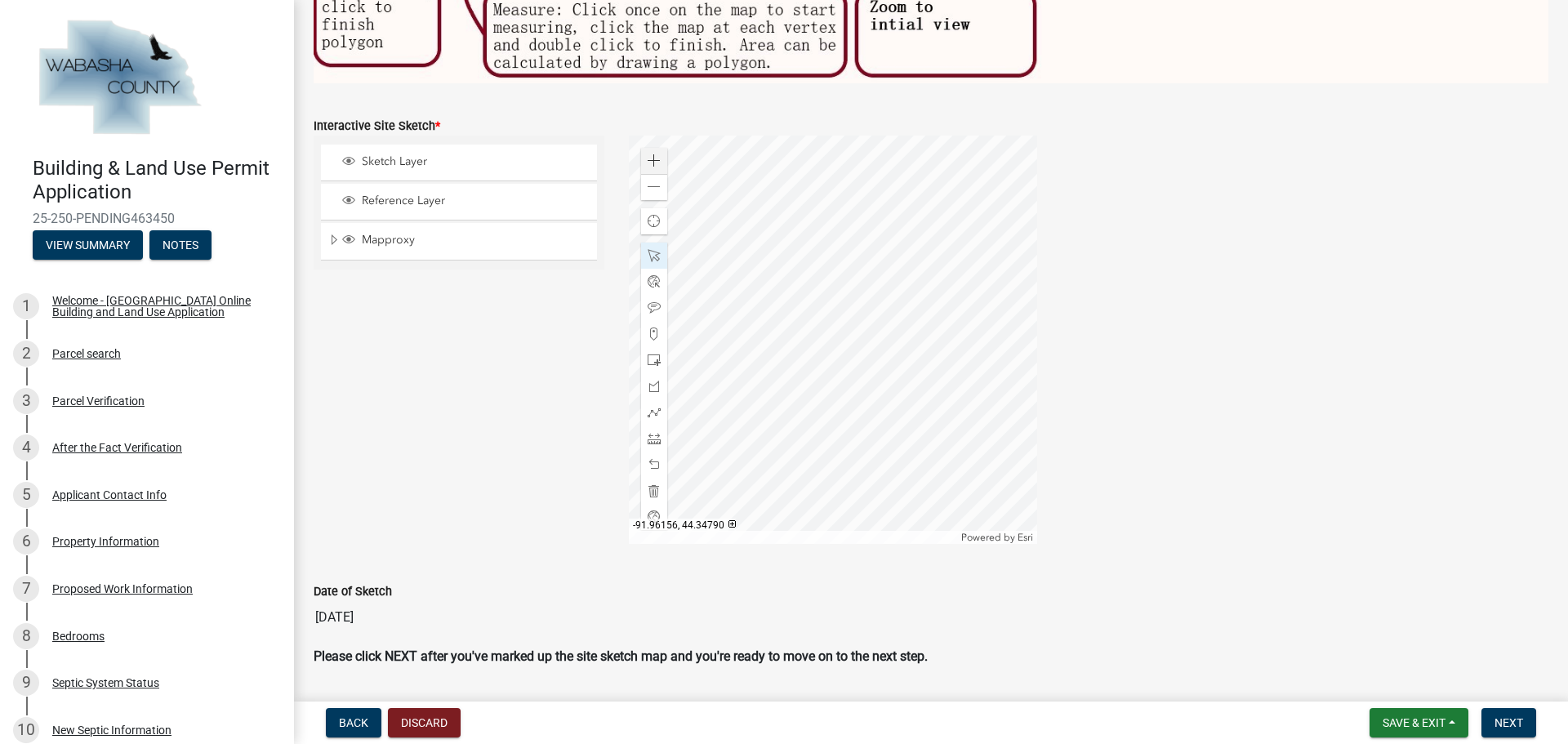
click at [917, 208] on div at bounding box center [832, 339] width 408 height 408
click at [924, 221] on div at bounding box center [832, 339] width 408 height 408
click at [920, 214] on div at bounding box center [832, 339] width 408 height 408
click at [746, 292] on div at bounding box center [832, 339] width 408 height 408
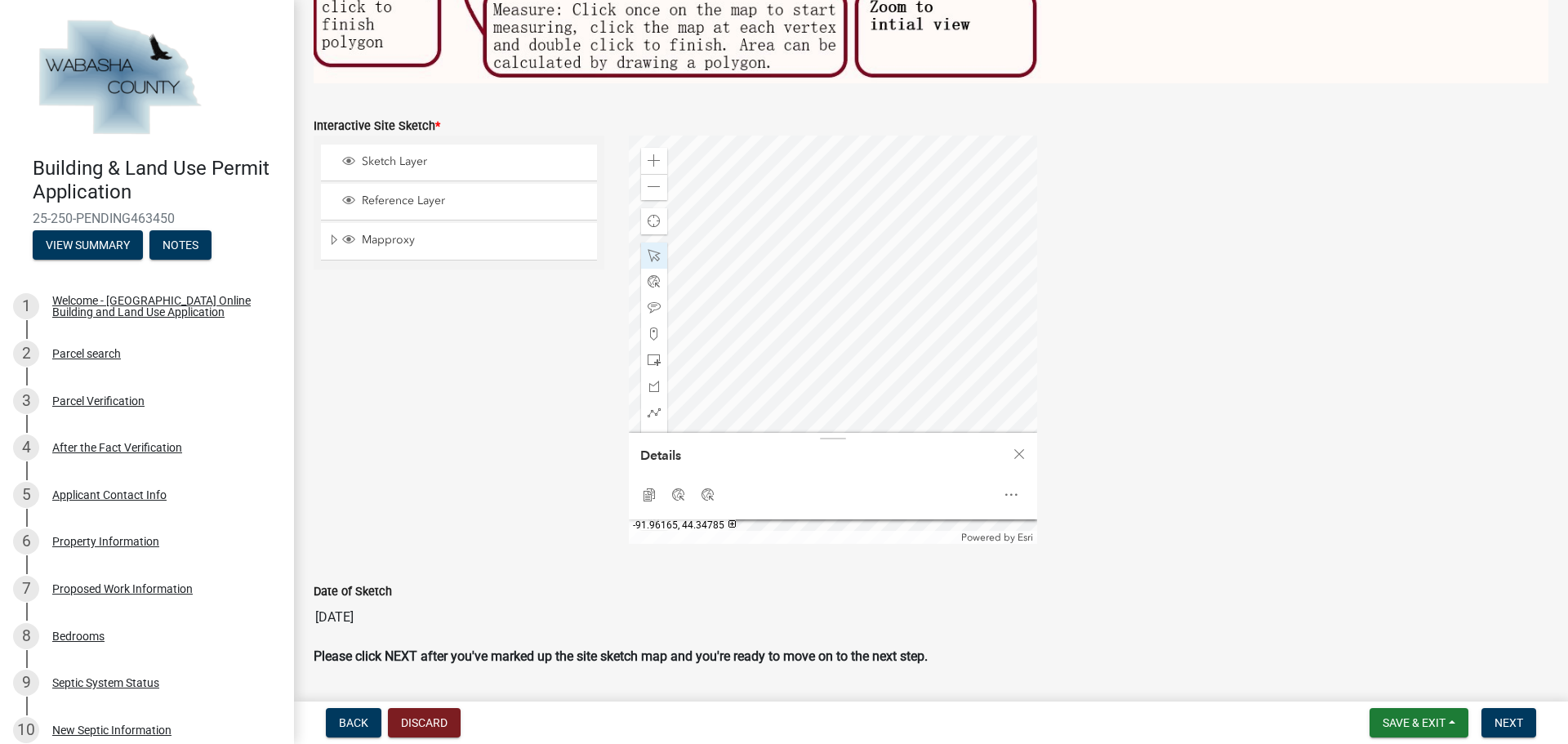
click at [820, 280] on div at bounding box center [832, 339] width 408 height 408
click at [841, 222] on div at bounding box center [832, 339] width 408 height 408
click at [878, 260] on div at bounding box center [832, 339] width 408 height 408
click at [642, 246] on div at bounding box center [654, 256] width 26 height 26
click at [657, 185] on div "Zoom out" at bounding box center [654, 187] width 26 height 26
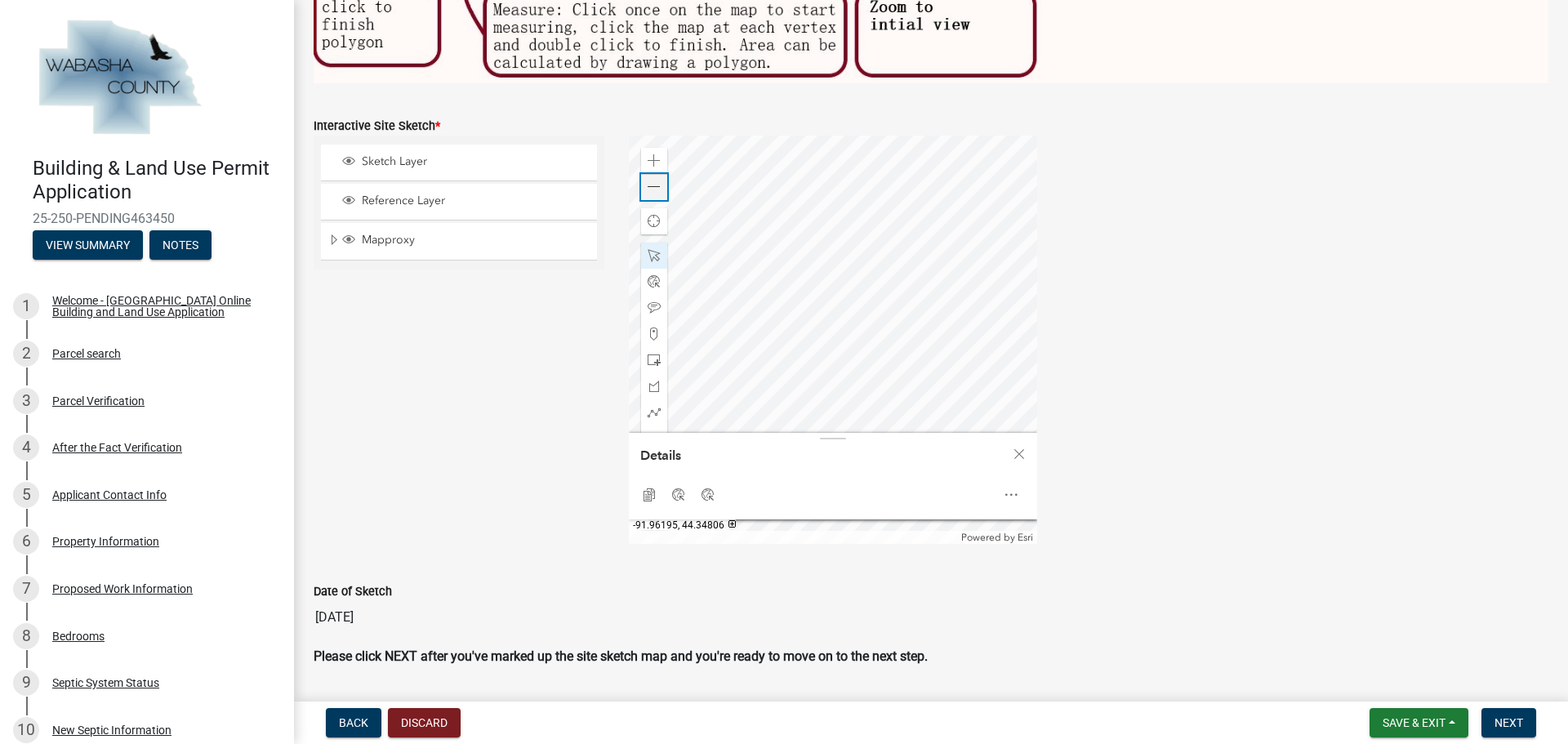
click at [657, 178] on div "Zoom out" at bounding box center [654, 187] width 26 height 26
click at [814, 281] on div at bounding box center [832, 339] width 408 height 408
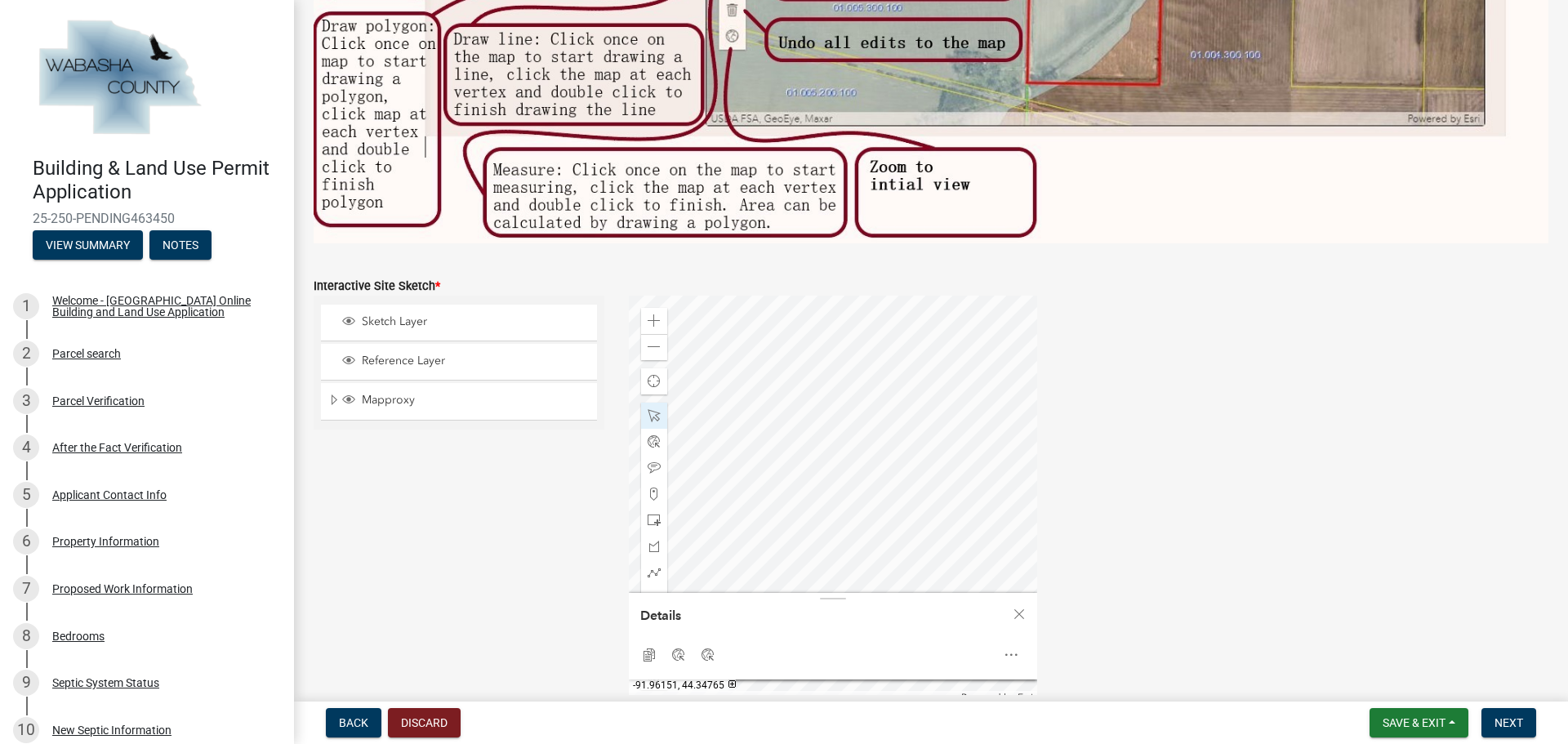
scroll to position [535, 0]
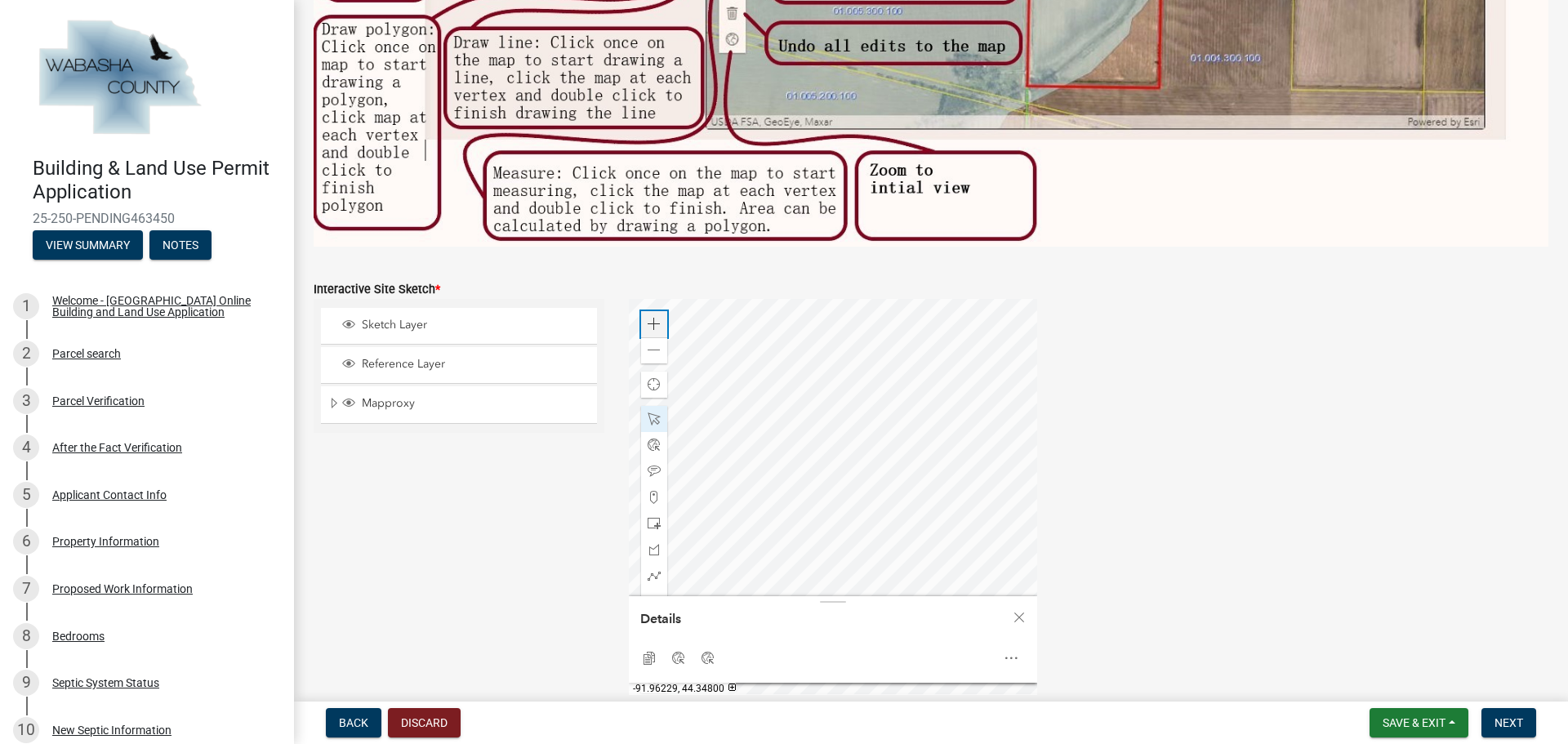
click at [641, 315] on div "Zoom in" at bounding box center [654, 324] width 26 height 26
click at [868, 699] on div at bounding box center [832, 502] width 408 height 408
click at [836, 521] on div at bounding box center [832, 502] width 408 height 408
click at [1012, 611] on span "Close" at bounding box center [1019, 617] width 13 height 13
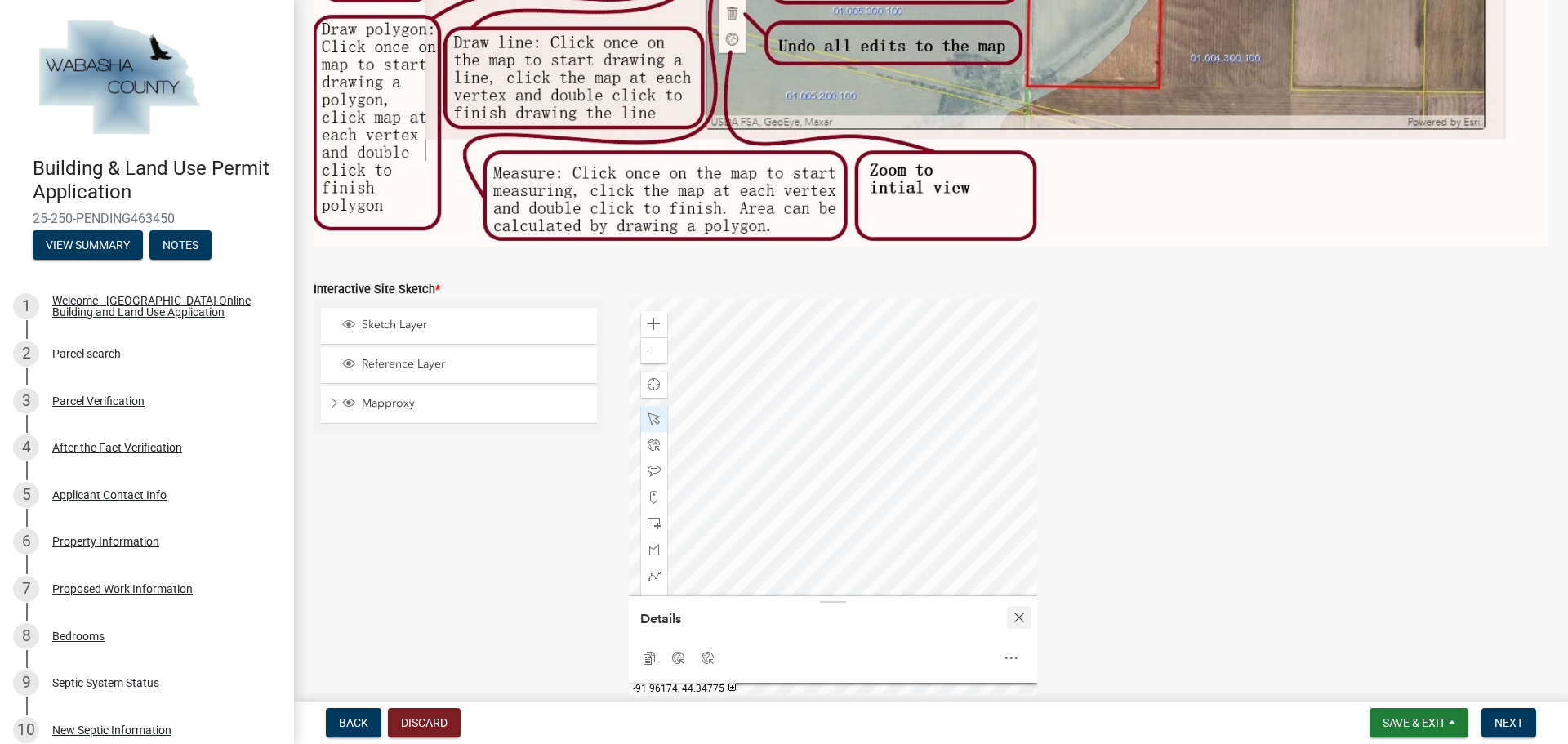
scroll to position [540, 0]
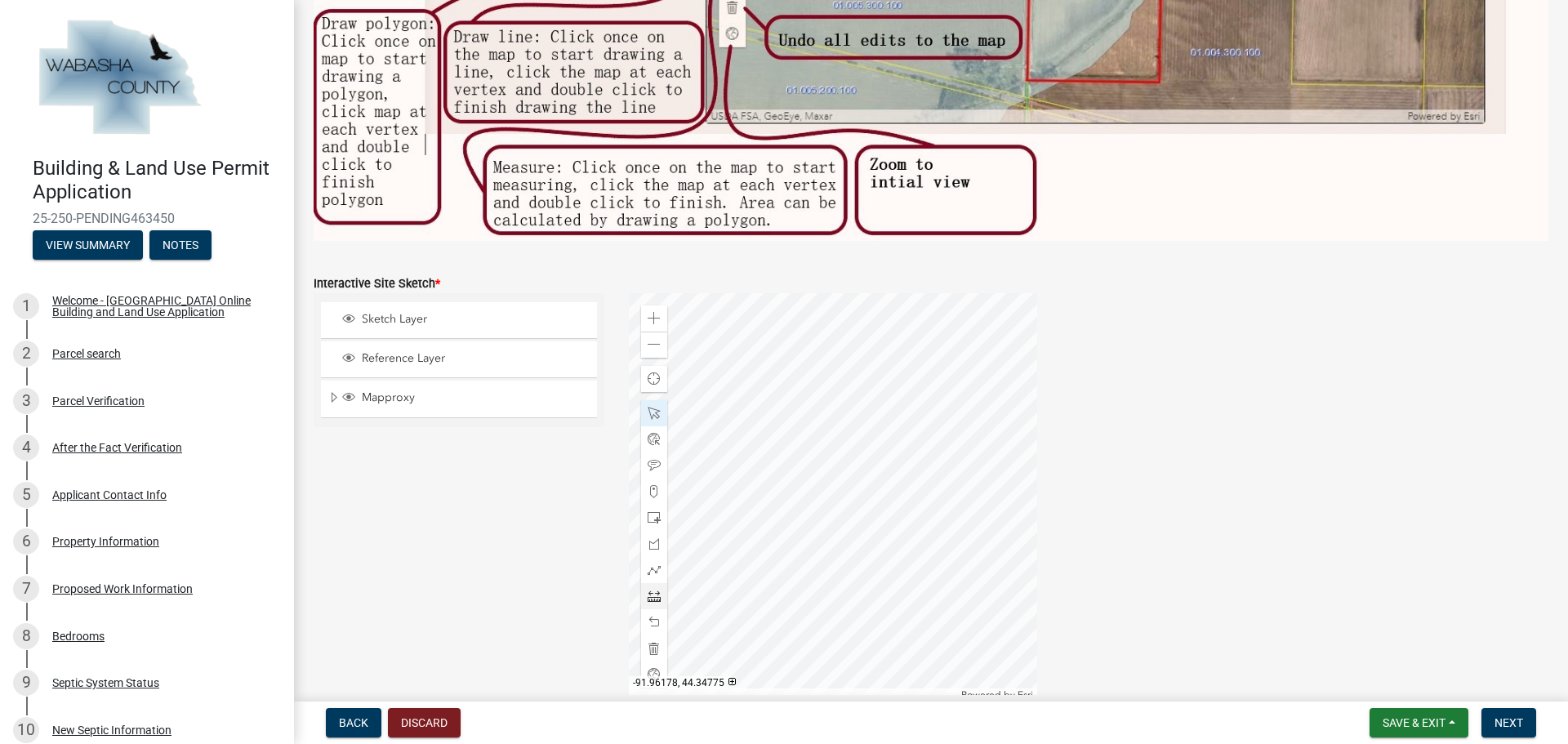
click at [648, 595] on span at bounding box center [654, 596] width 13 height 13
click at [901, 377] on div at bounding box center [832, 497] width 408 height 408
click at [948, 484] on div at bounding box center [832, 497] width 408 height 408
click at [892, 497] on div at bounding box center [832, 497] width 408 height 408
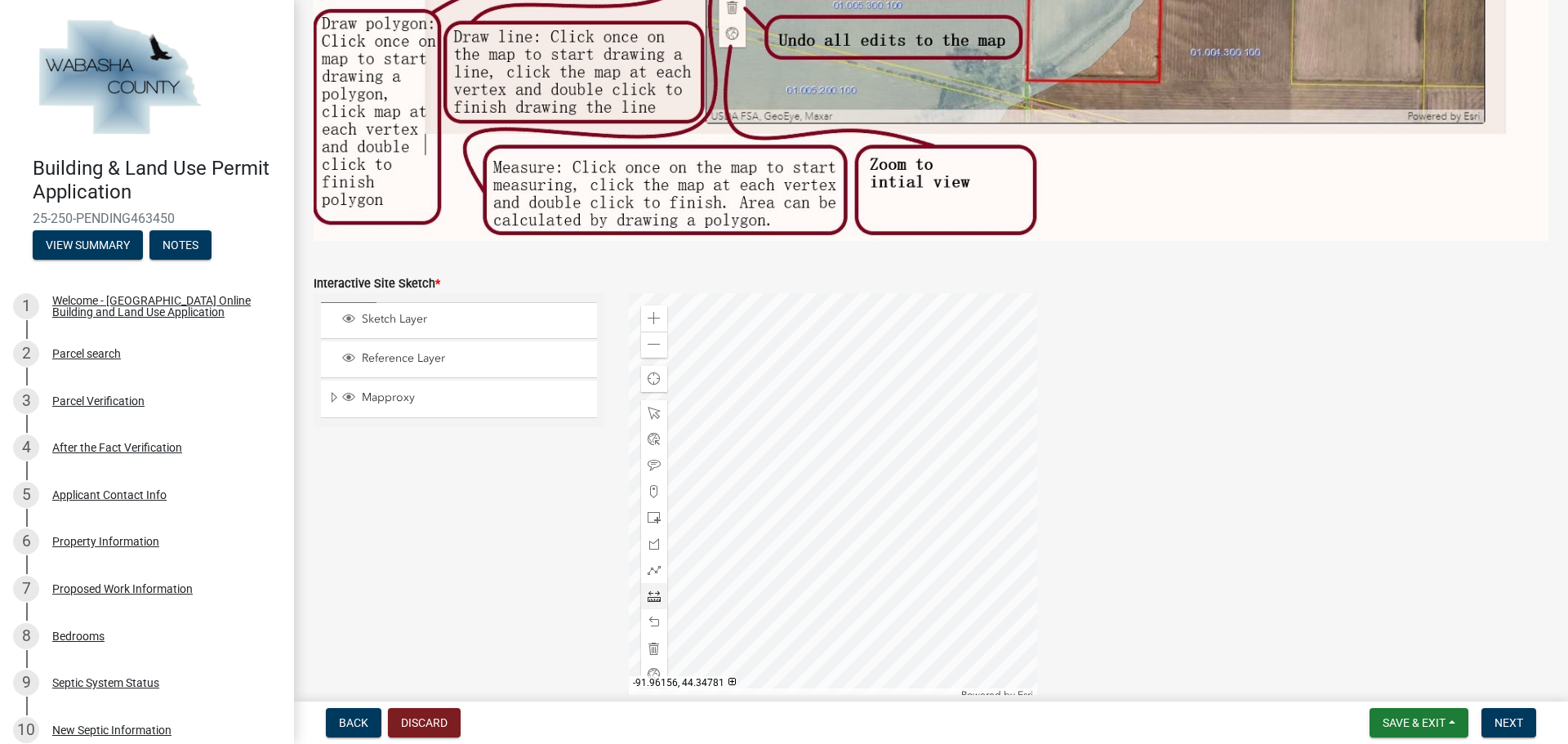
click at [892, 497] on div at bounding box center [832, 497] width 408 height 408
click at [652, 618] on span at bounding box center [654, 622] width 13 height 13
click at [652, 616] on span at bounding box center [654, 622] width 13 height 13
click at [654, 590] on span at bounding box center [654, 596] width 13 height 13
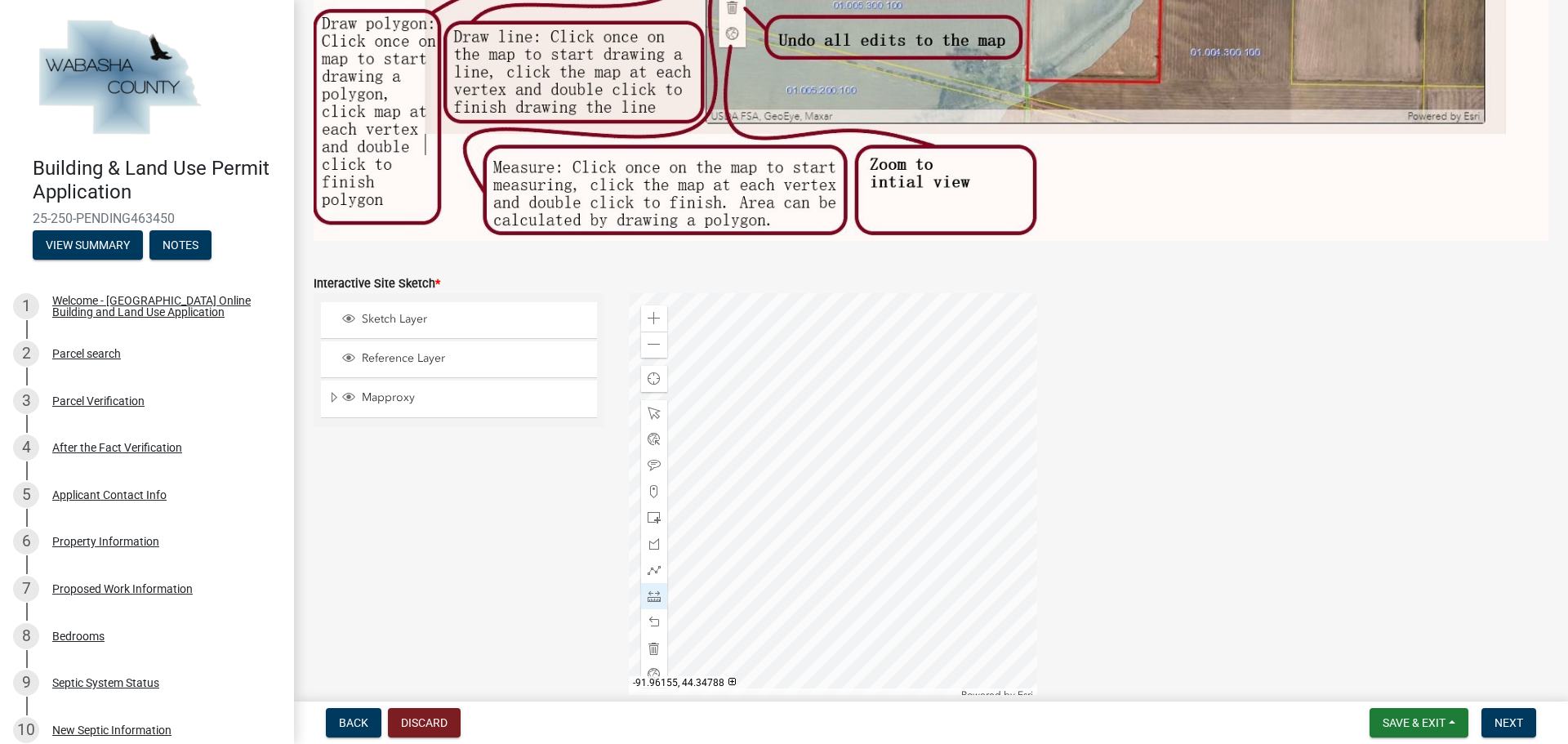
click at [902, 378] on div at bounding box center [832, 497] width 408 height 408
click at [947, 486] on div at bounding box center [832, 497] width 408 height 408
click at [647, 408] on span at bounding box center [654, 413] width 13 height 13
click at [653, 589] on span at bounding box center [654, 596] width 13 height 13
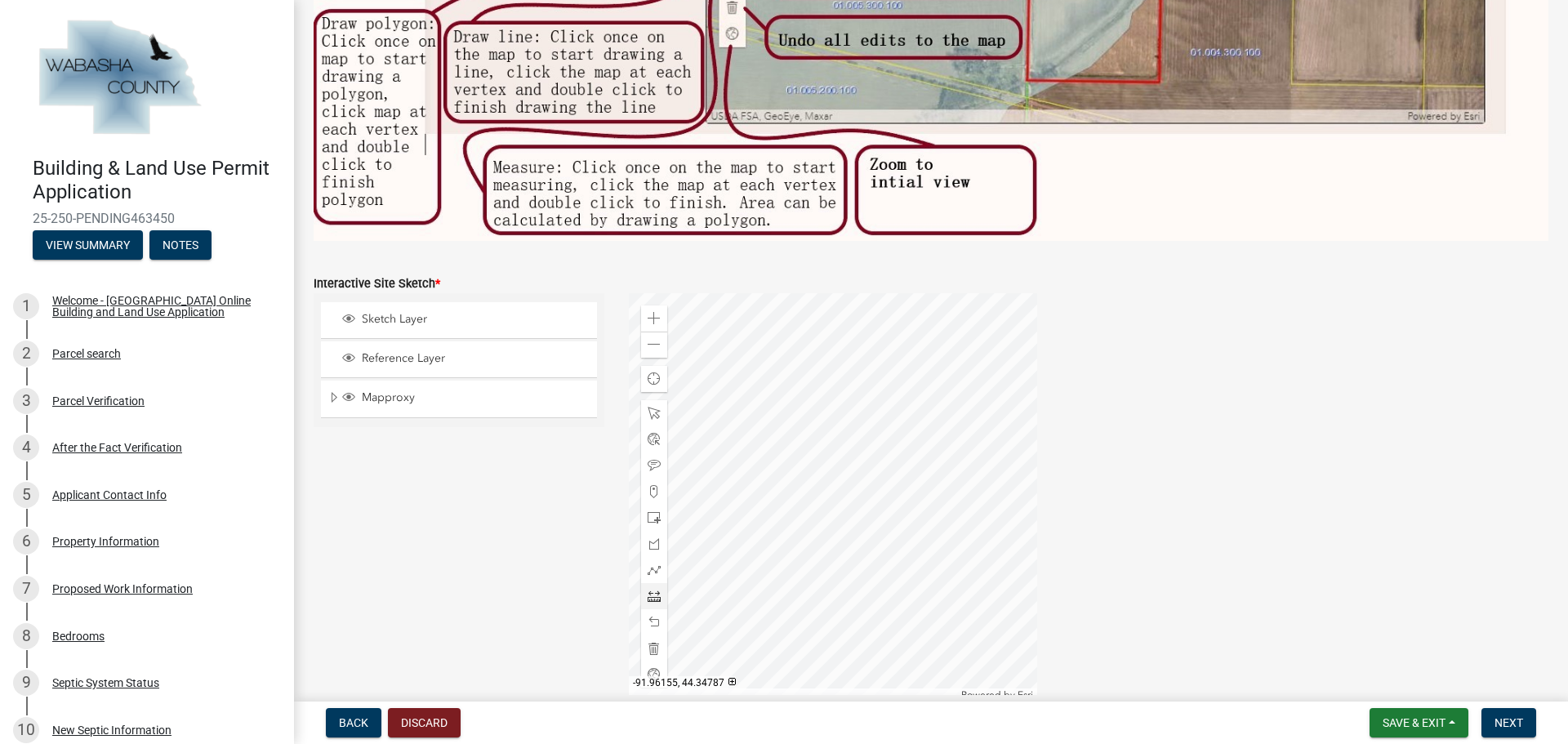
click at [908, 392] on div at bounding box center [832, 497] width 408 height 408
click at [798, 442] on div at bounding box center [832, 497] width 408 height 408
click at [647, 511] on span at bounding box center [654, 517] width 13 height 13
click at [762, 539] on div at bounding box center [832, 497] width 408 height 408
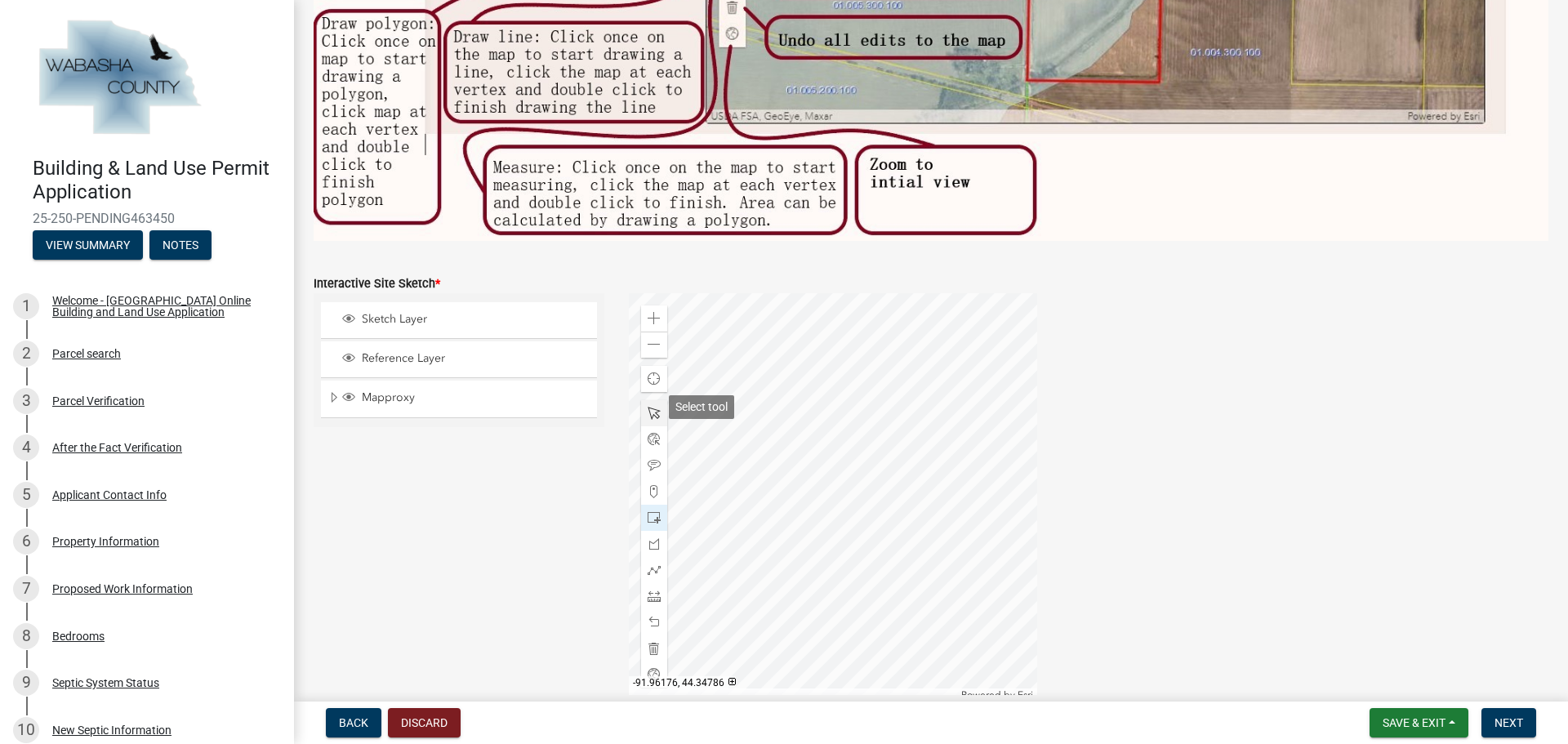
click at [651, 406] on span at bounding box center [654, 413] width 13 height 13
click at [650, 407] on span at bounding box center [654, 413] width 13 height 13
click at [775, 482] on div at bounding box center [832, 497] width 408 height 408
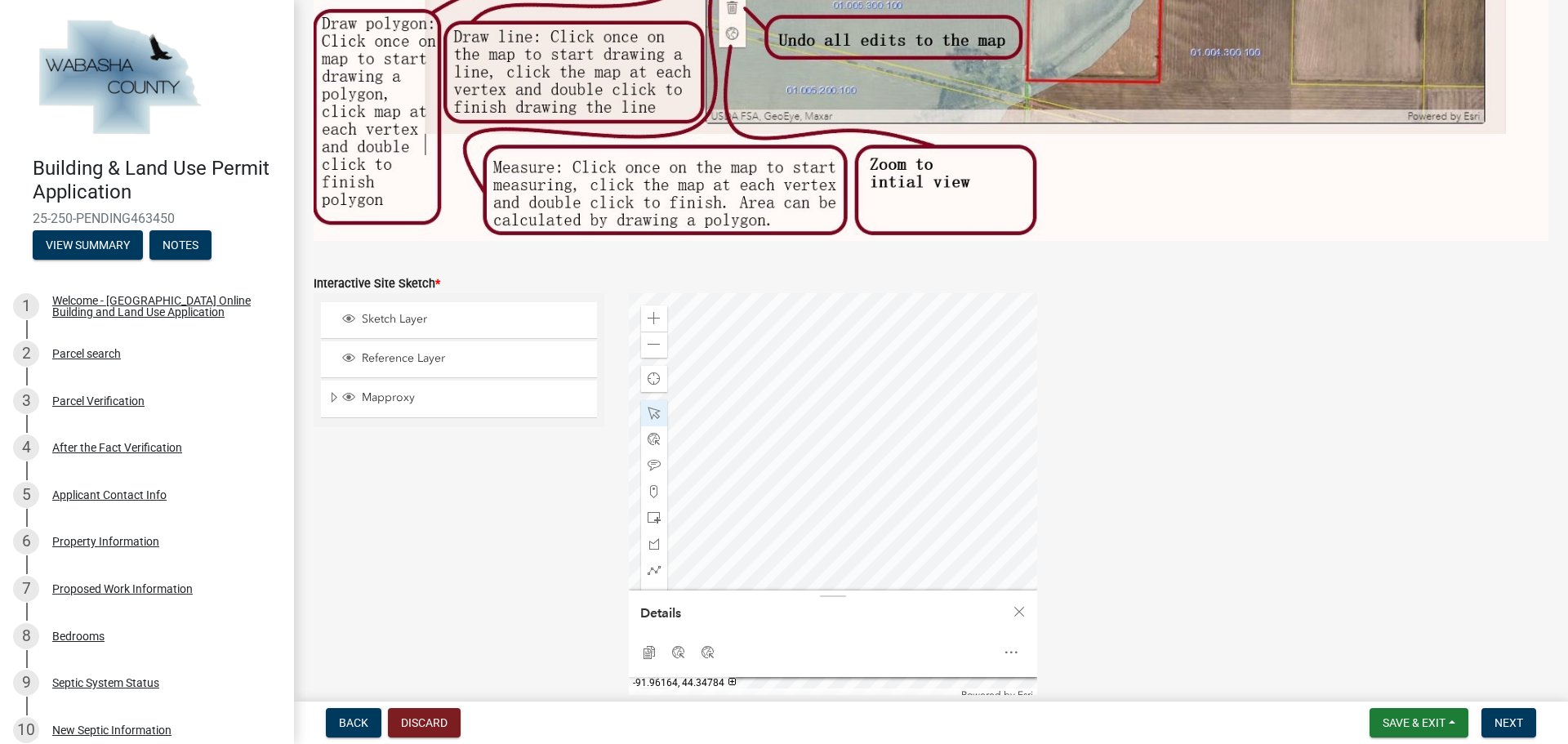
click at [799, 434] on div at bounding box center [832, 497] width 408 height 408
click at [903, 460] on div at bounding box center [832, 497] width 408 height 408
click at [865, 535] on div at bounding box center [832, 497] width 408 height 408
click at [874, 478] on div at bounding box center [832, 497] width 408 height 408
click at [867, 392] on div at bounding box center [832, 497] width 408 height 408
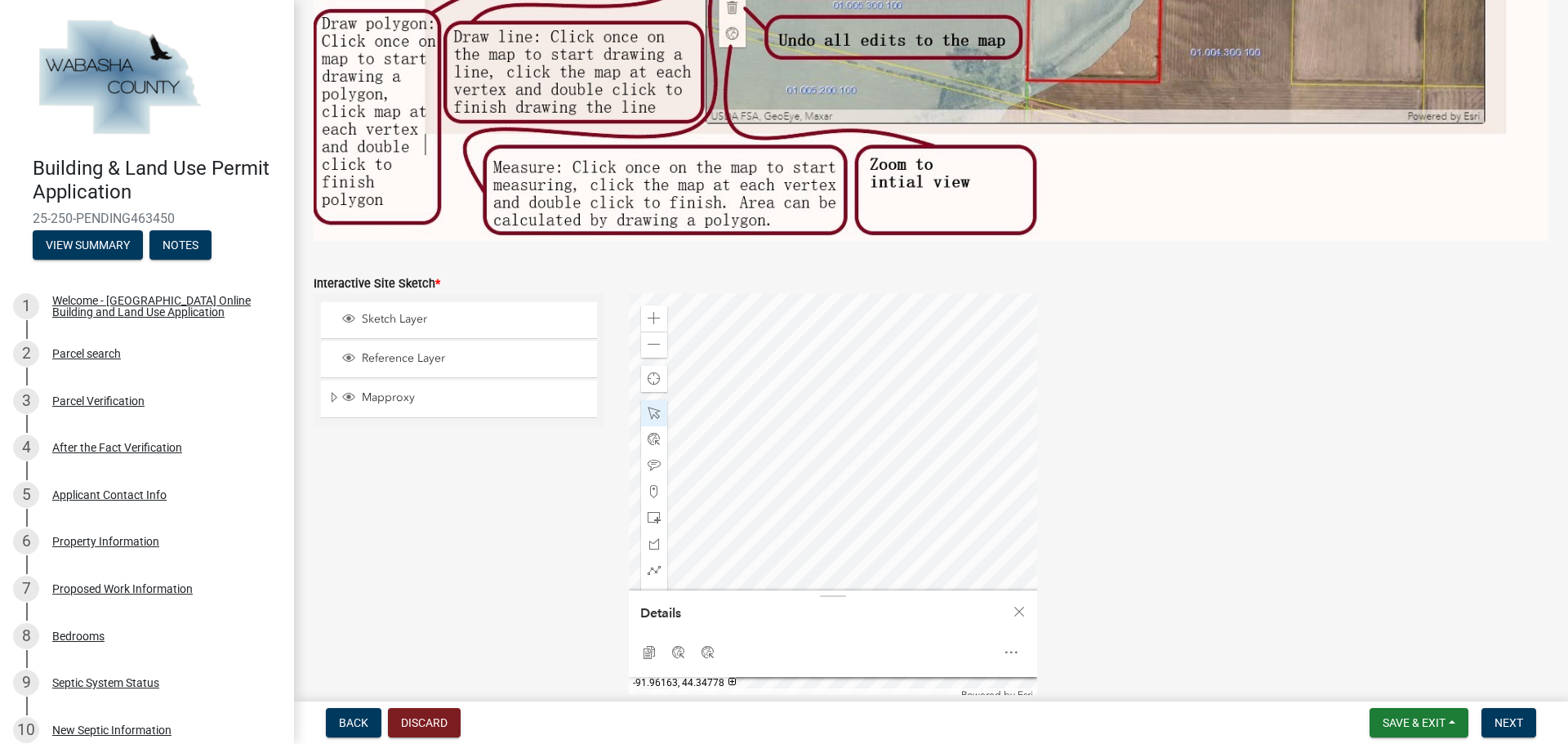
click at [808, 535] on div at bounding box center [832, 497] width 408 height 408
click at [862, 473] on div at bounding box center [832, 497] width 408 height 408
click at [657, 406] on span at bounding box center [654, 413] width 13 height 13
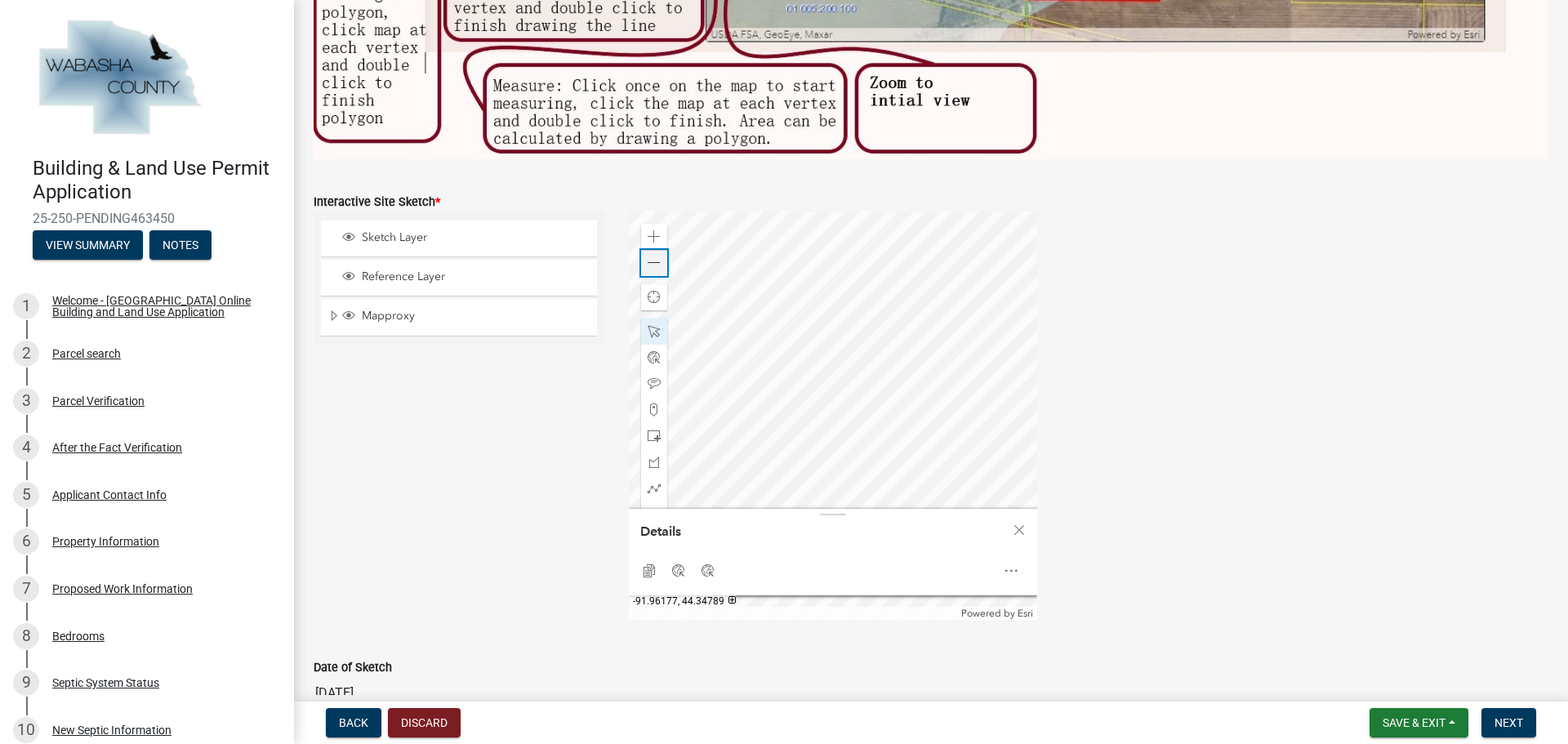
click at [657, 257] on div "Zoom out" at bounding box center [654, 263] width 26 height 26
click at [899, 331] on div at bounding box center [832, 415] width 408 height 408
click at [657, 324] on div at bounding box center [654, 332] width 26 height 26
click at [913, 321] on div at bounding box center [832, 415] width 408 height 408
click at [824, 353] on div at bounding box center [832, 415] width 408 height 408
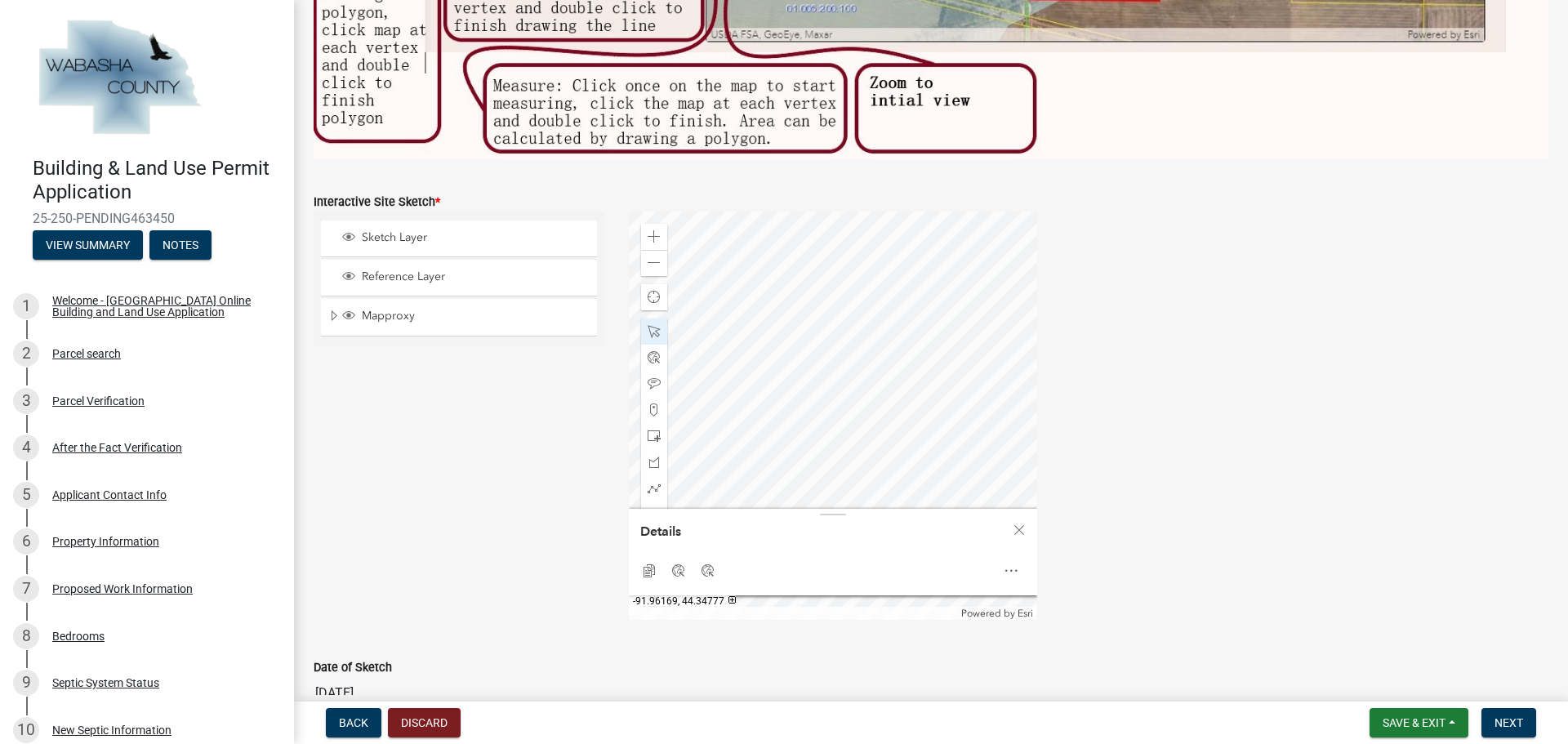
click at [836, 364] on div at bounding box center [832, 415] width 408 height 408
click at [648, 325] on span at bounding box center [654, 332] width 13 height 13
click at [729, 428] on div at bounding box center [832, 415] width 408 height 408
click at [814, 349] on div at bounding box center [832, 415] width 408 height 408
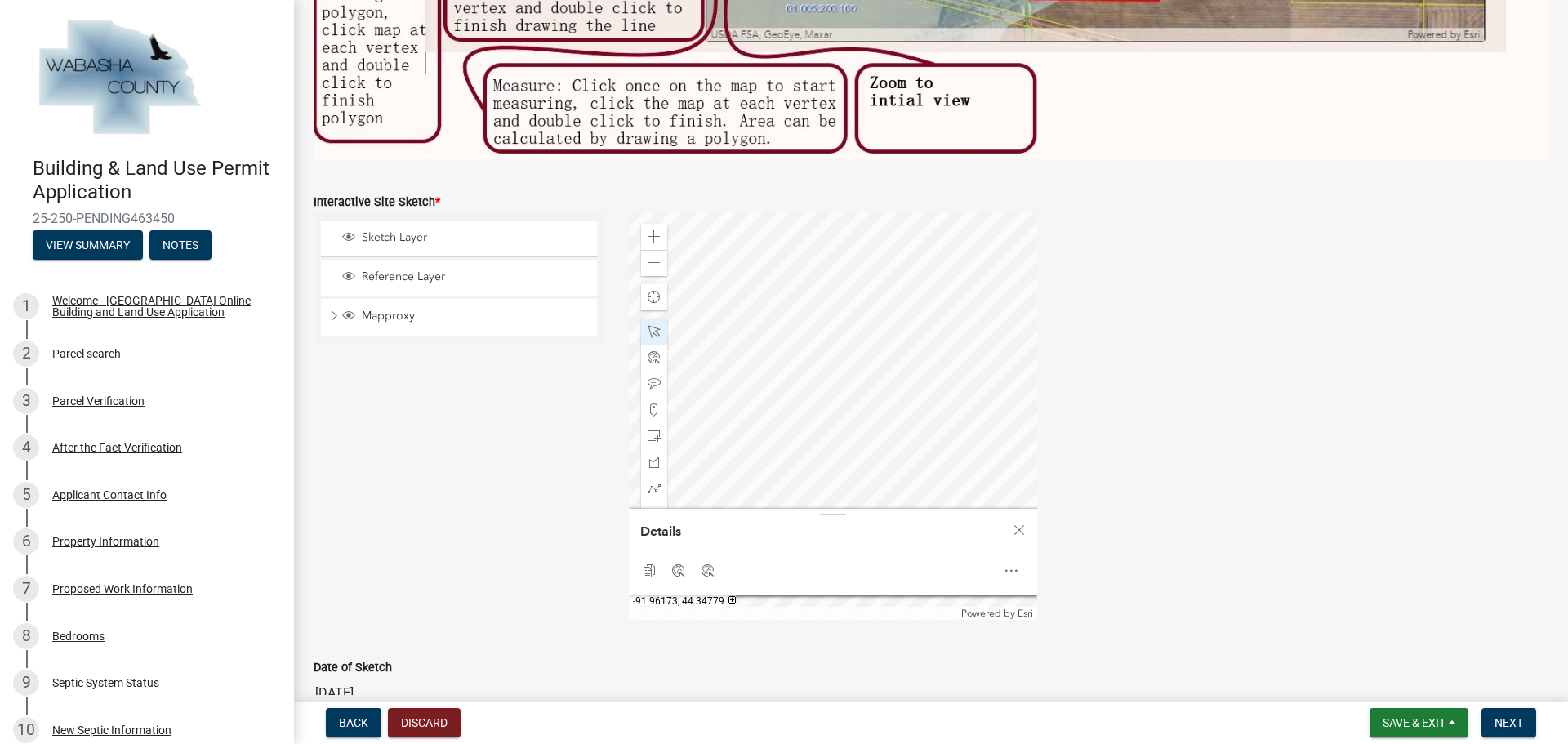
click at [812, 353] on div at bounding box center [832, 415] width 408 height 408
click at [647, 326] on span at bounding box center [654, 332] width 13 height 13
click at [651, 230] on span at bounding box center [654, 237] width 13 height 13
click at [738, 434] on div at bounding box center [832, 415] width 408 height 408
click at [849, 334] on div at bounding box center [832, 415] width 408 height 408
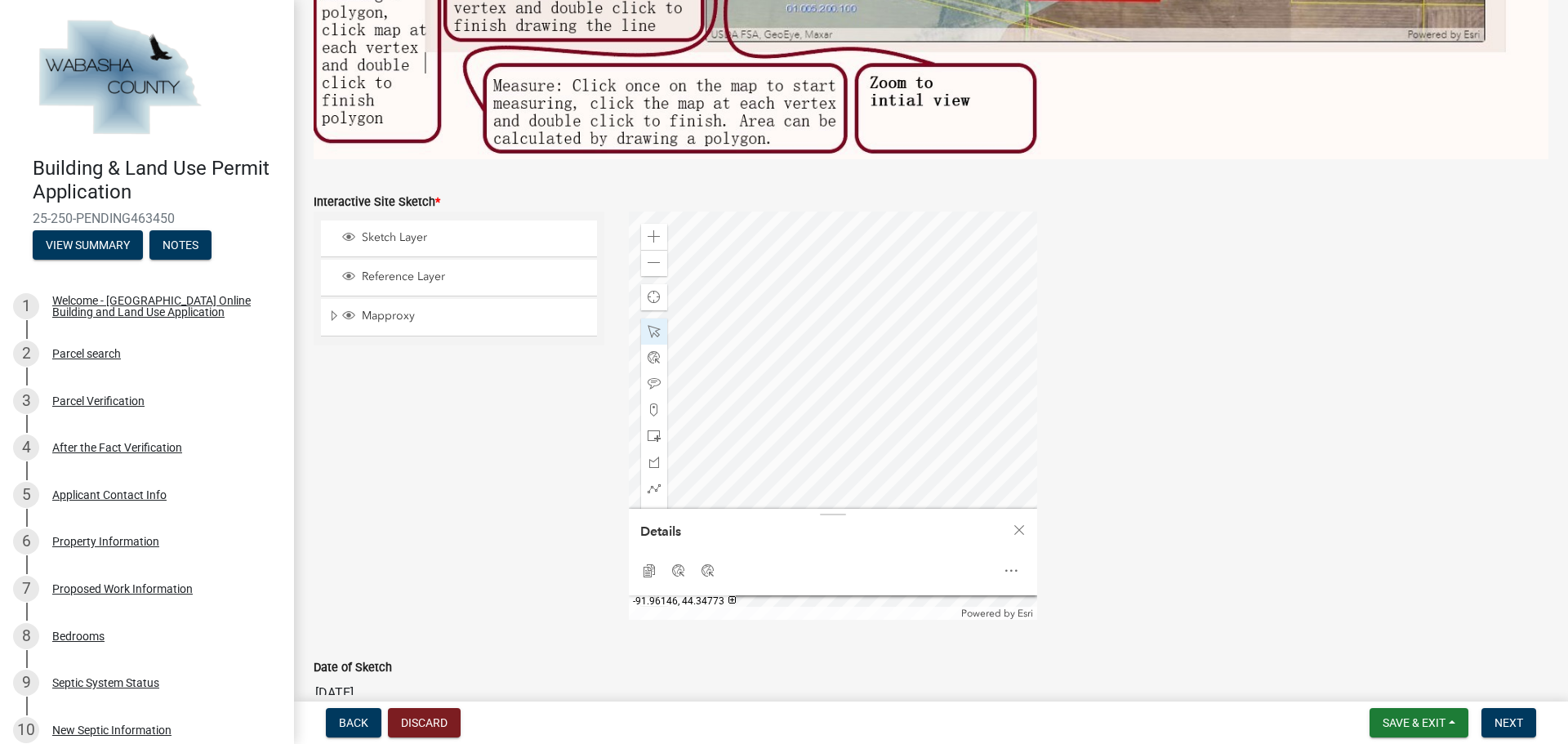
click at [922, 502] on div at bounding box center [832, 415] width 408 height 408
click at [649, 325] on span at bounding box center [654, 332] width 13 height 13
click at [758, 300] on div at bounding box center [832, 415] width 408 height 408
click at [859, 329] on div at bounding box center [832, 415] width 408 height 408
click at [902, 428] on div at bounding box center [832, 415] width 408 height 408
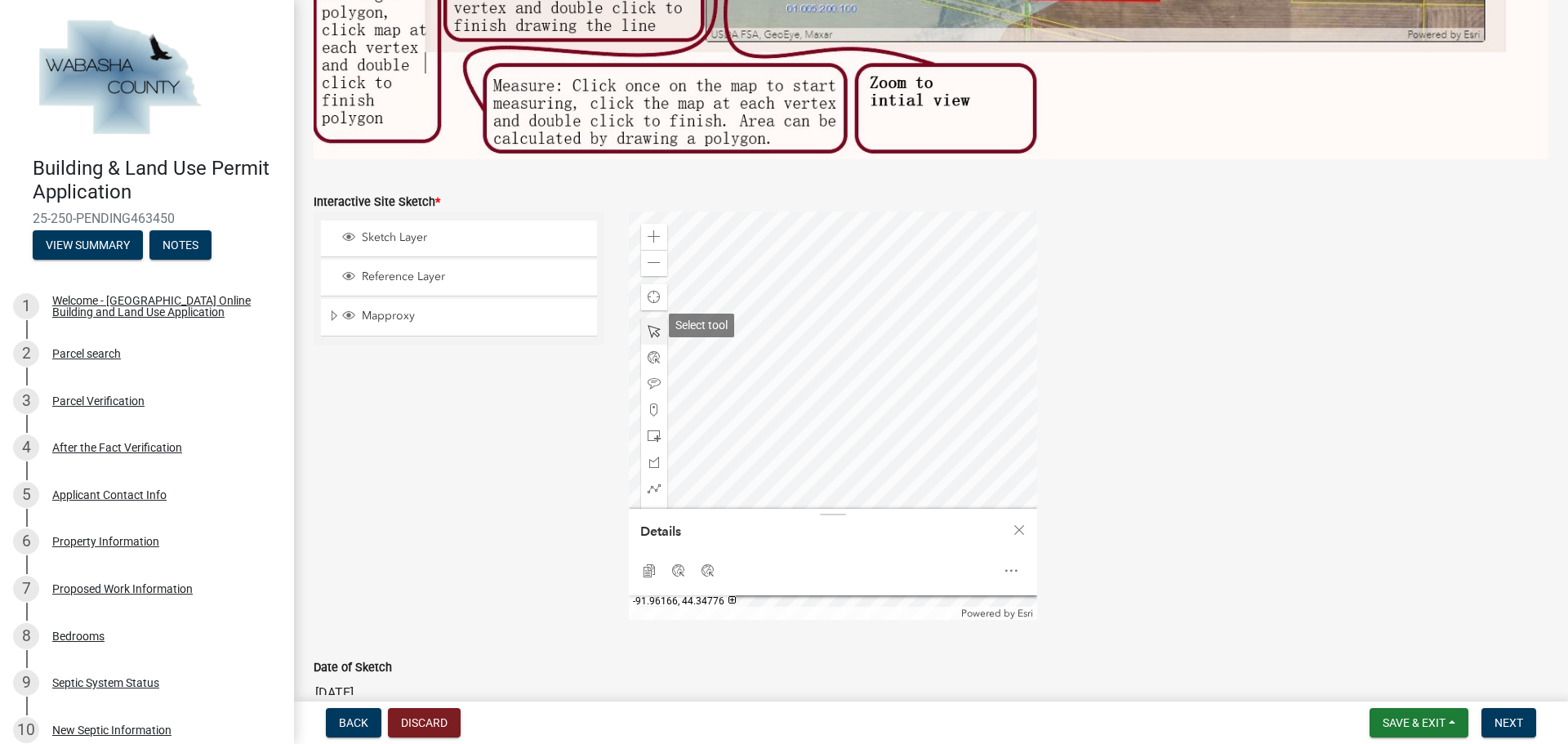
click at [647, 325] on span at bounding box center [654, 332] width 13 height 13
click at [812, 421] on div at bounding box center [832, 415] width 408 height 408
click at [771, 306] on div at bounding box center [832, 415] width 408 height 408
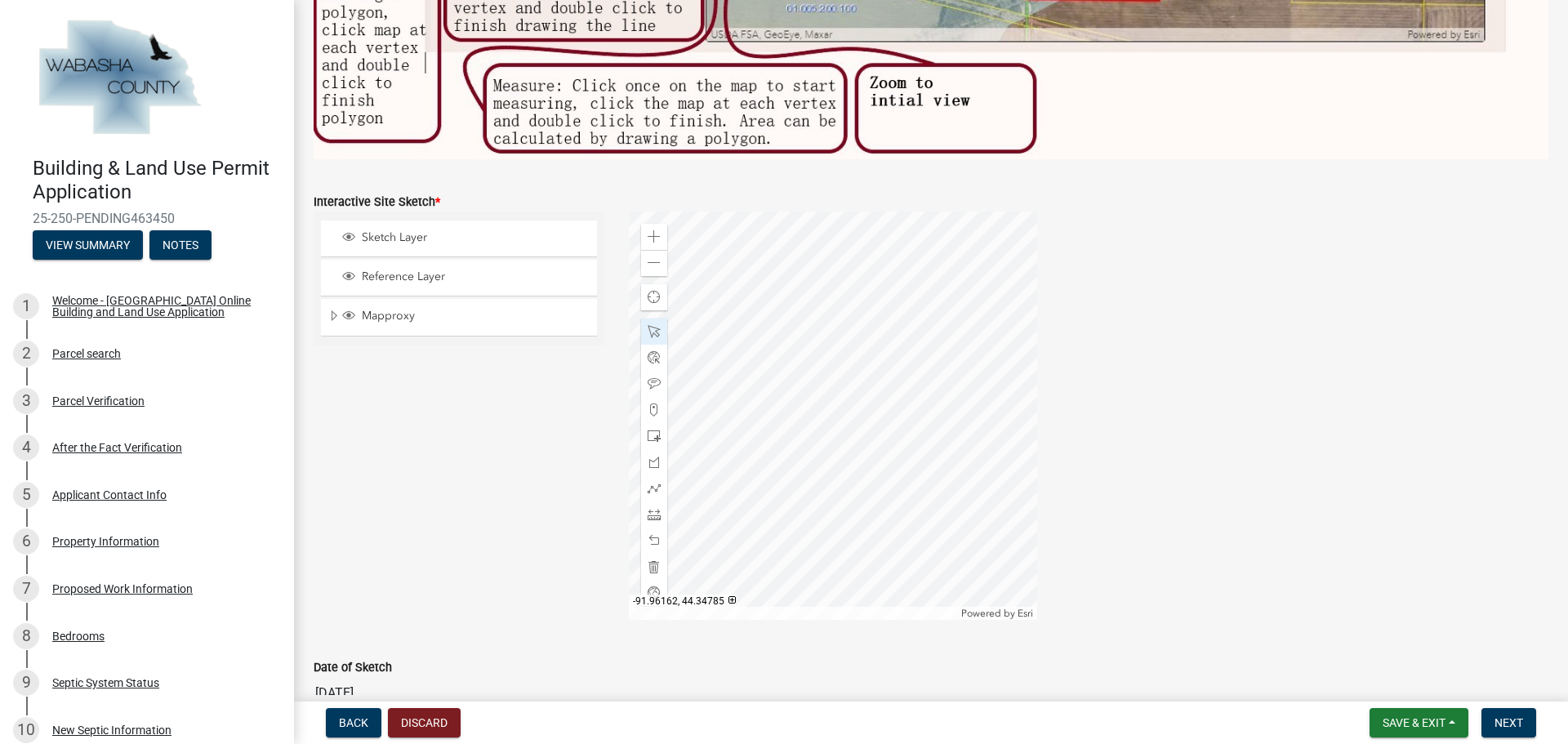
click at [771, 305] on div at bounding box center [832, 415] width 408 height 408
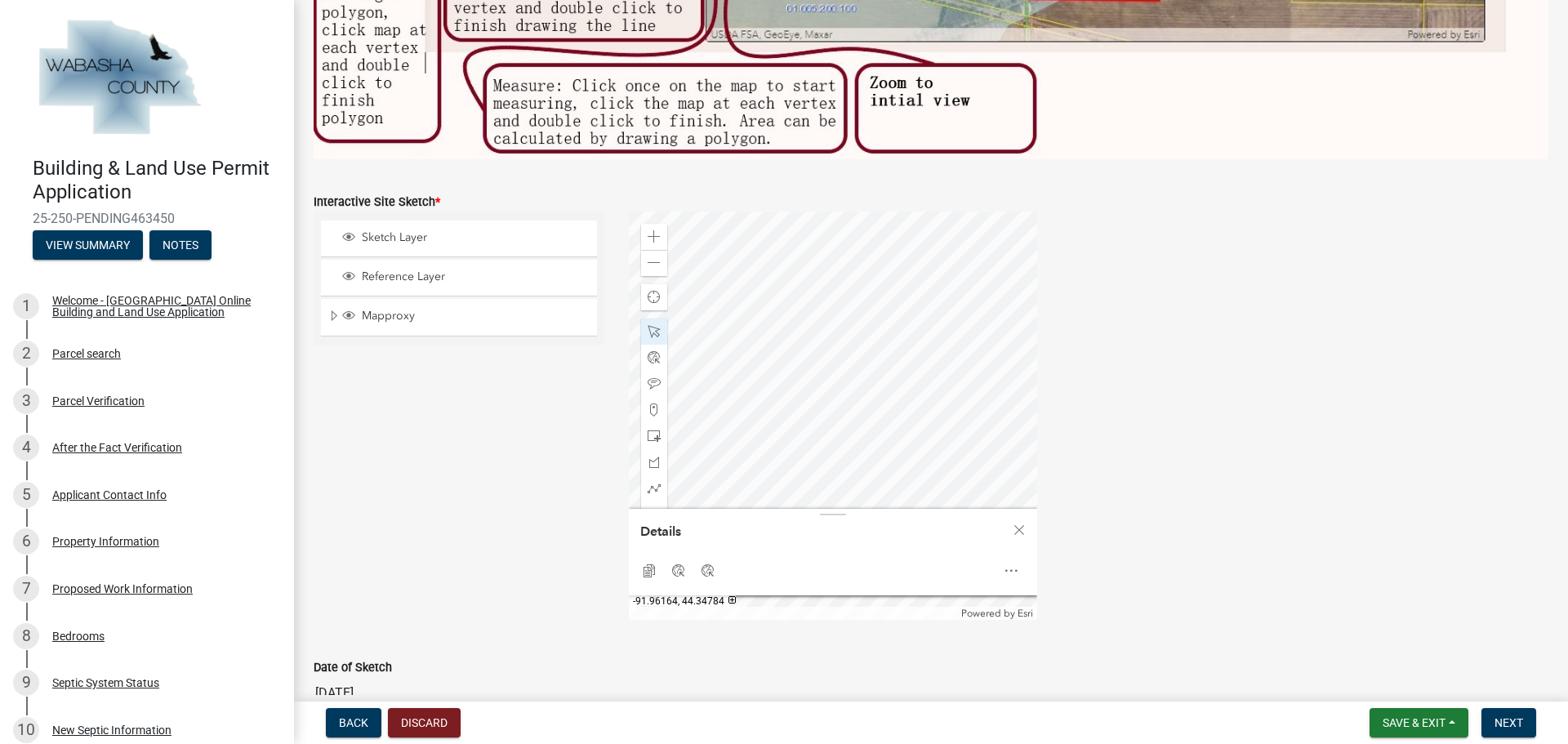
click at [739, 325] on div at bounding box center [832, 415] width 408 height 408
click at [650, 325] on span at bounding box center [654, 332] width 13 height 13
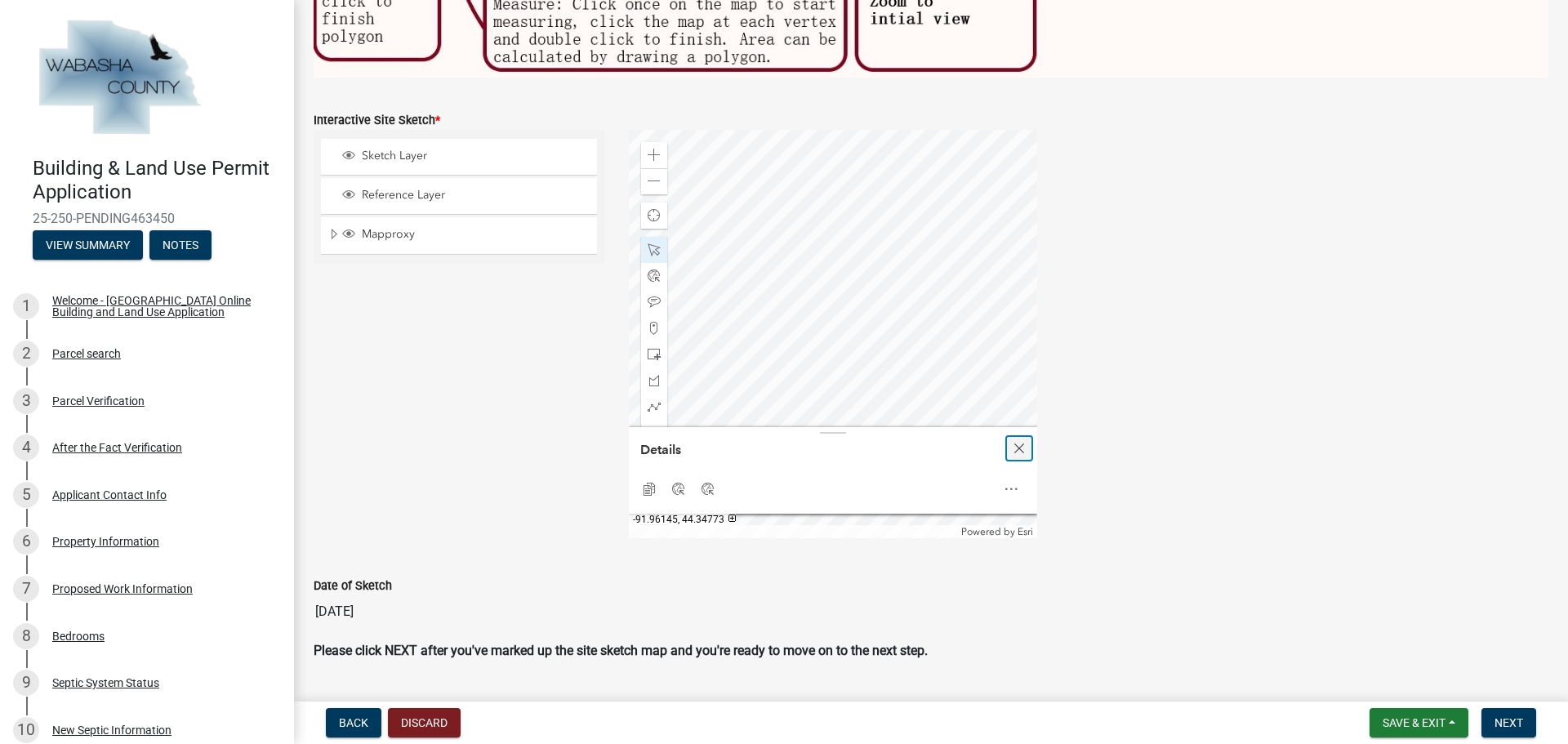
click at [1012, 442] on span "Close" at bounding box center [1019, 449] width 13 height 13
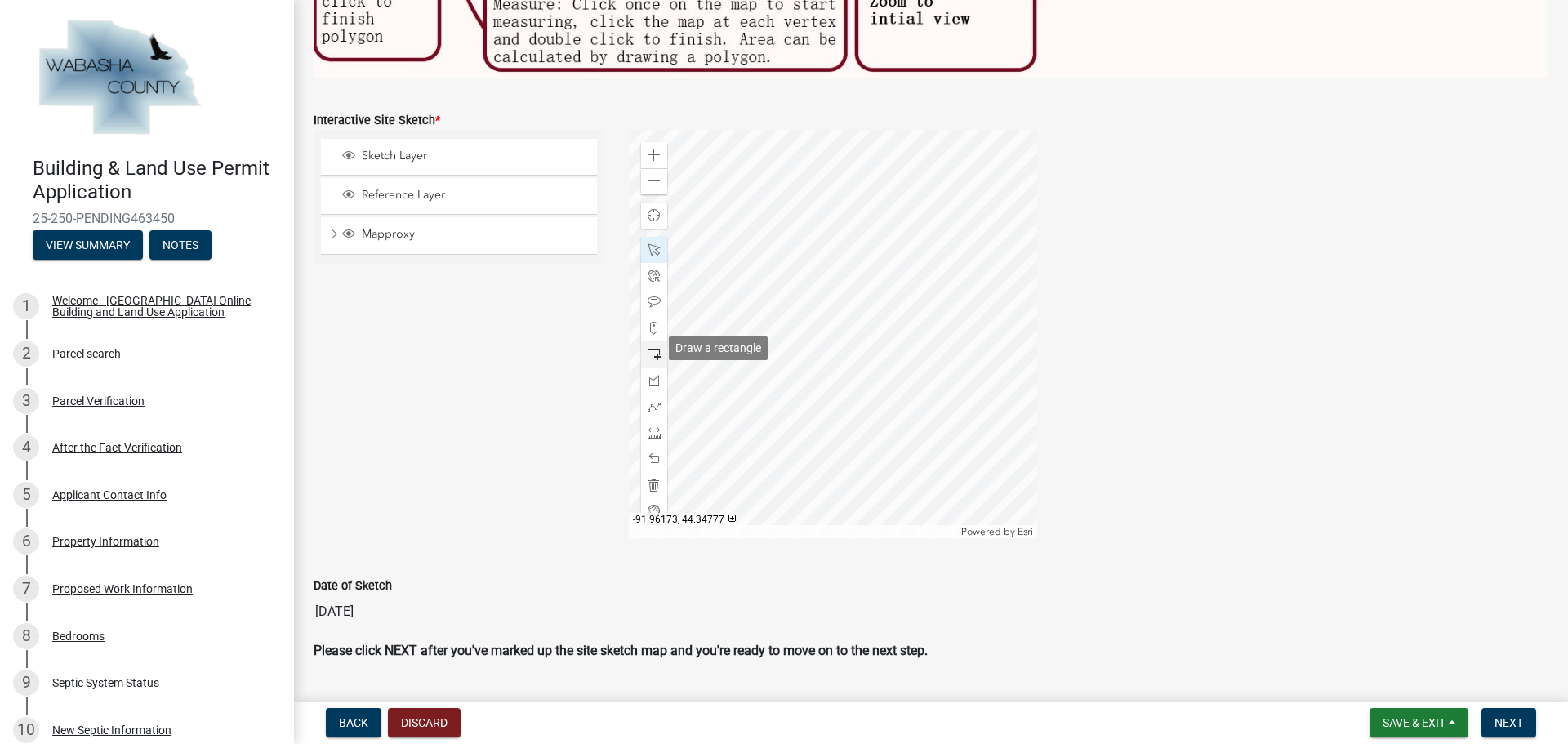
click at [652, 348] on span at bounding box center [654, 354] width 13 height 13
click at [1015, 367] on div at bounding box center [832, 334] width 408 height 408
click at [649, 243] on span at bounding box center [654, 250] width 13 height 13
click at [811, 304] on div at bounding box center [832, 334] width 408 height 408
click at [826, 276] on div at bounding box center [832, 334] width 408 height 408
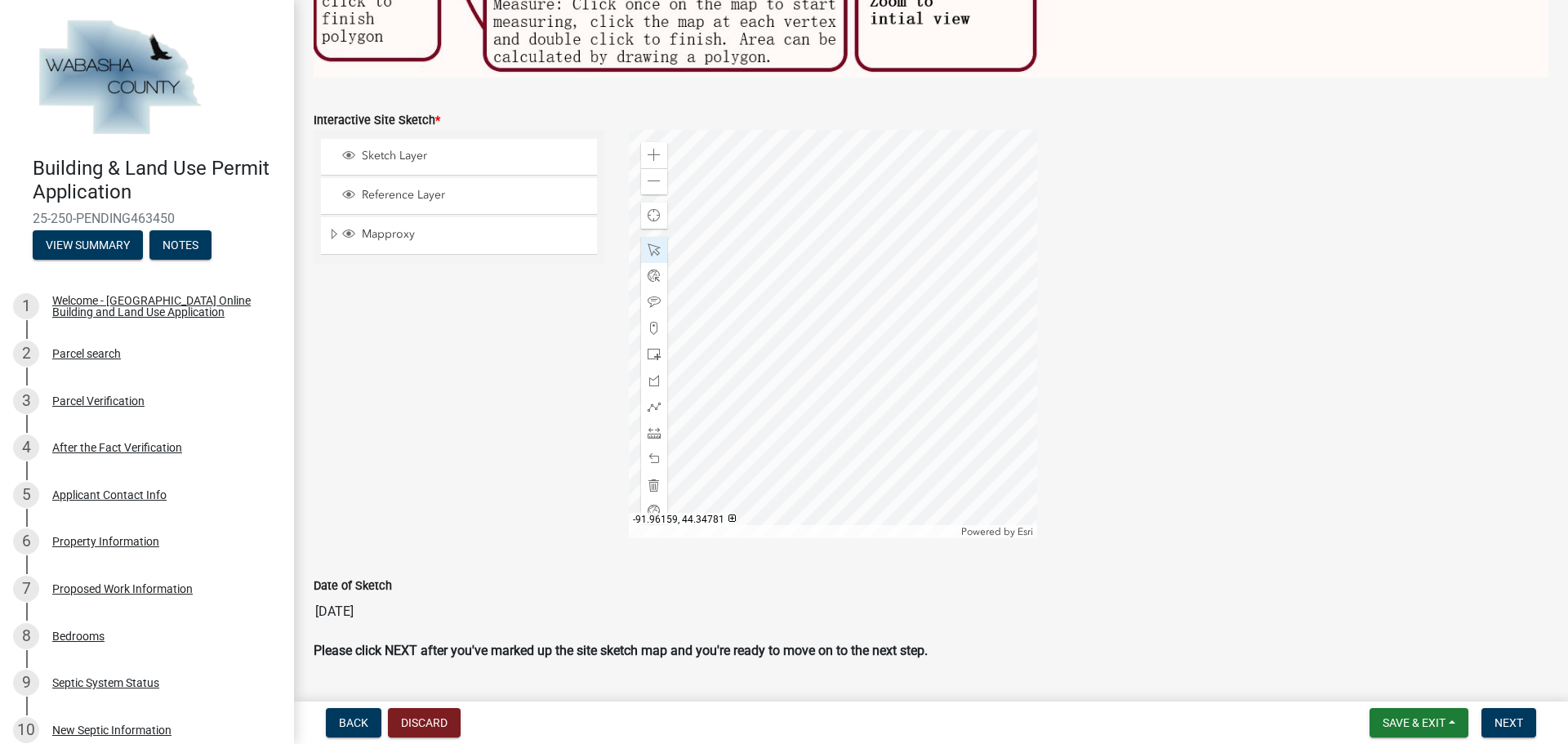
click at [805, 293] on div at bounding box center [832, 334] width 408 height 408
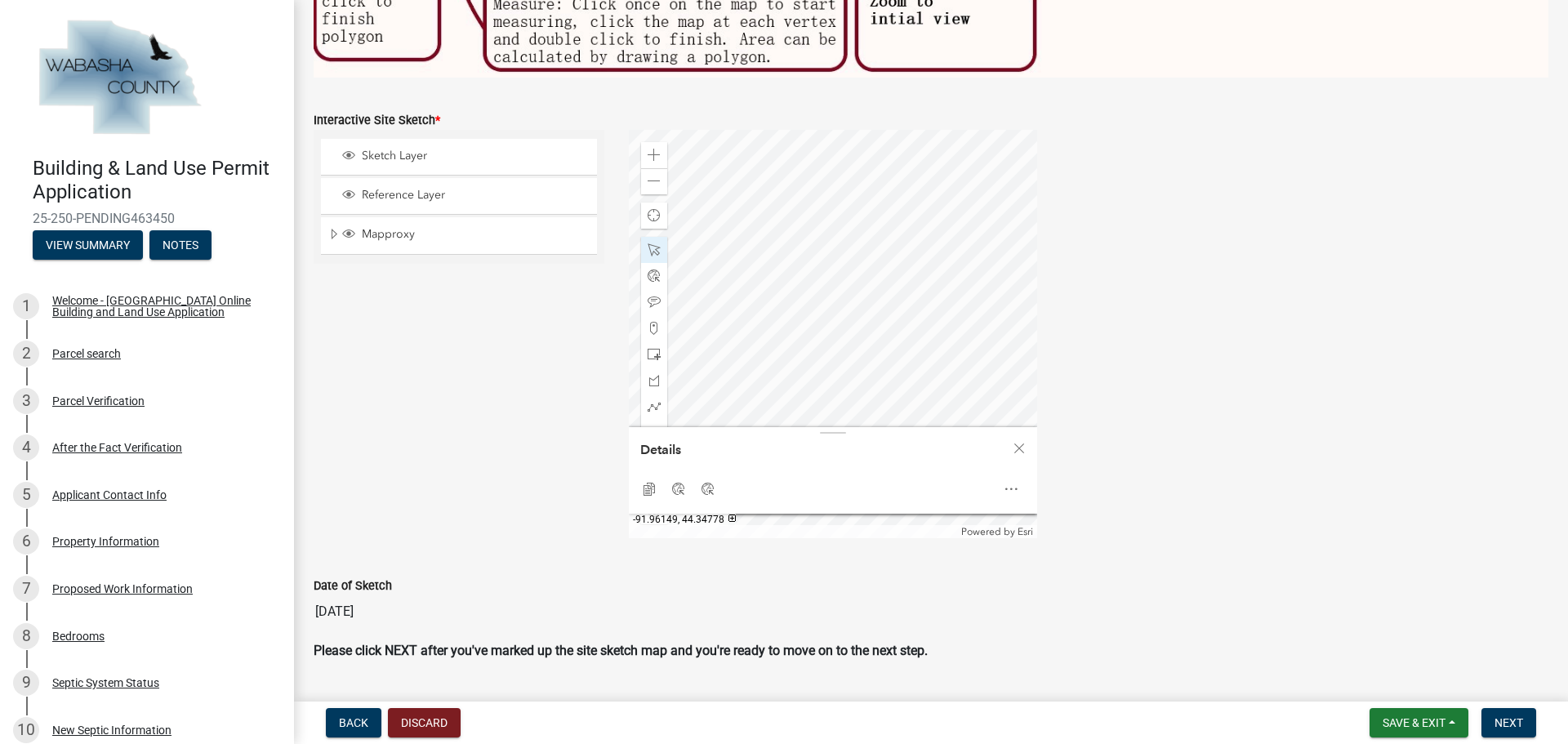
click at [921, 337] on div at bounding box center [832, 334] width 408 height 408
click at [845, 336] on div at bounding box center [832, 334] width 408 height 408
click at [866, 185] on div at bounding box center [832, 334] width 408 height 408
click at [725, 231] on div at bounding box center [832, 334] width 408 height 408
click at [758, 383] on div at bounding box center [832, 334] width 408 height 408
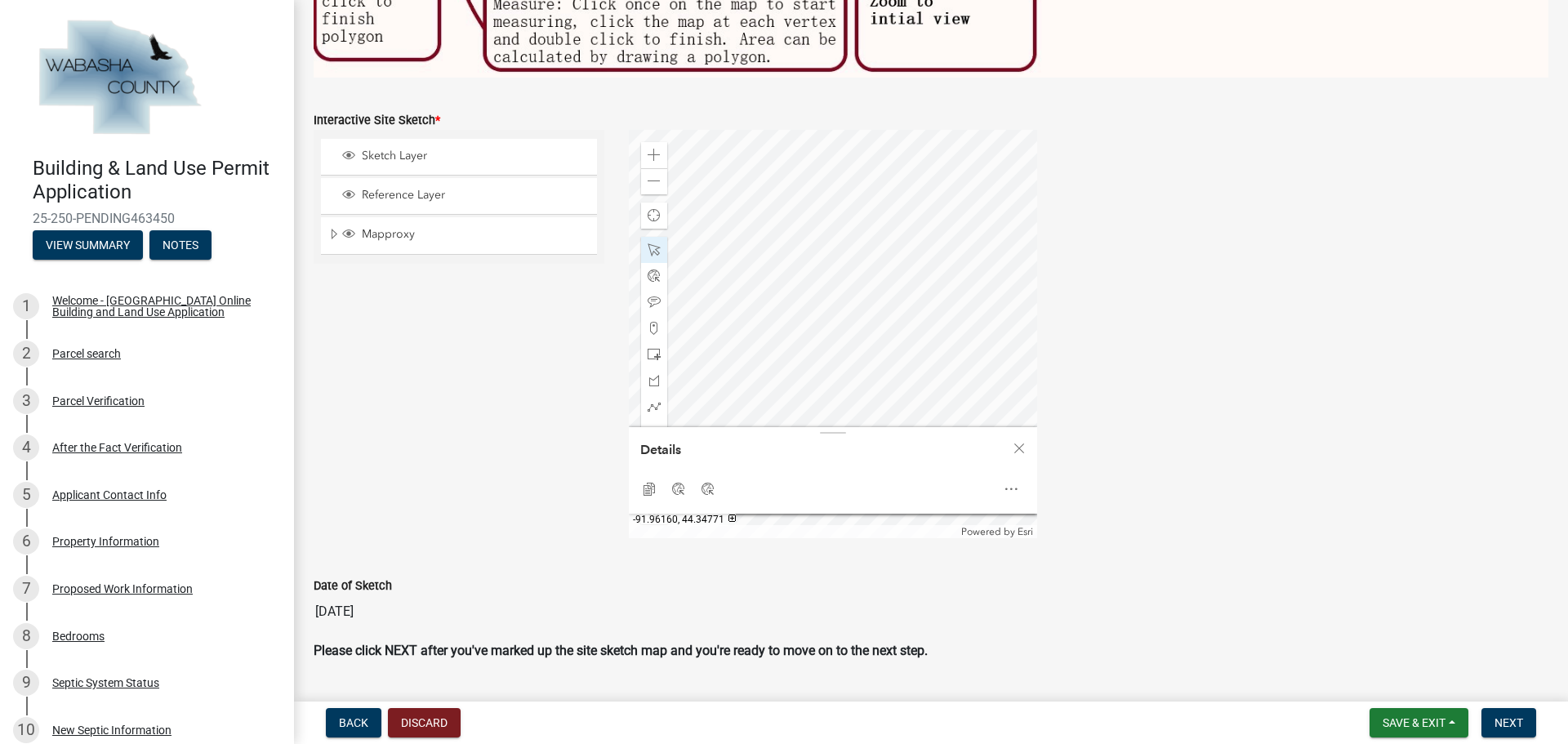
click at [778, 385] on div at bounding box center [832, 334] width 408 height 408
click at [716, 311] on div at bounding box center [832, 334] width 408 height 408
click at [845, 189] on div at bounding box center [832, 334] width 408 height 408
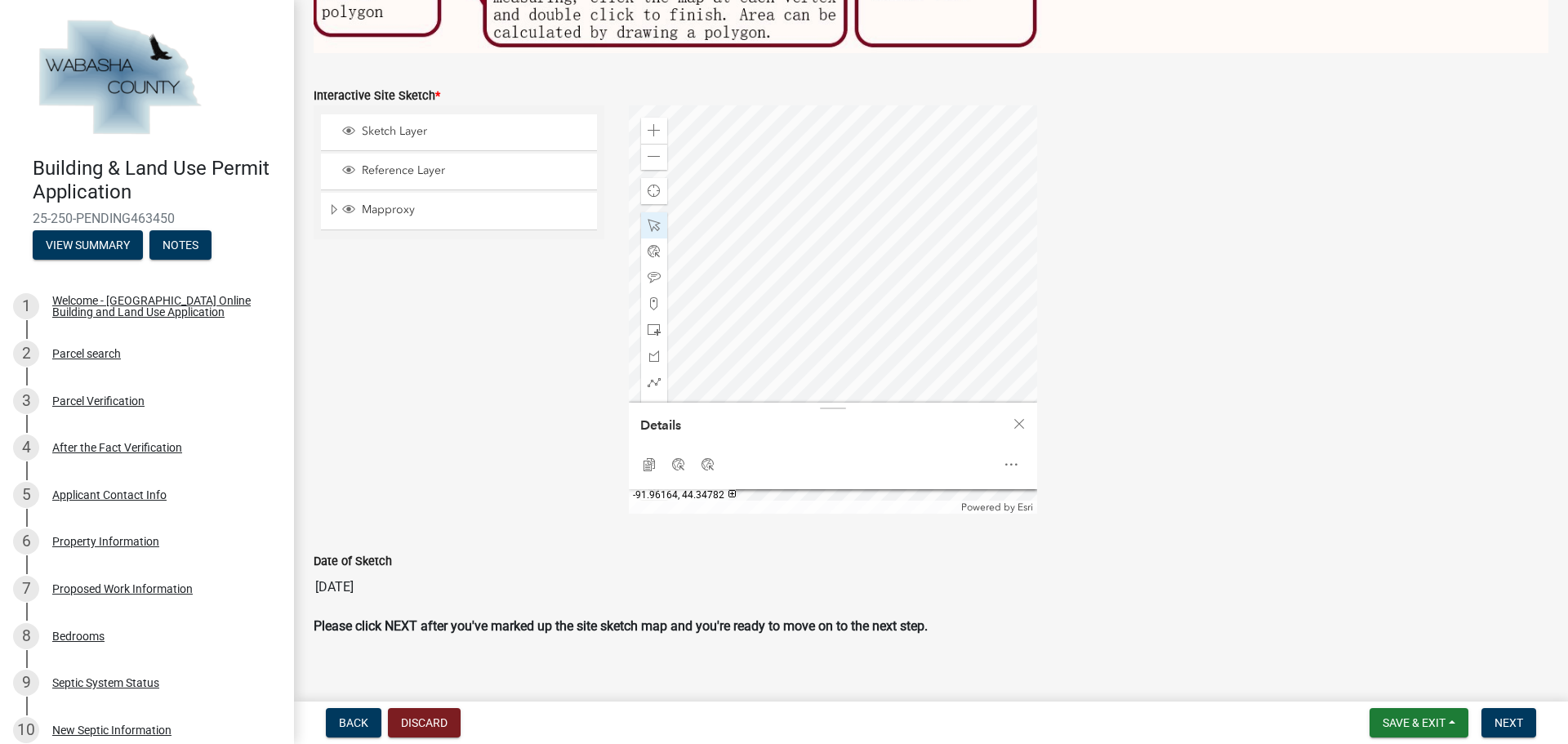
scroll to position [740, 0]
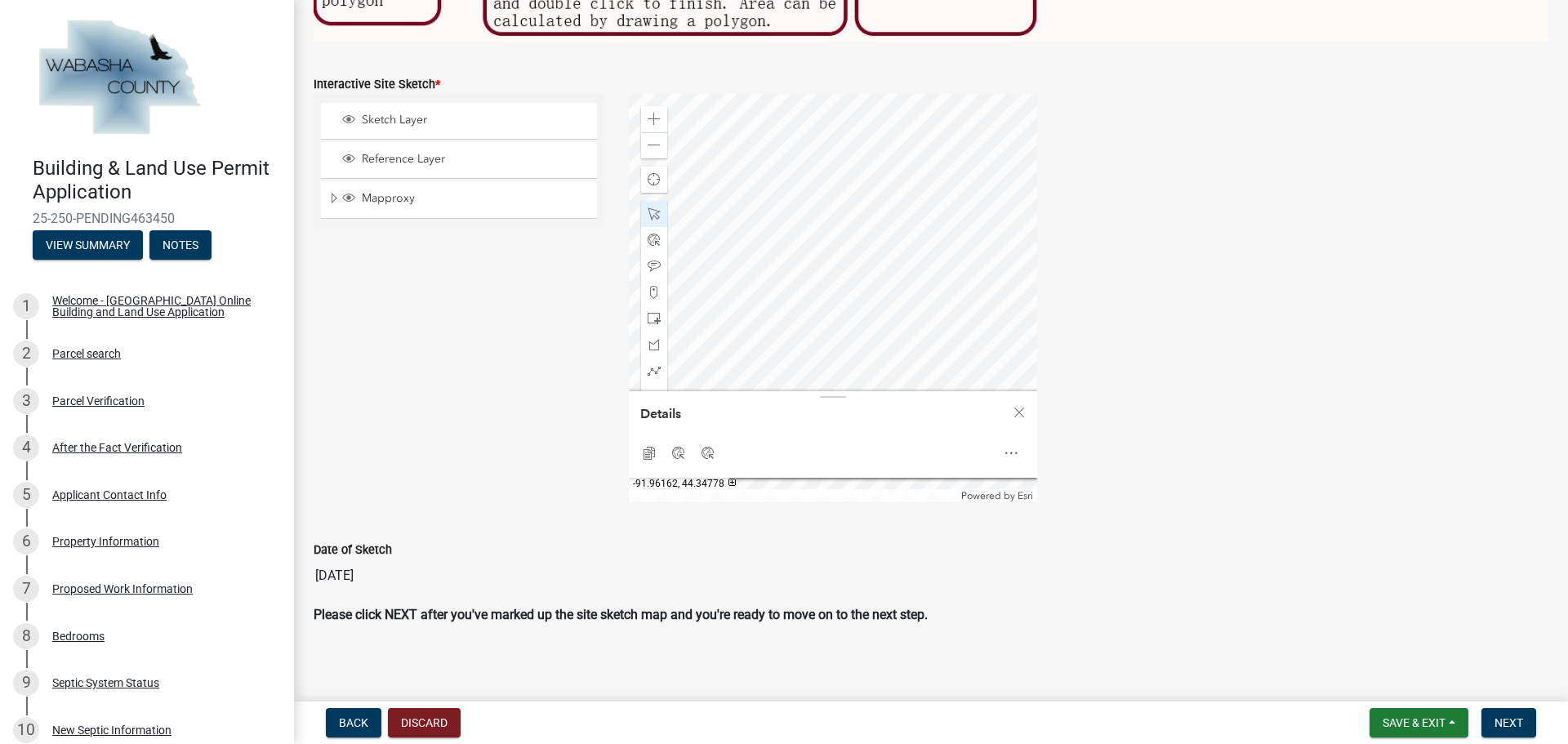
click at [748, 318] on div at bounding box center [832, 297] width 408 height 408
click at [647, 139] on span at bounding box center [654, 146] width 13 height 13
click at [787, 365] on div at bounding box center [832, 297] width 408 height 408
click at [789, 315] on div at bounding box center [832, 297] width 408 height 408
click at [902, 203] on div at bounding box center [832, 297] width 408 height 408
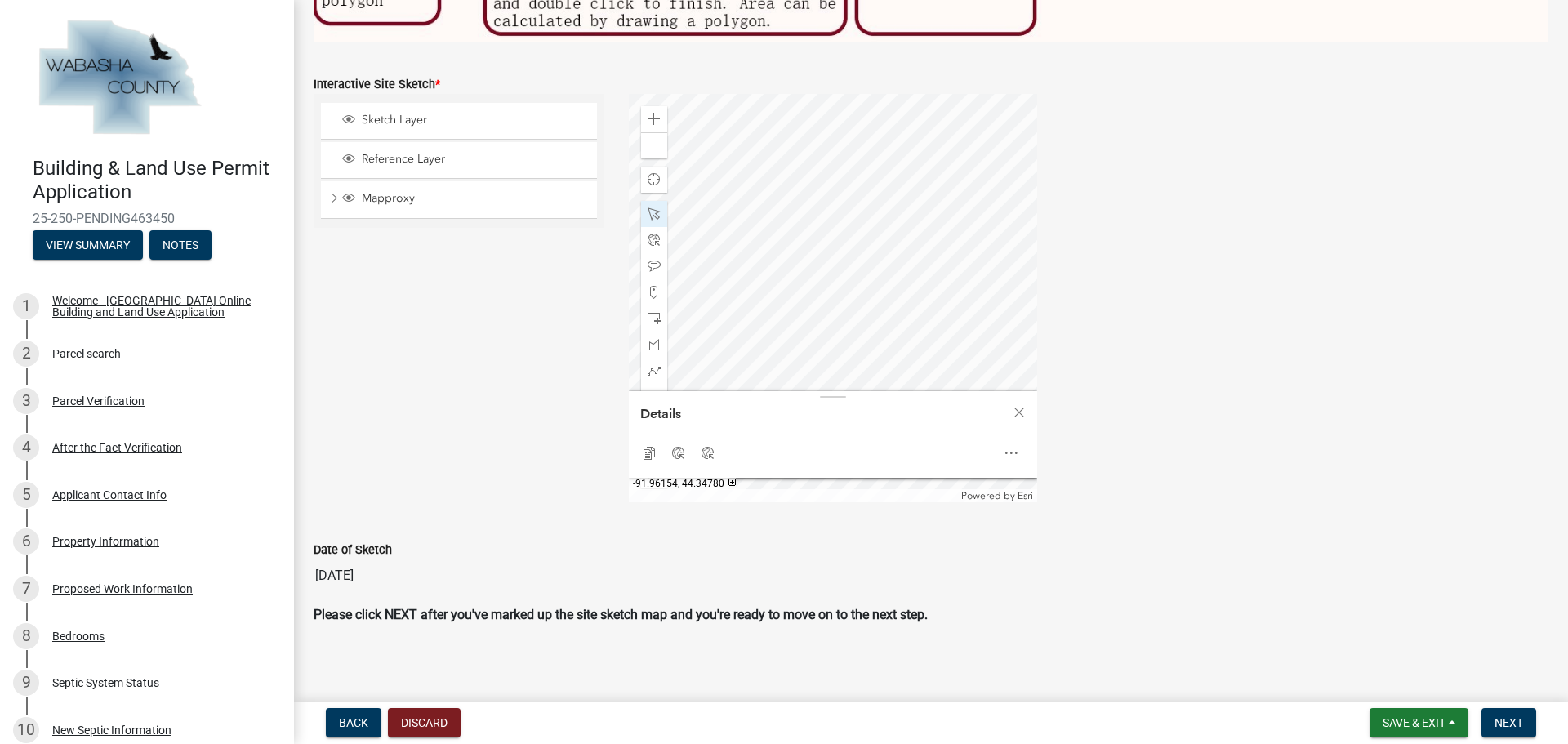
click at [833, 288] on div at bounding box center [832, 297] width 408 height 408
click at [1012, 406] on span "Close" at bounding box center [1019, 412] width 13 height 13
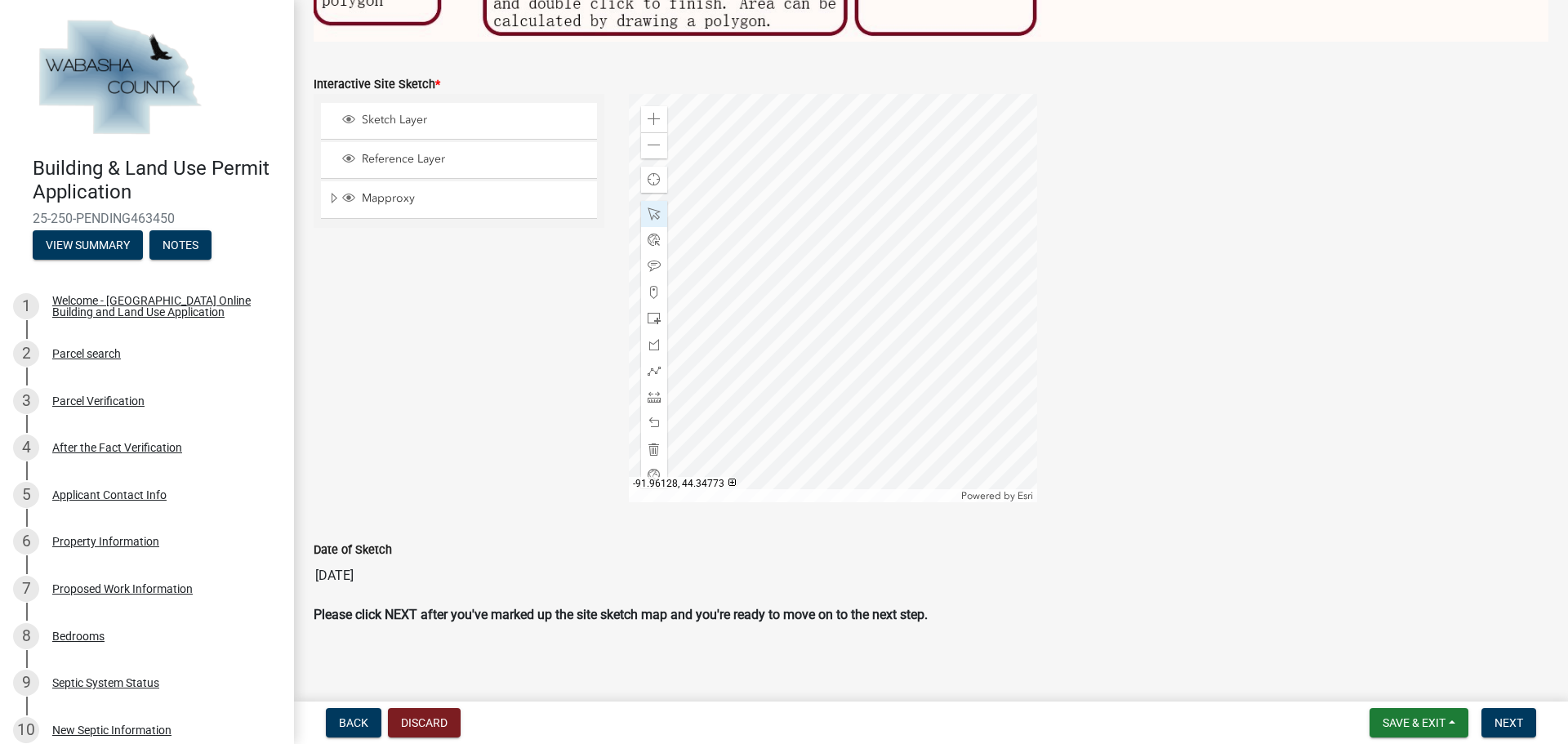
click at [971, 308] on div at bounding box center [832, 297] width 408 height 408
click at [811, 357] on div at bounding box center [832, 297] width 408 height 408
click at [865, 329] on div at bounding box center [832, 297] width 408 height 408
click at [768, 260] on div at bounding box center [832, 297] width 408 height 408
click at [753, 374] on div at bounding box center [832, 297] width 408 height 408
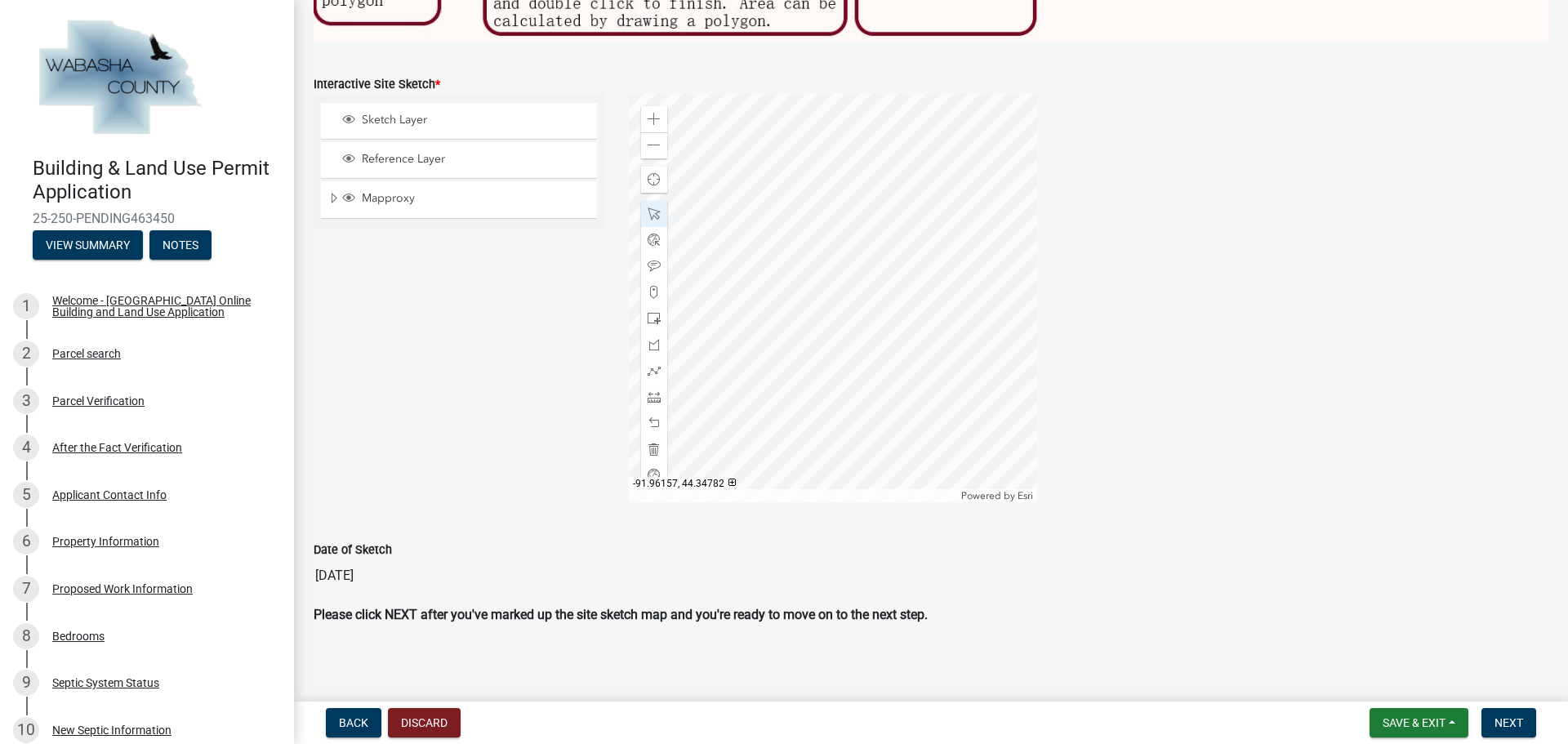
click at [804, 238] on div at bounding box center [832, 297] width 408 height 408
click at [887, 255] on div at bounding box center [832, 297] width 408 height 408
click at [780, 251] on div at bounding box center [832, 297] width 408 height 408
click at [863, 326] on div at bounding box center [832, 297] width 408 height 408
click at [828, 214] on div at bounding box center [832, 297] width 408 height 408
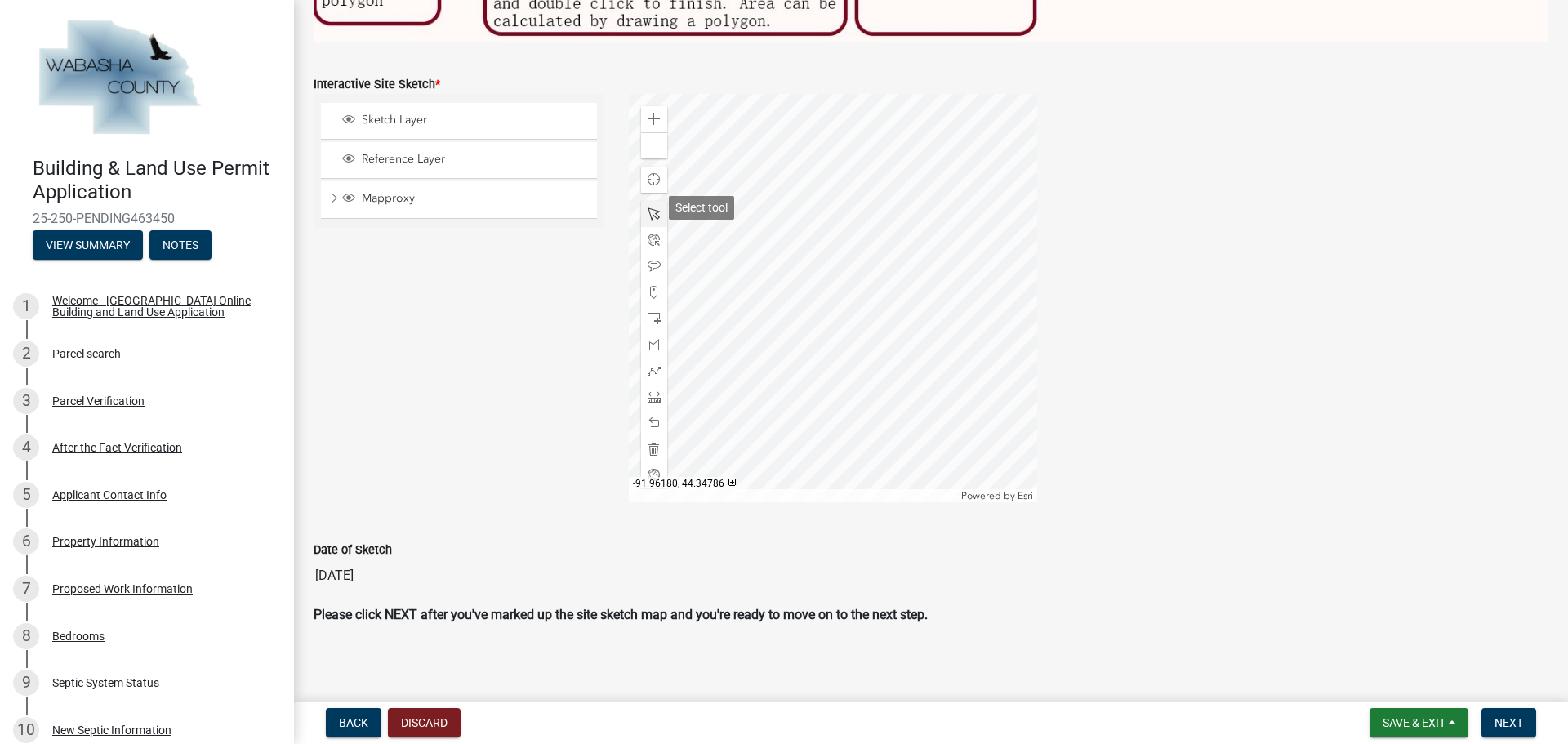
click at [649, 208] on span at bounding box center [654, 214] width 13 height 13
click at [822, 259] on div at bounding box center [832, 297] width 408 height 408
click at [800, 263] on div at bounding box center [832, 297] width 408 height 408
click at [649, 410] on div at bounding box center [654, 423] width 26 height 26
click at [784, 224] on div at bounding box center [832, 297] width 408 height 408
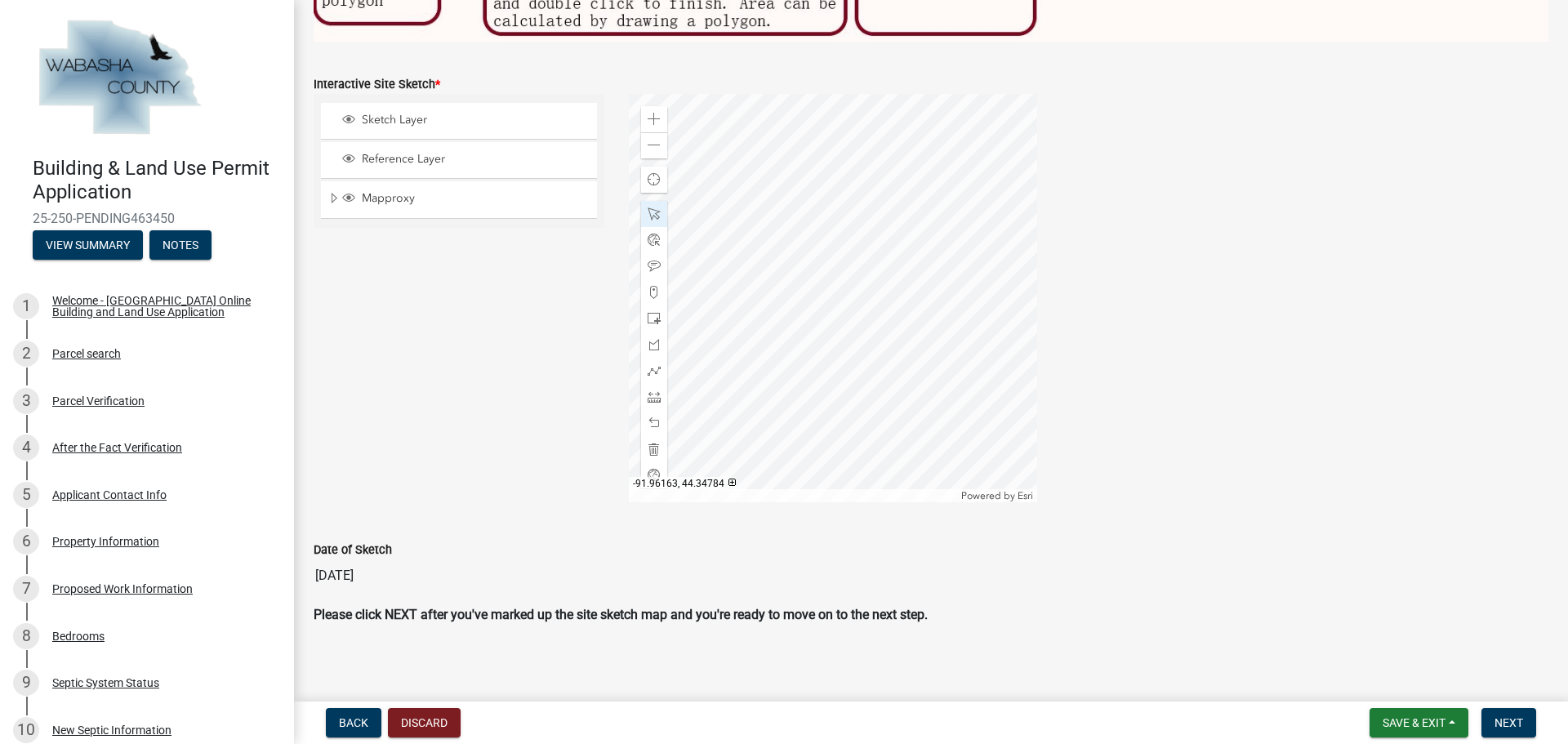
click at [771, 230] on div at bounding box center [832, 297] width 408 height 408
click at [775, 228] on div at bounding box center [832, 297] width 408 height 408
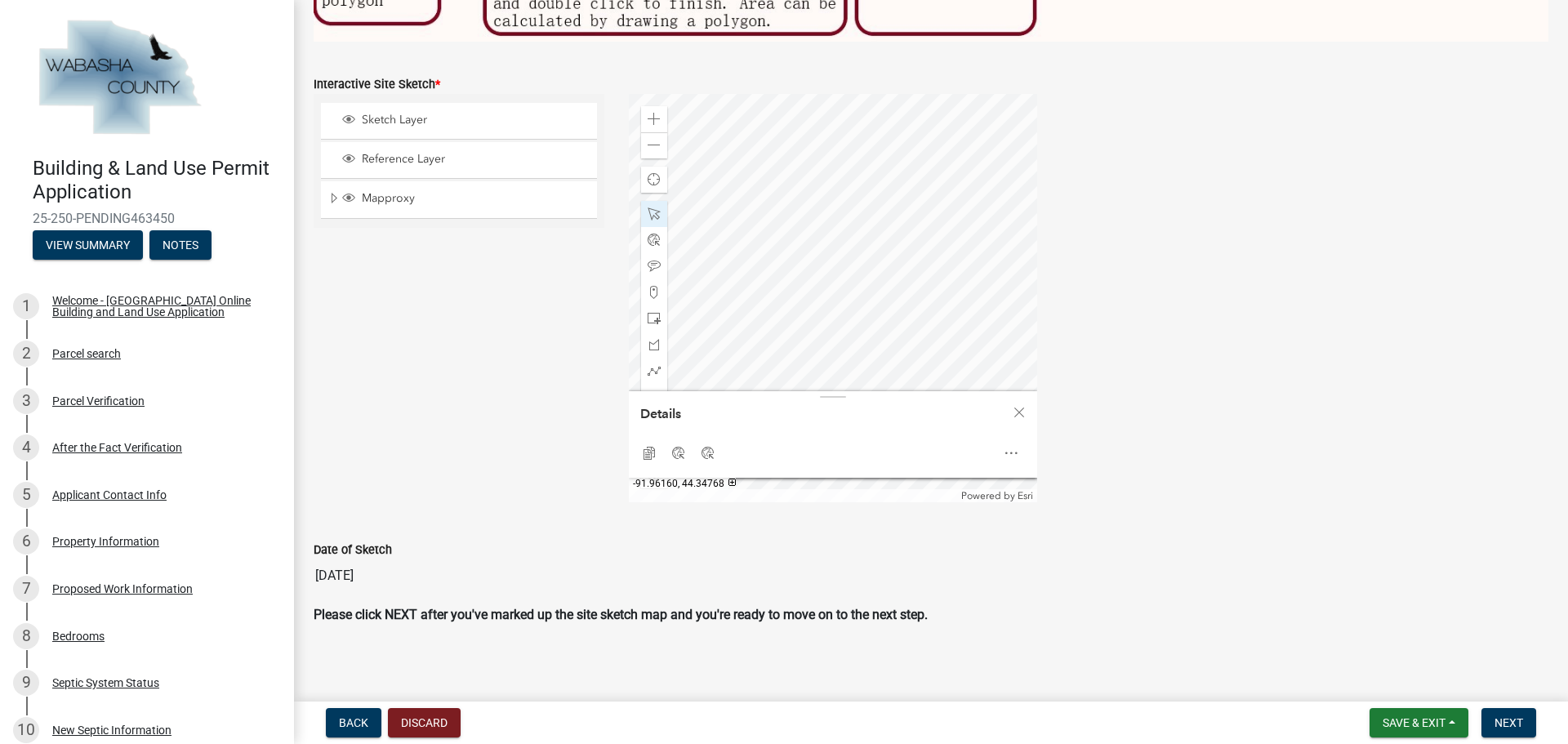
click at [788, 363] on div at bounding box center [832, 297] width 408 height 408
click at [808, 330] on div at bounding box center [832, 297] width 408 height 408
click at [857, 356] on div at bounding box center [832, 297] width 408 height 408
click at [858, 305] on div at bounding box center [832, 297] width 408 height 408
click at [861, 292] on div at bounding box center [832, 297] width 408 height 408
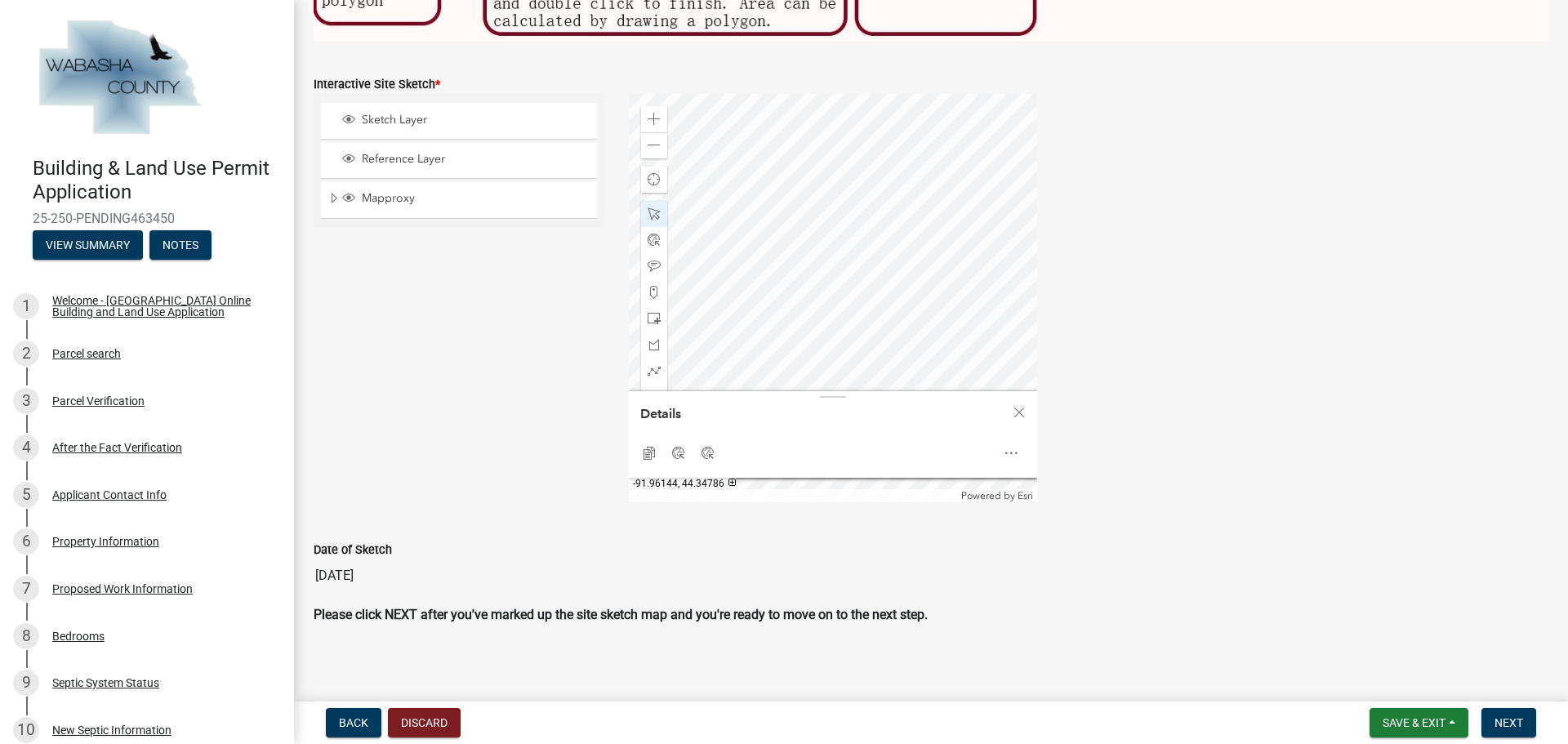
click at [880, 214] on div at bounding box center [832, 297] width 408 height 408
click at [878, 238] on div at bounding box center [832, 297] width 408 height 408
click at [873, 228] on div at bounding box center [832, 297] width 408 height 408
click at [870, 204] on div at bounding box center [832, 297] width 408 height 408
click at [800, 287] on div at bounding box center [832, 297] width 408 height 408
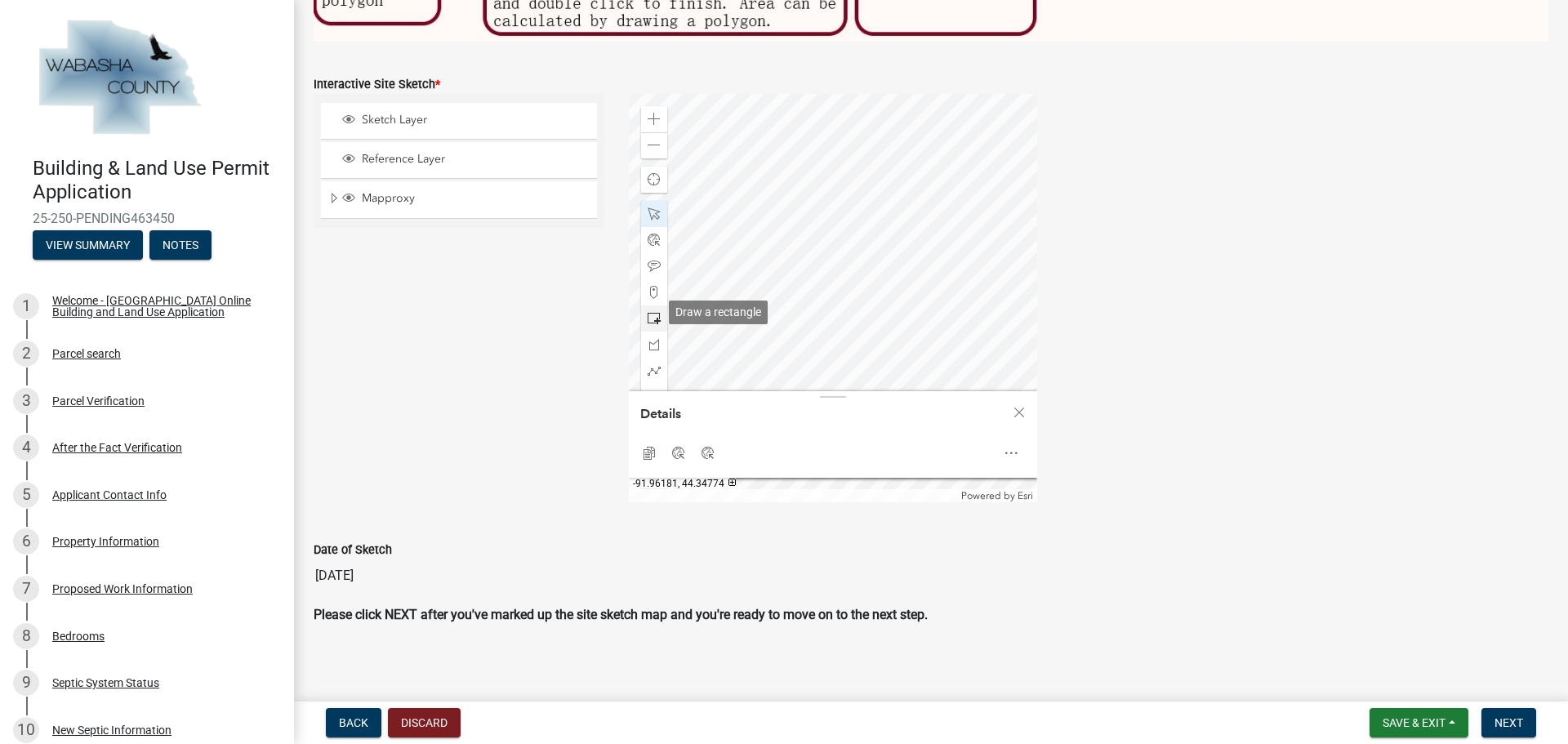
click at [653, 312] on span at bounding box center [654, 319] width 13 height 13
click at [809, 361] on div at bounding box center [832, 297] width 408 height 408
click at [651, 209] on span at bounding box center [654, 214] width 13 height 13
click at [828, 264] on div at bounding box center [832, 297] width 408 height 408
click at [805, 217] on div at bounding box center [832, 297] width 408 height 408
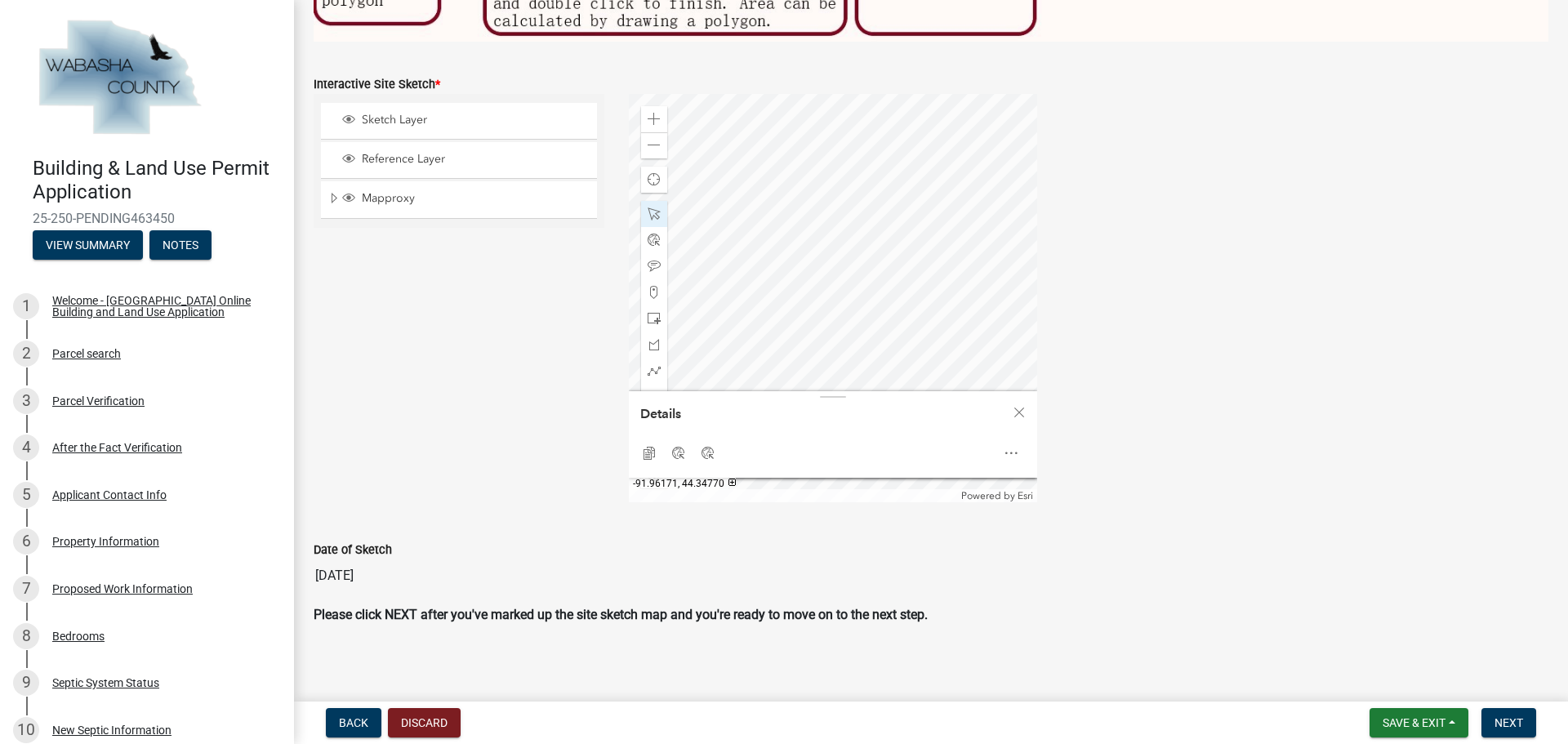
click at [811, 265] on div at bounding box center [832, 297] width 408 height 408
click at [762, 266] on div at bounding box center [832, 297] width 408 height 408
click at [511, 314] on div "Sketch Layer Reference Layer Mapproxy Parcels Address Points Contours Cities Ci…" at bounding box center [459, 297] width 315 height 408
click at [647, 209] on span at bounding box center [654, 214] width 13 height 13
click at [1016, 409] on span "Close" at bounding box center [1019, 412] width 13 height 13
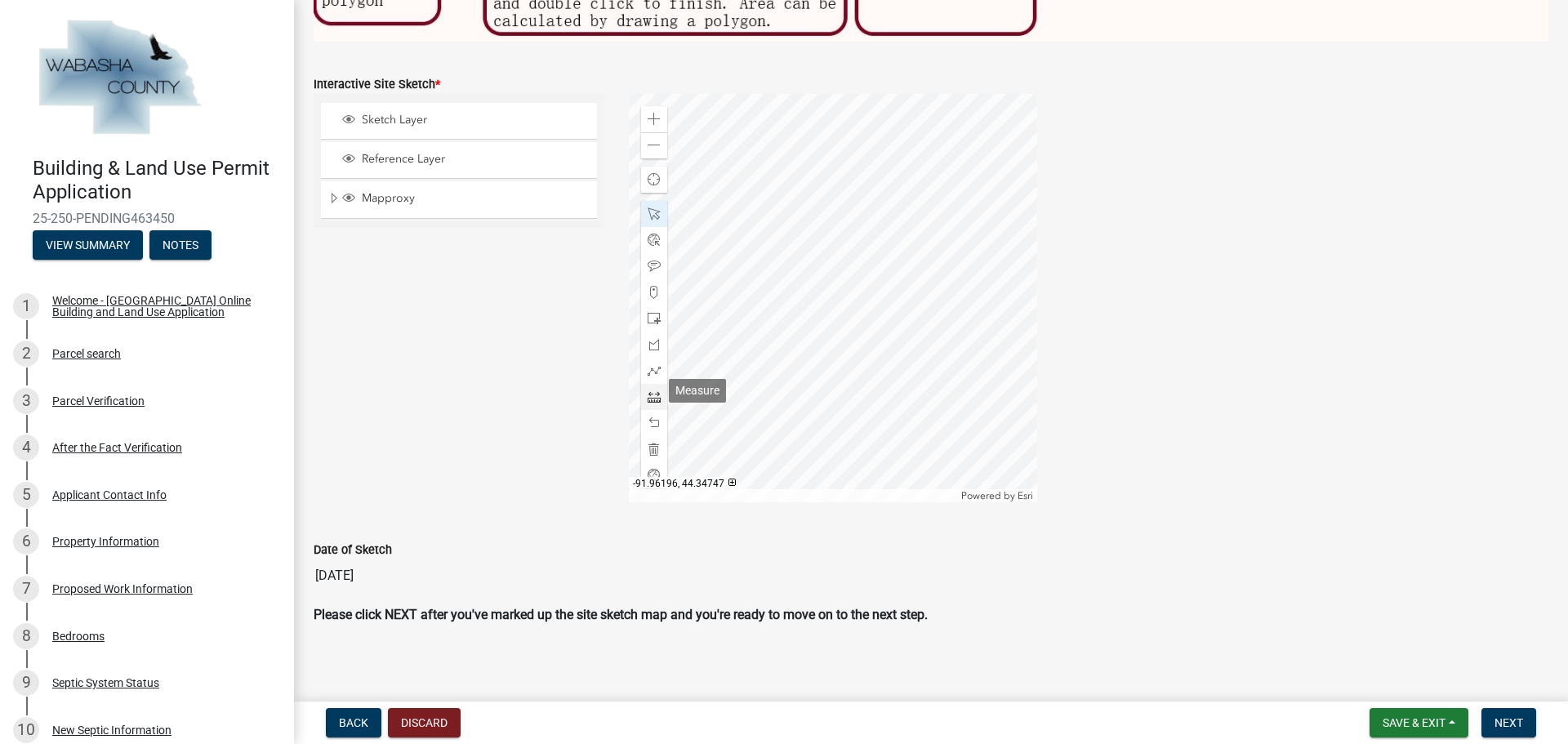
click at [648, 393] on span at bounding box center [654, 396] width 13 height 13
click at [730, 138] on div at bounding box center [832, 297] width 408 height 408
click at [742, 170] on div at bounding box center [832, 297] width 408 height 408
click at [647, 113] on span at bounding box center [654, 119] width 13 height 13
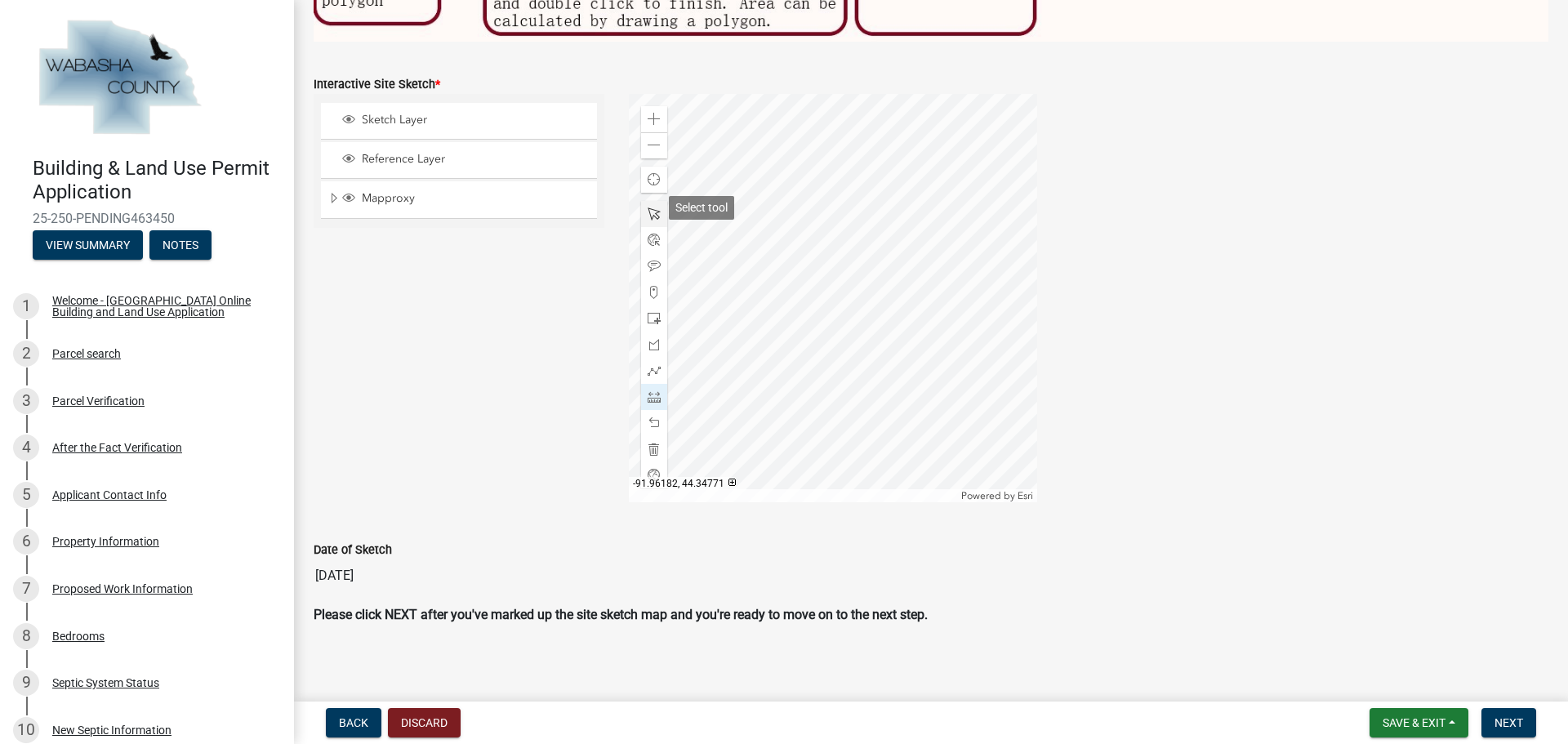
click at [647, 210] on span at bounding box center [654, 214] width 13 height 13
click at [981, 378] on div at bounding box center [832, 297] width 408 height 408
click at [647, 140] on span at bounding box center [654, 146] width 13 height 13
click at [652, 113] on span at bounding box center [654, 119] width 13 height 13
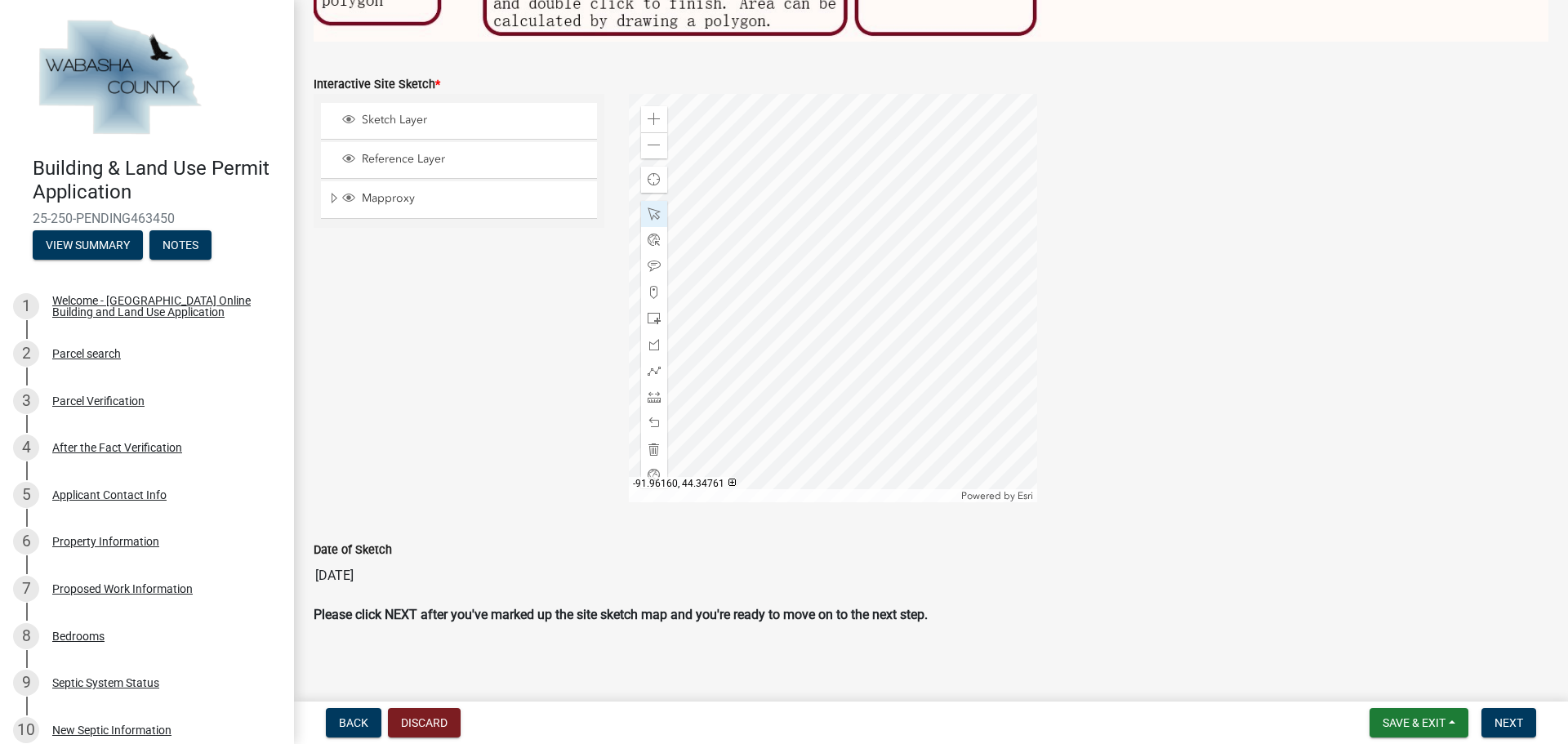
click at [847, 400] on div at bounding box center [832, 297] width 408 height 408
click at [931, 237] on div at bounding box center [832, 297] width 408 height 408
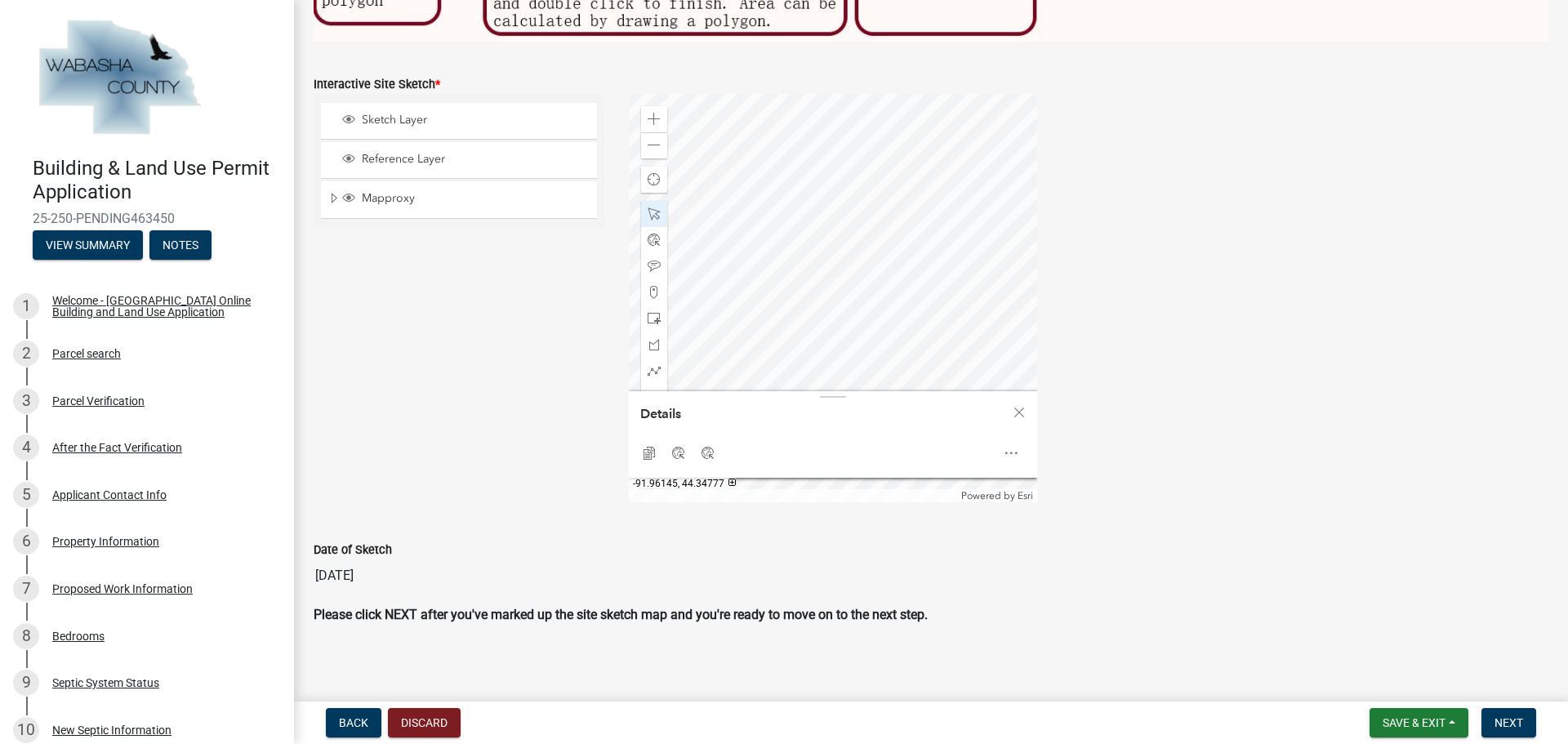
click at [932, 276] on div at bounding box center [832, 297] width 408 height 408
click at [871, 343] on div at bounding box center [832, 297] width 408 height 408
click at [902, 346] on div at bounding box center [832, 297] width 408 height 408
click at [647, 208] on span at bounding box center [654, 214] width 13 height 13
click at [649, 113] on span at bounding box center [654, 119] width 13 height 13
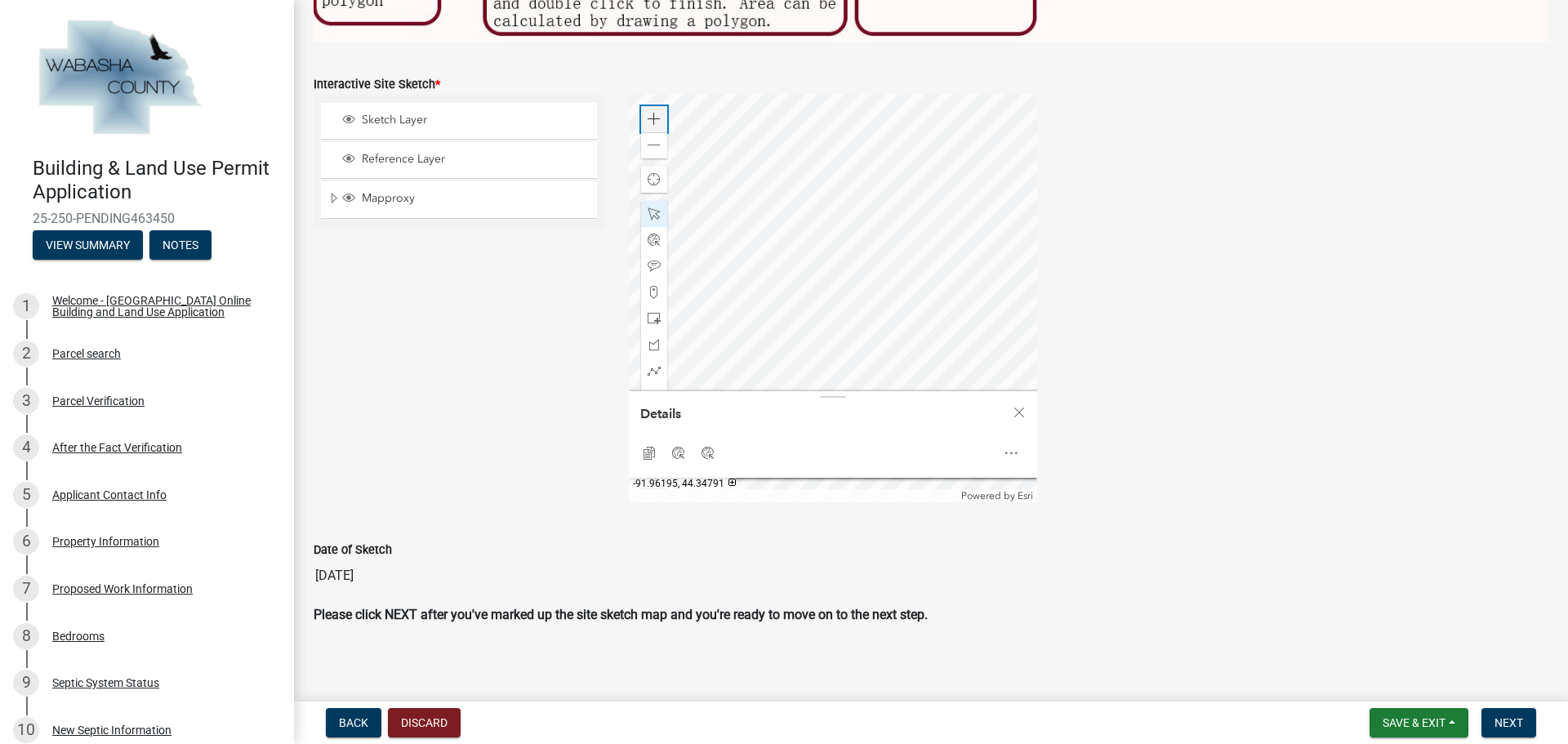
click at [649, 113] on span at bounding box center [654, 119] width 13 height 13
click at [682, 94] on div at bounding box center [832, 297] width 408 height 408
click at [898, 228] on div at bounding box center [832, 297] width 408 height 408
click at [864, 212] on div at bounding box center [832, 297] width 408 height 408
click at [887, 211] on div at bounding box center [832, 297] width 408 height 408
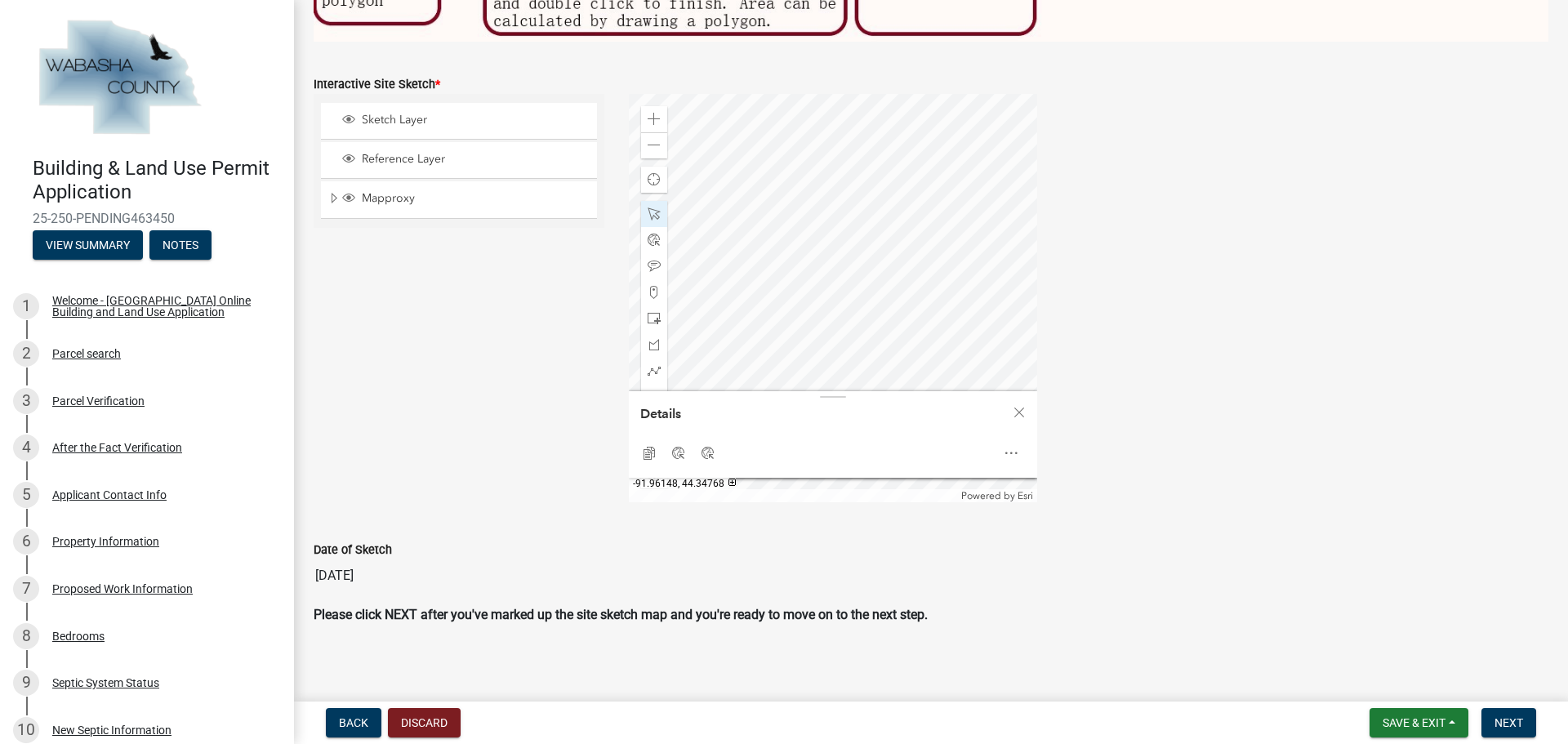
click at [868, 226] on div at bounding box center [832, 297] width 408 height 408
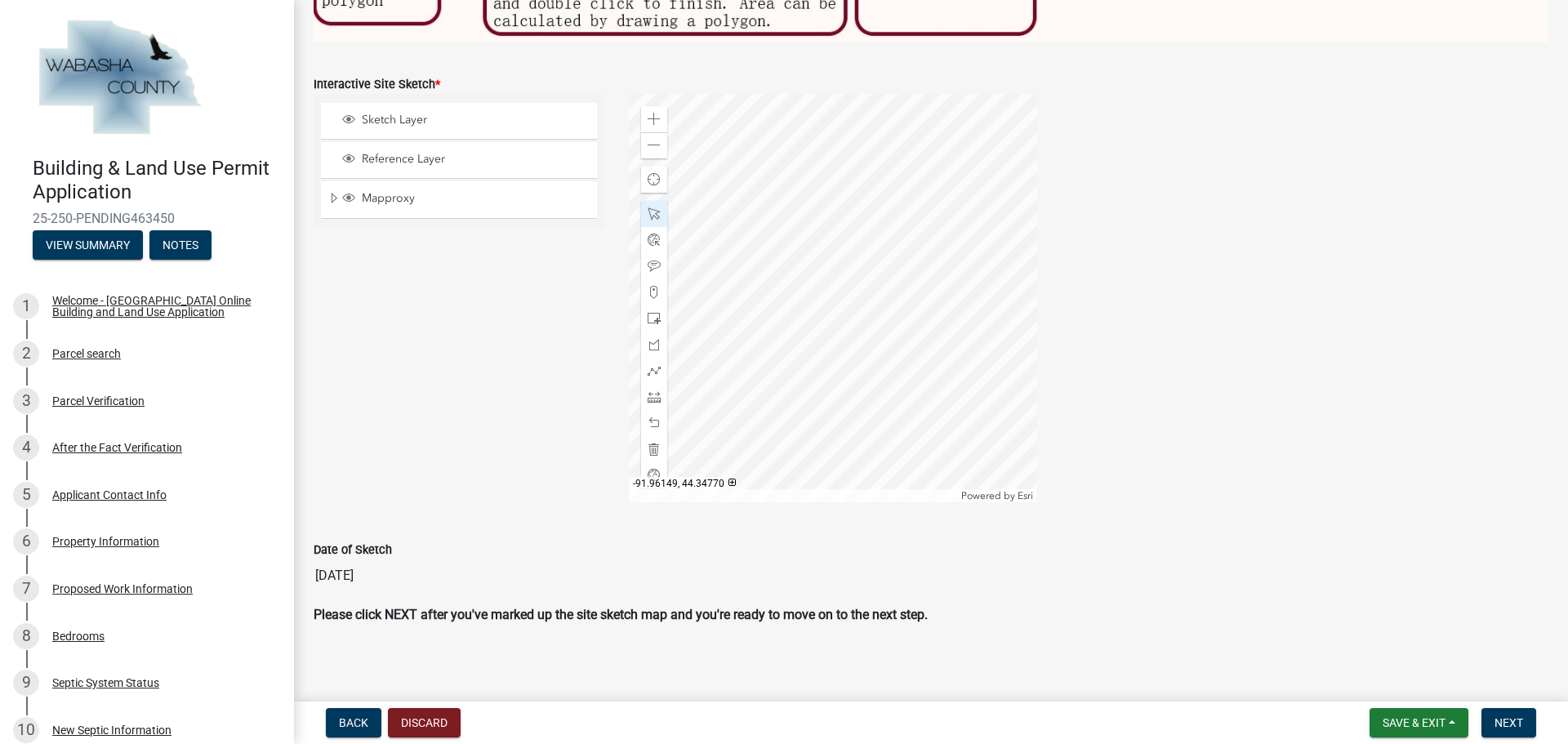
click at [844, 332] on div at bounding box center [832, 297] width 408 height 408
click at [654, 312] on span at bounding box center [654, 319] width 13 height 13
click at [886, 375] on div at bounding box center [832, 297] width 408 height 408
click at [876, 374] on div at bounding box center [832, 297] width 408 height 408
click at [916, 331] on div at bounding box center [832, 297] width 408 height 408
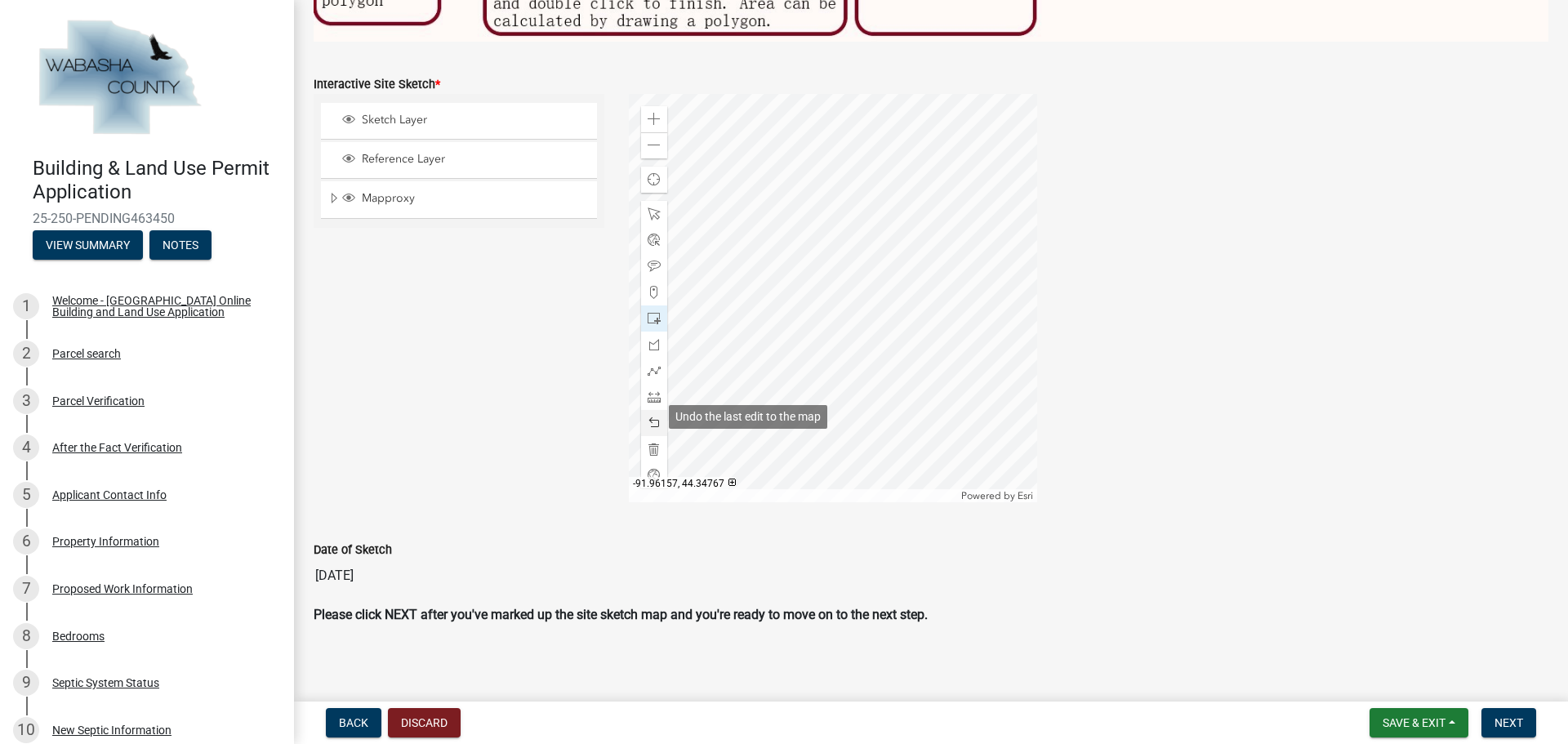
click at [652, 420] on span at bounding box center [654, 423] width 13 height 13
click at [908, 308] on div at bounding box center [832, 297] width 408 height 408
click at [650, 416] on span at bounding box center [654, 423] width 13 height 13
click at [657, 213] on span at bounding box center [654, 214] width 13 height 13
click at [882, 350] on div at bounding box center [832, 297] width 408 height 408
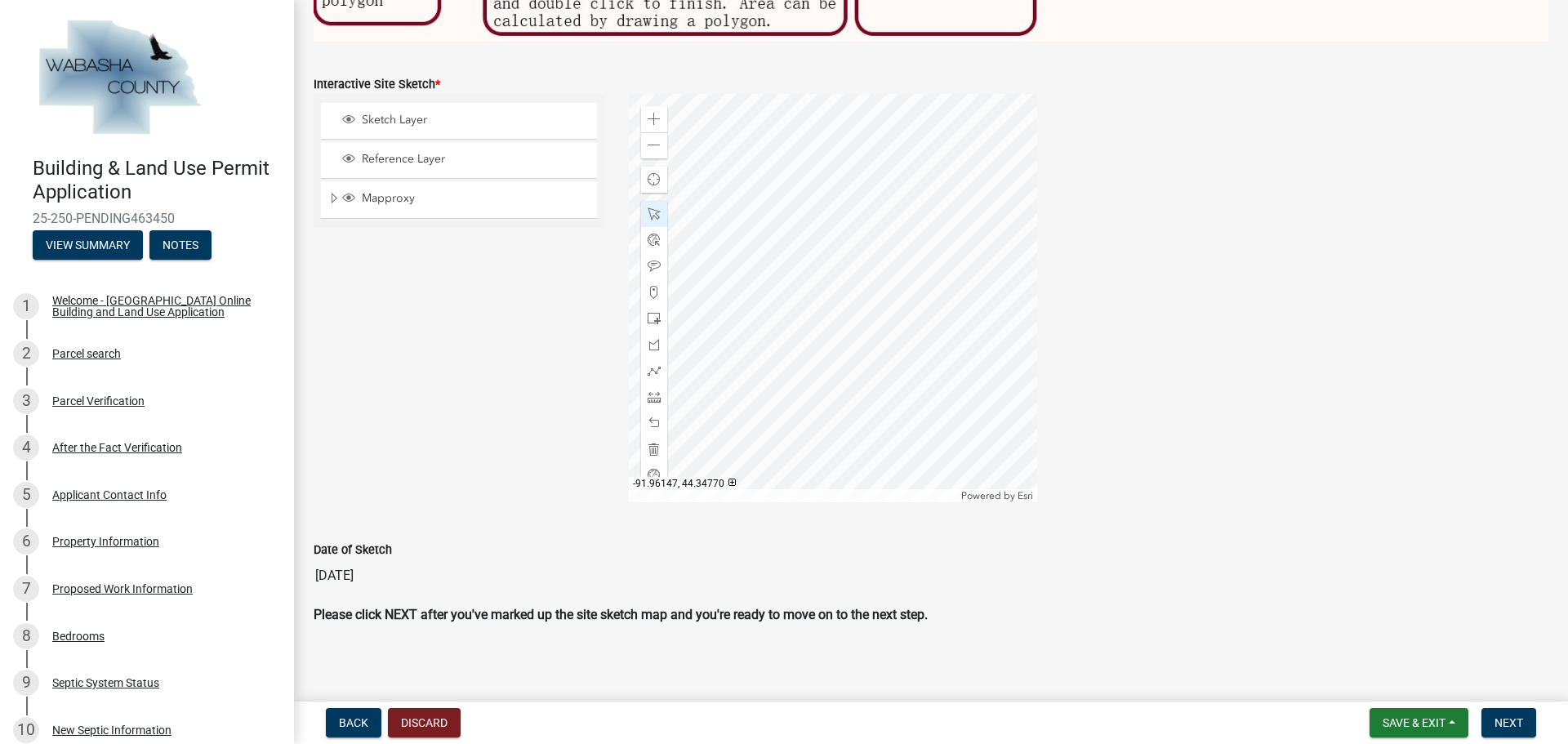
click at [888, 340] on div at bounding box center [832, 297] width 408 height 408
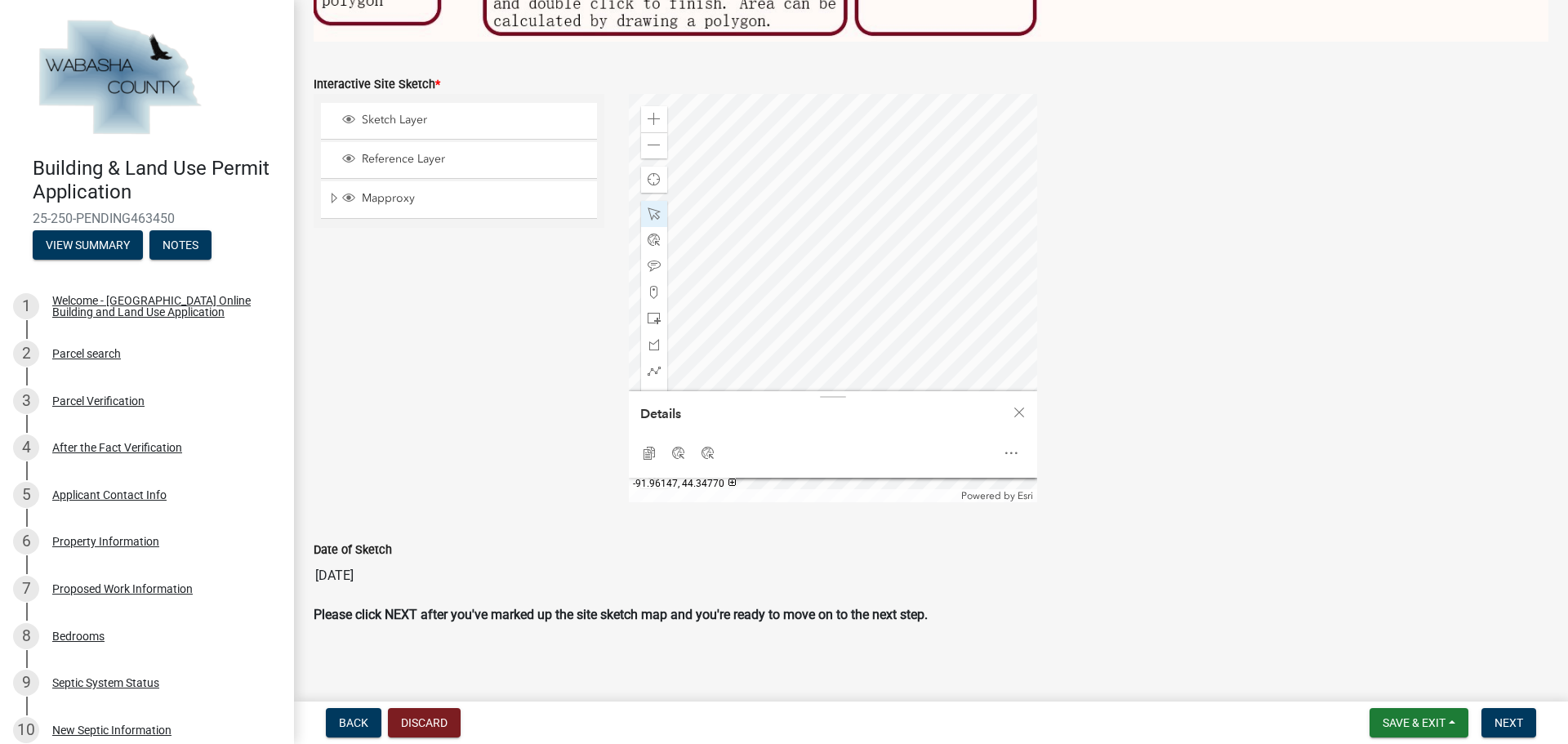
click at [887, 340] on div at bounding box center [832, 297] width 408 height 408
click at [873, 240] on div at bounding box center [832, 297] width 408 height 408
click at [647, 211] on span at bounding box center [654, 214] width 13 height 13
click at [1021, 410] on span "Close" at bounding box center [1019, 412] width 13 height 13
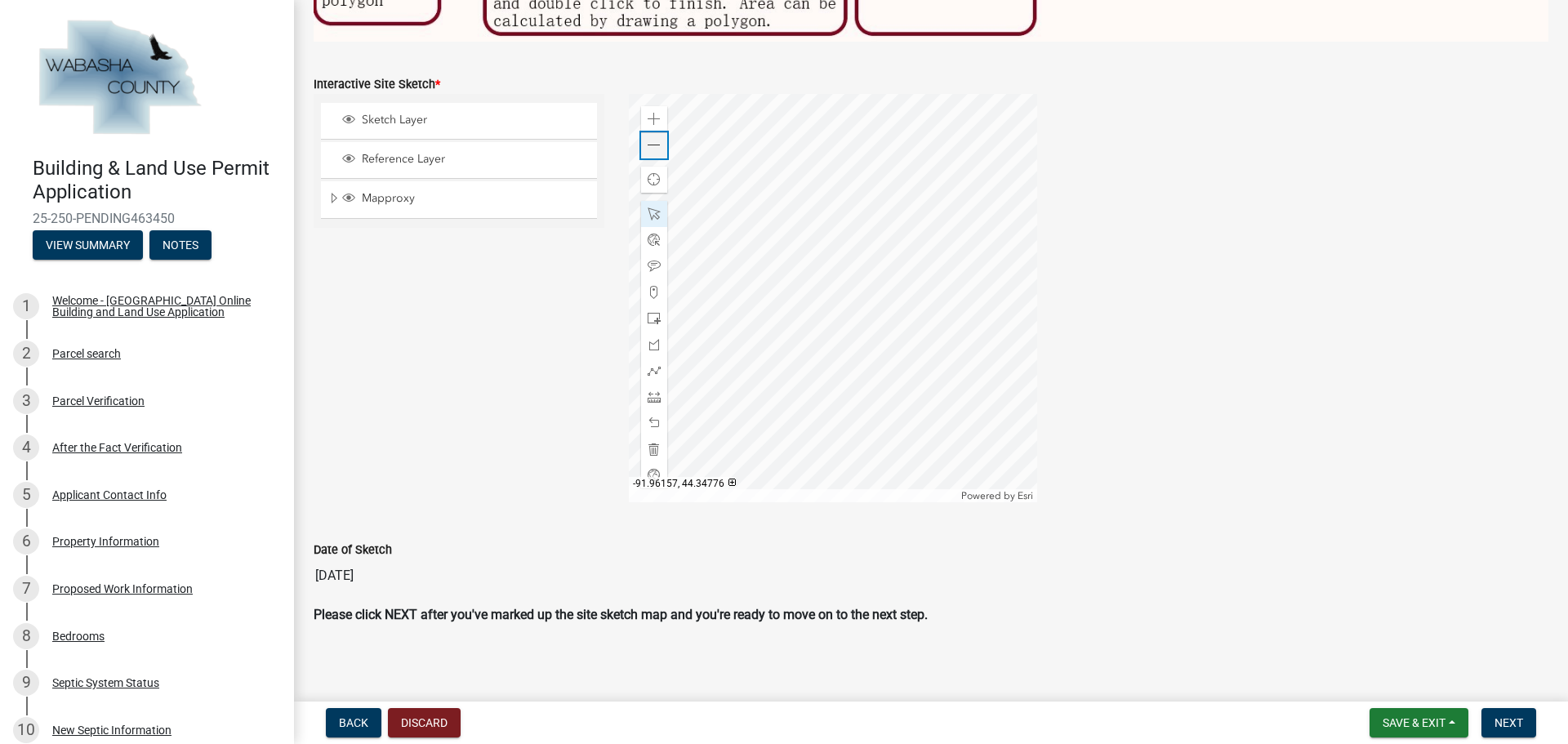
click at [653, 143] on span at bounding box center [654, 146] width 13 height 13
click at [657, 142] on div "Zoom out" at bounding box center [654, 146] width 26 height 26
click at [919, 260] on div at bounding box center [832, 297] width 408 height 408
click at [1018, 243] on div at bounding box center [832, 297] width 408 height 408
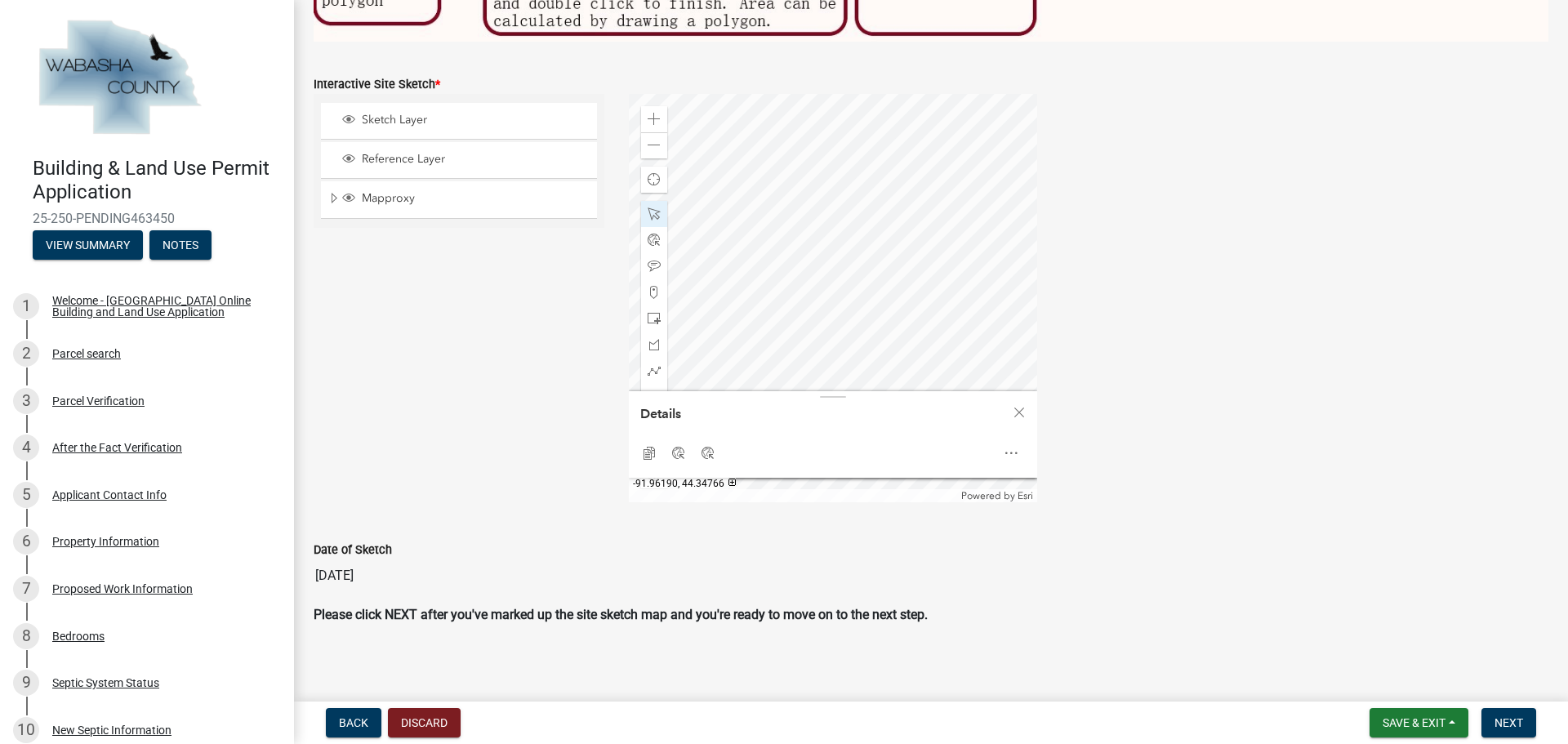
click at [765, 284] on div at bounding box center [832, 297] width 408 height 408
click at [1018, 406] on span "Close" at bounding box center [1019, 412] width 13 height 13
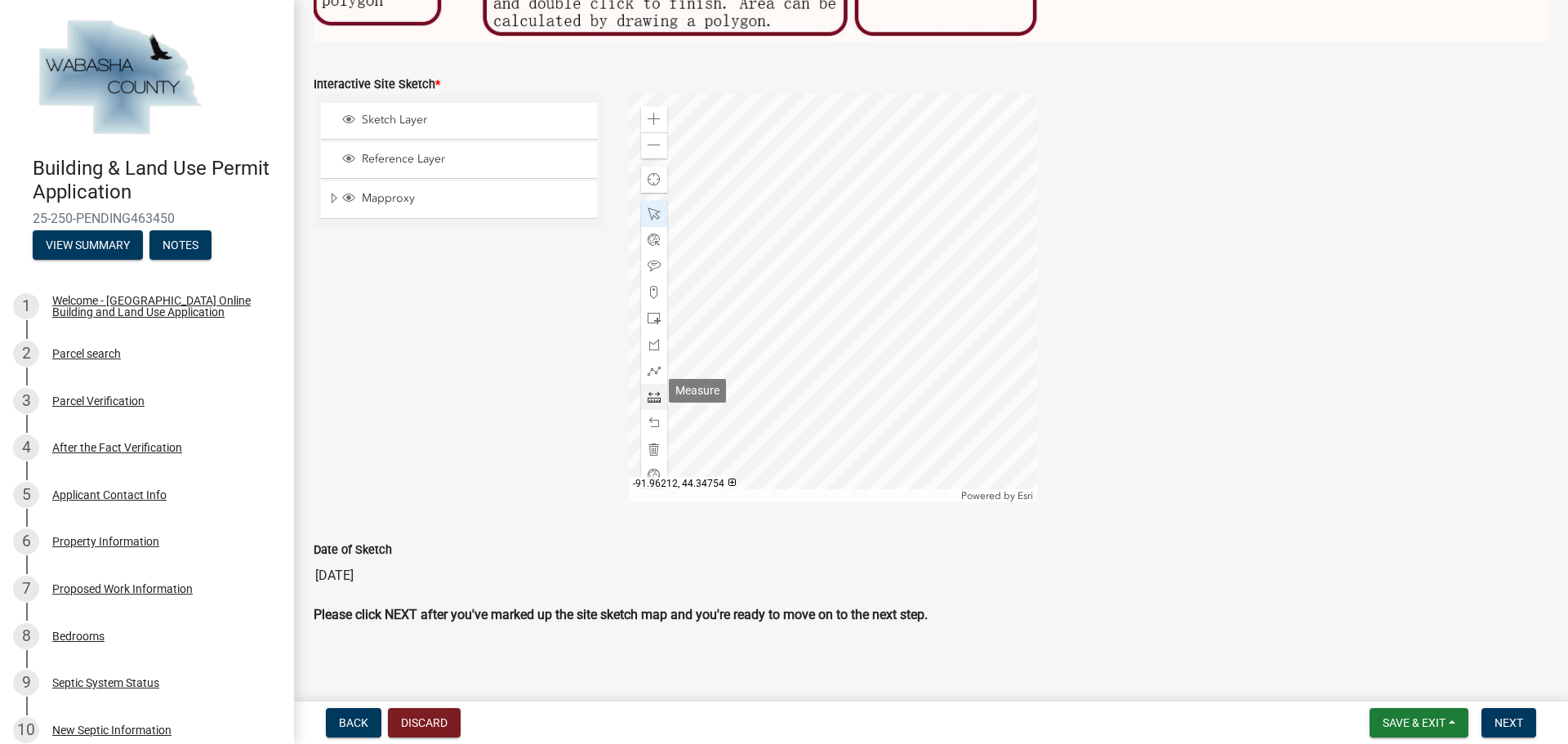
click at [650, 393] on span at bounding box center [654, 396] width 13 height 13
click at [747, 149] on div at bounding box center [832, 297] width 408 height 408
click at [775, 211] on div at bounding box center [832, 297] width 408 height 408
click at [769, 276] on div at bounding box center [832, 297] width 408 height 408
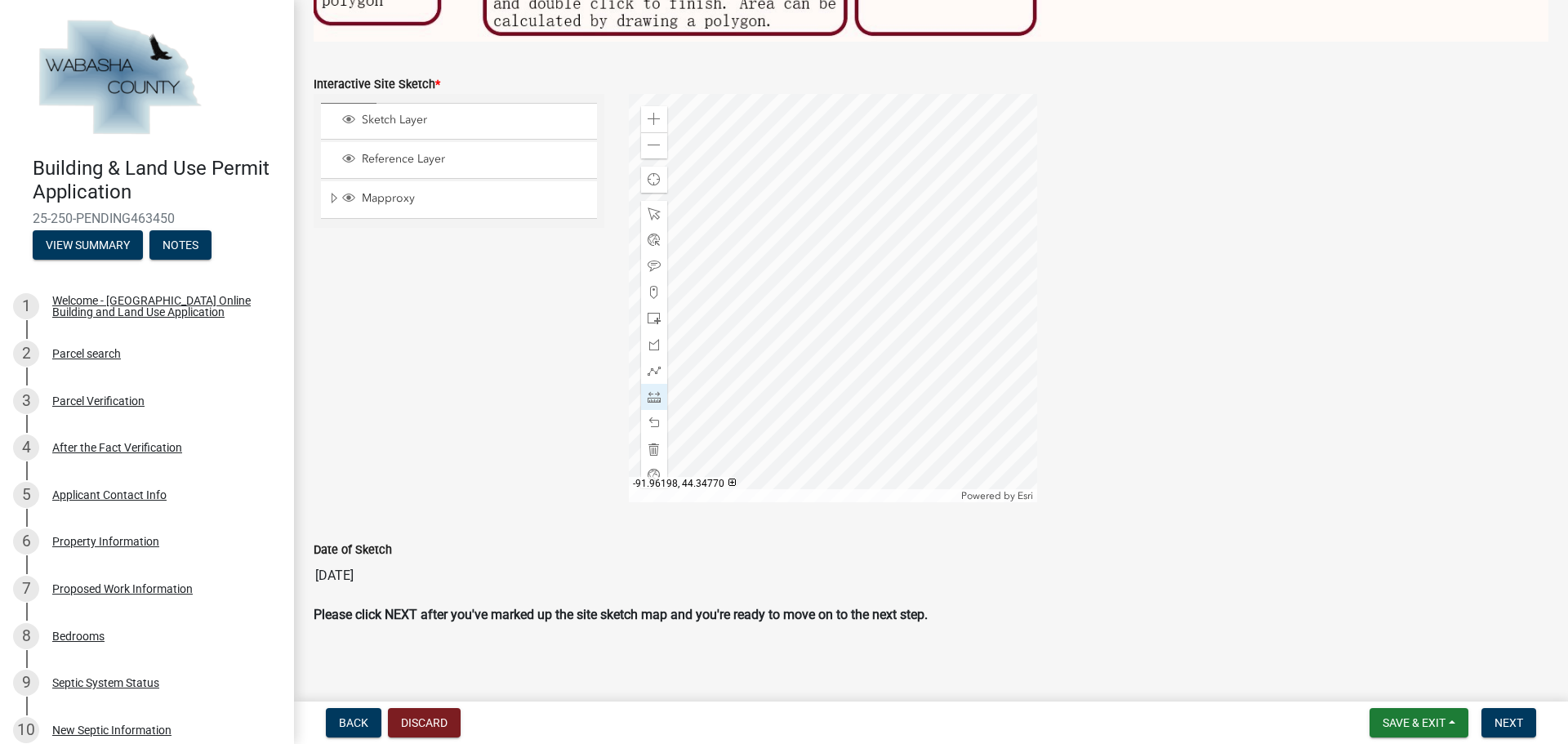
click at [719, 259] on div at bounding box center [832, 297] width 408 height 408
click at [647, 416] on span at bounding box center [654, 423] width 13 height 13
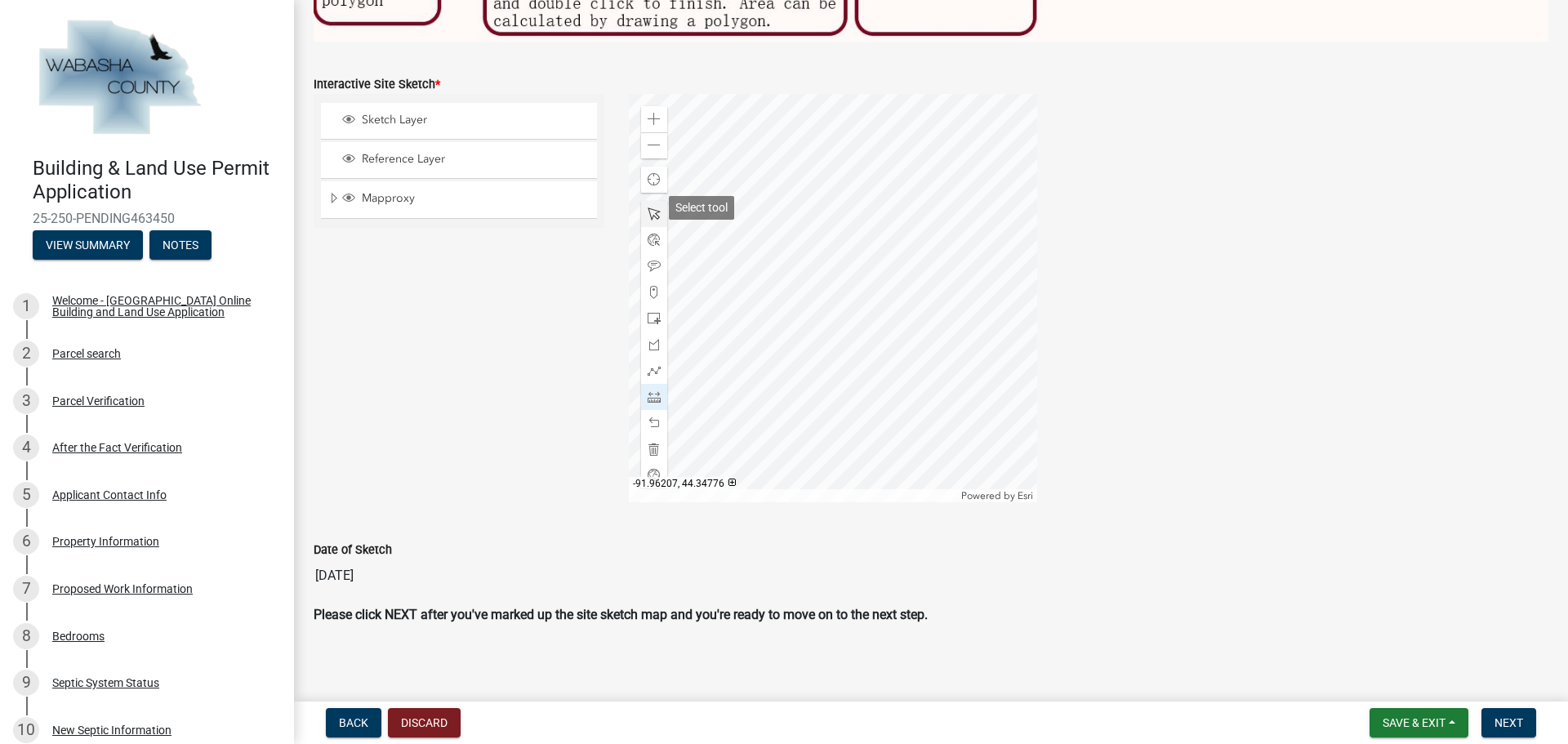
click at [647, 208] on span at bounding box center [654, 214] width 13 height 13
click at [763, 278] on div at bounding box center [832, 297] width 408 height 408
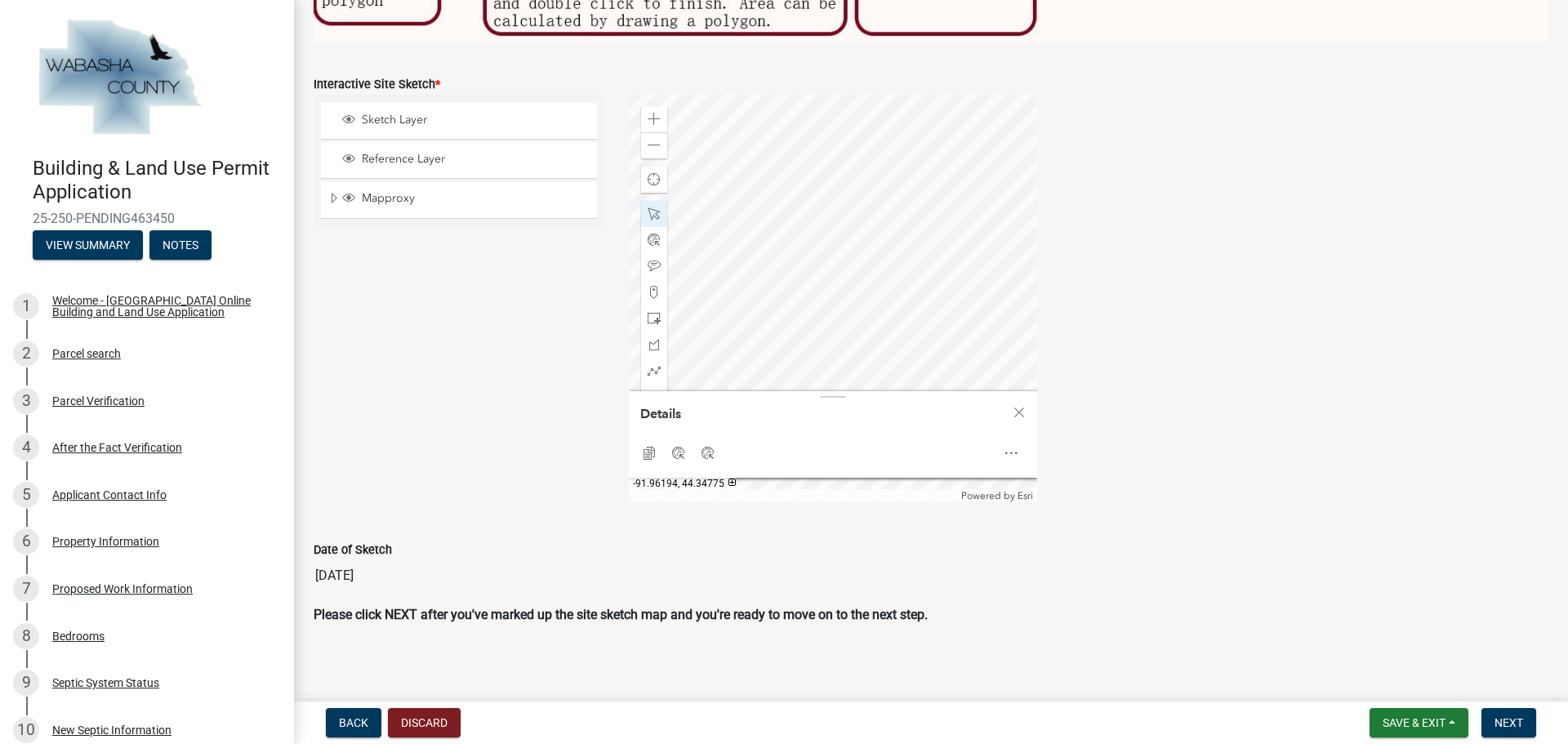
click at [742, 218] on div at bounding box center [832, 297] width 408 height 408
click at [790, 254] on div at bounding box center [832, 297] width 408 height 408
click at [647, 208] on span at bounding box center [654, 214] width 13 height 13
click at [750, 166] on div at bounding box center [832, 297] width 408 height 408
click at [754, 166] on div at bounding box center [832, 297] width 408 height 408
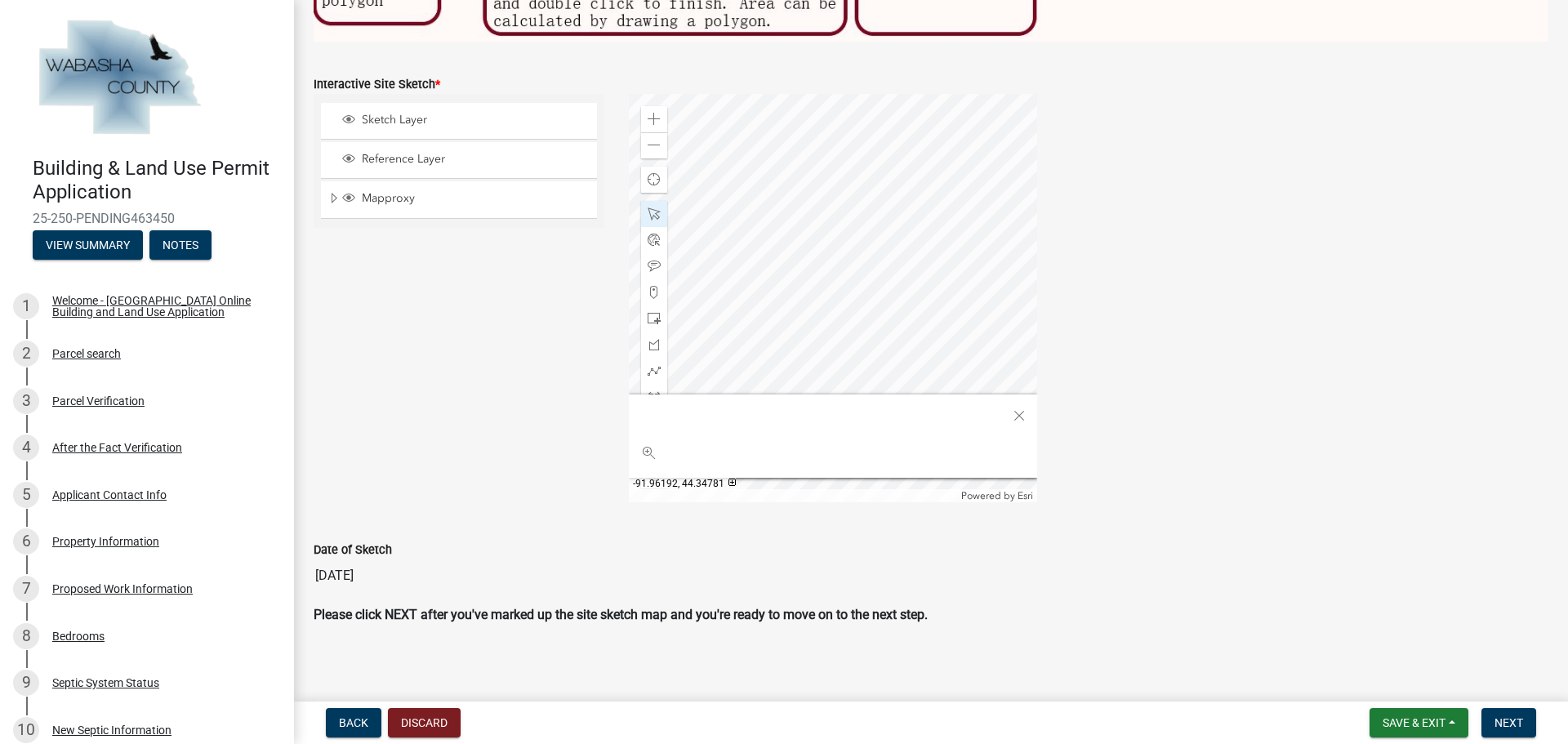
click at [749, 161] on div at bounding box center [832, 297] width 408 height 408
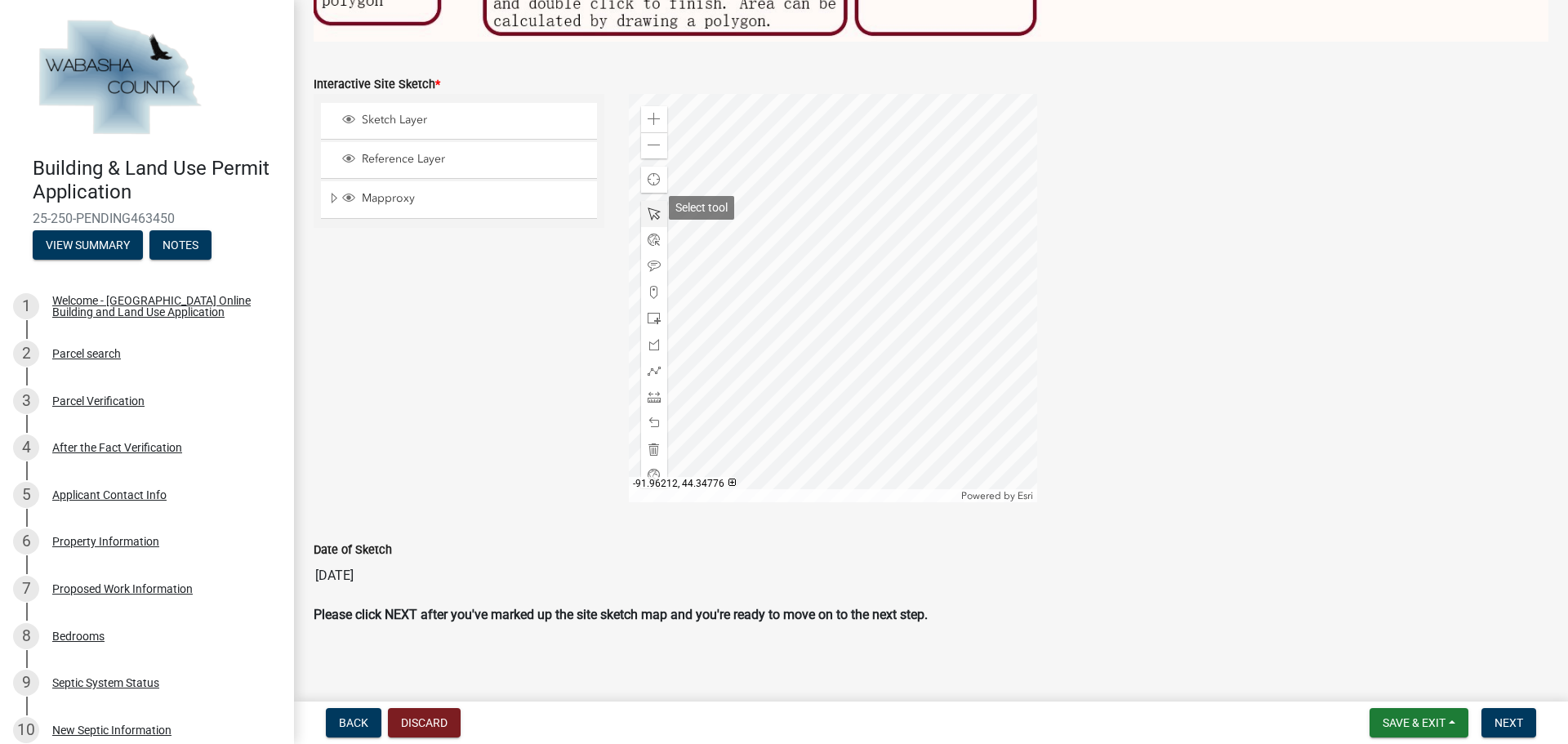
click at [649, 208] on span at bounding box center [654, 214] width 13 height 13
click at [753, 168] on div at bounding box center [832, 297] width 408 height 408
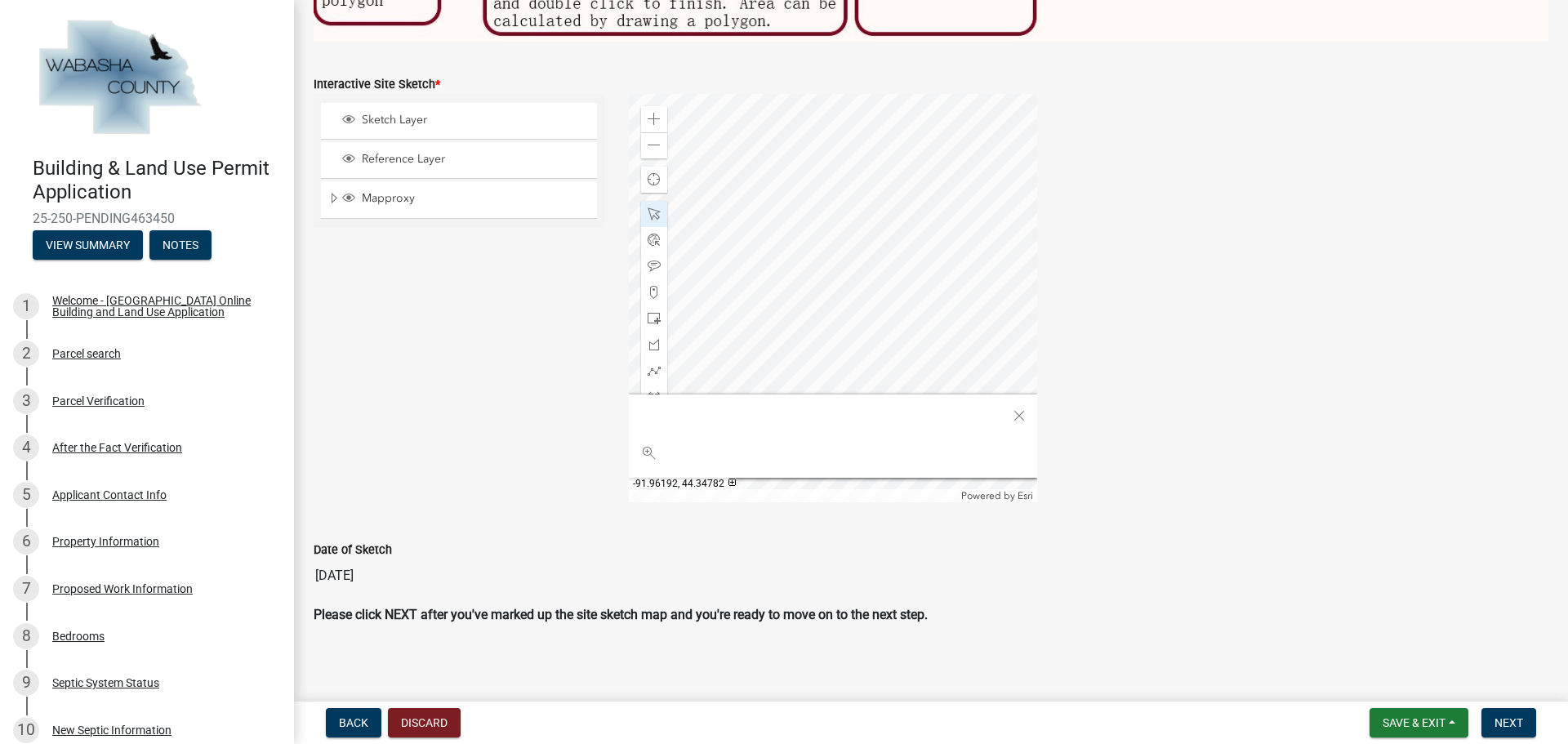
click at [749, 161] on div at bounding box center [832, 297] width 408 height 408
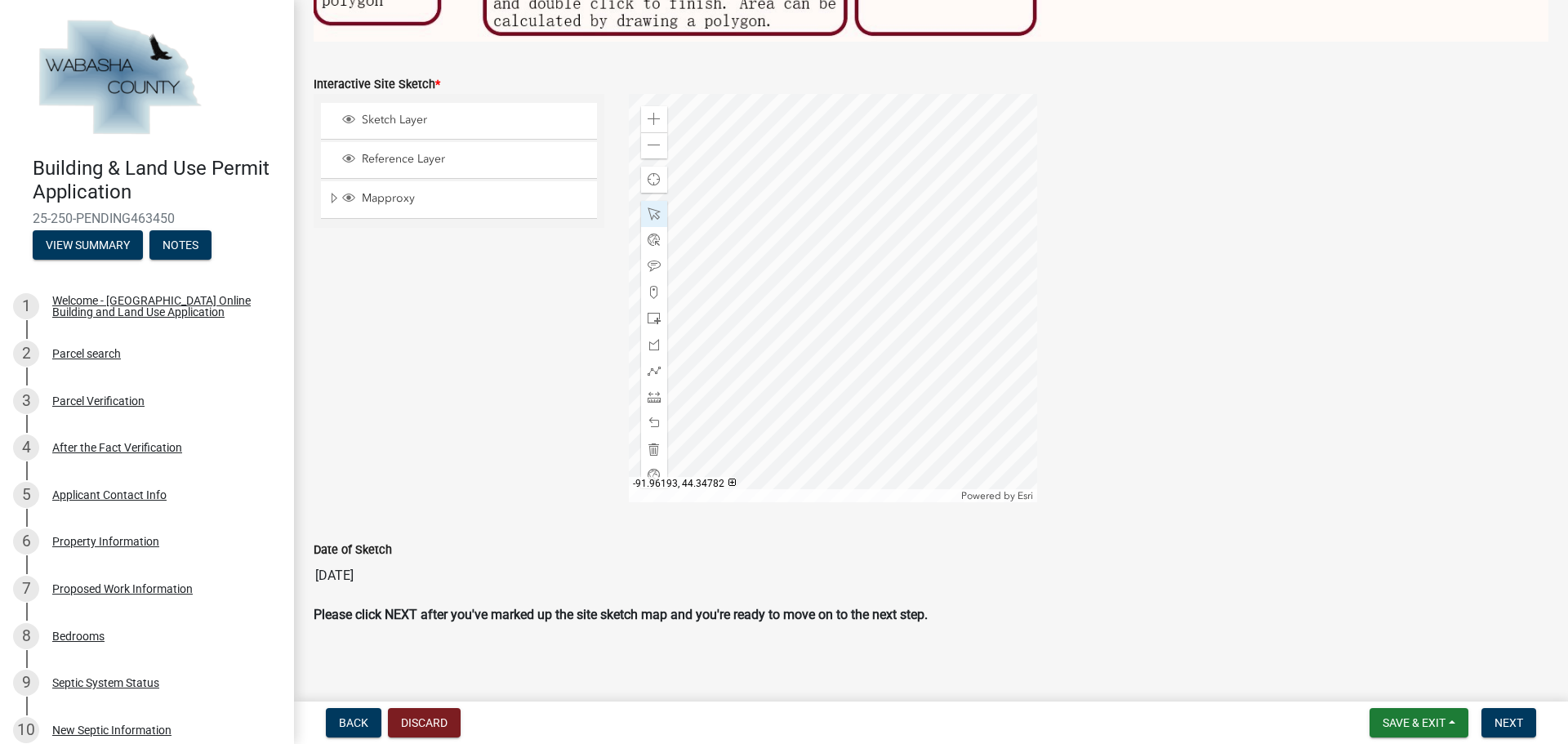
click at [747, 157] on div at bounding box center [832, 297] width 408 height 408
click at [747, 154] on div at bounding box center [832, 297] width 408 height 408
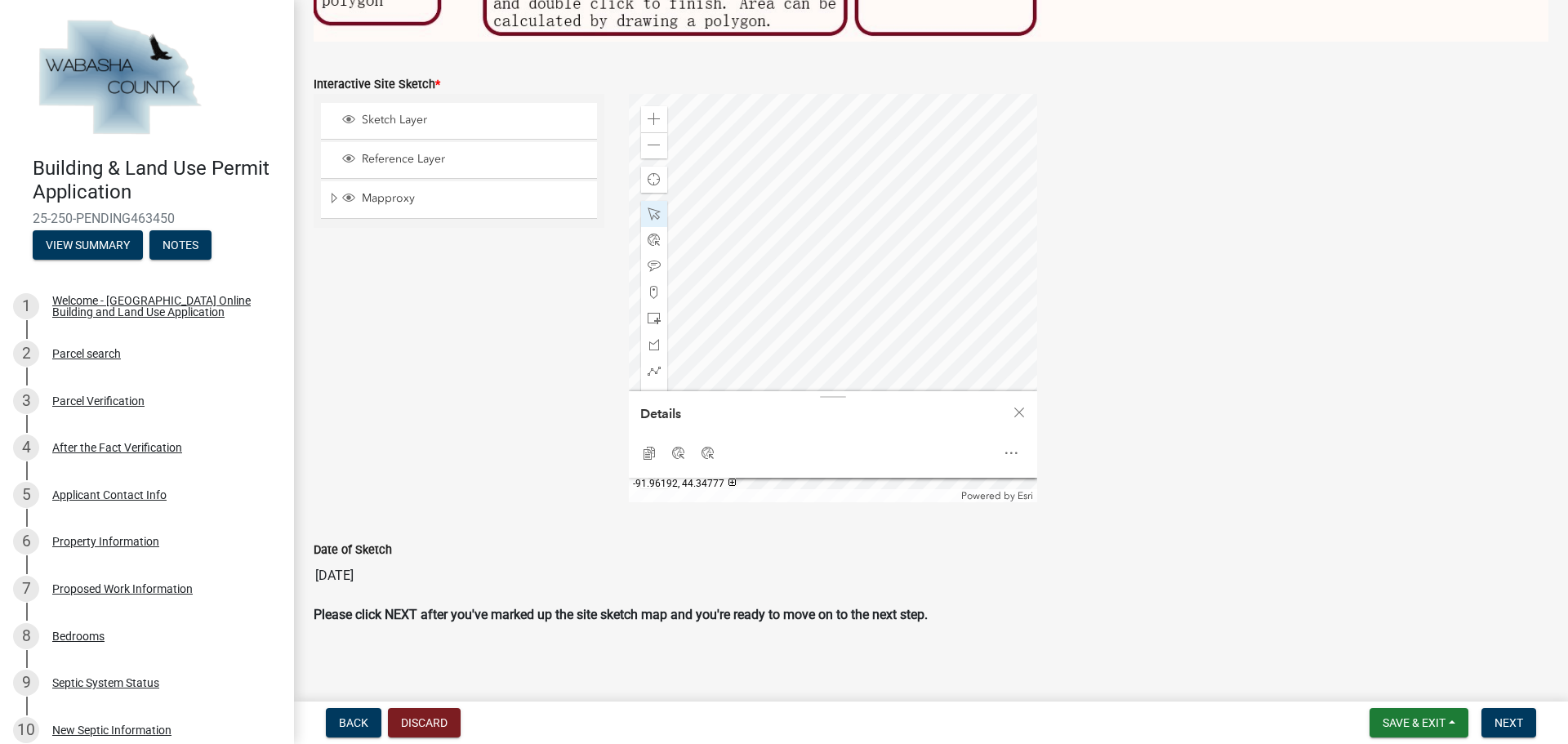
click at [752, 200] on div at bounding box center [832, 297] width 408 height 408
click at [647, 208] on span at bounding box center [654, 214] width 13 height 13
click at [854, 259] on div at bounding box center [832, 297] width 408 height 408
click at [652, 113] on span at bounding box center [654, 119] width 13 height 13
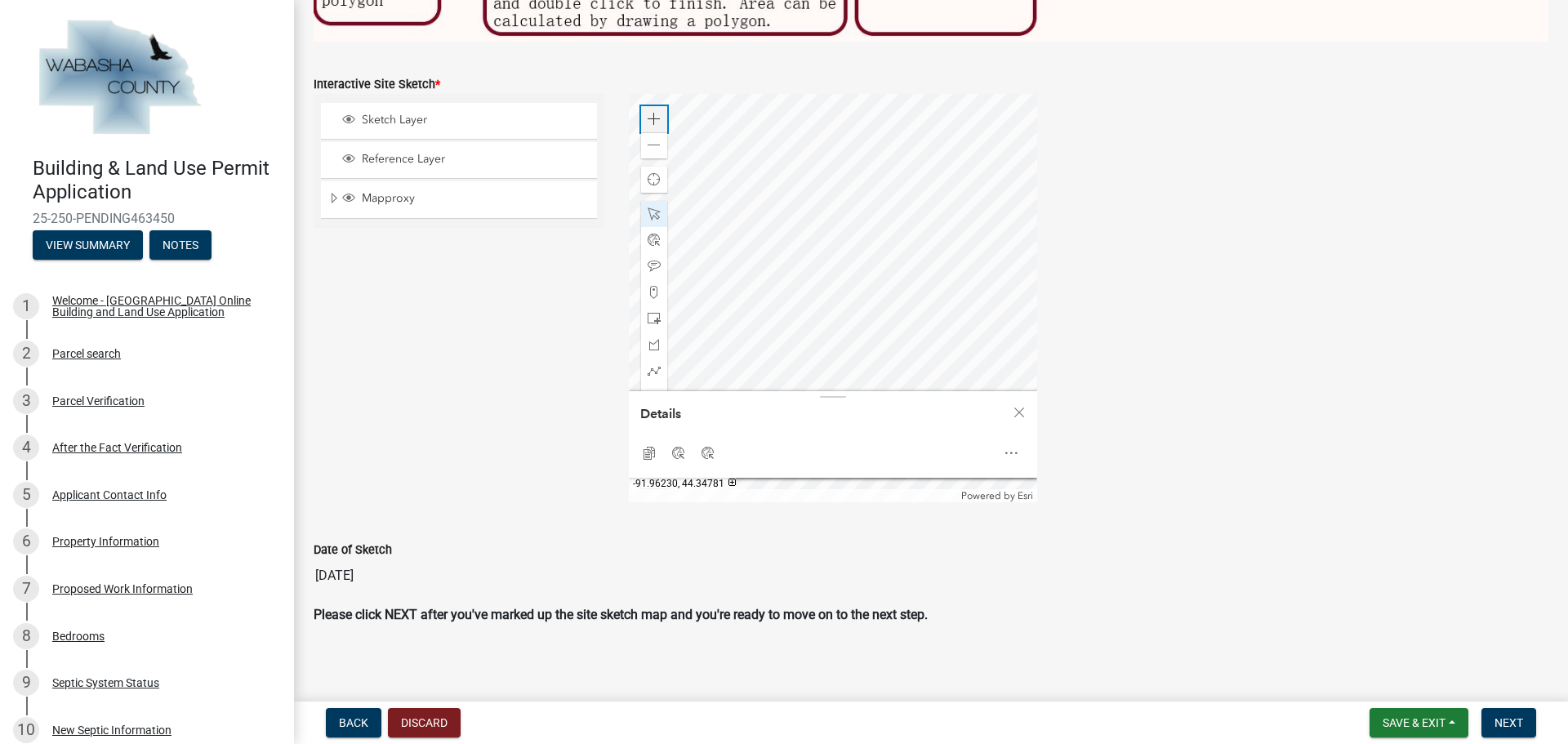
click at [652, 113] on span at bounding box center [654, 119] width 13 height 13
click at [642, 135] on div "Zoom out" at bounding box center [654, 146] width 26 height 26
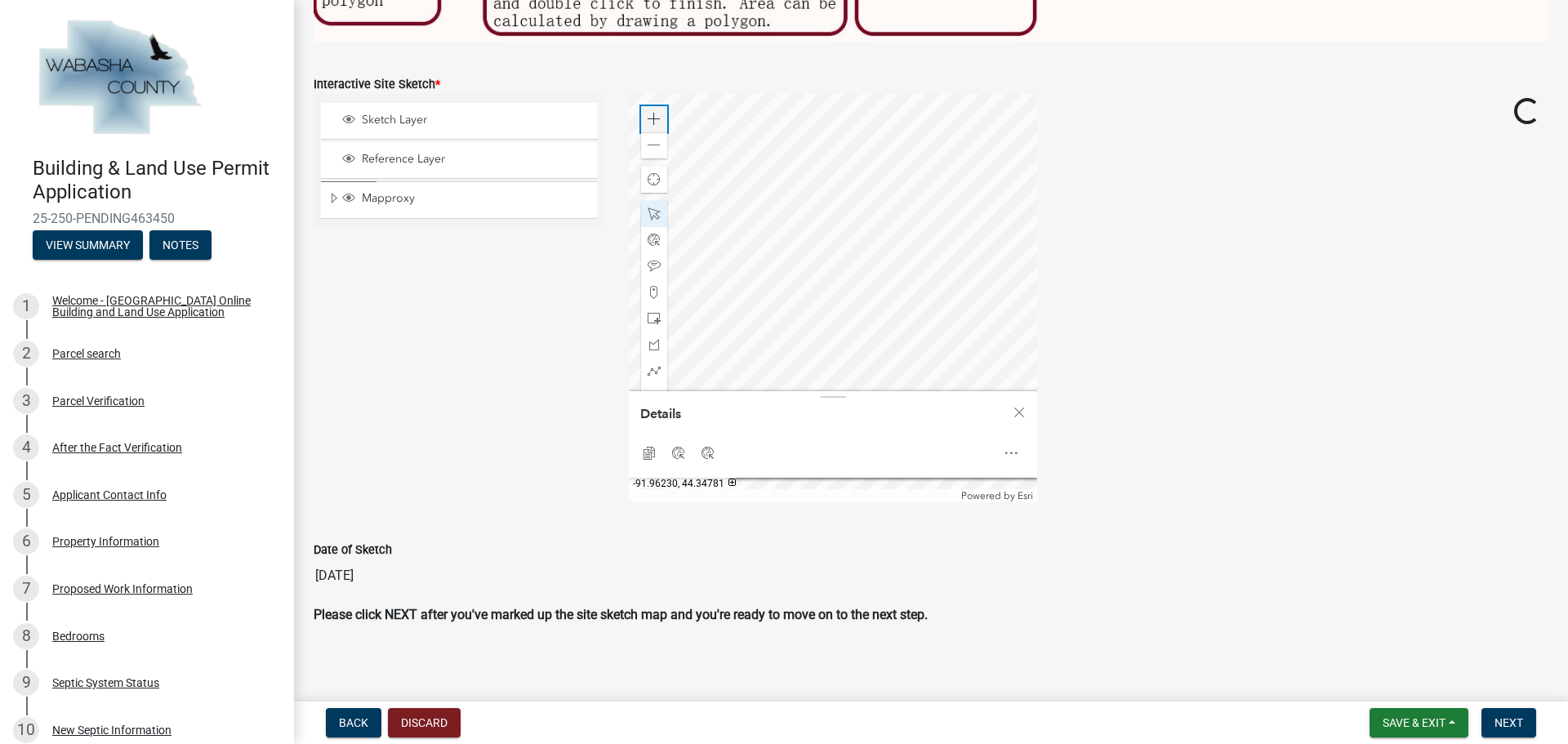
click at [653, 113] on span at bounding box center [654, 119] width 13 height 13
click at [739, 333] on div at bounding box center [832, 297] width 408 height 408
click at [857, 226] on div at bounding box center [832, 297] width 408 height 408
click at [843, 241] on div at bounding box center [832, 297] width 408 height 408
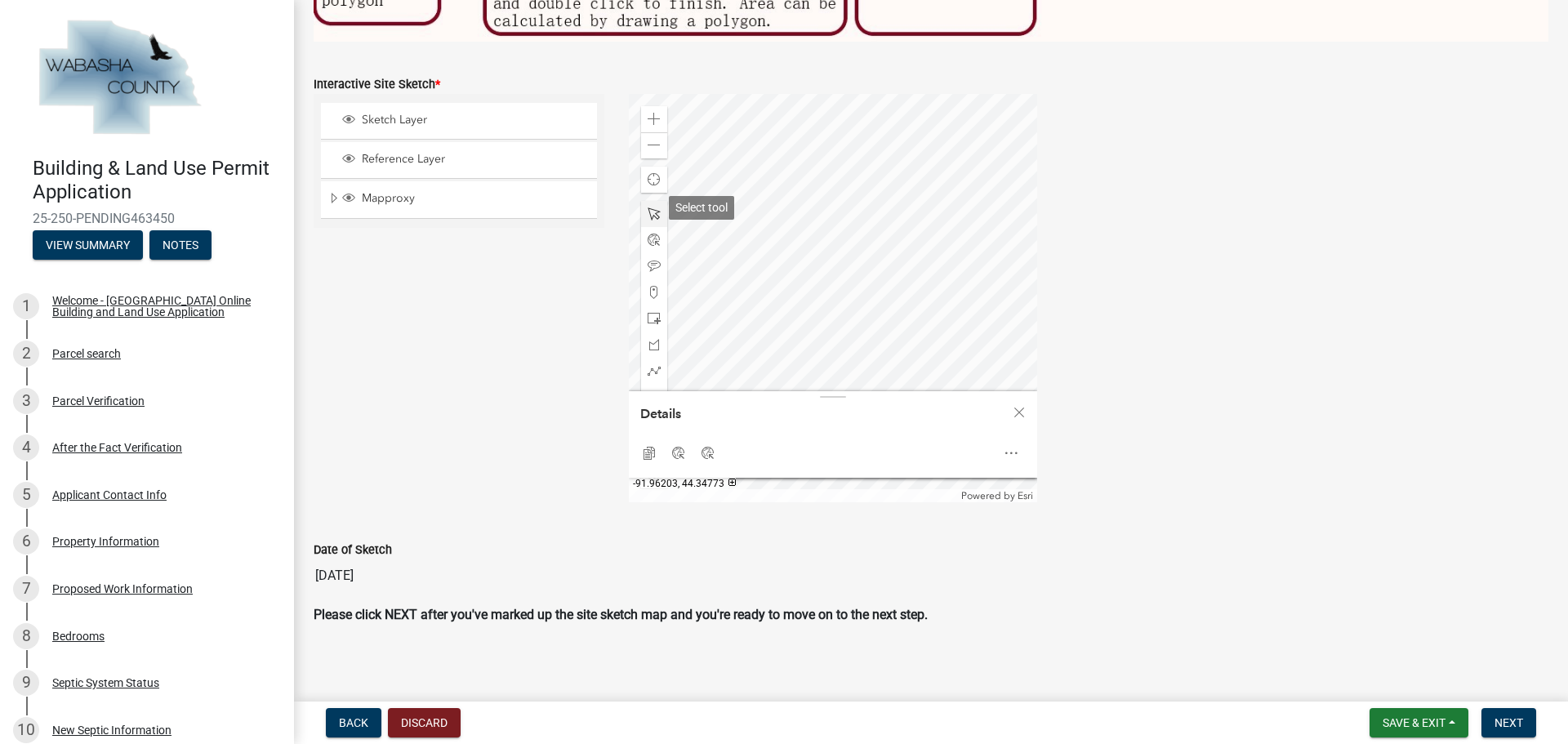
click at [654, 208] on span at bounding box center [654, 214] width 13 height 13
click at [655, 141] on span at bounding box center [654, 146] width 13 height 13
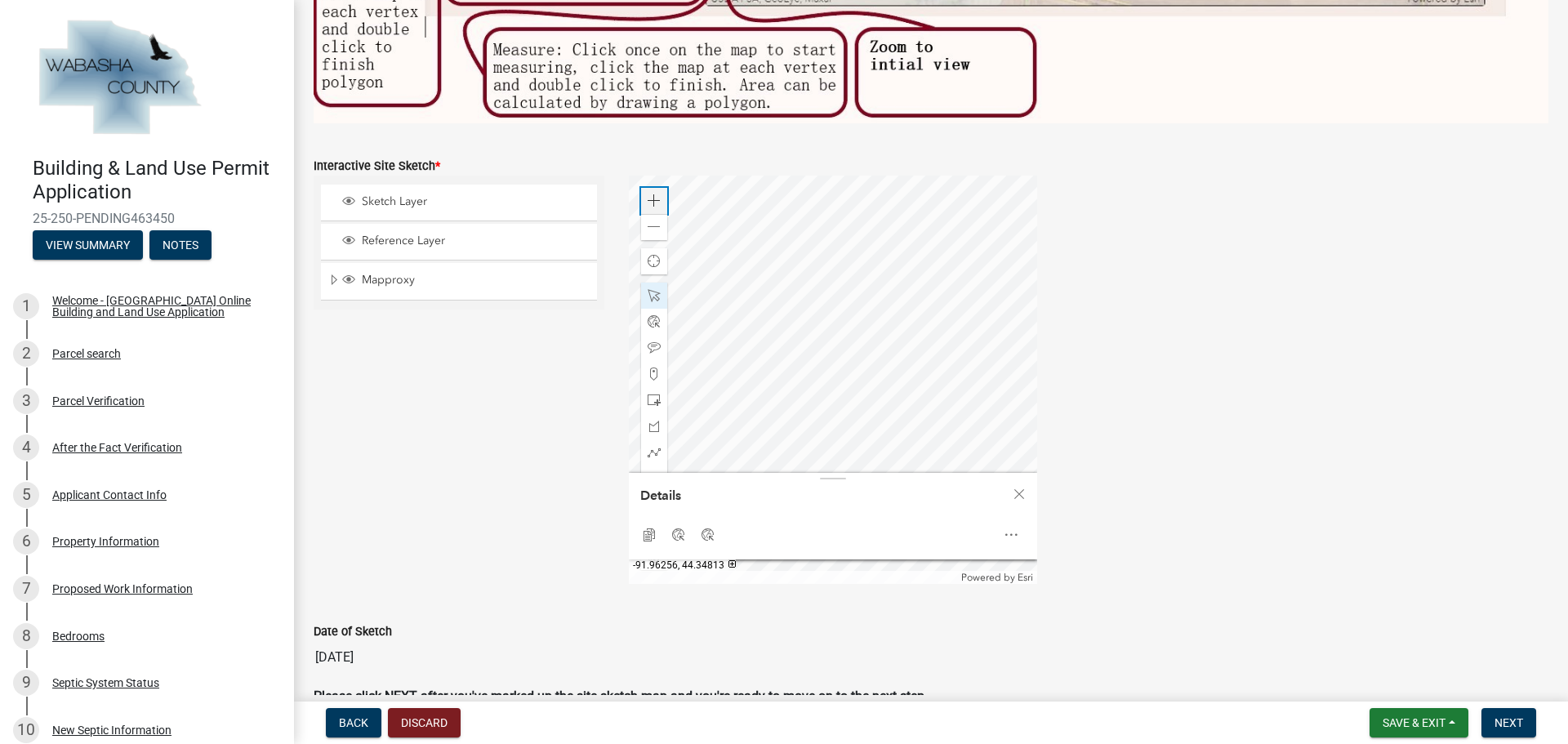
click at [647, 194] on span at bounding box center [654, 201] width 13 height 13
click at [1392, 722] on span "Save & Exit" at bounding box center [1414, 722] width 63 height 13
click at [1370, 638] on button "Save" at bounding box center [1403, 641] width 131 height 39
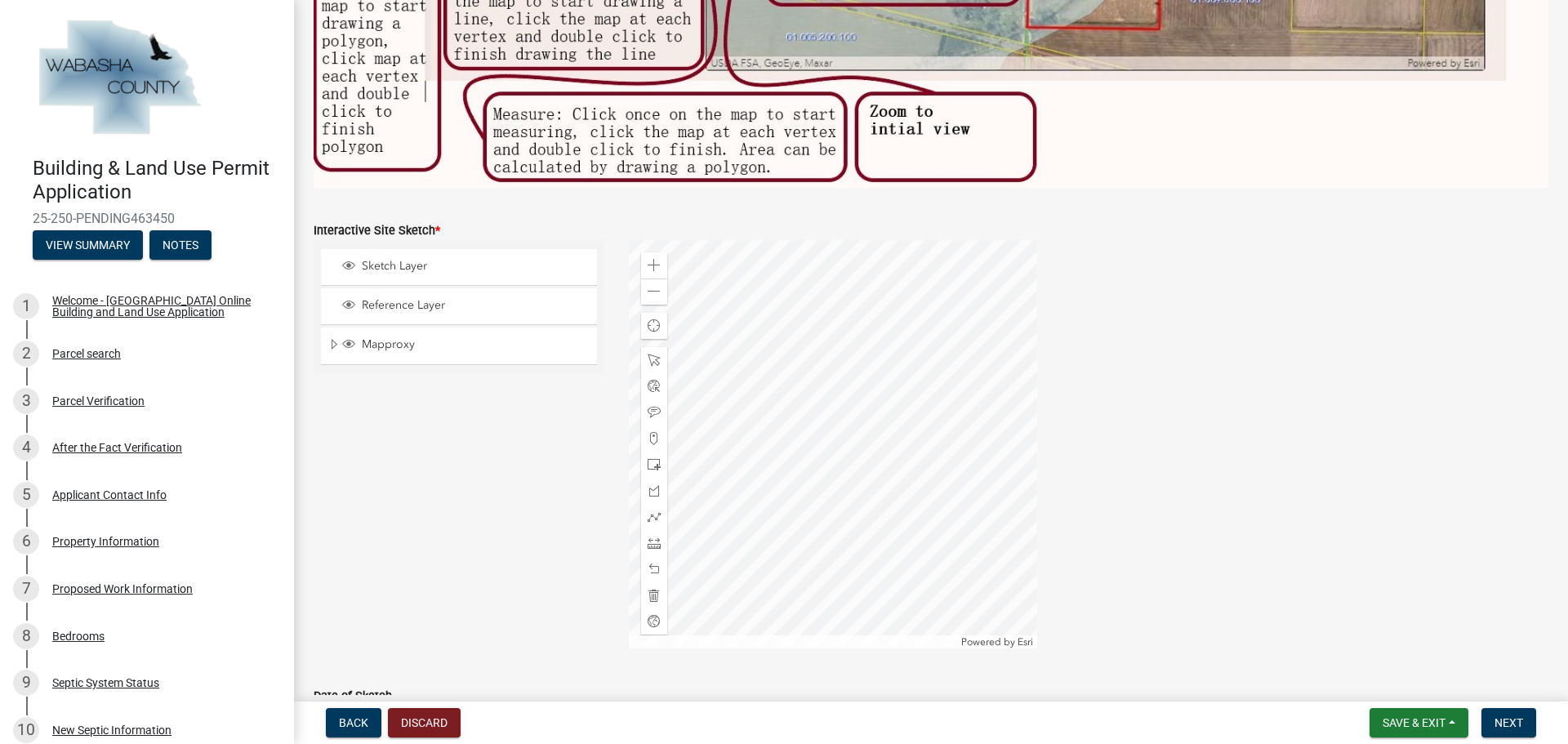
scroll to position [597, 0]
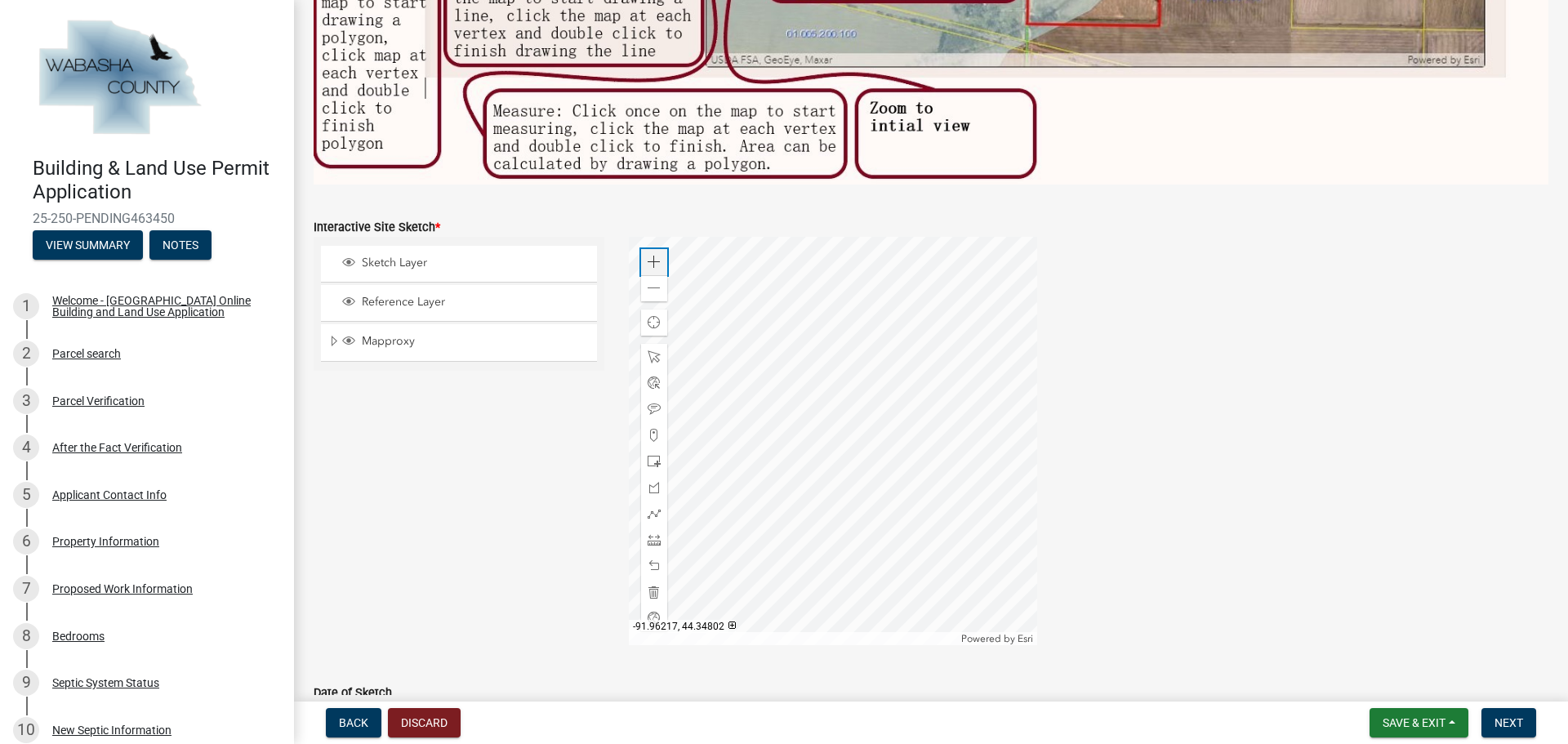
click at [650, 256] on span at bounding box center [654, 262] width 13 height 13
click at [655, 350] on span at bounding box center [654, 357] width 13 height 13
click at [811, 341] on div at bounding box center [832, 440] width 408 height 408
click at [839, 325] on div at bounding box center [832, 440] width 408 height 408
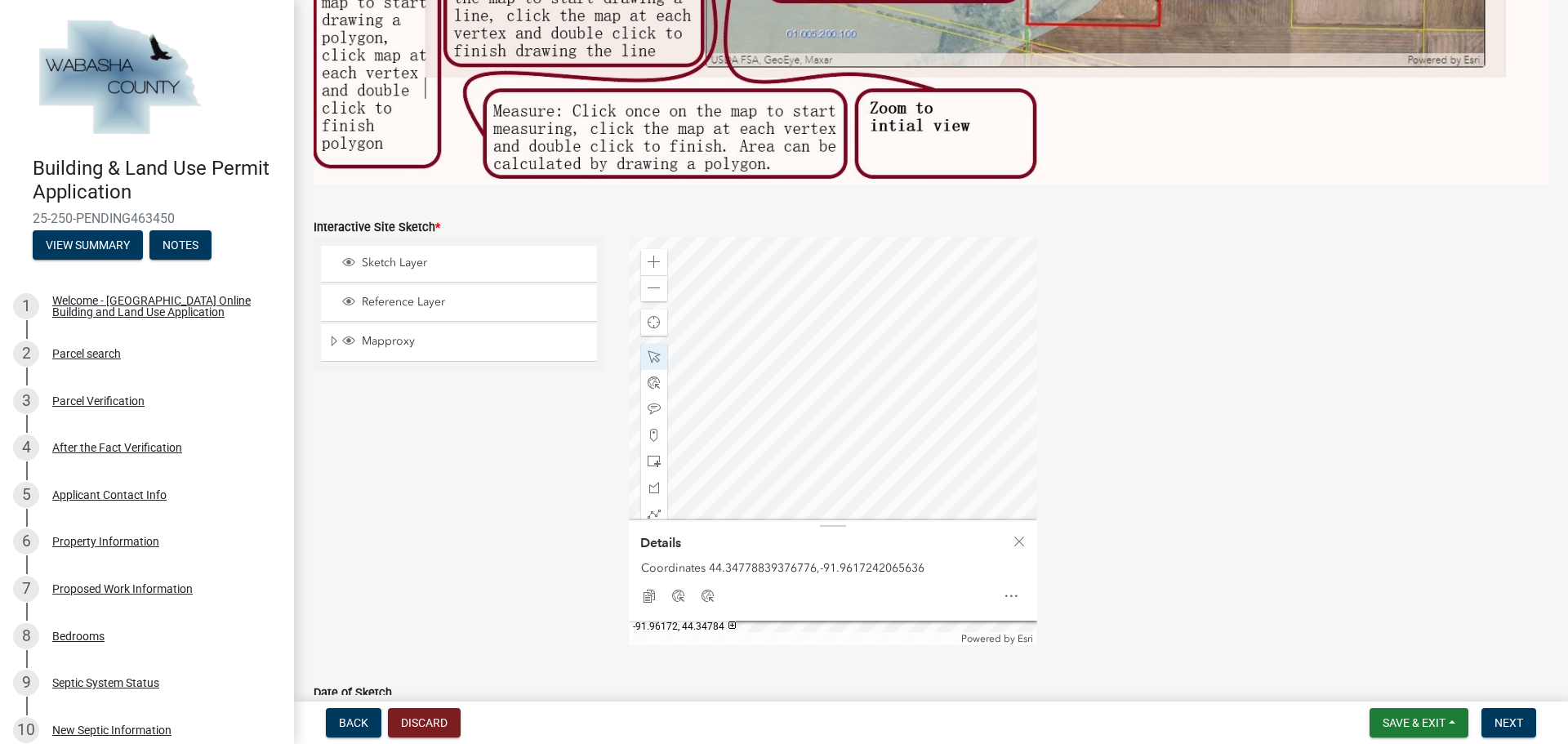
click at [836, 334] on div at bounding box center [832, 440] width 408 height 408
click at [651, 350] on span at bounding box center [654, 357] width 13 height 13
click at [1013, 540] on span "Close" at bounding box center [1019, 541] width 13 height 13
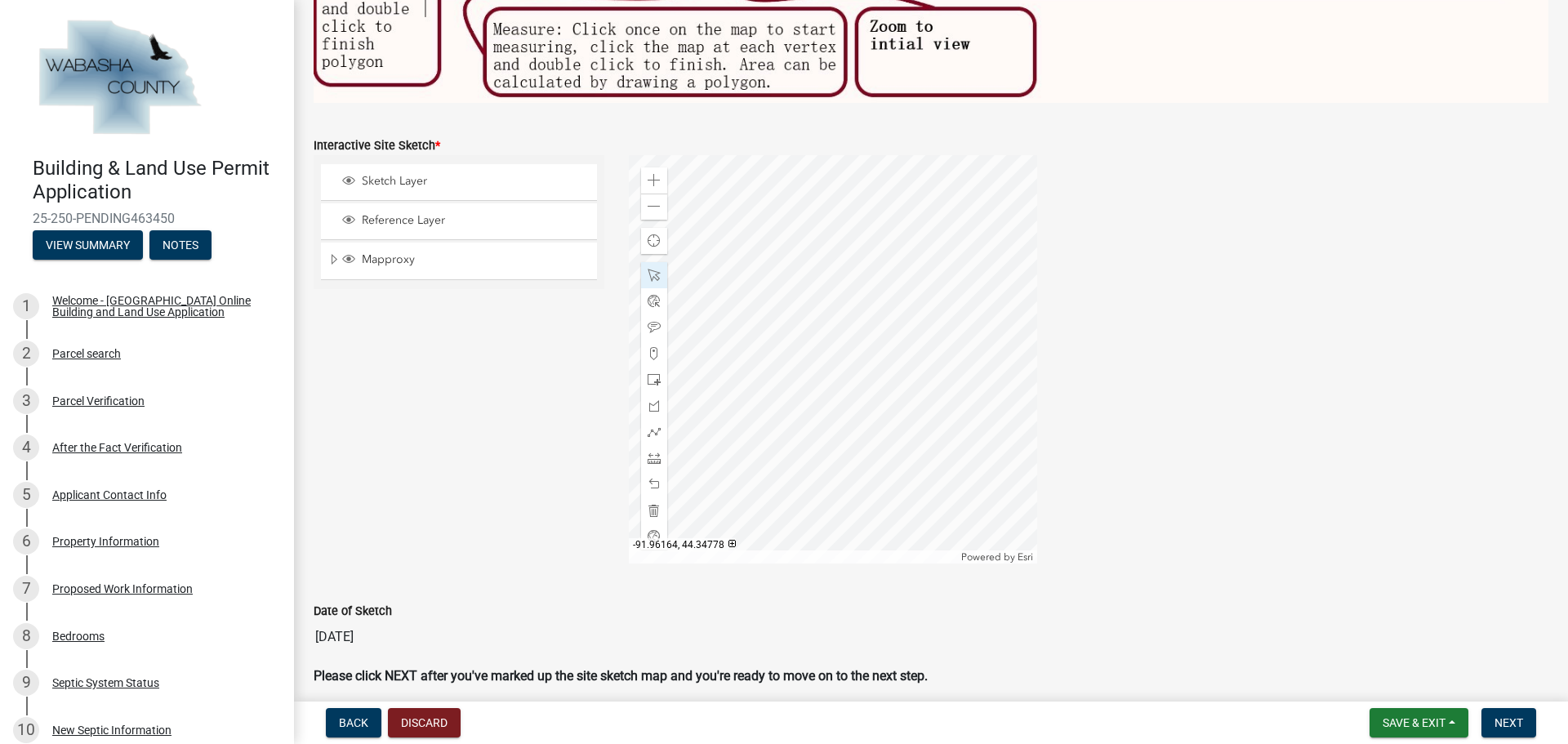
scroll to position [740, 0]
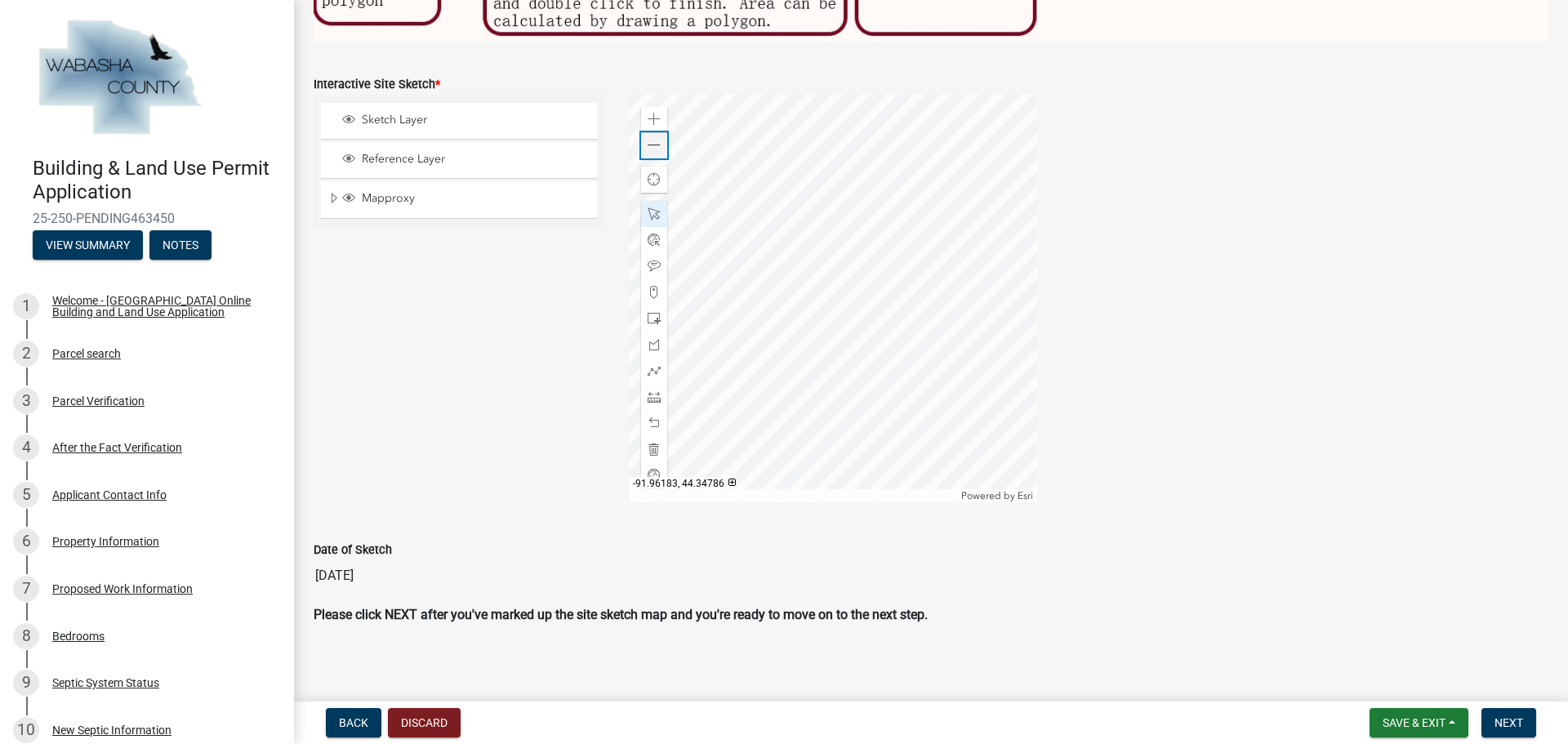
click at [649, 143] on span at bounding box center [654, 146] width 13 height 13
click at [967, 309] on div at bounding box center [832, 297] width 408 height 408
click at [647, 113] on span at bounding box center [654, 119] width 13 height 13
click at [647, 115] on span at bounding box center [654, 119] width 13 height 13
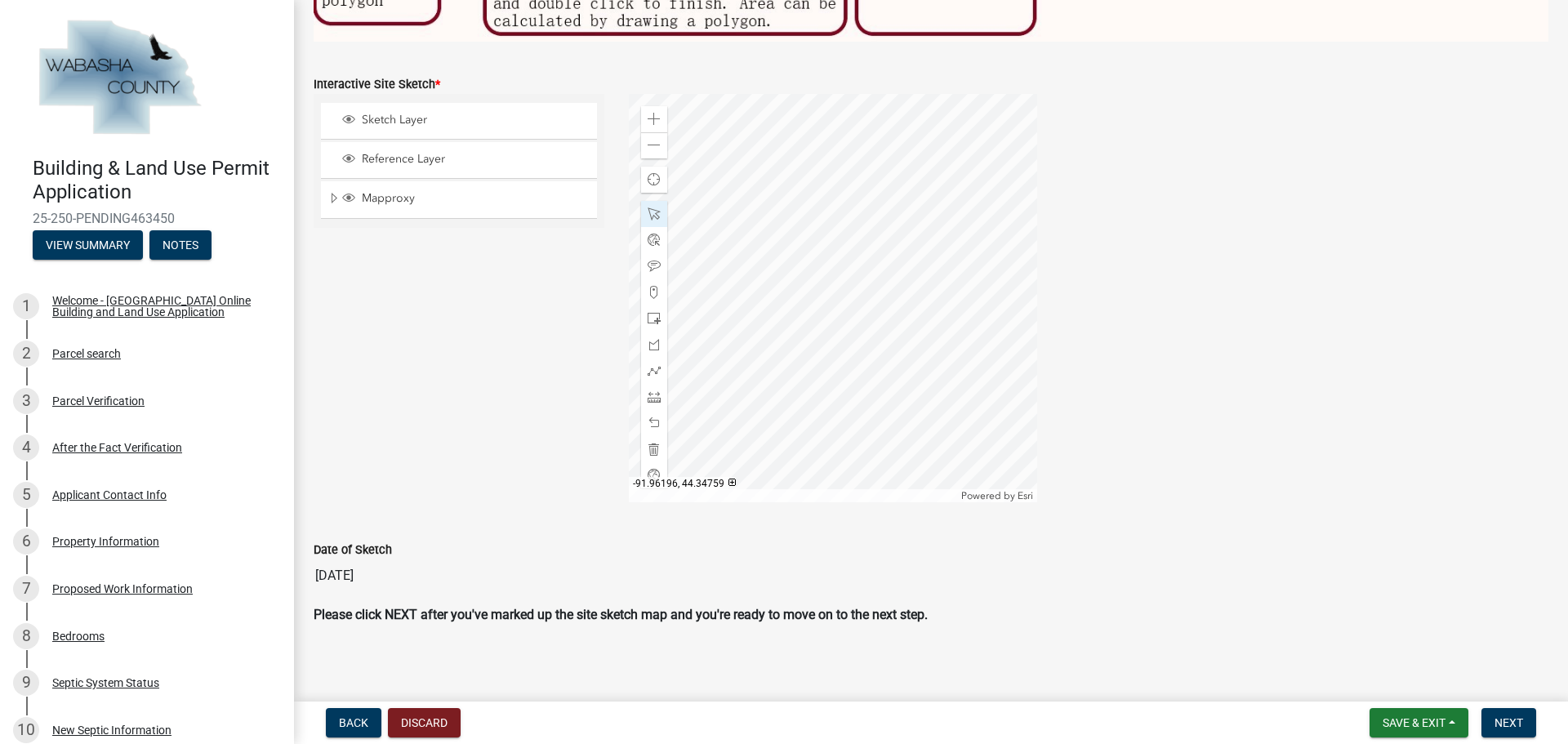
click at [797, 246] on div at bounding box center [832, 297] width 408 height 408
click at [652, 391] on span at bounding box center [654, 396] width 13 height 13
click at [789, 379] on div at bounding box center [832, 297] width 408 height 408
click at [842, 356] on div at bounding box center [832, 297] width 408 height 408
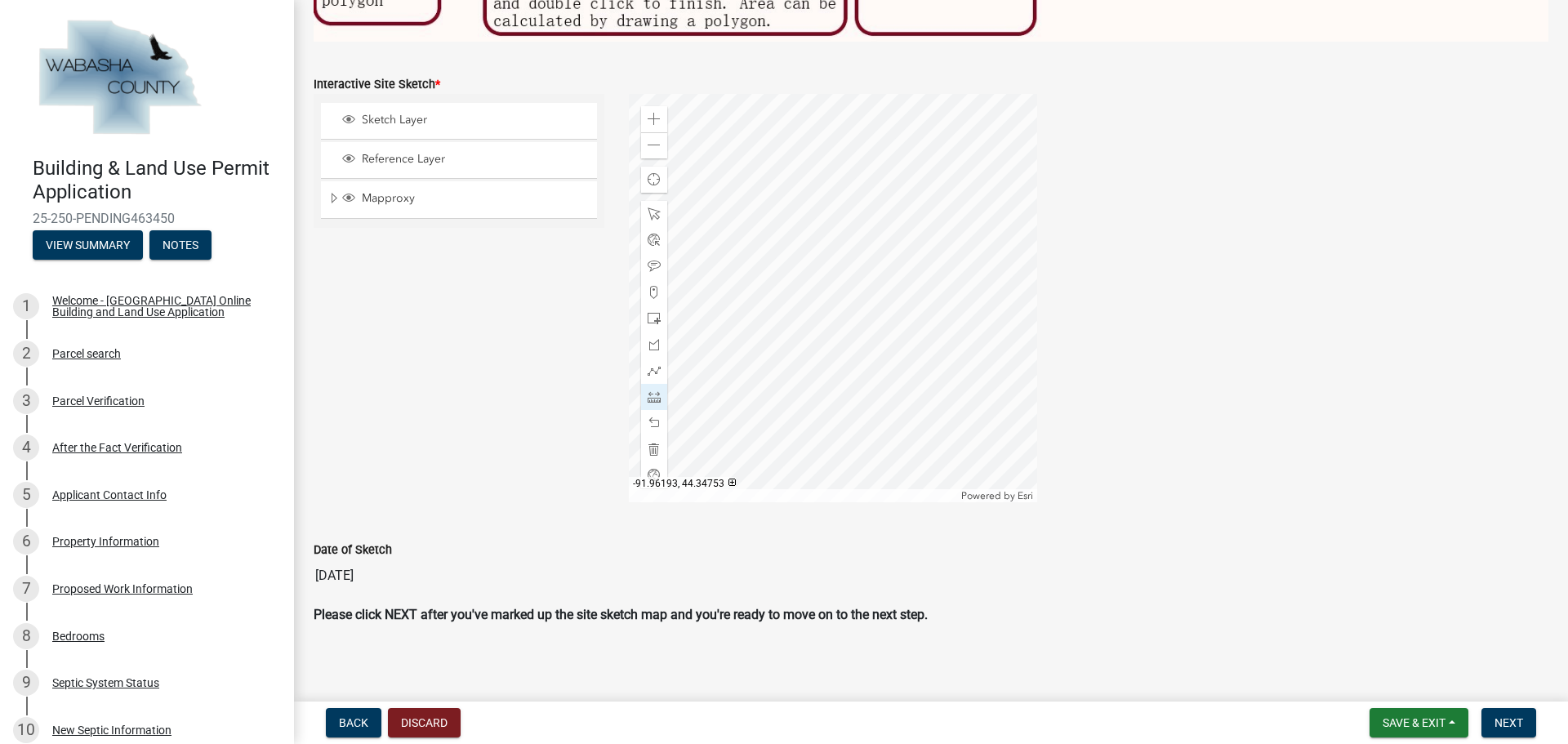
click at [842, 356] on div at bounding box center [832, 297] width 408 height 408
click at [842, 357] on div at bounding box center [832, 297] width 408 height 408
click at [841, 357] on div at bounding box center [832, 297] width 408 height 408
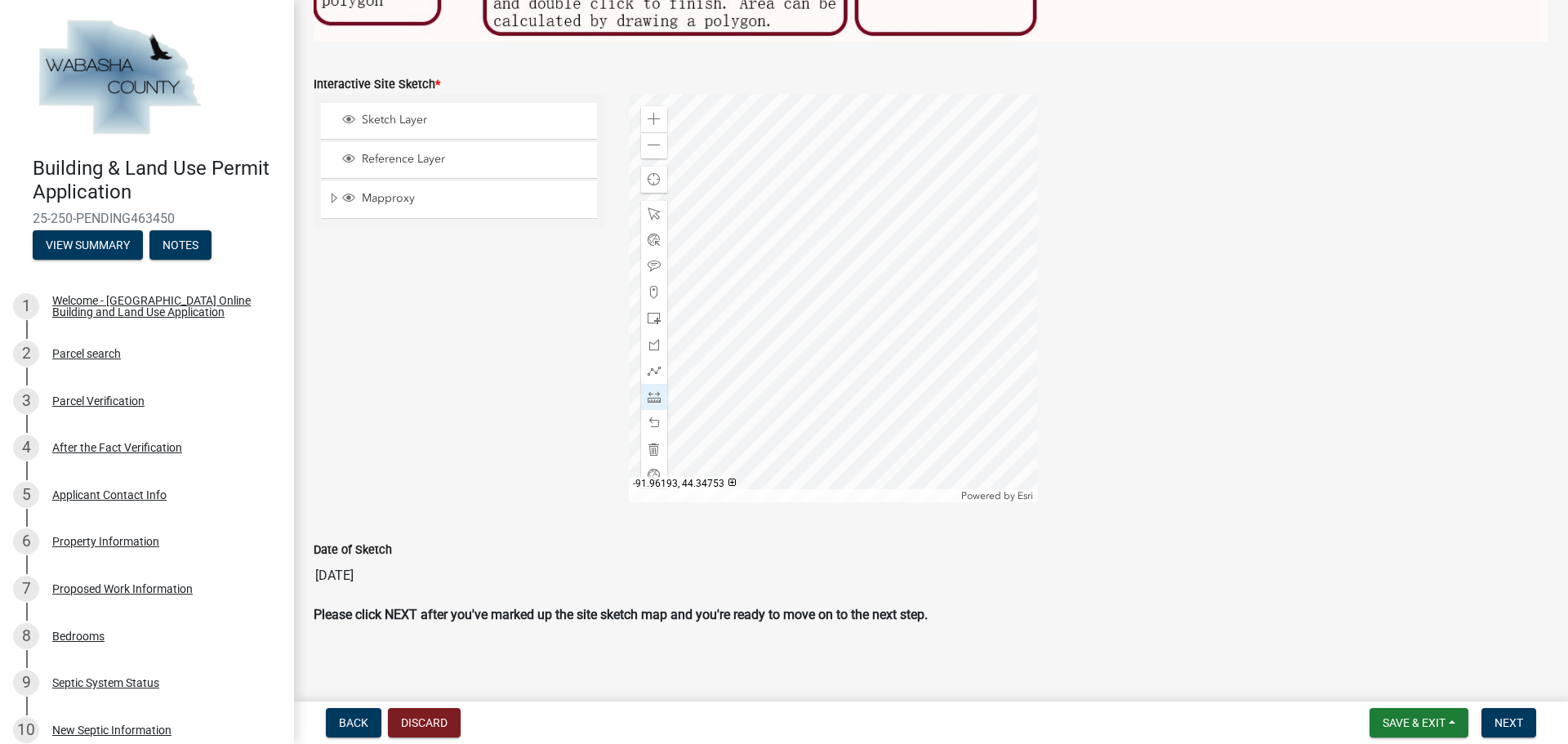
click at [843, 357] on div at bounding box center [832, 297] width 408 height 408
click at [652, 416] on span at bounding box center [654, 423] width 13 height 13
click at [651, 416] on span at bounding box center [654, 423] width 13 height 13
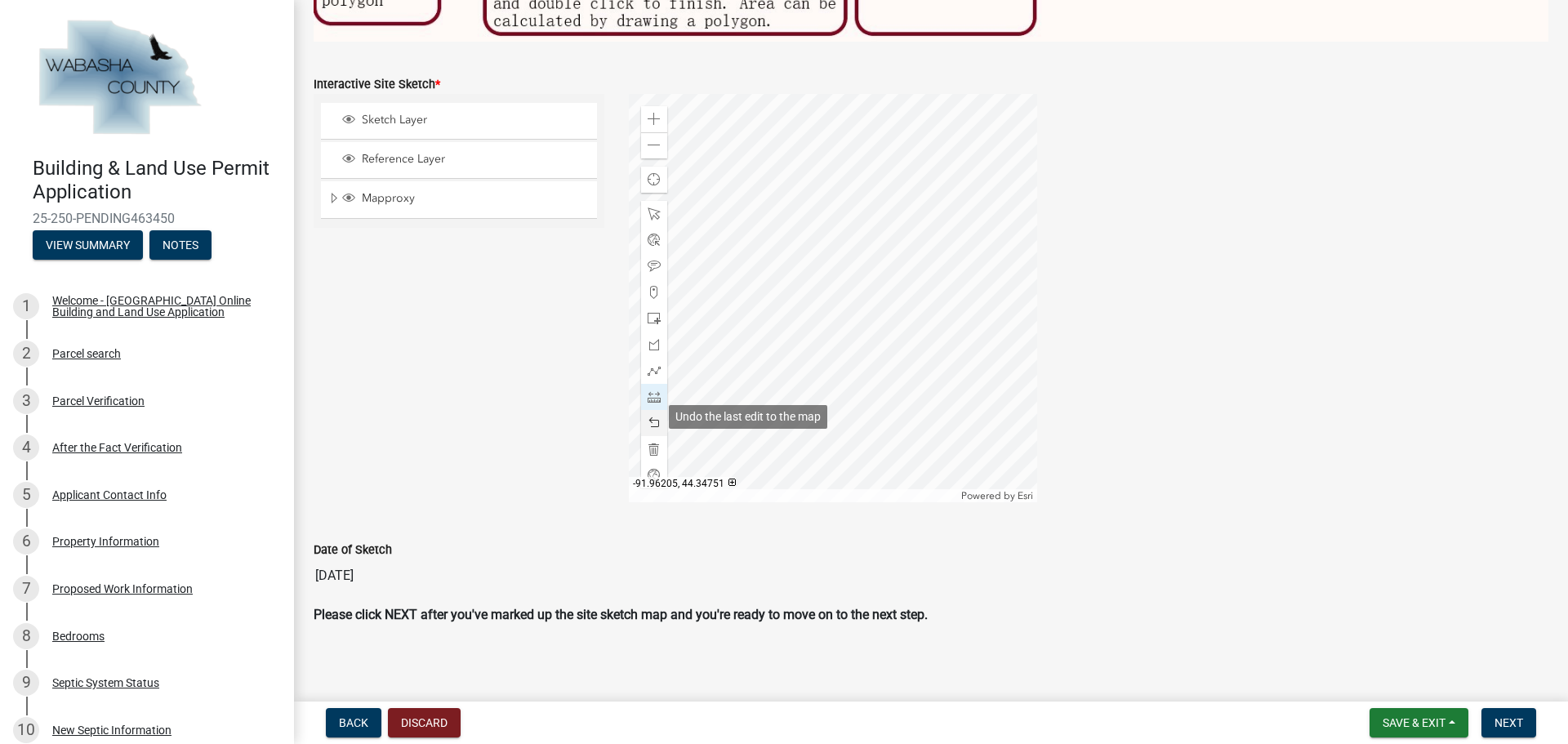
click at [651, 416] on span at bounding box center [654, 423] width 13 height 13
click at [823, 364] on div at bounding box center [832, 297] width 408 height 408
click at [652, 208] on span at bounding box center [654, 214] width 13 height 13
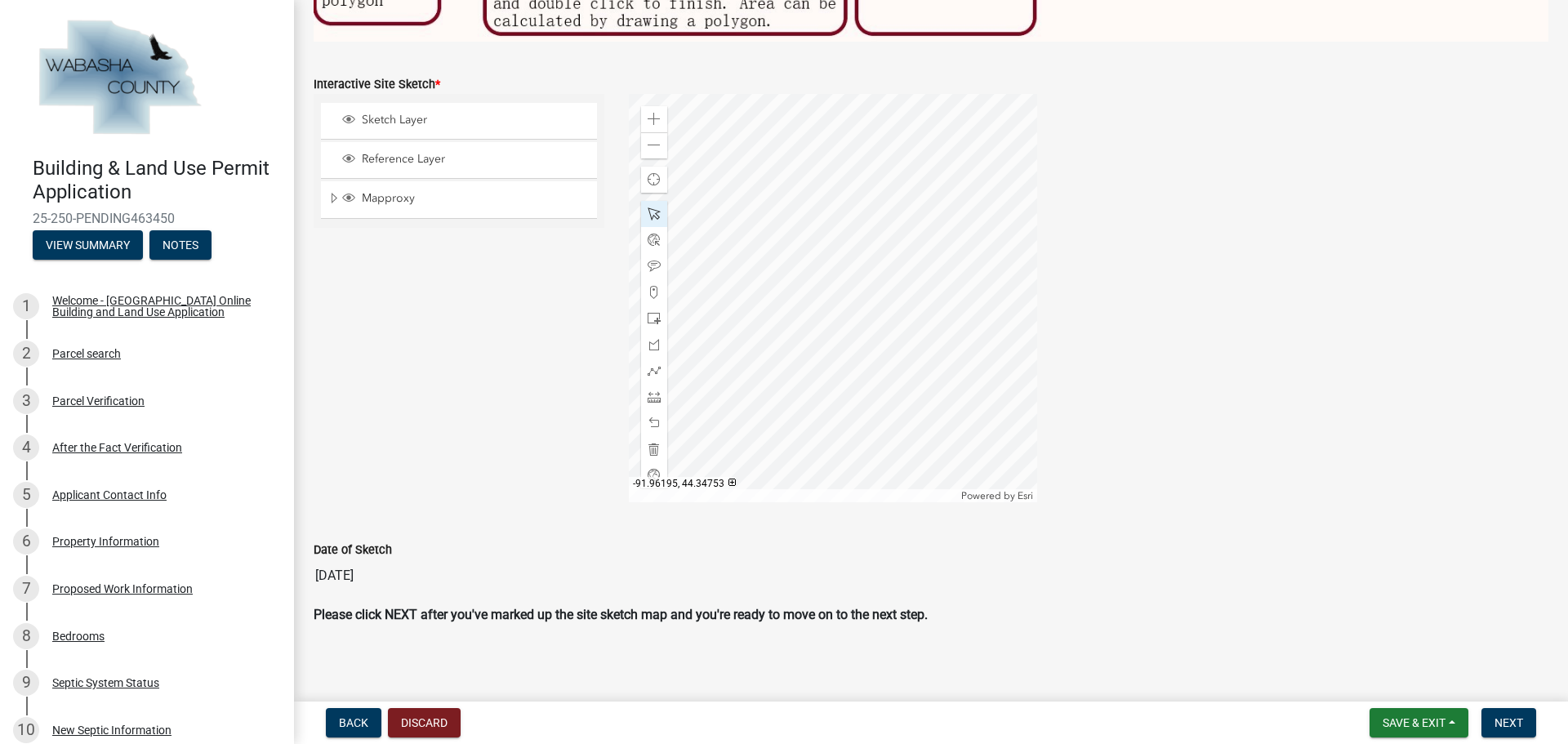
click at [815, 367] on div at bounding box center [832, 297] width 408 height 408
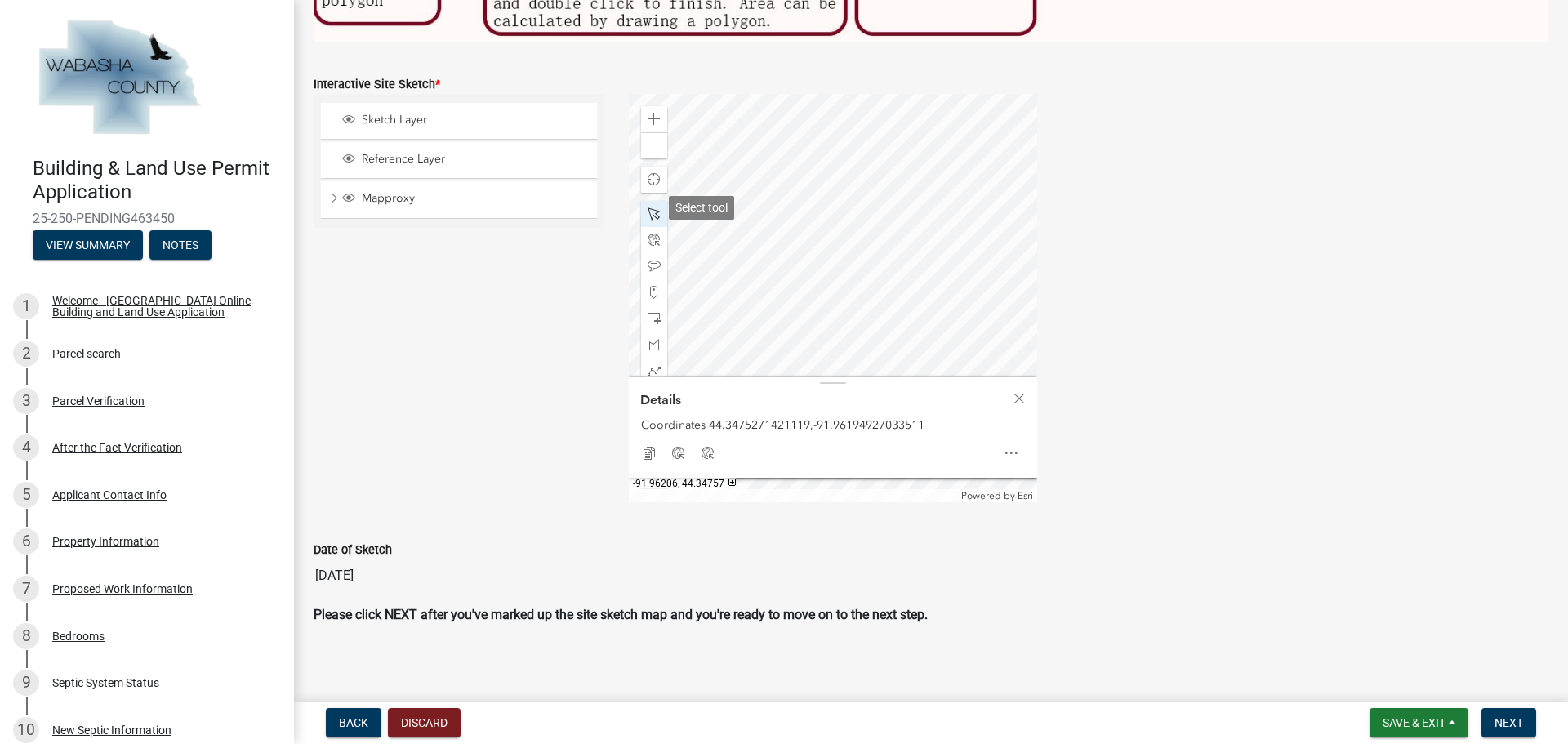
click at [654, 208] on span at bounding box center [654, 214] width 13 height 13
click at [1015, 391] on span "Close" at bounding box center [1019, 398] width 13 height 13
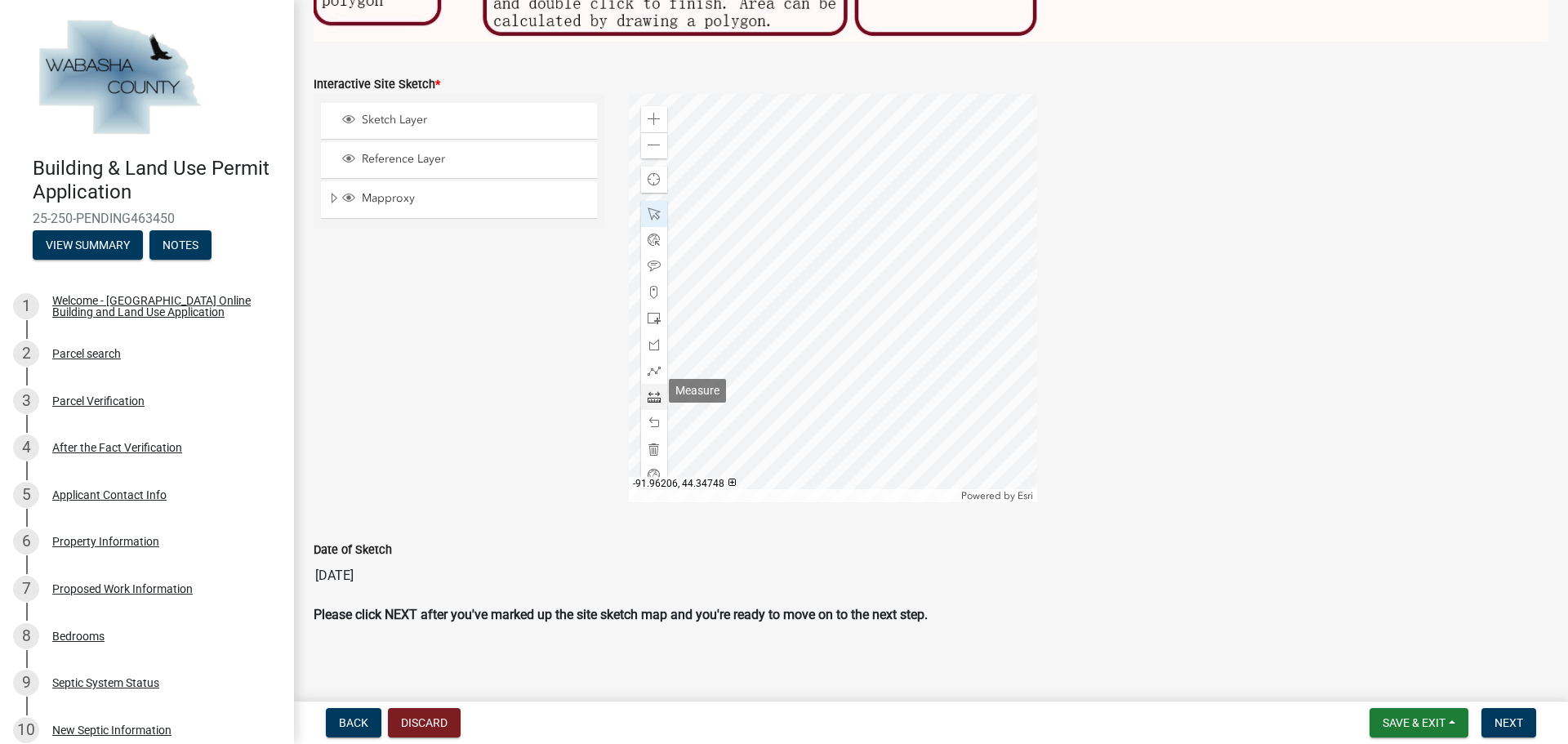
click at [647, 390] on span at bounding box center [654, 396] width 13 height 13
click at [803, 303] on div at bounding box center [832, 297] width 408 height 408
click at [781, 251] on div at bounding box center [832, 297] width 408 height 408
click at [649, 113] on span at bounding box center [654, 119] width 13 height 13
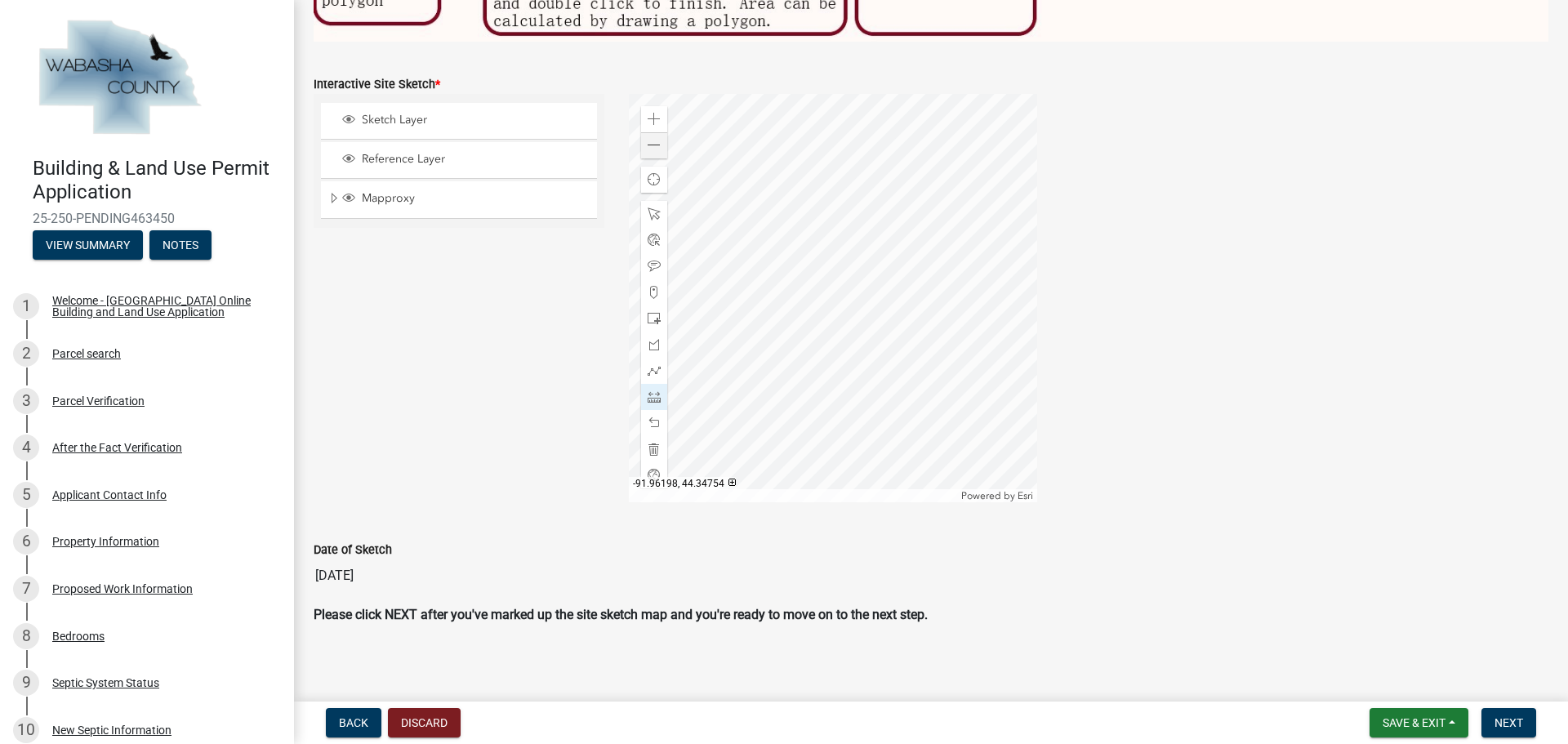
click at [740, 228] on div at bounding box center [832, 297] width 408 height 408
click at [647, 416] on span at bounding box center [654, 423] width 13 height 13
click at [659, 208] on div at bounding box center [654, 214] width 26 height 26
click at [745, 240] on div at bounding box center [832, 297] width 408 height 408
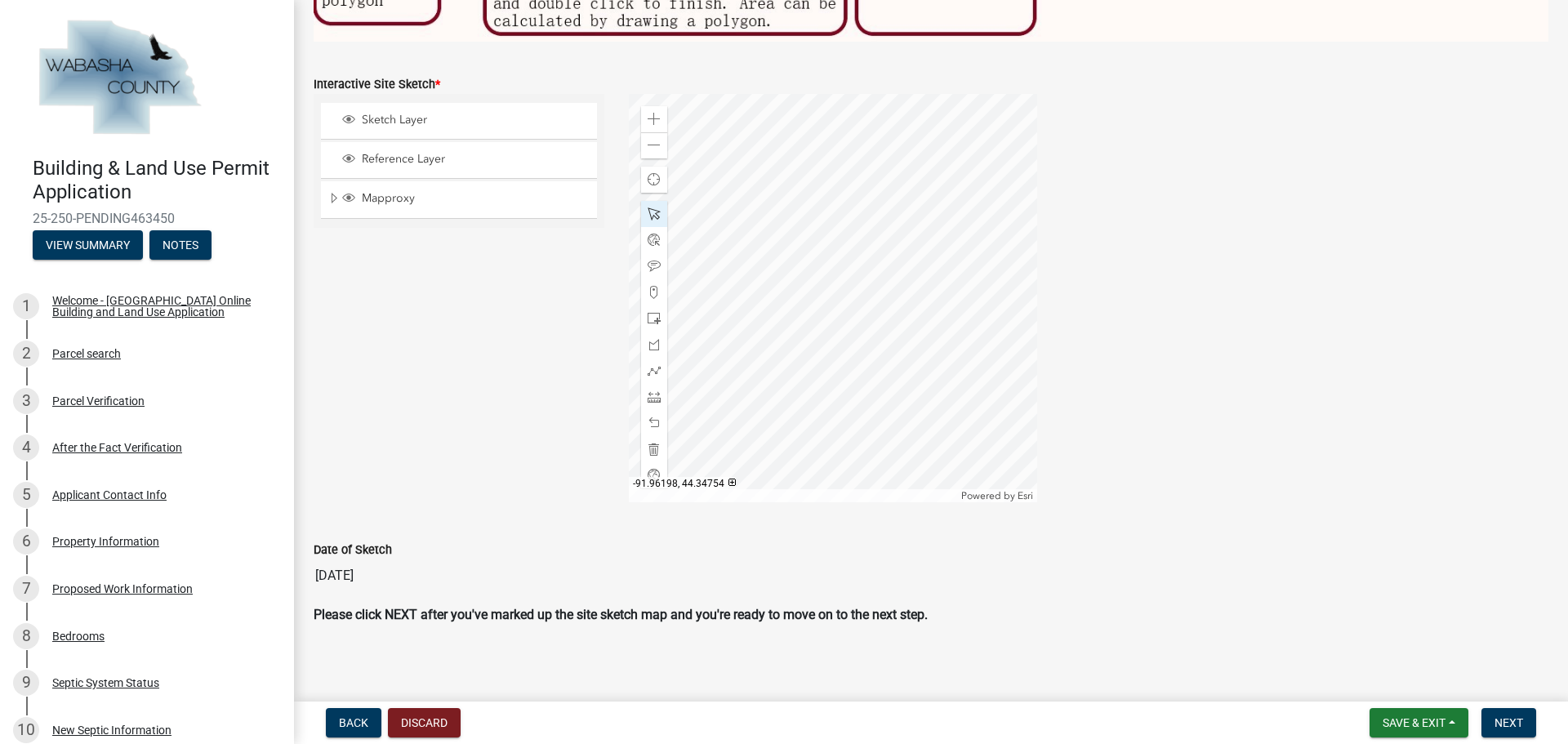
click at [739, 227] on div at bounding box center [832, 297] width 408 height 408
click at [737, 220] on div at bounding box center [832, 297] width 408 height 408
click at [652, 208] on span at bounding box center [654, 214] width 13 height 13
click at [760, 276] on div at bounding box center [832, 297] width 408 height 408
click at [739, 225] on div at bounding box center [832, 297] width 408 height 408
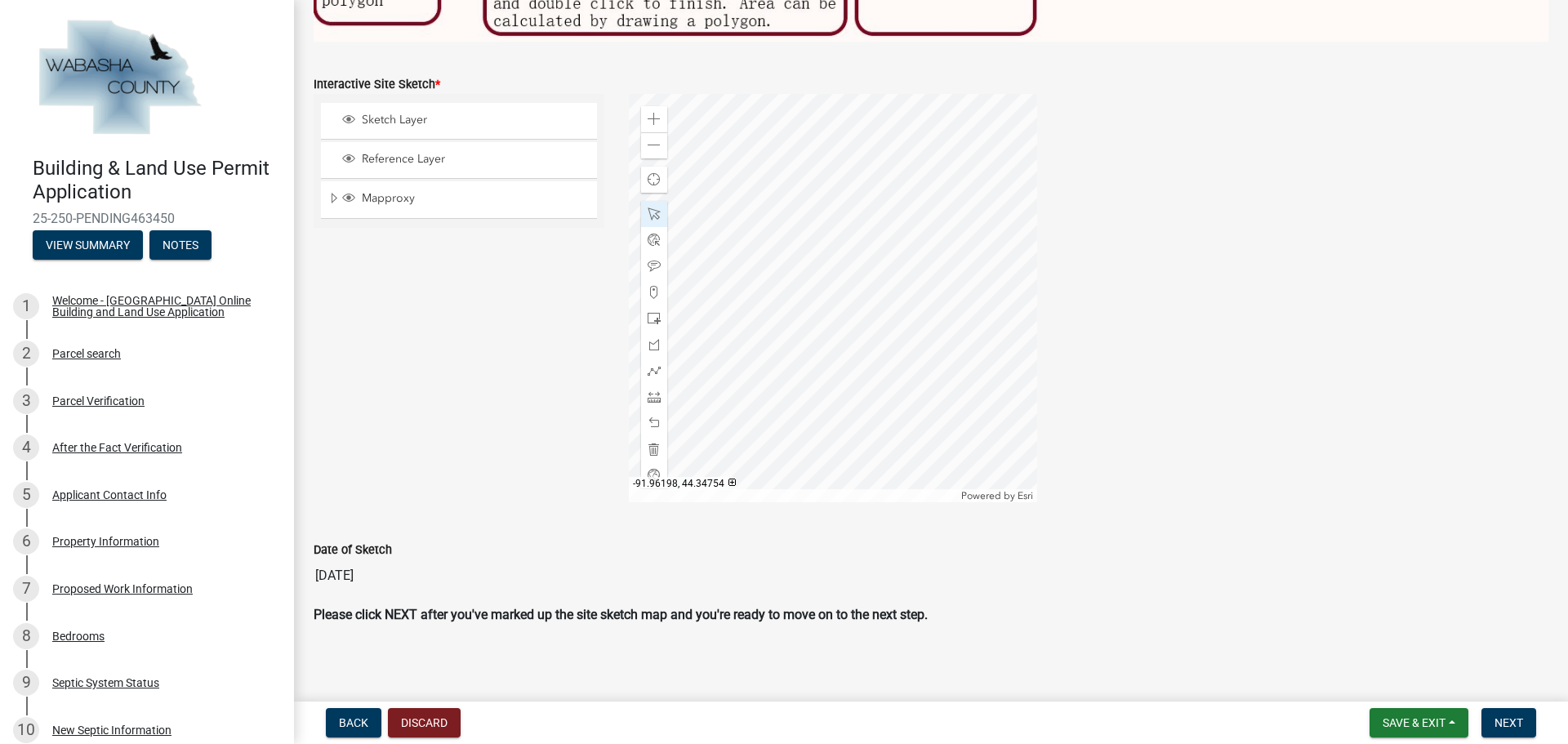
click at [747, 224] on div at bounding box center [832, 297] width 408 height 408
click at [745, 228] on div at bounding box center [832, 297] width 408 height 408
click at [741, 213] on div at bounding box center [832, 297] width 408 height 408
click at [765, 255] on div at bounding box center [832, 297] width 408 height 408
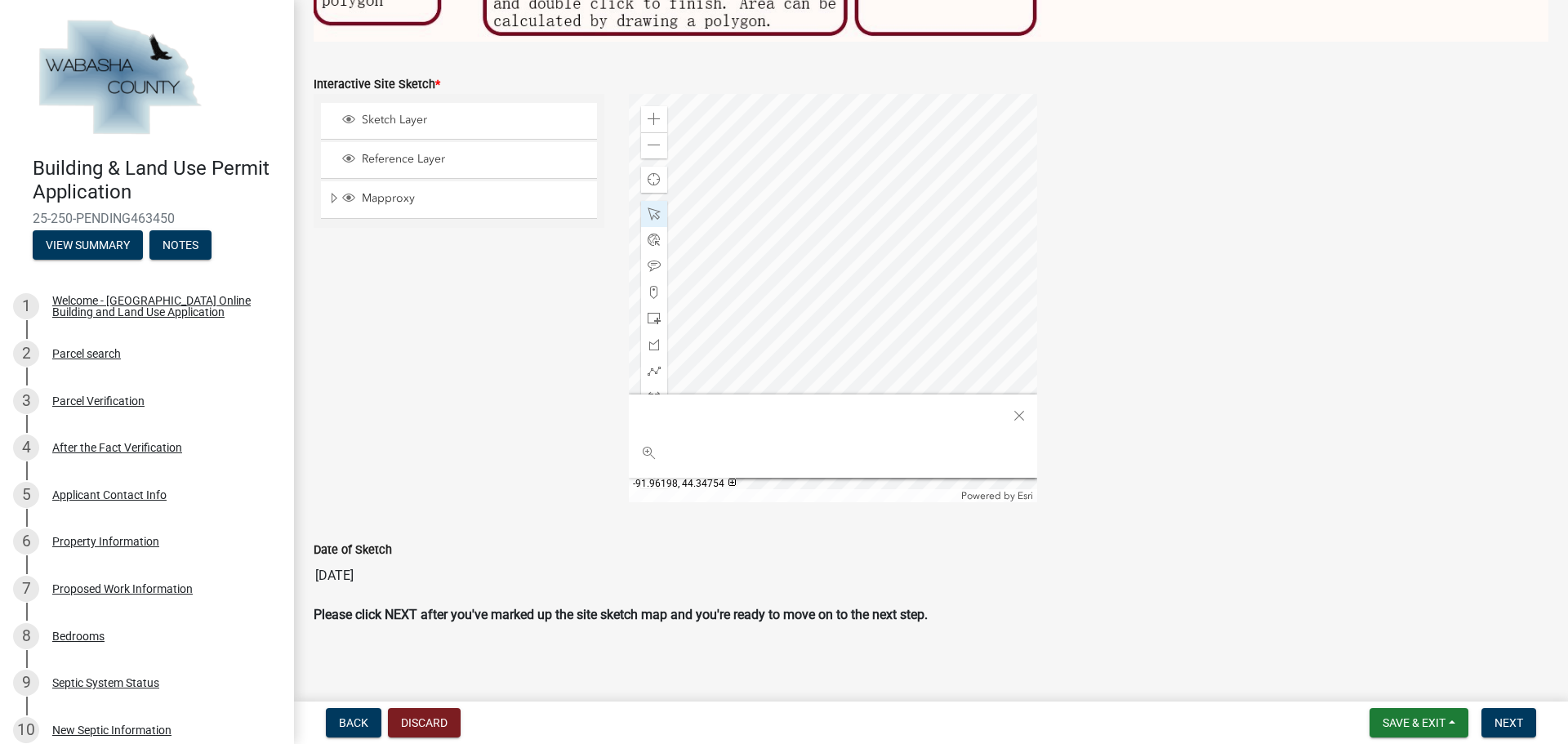
click at [748, 233] on div at bounding box center [832, 297] width 408 height 408
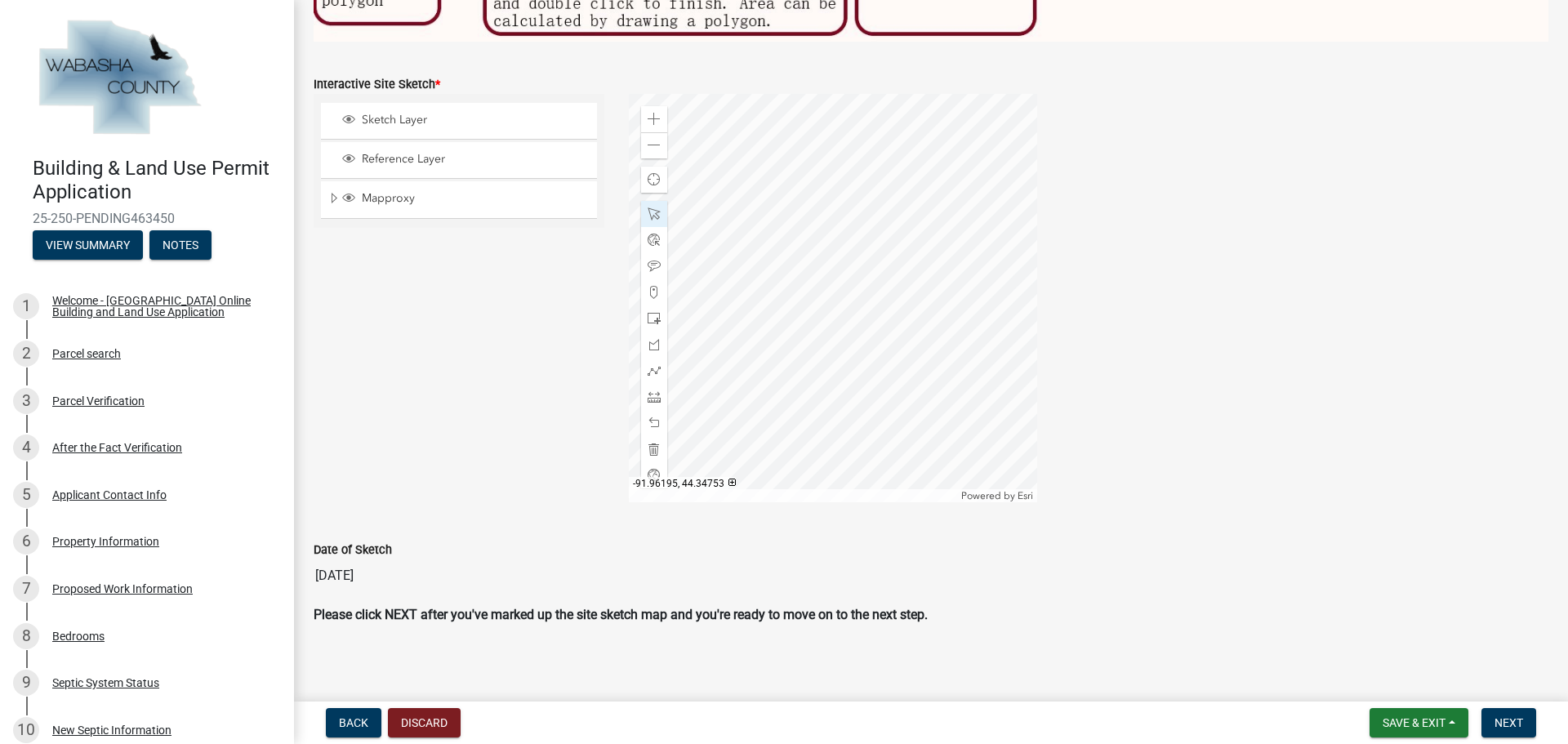
click at [819, 295] on div at bounding box center [832, 297] width 408 height 408
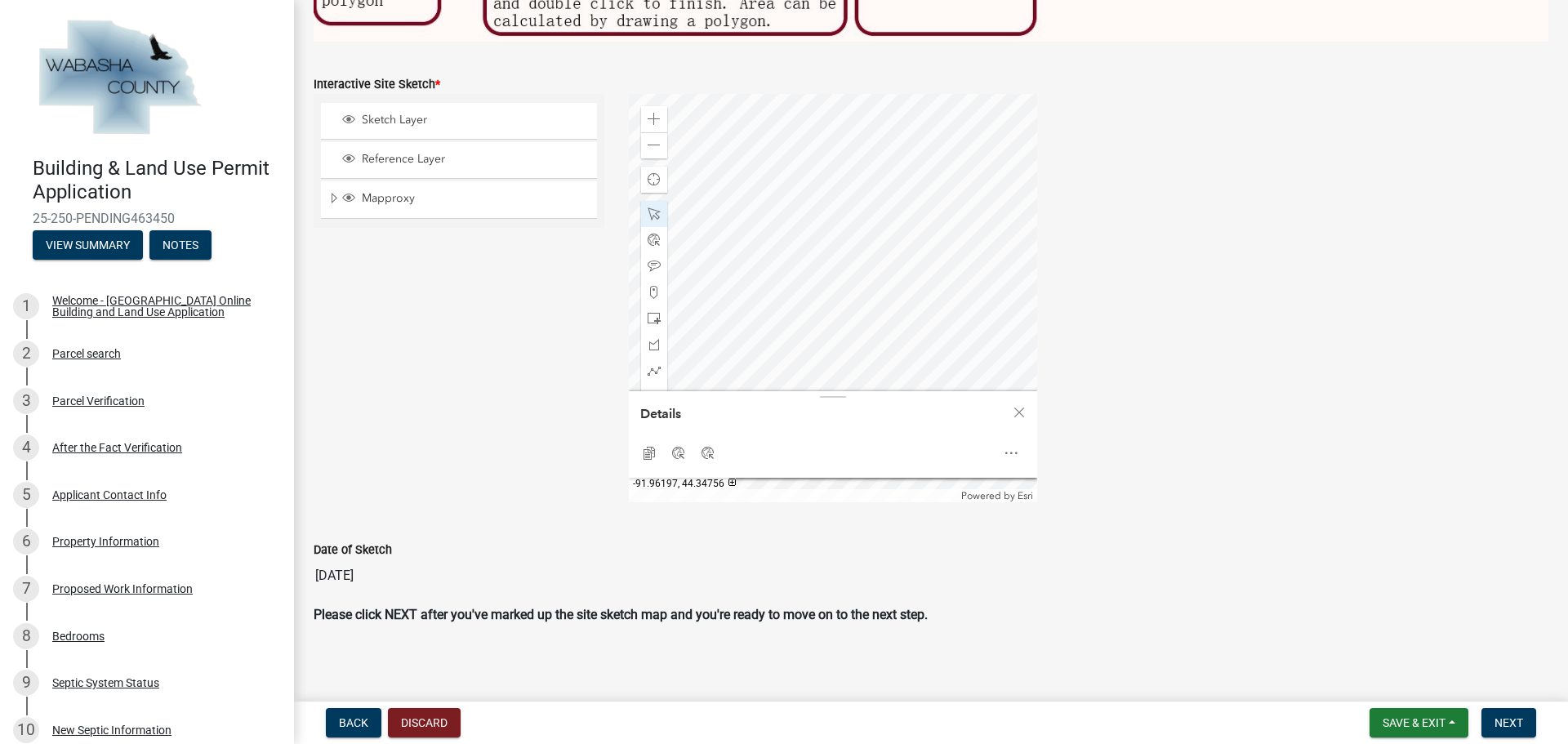
click at [769, 158] on div at bounding box center [832, 297] width 408 height 408
click at [775, 296] on div at bounding box center [832, 297] width 408 height 408
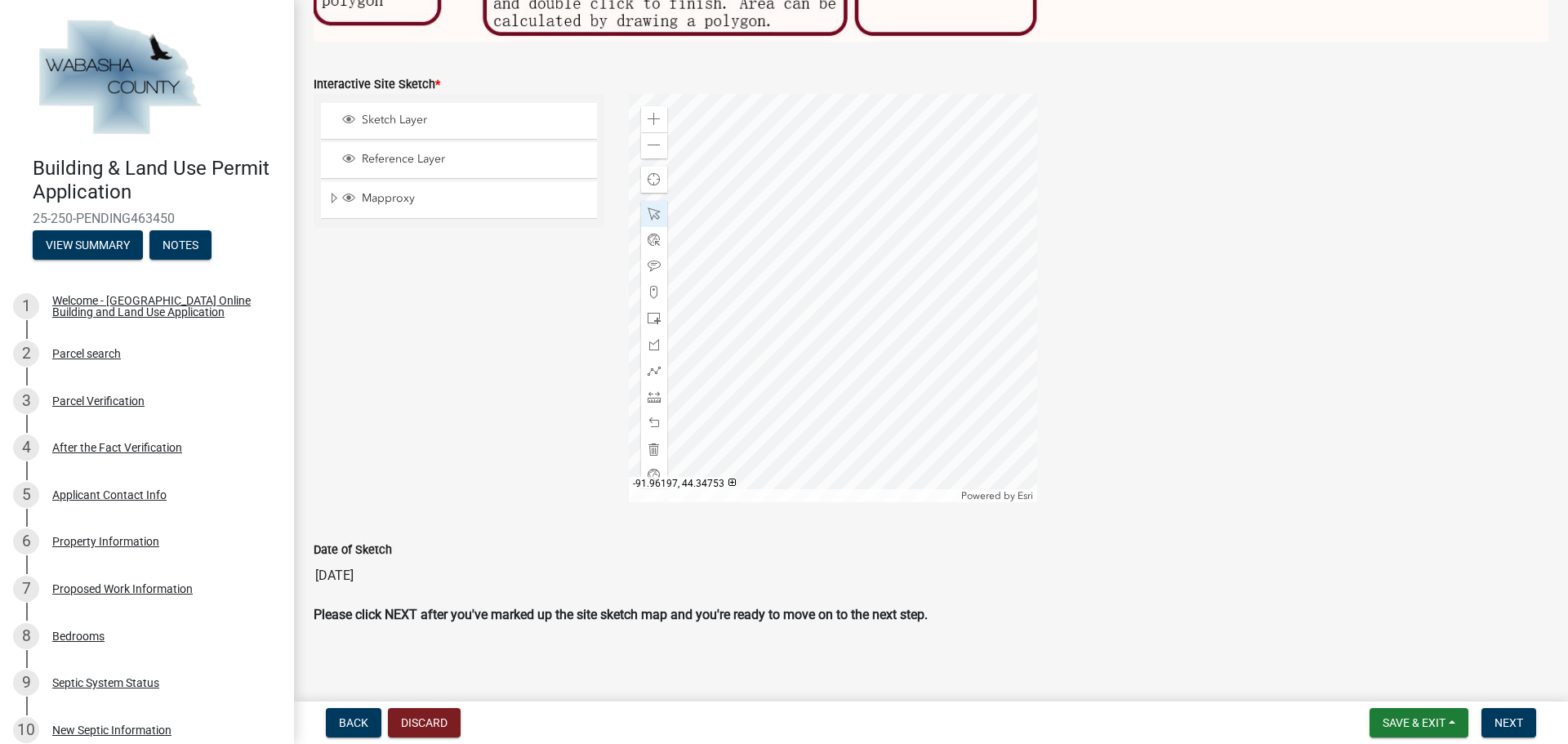
click at [780, 295] on div at bounding box center [832, 297] width 408 height 408
click at [772, 294] on div at bounding box center [832, 297] width 408 height 408
click at [771, 284] on div at bounding box center [832, 297] width 408 height 408
click at [767, 276] on div at bounding box center [832, 297] width 408 height 408
click at [764, 273] on div at bounding box center [832, 297] width 408 height 408
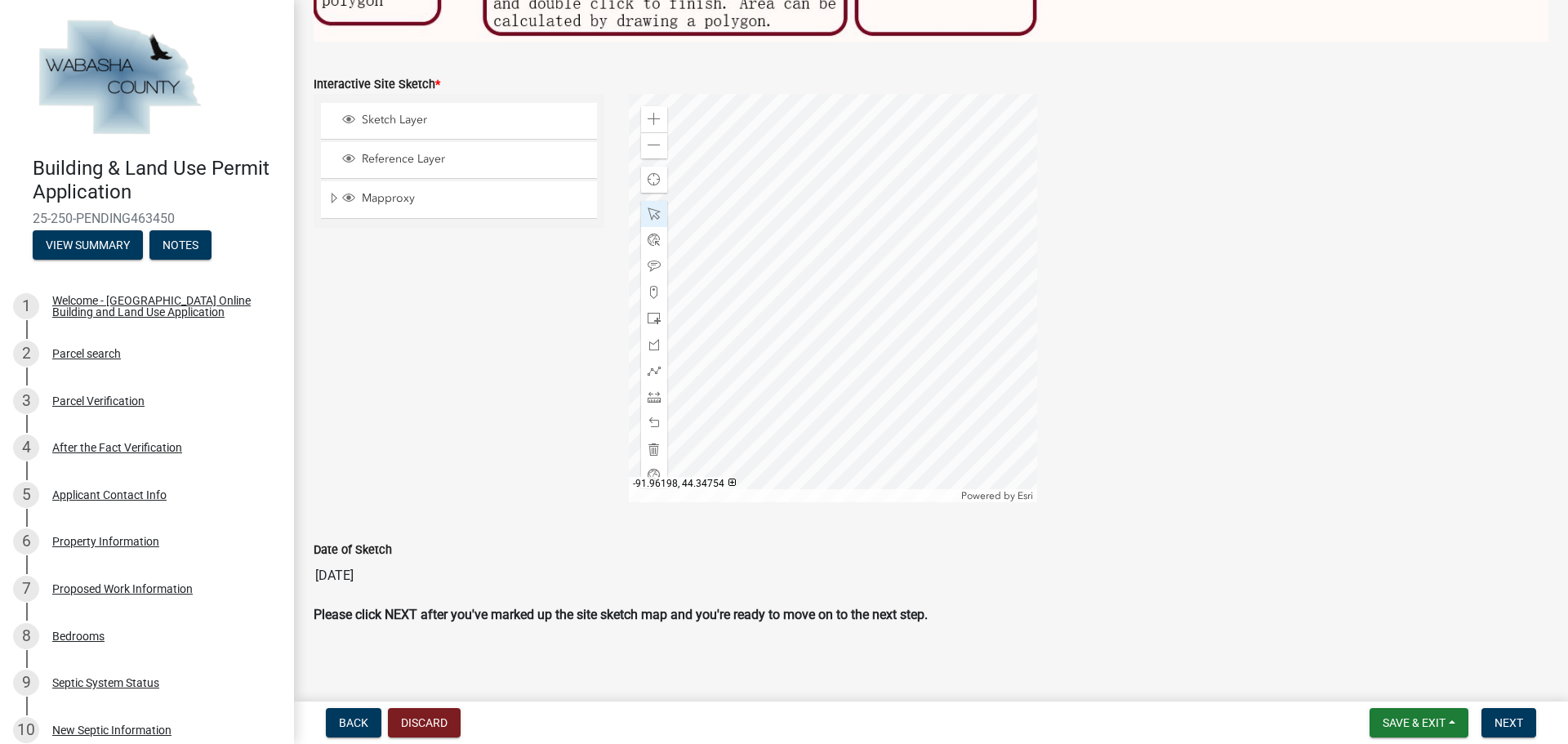
click at [747, 233] on div at bounding box center [832, 297] width 408 height 408
click at [649, 391] on span at bounding box center [654, 396] width 13 height 13
click at [891, 266] on div at bounding box center [832, 297] width 408 height 408
click at [843, 161] on div at bounding box center [832, 297] width 408 height 408
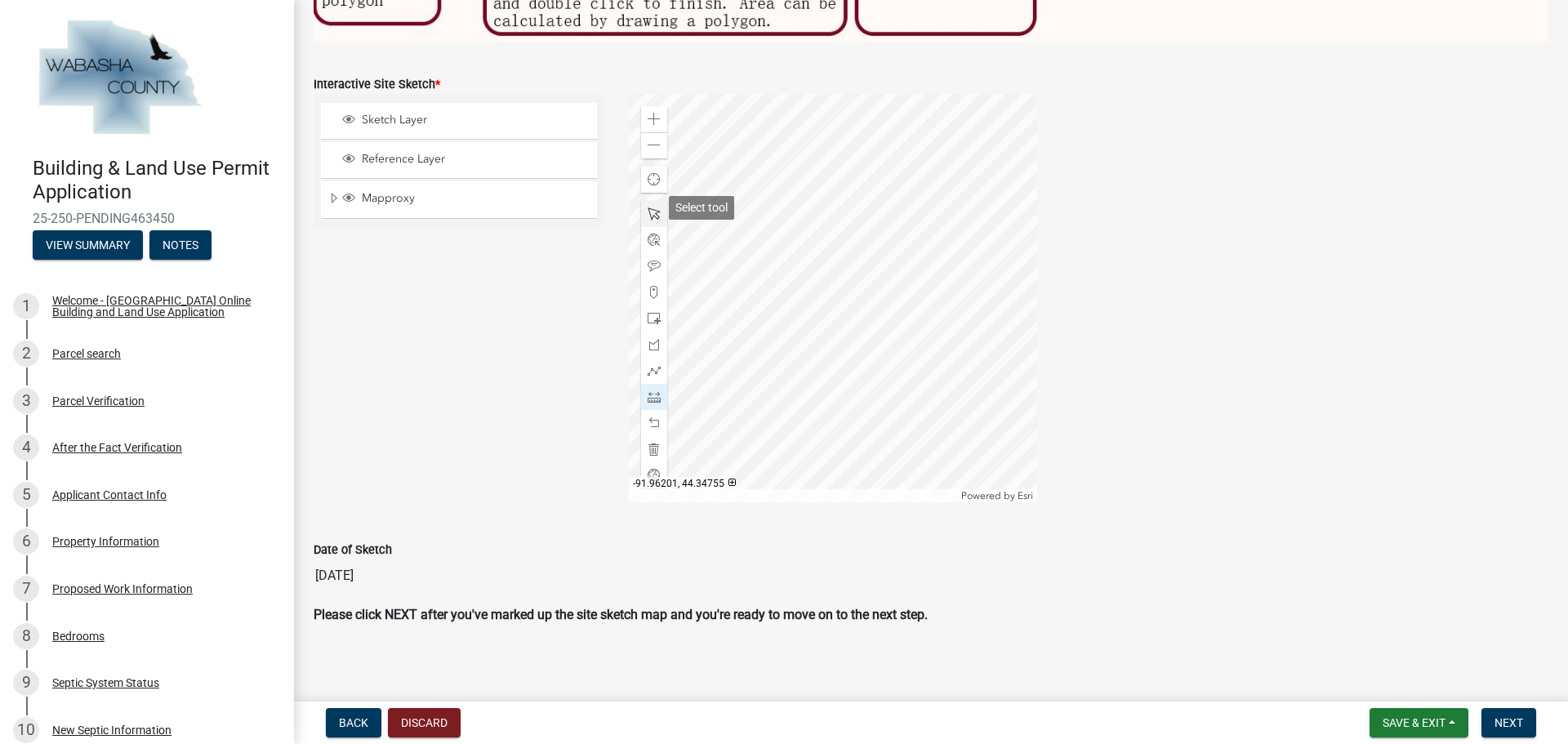
click at [652, 208] on span at bounding box center [654, 214] width 13 height 13
click at [659, 137] on div "Zoom out" at bounding box center [654, 146] width 26 height 26
click at [743, 234] on div at bounding box center [832, 297] width 408 height 408
click at [787, 257] on div at bounding box center [832, 297] width 408 height 408
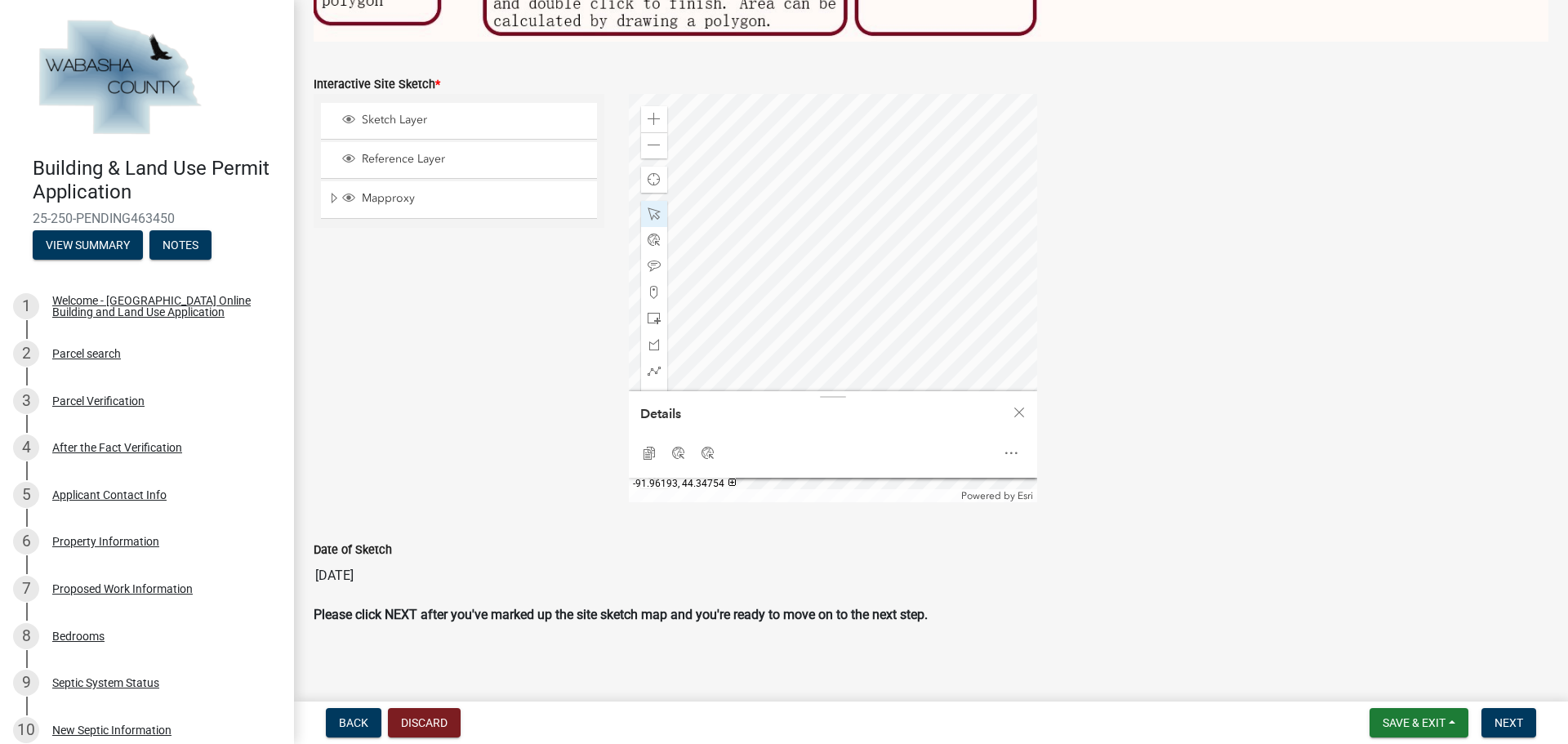
click at [855, 265] on div at bounding box center [832, 297] width 408 height 408
click at [653, 209] on span at bounding box center [654, 214] width 13 height 13
click at [658, 113] on div "Zoom in" at bounding box center [654, 119] width 26 height 26
click at [797, 353] on div at bounding box center [832, 297] width 408 height 408
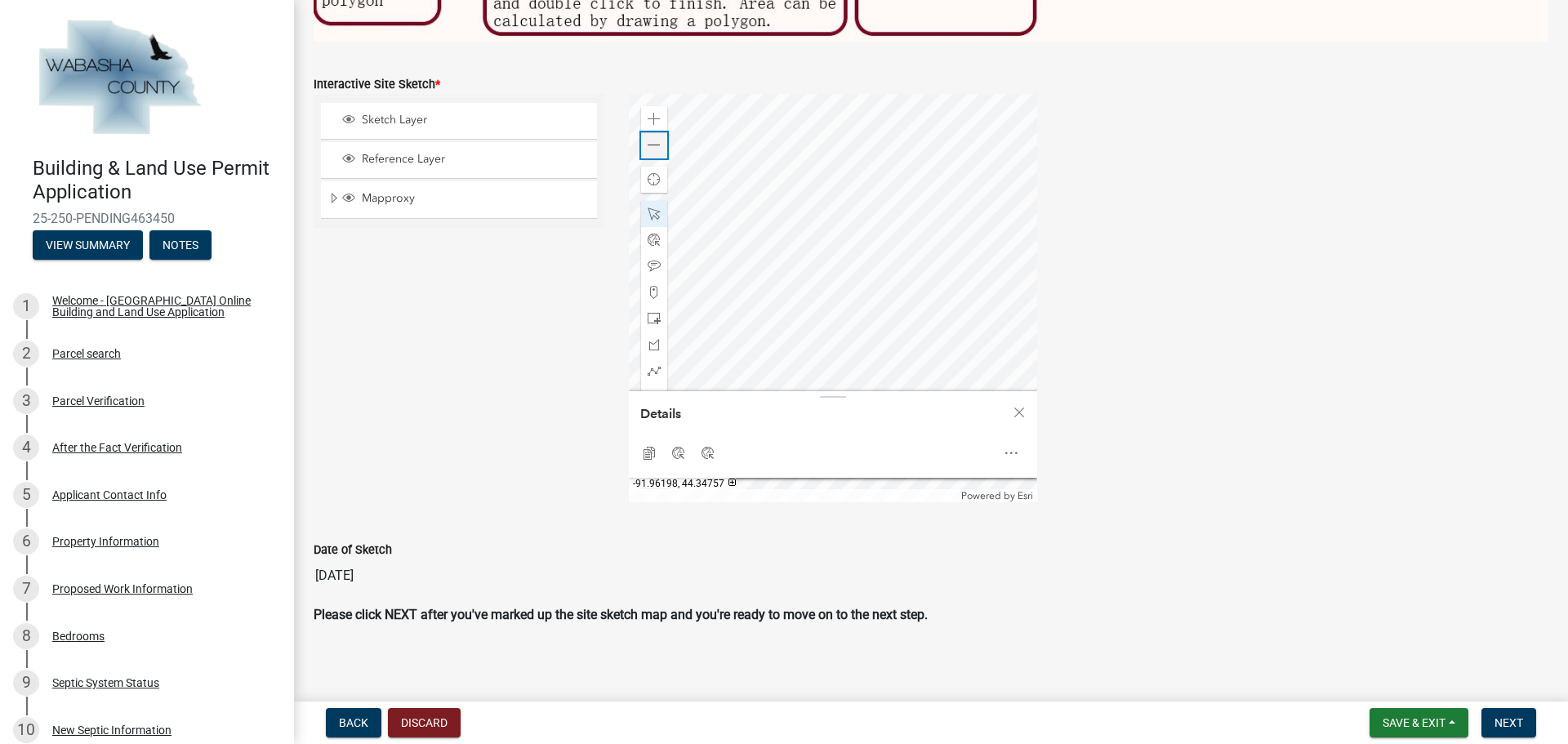
click at [652, 139] on span at bounding box center [654, 146] width 13 height 13
click at [652, 139] on span at bounding box center [654, 146] width 13 height 13
click at [699, 225] on div at bounding box center [832, 297] width 408 height 408
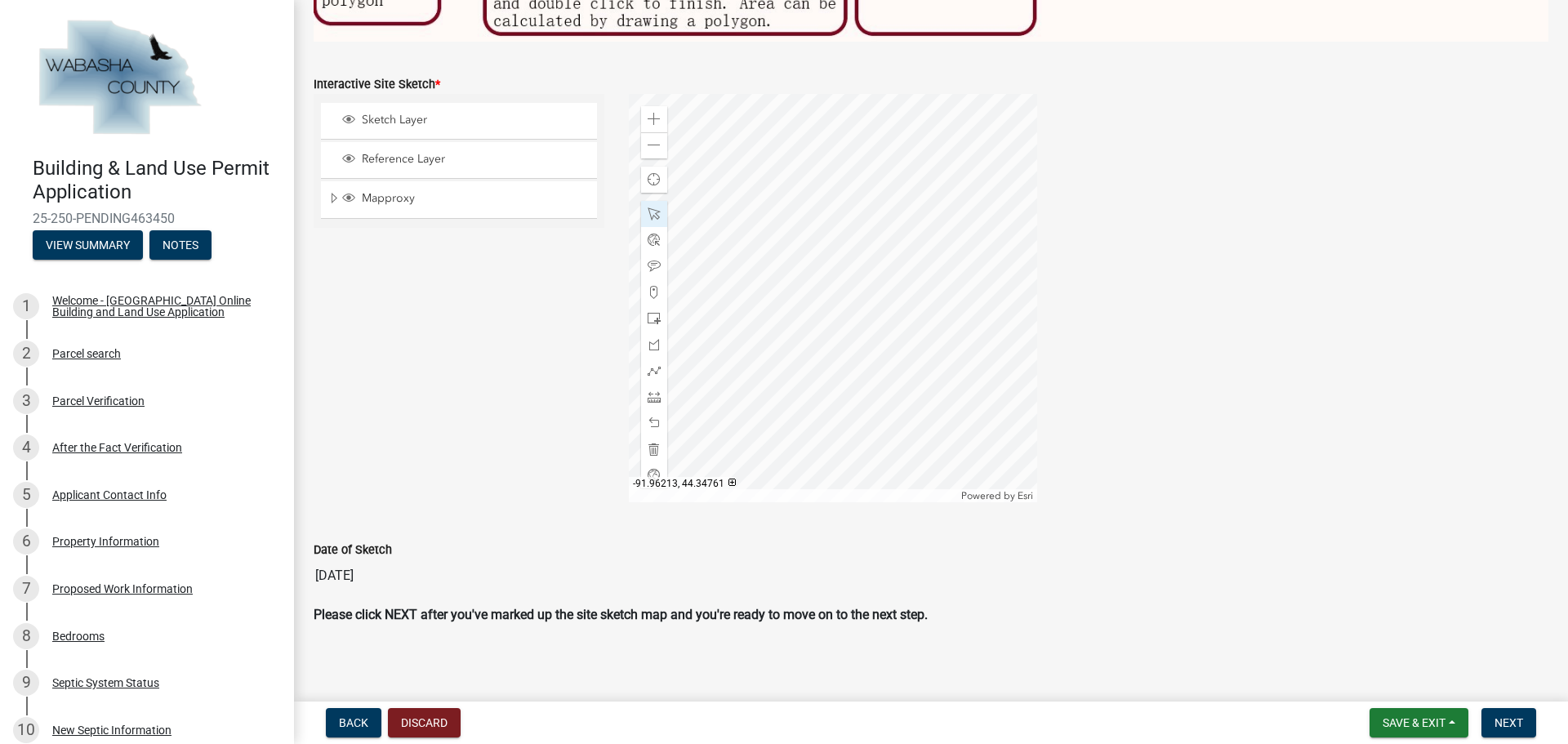
click at [1037, 502] on div at bounding box center [832, 297] width 408 height 408
click at [661, 144] on div "Zoom out" at bounding box center [654, 146] width 26 height 26
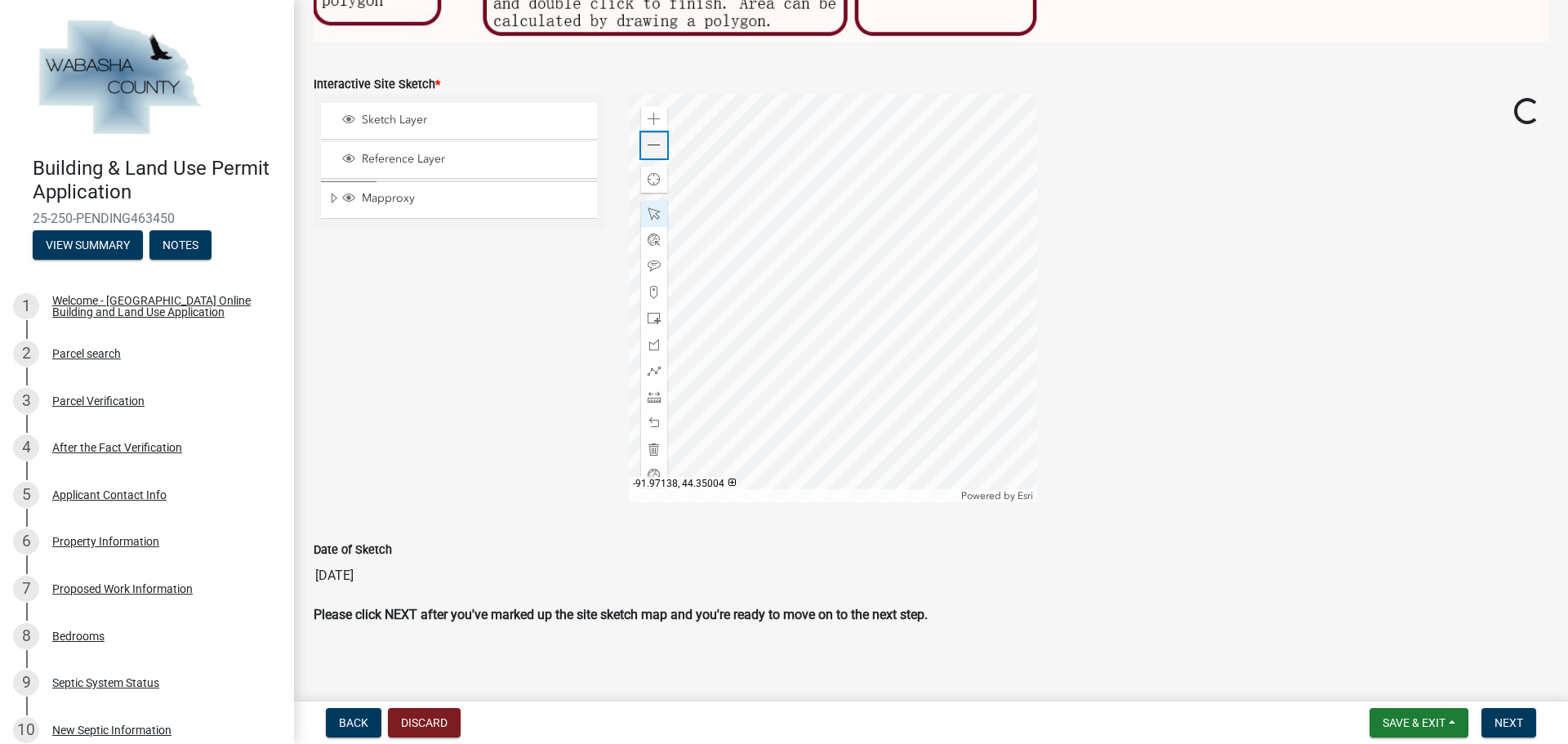
click at [661, 144] on div "Zoom out" at bounding box center [654, 146] width 26 height 26
click at [706, 244] on div at bounding box center [832, 297] width 408 height 408
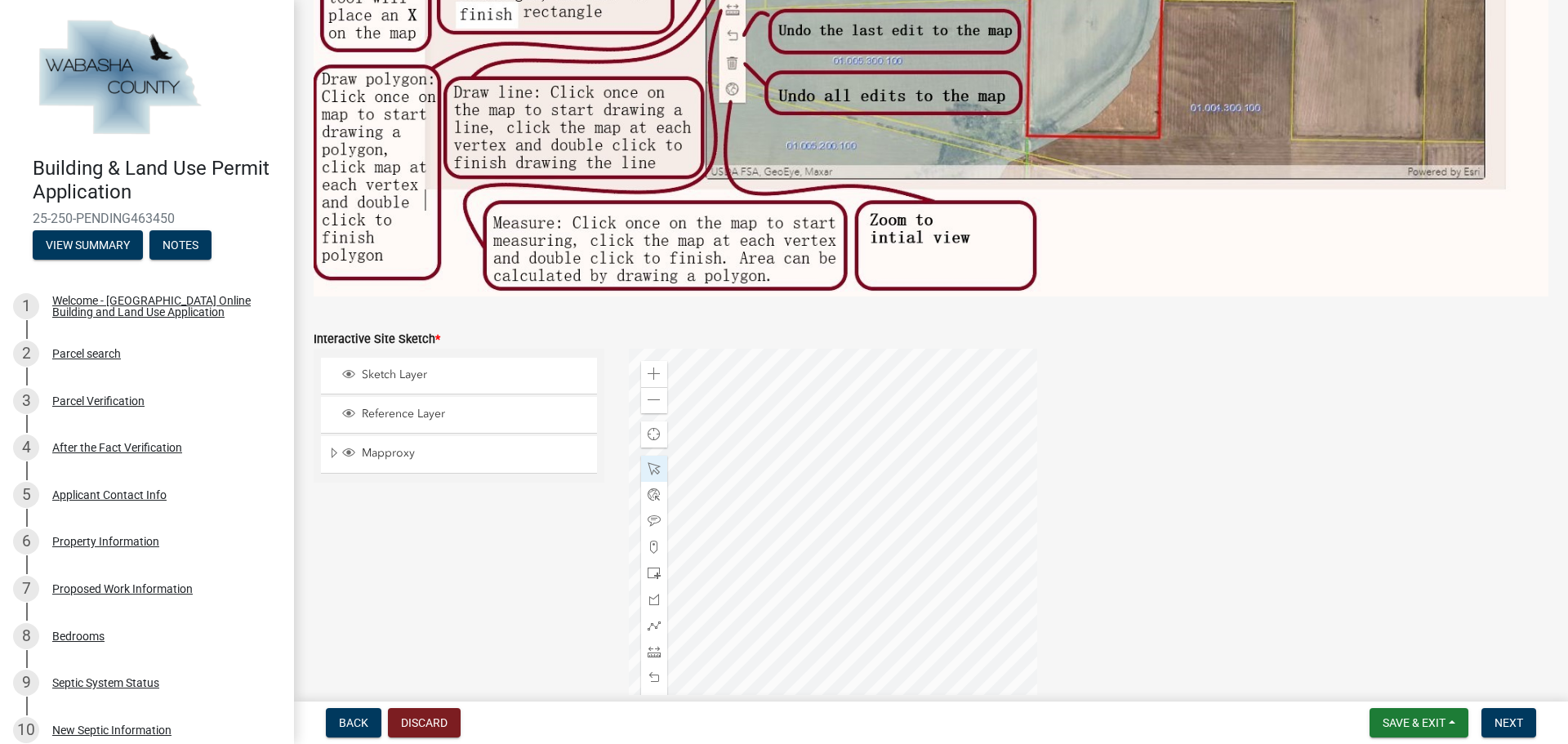
scroll to position [658, 0]
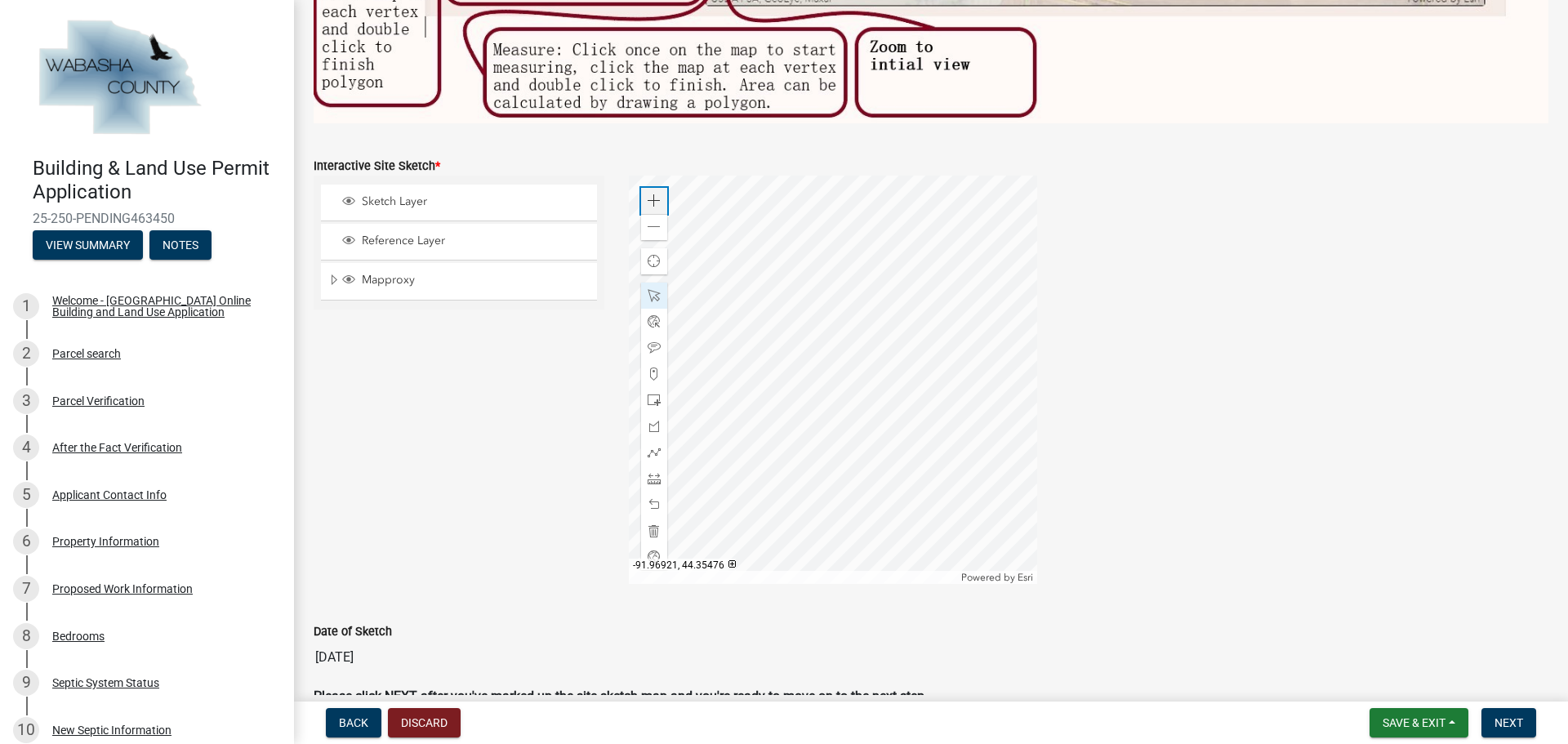
click at [652, 199] on span at bounding box center [654, 201] width 13 height 13
click at [783, 175] on div at bounding box center [832, 379] width 408 height 408
click at [766, 417] on div at bounding box center [832, 379] width 408 height 408
click at [652, 197] on span at bounding box center [654, 201] width 13 height 13
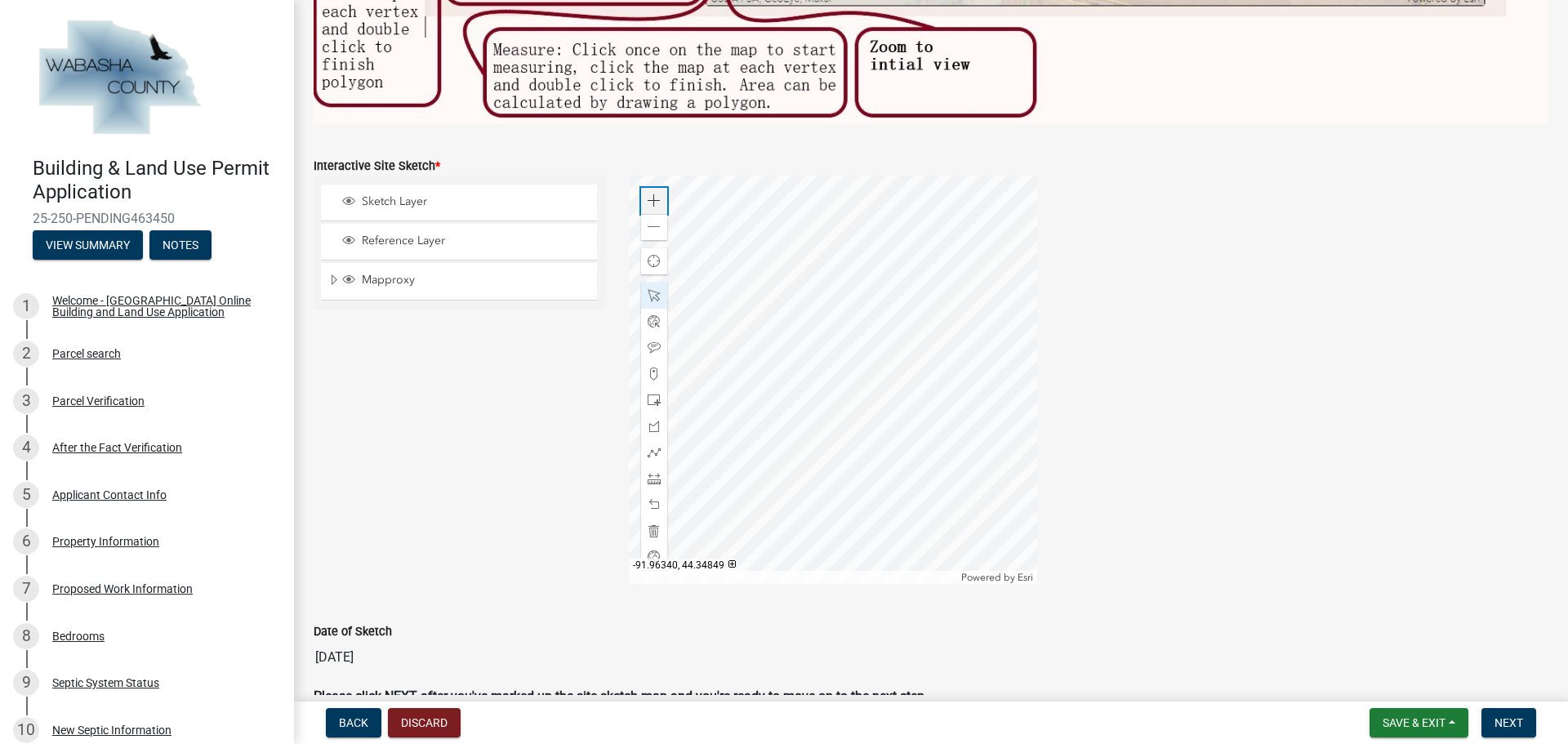
click at [652, 197] on span at bounding box center [654, 201] width 13 height 13
click at [863, 349] on div at bounding box center [832, 379] width 408 height 408
click at [651, 199] on span at bounding box center [654, 201] width 13 height 13
click at [835, 437] on div at bounding box center [832, 379] width 408 height 408
click at [753, 471] on div at bounding box center [832, 379] width 408 height 408
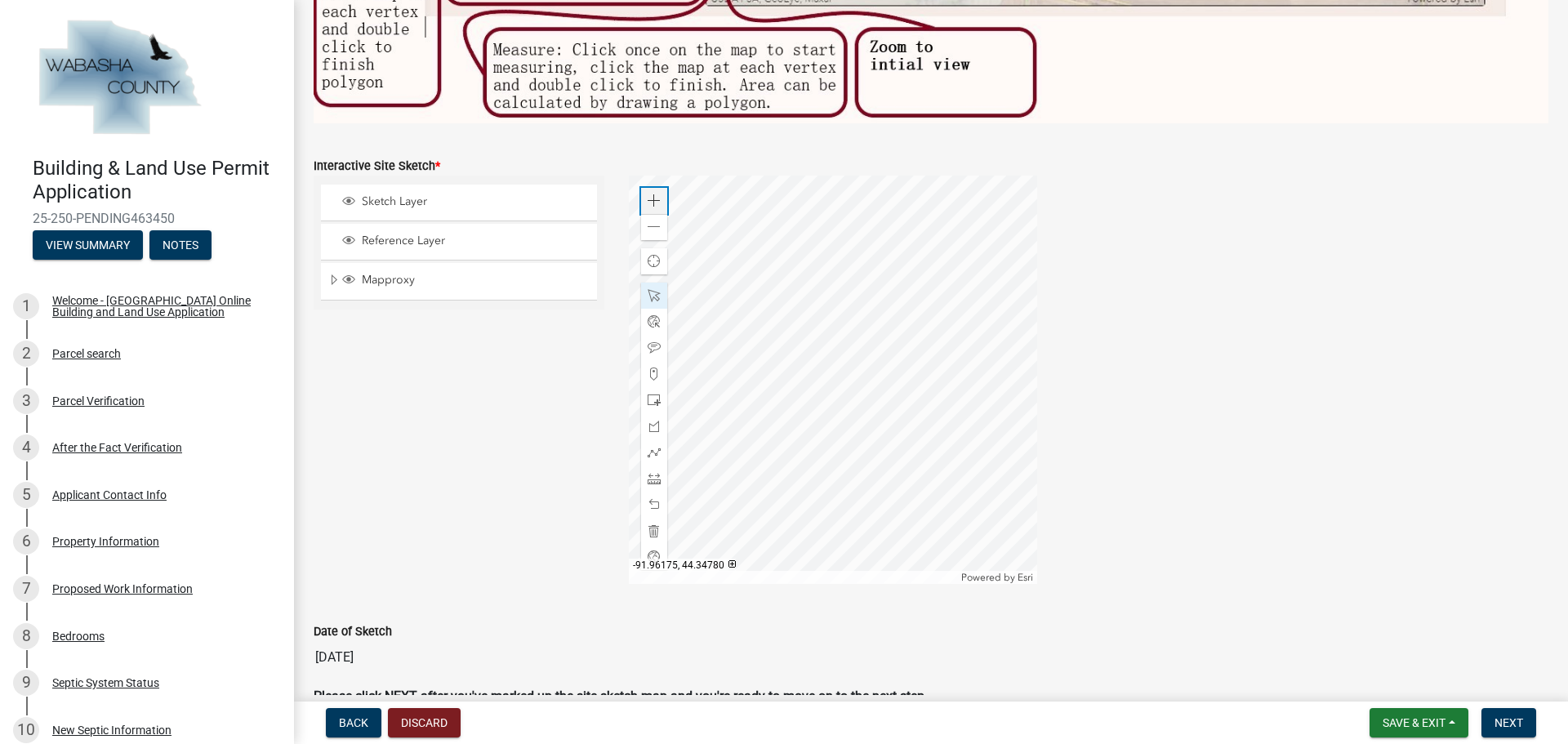
click at [654, 194] on span at bounding box center [654, 201] width 13 height 13
click at [702, 418] on div at bounding box center [832, 379] width 408 height 408
click at [833, 473] on div at bounding box center [832, 379] width 408 height 408
click at [833, 474] on div at bounding box center [832, 379] width 408 height 408
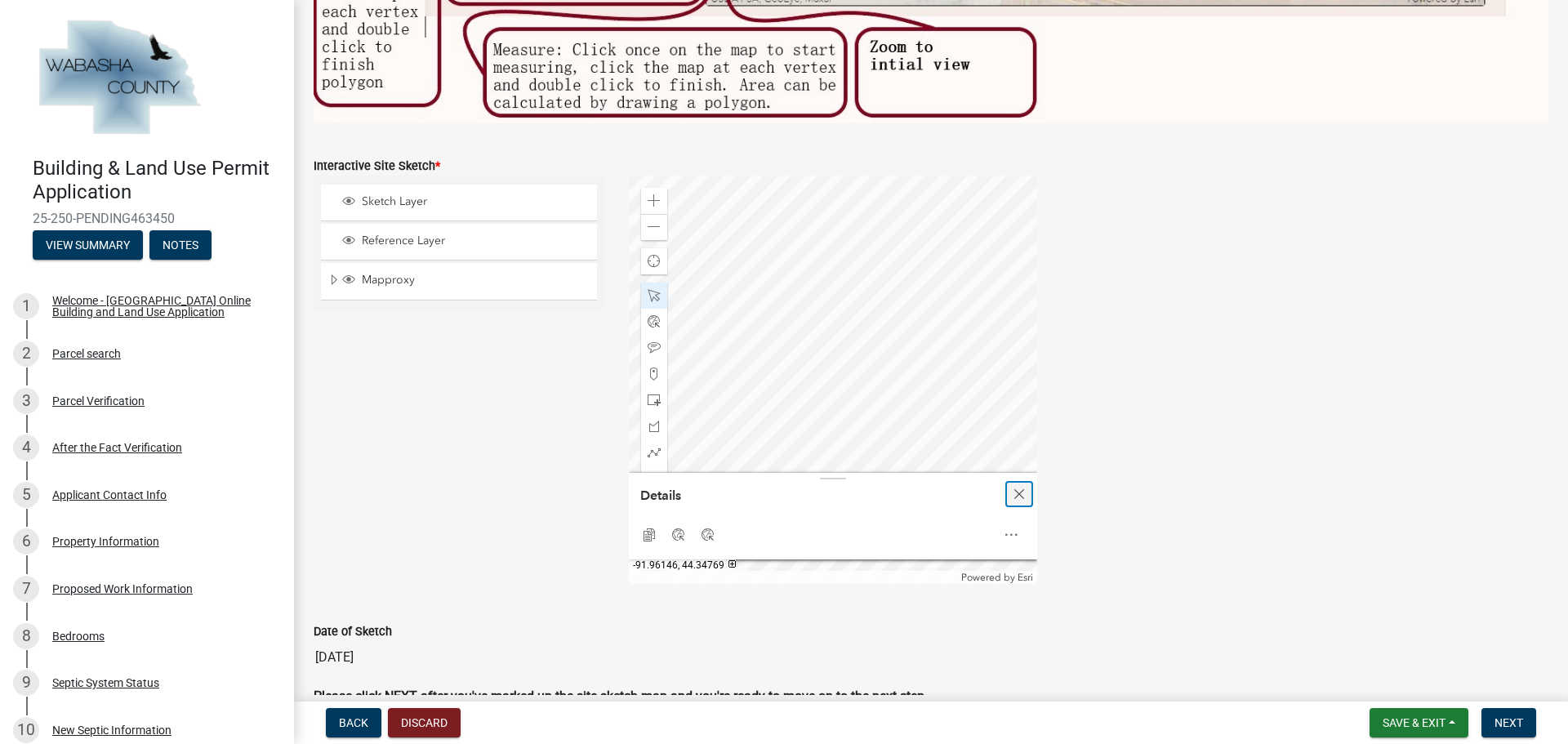
click at [1018, 492] on span "Close" at bounding box center [1019, 494] width 13 height 13
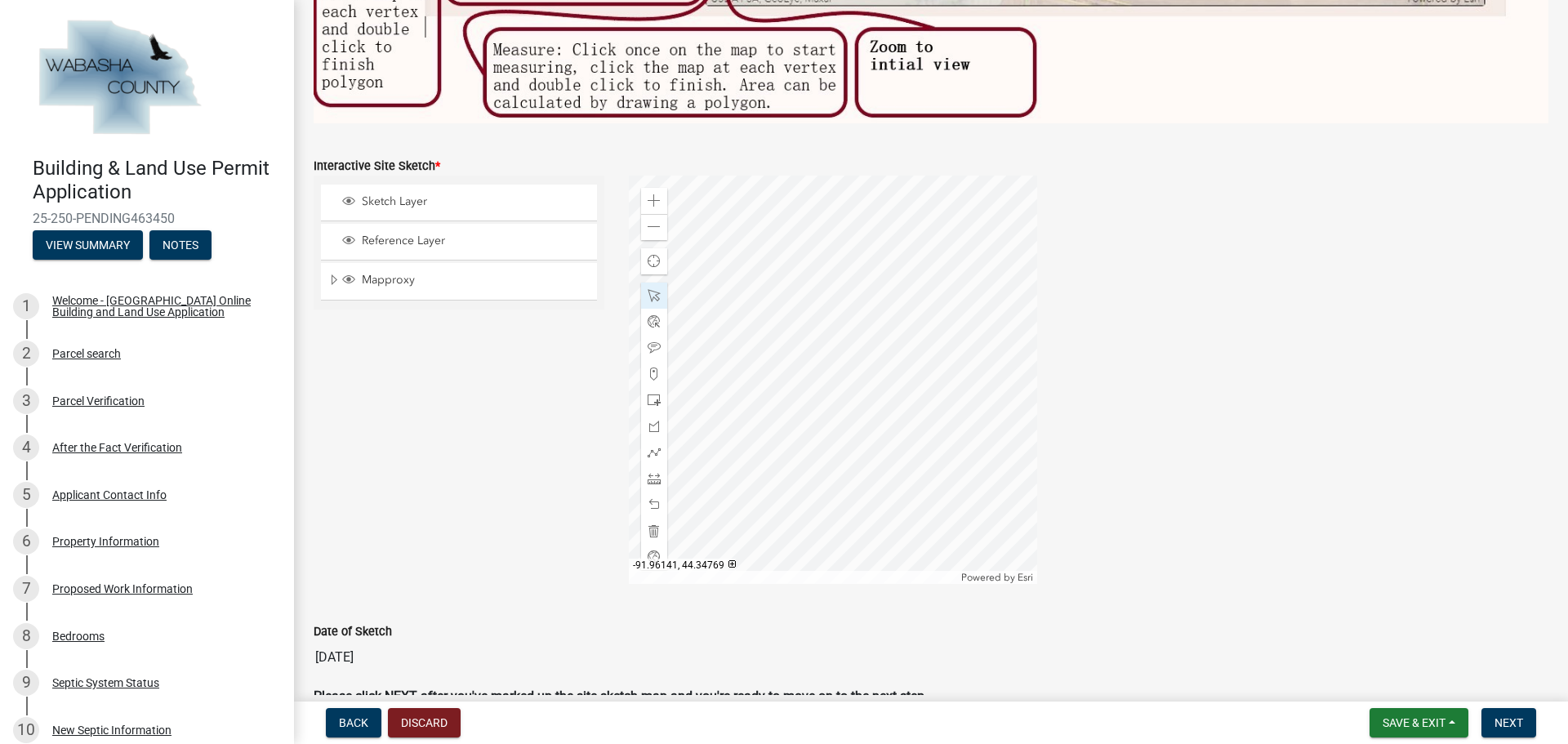
click at [974, 329] on div at bounding box center [832, 379] width 408 height 408
click at [802, 339] on div at bounding box center [832, 379] width 408 height 408
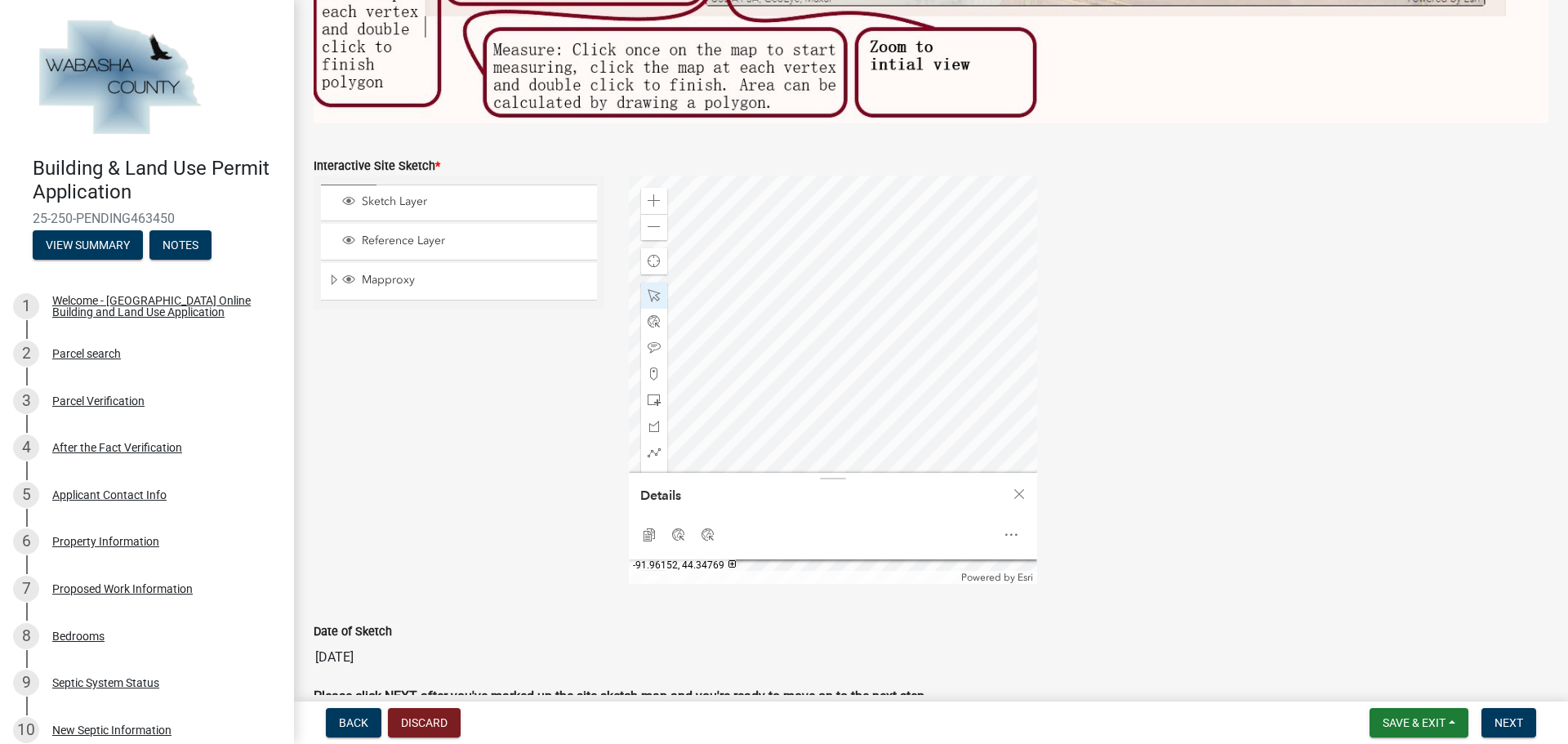
click at [675, 343] on div at bounding box center [832, 379] width 408 height 408
click at [679, 343] on div at bounding box center [832, 379] width 408 height 408
click at [685, 341] on div at bounding box center [832, 379] width 408 height 408
click at [714, 344] on div at bounding box center [832, 379] width 408 height 408
click at [674, 342] on div at bounding box center [832, 379] width 408 height 408
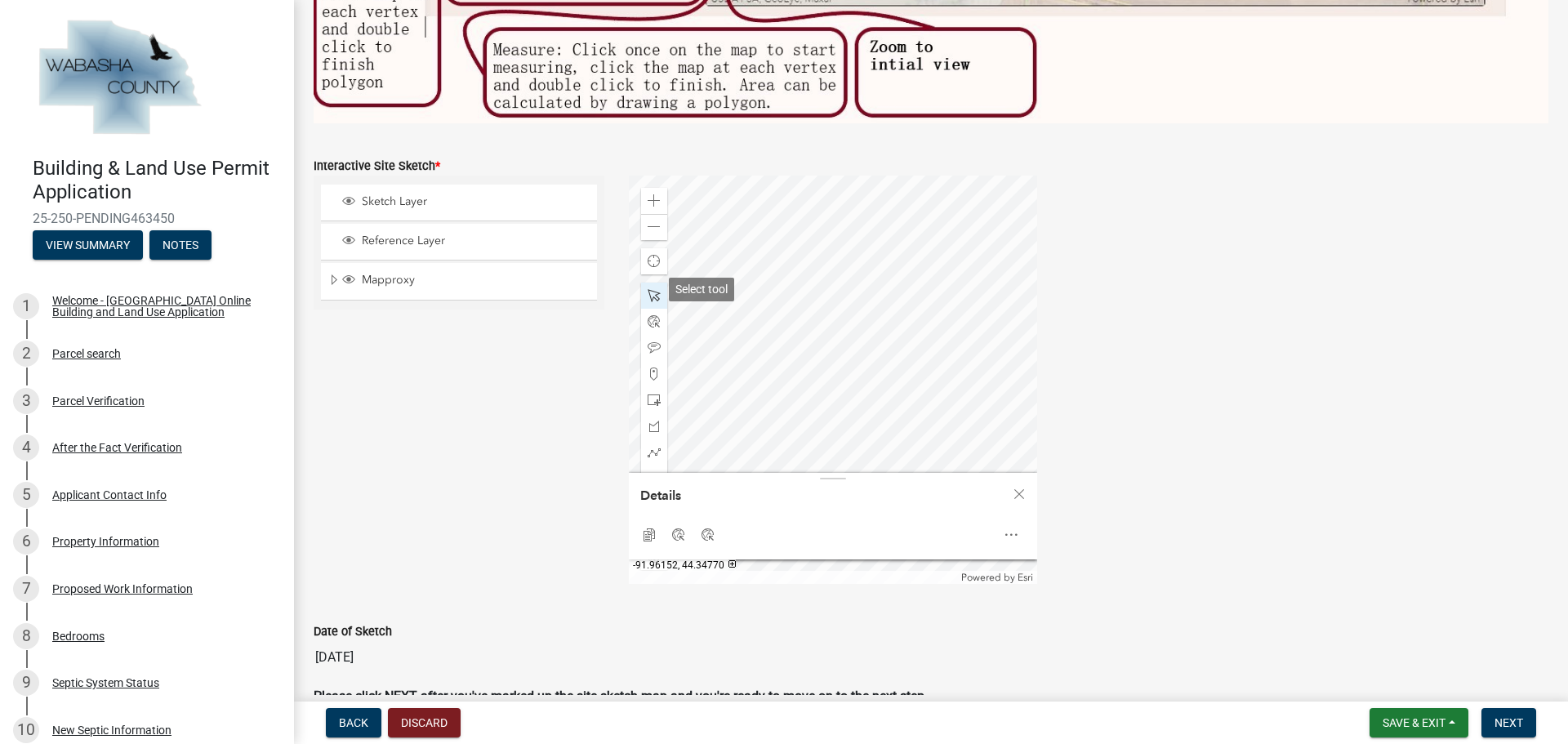
click at [656, 289] on span at bounding box center [654, 295] width 13 height 13
click at [852, 265] on div at bounding box center [832, 379] width 408 height 408
click at [654, 220] on span at bounding box center [654, 227] width 13 height 13
click at [845, 175] on div at bounding box center [832, 379] width 408 height 408
click at [738, 329] on div at bounding box center [832, 379] width 408 height 408
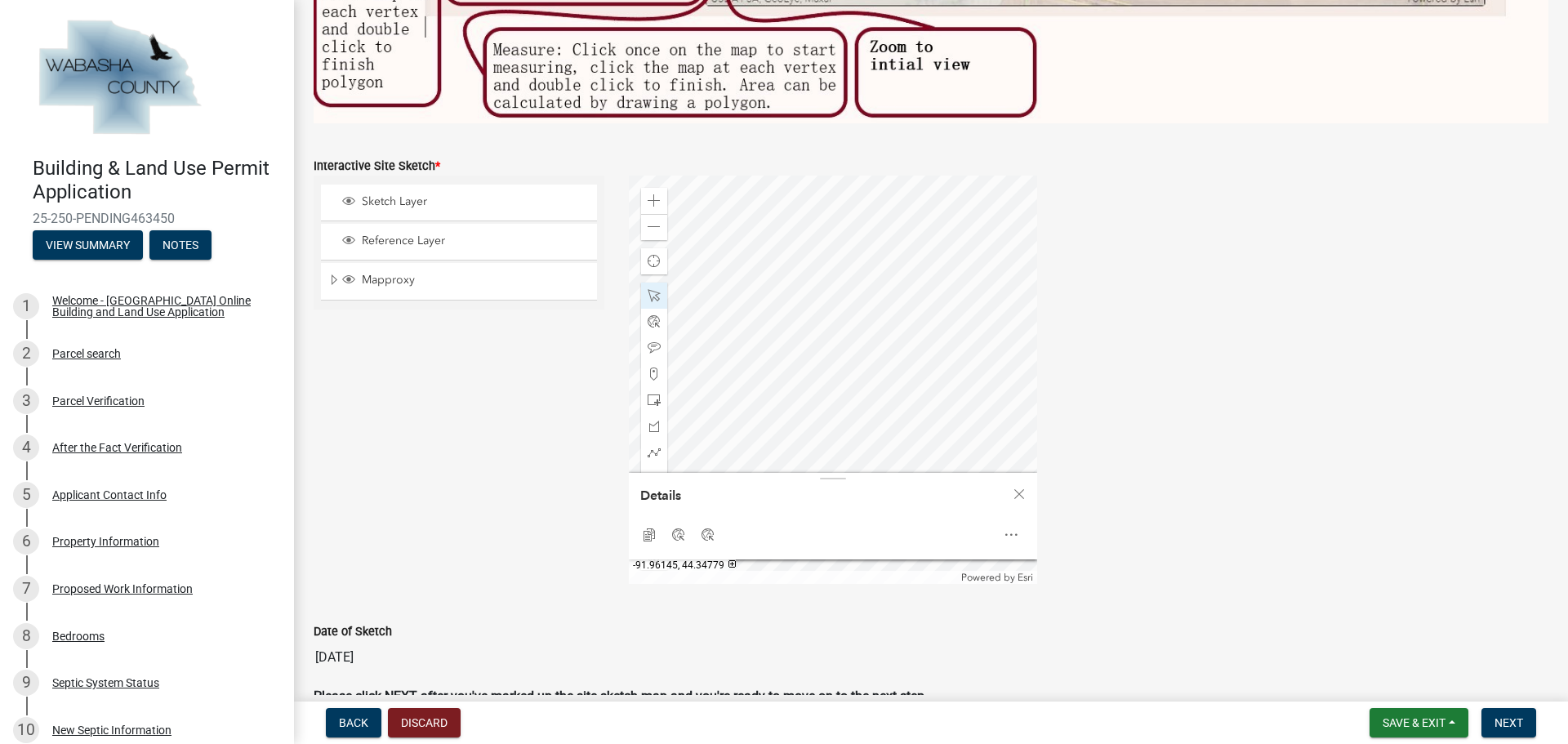
click at [850, 262] on div at bounding box center [832, 379] width 408 height 408
click at [647, 282] on div at bounding box center [654, 295] width 26 height 26
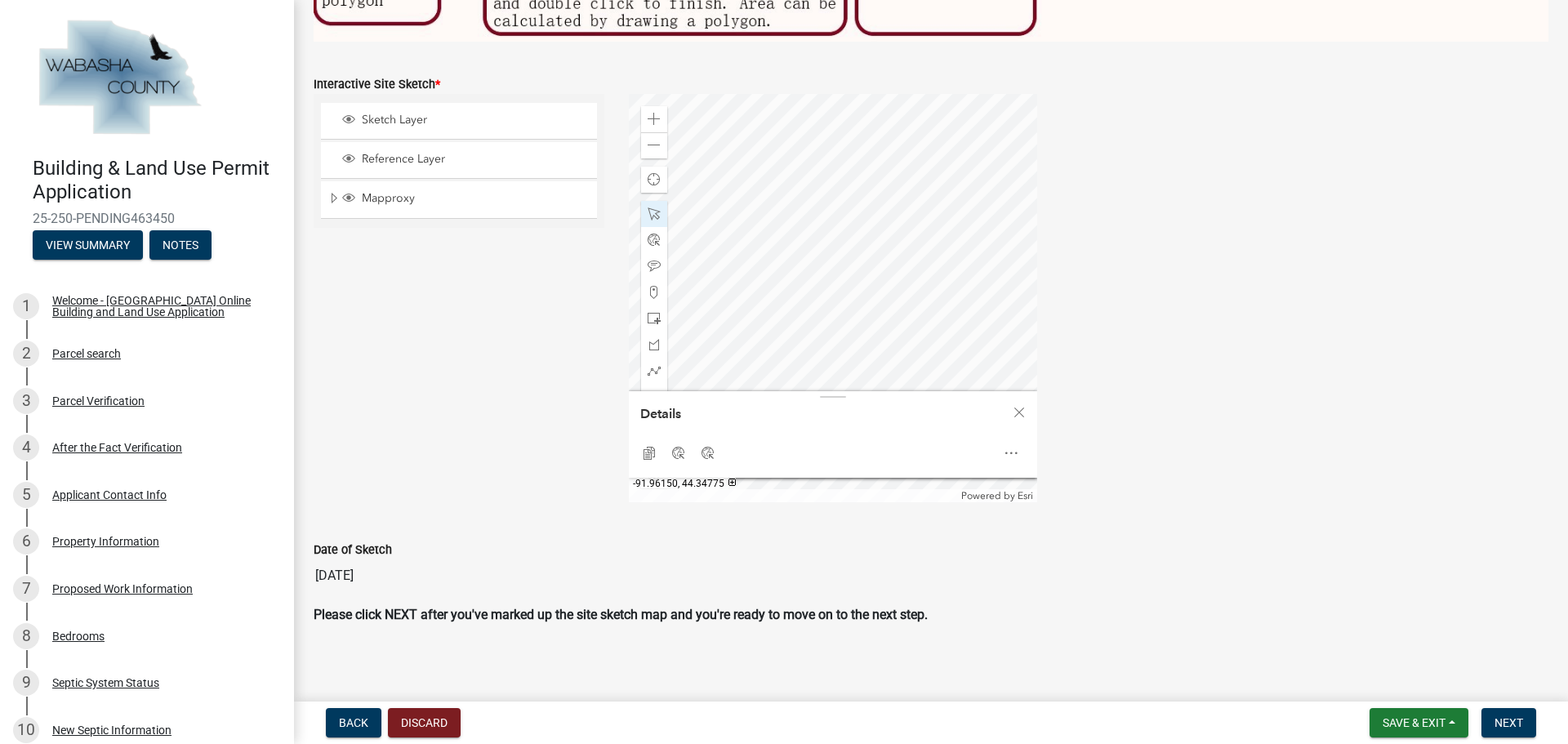
click at [796, 205] on div at bounding box center [832, 297] width 408 height 408
click at [651, 312] on span at bounding box center [654, 319] width 13 height 13
click at [766, 334] on div at bounding box center [832, 297] width 408 height 408
click at [650, 210] on span at bounding box center [654, 214] width 13 height 13
click at [648, 208] on span at bounding box center [654, 214] width 13 height 13
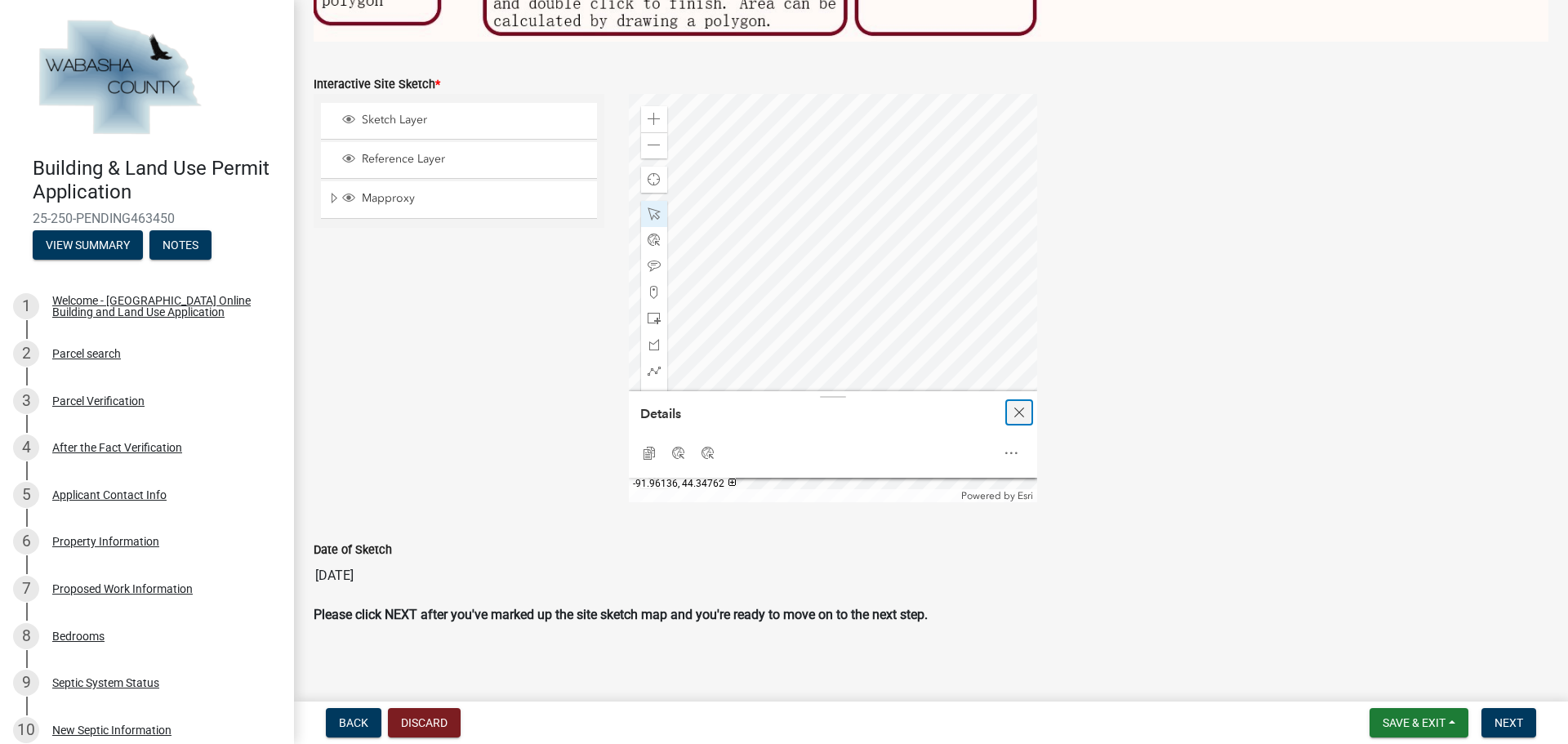
click at [1022, 412] on span "Close" at bounding box center [1019, 412] width 13 height 13
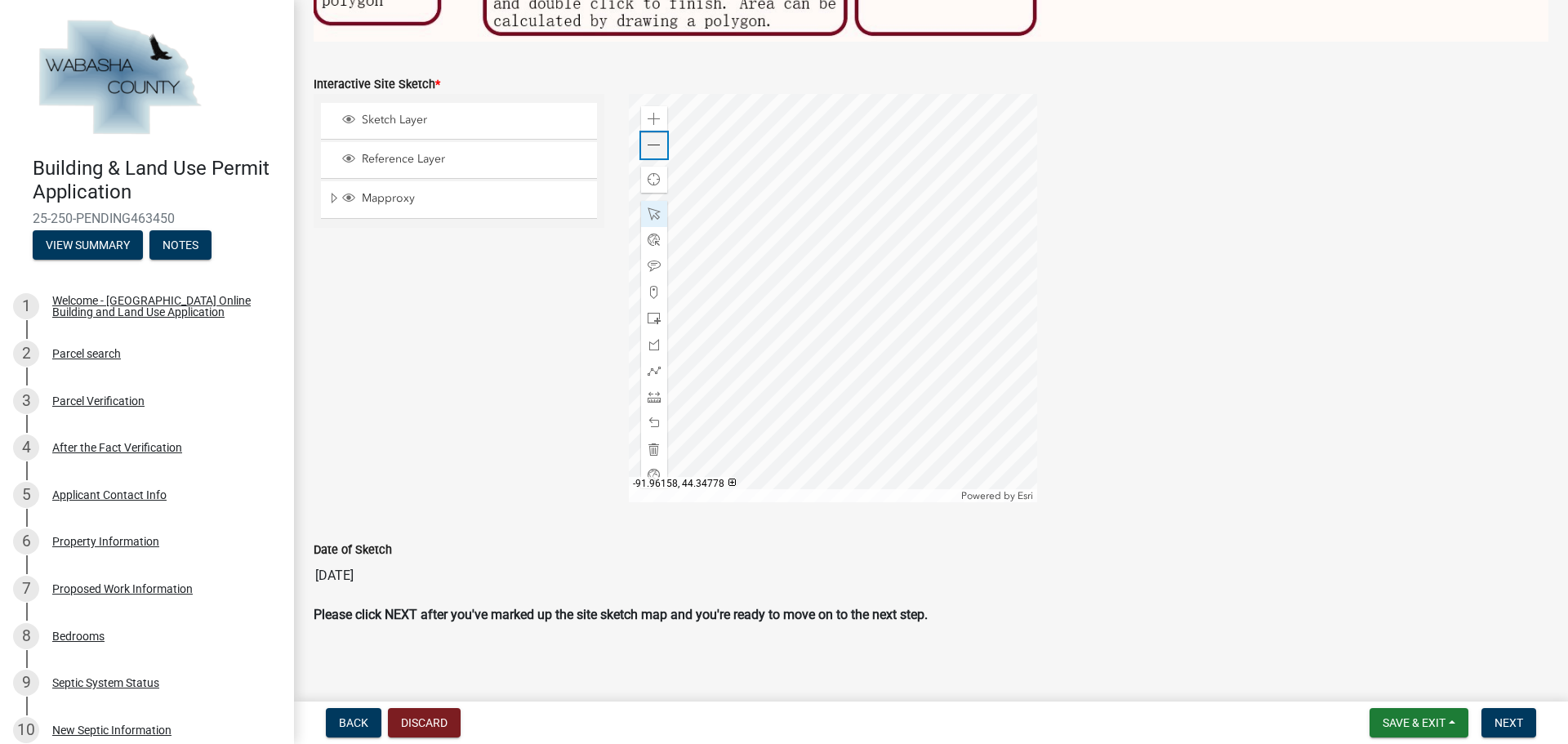
click at [652, 142] on span at bounding box center [654, 146] width 13 height 13
click at [652, 141] on span at bounding box center [654, 146] width 13 height 13
click at [812, 334] on div at bounding box center [832, 297] width 408 height 408
click at [874, 328] on div at bounding box center [832, 297] width 408 height 408
click at [902, 291] on div at bounding box center [832, 297] width 408 height 408
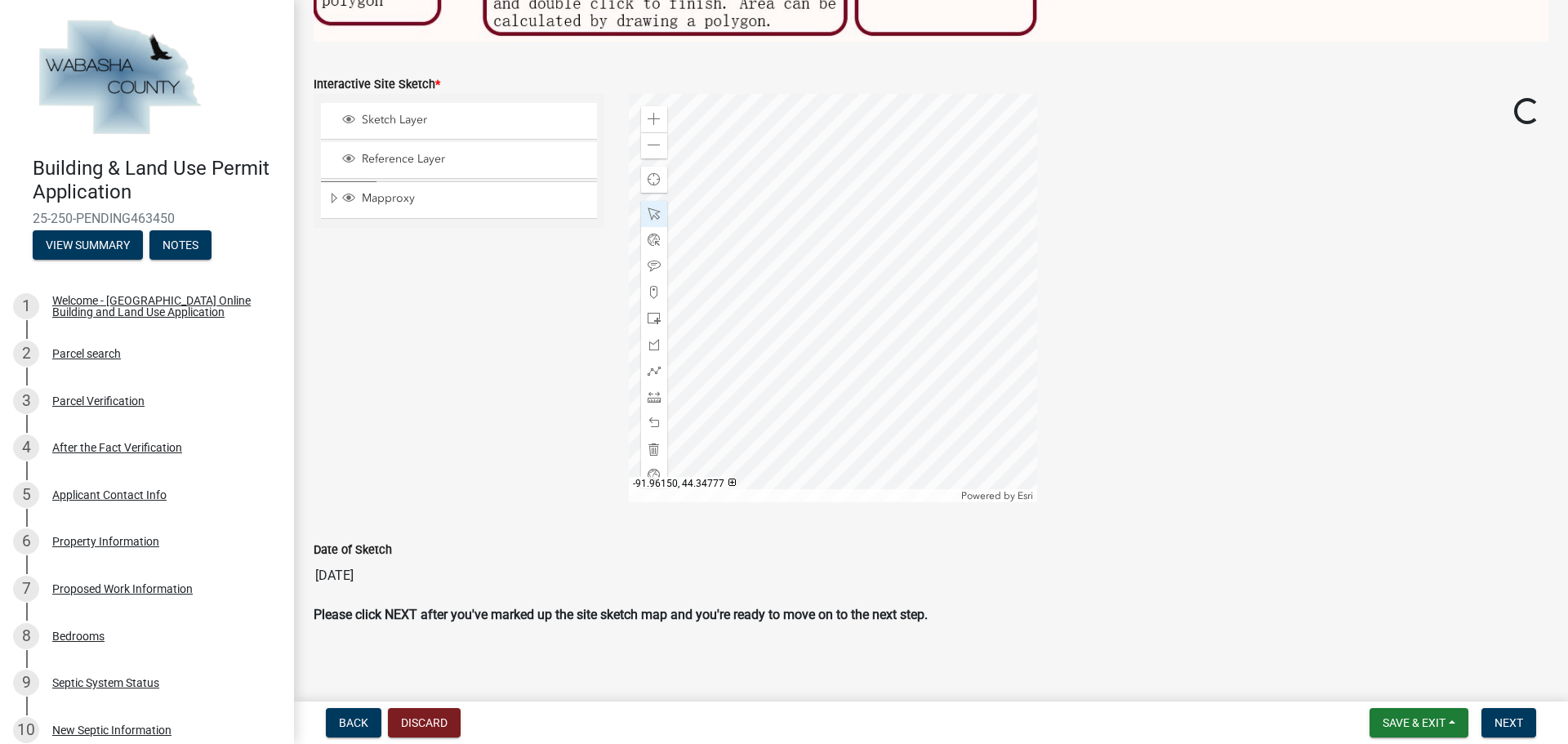
click at [897, 281] on div at bounding box center [832, 297] width 408 height 408
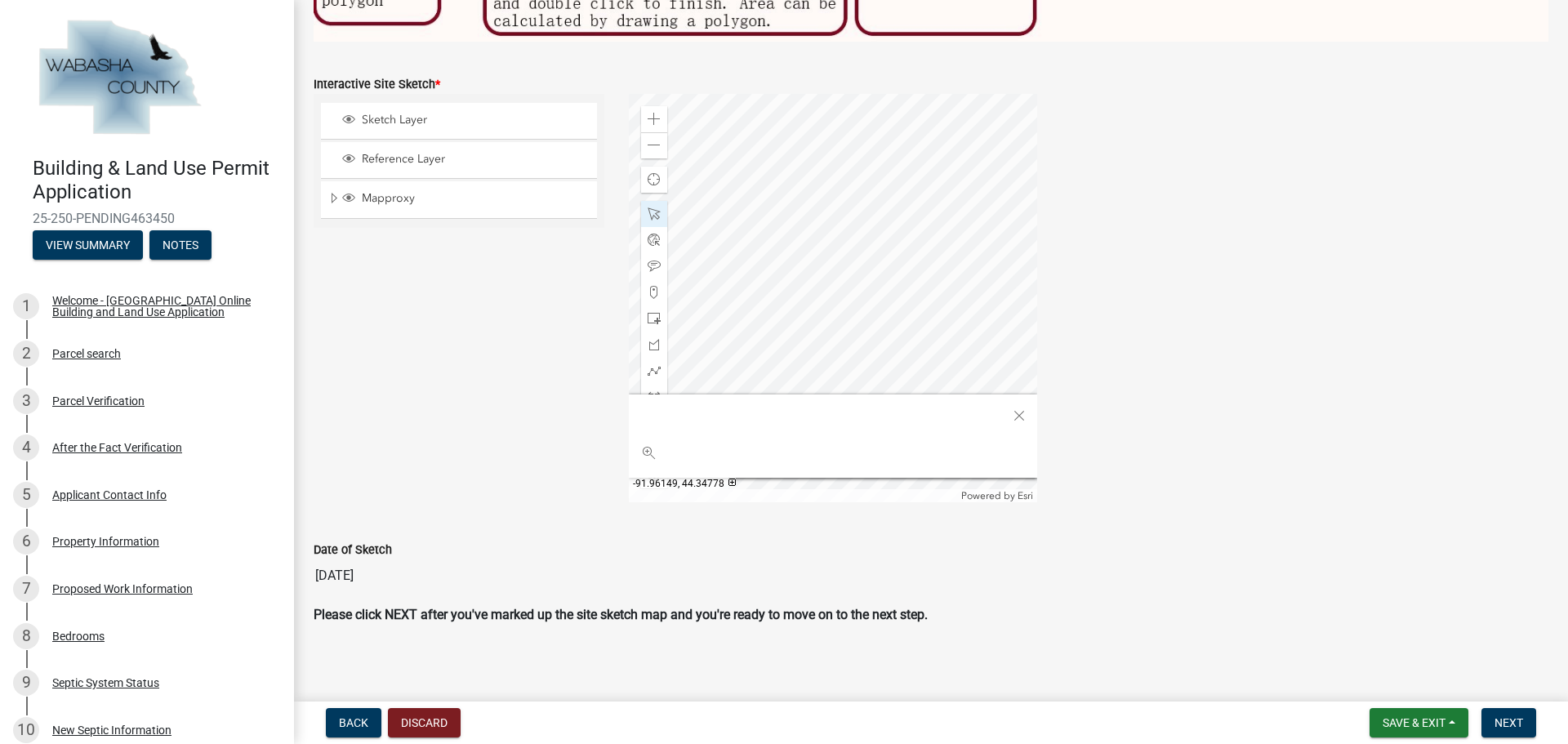
click at [901, 273] on div at bounding box center [832, 297] width 408 height 408
click at [726, 340] on div at bounding box center [832, 297] width 408 height 408
click at [813, 129] on div at bounding box center [832, 297] width 408 height 408
click at [648, 113] on span at bounding box center [654, 119] width 13 height 13
click at [946, 274] on div at bounding box center [832, 297] width 408 height 408
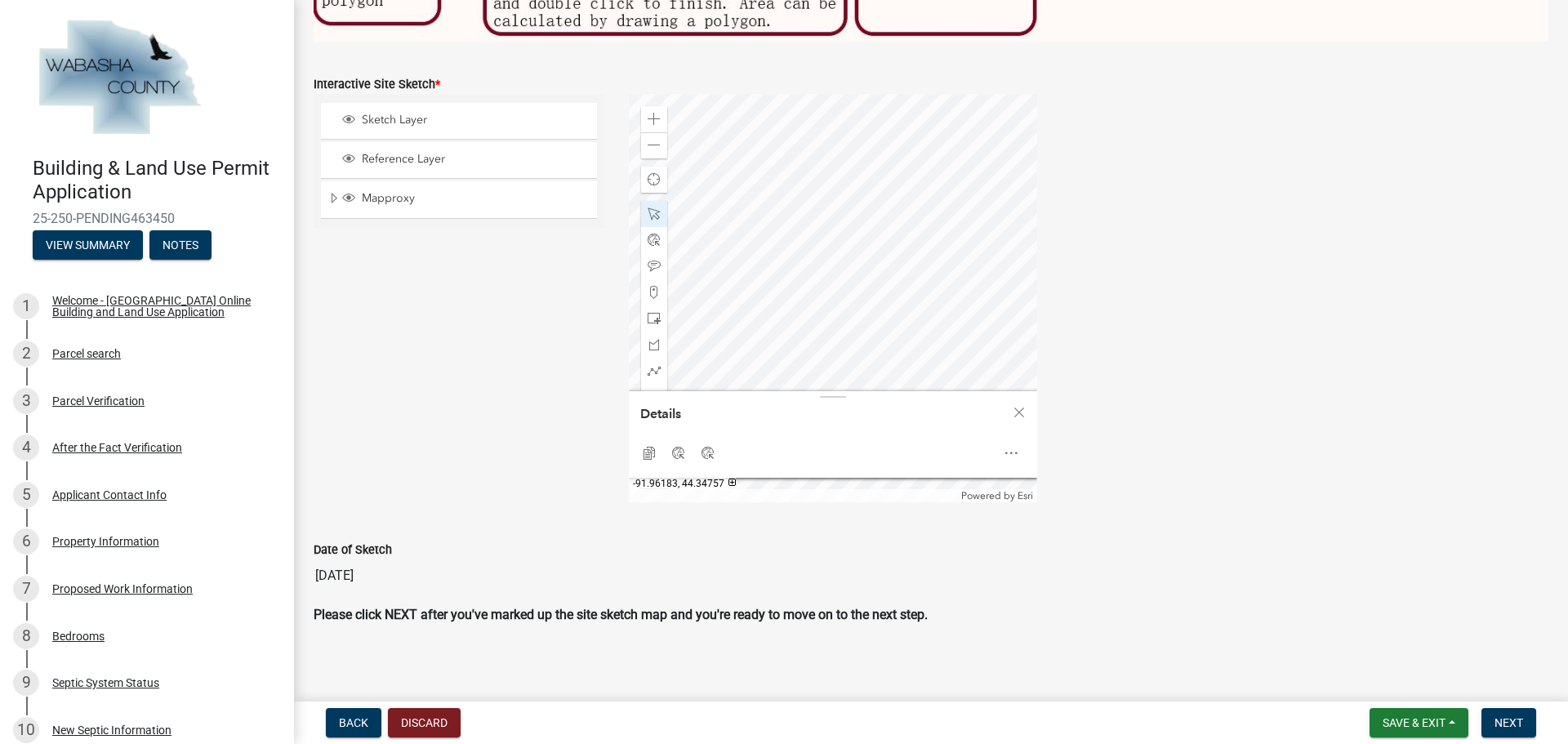
click at [937, 307] on div at bounding box center [832, 297] width 408 height 408
click at [828, 197] on div at bounding box center [832, 297] width 408 height 408
click at [700, 230] on div at bounding box center [832, 297] width 408 height 408
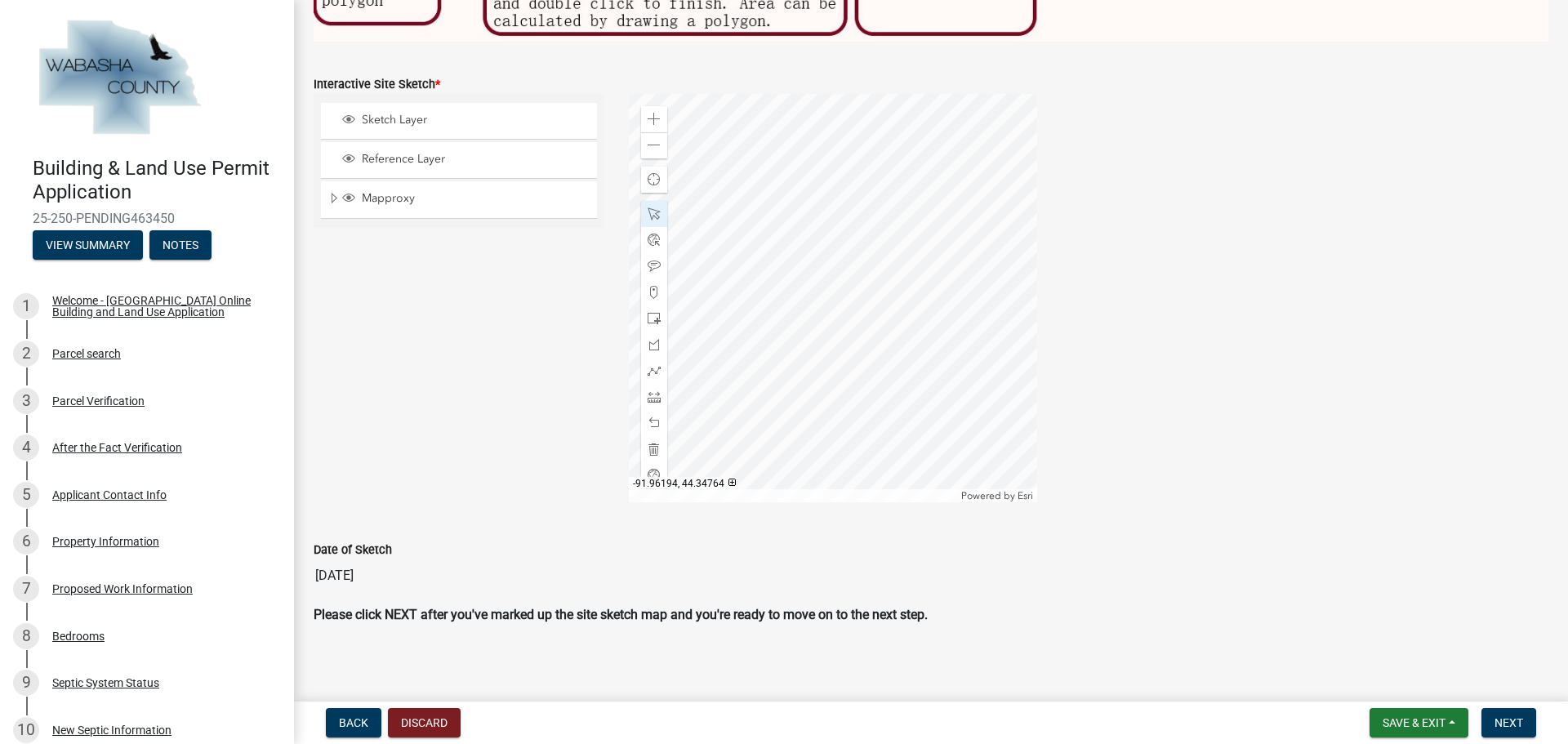
click at [857, 234] on div at bounding box center [832, 297] width 408 height 408
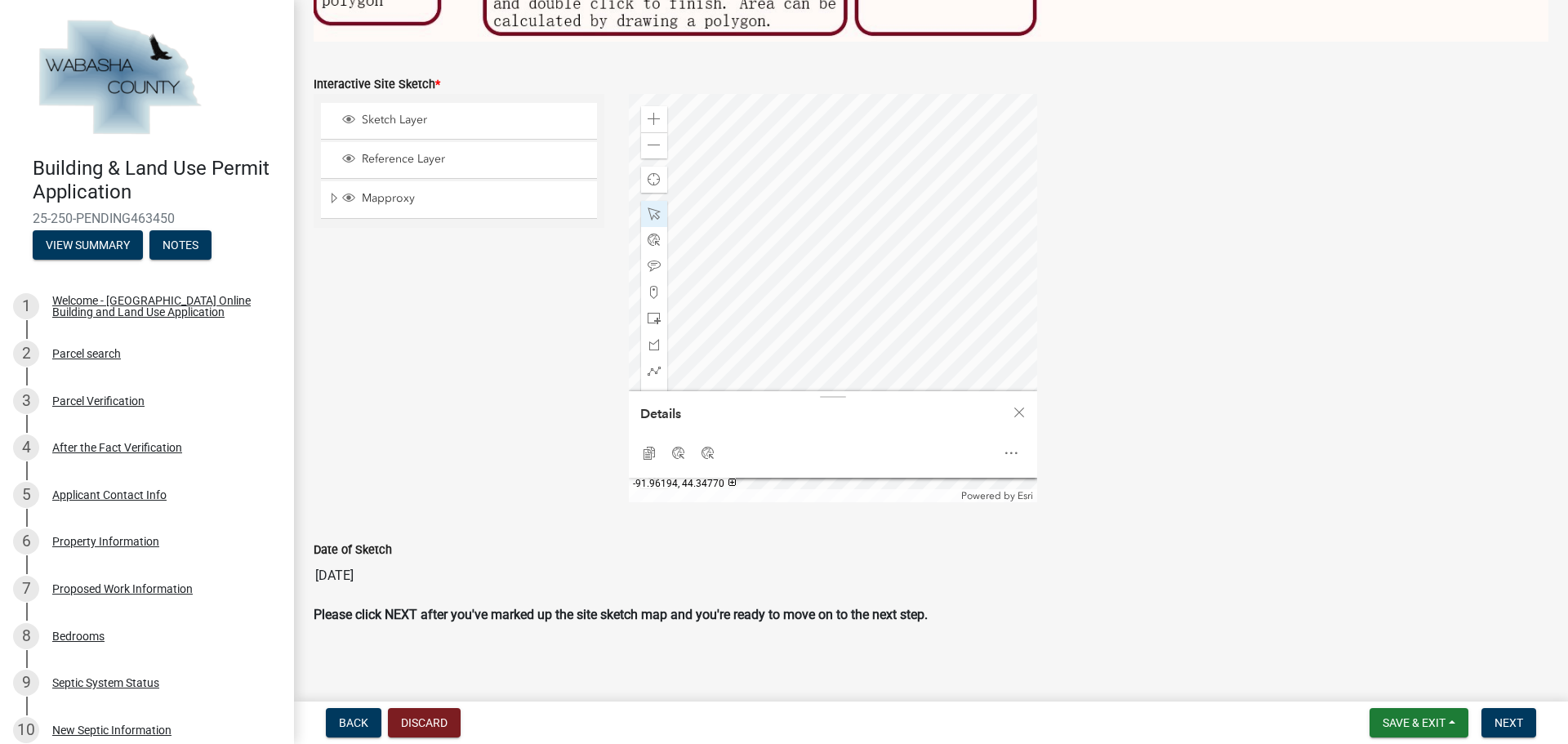
click at [861, 170] on div at bounding box center [832, 297] width 408 height 408
click at [647, 208] on span at bounding box center [654, 214] width 13 height 13
click at [1017, 410] on span "Close" at bounding box center [1019, 412] width 13 height 13
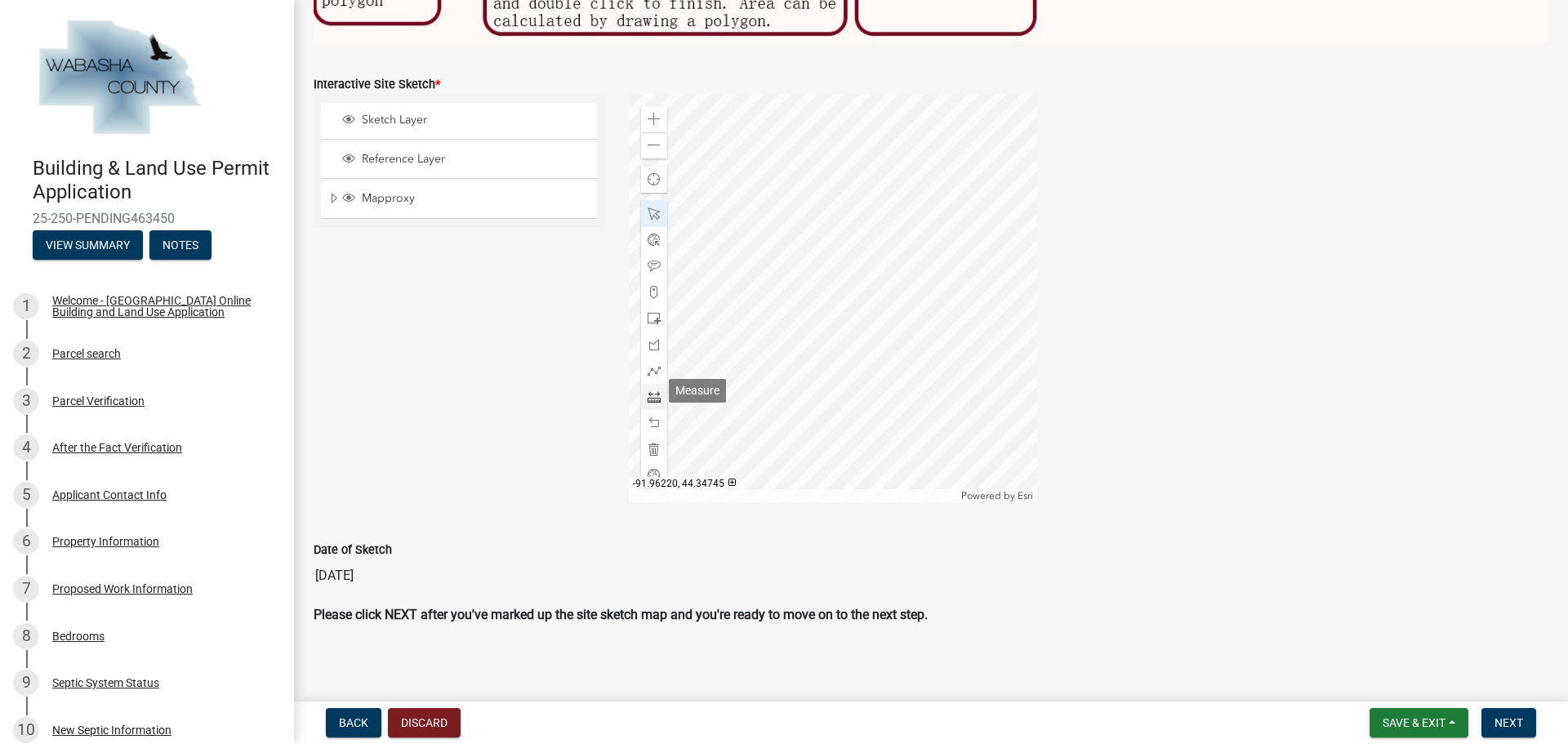
click at [653, 392] on span at bounding box center [654, 396] width 13 height 13
click at [959, 238] on div at bounding box center [832, 297] width 408 height 408
click at [890, 267] on div at bounding box center [832, 297] width 408 height 408
click at [651, 208] on span at bounding box center [654, 214] width 13 height 13
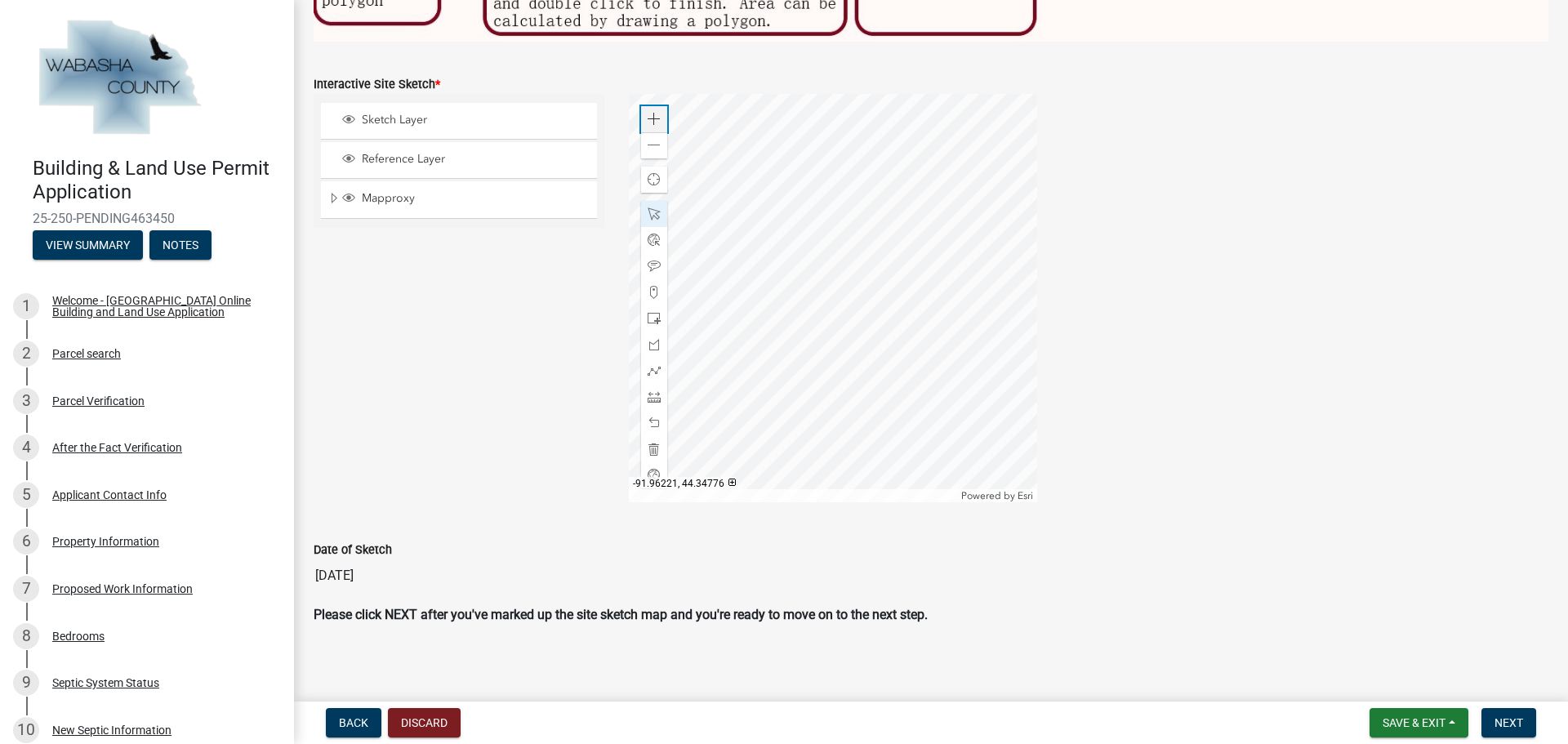
click at [652, 113] on span at bounding box center [654, 119] width 13 height 13
click at [647, 139] on span at bounding box center [654, 146] width 13 height 13
click at [895, 358] on div at bounding box center [832, 297] width 408 height 408
click at [1405, 724] on span "Save & Exit" at bounding box center [1414, 722] width 63 height 13
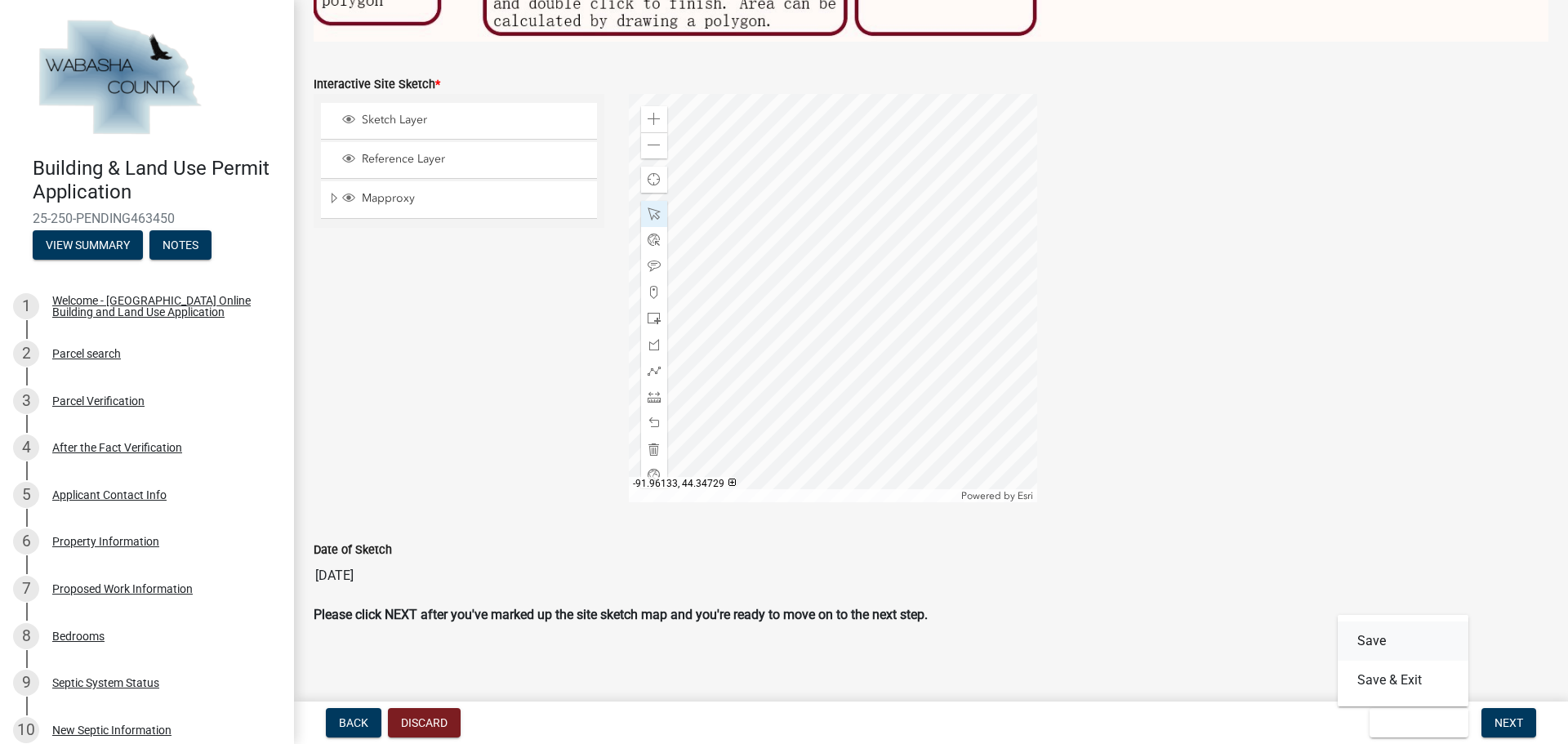
click at [1373, 641] on button "Save" at bounding box center [1403, 641] width 131 height 39
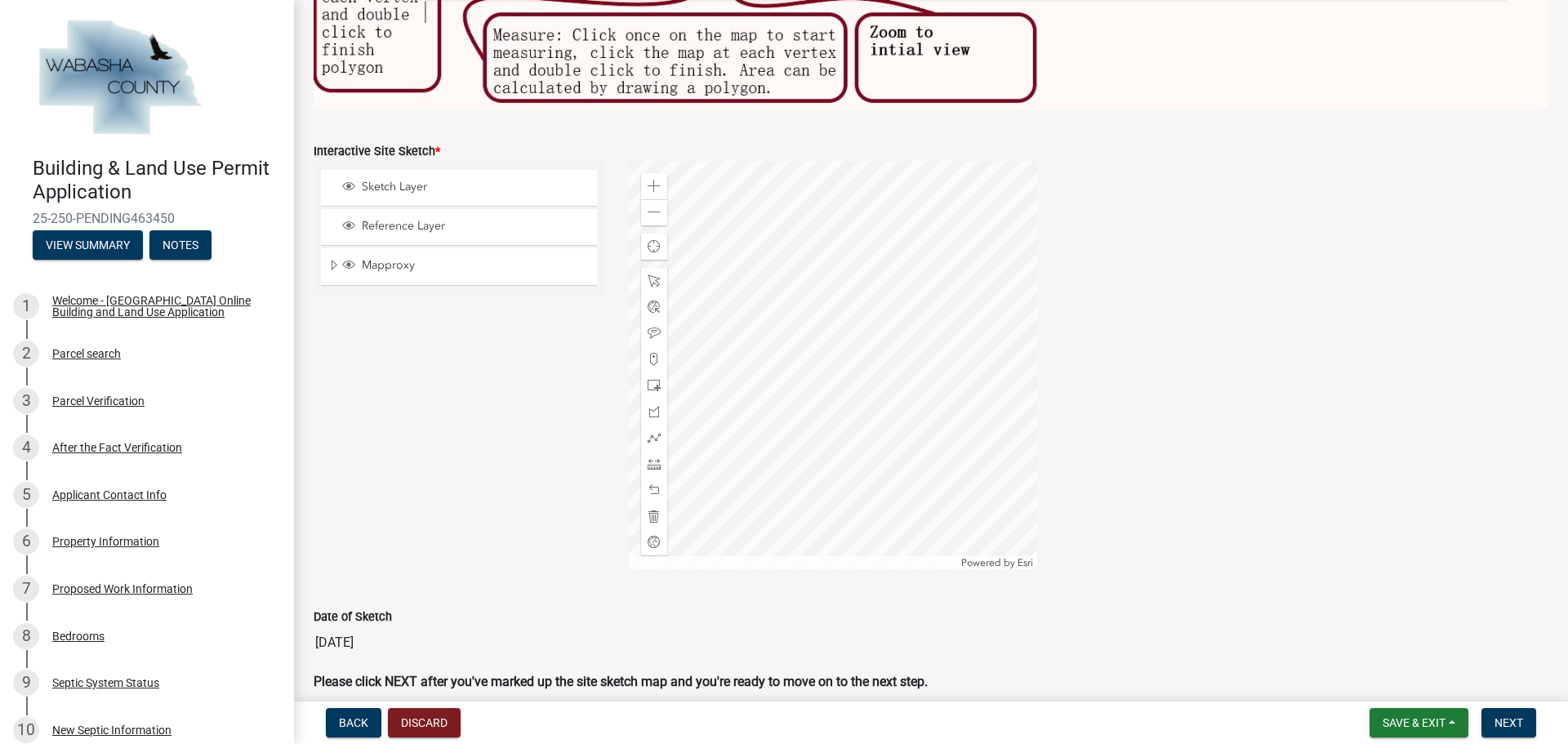
scroll to position [684, 0]
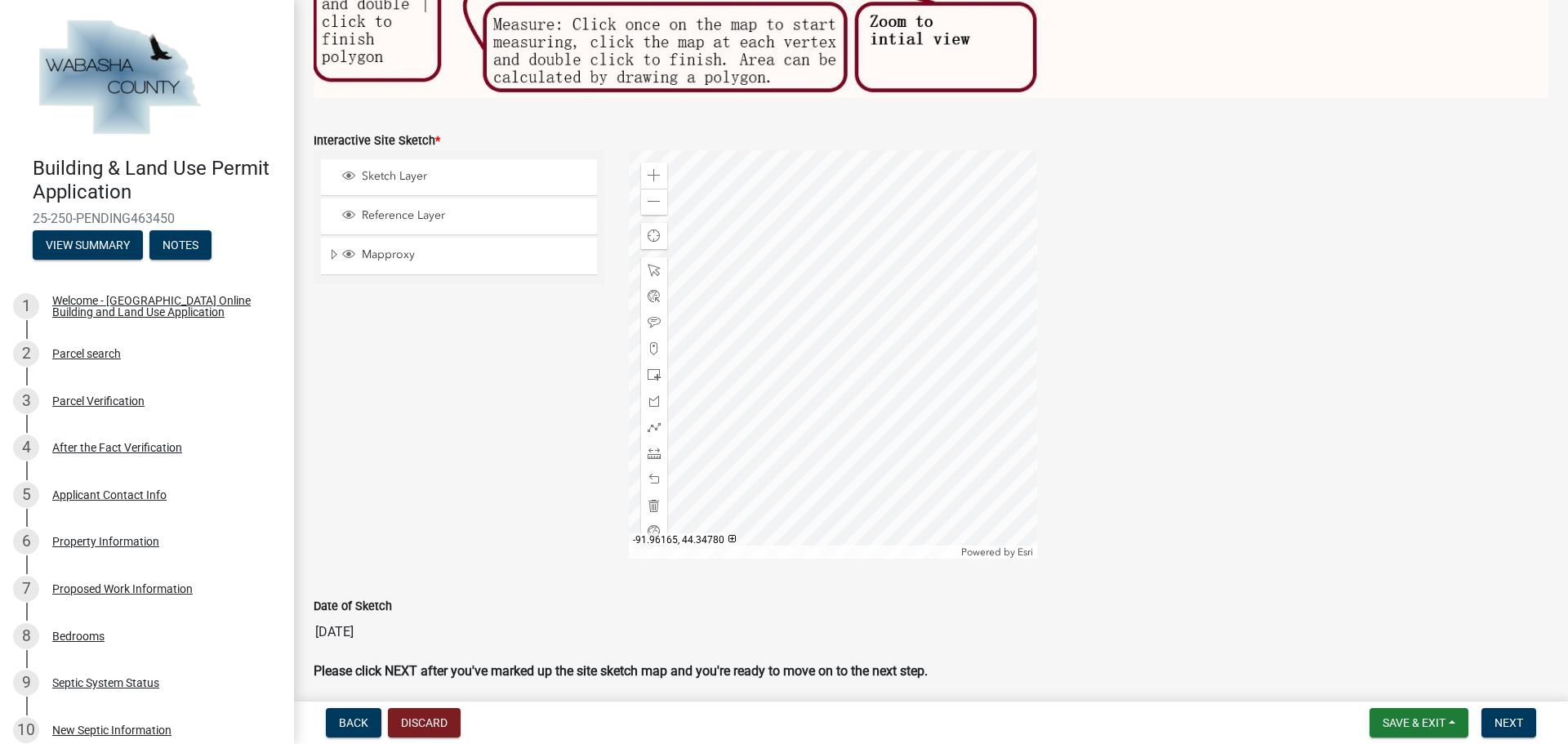
click at [816, 349] on div at bounding box center [832, 353] width 408 height 408
click at [647, 169] on span at bounding box center [654, 175] width 13 height 13
click at [937, 394] on div at bounding box center [832, 353] width 408 height 408
click at [647, 264] on span at bounding box center [654, 271] width 13 height 13
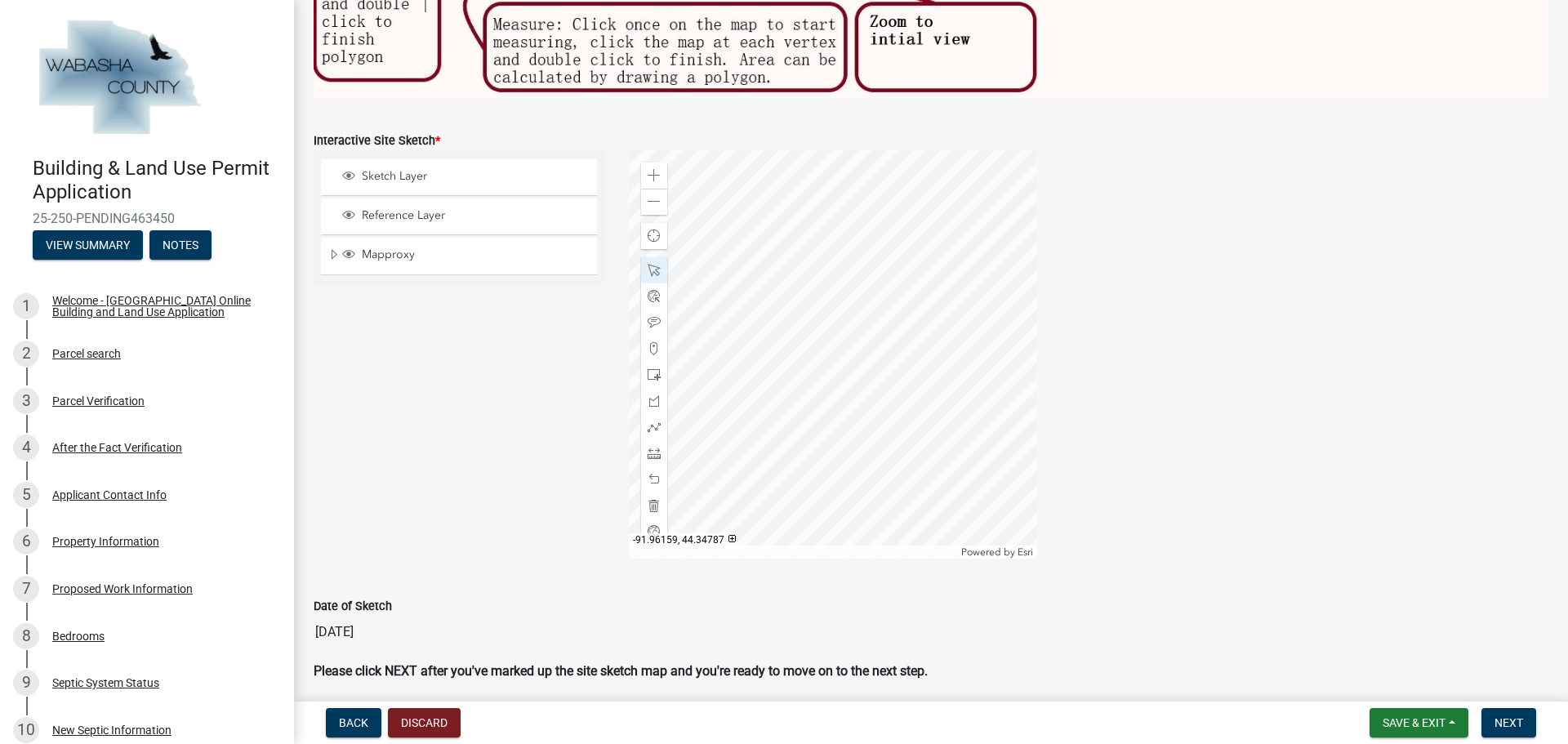
click at [864, 310] on div at bounding box center [832, 353] width 408 height 408
click at [937, 310] on div at bounding box center [832, 353] width 408 height 408
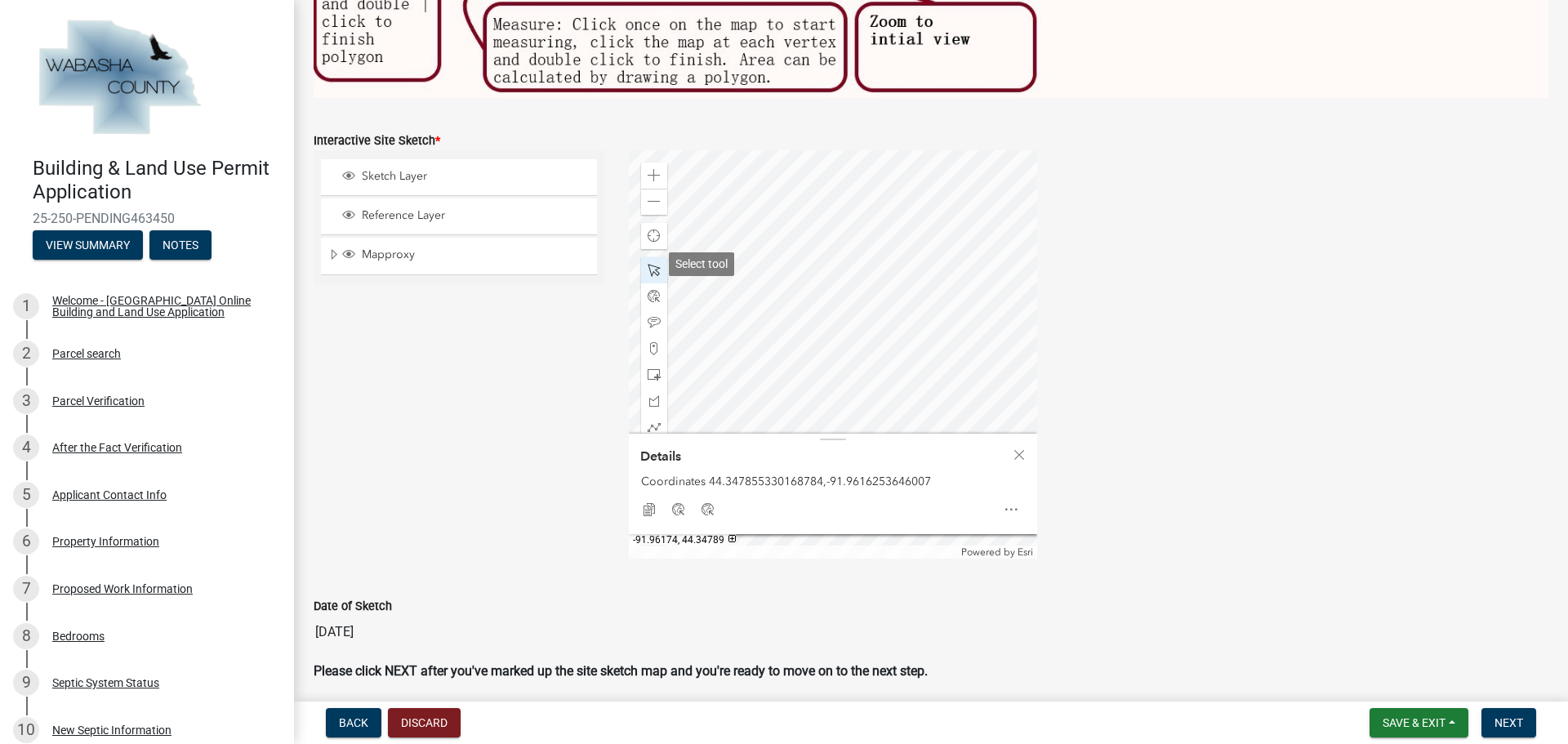
click at [649, 264] on span at bounding box center [654, 271] width 13 height 13
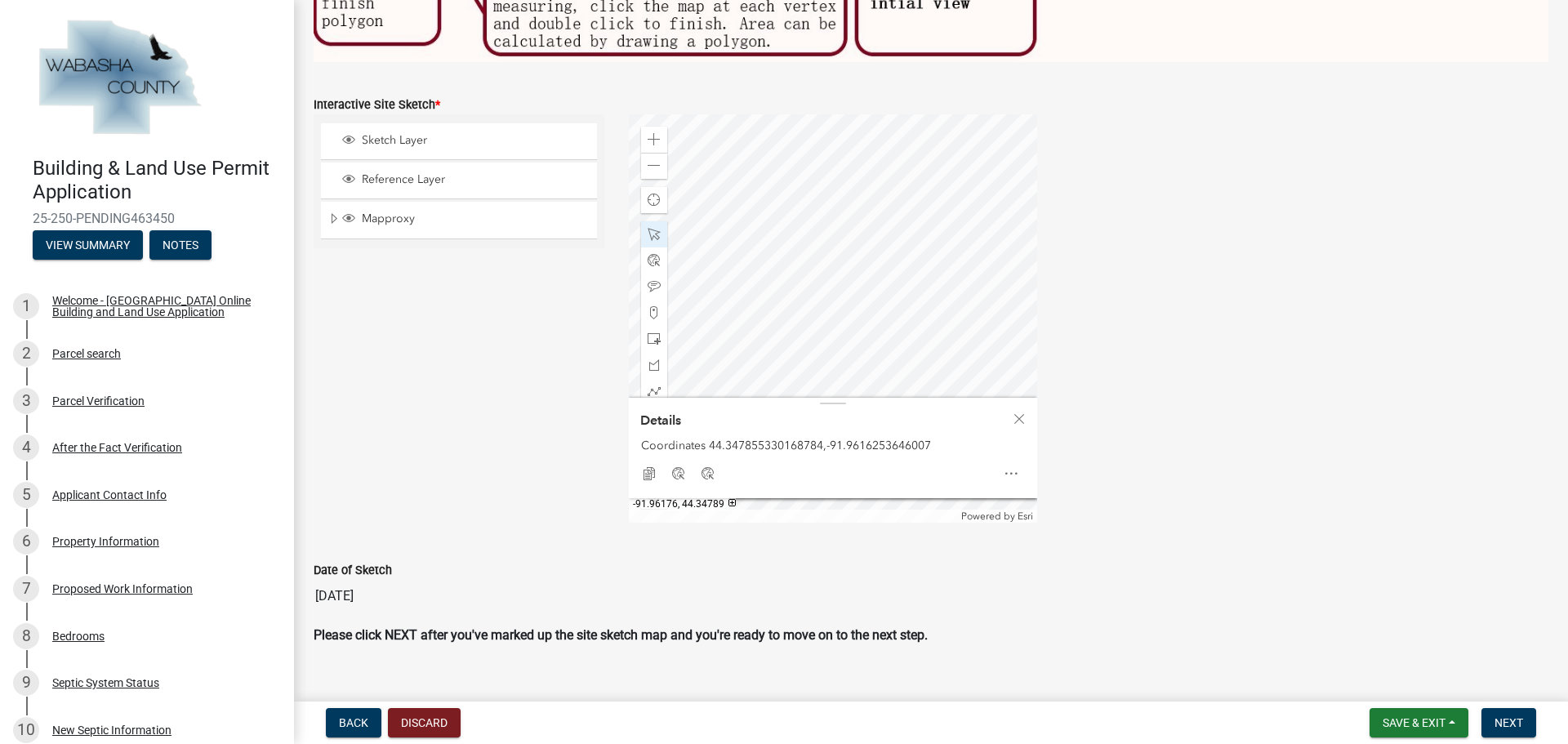
scroll to position [740, 0]
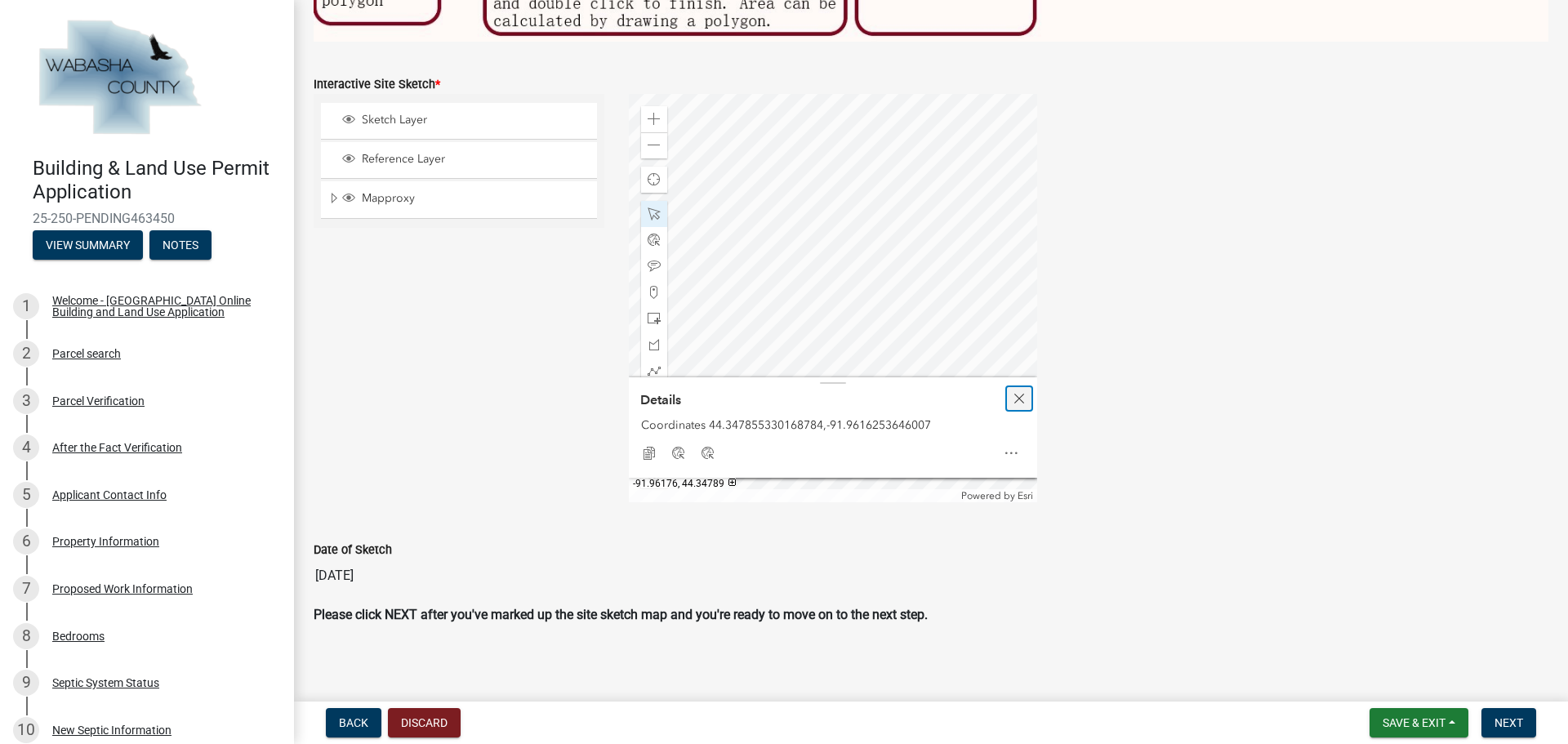
click at [1020, 396] on span "Close" at bounding box center [1019, 398] width 13 height 13
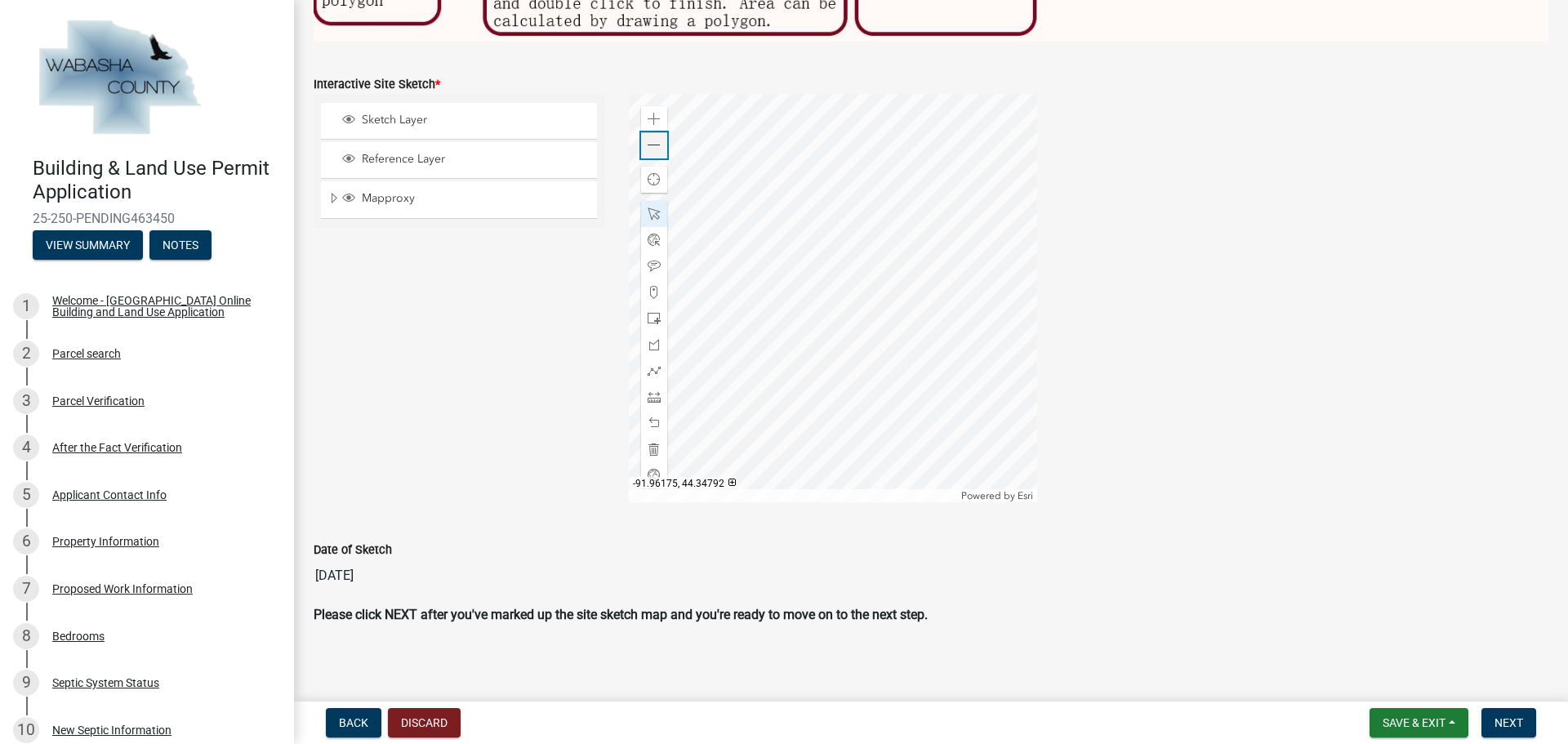
click at [647, 143] on span at bounding box center [654, 146] width 13 height 13
click at [1398, 723] on span "Save & Exit" at bounding box center [1414, 722] width 63 height 13
click at [1370, 644] on button "Save" at bounding box center [1403, 641] width 131 height 39
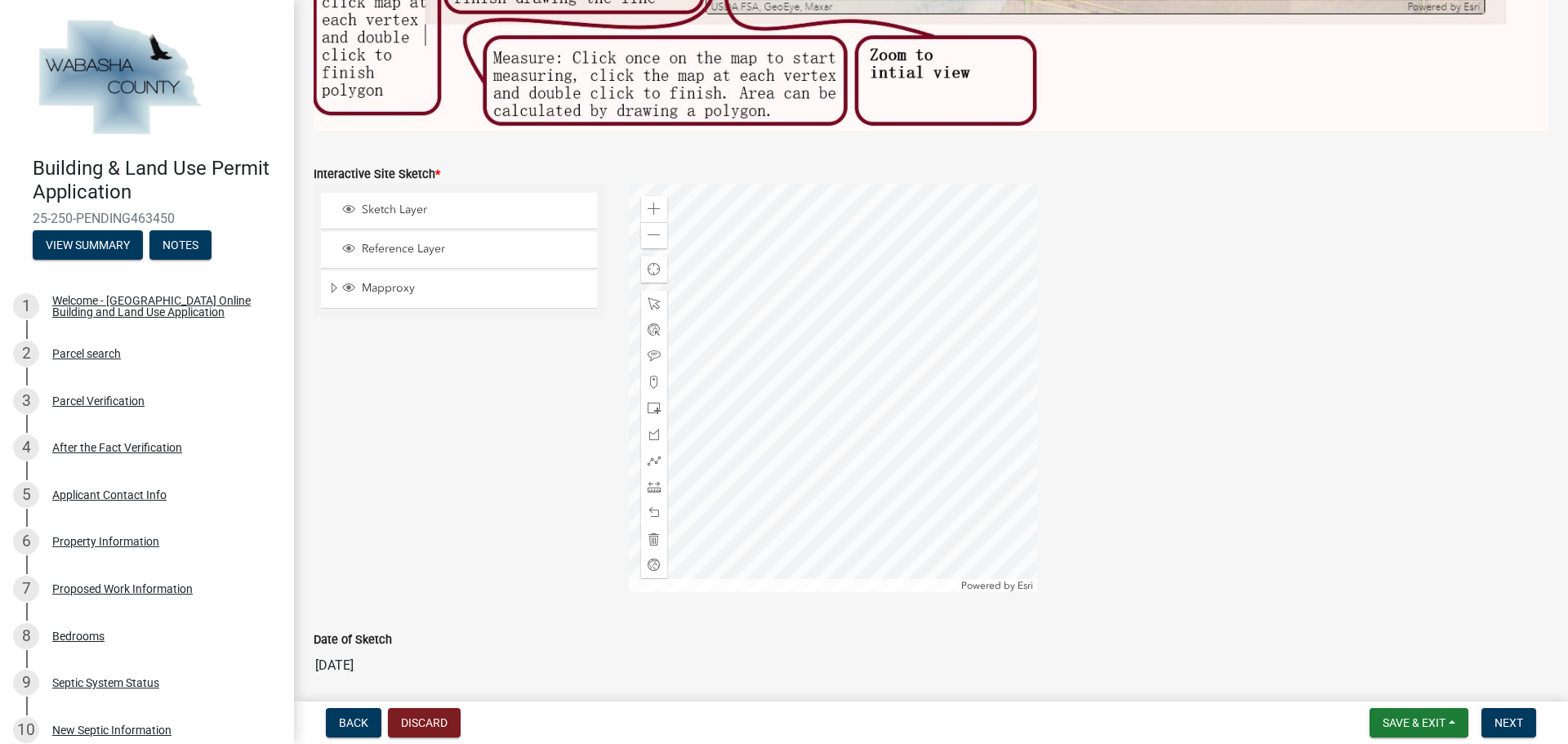
scroll to position [676, 0]
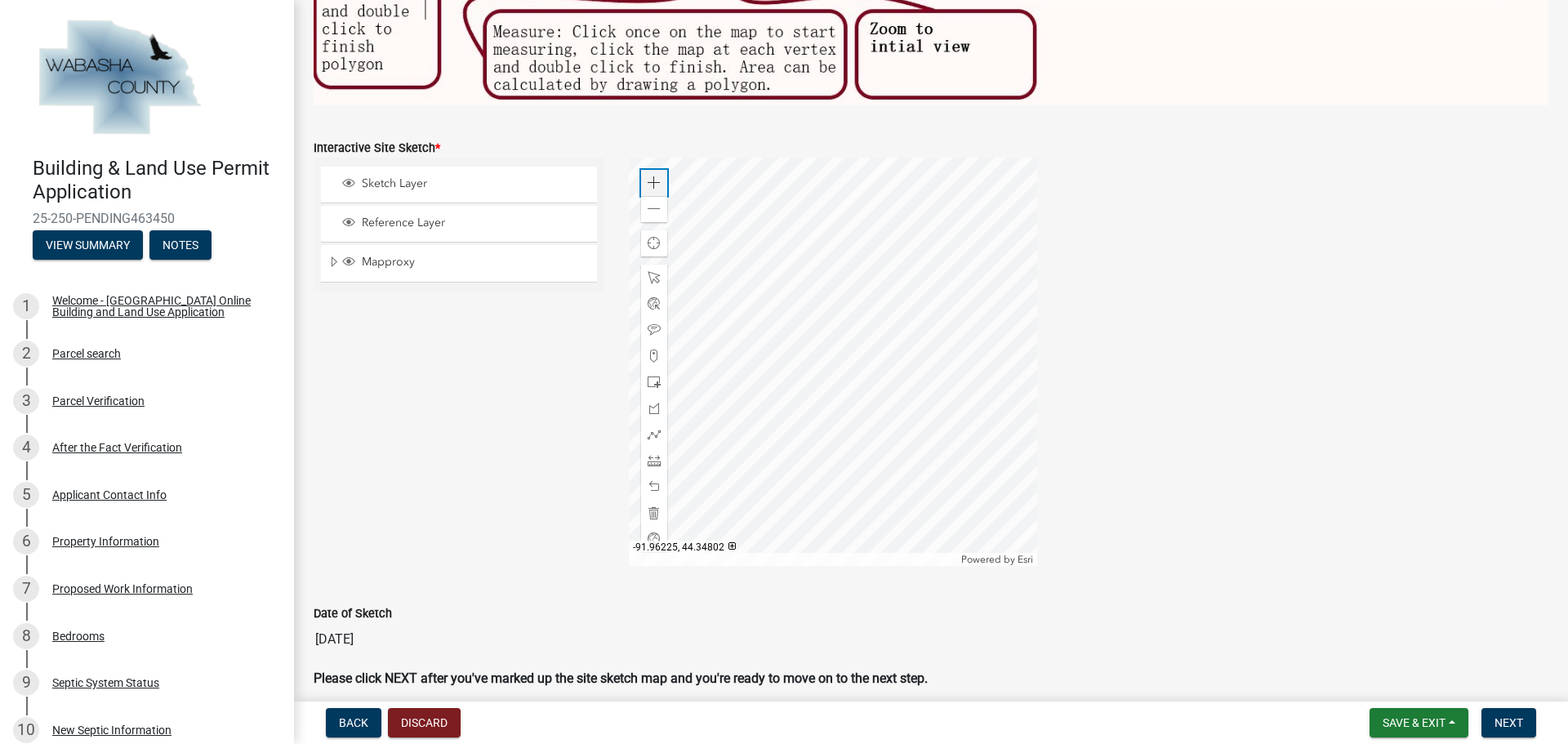
click at [647, 176] on span at bounding box center [654, 183] width 13 height 13
click at [945, 282] on div at bounding box center [832, 361] width 408 height 408
click at [647, 176] on span at bounding box center [654, 183] width 13 height 13
click at [1037, 309] on div at bounding box center [832, 361] width 408 height 408
click at [648, 271] on span at bounding box center [654, 277] width 13 height 13
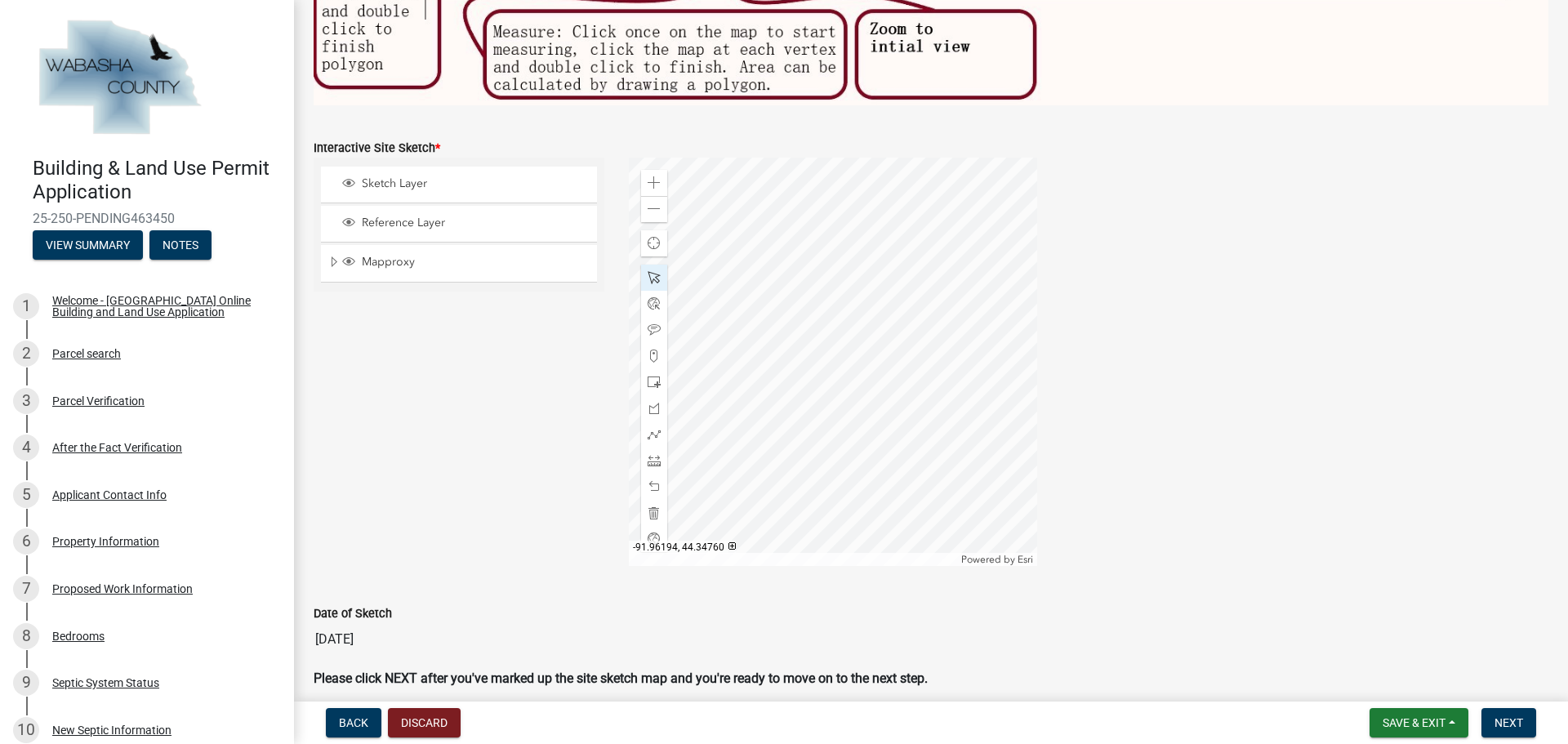
click at [863, 339] on div at bounding box center [832, 361] width 408 height 408
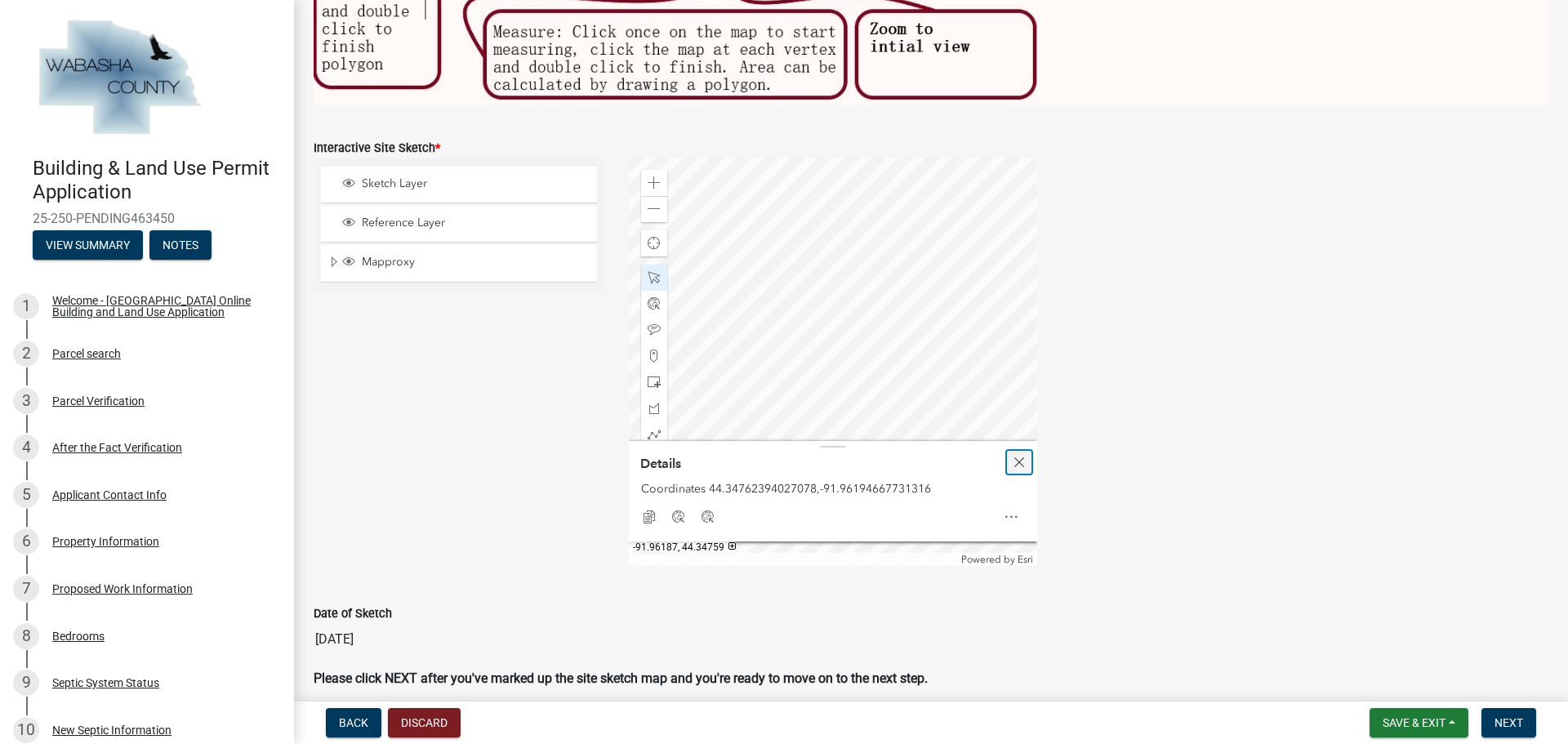
click at [1016, 458] on span "Close" at bounding box center [1019, 462] width 13 height 13
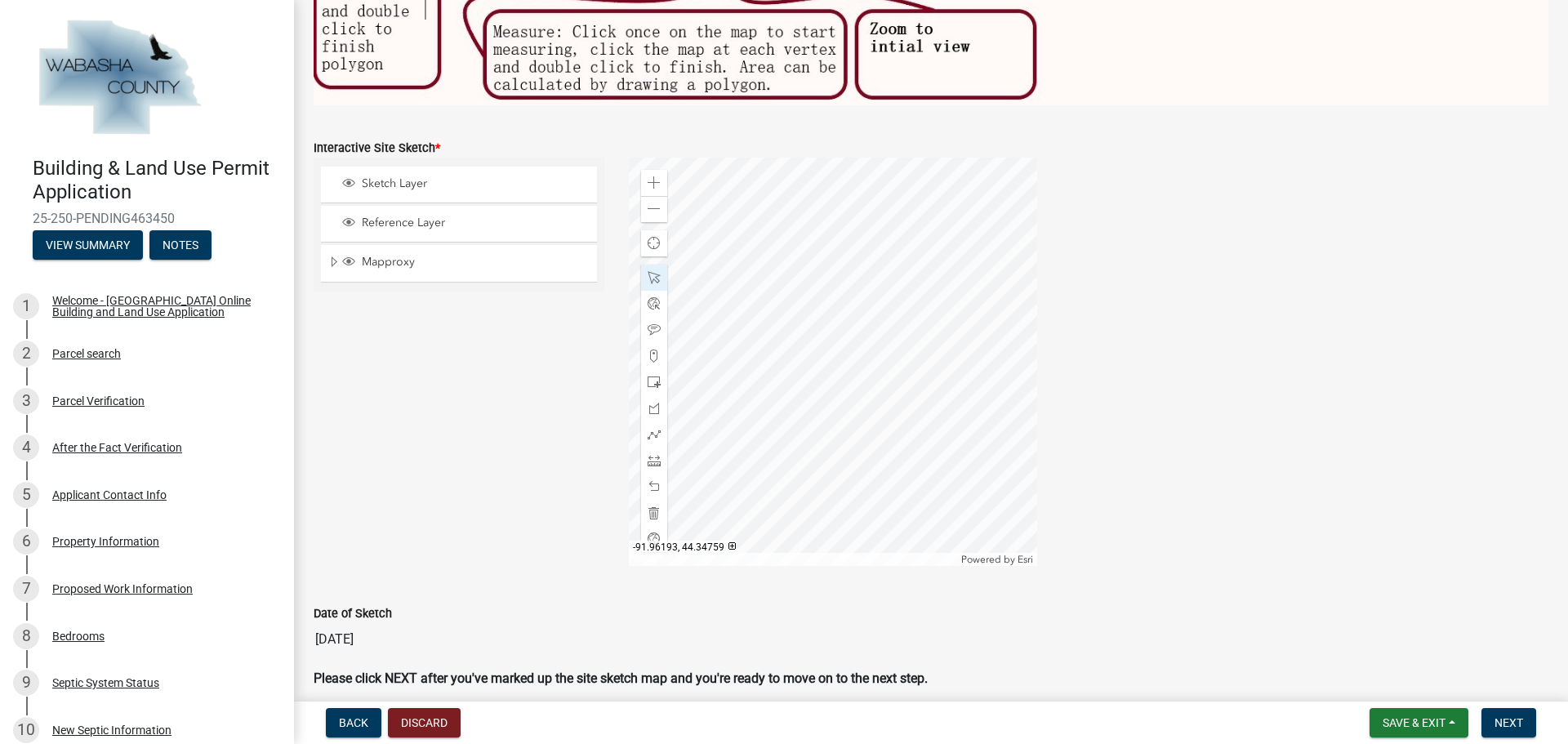
click at [854, 434] on div at bounding box center [832, 361] width 408 height 408
click at [647, 271] on span at bounding box center [654, 277] width 13 height 13
click at [654, 203] on span at bounding box center [654, 209] width 13 height 13
click at [652, 204] on span at bounding box center [654, 209] width 13 height 13
click at [649, 350] on span at bounding box center [654, 356] width 13 height 13
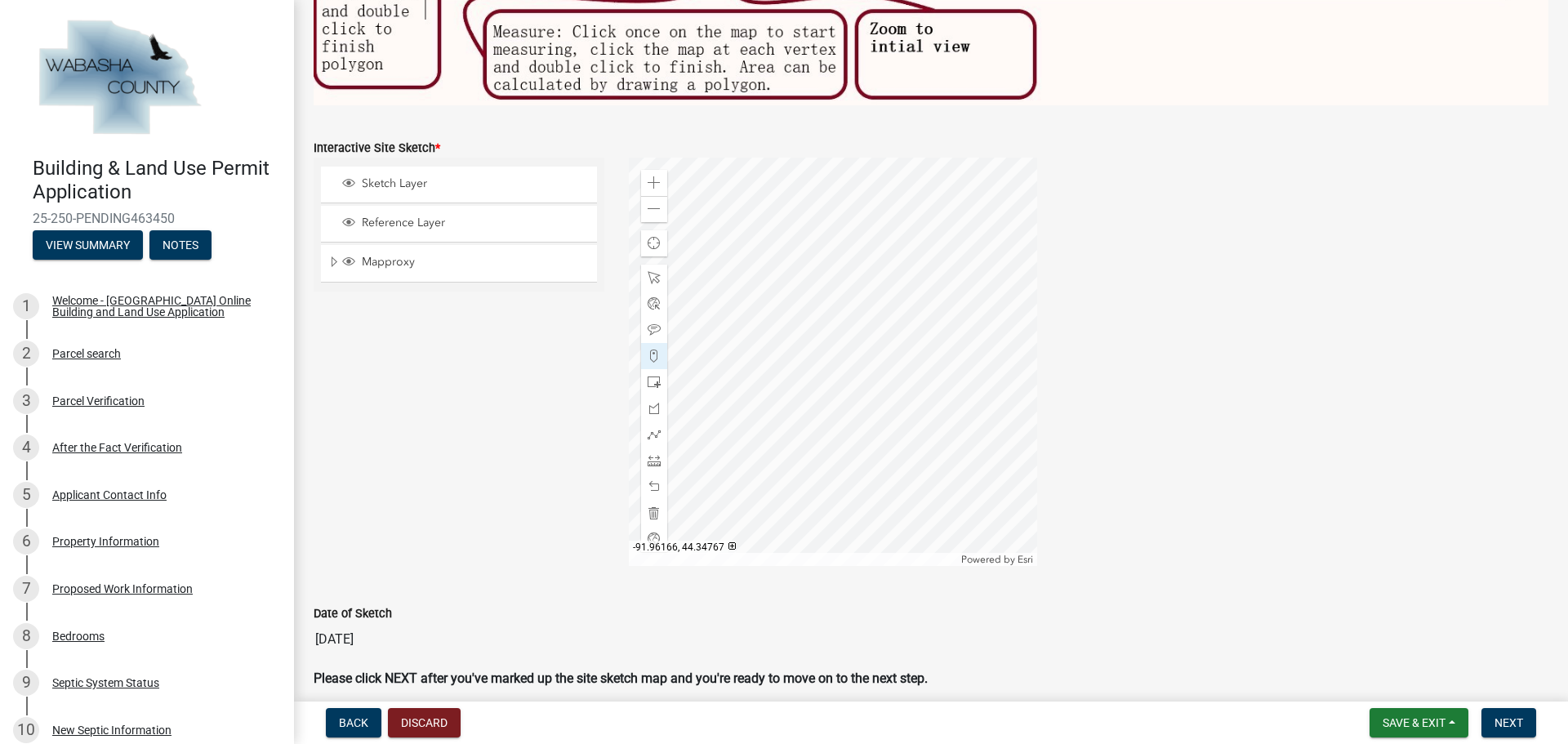
click at [934, 333] on div at bounding box center [832, 361] width 408 height 408
click at [652, 180] on span at bounding box center [654, 183] width 13 height 13
click at [648, 282] on div at bounding box center [832, 361] width 408 height 408
click at [649, 455] on span at bounding box center [654, 460] width 13 height 13
click at [976, 248] on div at bounding box center [832, 361] width 408 height 408
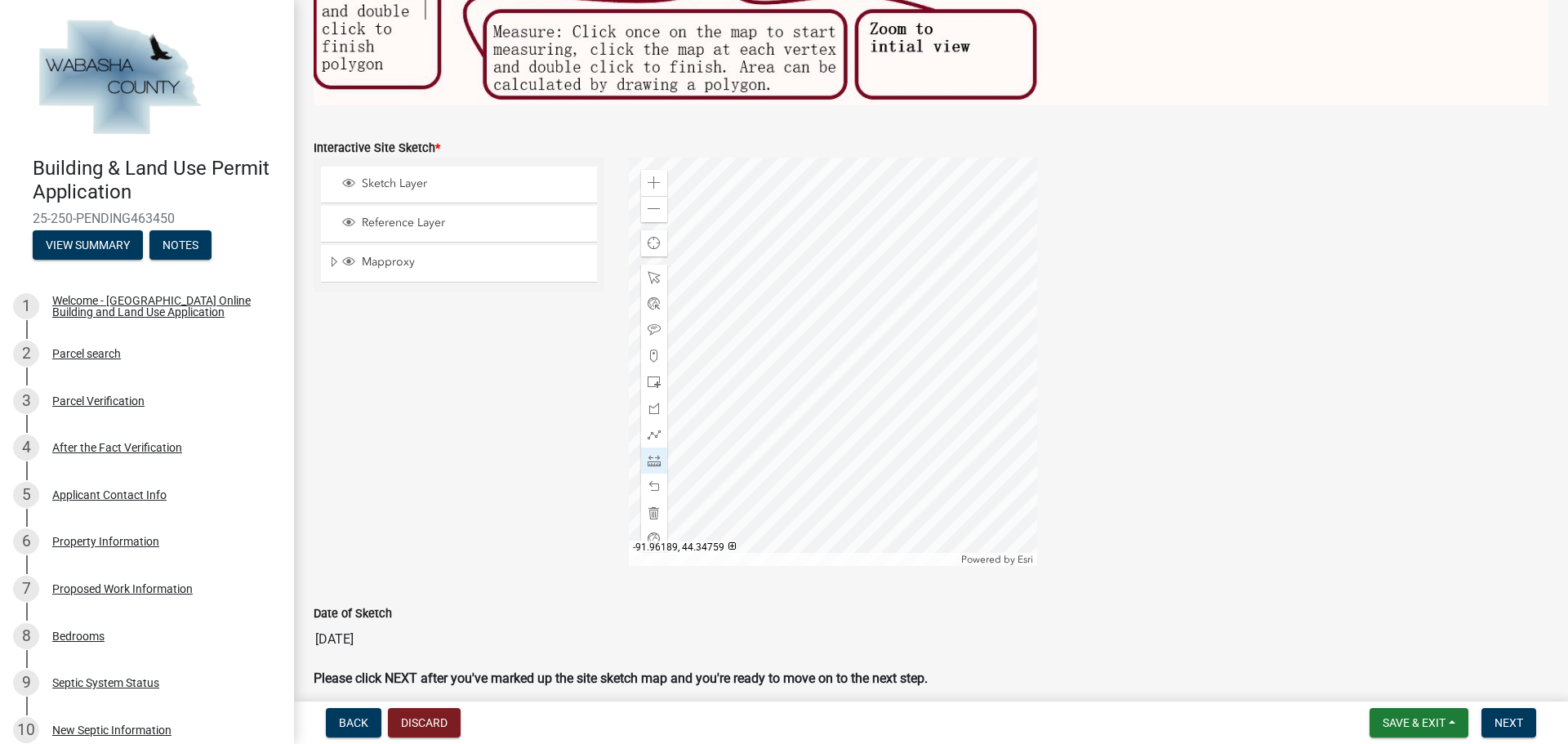
click at [806, 325] on div at bounding box center [832, 361] width 408 height 408
click at [652, 454] on span at bounding box center [654, 460] width 13 height 13
click at [976, 250] on div at bounding box center [832, 361] width 408 height 408
click at [993, 294] on div at bounding box center [832, 361] width 408 height 408
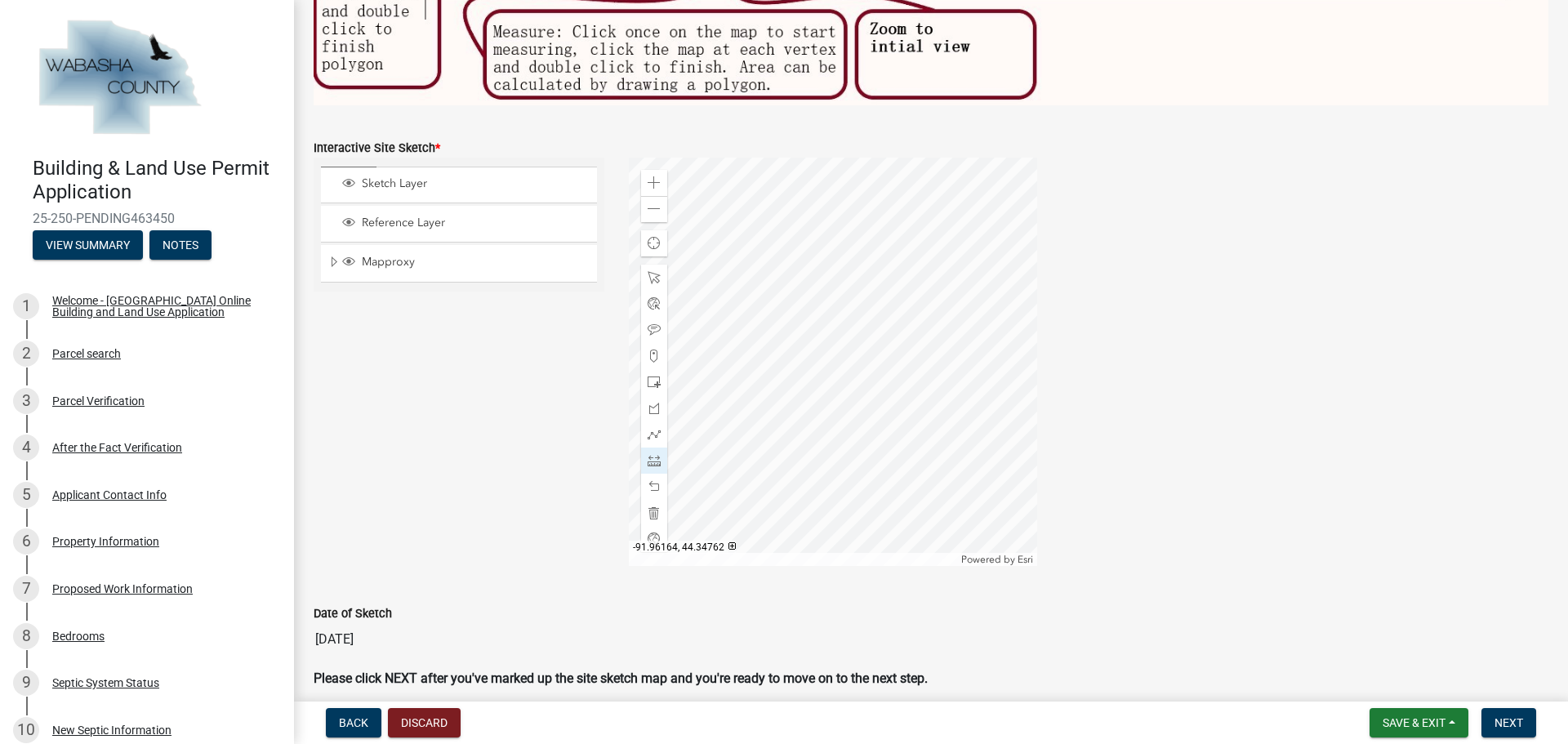
click at [993, 294] on div at bounding box center [832, 361] width 408 height 408
click at [653, 271] on span at bounding box center [654, 277] width 13 height 13
click at [652, 324] on span at bounding box center [654, 330] width 13 height 13
click at [996, 241] on div at bounding box center [832, 361] width 408 height 408
click at [1001, 236] on div at bounding box center [832, 361] width 408 height 408
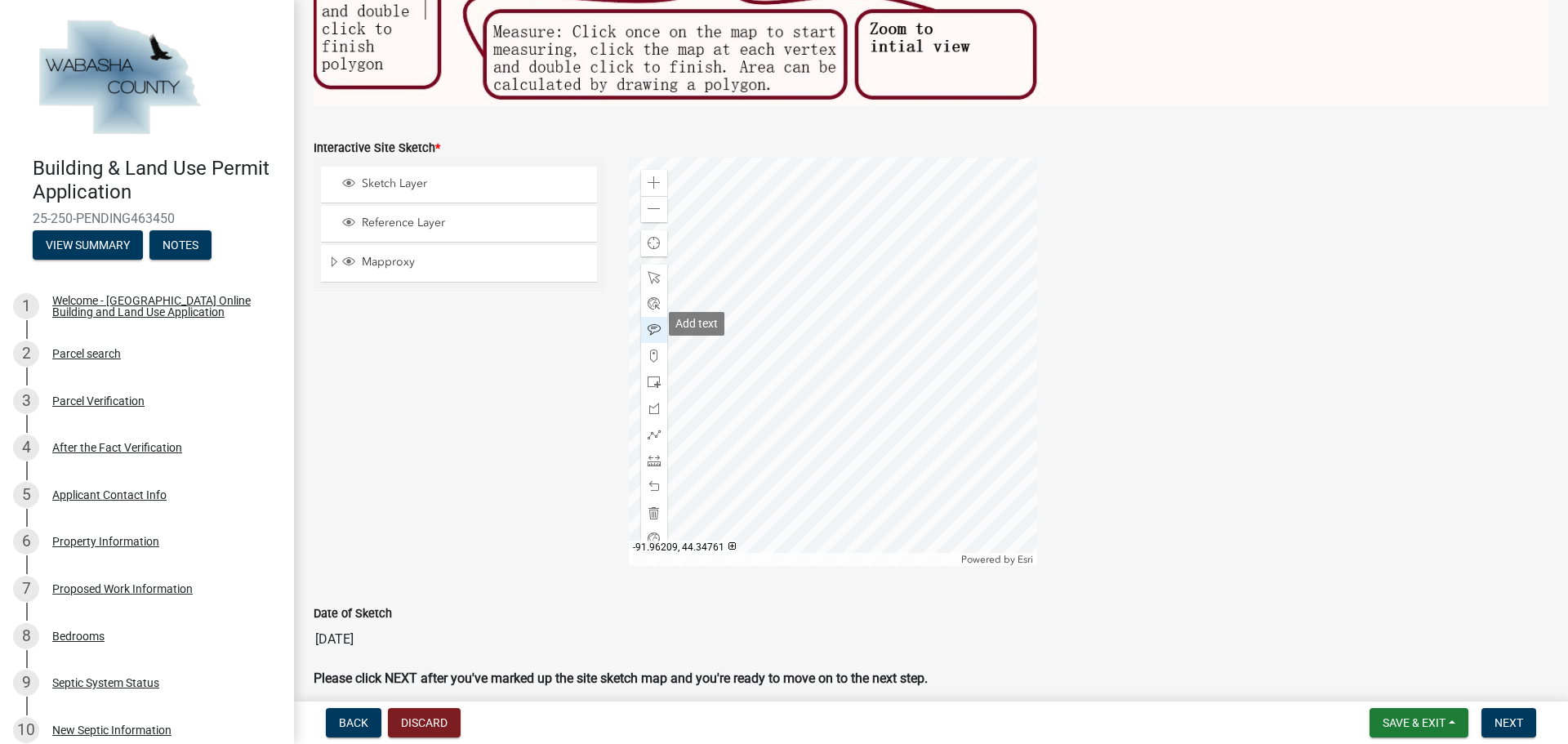
click at [647, 324] on span at bounding box center [654, 330] width 13 height 13
click at [724, 260] on div at bounding box center [832, 361] width 408 height 408
click at [647, 272] on span at bounding box center [654, 277] width 13 height 13
click at [733, 248] on div at bounding box center [832, 361] width 408 height 408
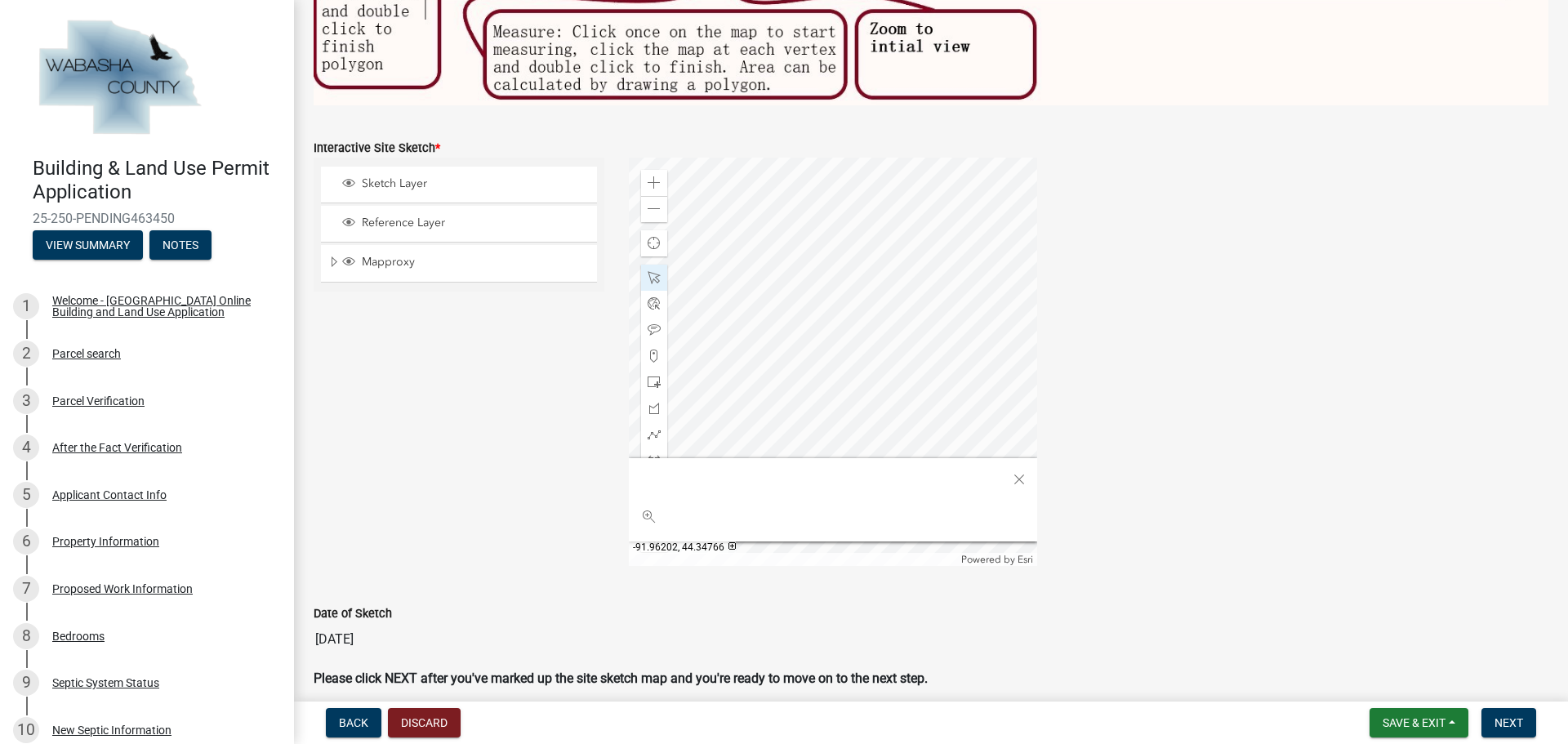
click at [816, 348] on div at bounding box center [832, 361] width 408 height 408
click at [818, 346] on div at bounding box center [832, 361] width 408 height 408
click at [771, 292] on div at bounding box center [832, 361] width 408 height 408
click at [652, 271] on span at bounding box center [654, 277] width 13 height 13
click at [781, 294] on div at bounding box center [832, 361] width 408 height 408
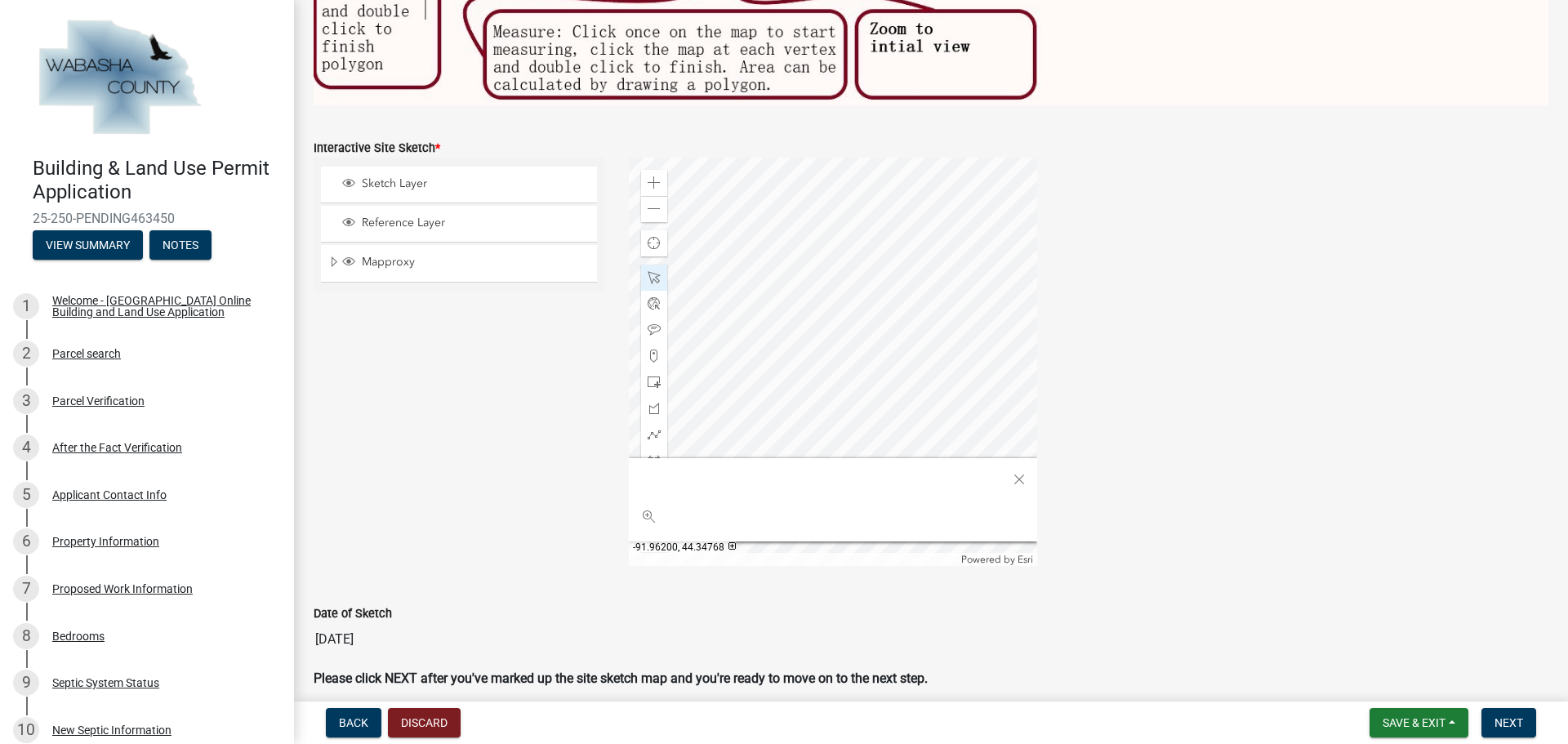
click at [835, 335] on div at bounding box center [832, 361] width 408 height 408
click at [830, 330] on div at bounding box center [832, 361] width 408 height 408
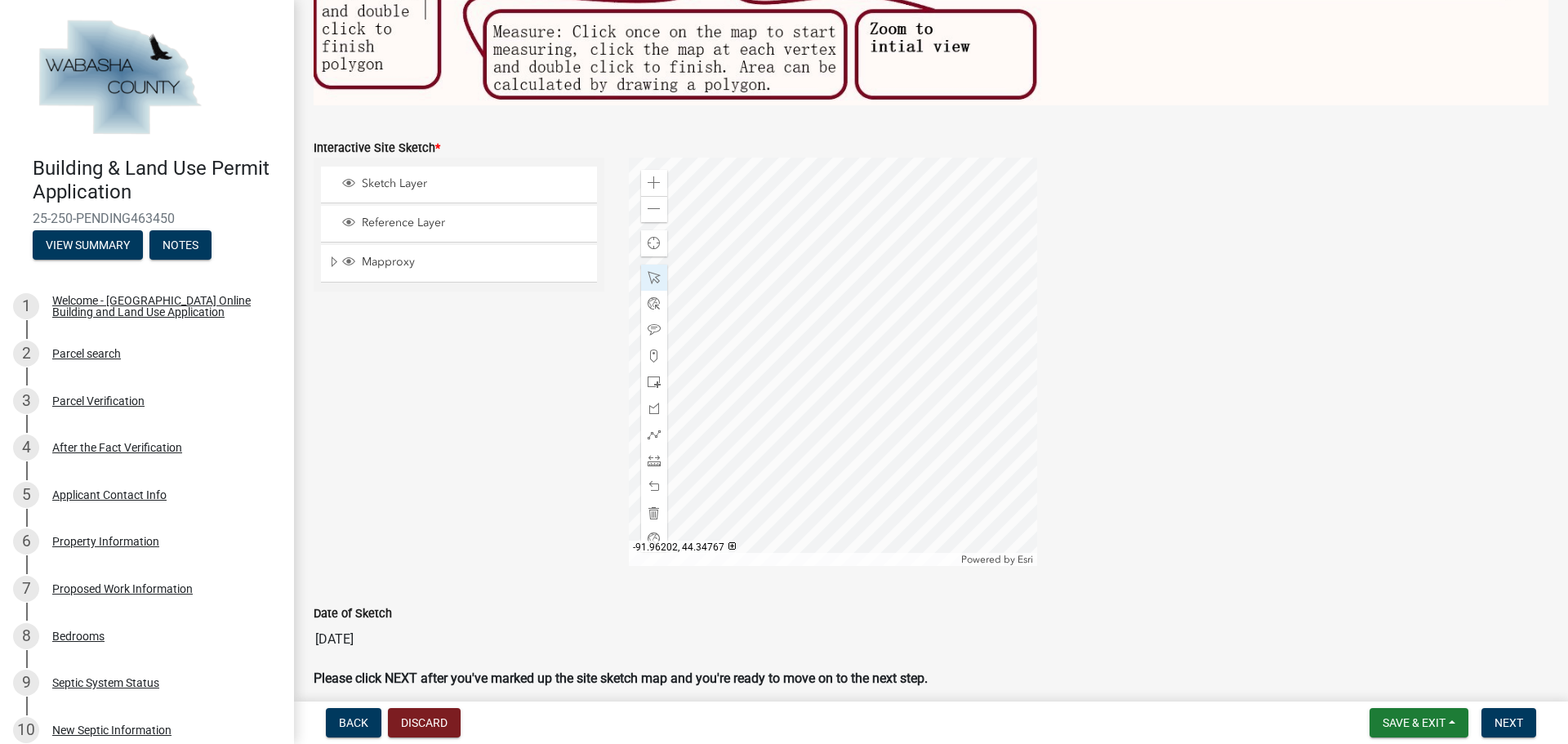
click at [822, 346] on div at bounding box center [832, 361] width 408 height 408
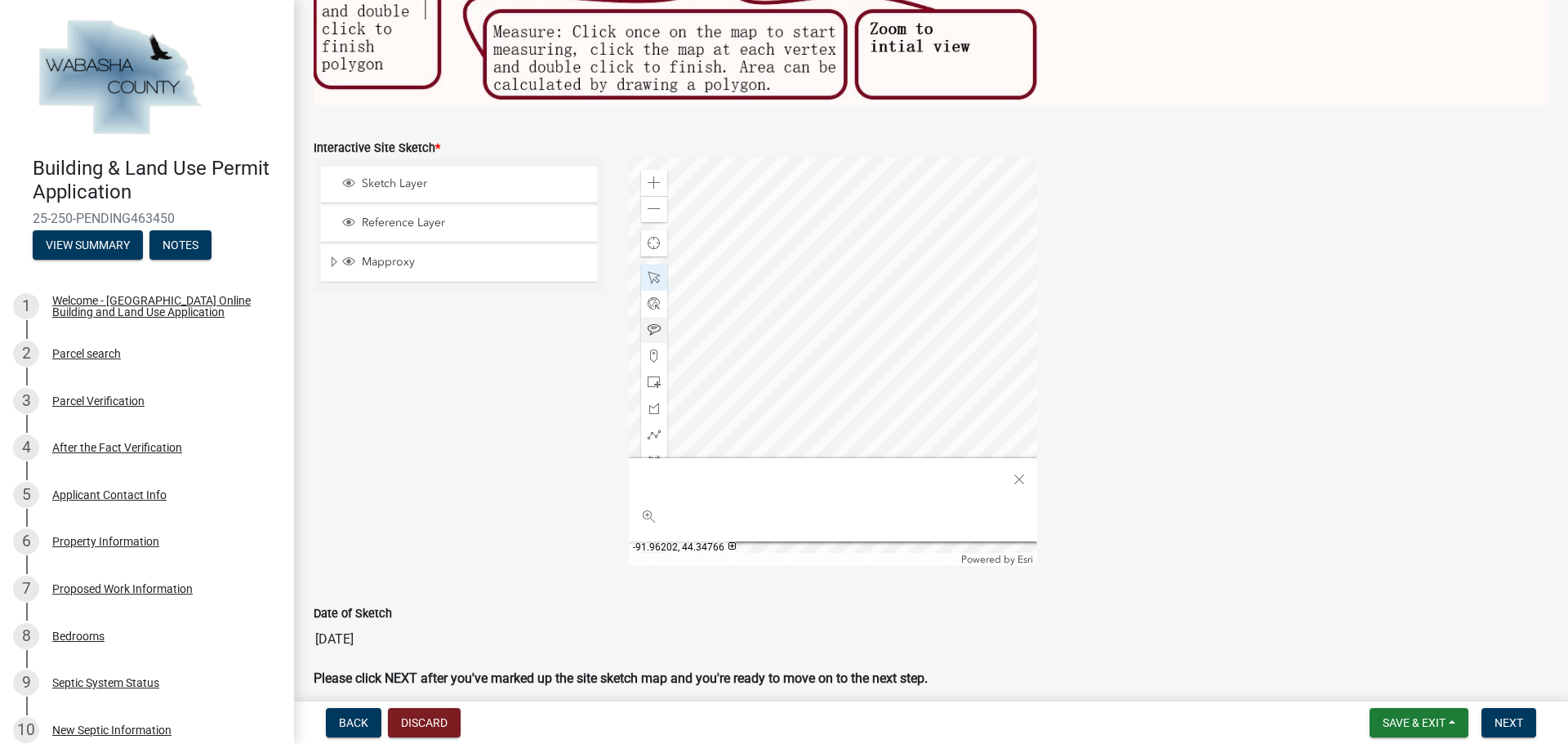
click at [665, 326] on div at bounding box center [832, 361] width 408 height 408
click at [902, 331] on div at bounding box center [832, 361] width 408 height 408
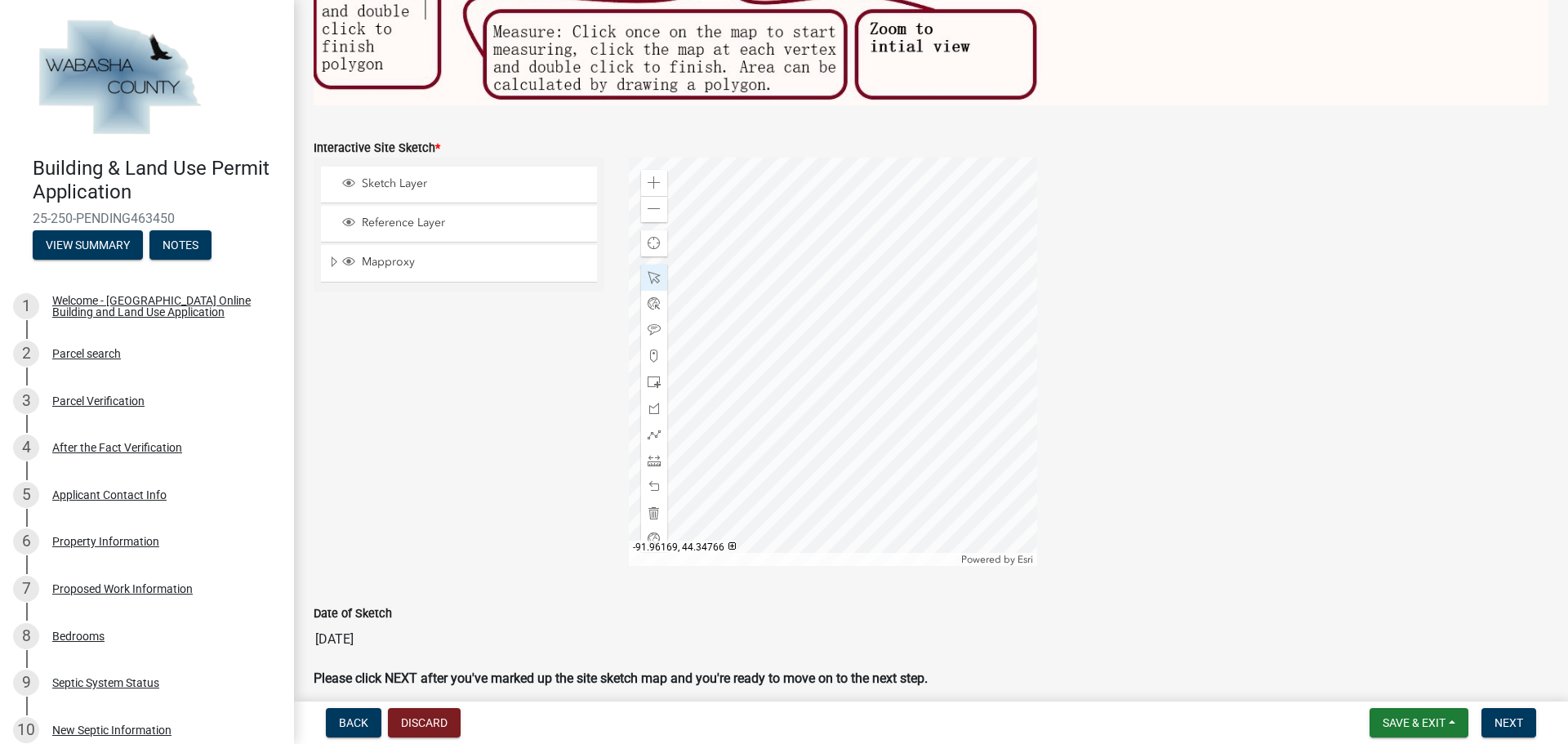
click at [907, 332] on div at bounding box center [832, 361] width 408 height 408
click at [901, 331] on div at bounding box center [832, 361] width 408 height 408
click at [888, 336] on div at bounding box center [832, 361] width 408 height 408
click at [892, 336] on div at bounding box center [832, 361] width 408 height 408
click at [652, 176] on span at bounding box center [654, 183] width 13 height 13
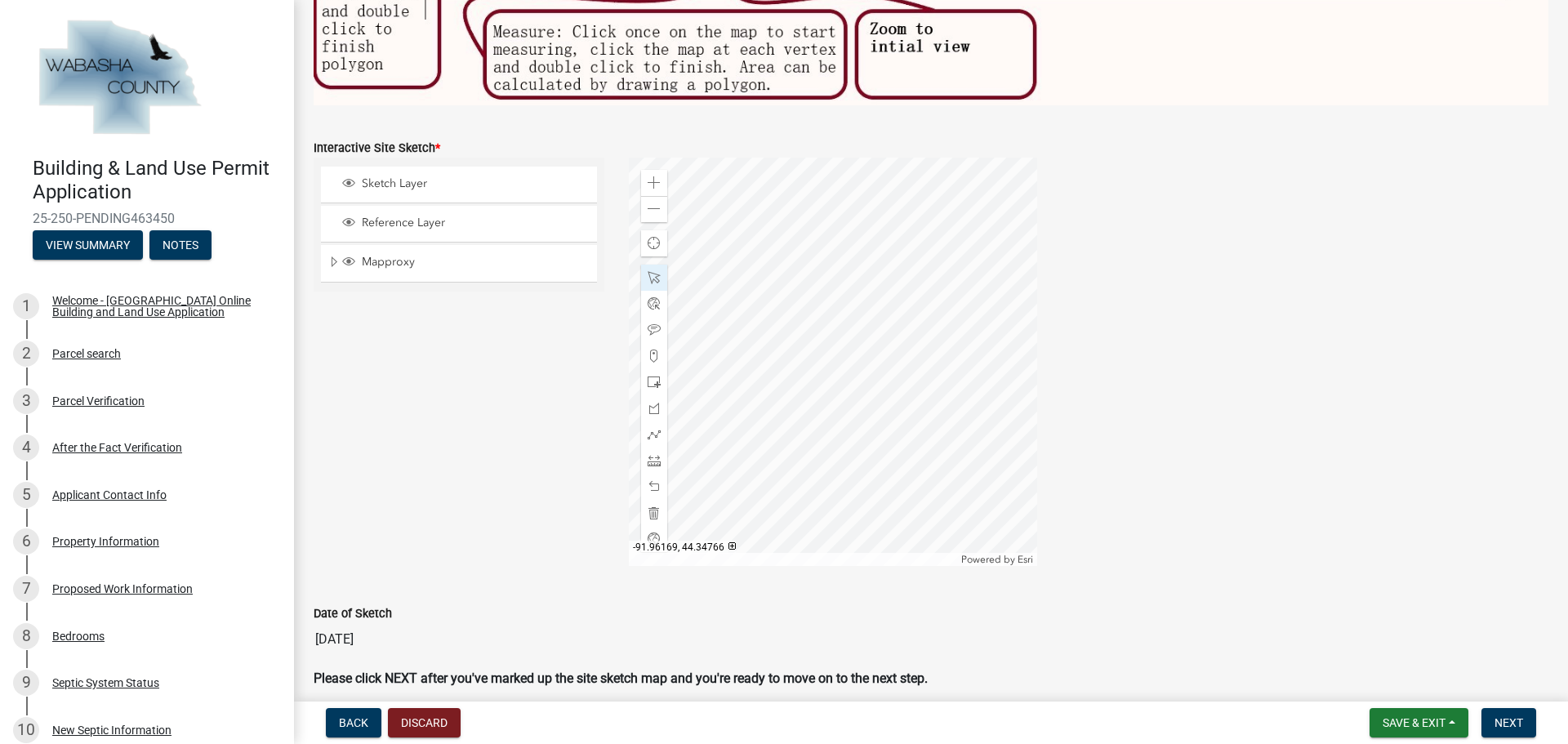
click at [981, 306] on div at bounding box center [832, 361] width 408 height 408
click at [649, 273] on span at bounding box center [654, 277] width 13 height 13
click at [944, 322] on div at bounding box center [832, 361] width 408 height 408
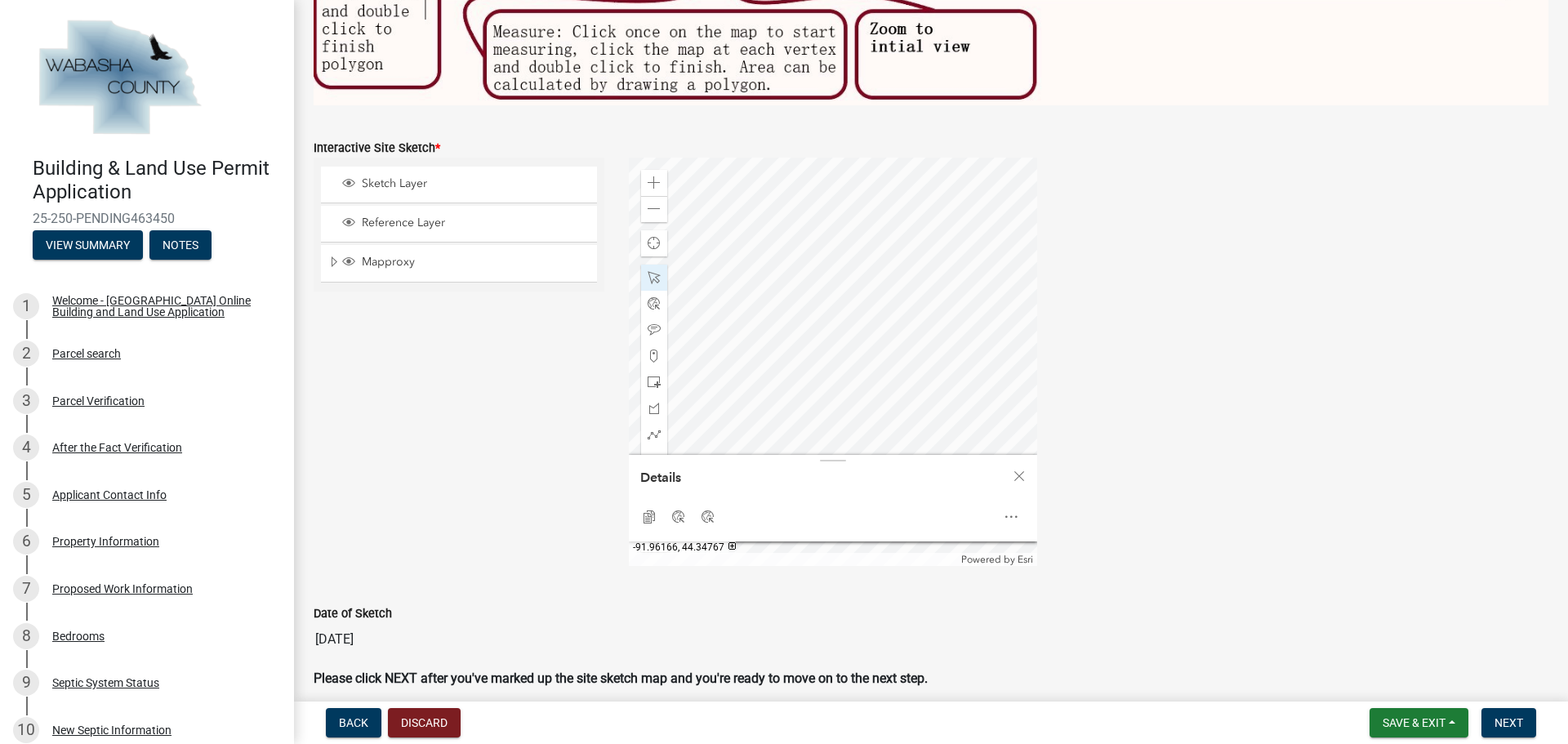
click at [1021, 290] on div at bounding box center [832, 361] width 408 height 408
click at [654, 271] on span at bounding box center [654, 277] width 13 height 13
click at [1018, 473] on span "Close" at bounding box center [1019, 476] width 13 height 13
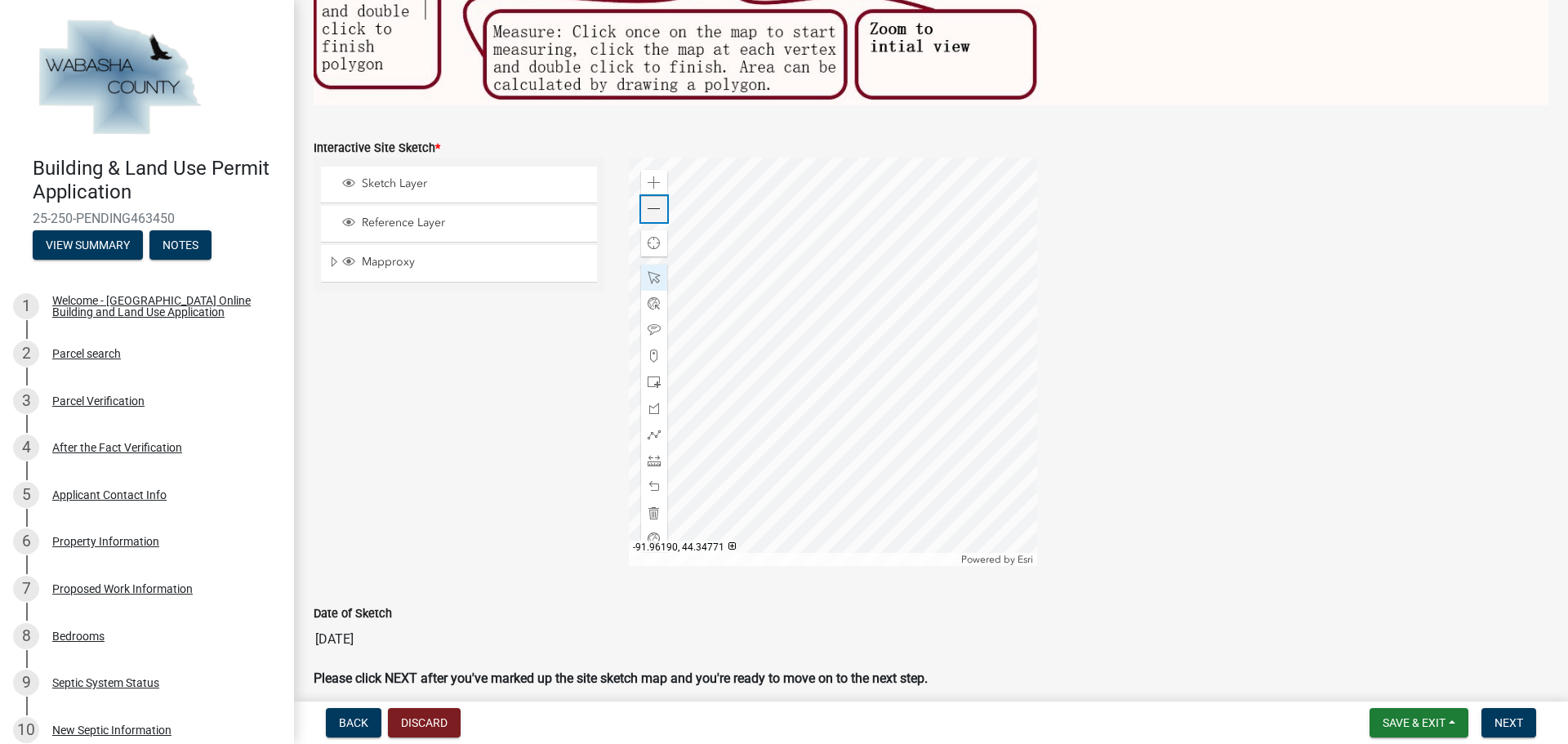
click at [653, 205] on span at bounding box center [654, 209] width 13 height 13
click at [839, 276] on div at bounding box center [832, 361] width 408 height 408
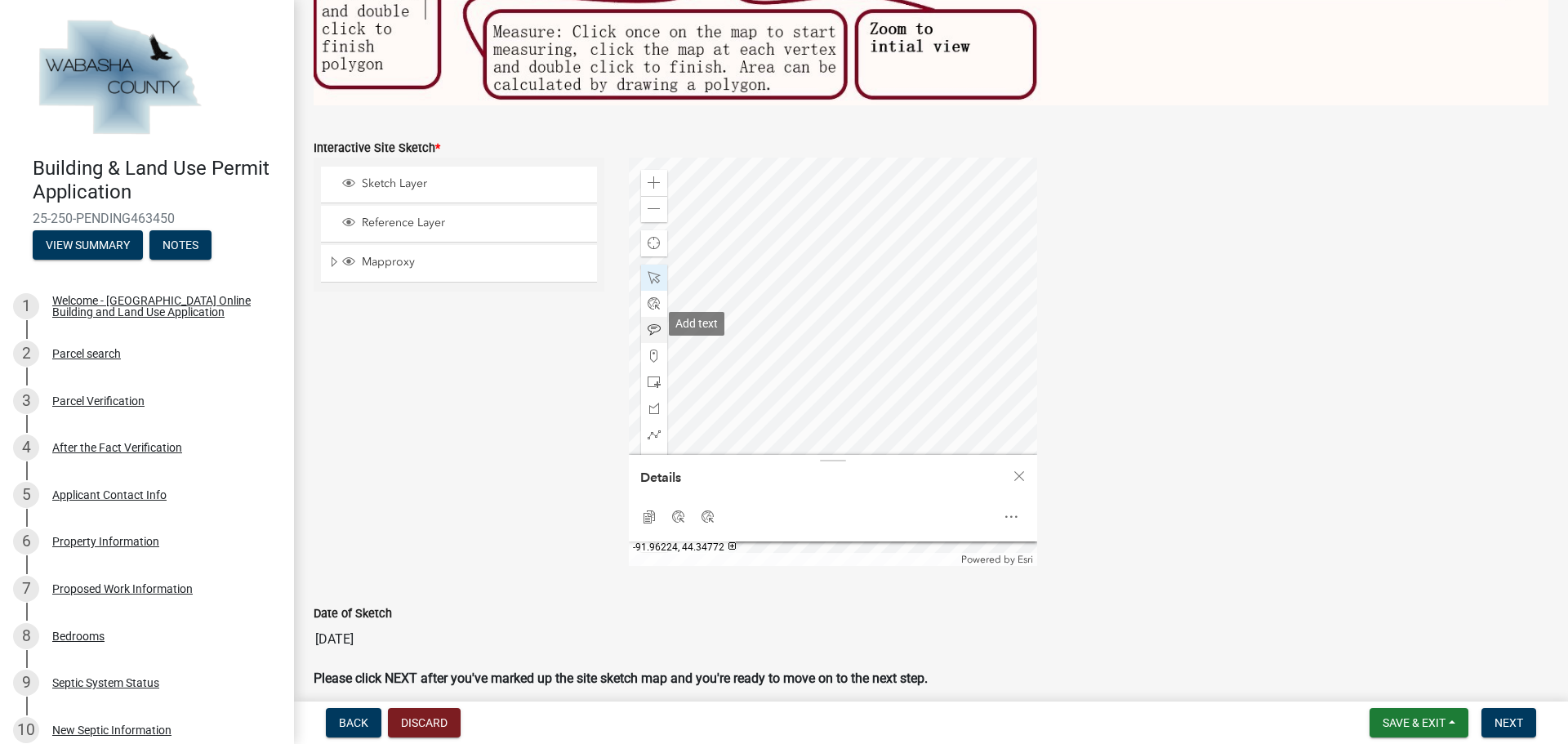
click at [647, 324] on span at bounding box center [654, 330] width 13 height 13
click at [839, 272] on div at bounding box center [832, 361] width 408 height 408
click at [1389, 726] on span "Save & Exit" at bounding box center [1414, 722] width 63 height 13
click at [1375, 636] on button "Save" at bounding box center [1403, 641] width 131 height 39
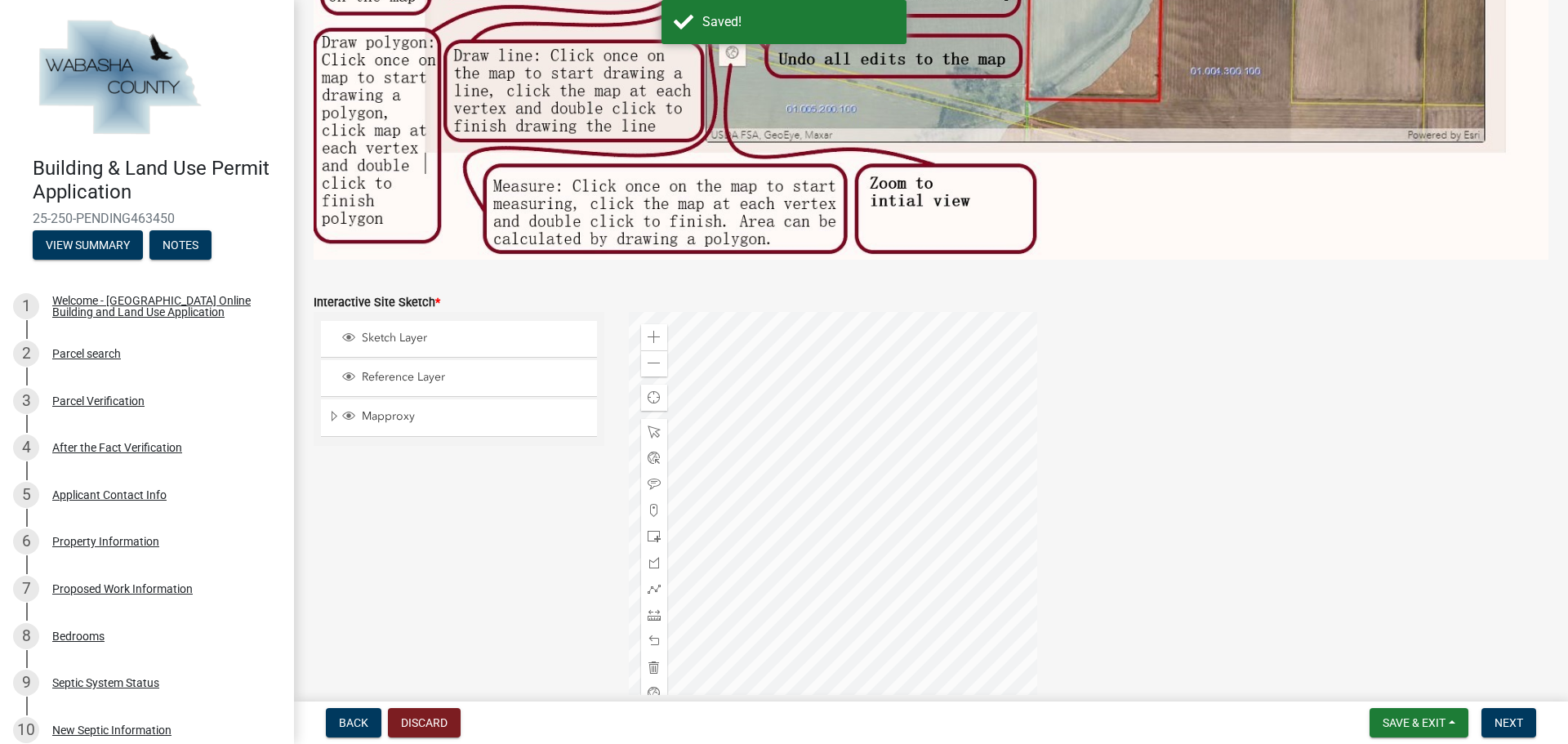
scroll to position [525, 0]
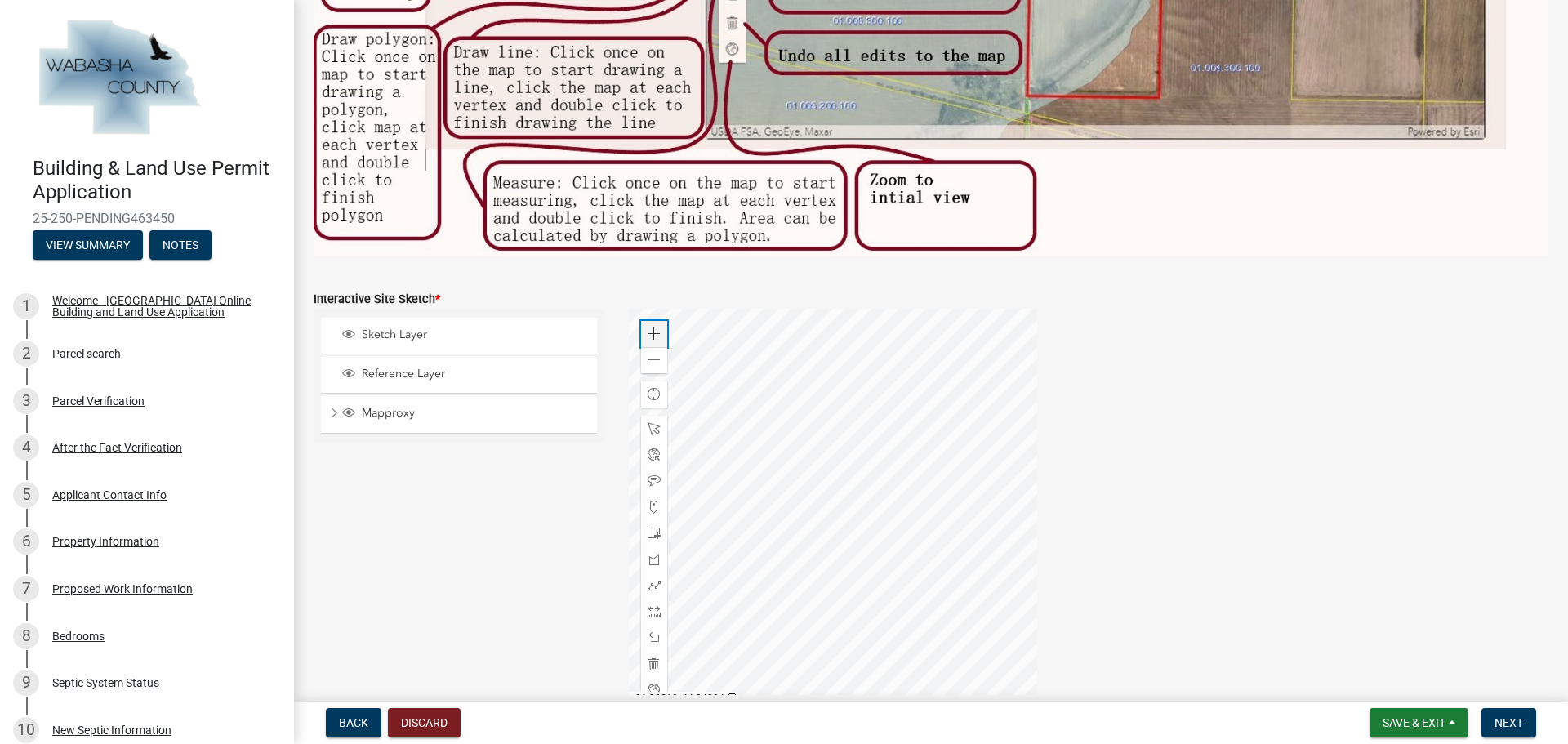
click at [650, 328] on span at bounding box center [654, 334] width 13 height 13
click at [952, 460] on div at bounding box center [832, 512] width 408 height 408
click at [990, 457] on div at bounding box center [832, 512] width 408 height 408
click at [837, 518] on div at bounding box center [832, 512] width 408 height 408
click at [656, 424] on span at bounding box center [654, 429] width 13 height 13
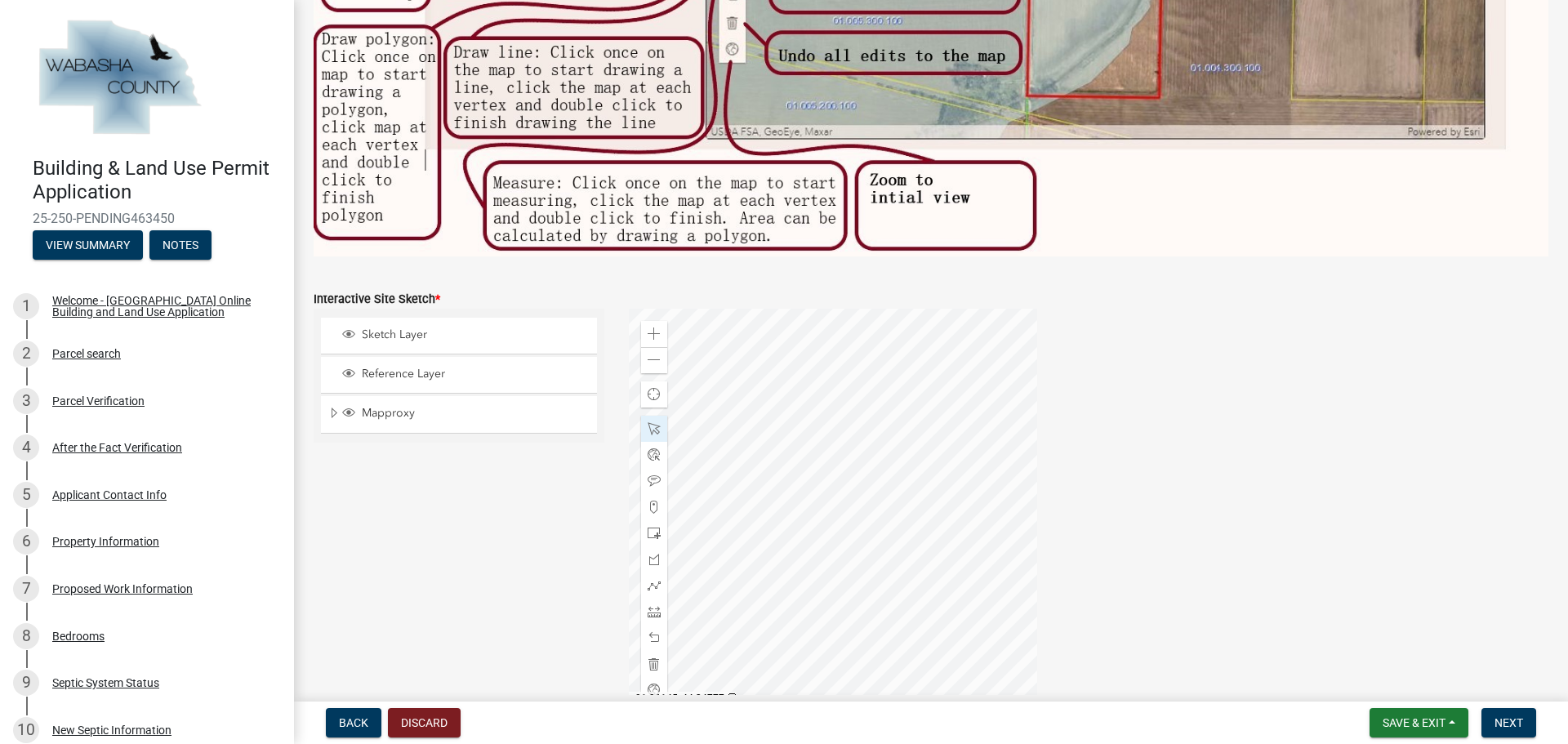
click at [960, 473] on div at bounding box center [832, 512] width 408 height 408
click at [830, 440] on div at bounding box center [832, 512] width 408 height 408
click at [805, 554] on div at bounding box center [832, 512] width 408 height 408
click at [808, 506] on div at bounding box center [832, 512] width 408 height 408
click at [809, 504] on div at bounding box center [832, 512] width 408 height 408
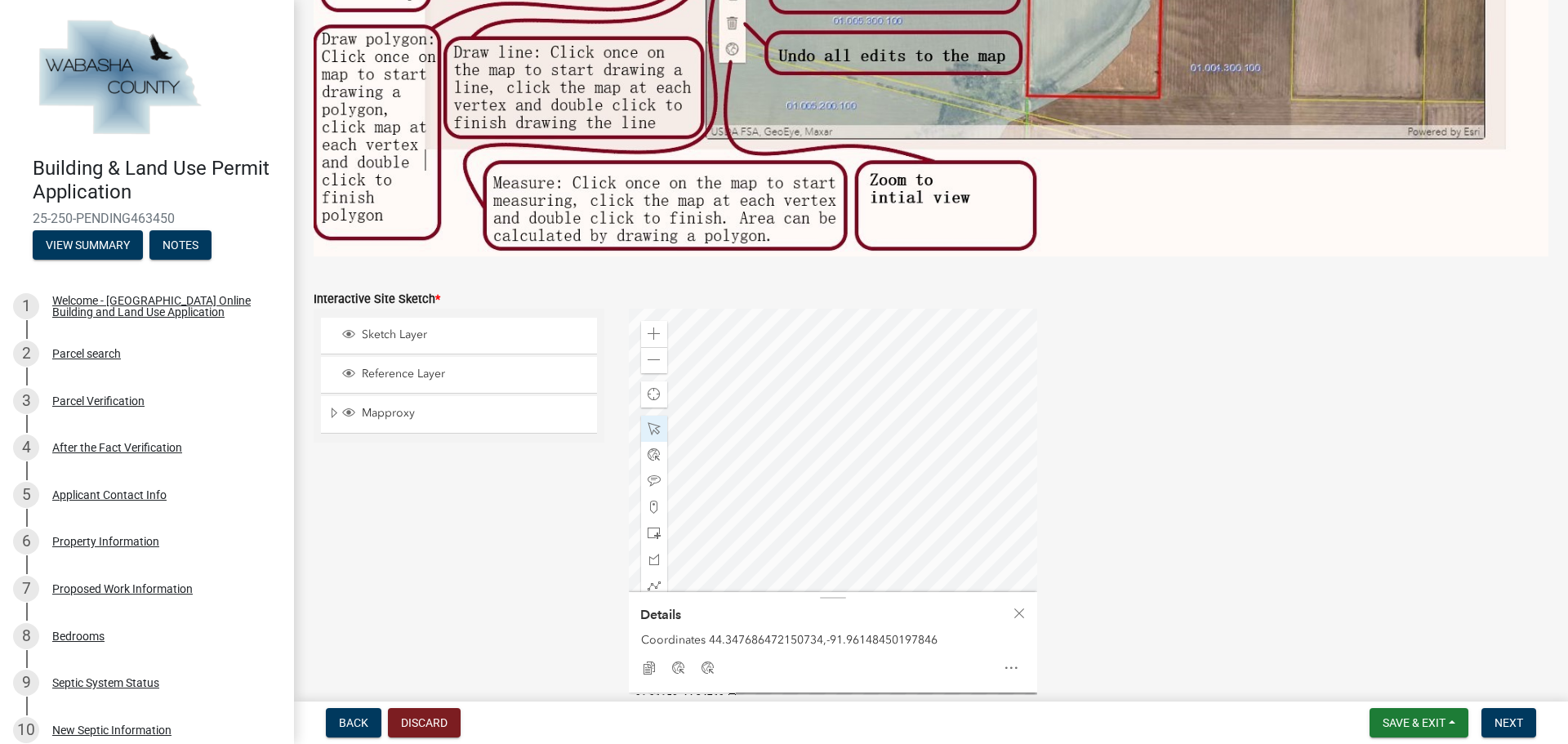
click at [819, 506] on div at bounding box center [832, 512] width 408 height 408
click at [647, 328] on span at bounding box center [654, 334] width 13 height 13
click at [786, 506] on div at bounding box center [832, 512] width 408 height 408
click at [675, 504] on div at bounding box center [832, 512] width 408 height 408
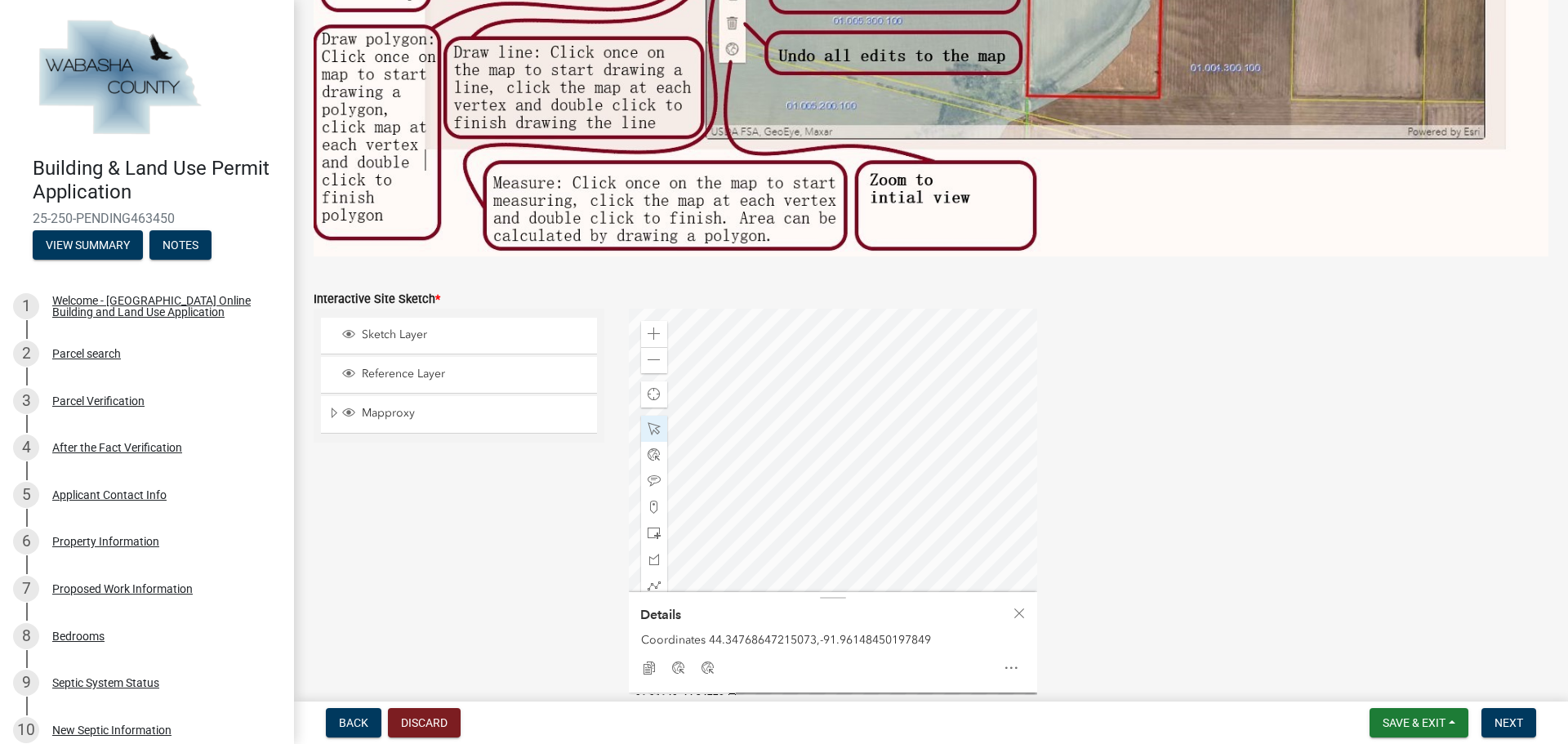
click at [995, 406] on div at bounding box center [832, 512] width 408 height 408
click at [824, 456] on div at bounding box center [832, 512] width 408 height 408
click at [653, 422] on span at bounding box center [654, 429] width 13 height 13
click at [647, 354] on span at bounding box center [654, 360] width 13 height 13
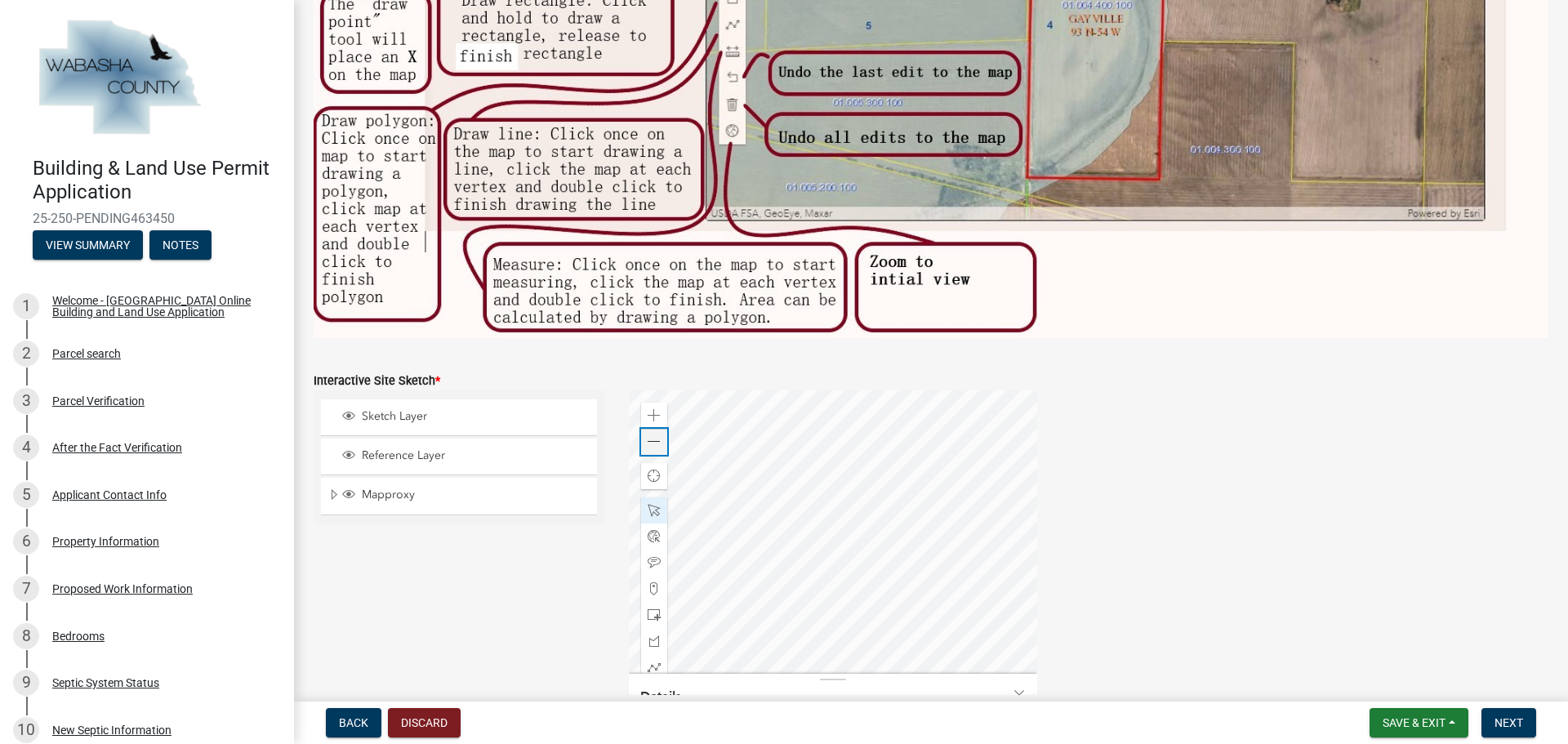
click at [652, 435] on span at bounding box center [654, 442] width 13 height 13
click at [654, 608] on span at bounding box center [654, 615] width 13 height 13
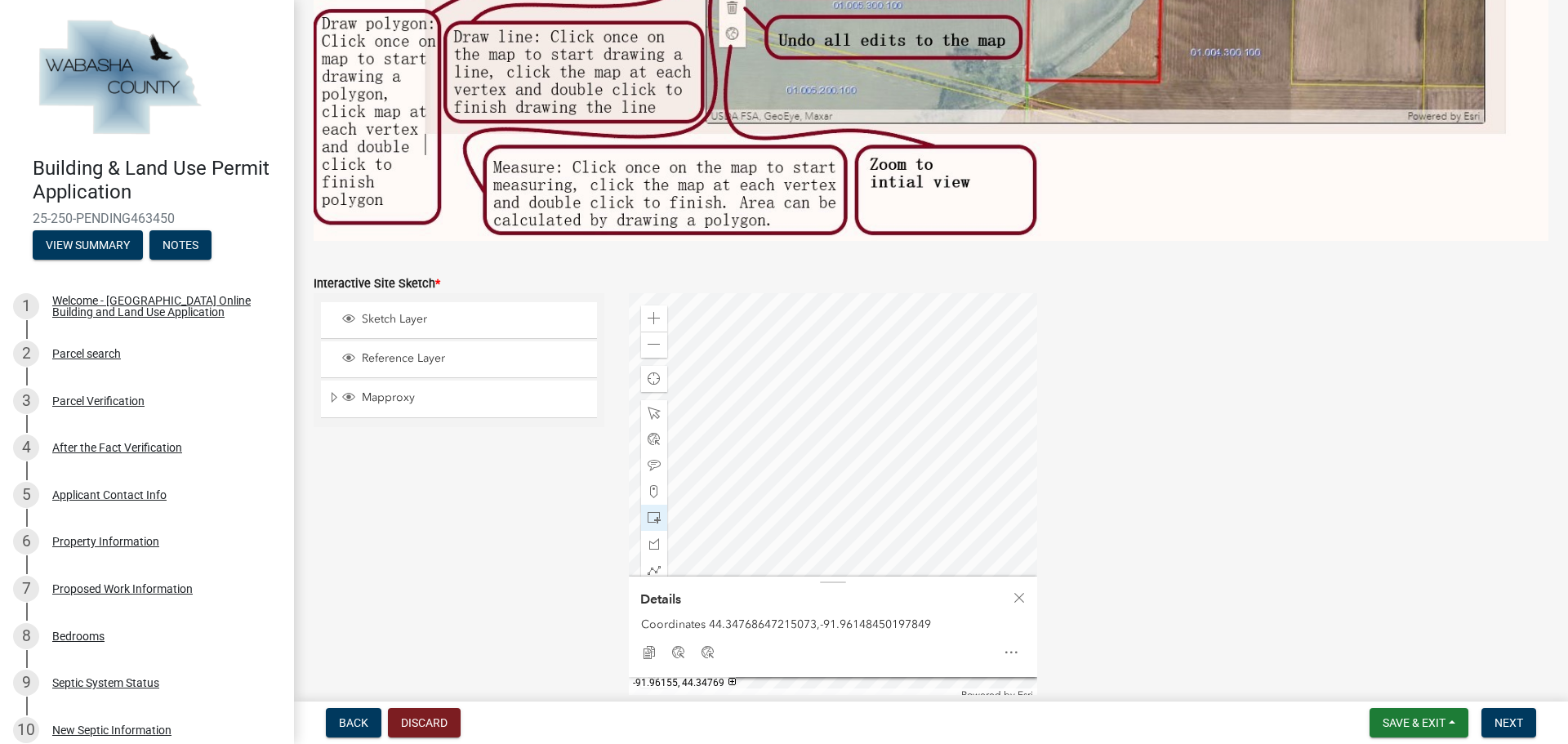
click at [830, 479] on div at bounding box center [832, 497] width 408 height 408
click at [654, 408] on span at bounding box center [654, 413] width 13 height 13
click at [864, 414] on div at bounding box center [832, 497] width 408 height 408
click at [919, 445] on div at bounding box center [832, 497] width 408 height 408
click at [767, 399] on div at bounding box center [832, 497] width 408 height 408
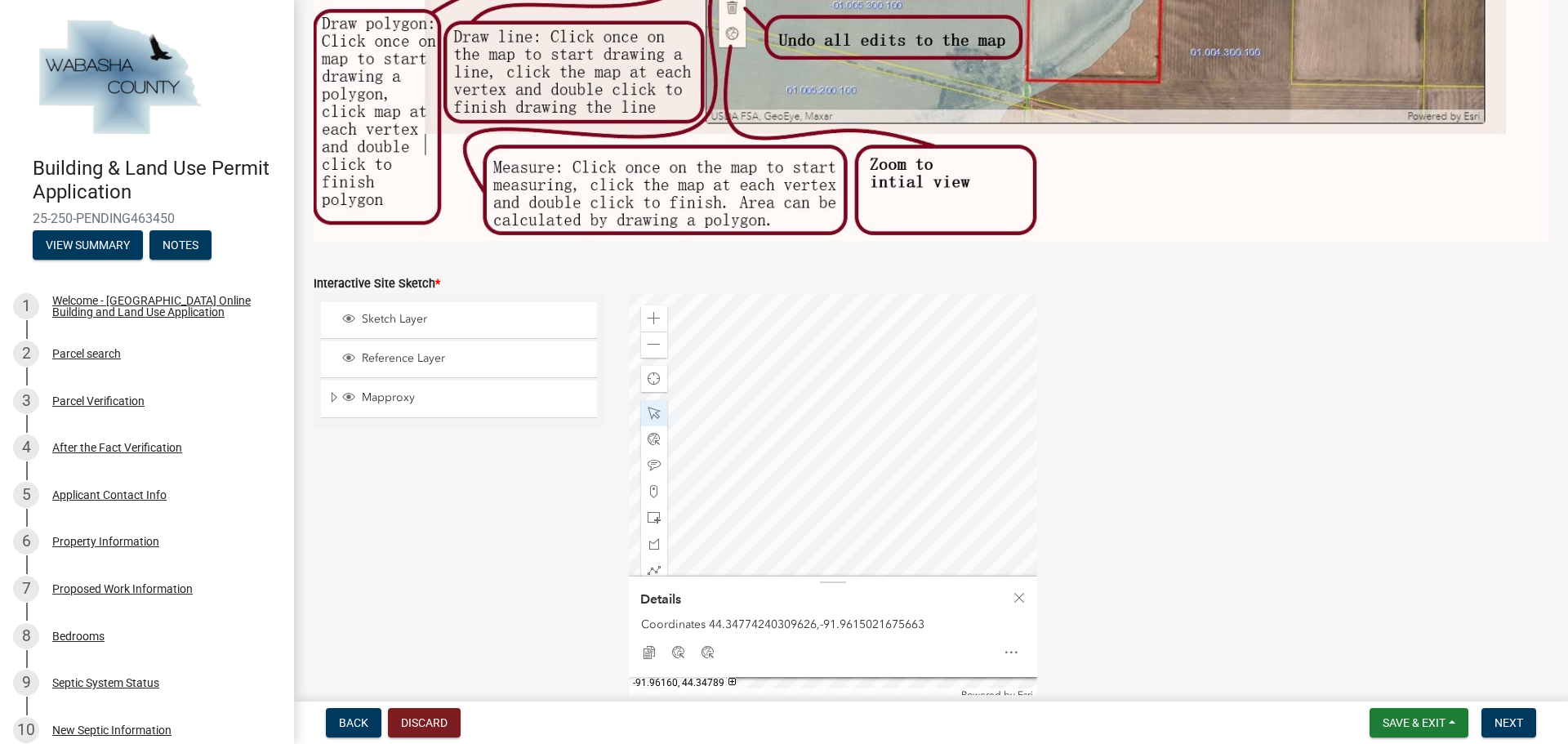
click at [759, 348] on div at bounding box center [832, 497] width 408 height 408
click at [786, 418] on div at bounding box center [832, 497] width 408 height 408
click at [647, 406] on span at bounding box center [654, 413] width 13 height 13
click at [1037, 406] on div at bounding box center [832, 497] width 408 height 408
click at [651, 312] on span at bounding box center [654, 319] width 13 height 13
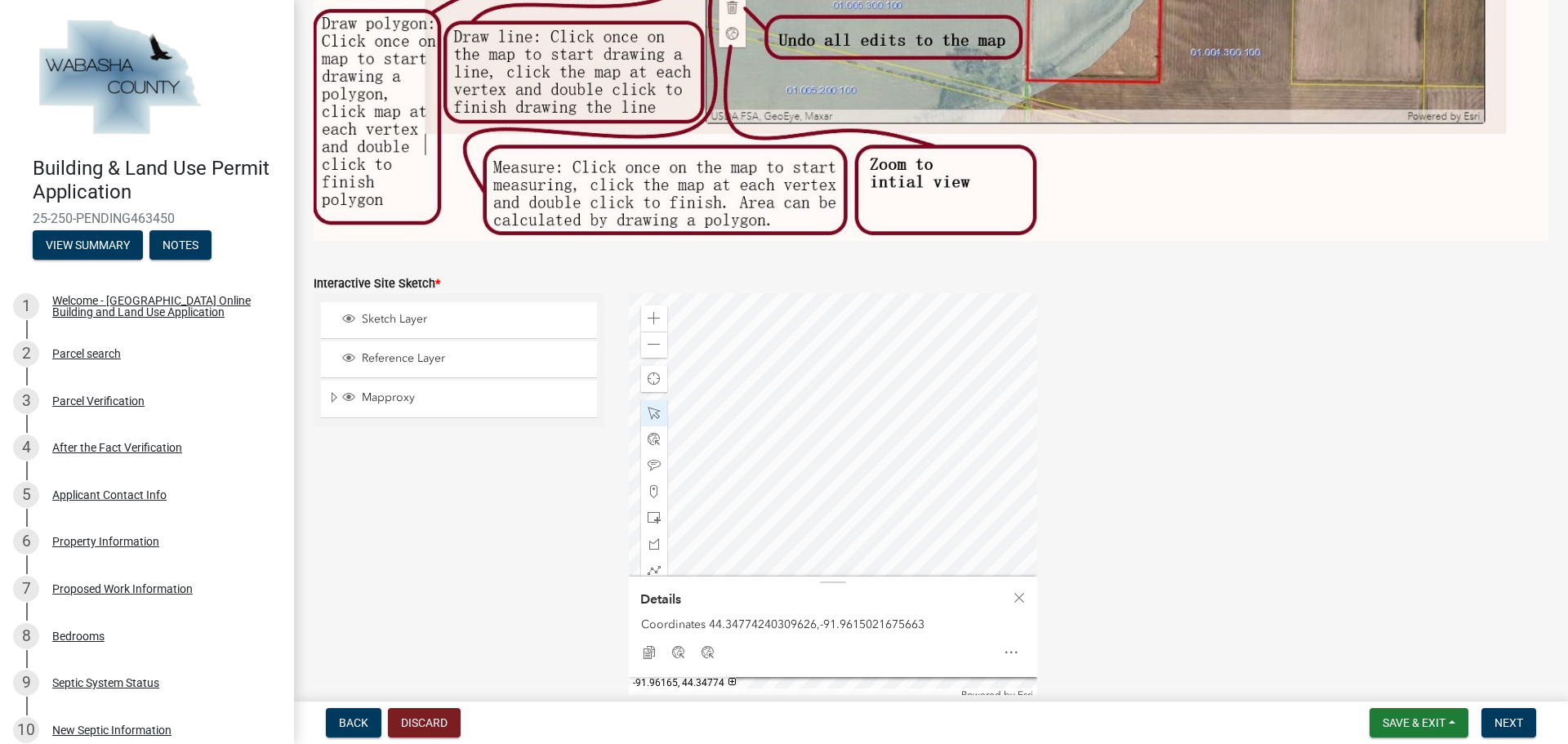
click at [911, 542] on div at bounding box center [832, 497] width 408 height 408
click at [993, 386] on div at bounding box center [832, 497] width 408 height 408
click at [830, 360] on div at bounding box center [832, 497] width 408 height 408
click at [828, 318] on div at bounding box center [832, 497] width 408 height 408
click at [923, 509] on div at bounding box center [832, 497] width 408 height 408
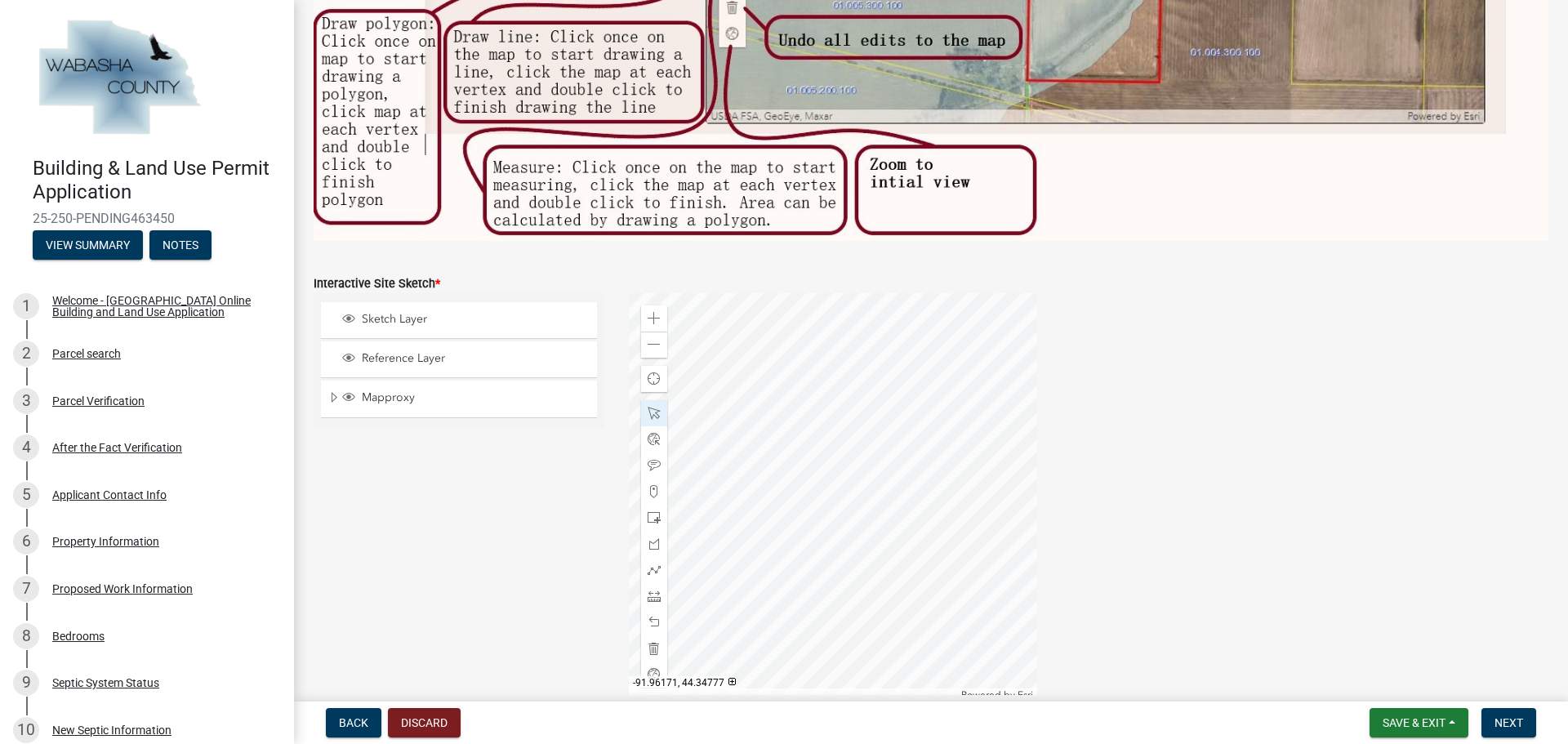
click at [791, 464] on div at bounding box center [832, 497] width 408 height 408
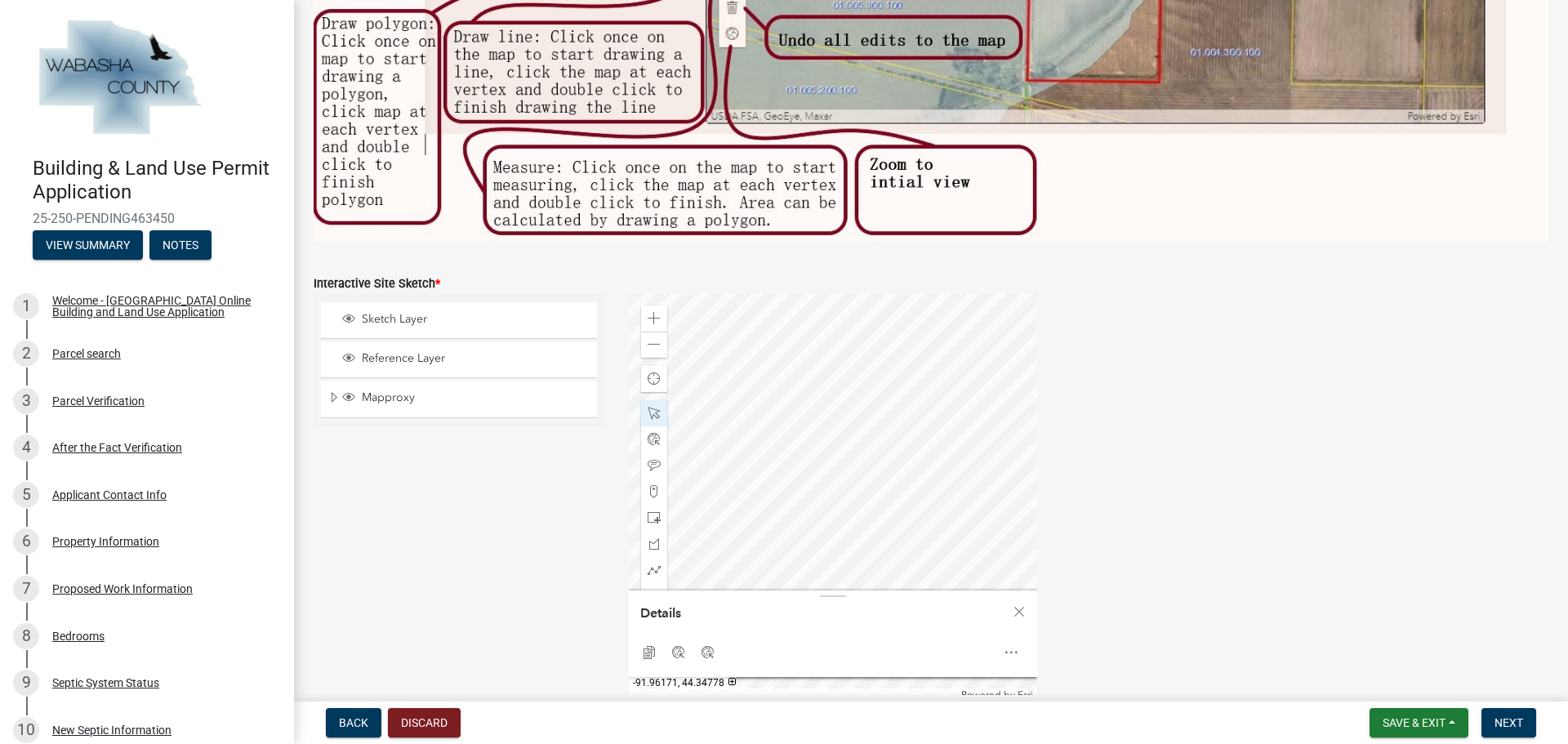
click at [796, 455] on div at bounding box center [832, 497] width 408 height 408
click at [654, 406] on span at bounding box center [654, 413] width 13 height 13
click at [786, 457] on div at bounding box center [832, 497] width 408 height 408
click at [885, 550] on div at bounding box center [832, 497] width 408 height 408
click at [650, 407] on span at bounding box center [654, 413] width 13 height 13
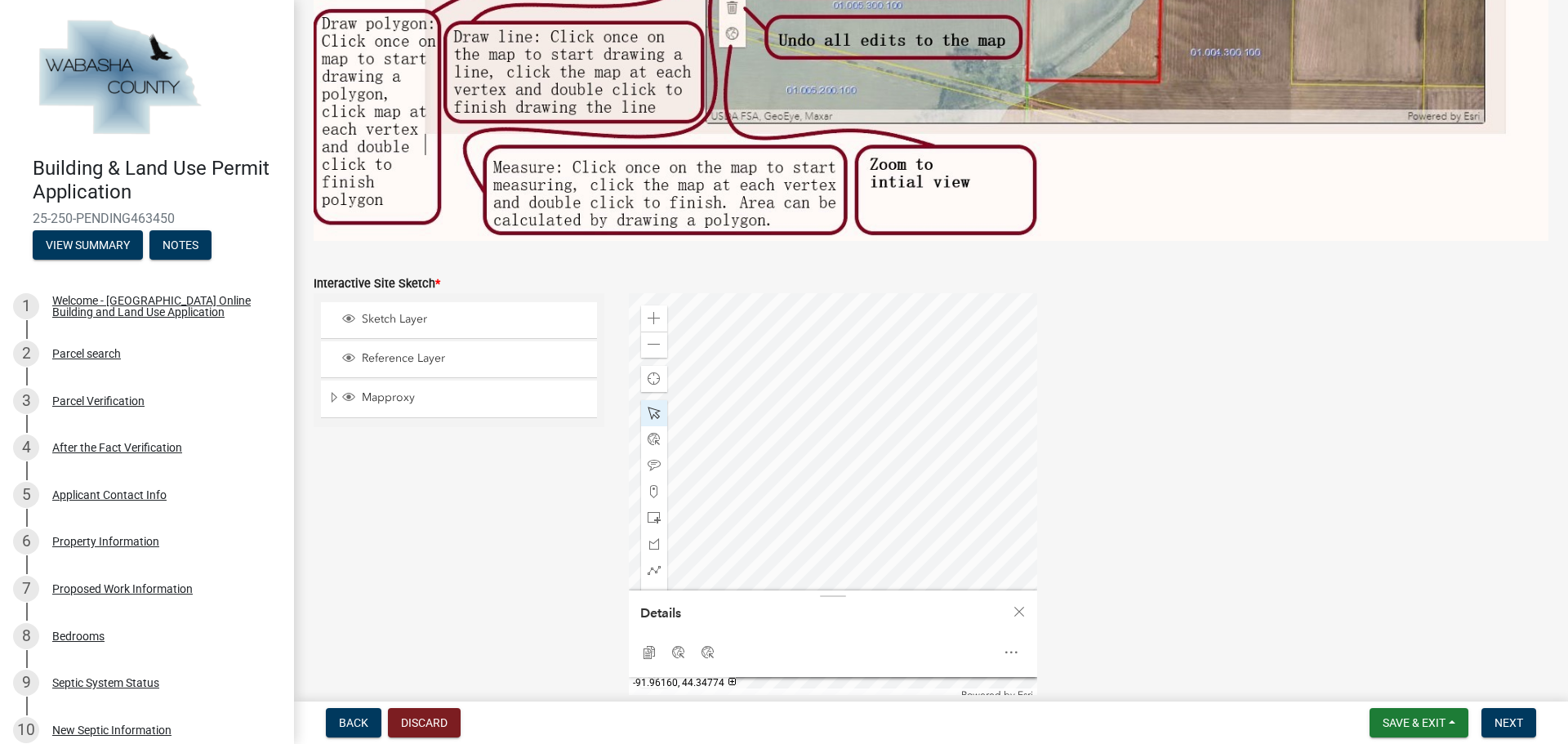
click at [956, 526] on div at bounding box center [832, 497] width 408 height 408
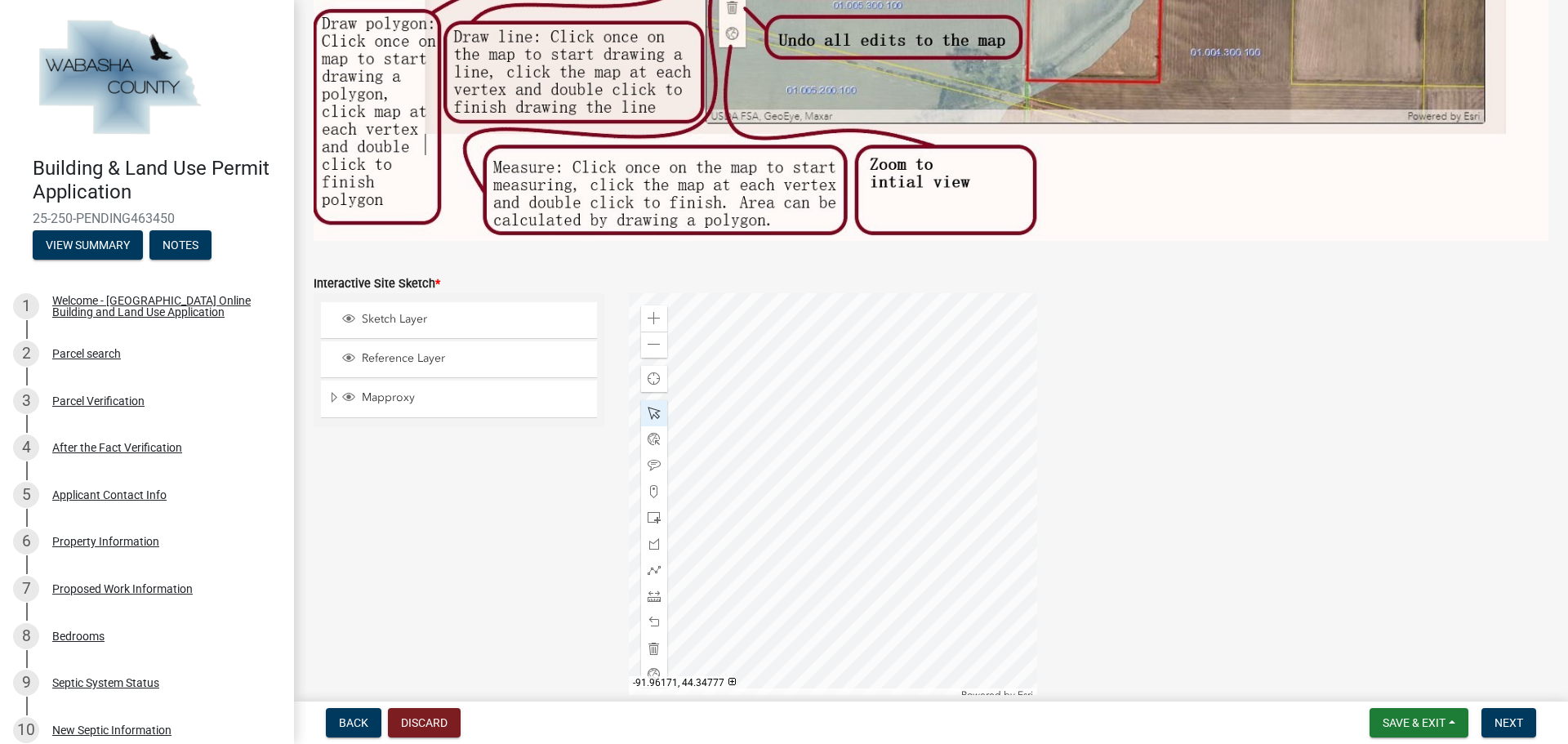
click at [791, 463] on div at bounding box center [832, 497] width 408 height 408
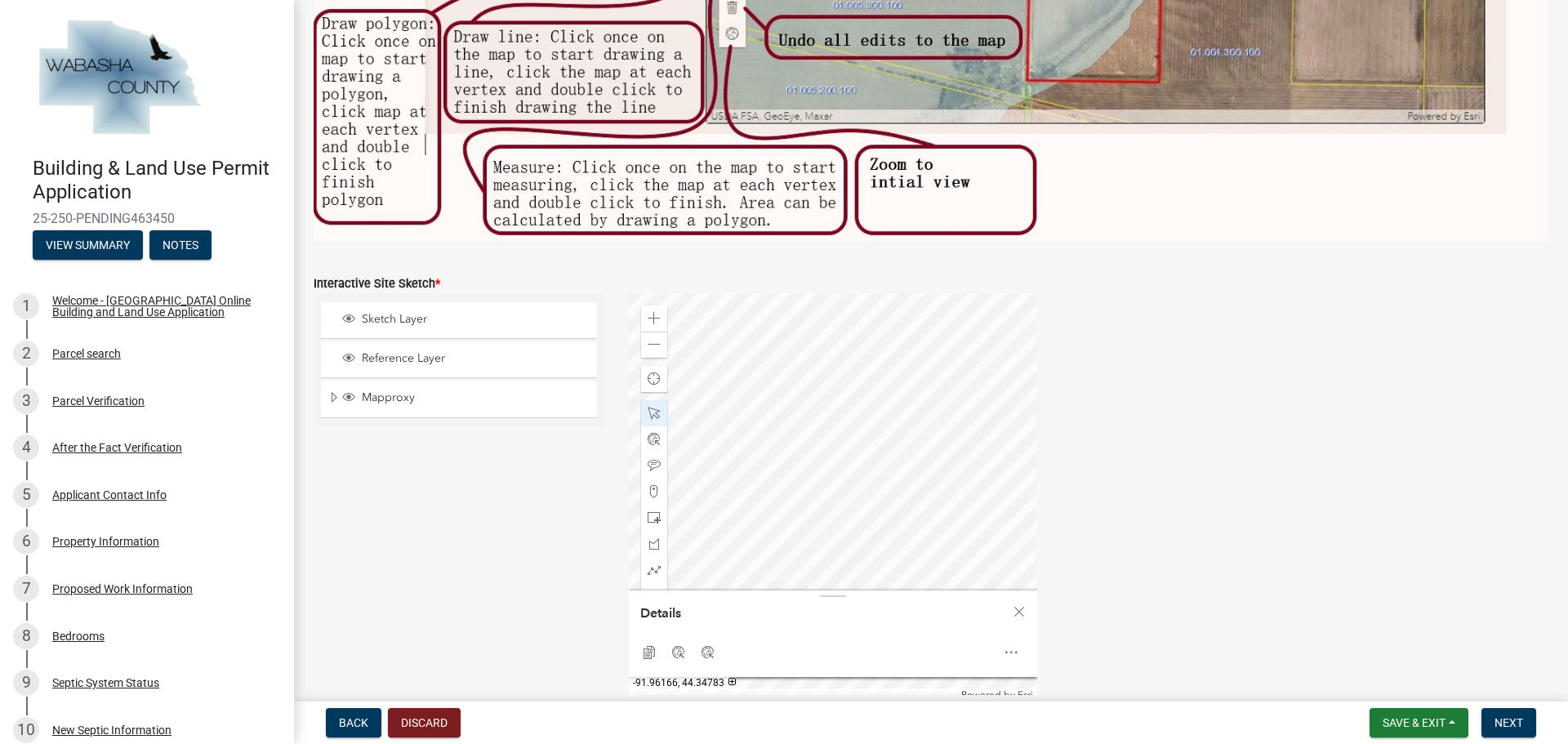
click at [874, 357] on div at bounding box center [832, 497] width 408 height 408
click at [704, 540] on div at bounding box center [832, 497] width 408 height 408
click at [647, 407] on span at bounding box center [654, 413] width 13 height 13
click at [1016, 607] on span "Close" at bounding box center [1019, 612] width 13 height 13
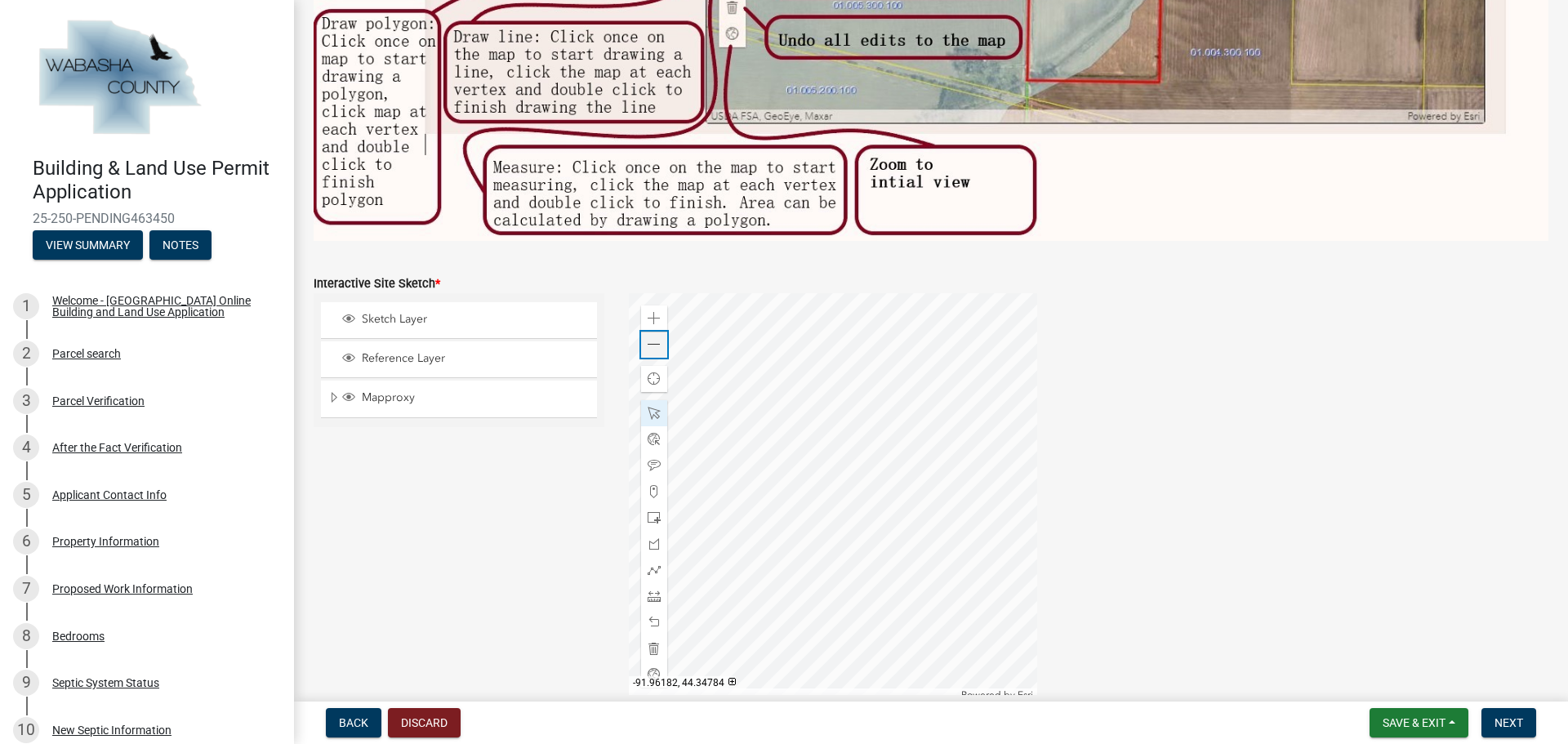
click at [647, 341] on span at bounding box center [654, 344] width 13 height 13
click at [908, 460] on div at bounding box center [832, 497] width 408 height 408
click at [652, 313] on span at bounding box center [654, 319] width 13 height 13
click at [835, 545] on div at bounding box center [832, 497] width 408 height 408
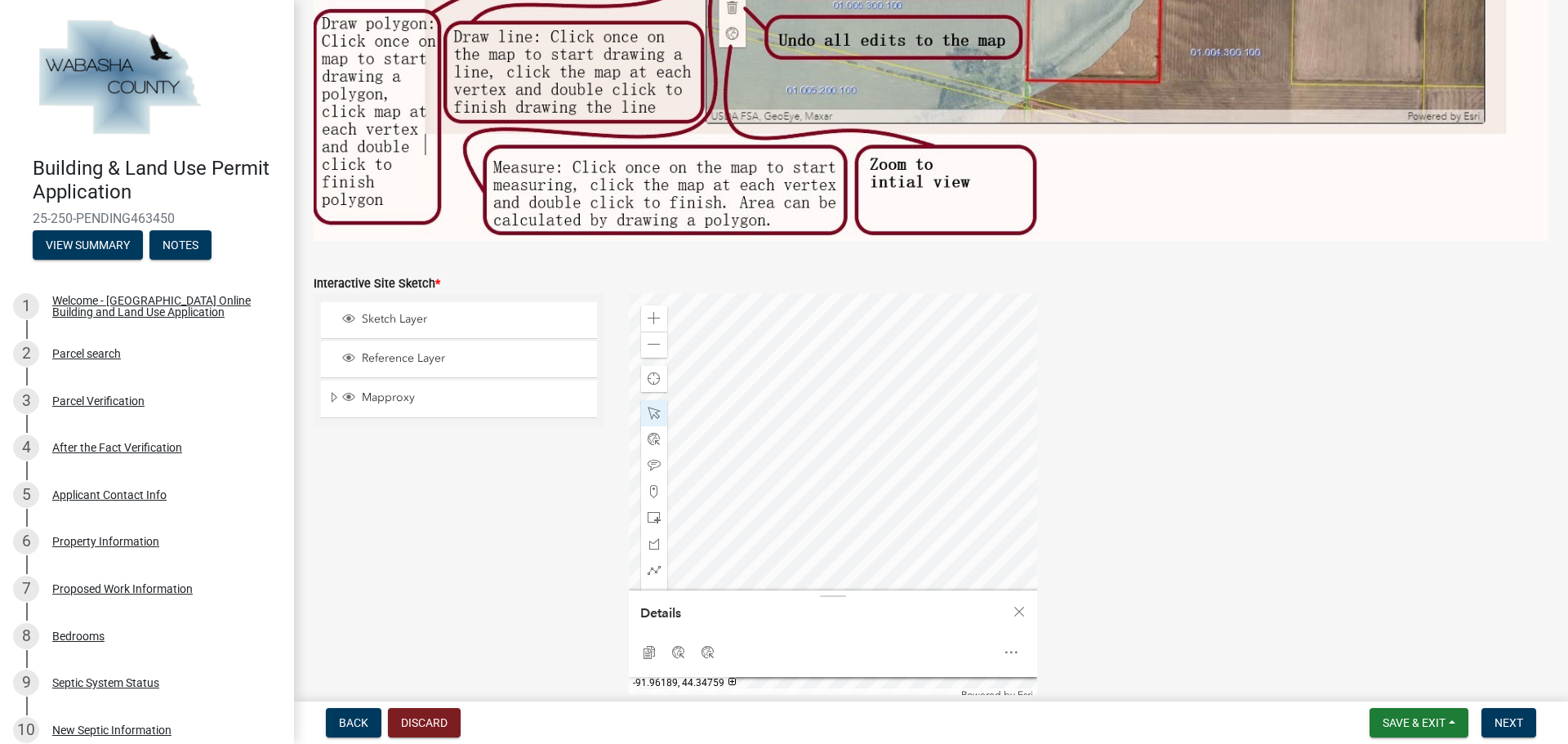
click at [777, 571] on div at bounding box center [832, 497] width 408 height 408
click at [650, 406] on span at bounding box center [654, 413] width 13 height 13
click at [531, 528] on div "Sketch Layer Reference Layer Mapproxy Parcels Address Points Contours Cities Ci…" at bounding box center [459, 497] width 315 height 408
click at [1015, 608] on span "Close" at bounding box center [1019, 612] width 13 height 13
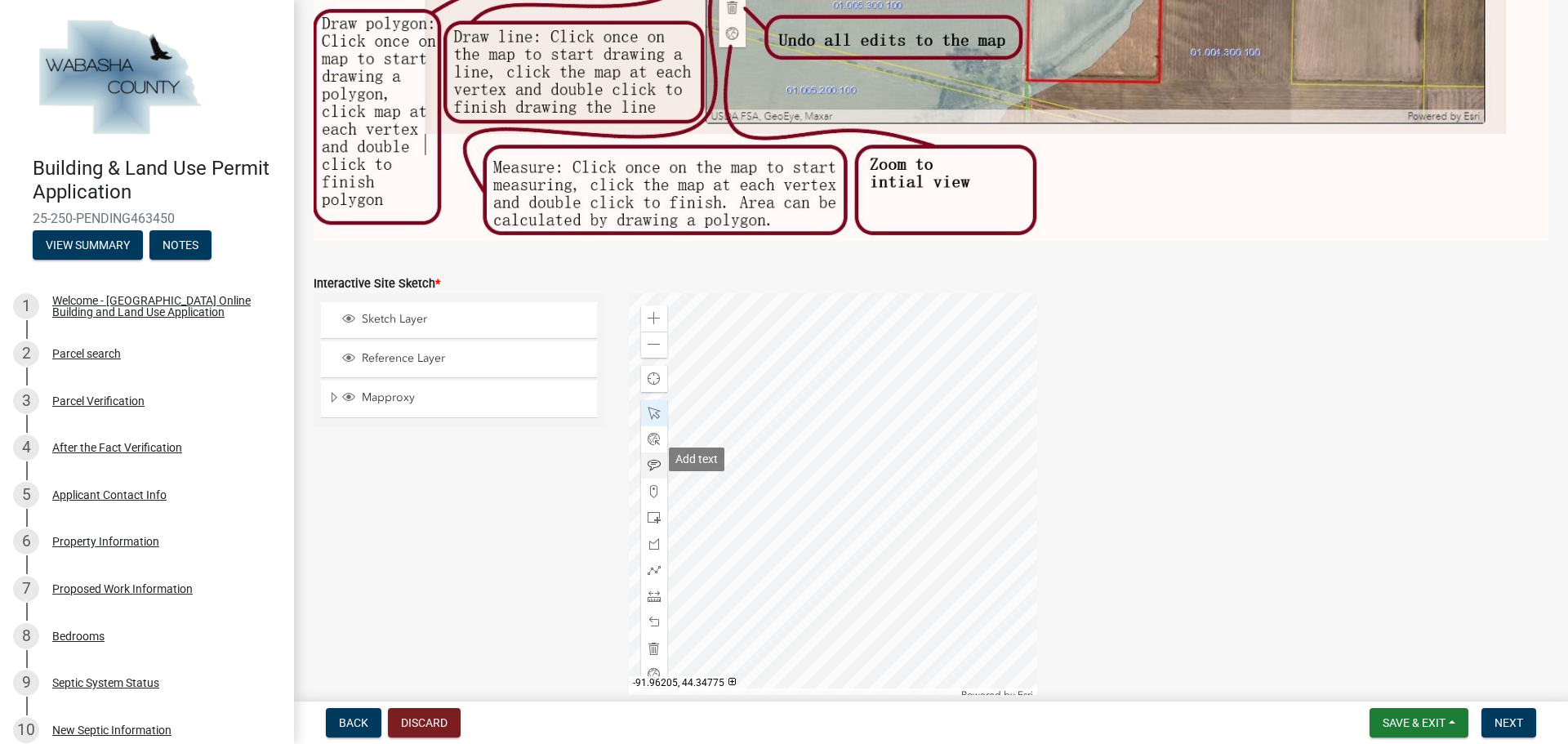
click at [650, 458] on span at bounding box center [654, 465] width 13 height 13
click at [975, 335] on div at bounding box center [832, 497] width 408 height 408
click at [718, 527] on div at bounding box center [832, 497] width 408 height 408
click at [1405, 721] on span "Save & Exit" at bounding box center [1414, 722] width 63 height 13
click at [1400, 682] on button "Save & Exit" at bounding box center [1403, 679] width 131 height 39
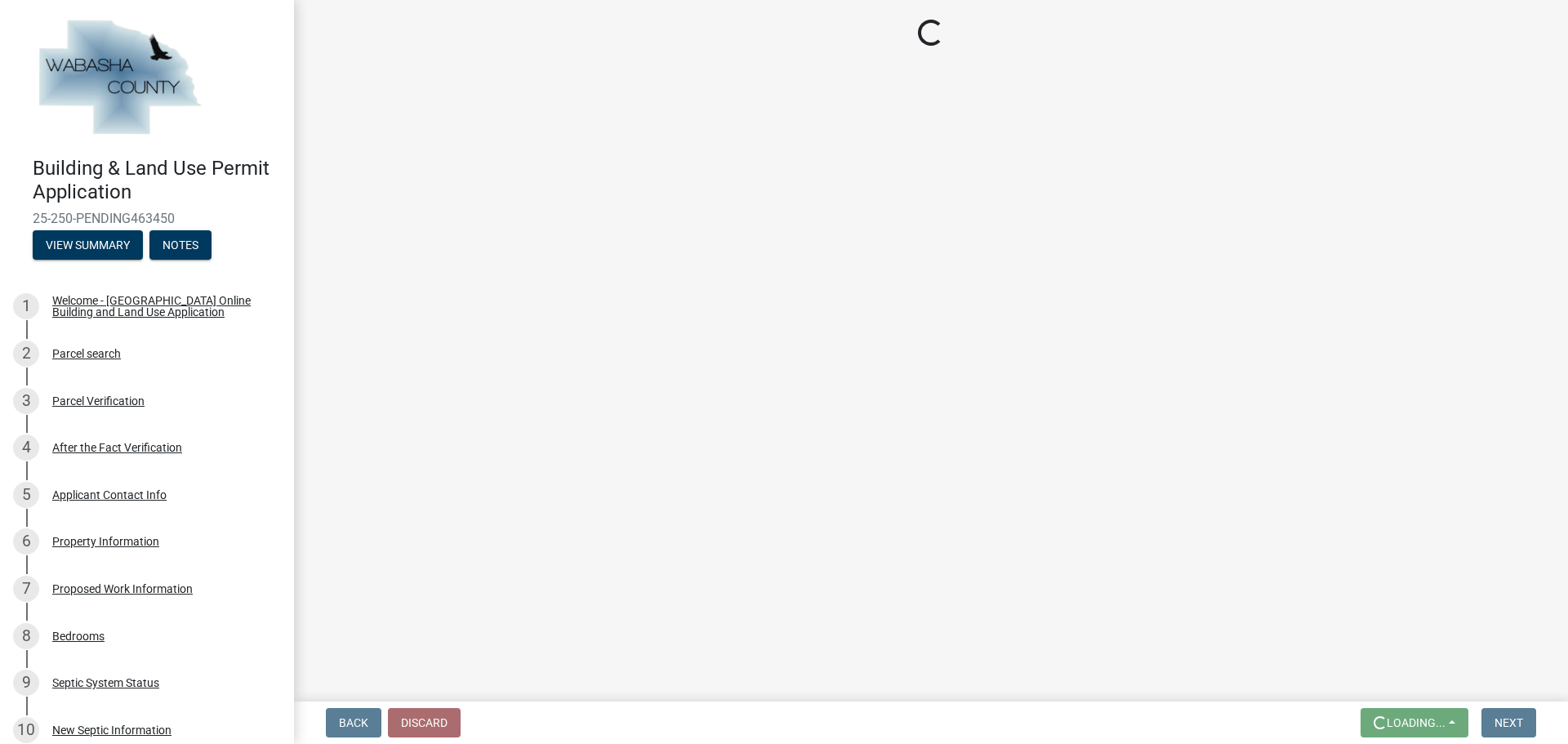
scroll to position [0, 0]
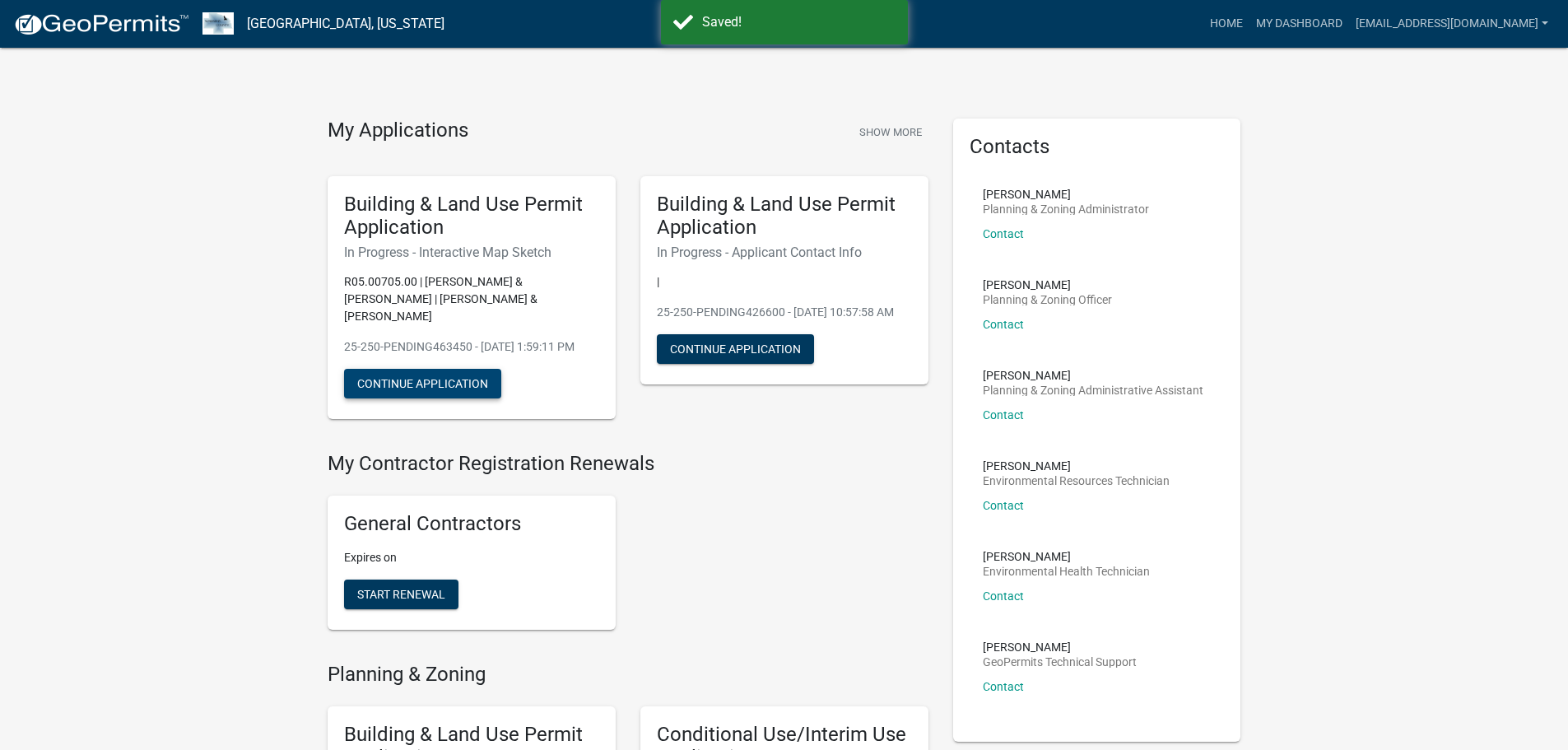
click at [413, 383] on button "Continue Application" at bounding box center [422, 384] width 157 height 30
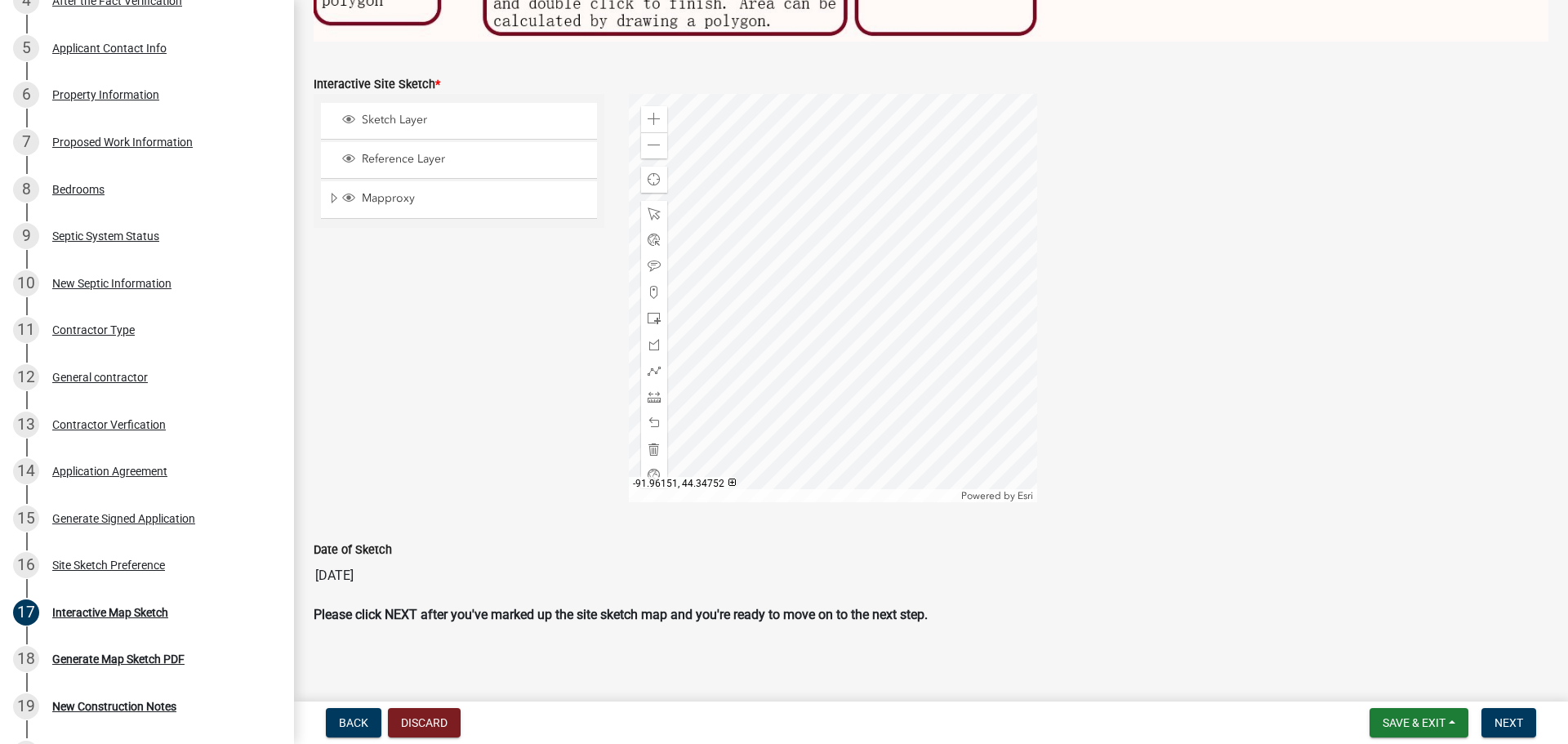
scroll to position [658, 0]
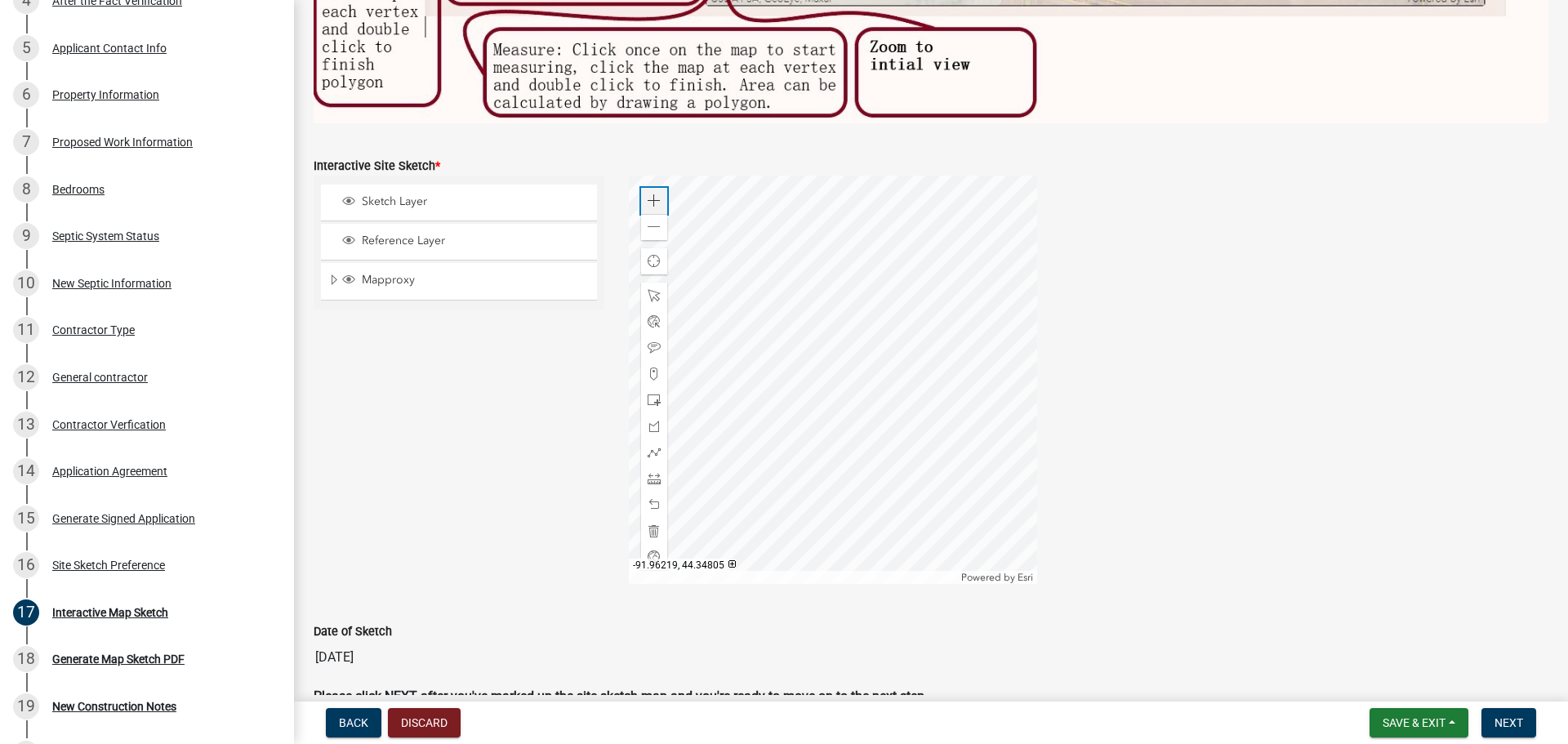
click at [652, 195] on span at bounding box center [654, 201] width 13 height 13
click at [804, 399] on div at bounding box center [832, 379] width 408 height 408
click at [647, 194] on span at bounding box center [654, 201] width 13 height 13
click at [649, 220] on span at bounding box center [654, 227] width 13 height 13
click at [660, 223] on div "Zoom out" at bounding box center [654, 227] width 26 height 26
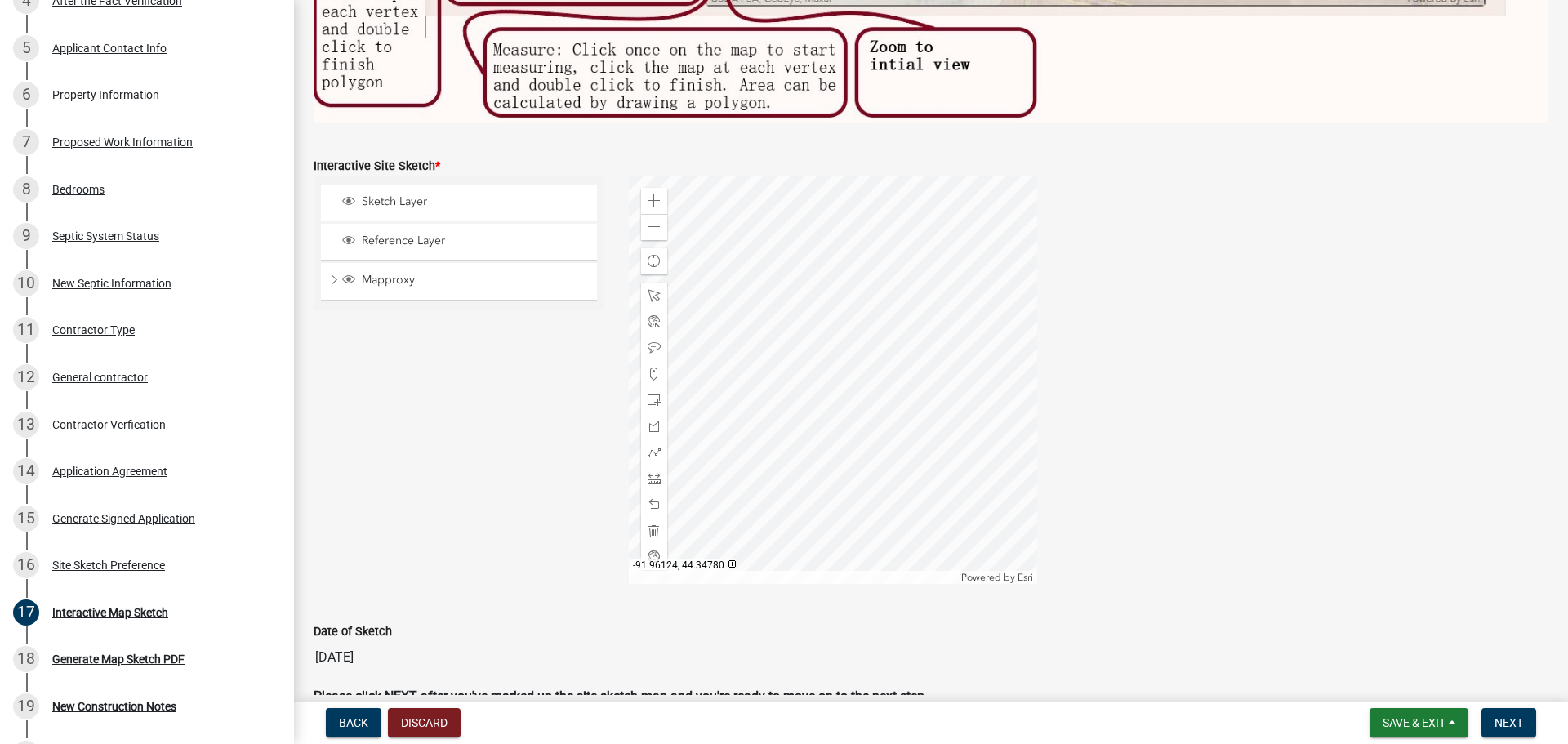
click at [1025, 320] on div at bounding box center [832, 379] width 408 height 408
click at [654, 194] on span at bounding box center [654, 201] width 13 height 13
click at [652, 341] on span at bounding box center [654, 348] width 13 height 13
click at [784, 314] on div at bounding box center [832, 379] width 408 height 408
click at [1401, 718] on span "Save & Exit" at bounding box center [1414, 722] width 63 height 13
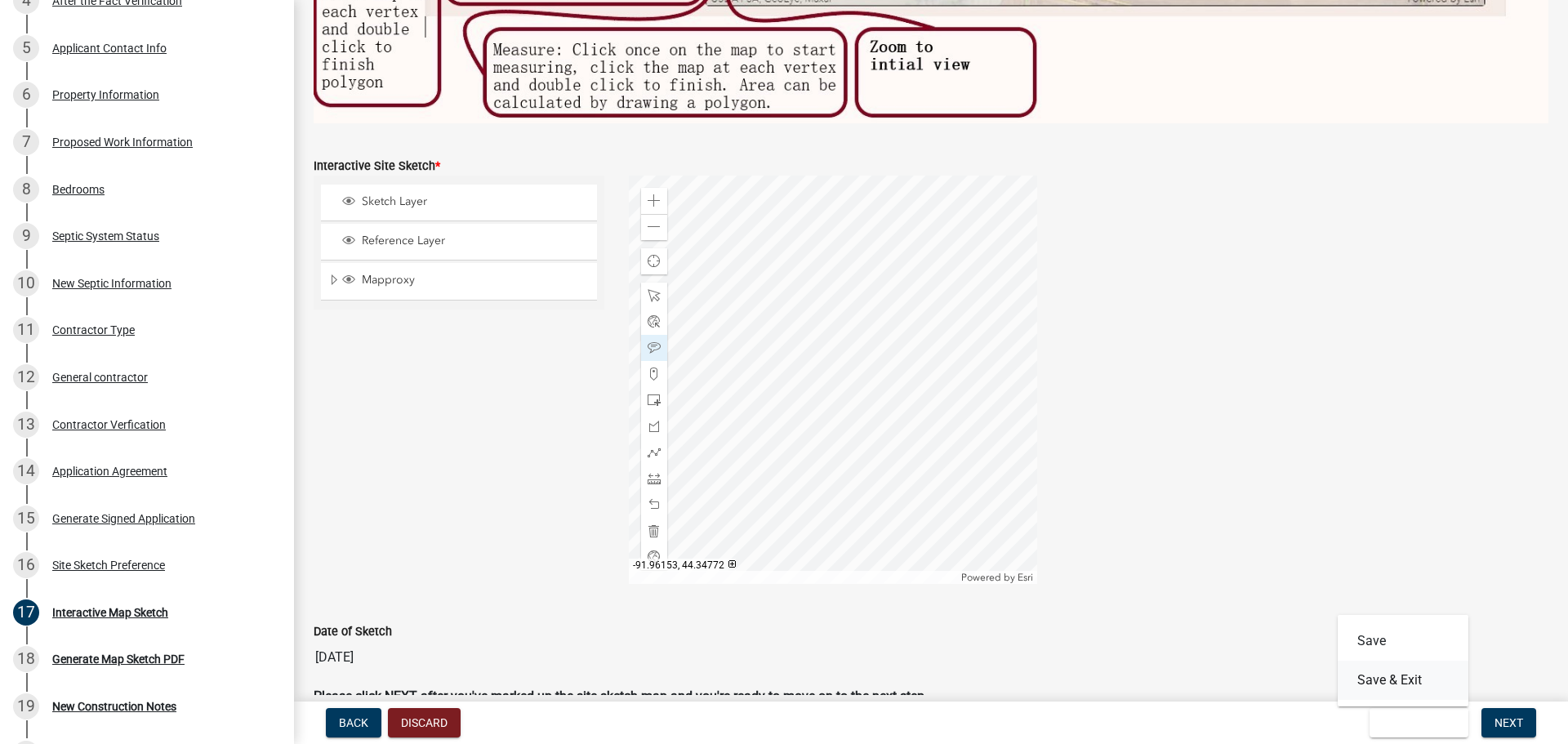
click at [1407, 681] on button "Save & Exit" at bounding box center [1403, 679] width 131 height 39
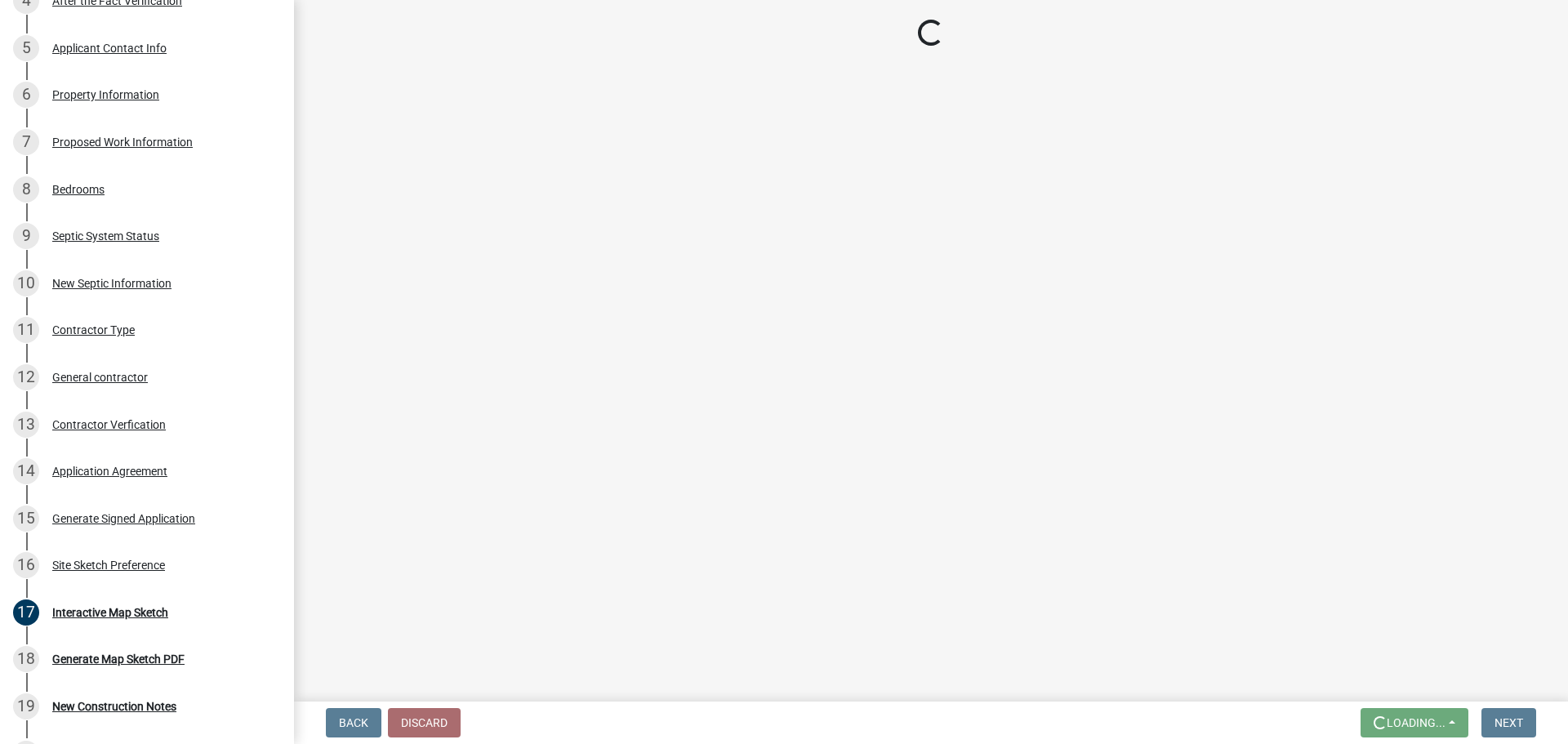
scroll to position [0, 0]
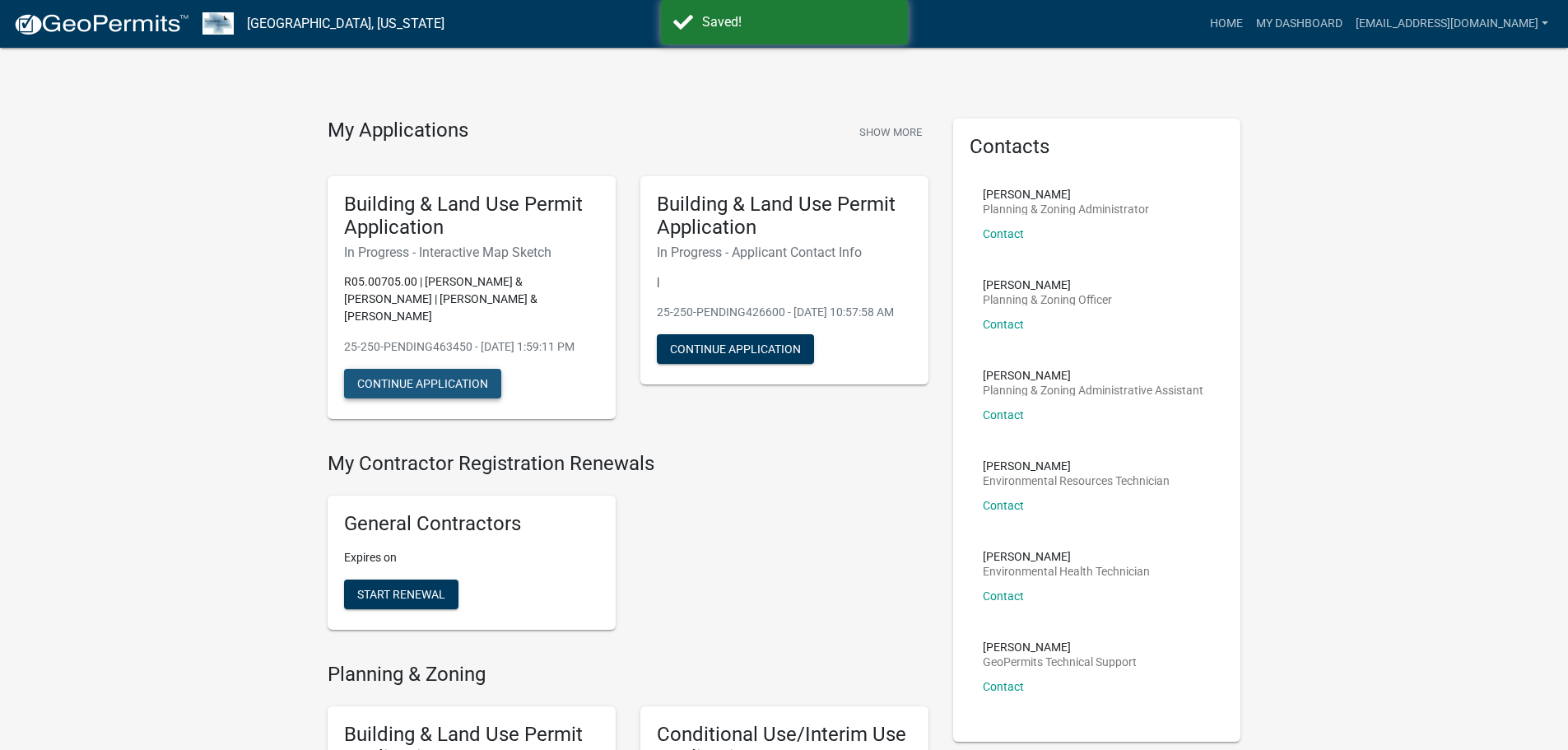
click at [420, 380] on button "Continue Application" at bounding box center [422, 384] width 157 height 30
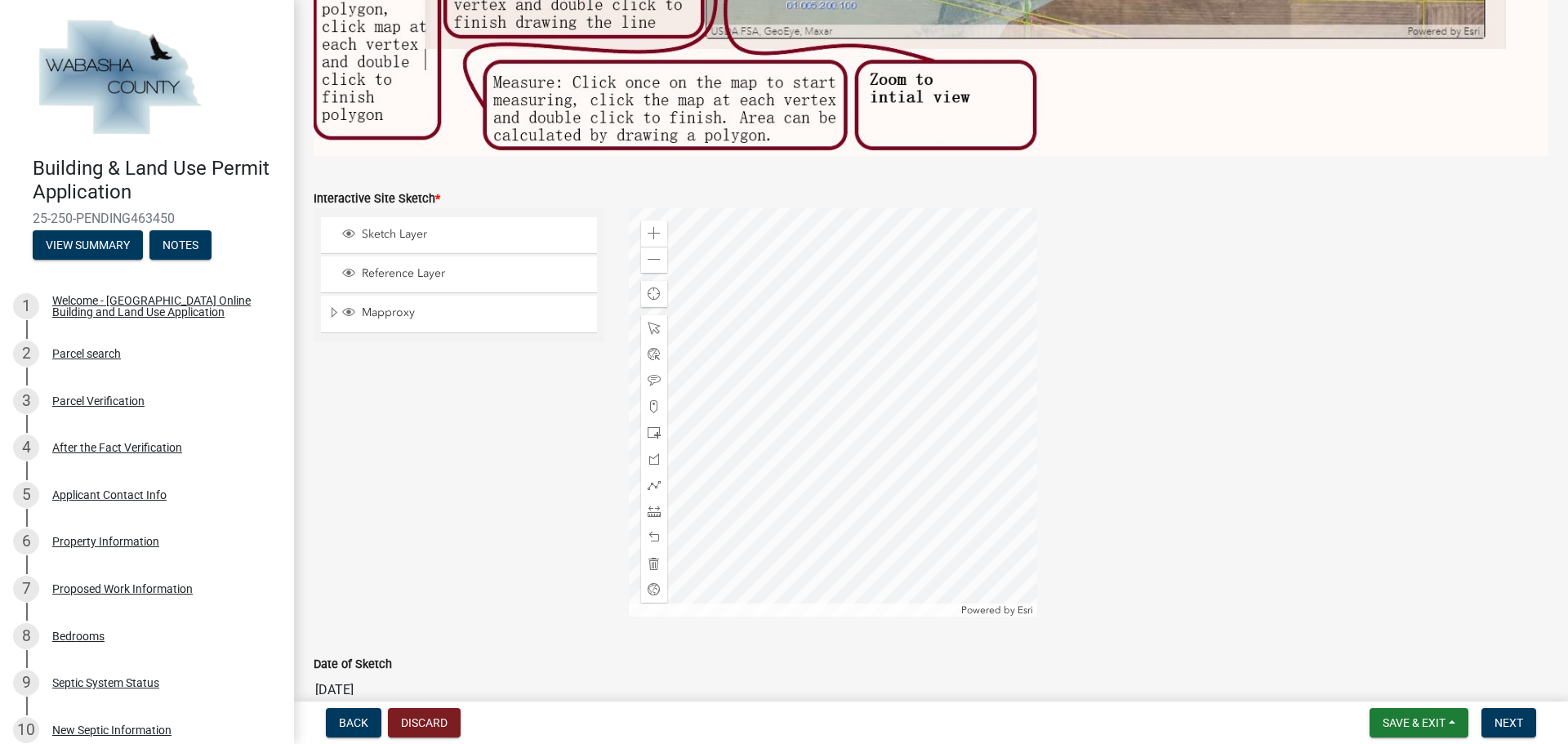
scroll to position [707, 0]
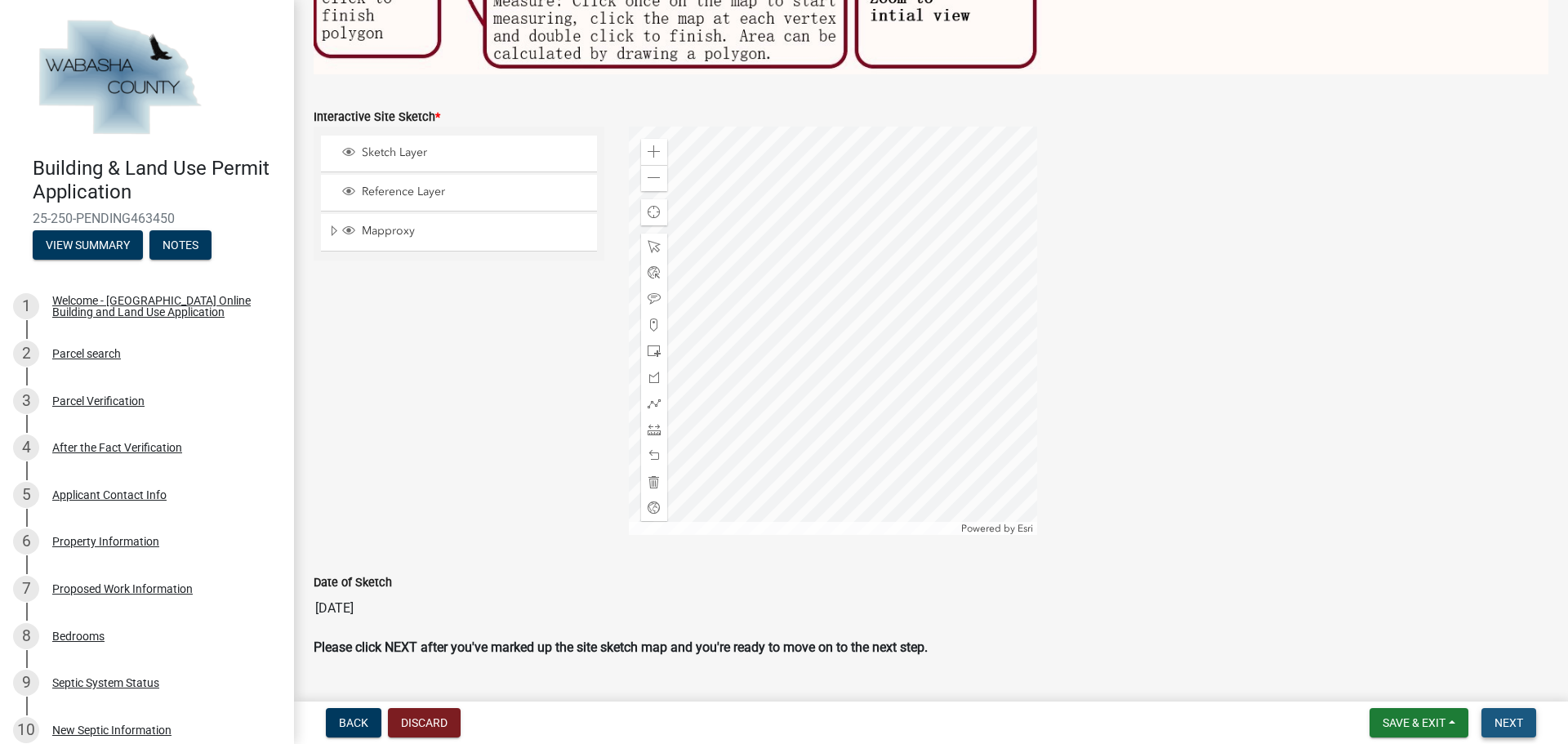
click at [1517, 724] on span "Next" at bounding box center [1508, 722] width 29 height 13
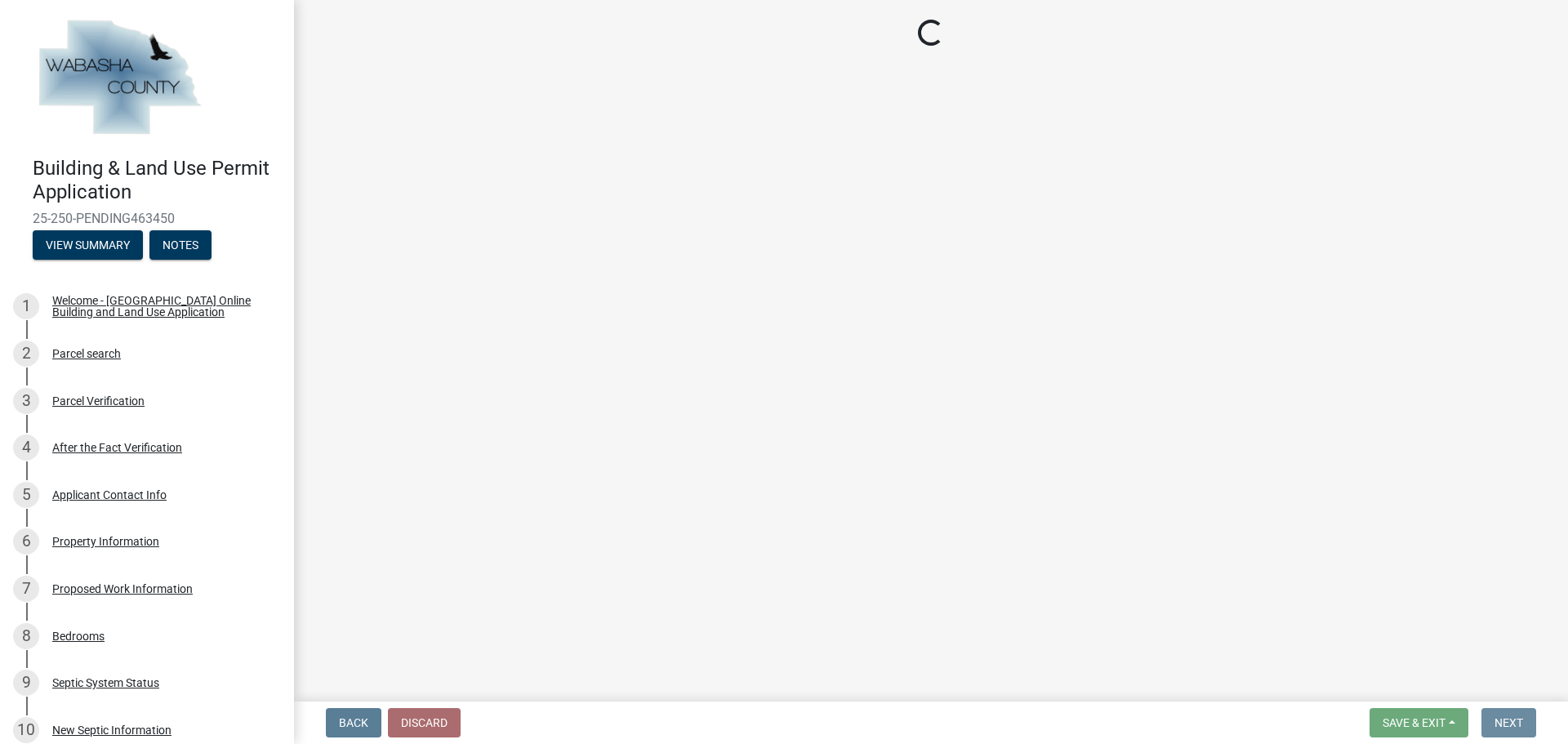
scroll to position [0, 0]
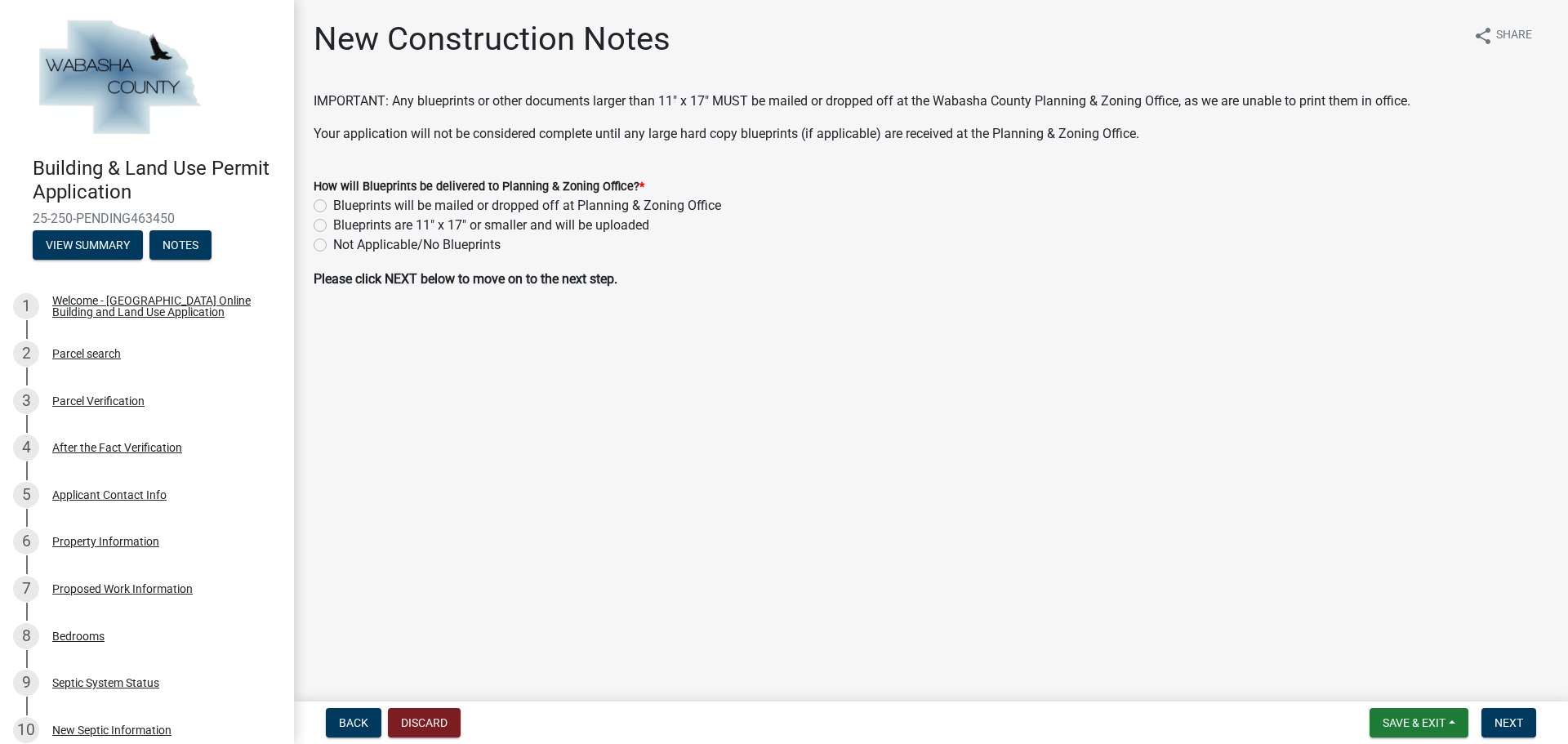
click at [333, 204] on label "Blueprints will be mailed or dropped off at Planning & Zoning Office" at bounding box center [527, 206] width 387 height 20
click at [333, 204] on input "Blueprints will be mailed or dropped off at Planning & Zoning Office" at bounding box center [338, 201] width 11 height 11
radio input "true"
click at [1505, 720] on span "Next" at bounding box center [1508, 722] width 29 height 13
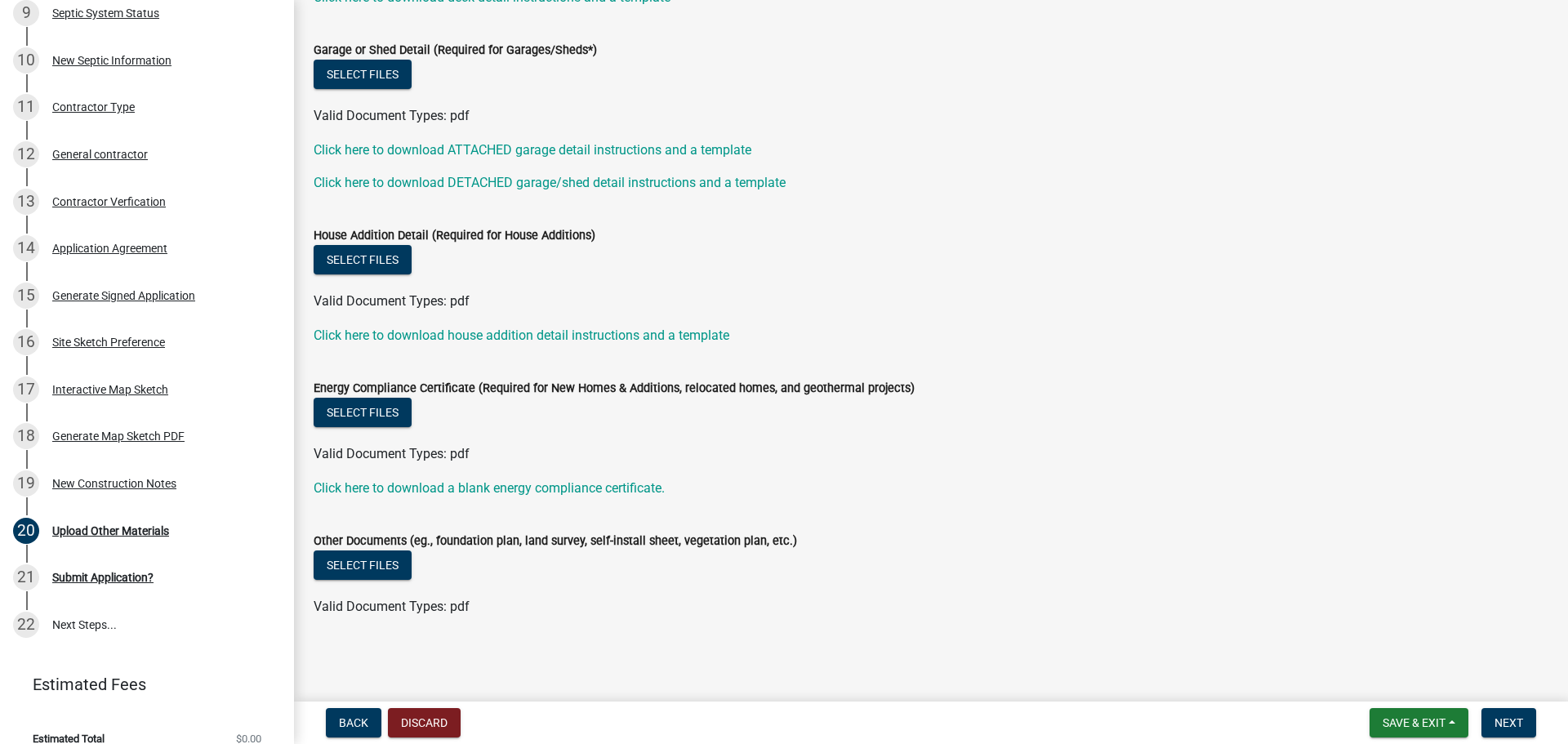
scroll to position [689, 0]
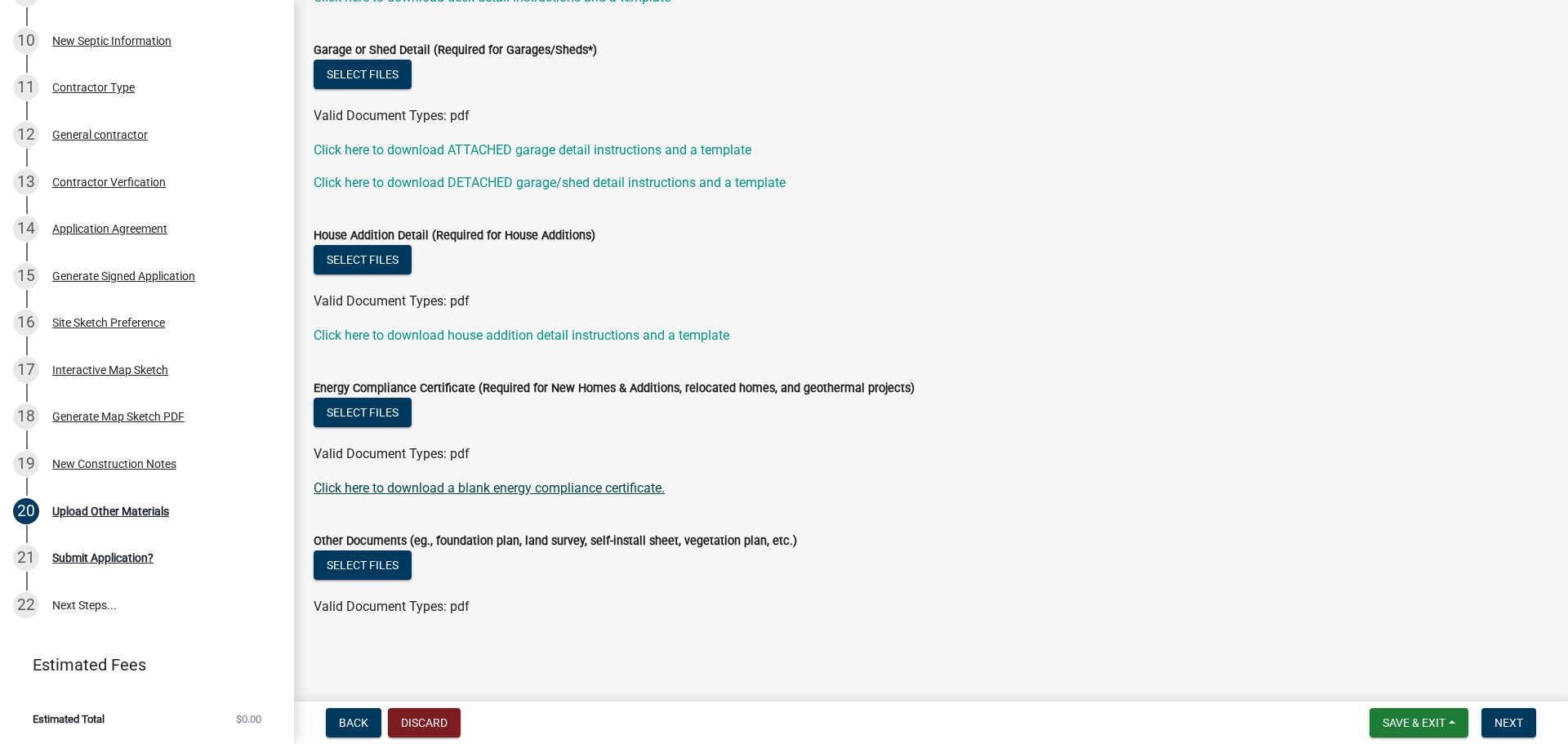
click at [481, 492] on link "Click here to download a blank energy compliance certificate." at bounding box center [489, 487] width 351 height 16
click at [1510, 726] on span "Next" at bounding box center [1508, 722] width 29 height 13
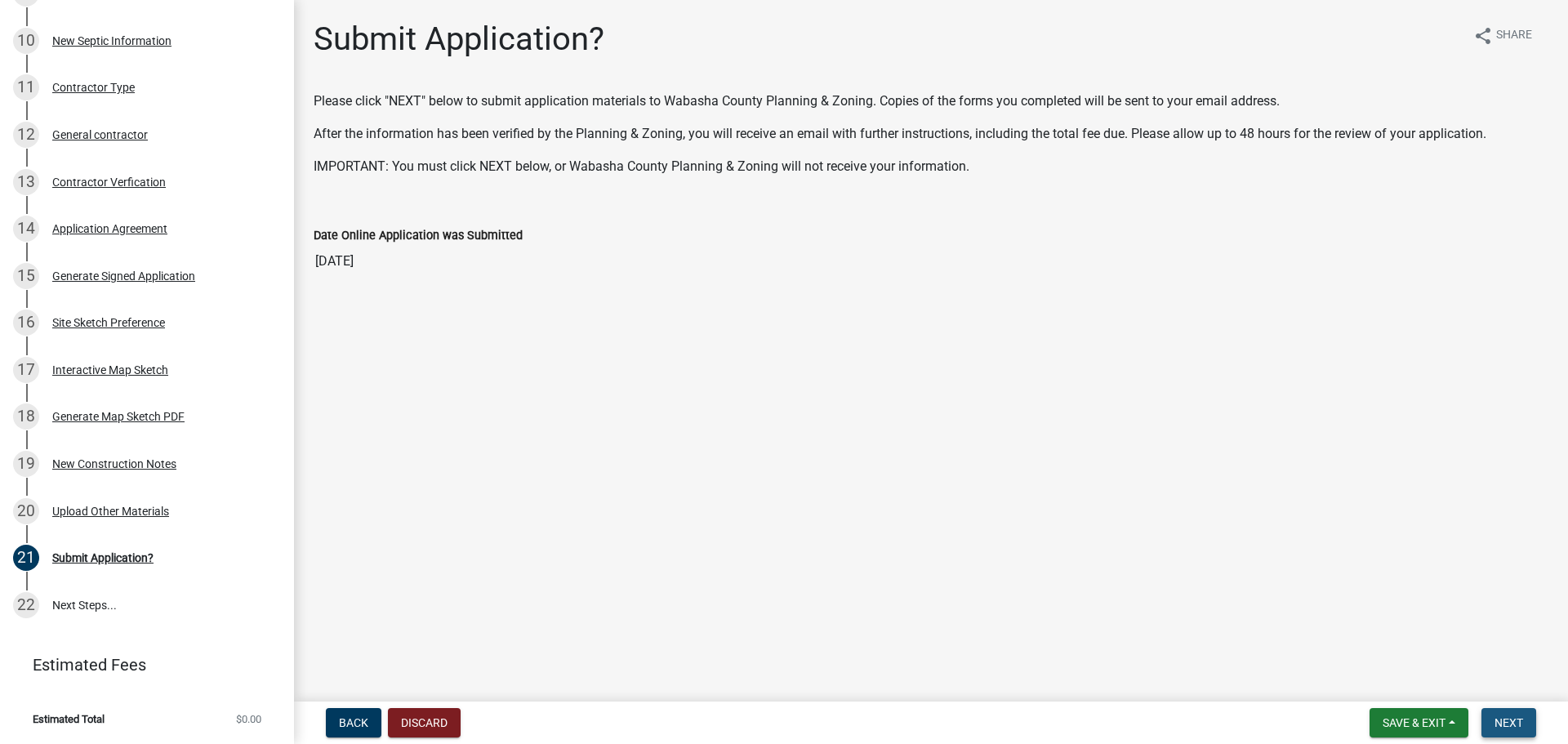
click at [1508, 724] on span "Next" at bounding box center [1508, 722] width 29 height 13
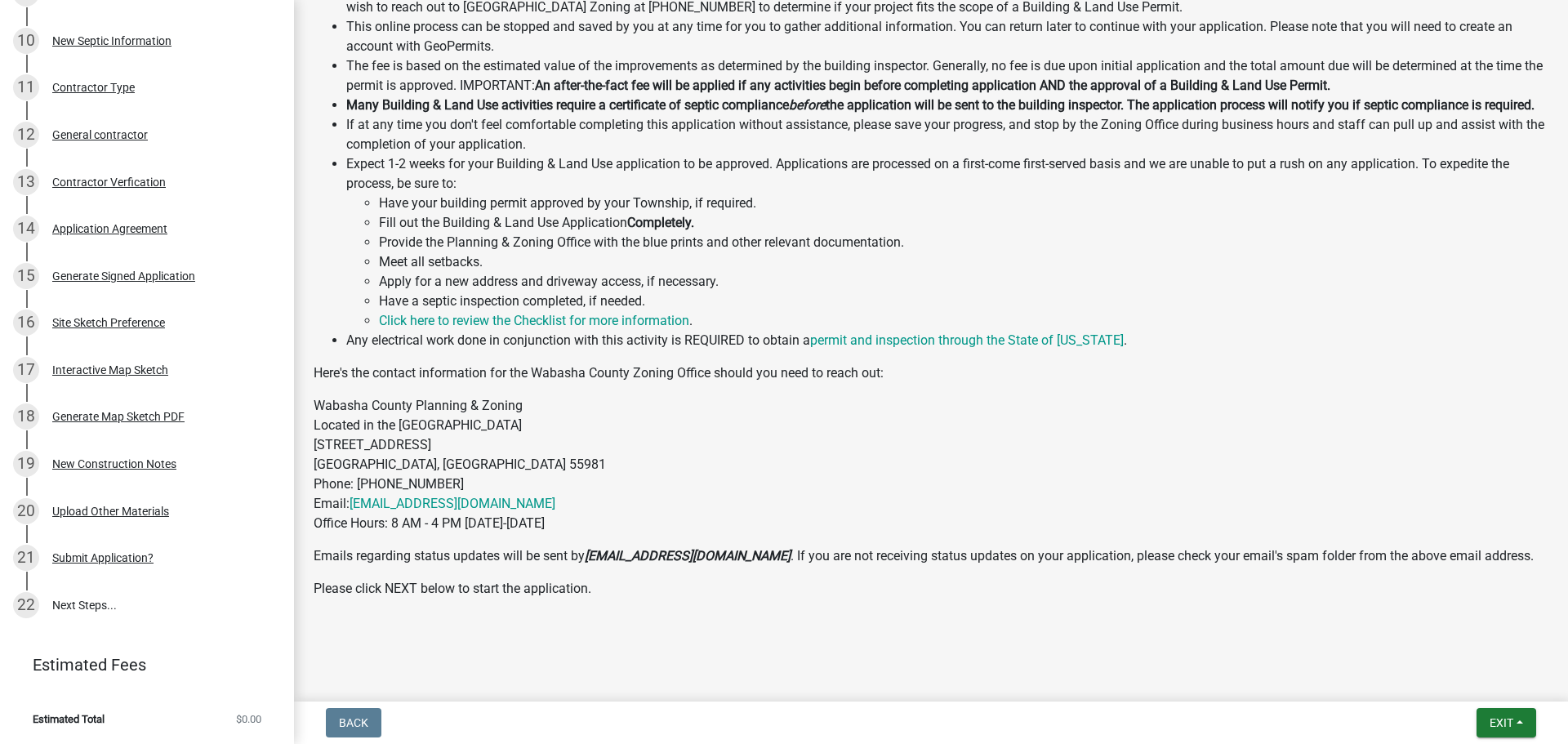
scroll to position [653, 0]
click at [628, 321] on link "Click here to review the Checklist for more information" at bounding box center [534, 320] width 310 height 16
